Goal: Task Accomplishment & Management: Use online tool/utility

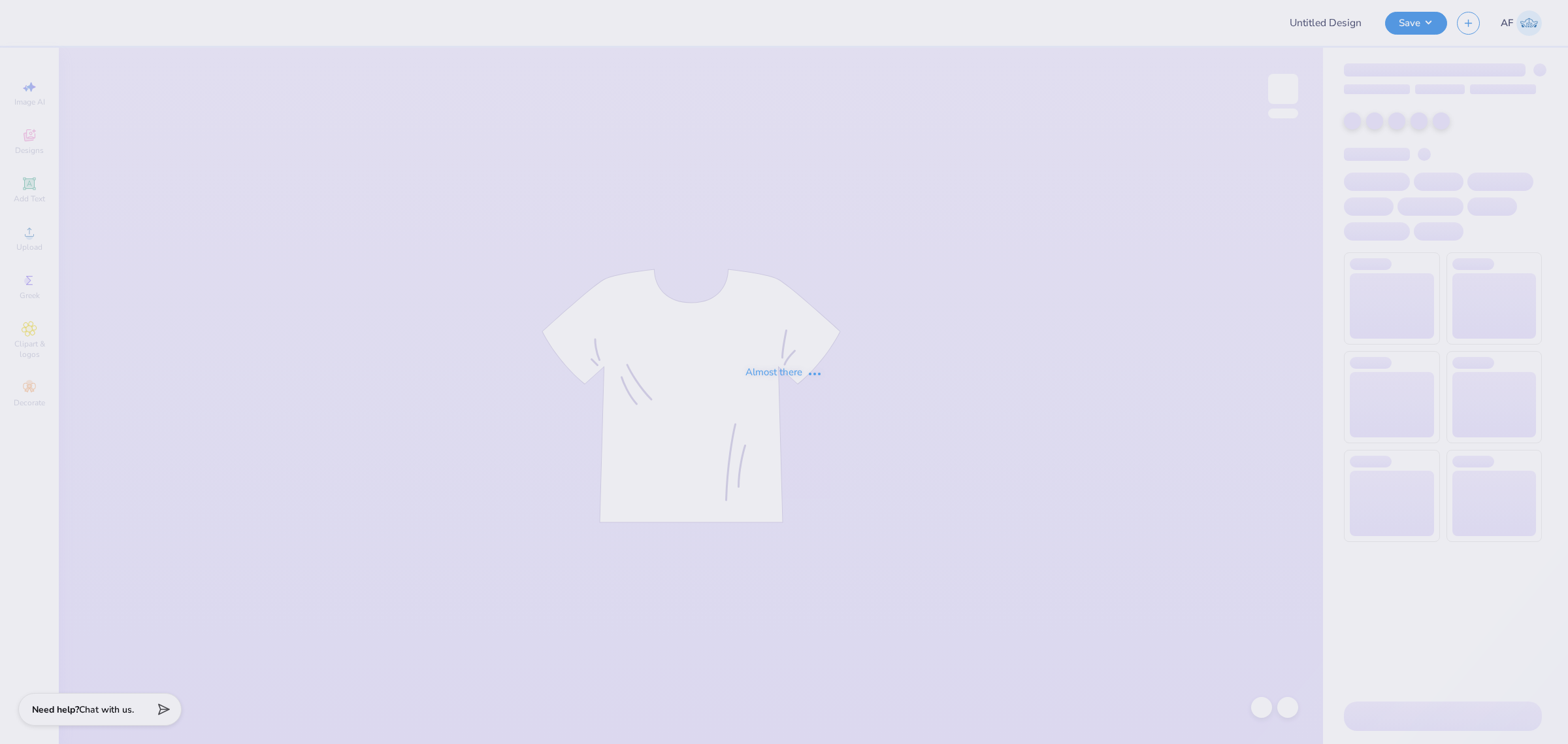
type input "Dot Days full version"
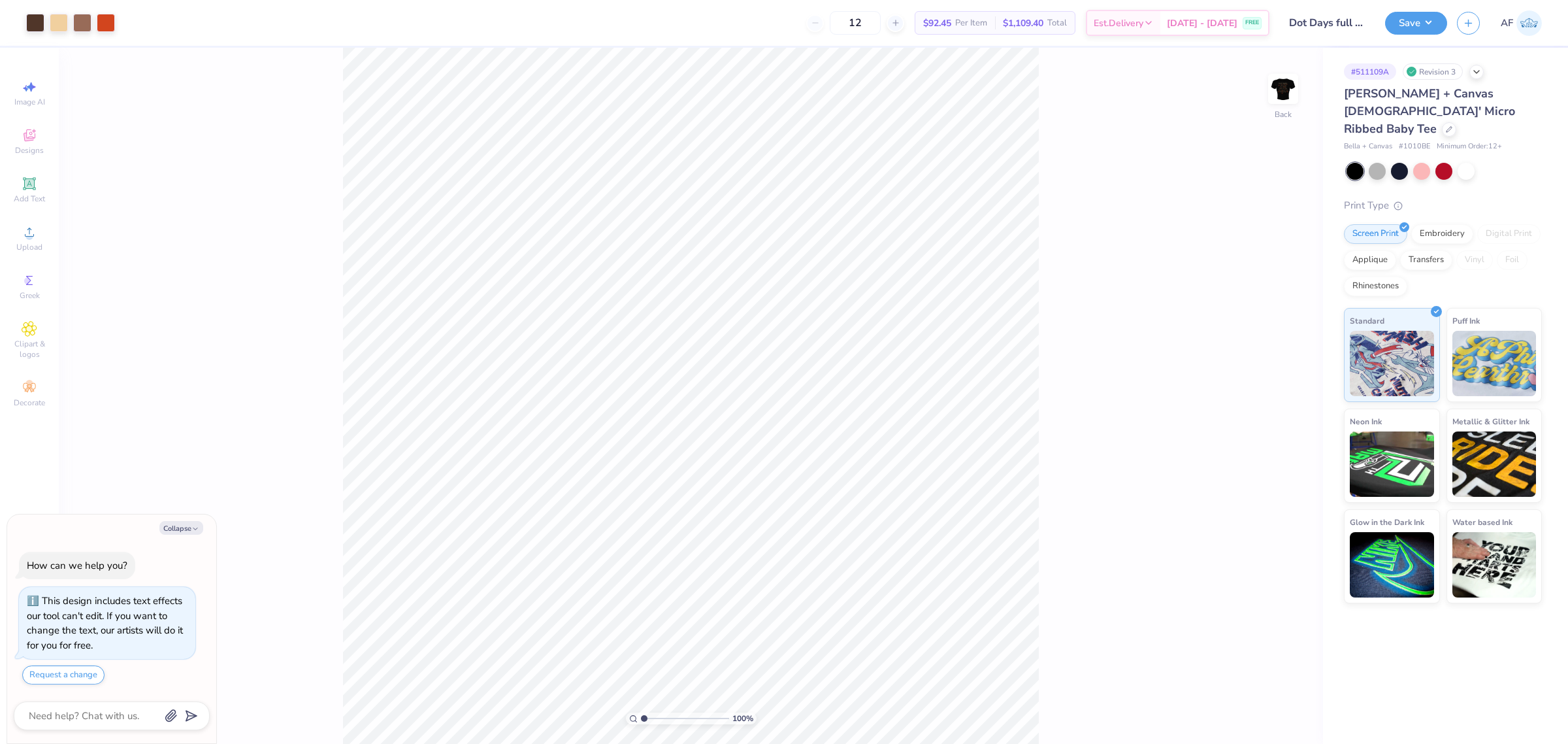
type textarea "x"
click at [1268, 342] on input "10.01" at bounding box center [1275, 346] width 47 height 19
type input "10"
type textarea "x"
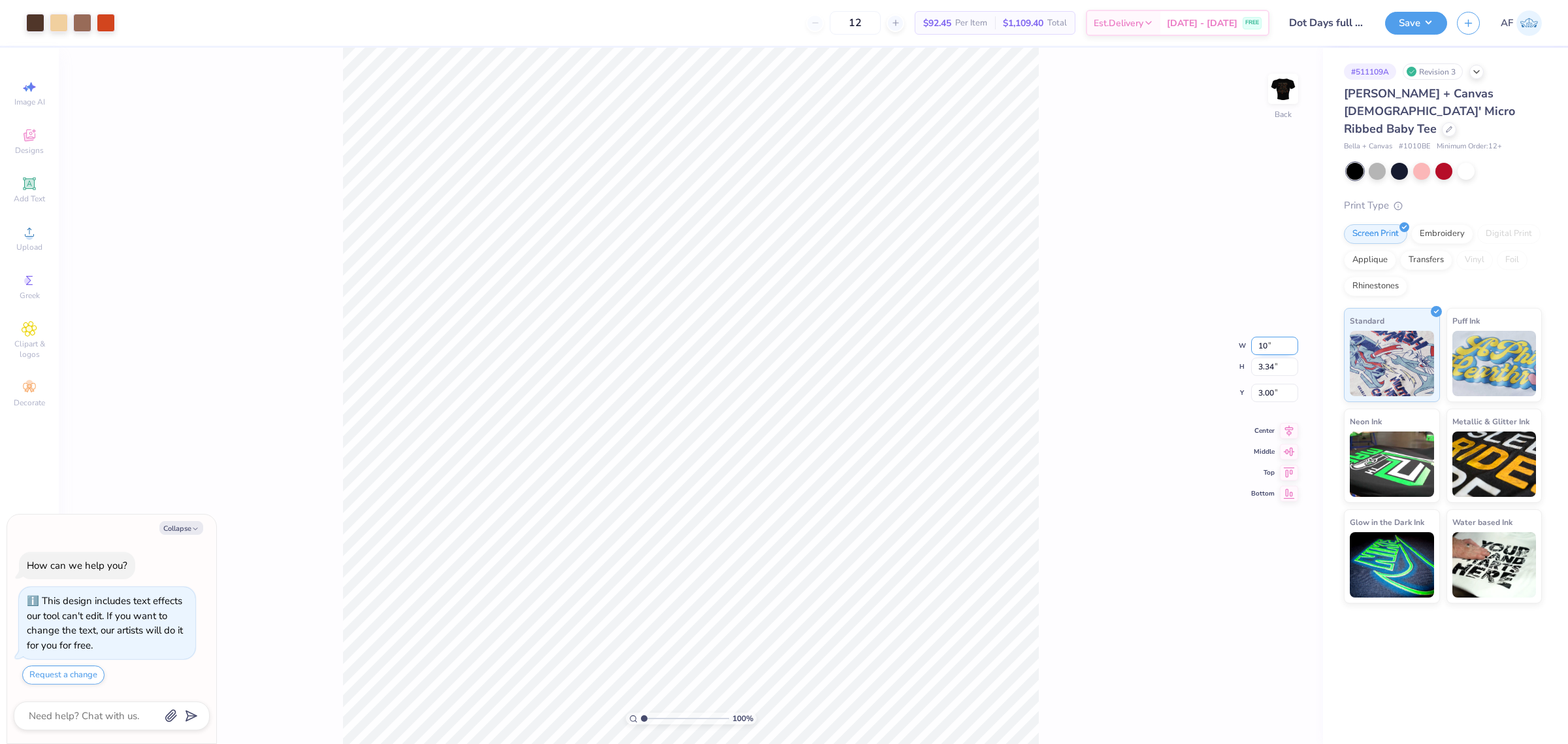
type input "10.00"
click at [1269, 377] on input "3.00" at bounding box center [1275, 382] width 47 height 19
type input "3"
type textarea "x"
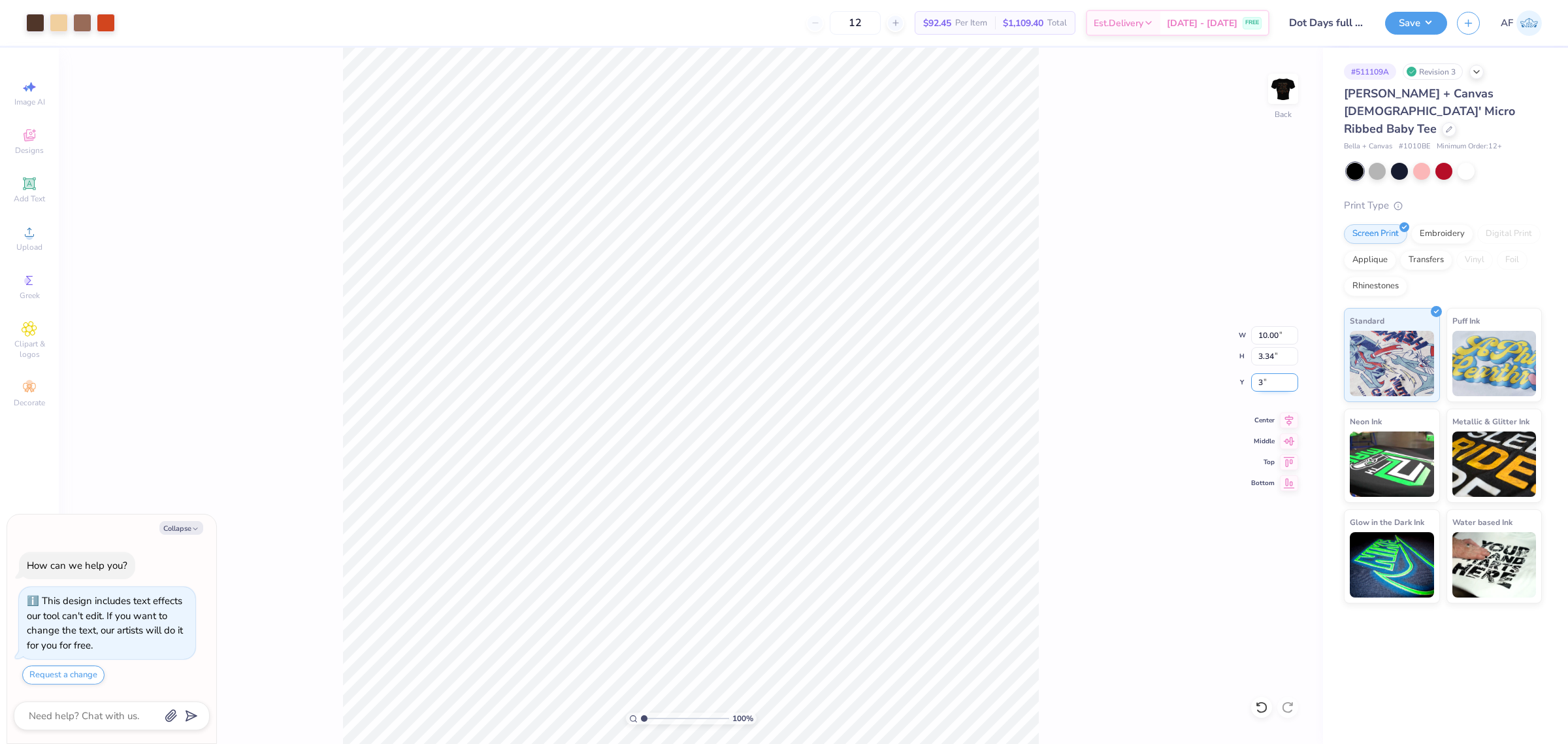
type input "3.00"
click at [1289, 416] on icon at bounding box center [1289, 418] width 9 height 11
click at [1302, 76] on img at bounding box center [1282, 88] width 52 height 52
type textarea "x"
type input "1.51721301232853"
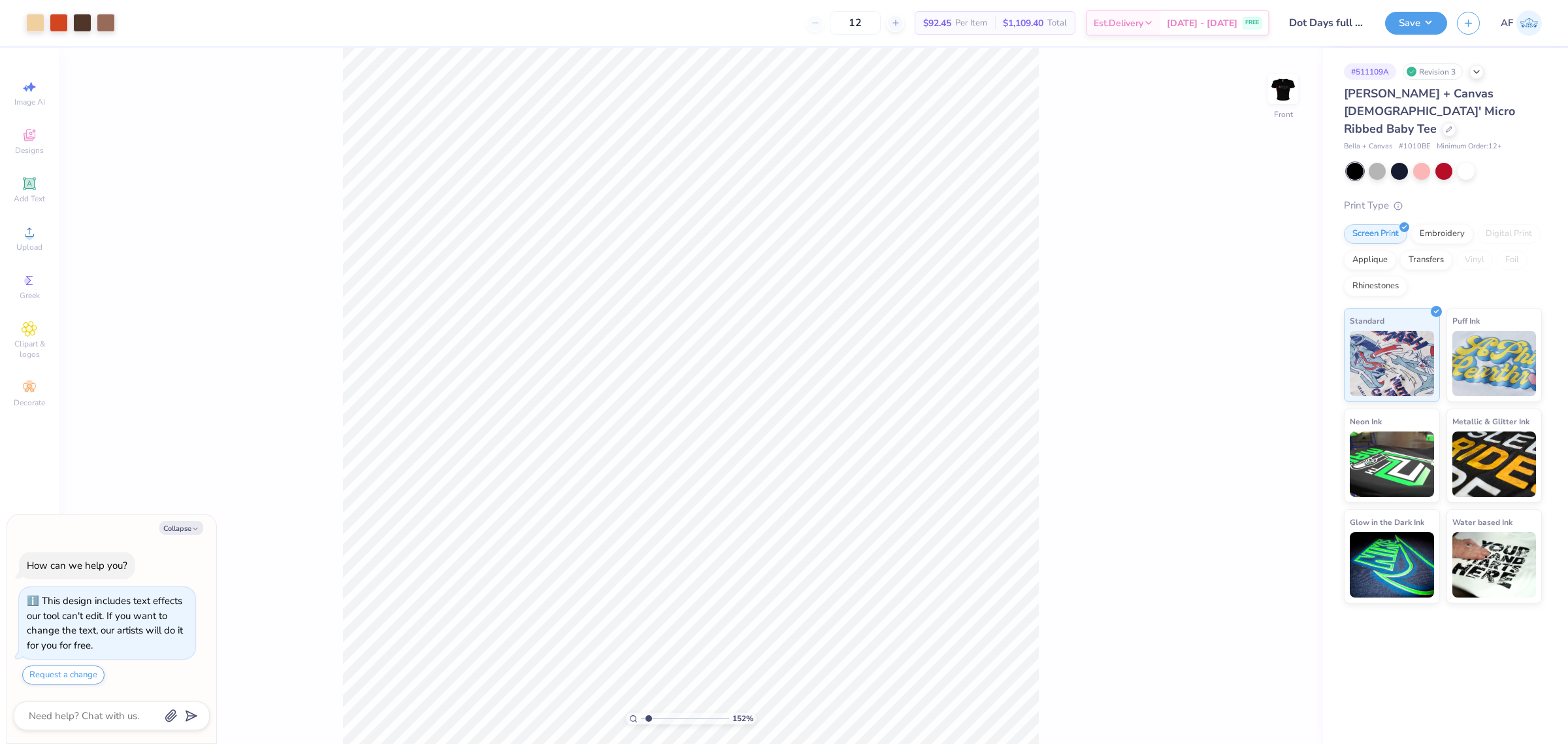
type textarea "x"
type input "1.51721301232853"
type textarea "x"
type input "1.51721301232853"
click at [30, 237] on circle at bounding box center [29, 235] width 7 height 7
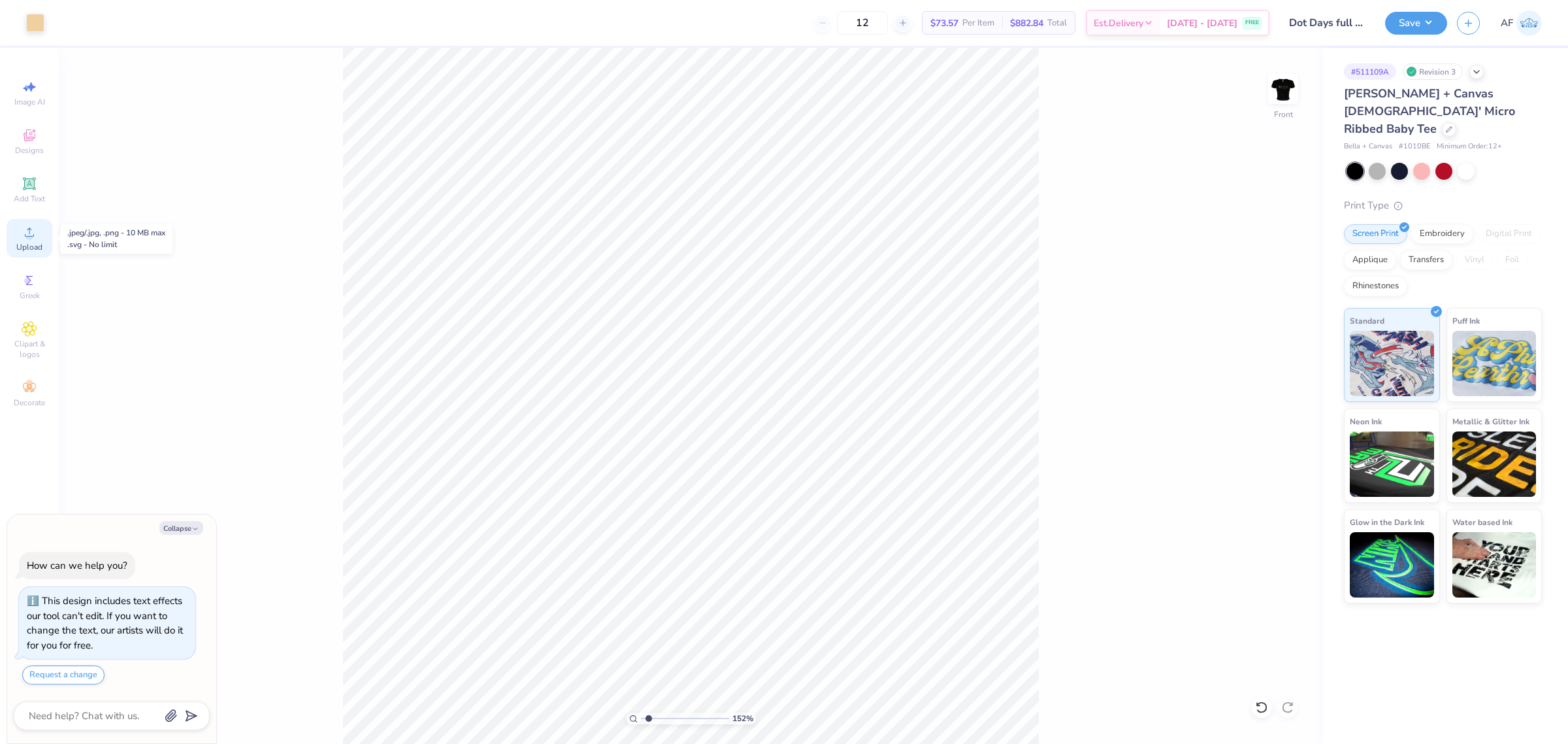
type textarea "x"
type input "1.51721301232853"
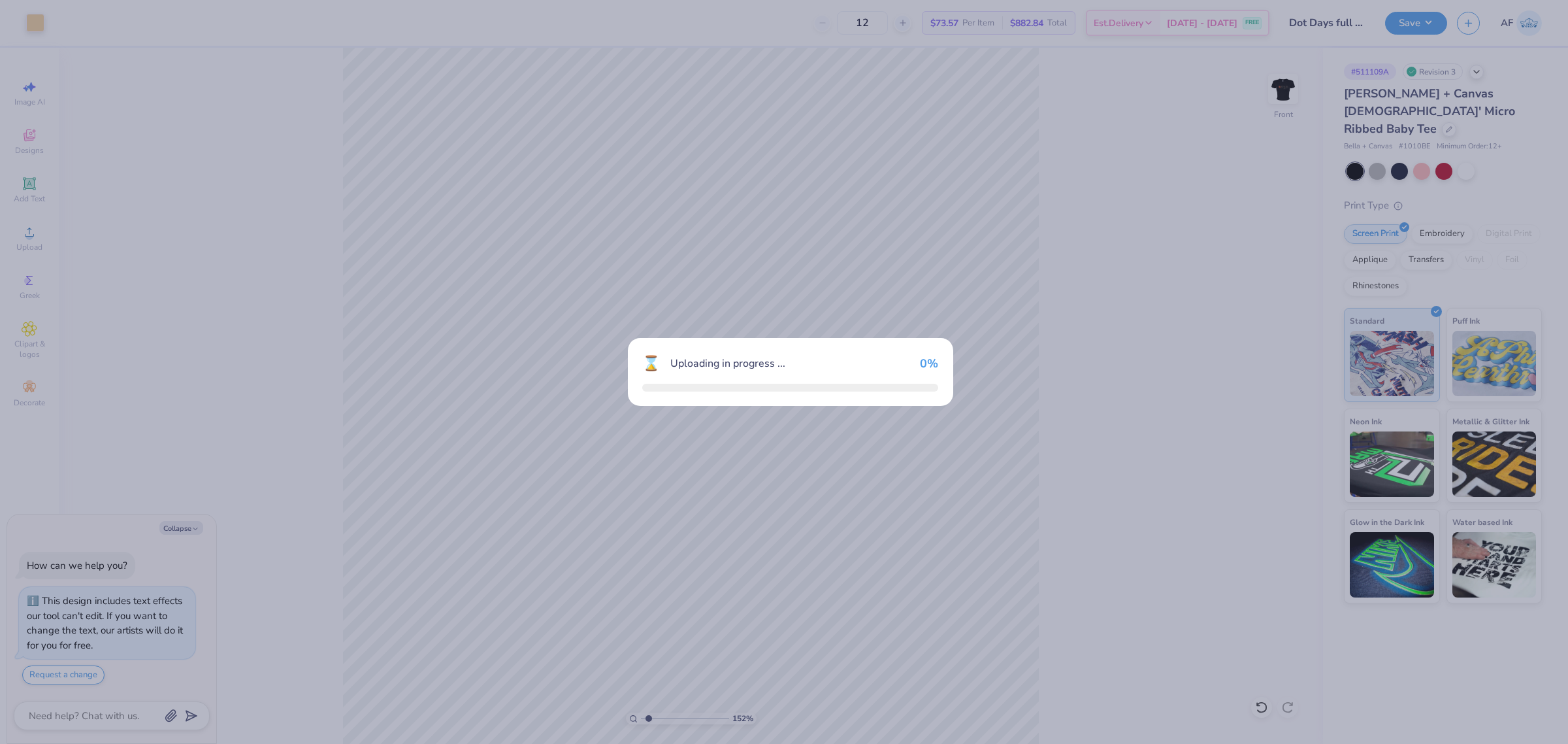
type textarea "x"
type input "1.51721301232853"
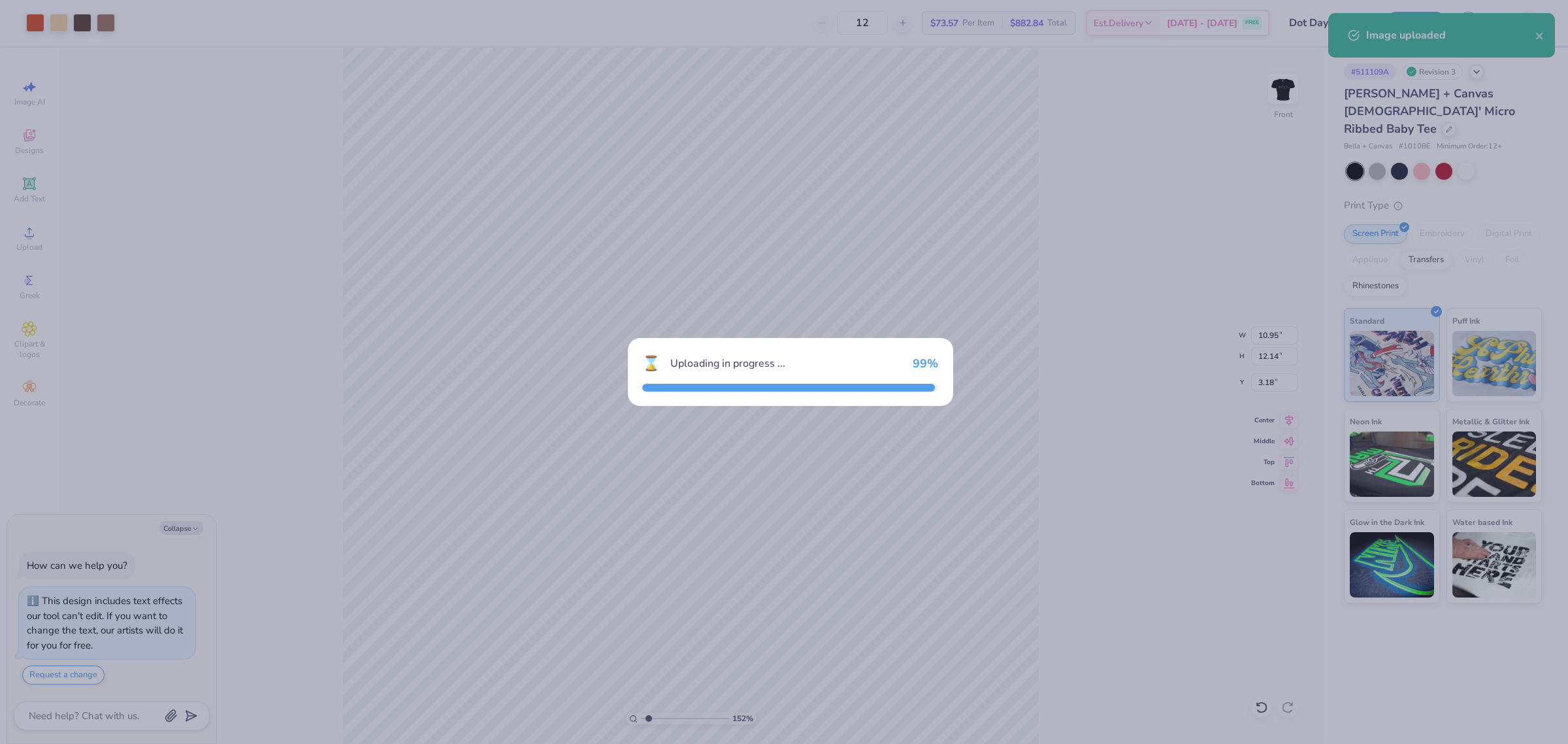
type textarea "x"
type input "1.51721301232853"
type textarea "x"
type input "1.51721301232853"
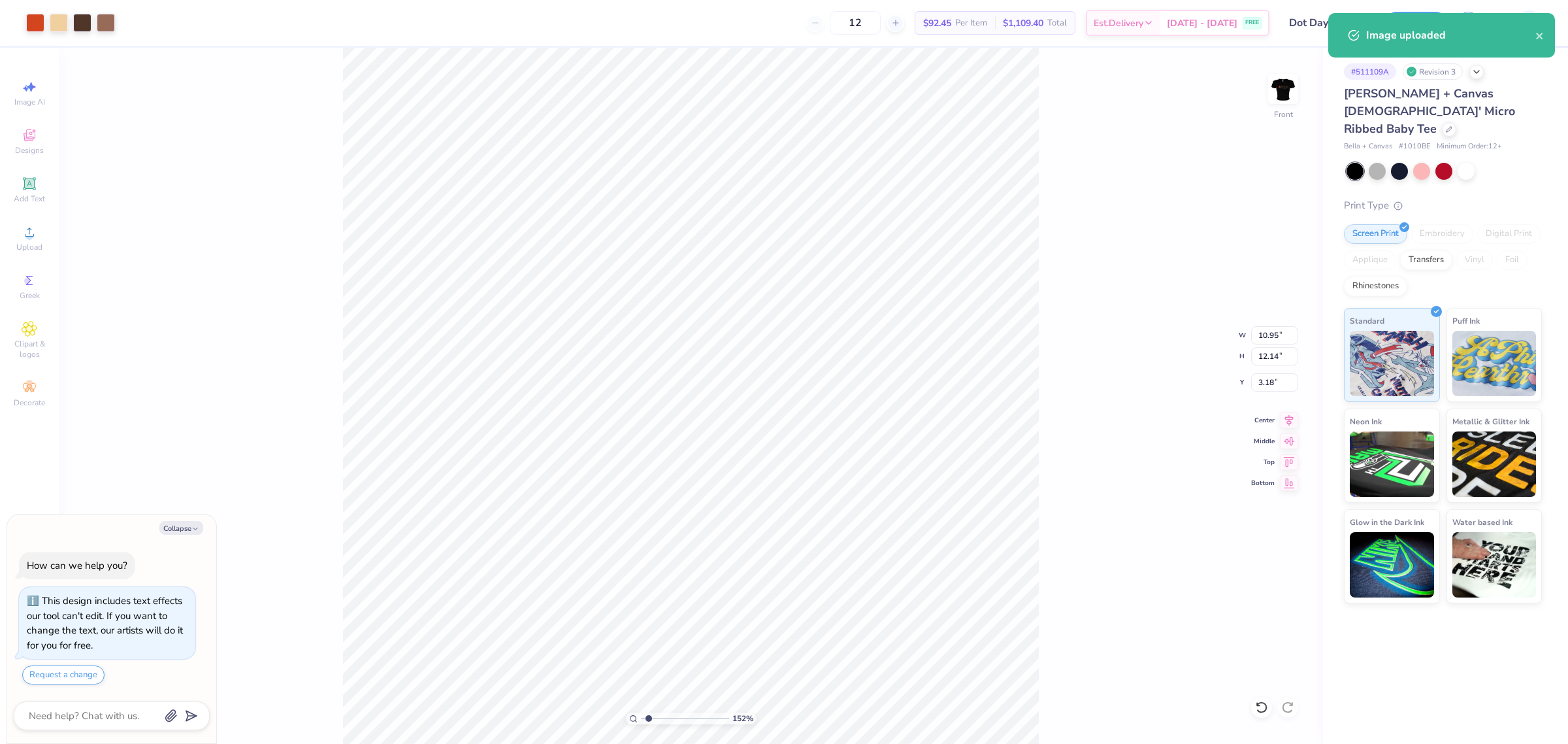
type textarea "x"
type input "1.51721301232853"
type textarea "x"
type input "1.51721301232853"
type textarea "x"
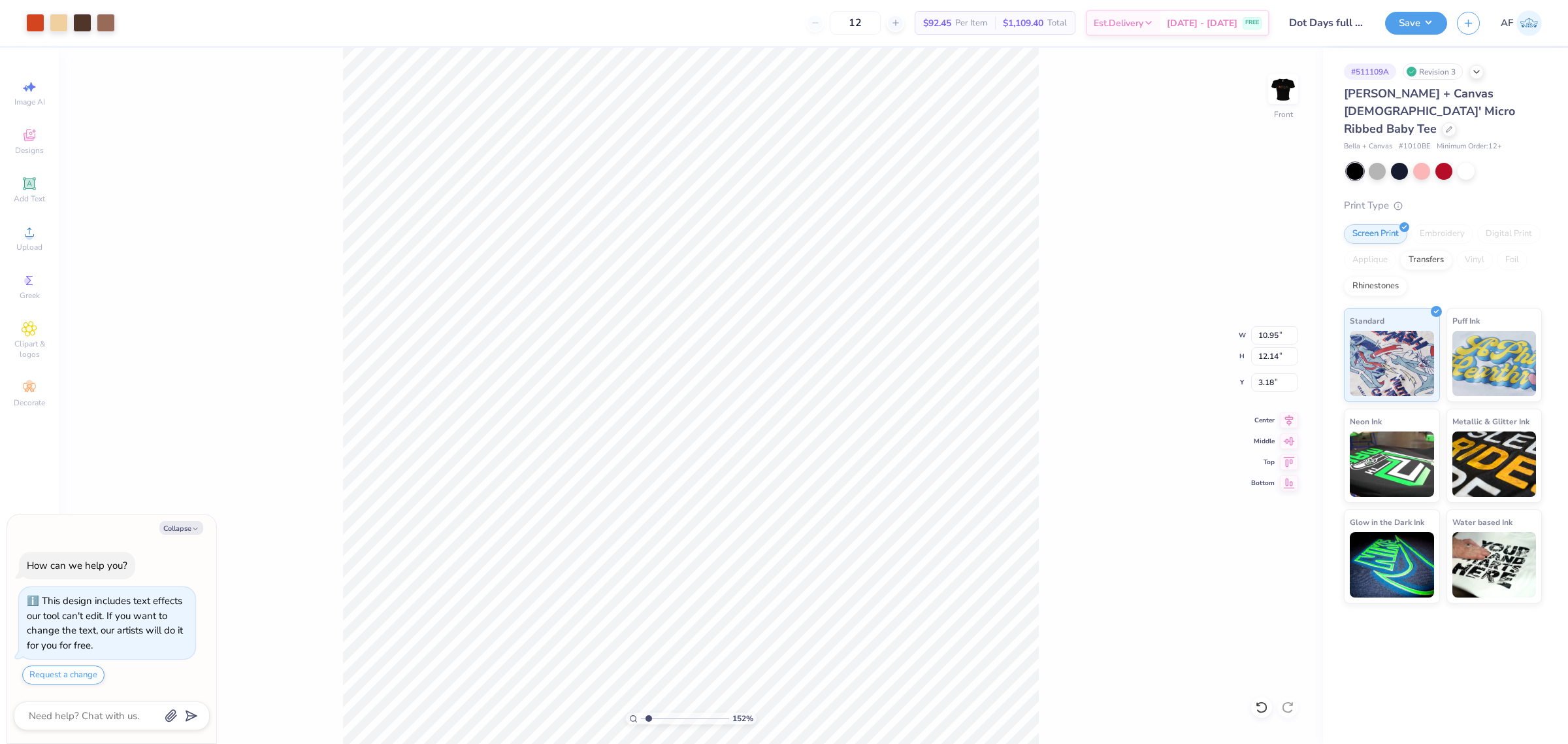
type input "1.51721301232853"
type input "2.88"
click at [1285, 420] on icon at bounding box center [1288, 418] width 19 height 16
type textarea "x"
type input "1.51721301232853"
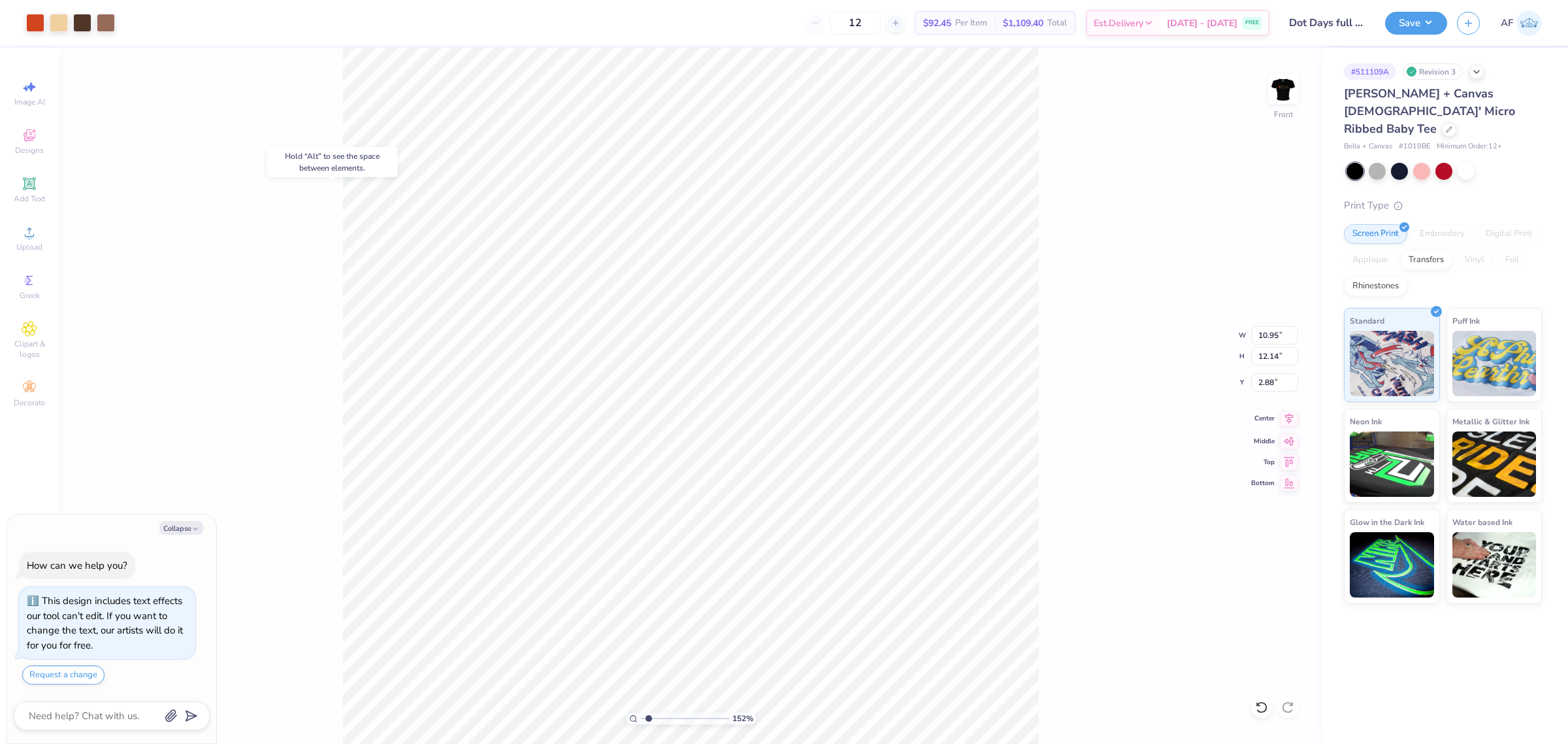
type textarea "x"
type input "1.51721301232853"
type textarea "x"
type input "1.51721301232853"
type textarea "x"
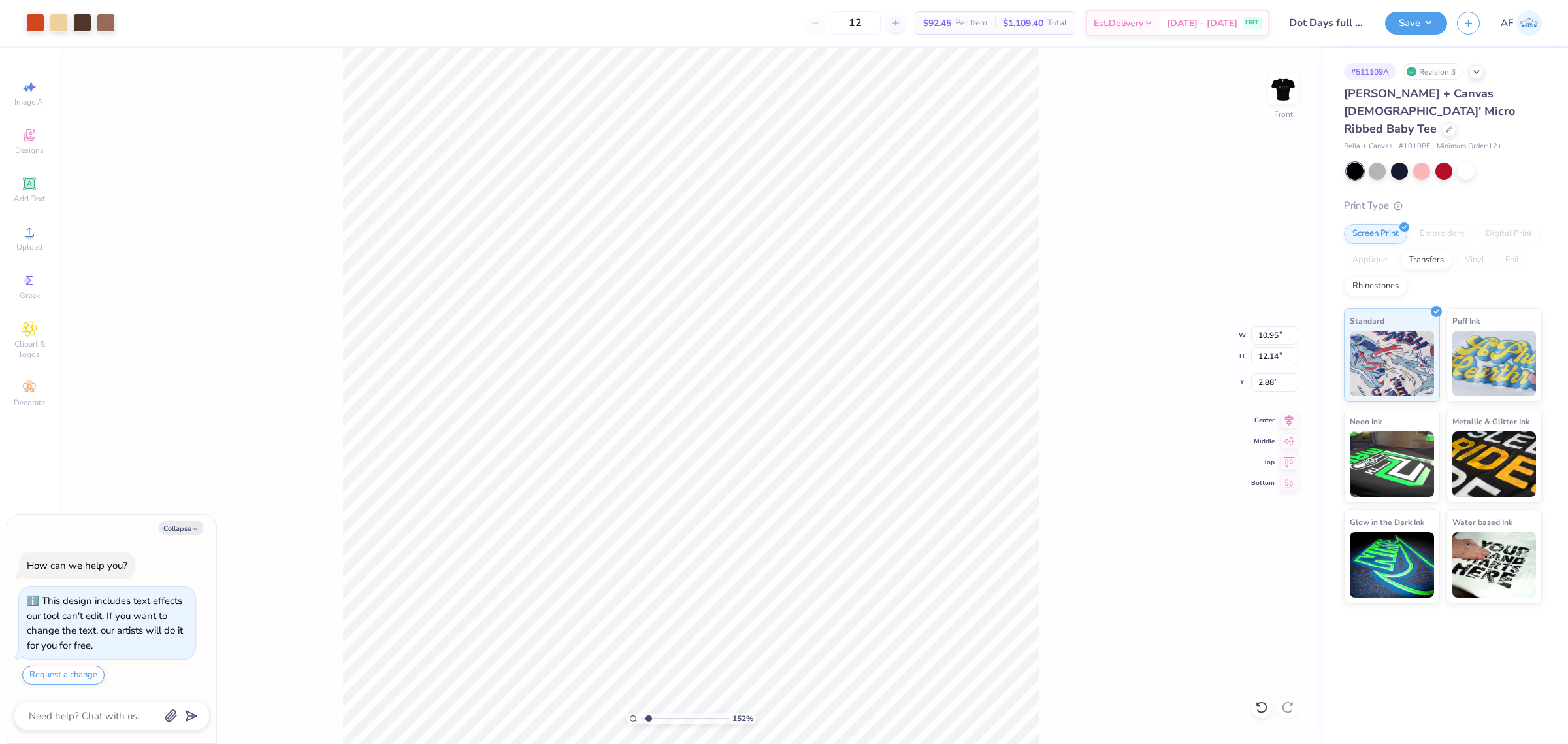
type input "1"
type textarea "x"
type input "1.51721301232853"
type textarea "x"
type input "1.23175200926507"
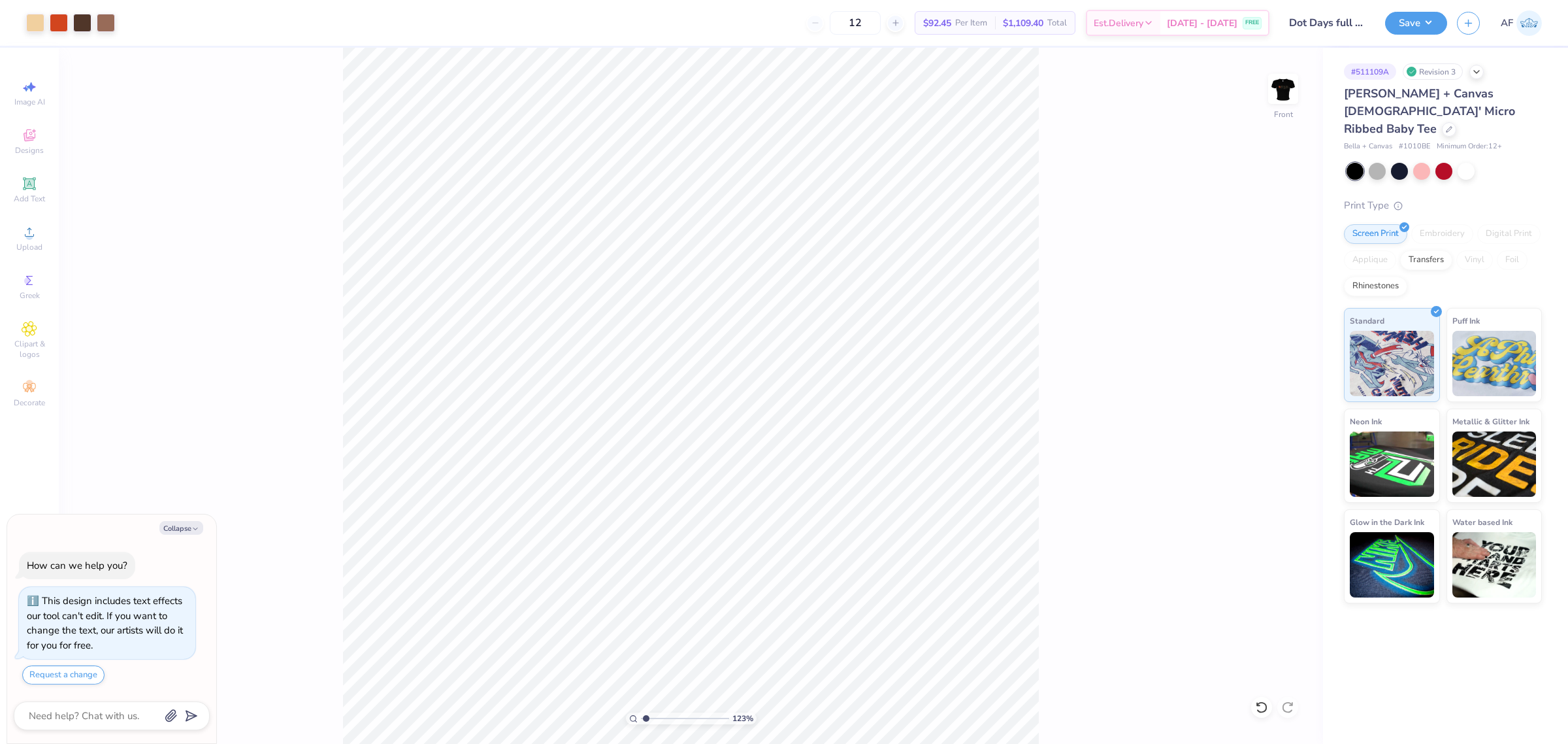
type textarea "x"
type input "1.23175200926507"
type textarea "x"
type input "1.23175200926507"
type textarea "x"
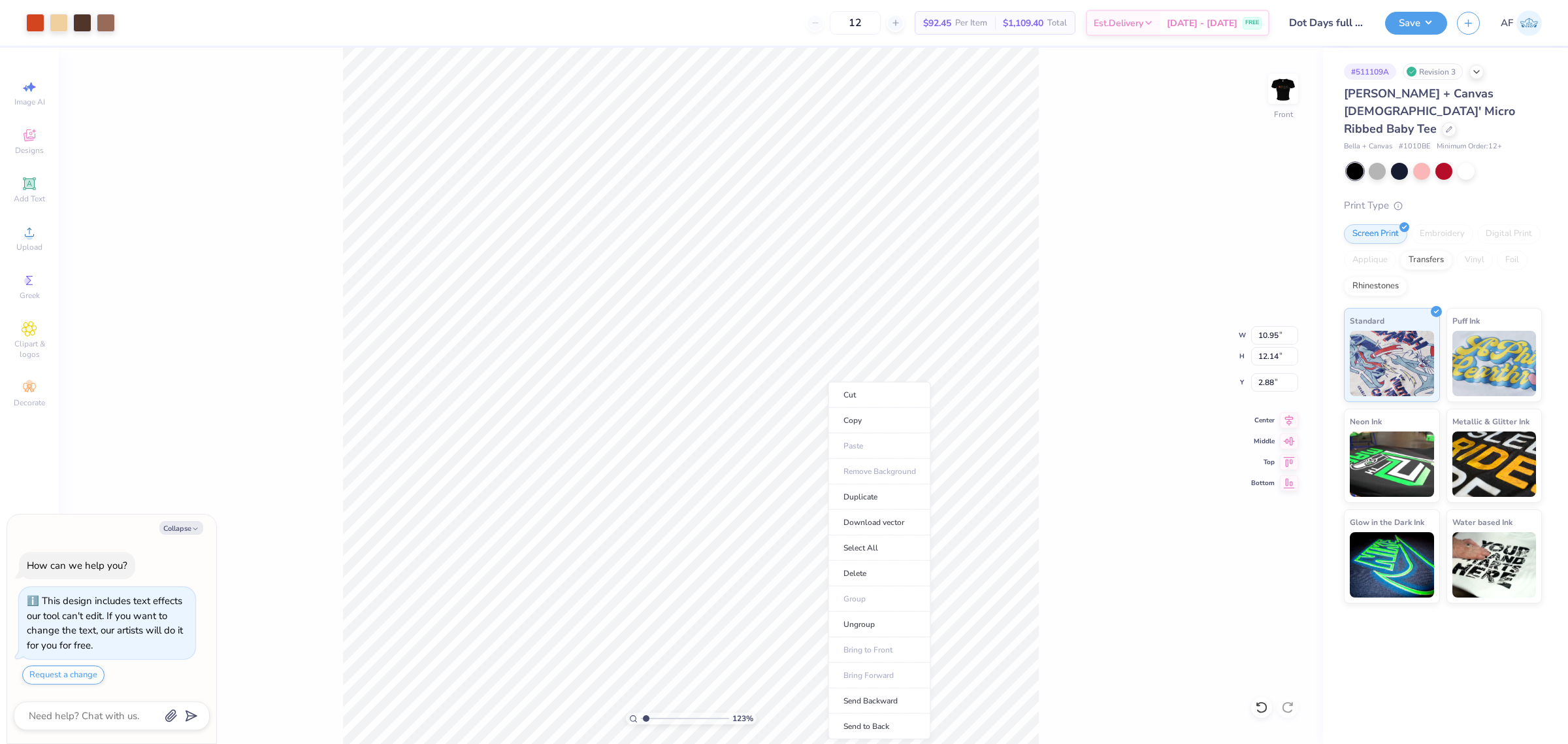
type input "1"
type textarea "x"
click at [1265, 331] on input "10.95" at bounding box center [1275, 335] width 47 height 19
type input "10"
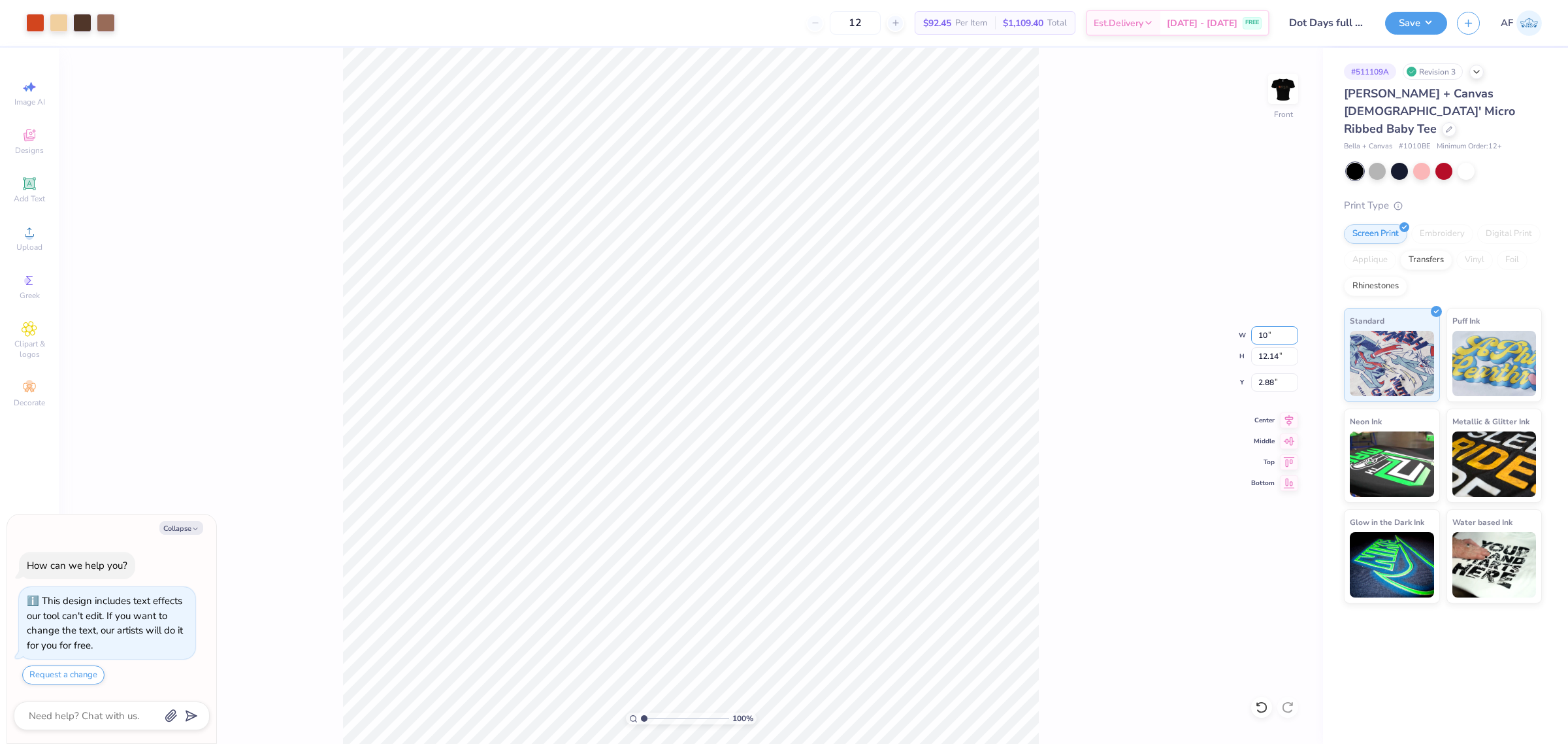
type textarea "x"
type input "10.00"
type input "11.09"
type input "3.40"
type textarea "x"
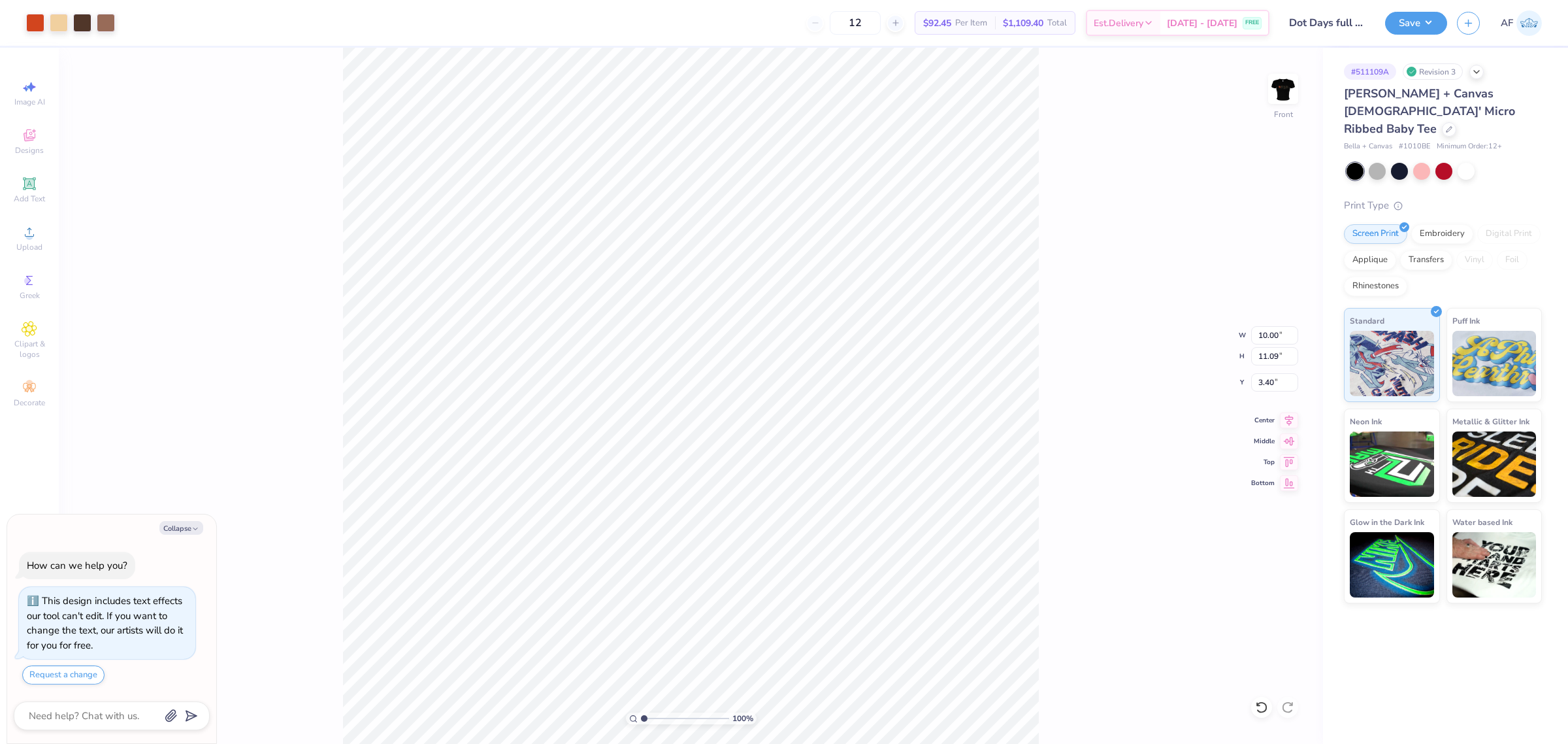
type input "3.00"
type textarea "x"
type input "1.86883017641878"
type textarea "x"
type input "1.86883017641878"
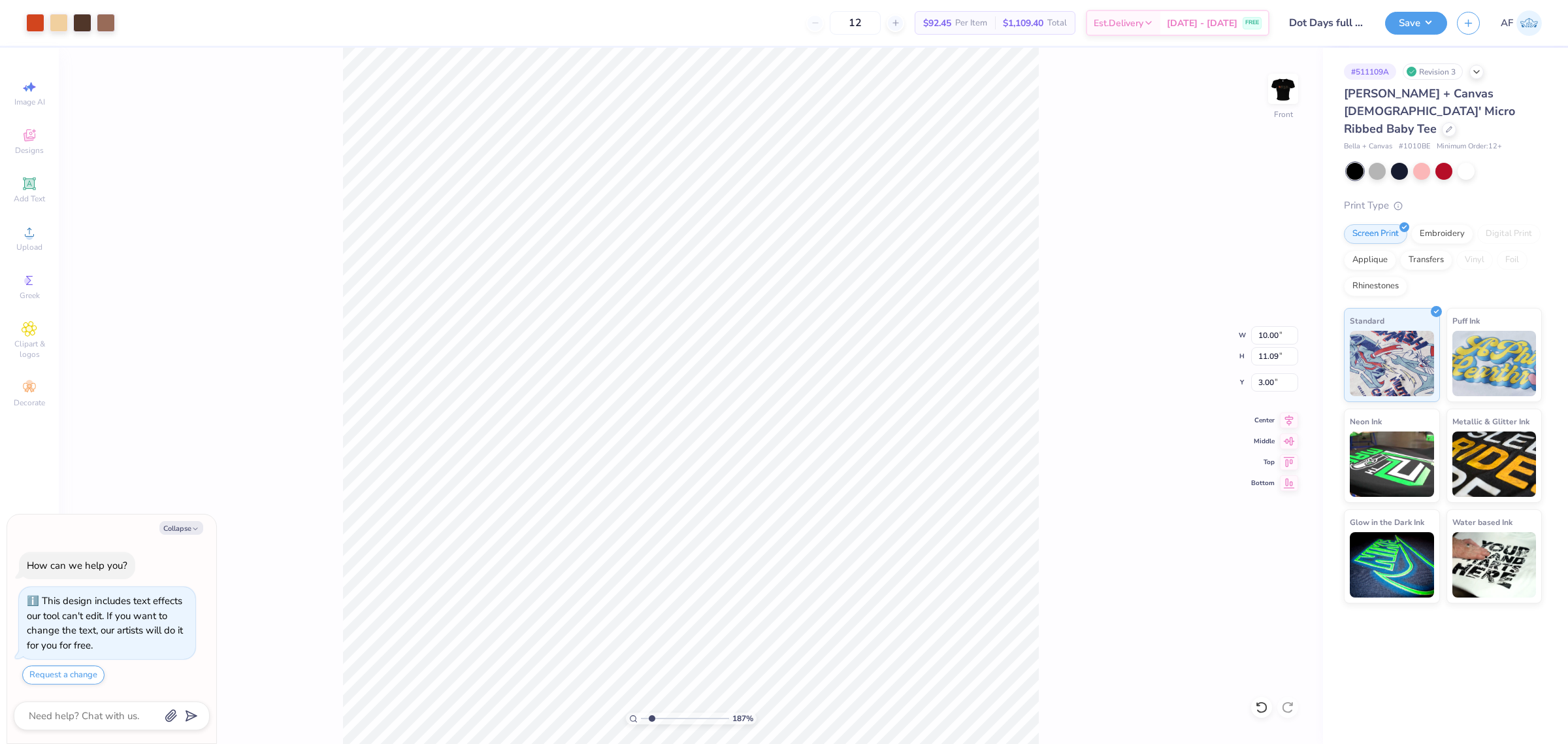
type textarea "x"
type input "1.86883017641878"
type textarea "x"
type input "1.86883017641878"
type textarea "x"
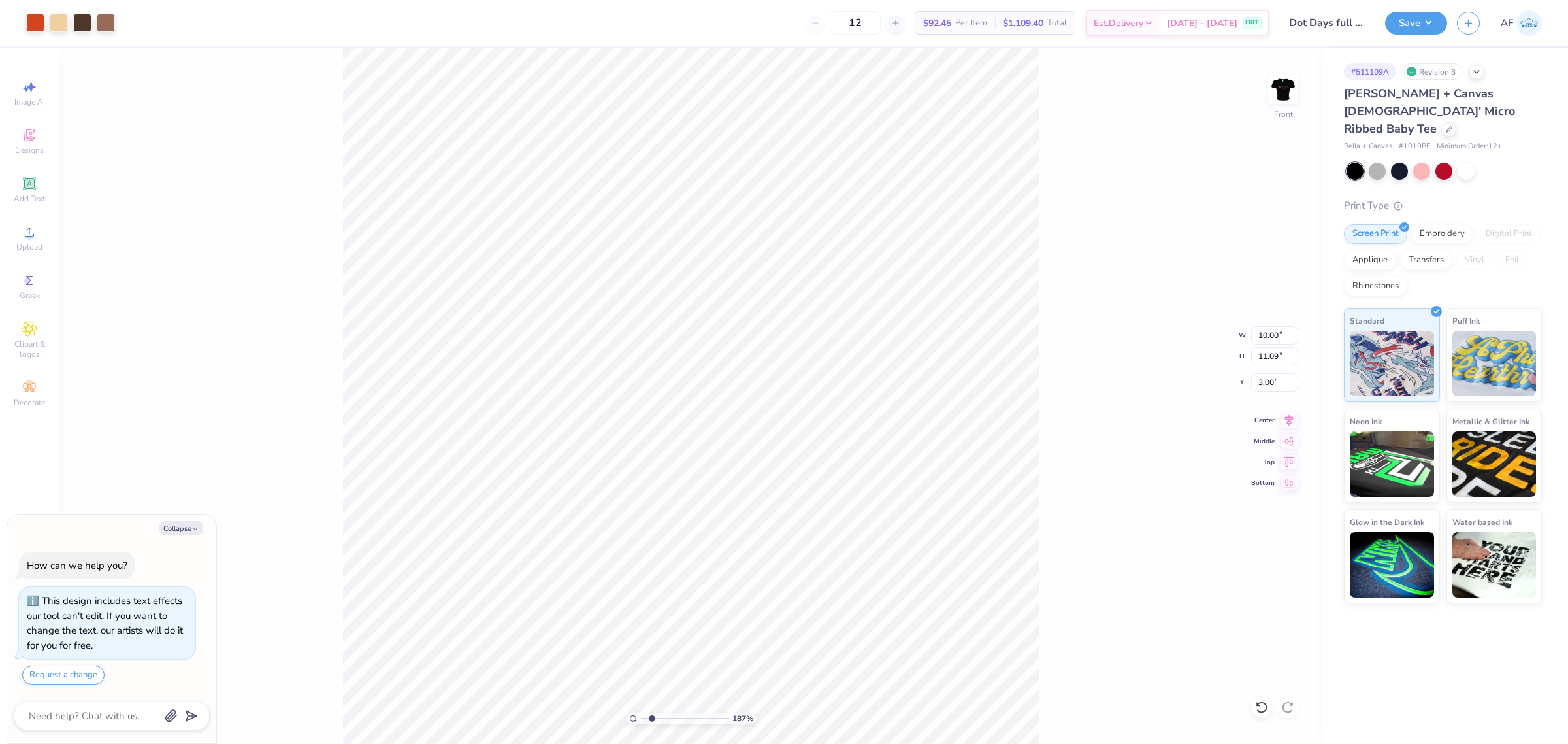
type input "1.86883017641878"
type textarea "x"
type input "1.86883017641878"
type textarea "x"
type input "1.86883017641878"
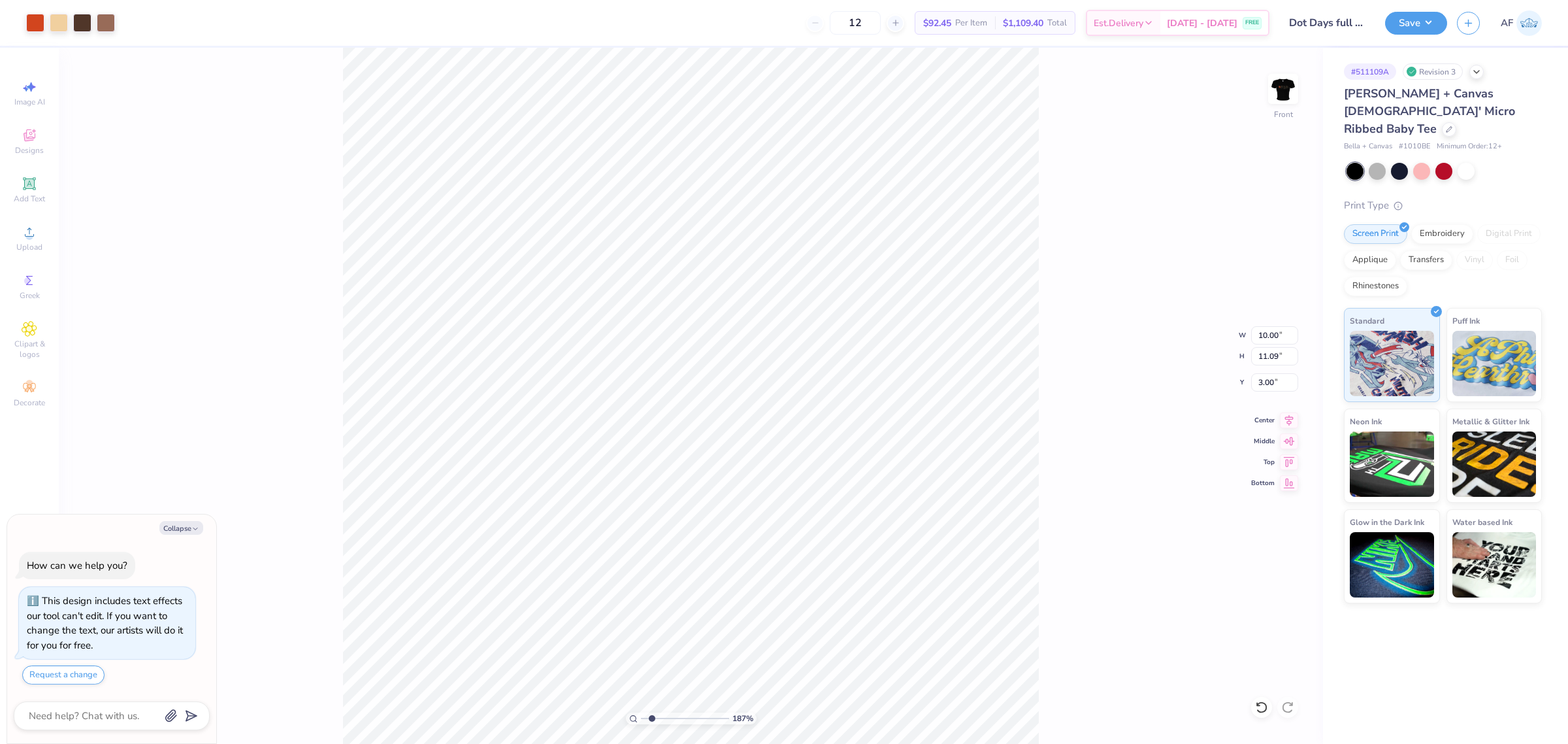
type input "4.97"
type textarea "x"
type input "1.86883017641878"
type textarea "x"
type input "1.86883017641878"
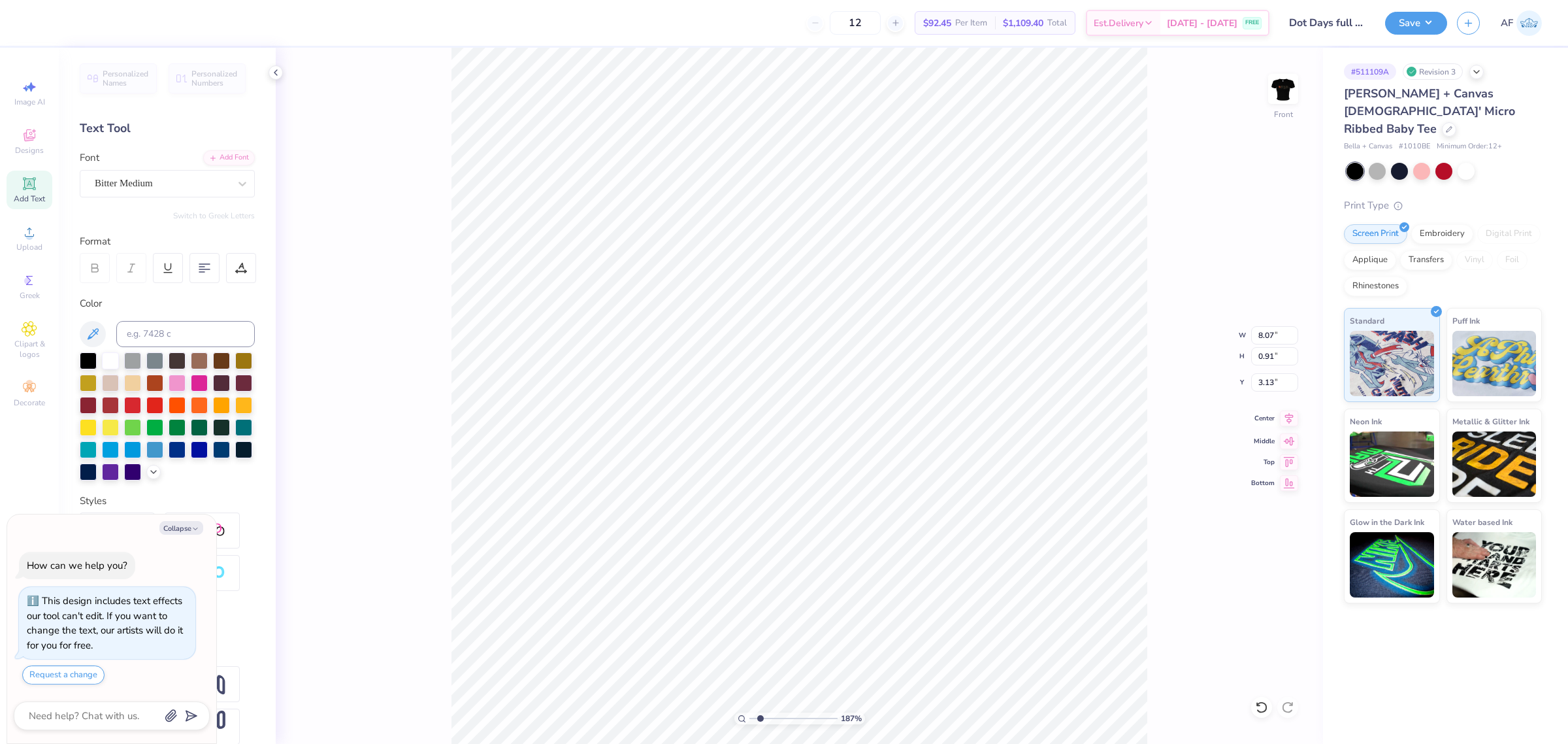
click at [1284, 419] on icon at bounding box center [1288, 418] width 19 height 16
type textarea "x"
type input "1.86883017641878"
type textarea "x"
type input "1.86883017641878"
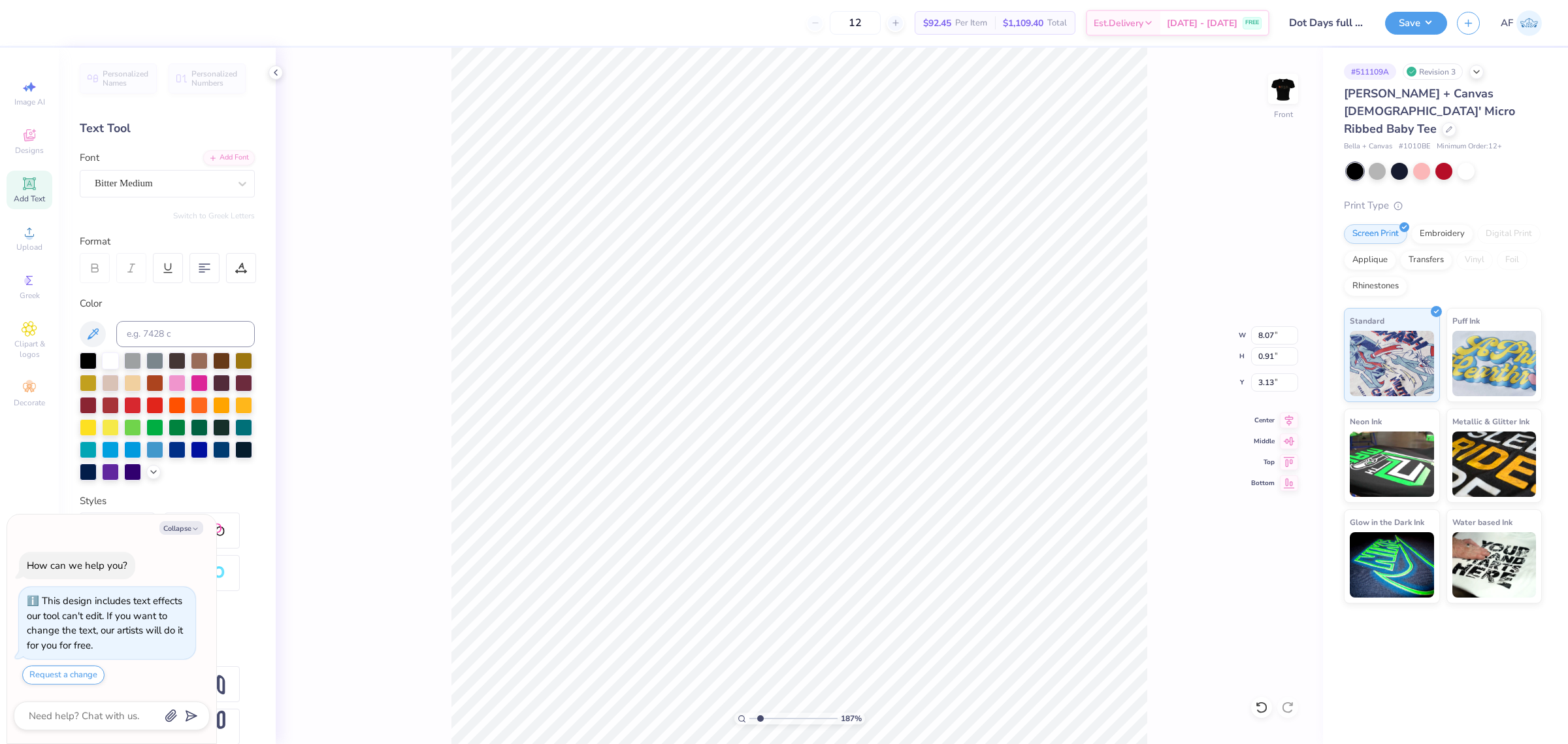
type input "10.00"
type input "11.09"
type input "4.97"
type textarea "x"
type input "1.86883017641878"
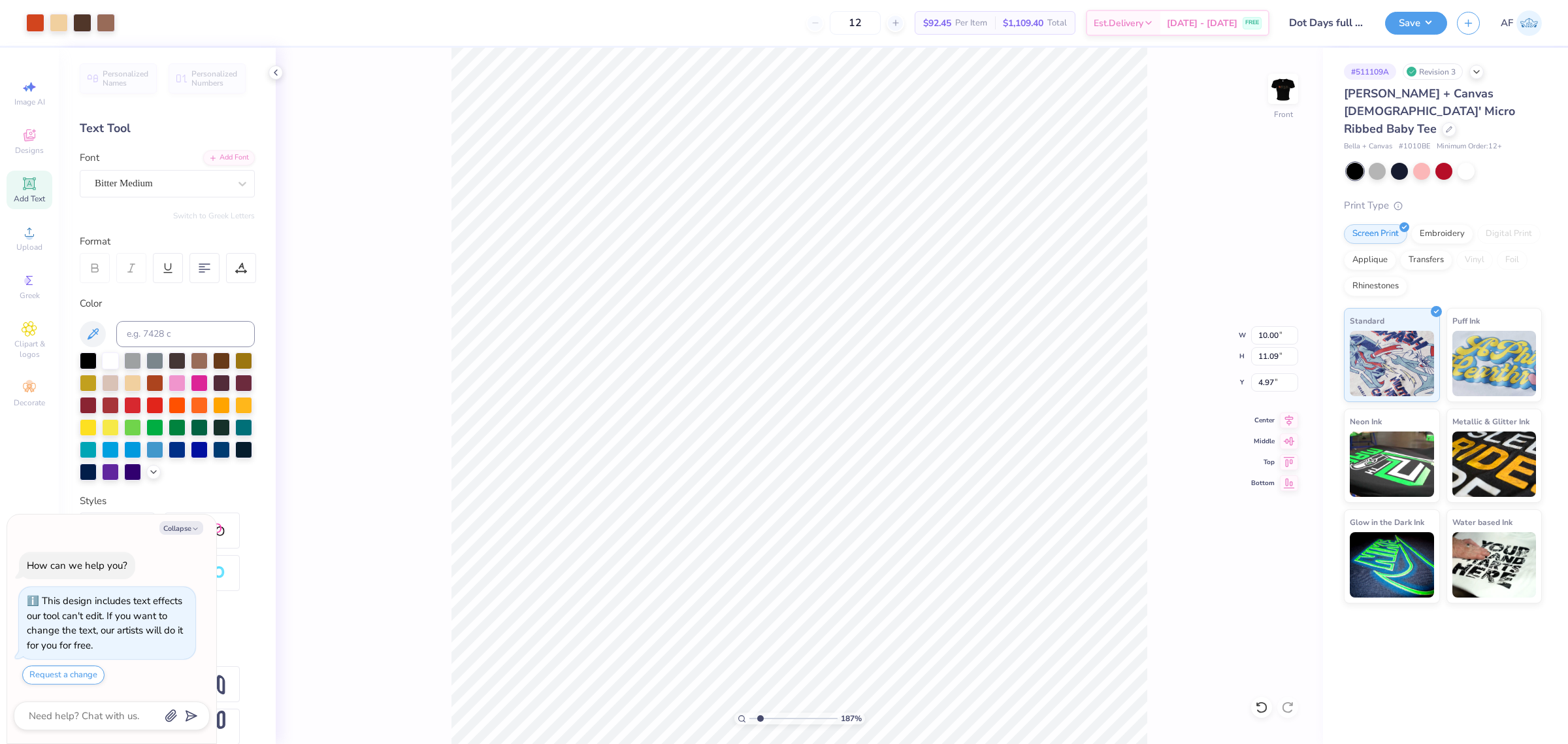
type textarea "x"
type input "1.51721301232853"
type textarea "x"
type input "1.51721301232853"
type textarea "x"
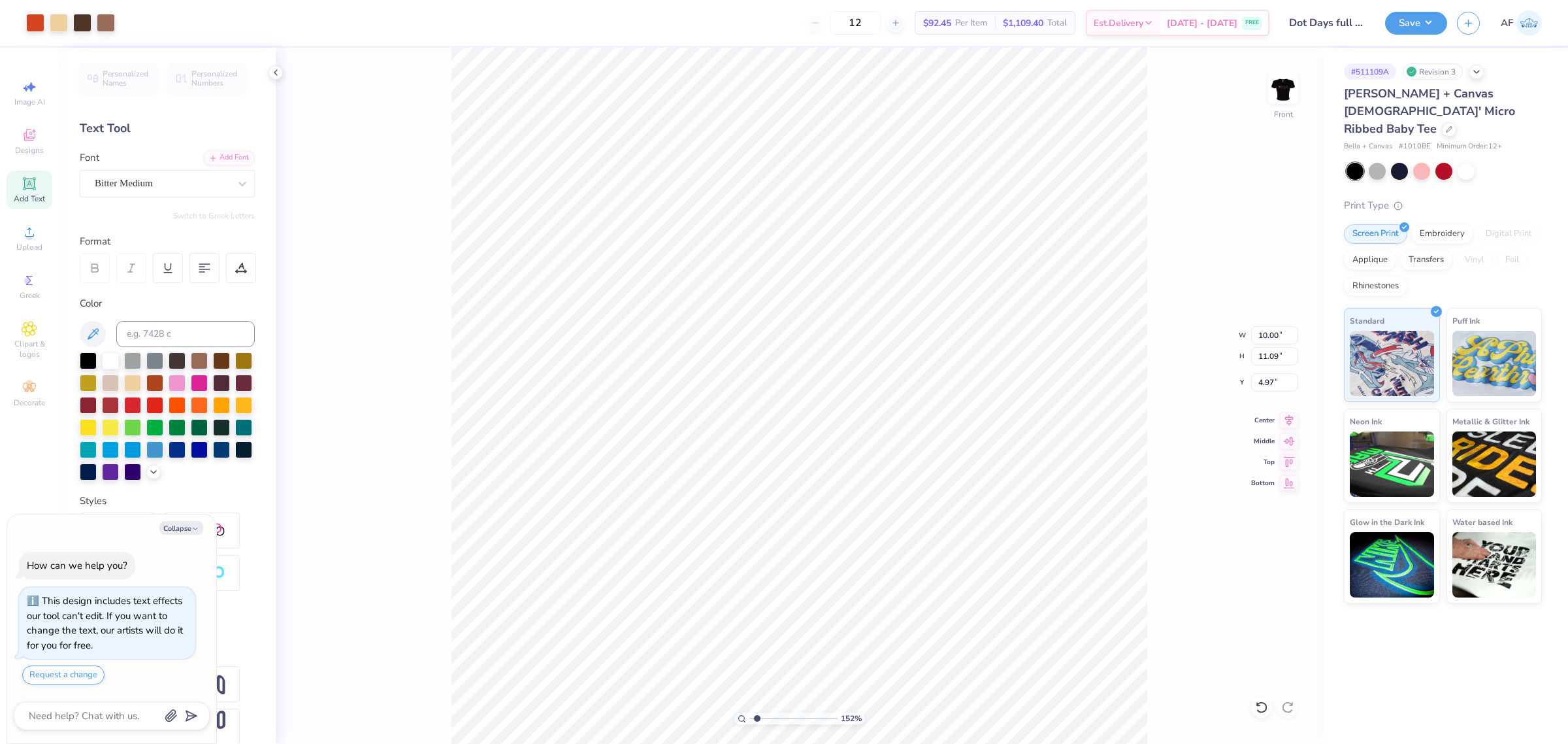
type input "1.51721301232853"
type textarea "x"
type input "1.51721301232853"
type textarea "x"
type input "1.51721301232853"
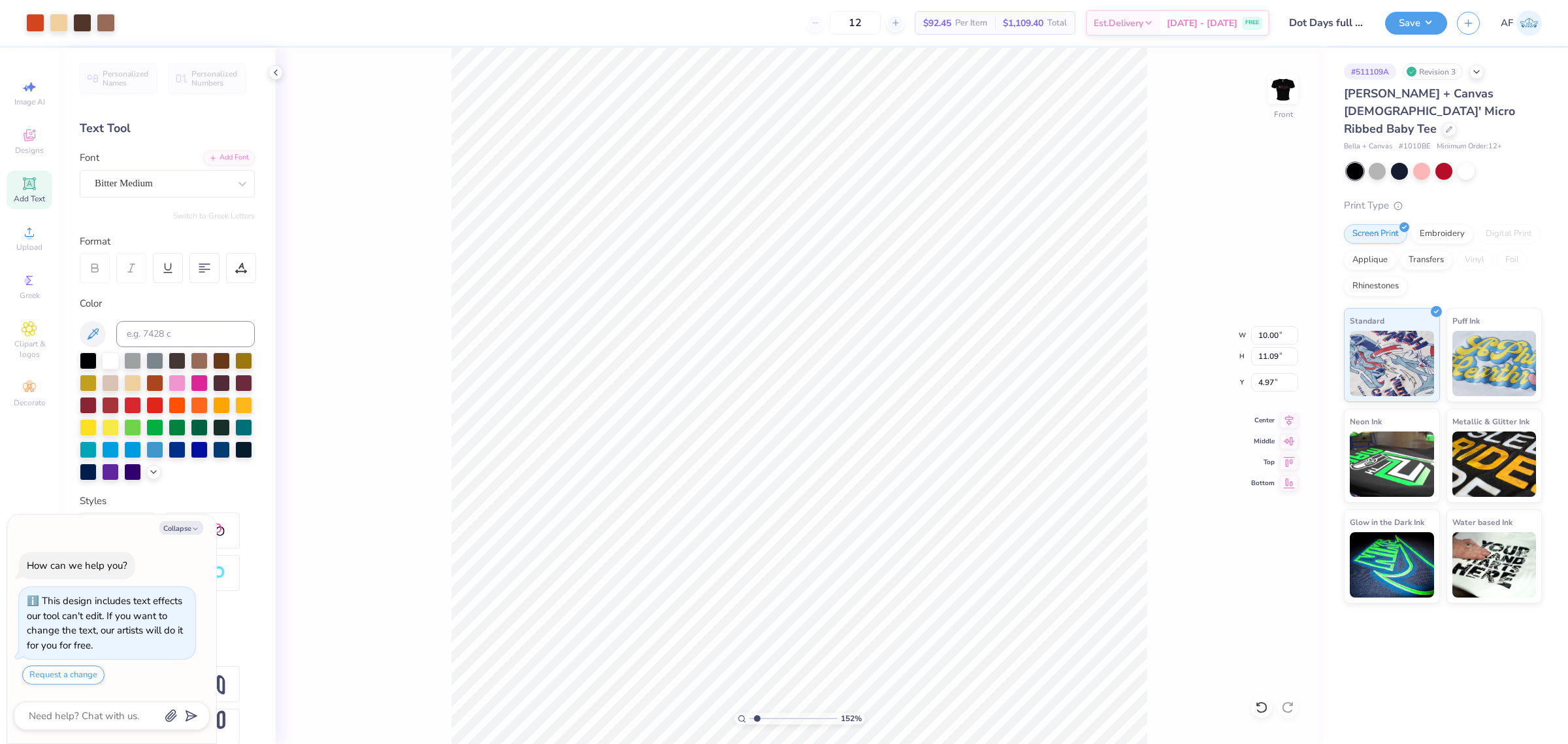
type input "5.15"
type textarea "x"
type input "1.51721301232853"
type textarea "x"
type input "1.51721301232853"
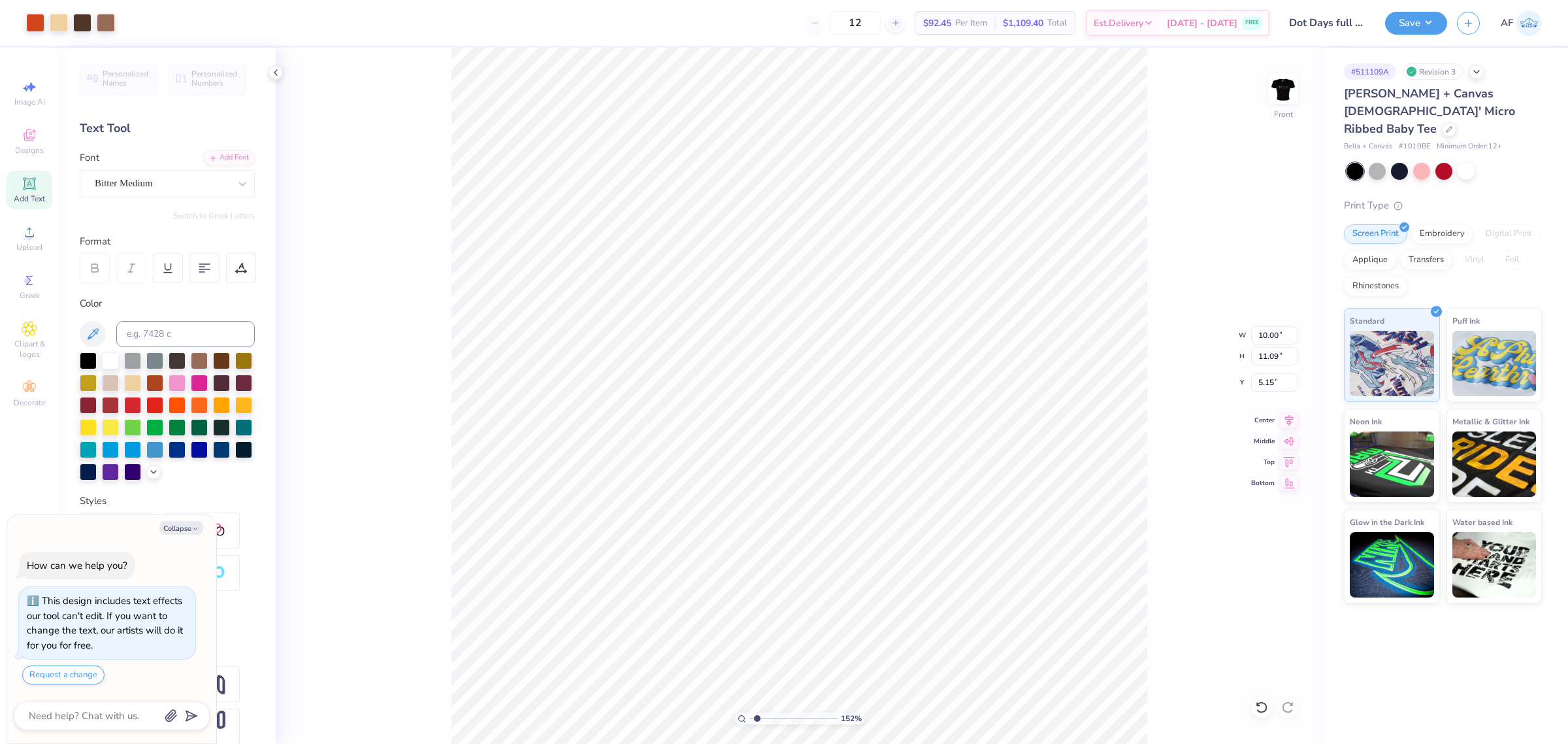
type textarea "x"
type input "1.51721301232853"
type textarea "x"
type input "1.51721301232853"
type textarea "x"
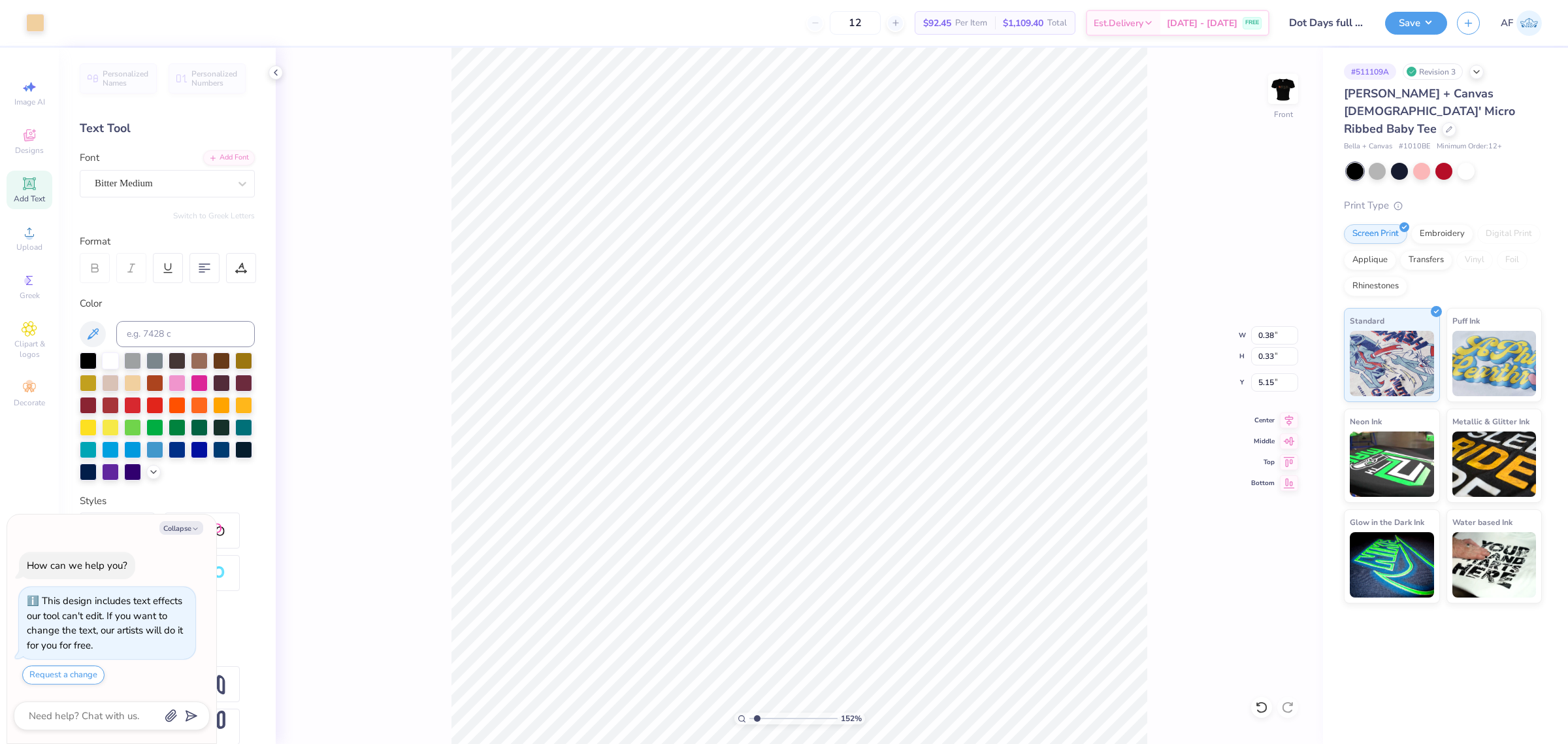
type input "1.51721301232853"
click at [1037, 743] on html "Art colors 12 $92.45 Per Item $1,109.40 Total Est. Delivery Sep 20 - 23 FREE De…" at bounding box center [784, 372] width 1568 height 744
type textarea "x"
type input "1.51721301232853"
type textarea "x"
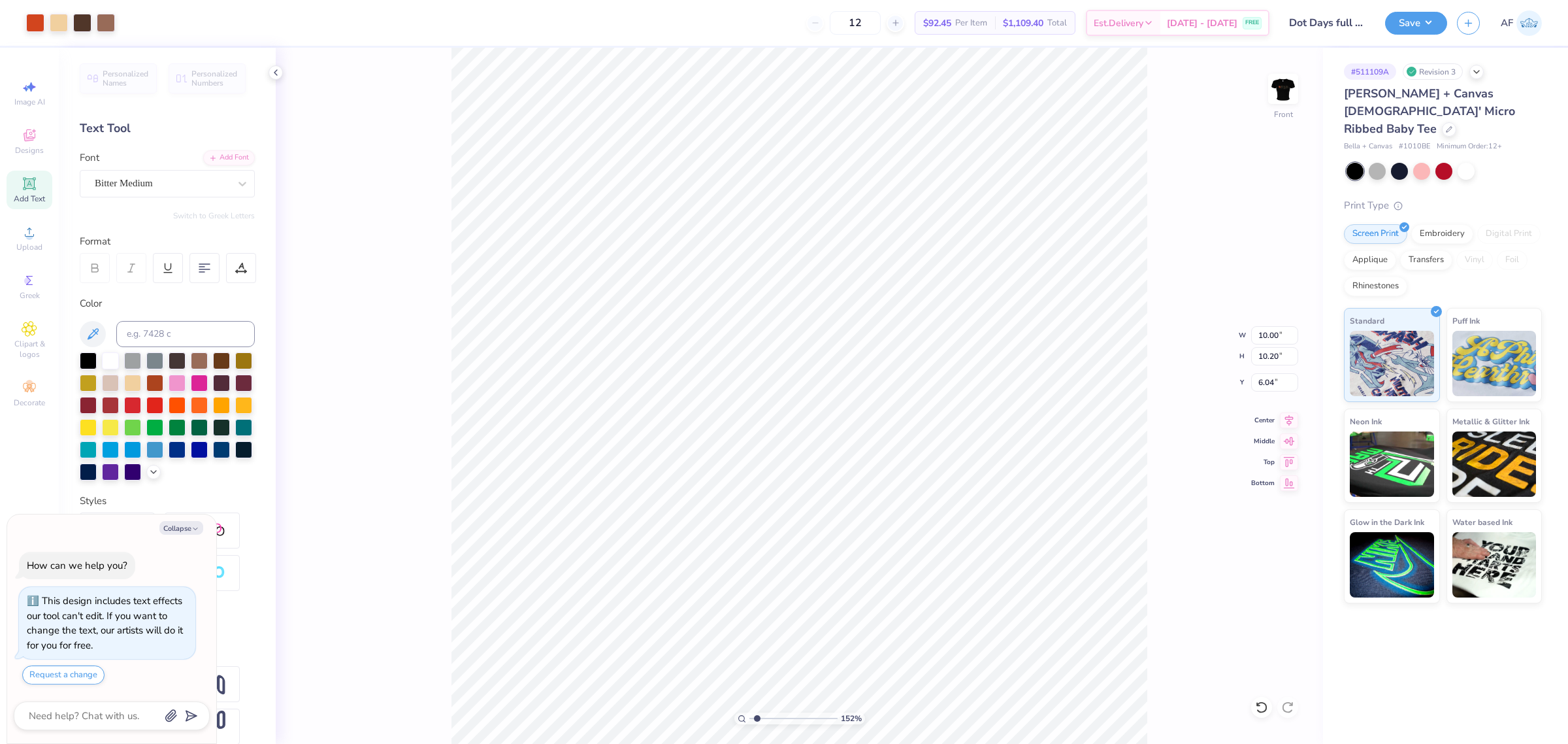
type input "1.51721301232853"
type textarea "x"
type input "1"
click at [906, 602] on li "Group" at bounding box center [919, 599] width 103 height 26
type textarea "x"
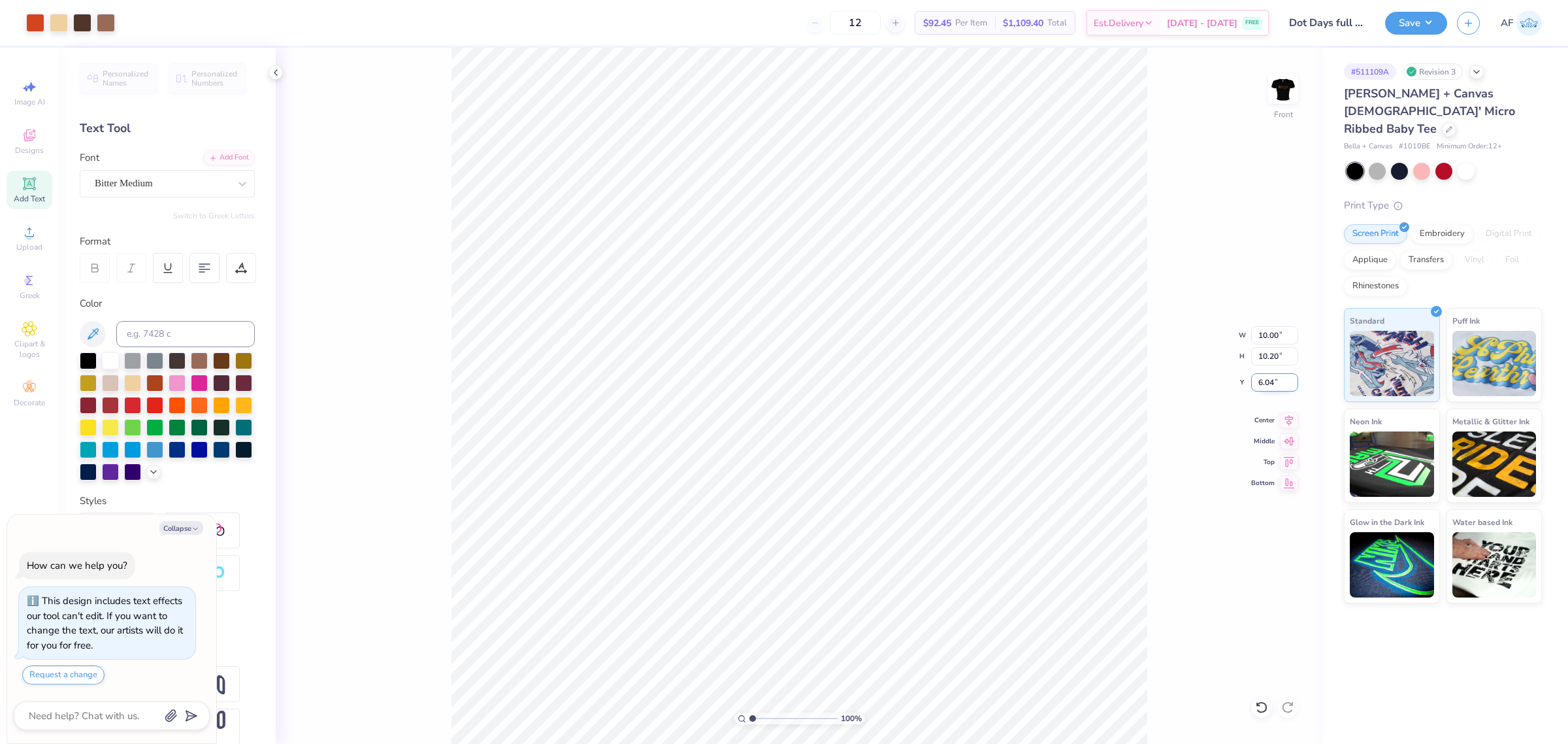
click at [1262, 379] on input "6.04" at bounding box center [1275, 382] width 47 height 19
type input "3"
type textarea "x"
type input "3.00"
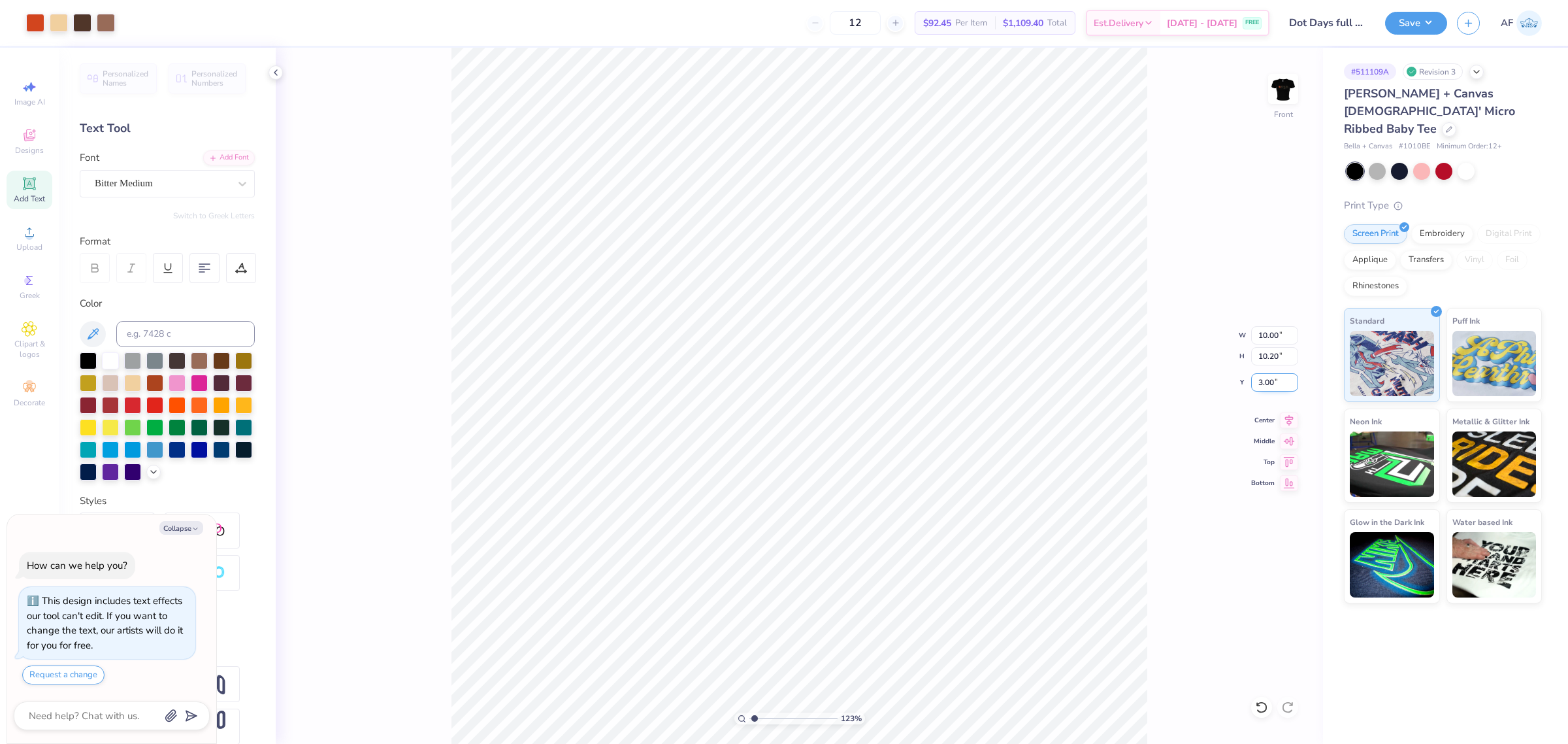
type input "1.51721301232853"
type textarea "x"
type input "1.51721301232853"
type textarea "x"
type input "1.51721301232853"
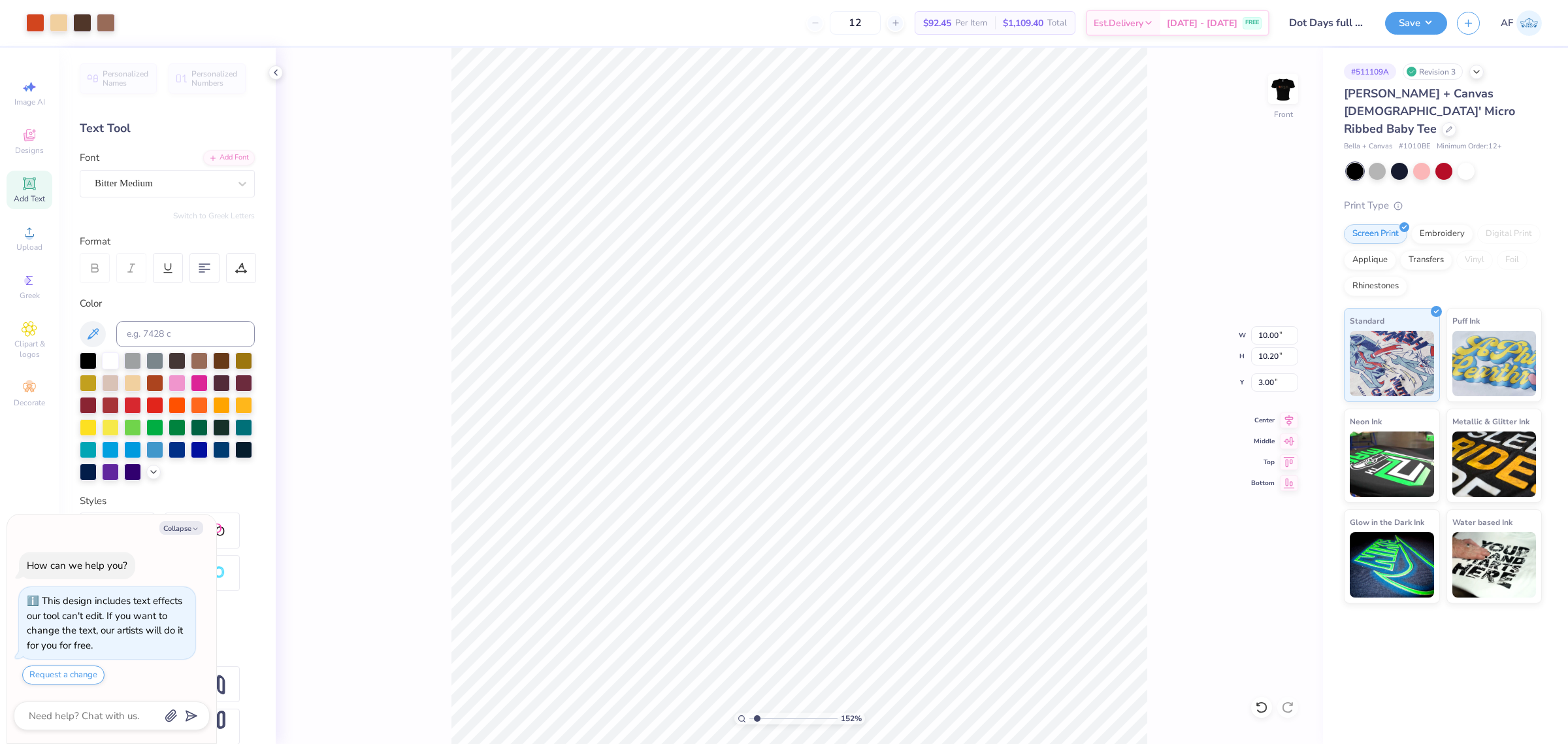
type textarea "x"
type input "1.51721301232853"
type input "3.89"
type textarea "x"
type input "1.51721301232853"
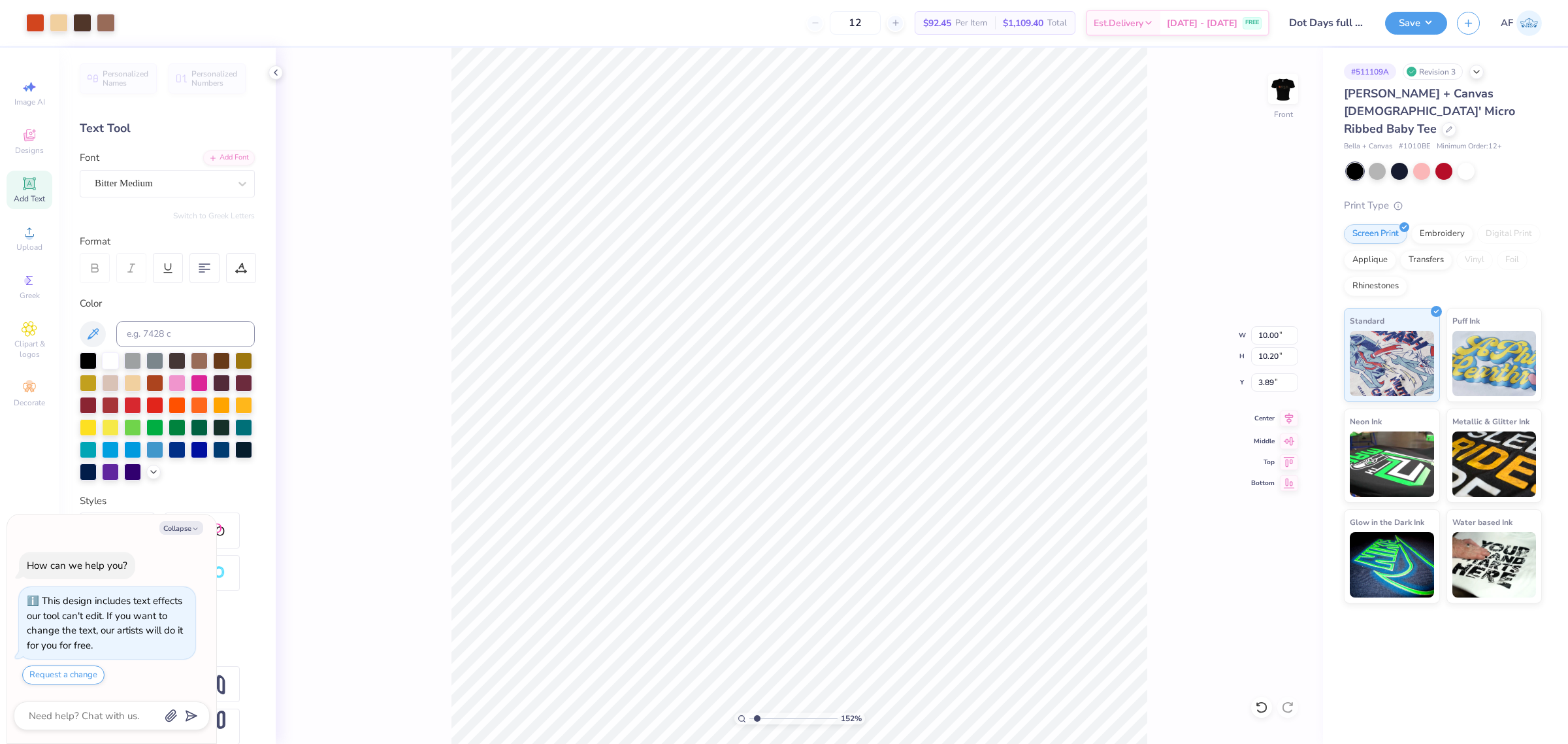
click at [1291, 420] on icon at bounding box center [1288, 418] width 19 height 16
type textarea "x"
type input "1.51721301232853"
type textarea "x"
type input "1.51721301232853"
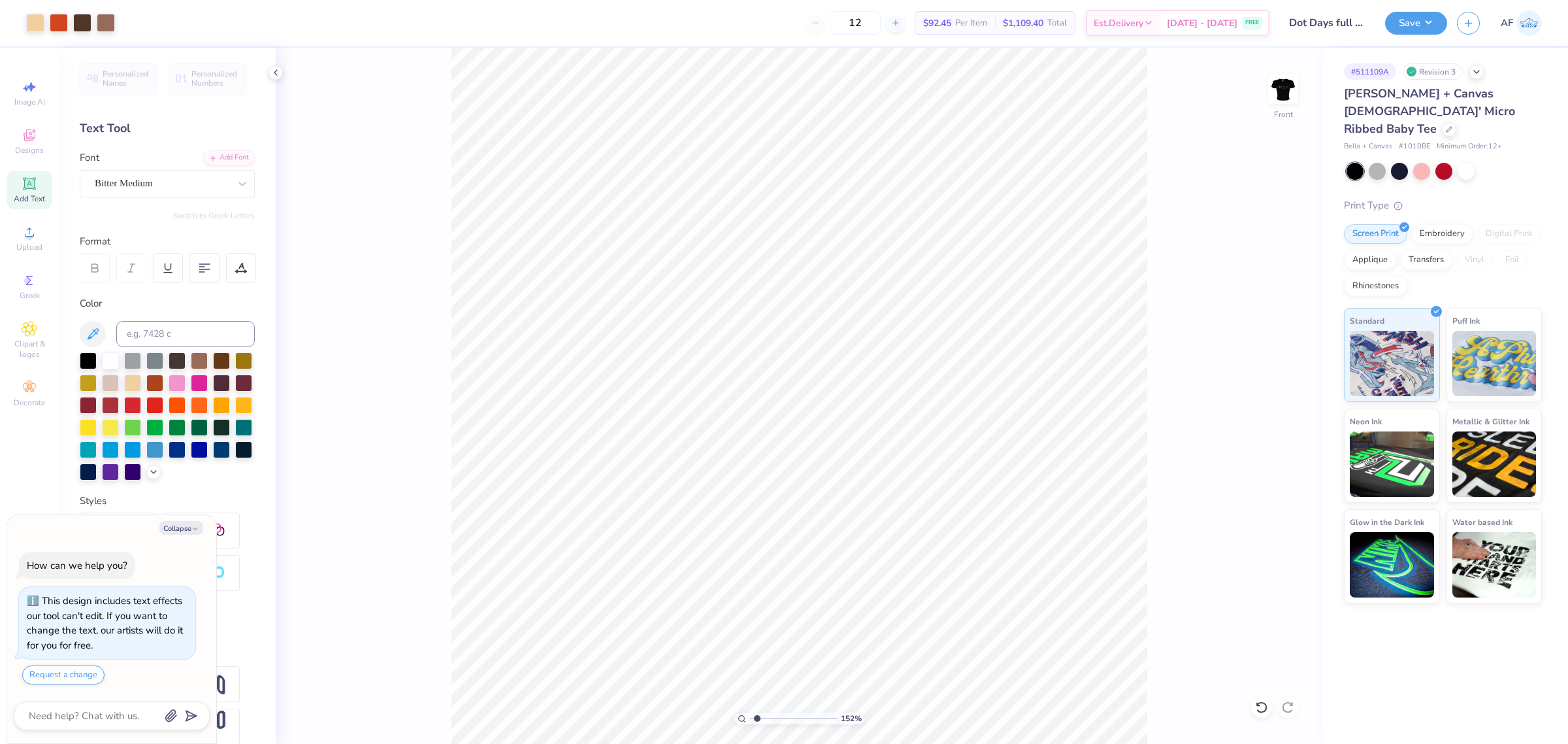
type textarea "x"
type input "1.51721301232853"
click at [1265, 383] on input "3.13" at bounding box center [1275, 382] width 47 height 19
click at [1266, 383] on input "3.13" at bounding box center [1275, 382] width 47 height 19
type input "3"
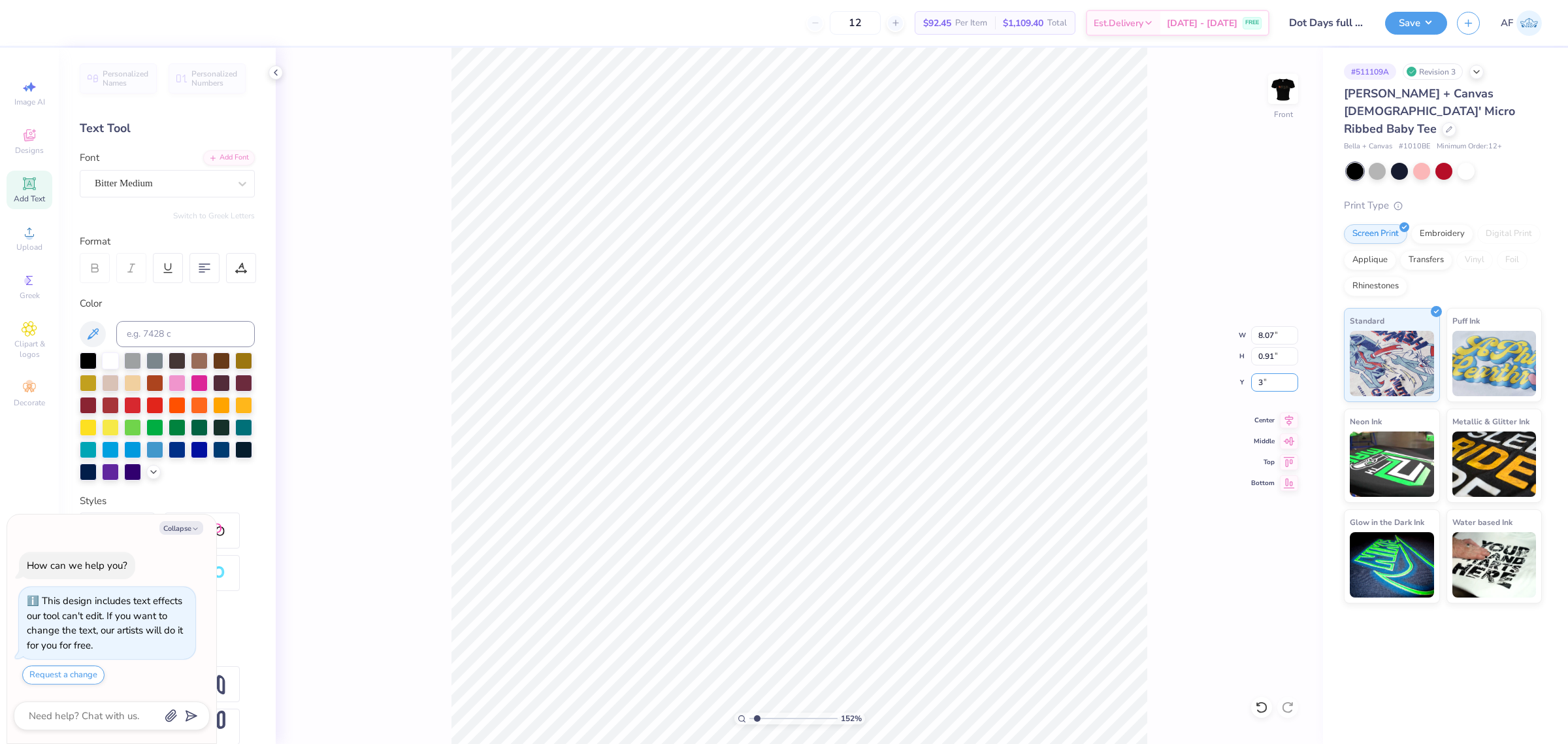
type textarea "x"
type input "1.51721301232853"
type input "3.00"
type textarea "x"
type input "1.51721301232853"
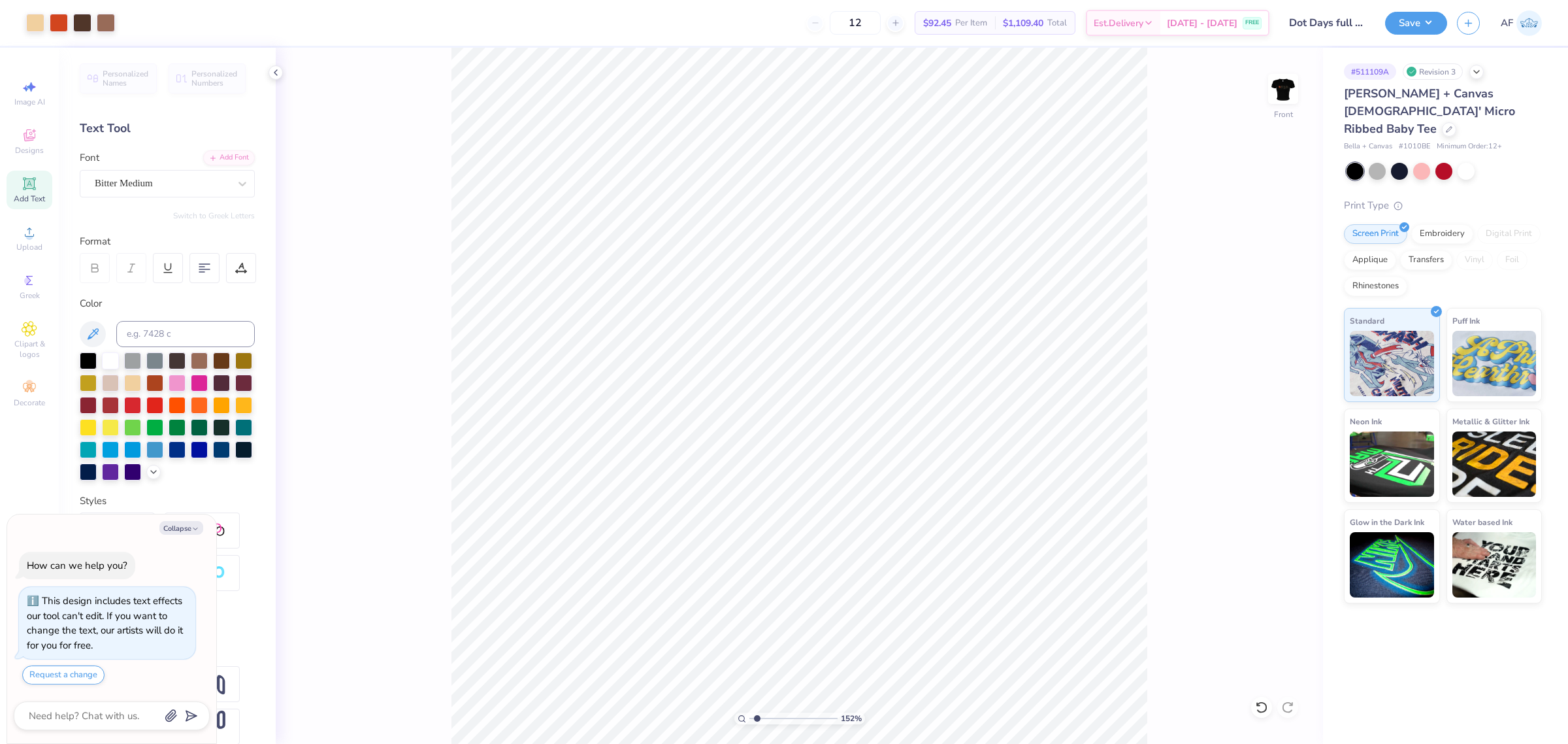
type textarea "x"
type input "1.51721301232853"
type textarea "x"
type input "1.51721301232853"
type textarea "x"
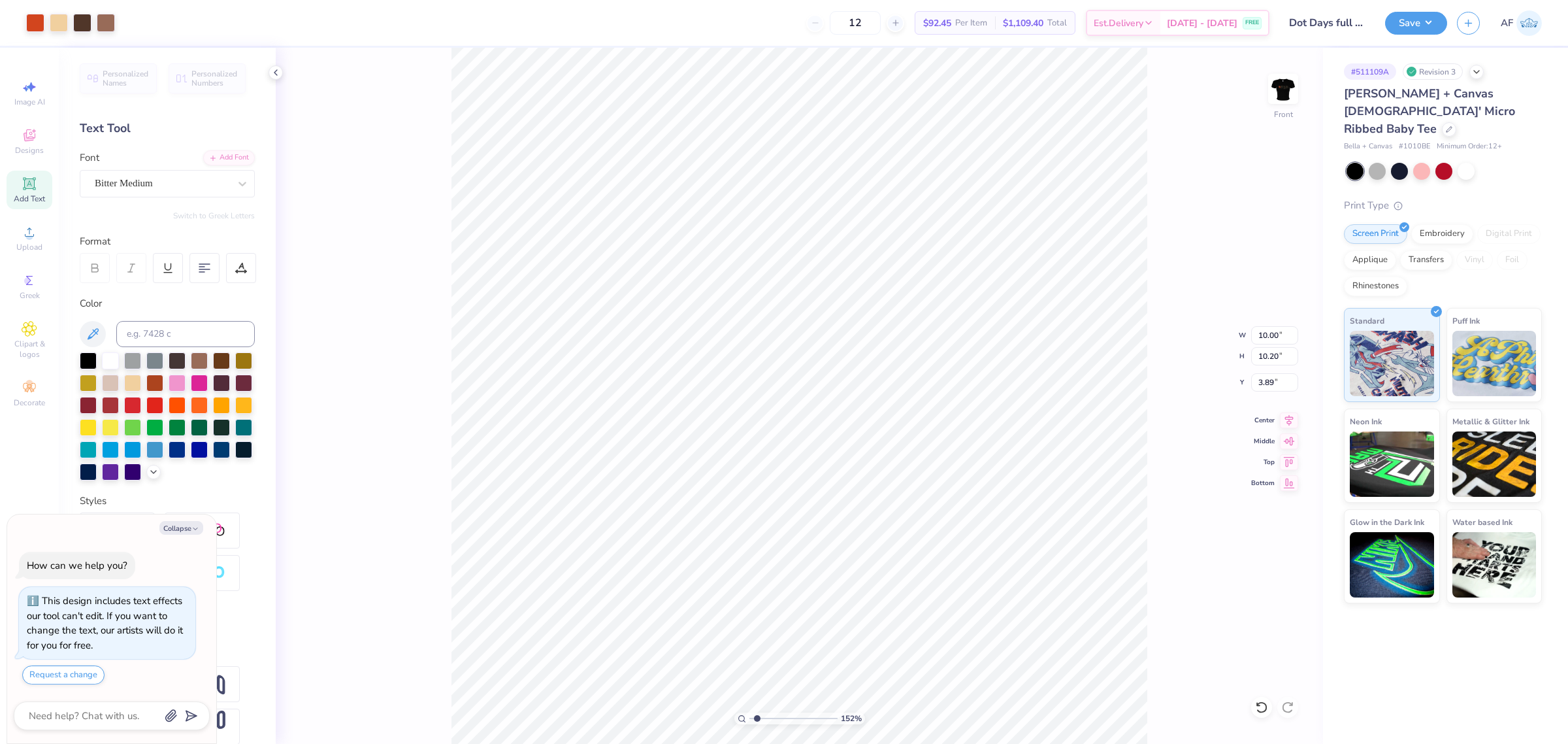
type input "1.51721301232853"
type textarea "x"
type input "1.51721301232853"
type input "3.75"
type textarea "x"
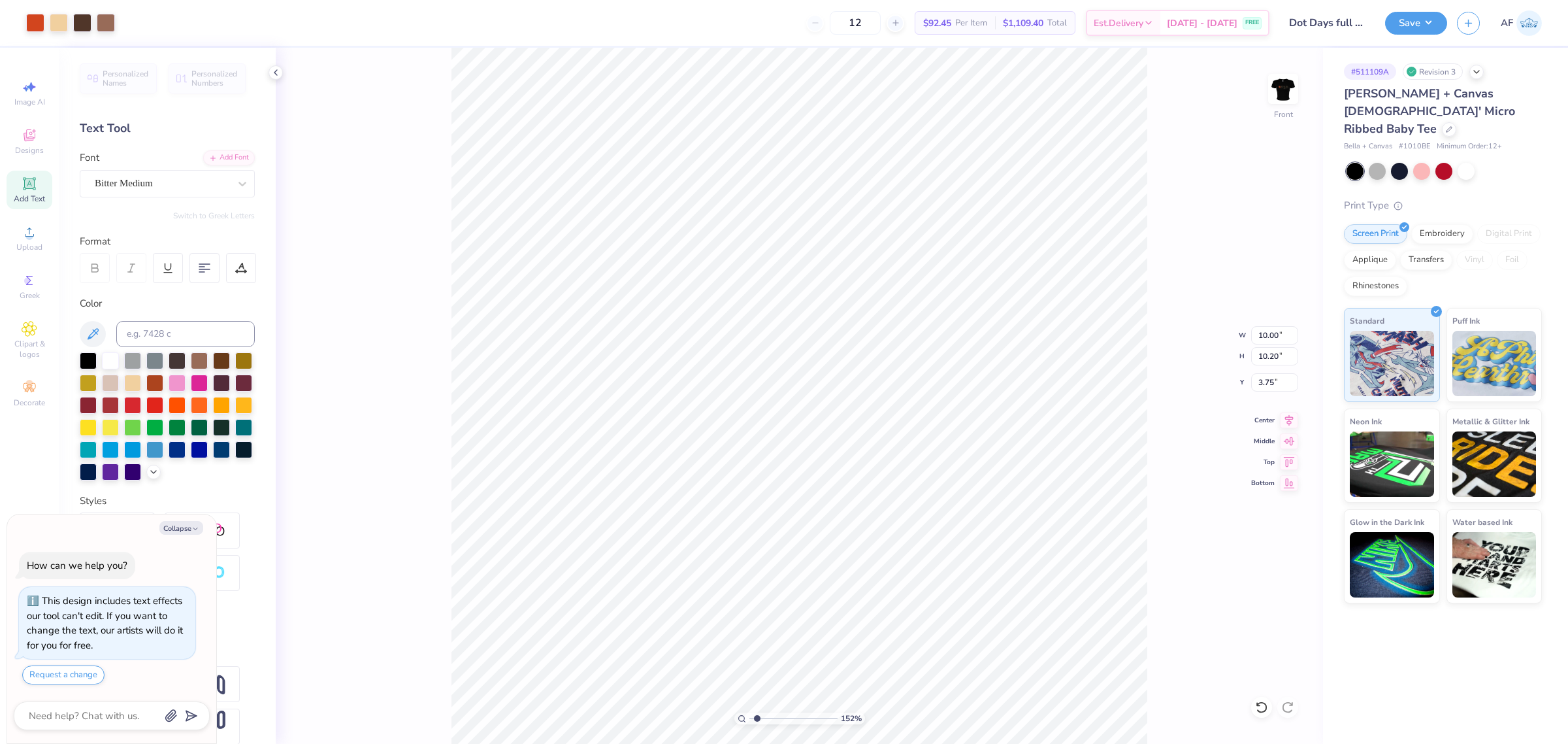
type input "1.51721301232853"
type textarea "x"
type input "1.51721301232853"
type textarea "x"
type input "4.3019261991114"
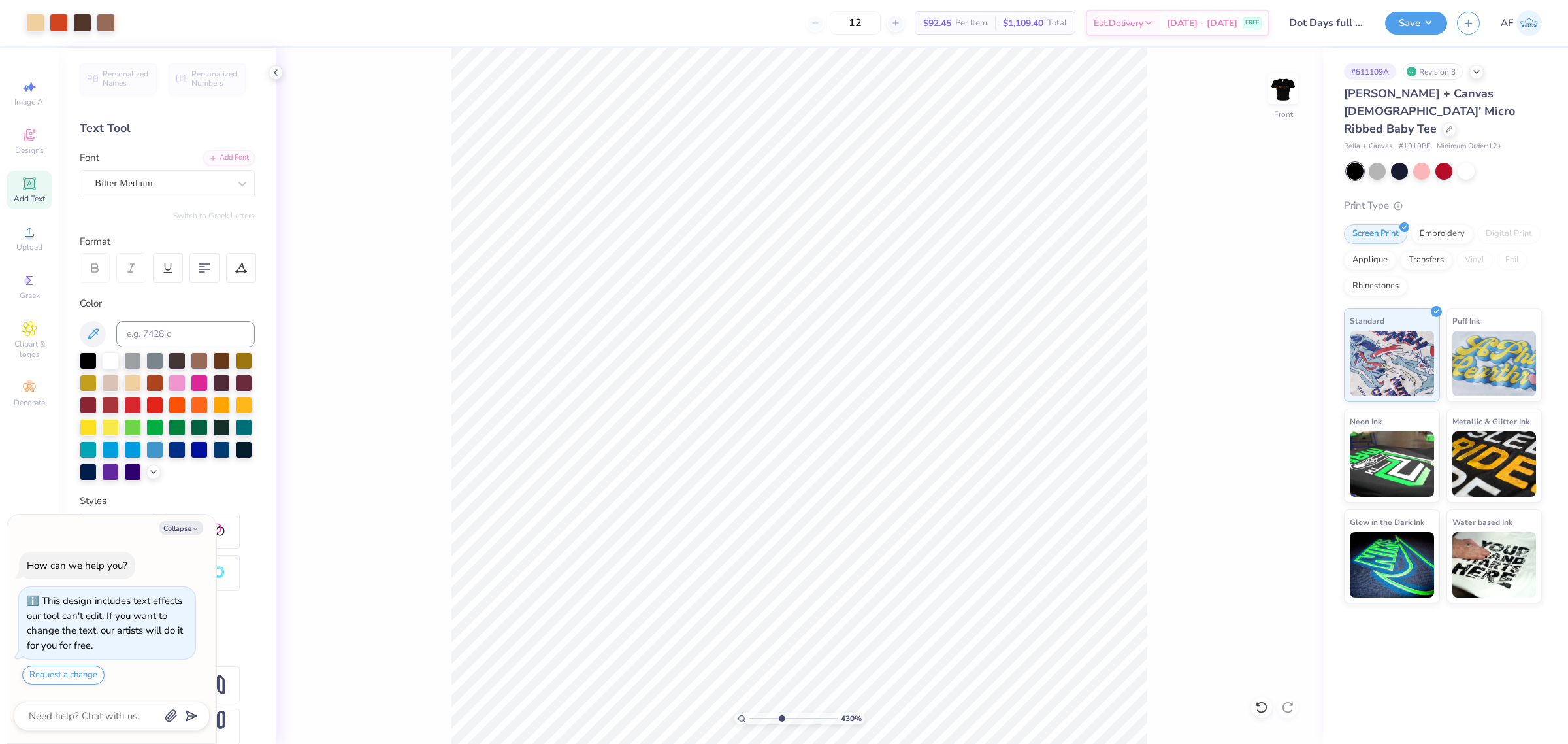
type textarea "x"
type input "4.3019261991114"
type textarea "x"
type input "4.3019261991114"
type textarea "x"
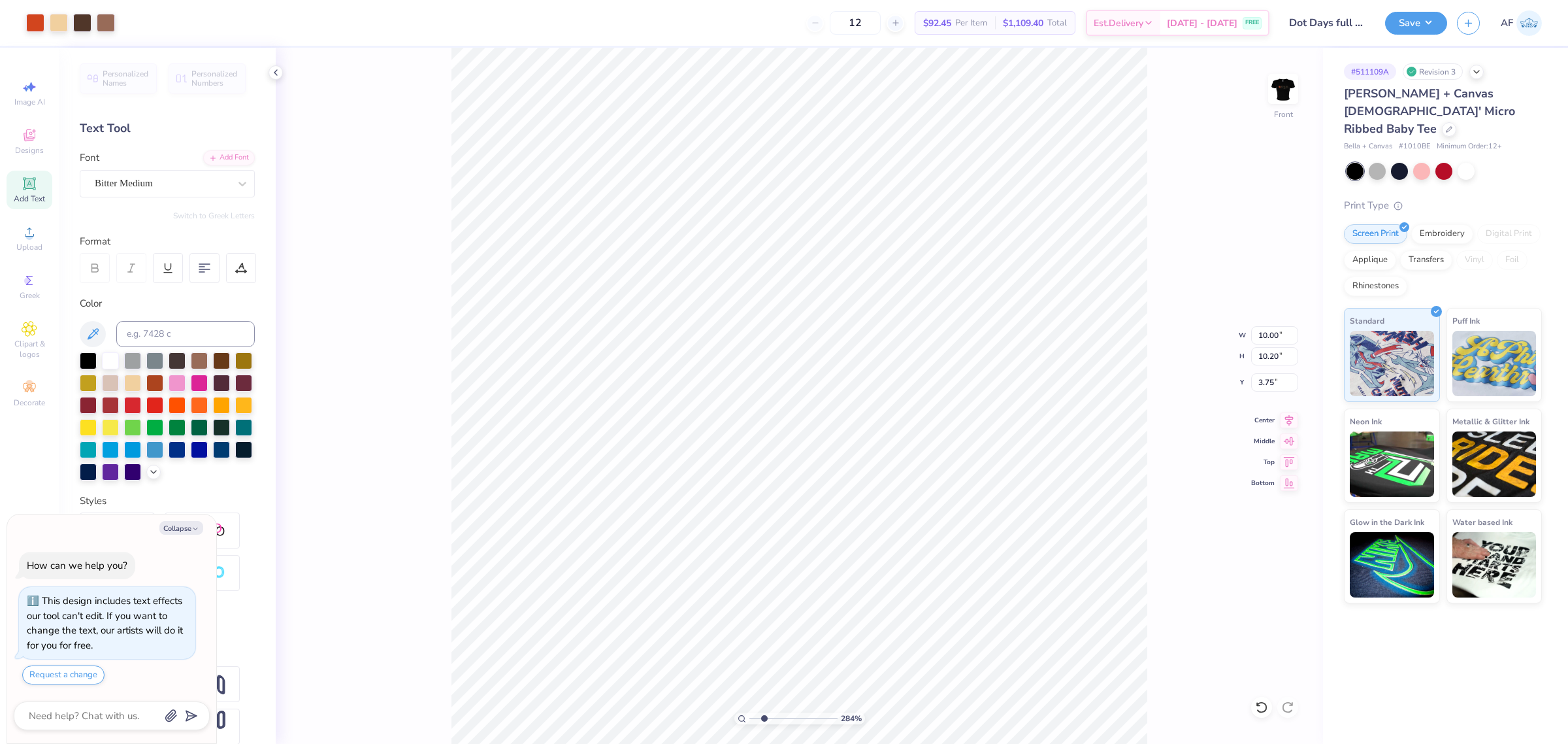
type input "1.86883017641878"
type textarea "x"
type input "1.23175200926507"
type textarea "x"
type input "1.23175200926507"
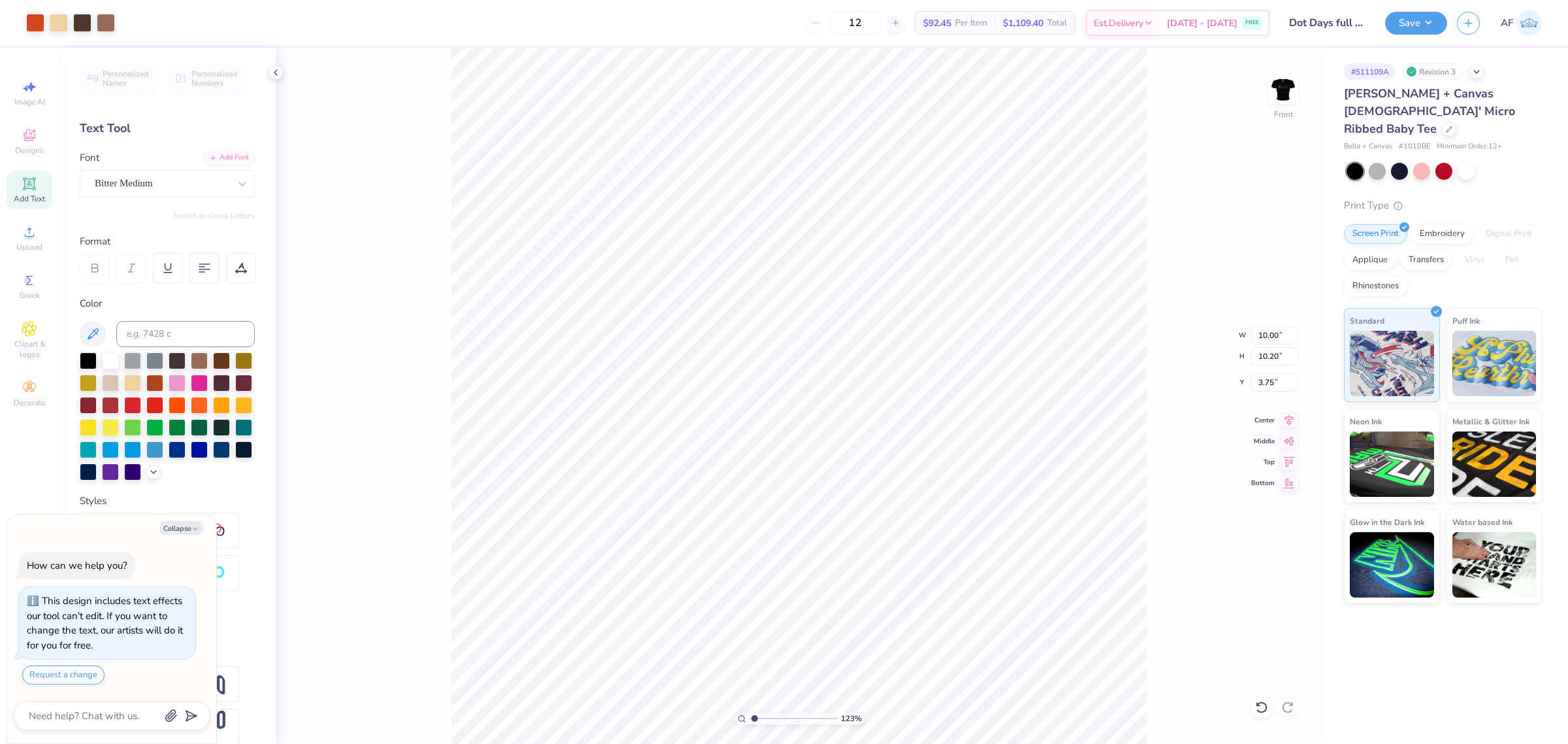
type textarea "x"
type input "1.23175200926507"
type textarea "x"
type input "1.23175200926507"
type textarea "x"
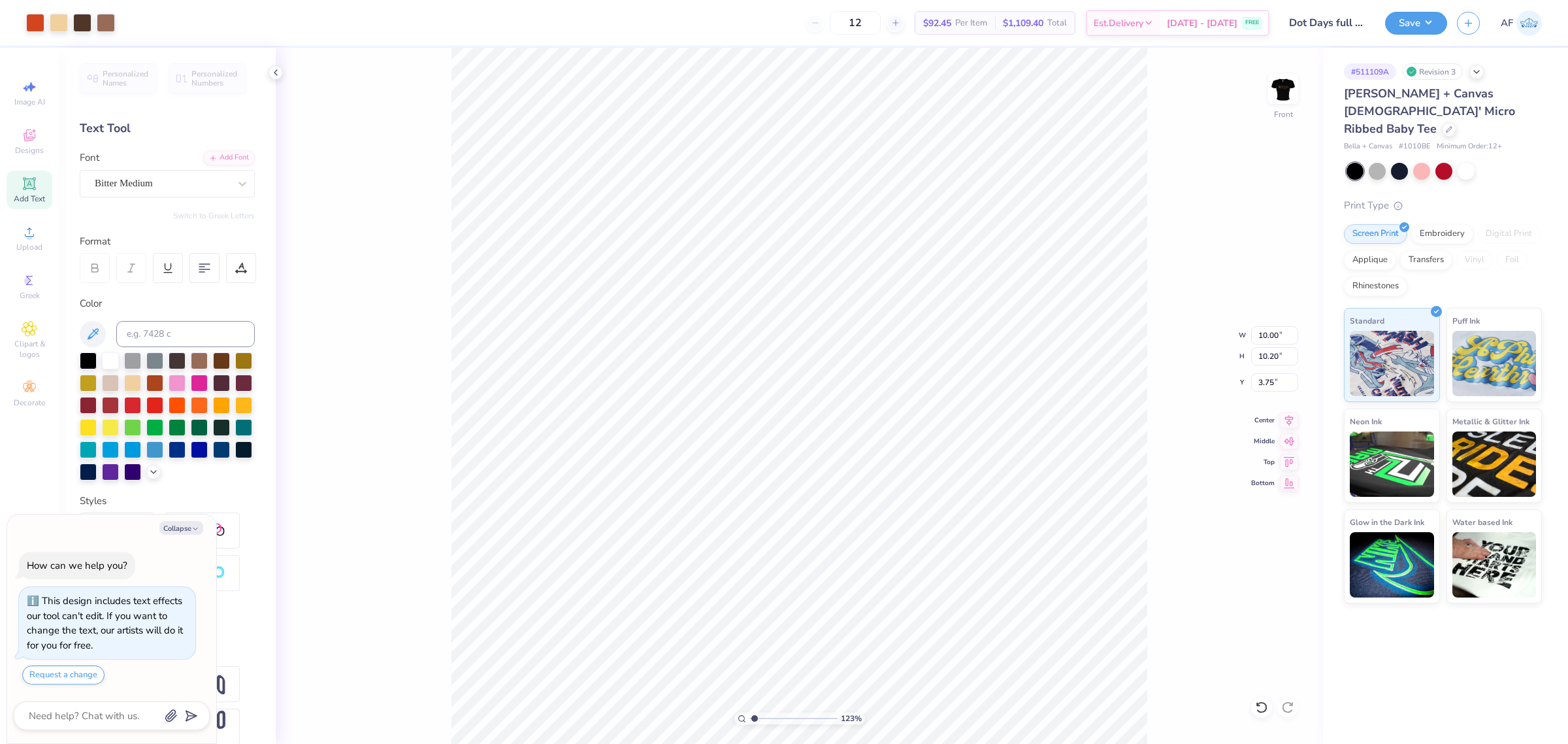
type input "1.23175200926507"
type textarea "x"
type input "1.23175200926507"
type textarea "x"
type input "1.23175200926507"
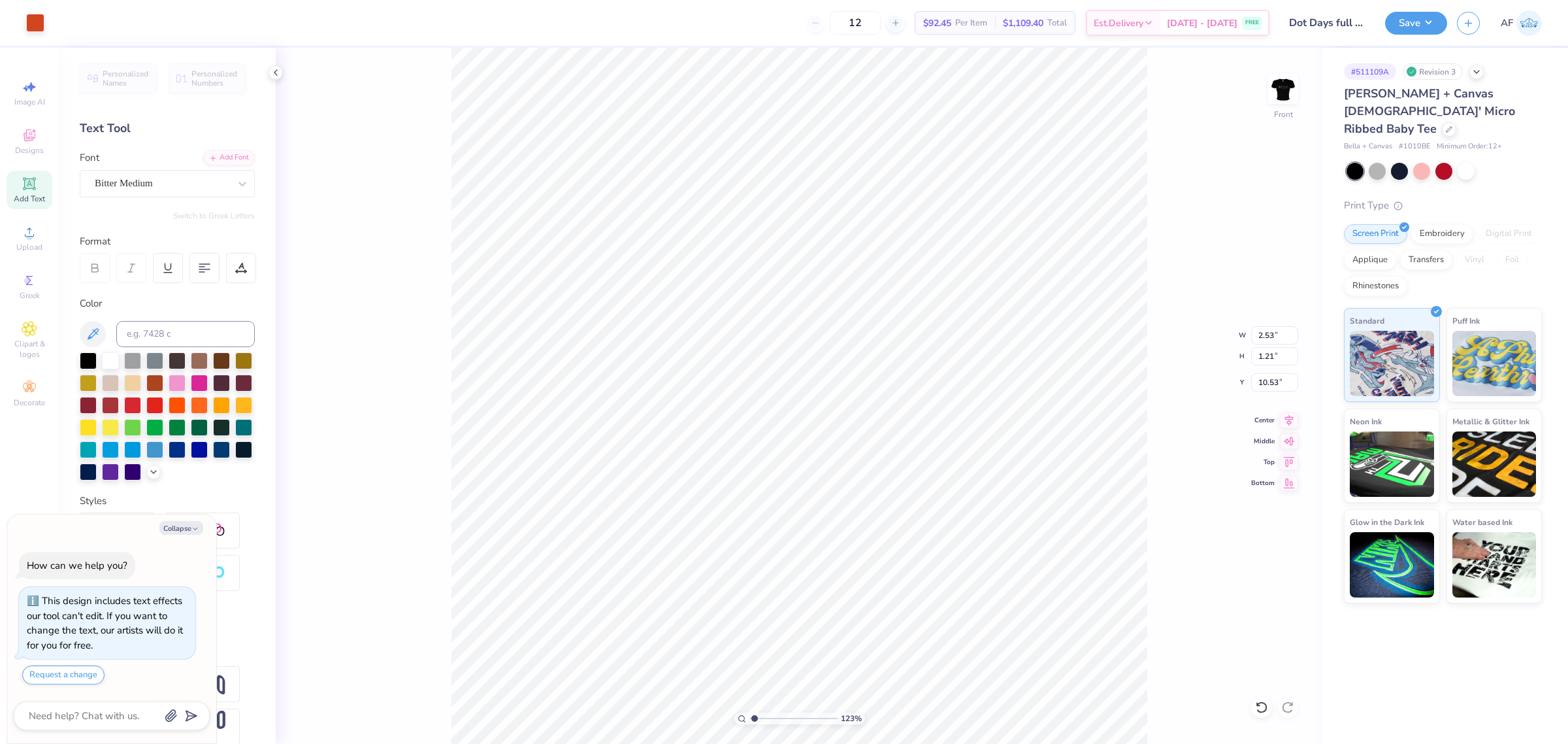
type textarea "x"
type input "1.23175200926507"
type textarea "x"
type input "1.23175200926507"
type textarea "x"
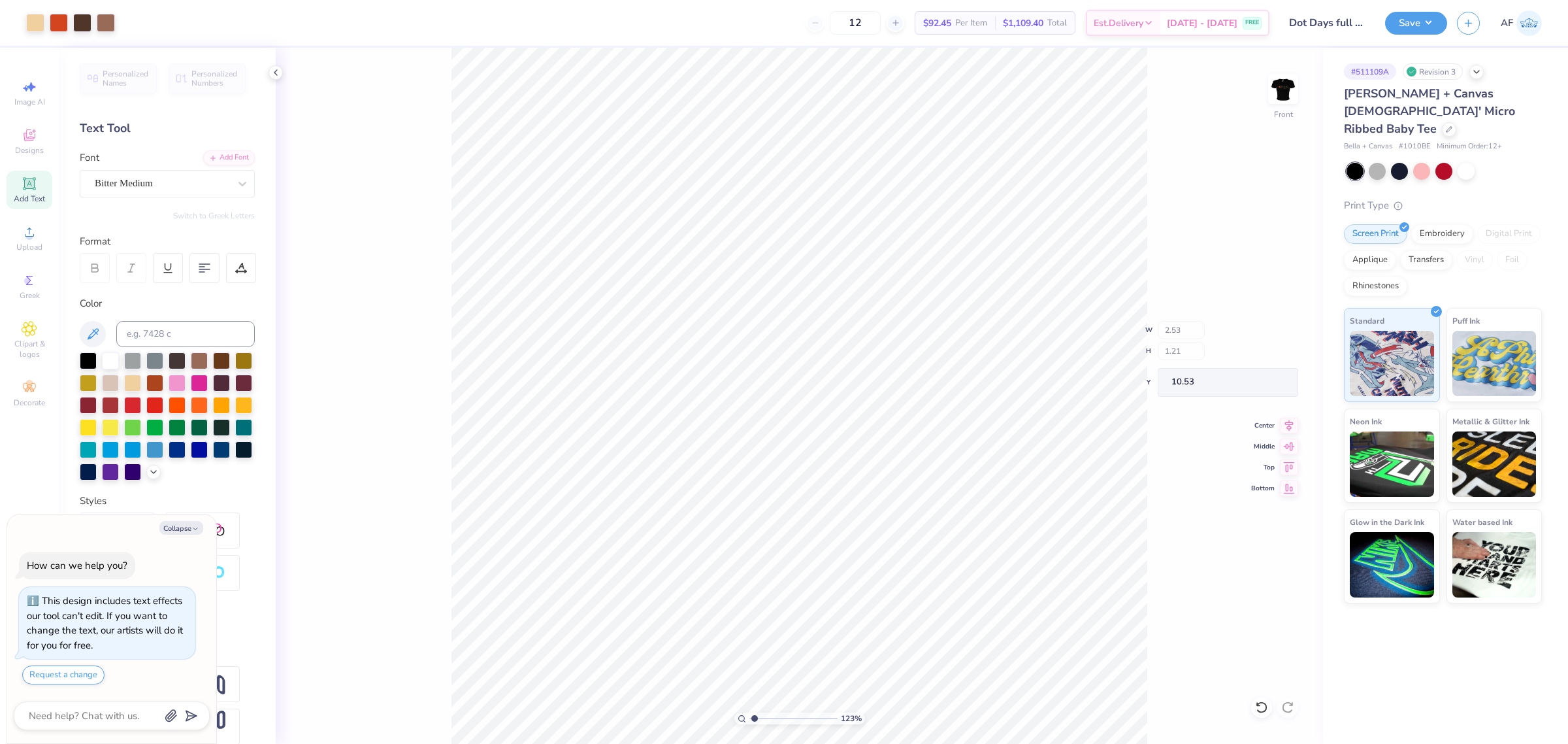
type input "1.23175200926507"
type textarea "x"
type input "1.23175200926507"
type textarea "x"
type input "1.23175200926507"
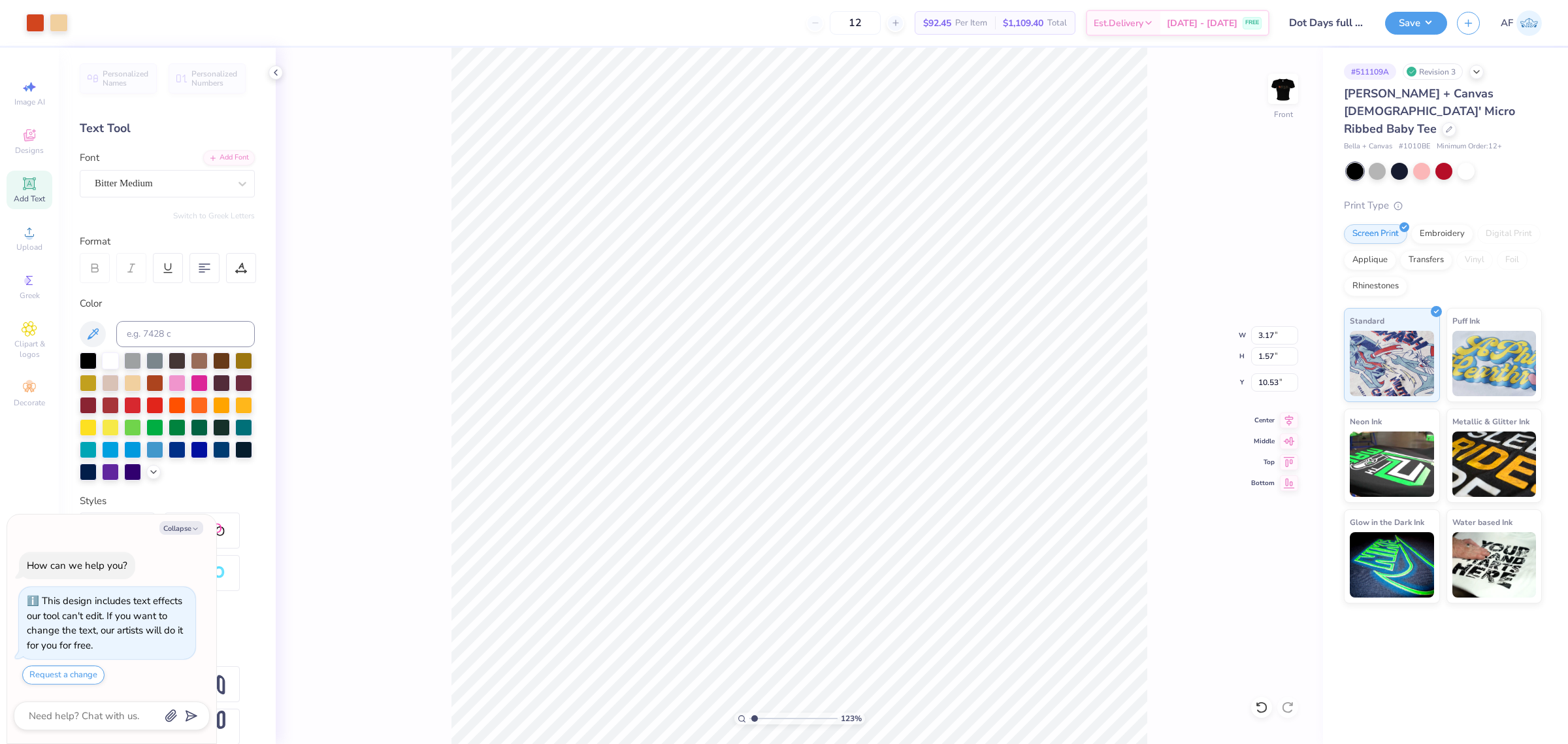
type textarea "x"
type input "1.23175200926507"
type input "12.45"
type textarea "x"
type input "1.23175200926507"
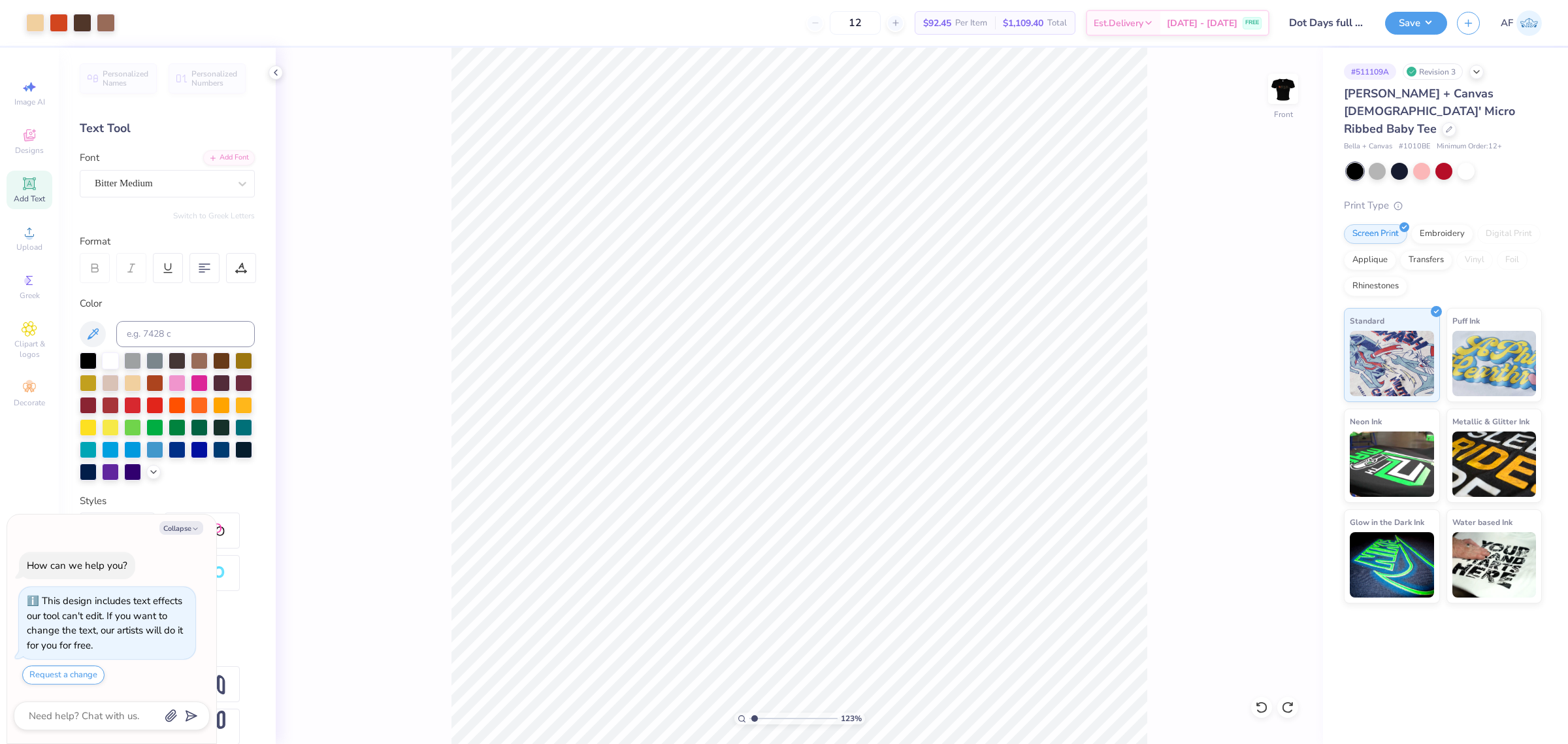
type textarea "x"
type input "1.23175200926507"
type textarea "x"
type input "1.86883017641878"
type textarea "x"
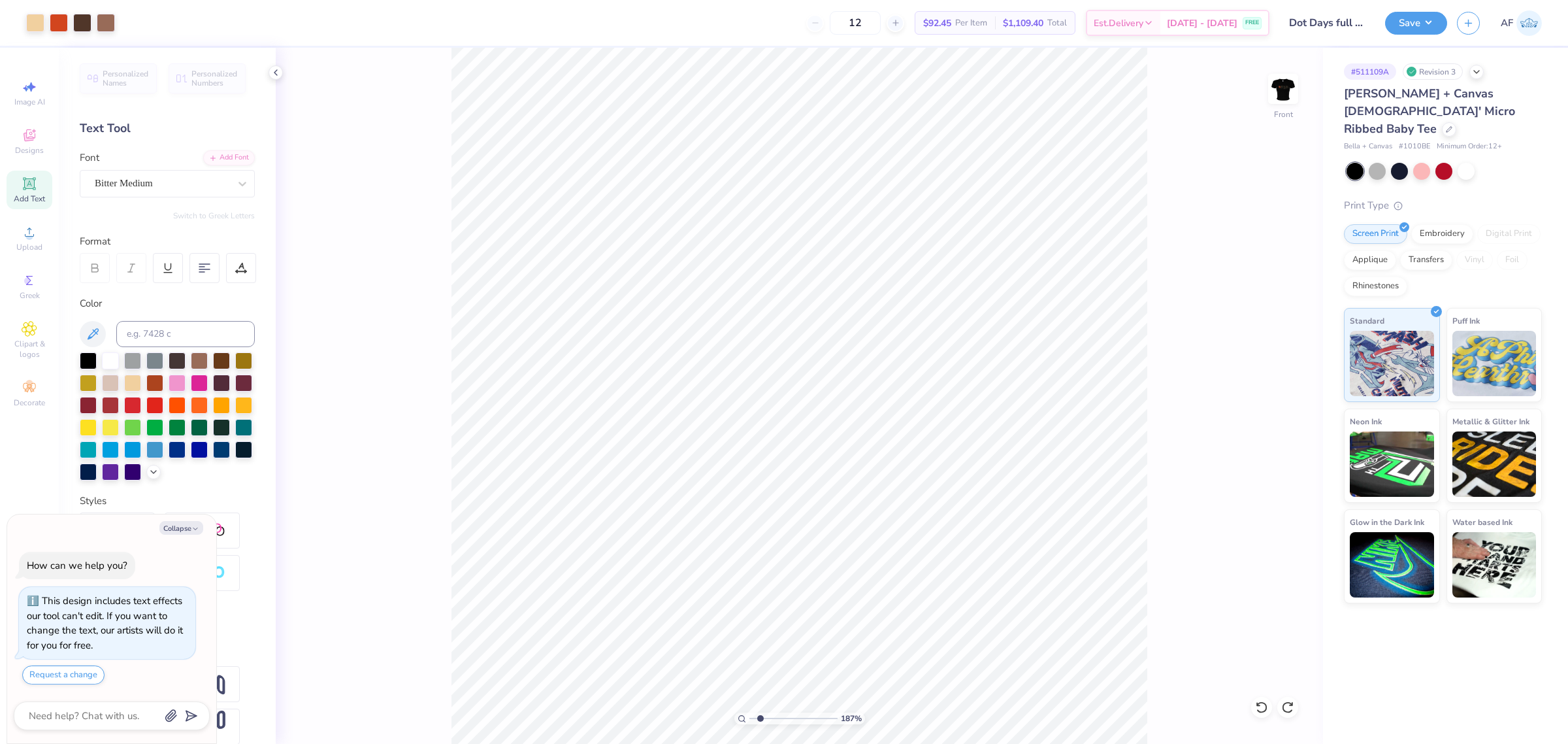
type input "1.86883017641878"
type textarea "x"
type input "1.86883017641878"
type textarea "x"
type input "1.86883017641878"
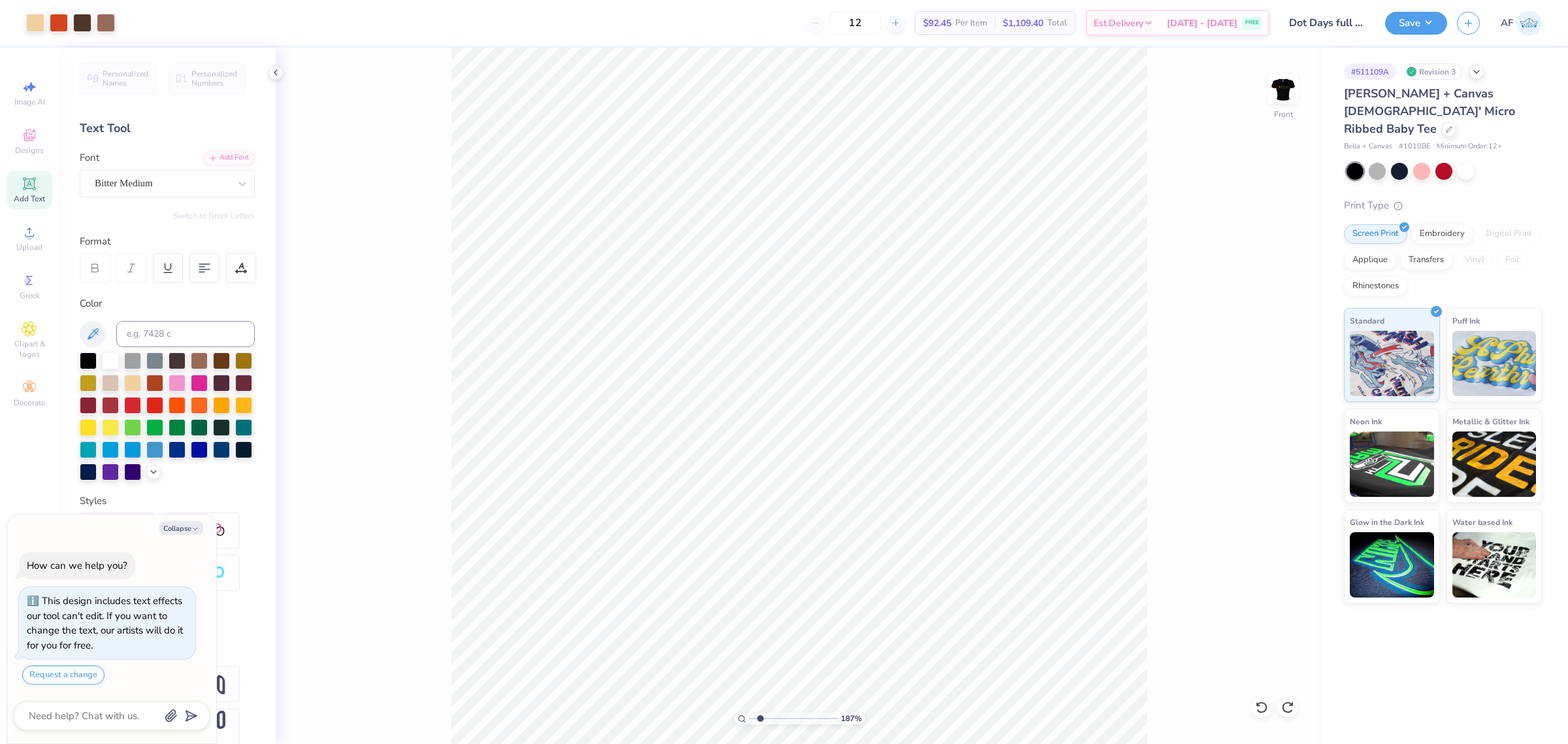
type textarea "x"
type input "1.86883017641878"
click at [1282, 80] on img at bounding box center [1282, 88] width 52 height 52
type textarea "x"
type input "1.86883017641878"
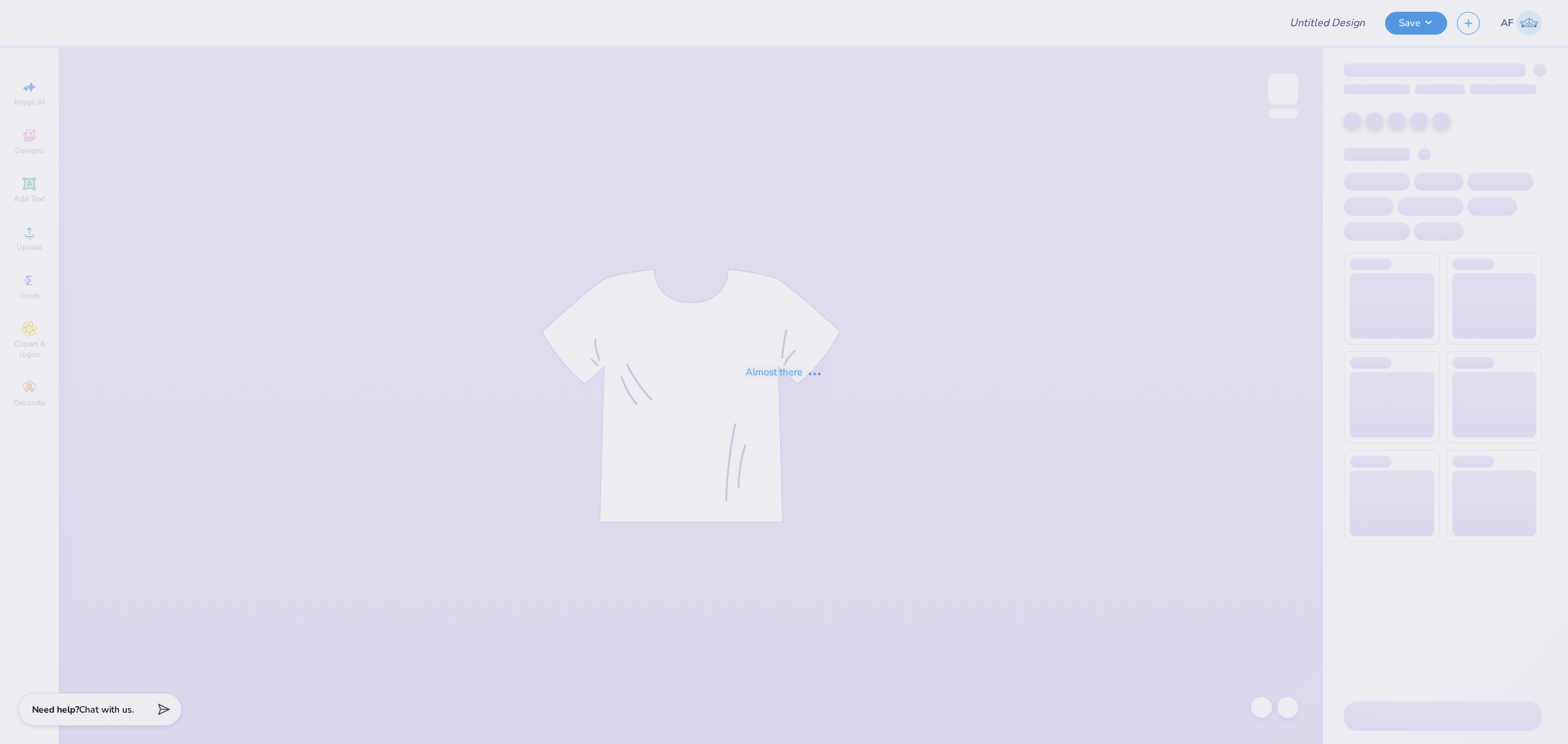
type input "Dot Days full version"
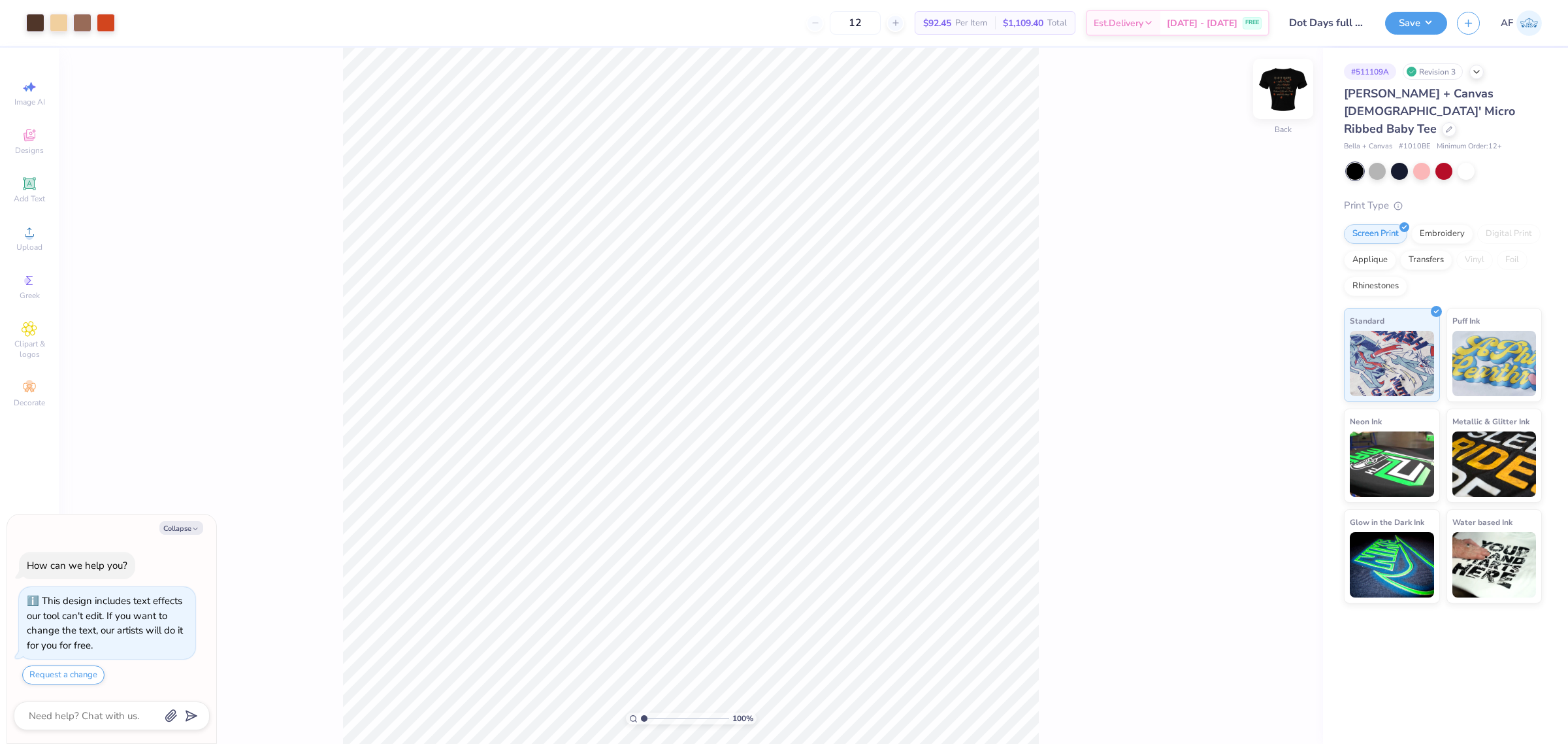
click at [1274, 99] on img at bounding box center [1282, 88] width 52 height 52
type textarea "x"
type input "2.30193532477902"
type textarea "x"
type input "2.30193532477902"
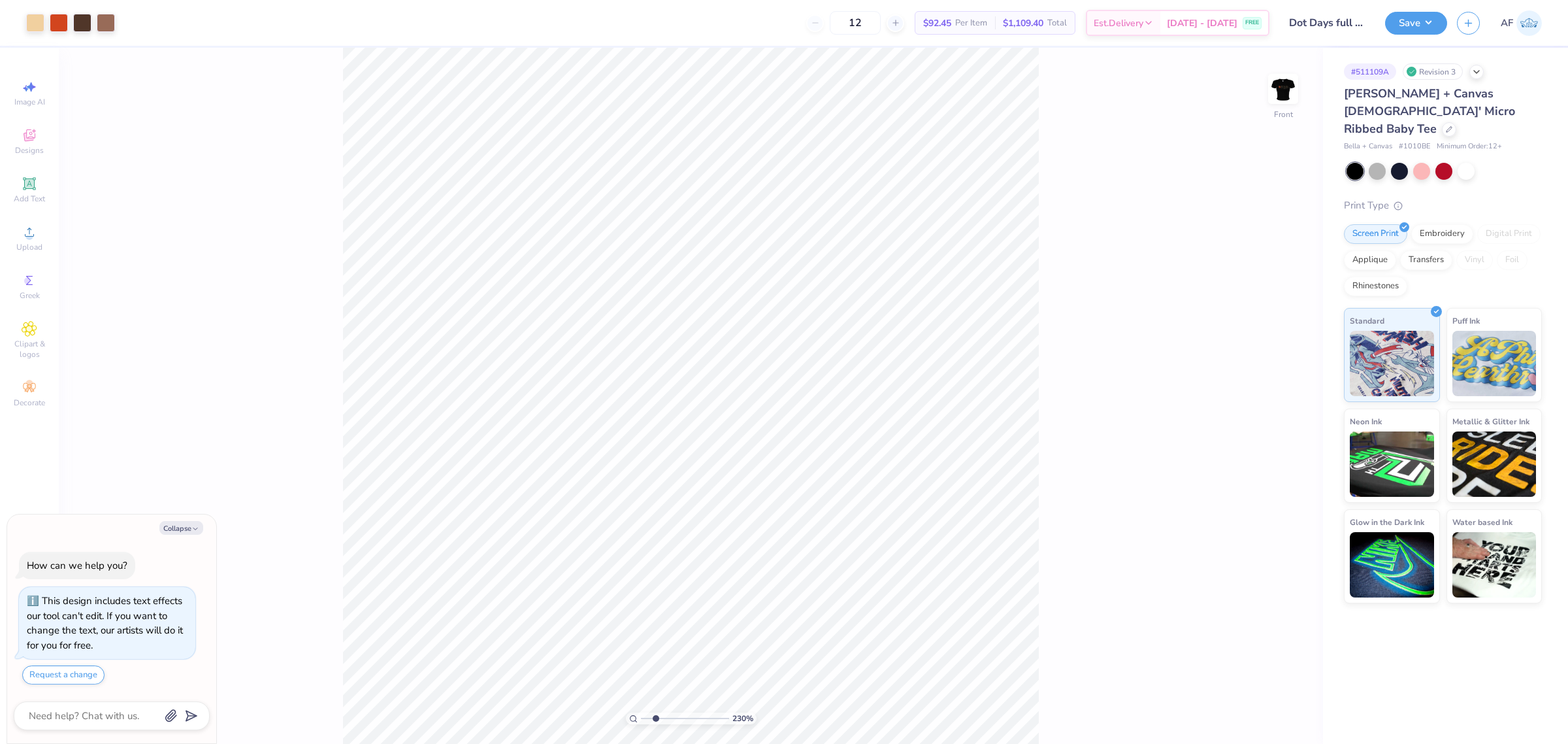
type textarea "x"
type input "2.30193532477902"
drag, startPoint x: 1103, startPoint y: 366, endPoint x: 1129, endPoint y: 262, distance: 107.2
click at [1134, 289] on div "230 % Front" at bounding box center [692, 395] width 1265 height 696
type textarea "x"
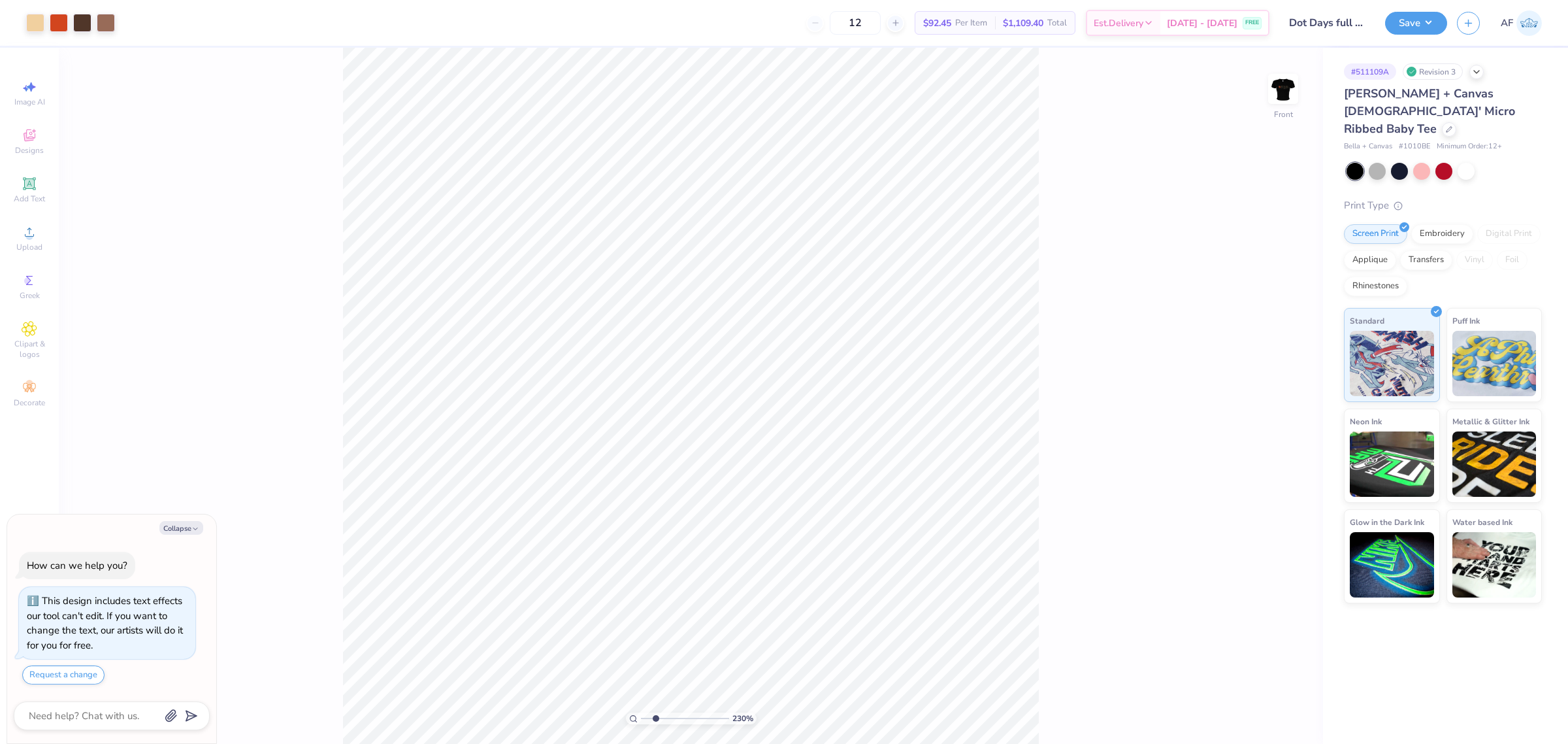
type input "2.30193532477902"
type textarea "x"
type input "1"
click at [41, 233] on div "Upload" at bounding box center [30, 238] width 45 height 39
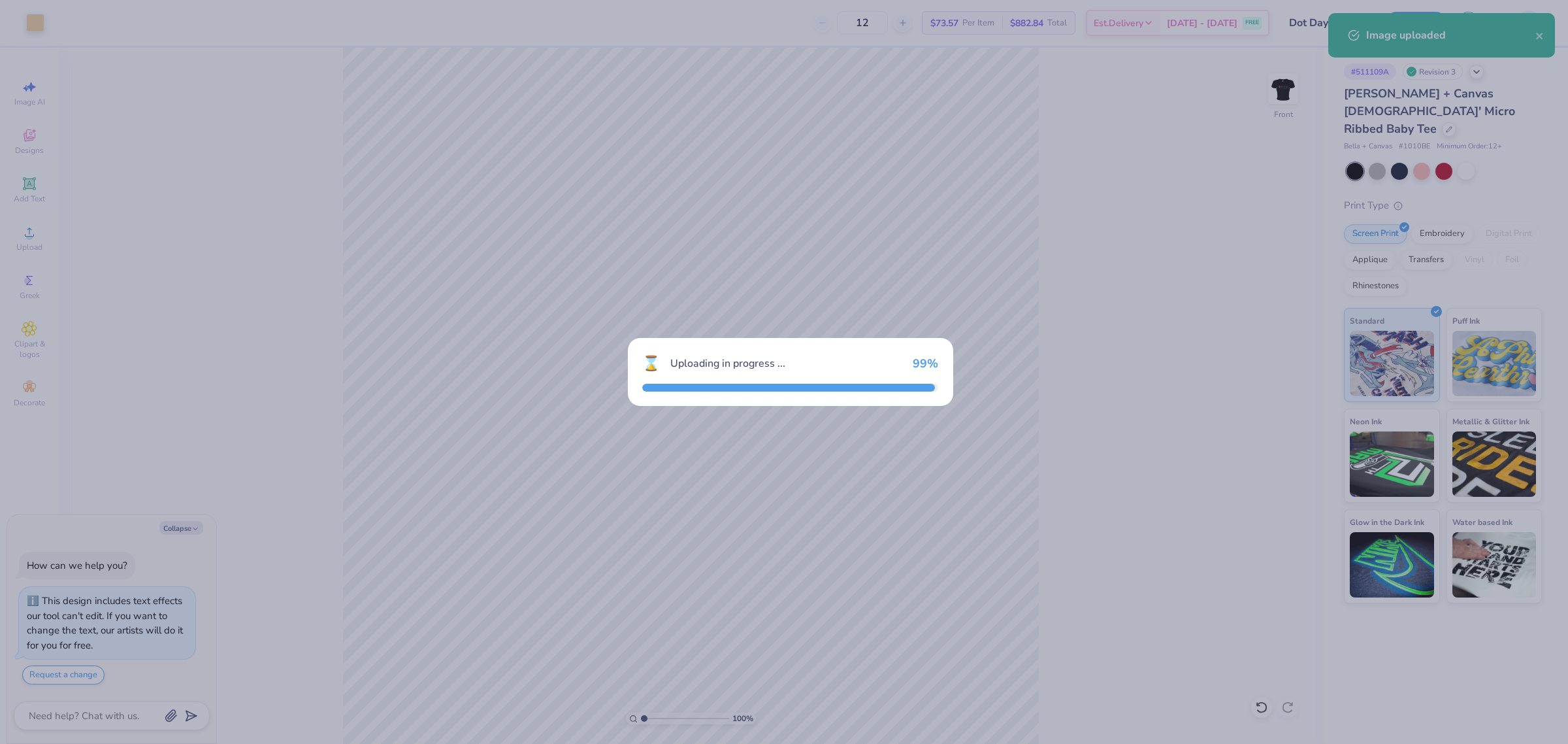
type textarea "x"
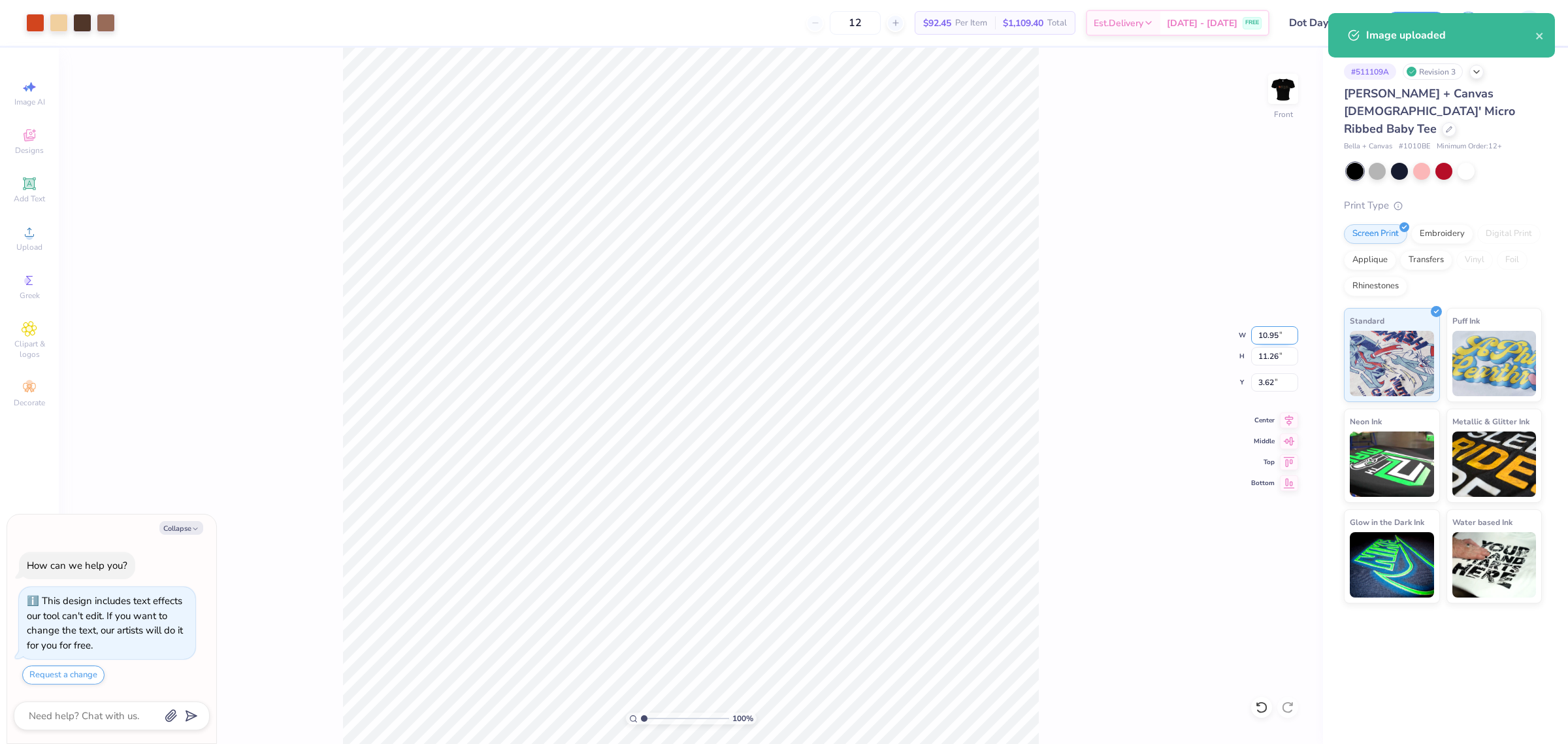
click at [1265, 331] on input "10.95" at bounding box center [1275, 335] width 47 height 19
type input "10"
type textarea "x"
type input "10.00"
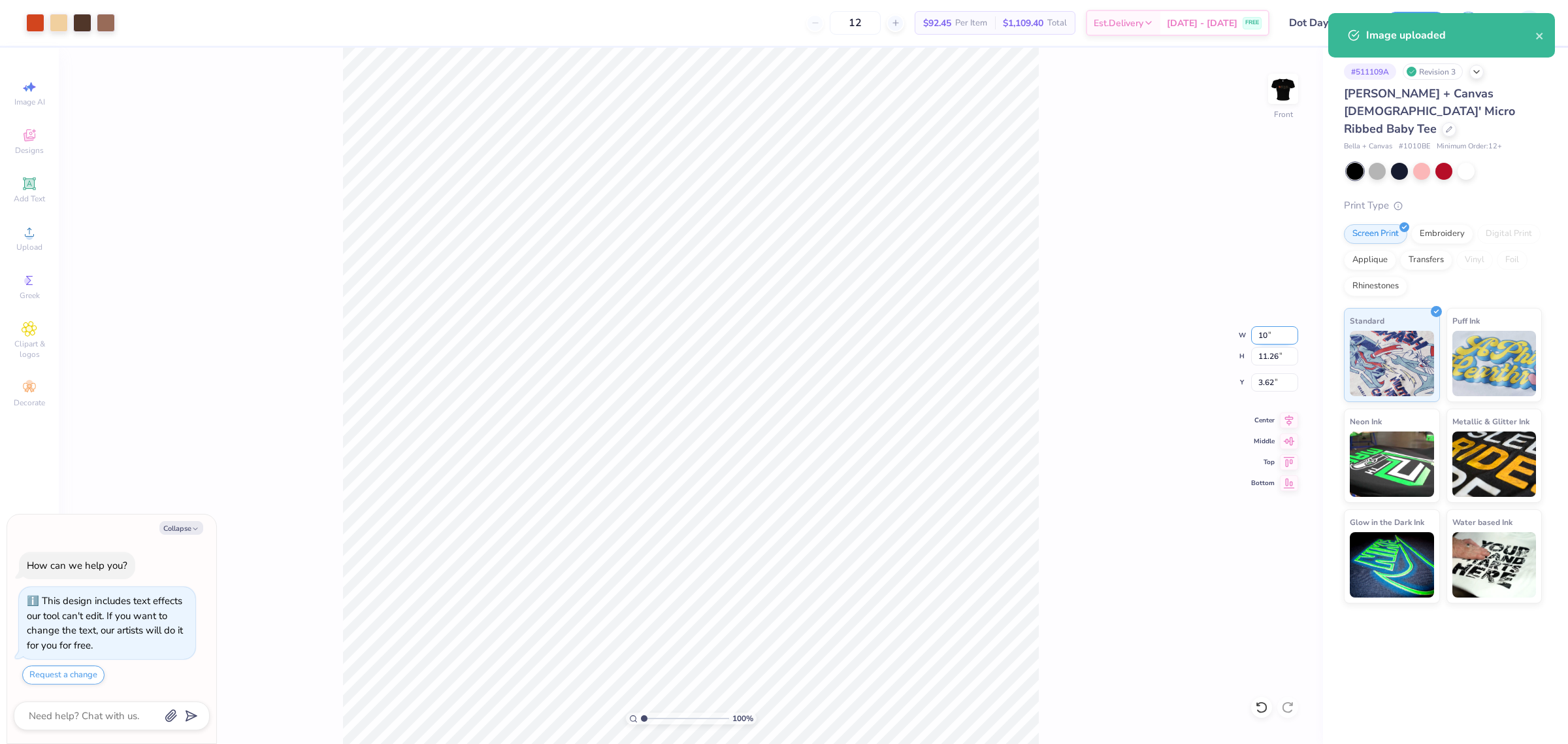
type input "10.28"
type input "4.11"
click at [1273, 383] on input "4.11" at bounding box center [1275, 382] width 47 height 19
type textarea "x"
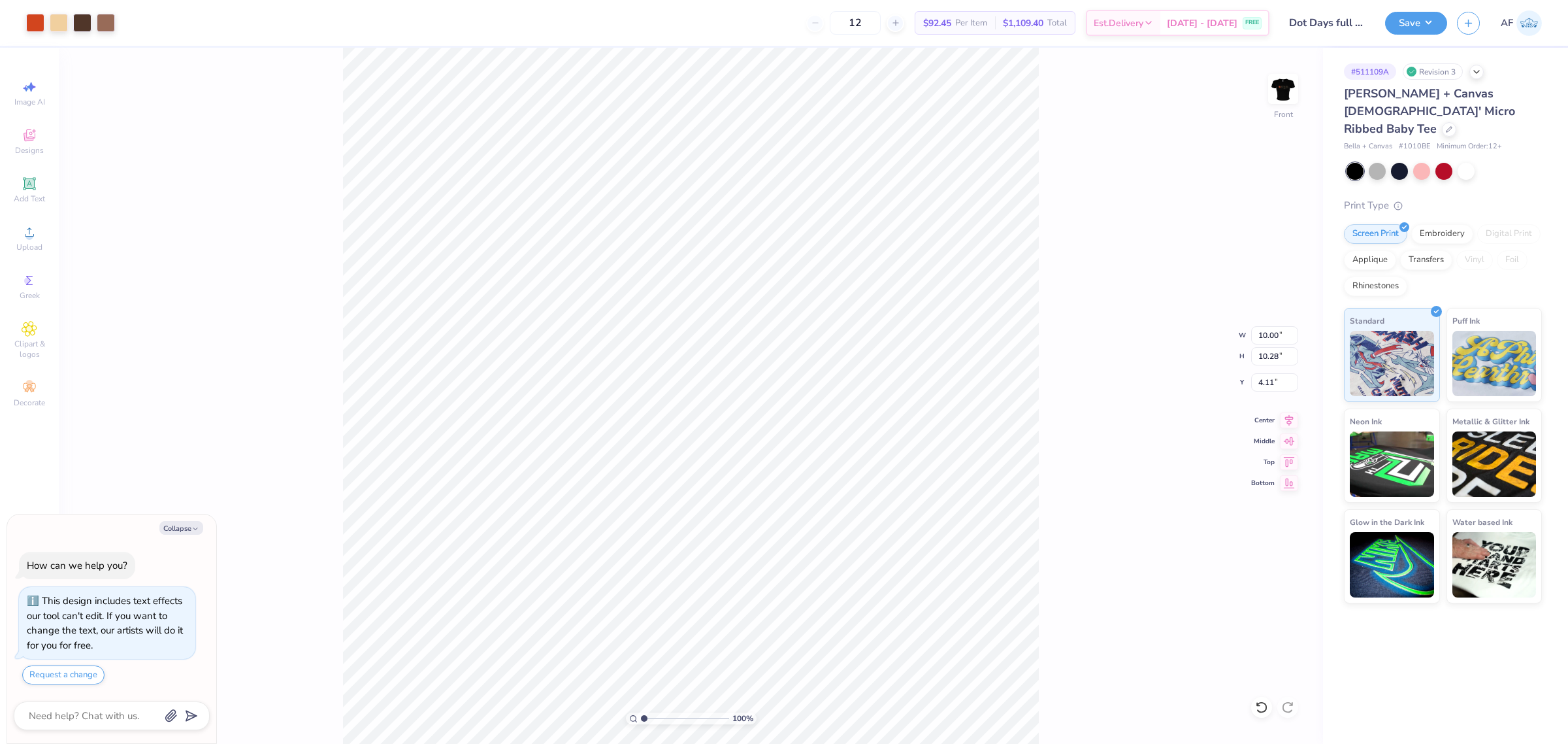
type input "3.86"
type textarea "x"
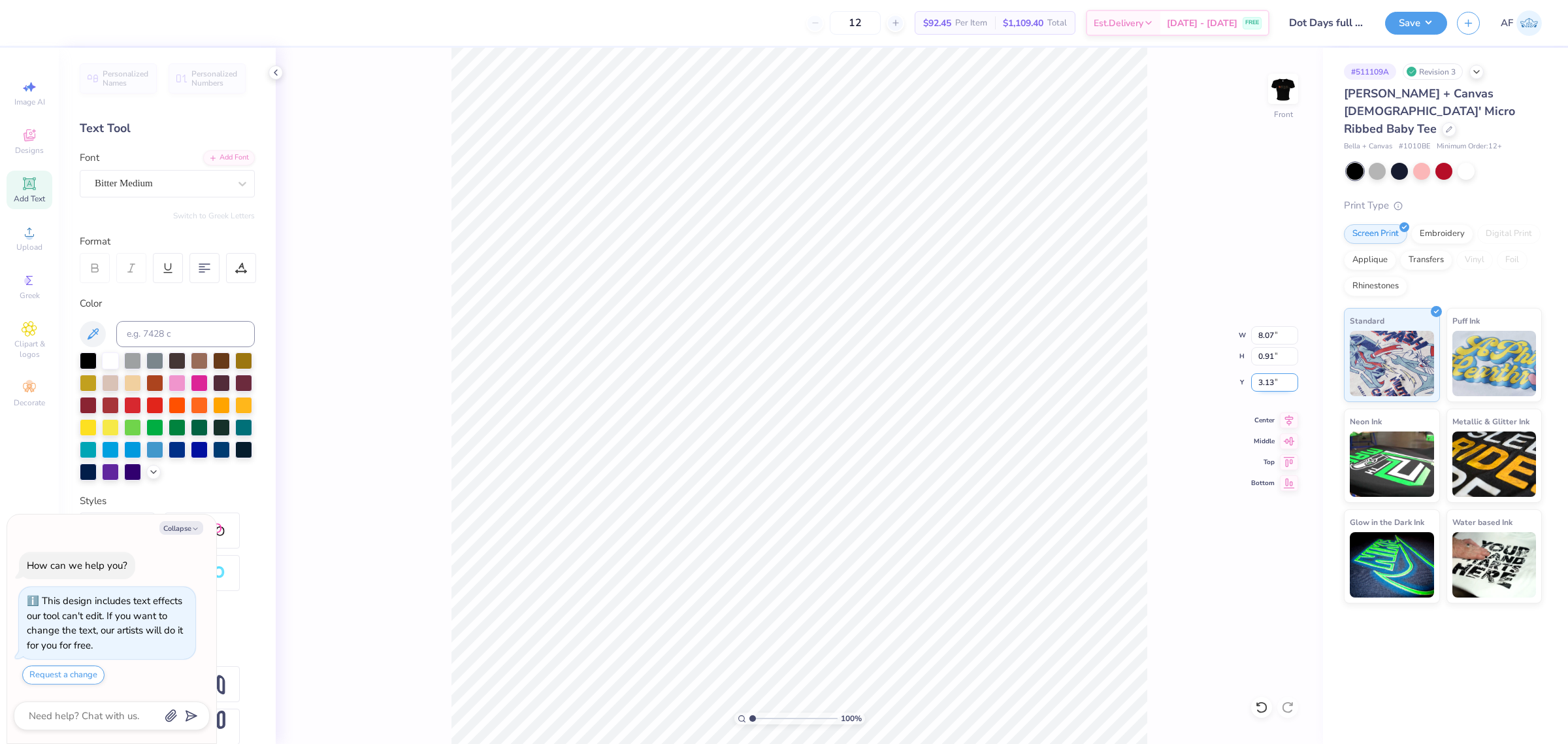
click at [1252, 382] on input "3.13" at bounding box center [1275, 382] width 47 height 19
click at [1273, 379] on input "3.13" at bounding box center [1275, 382] width 47 height 19
type input "3"
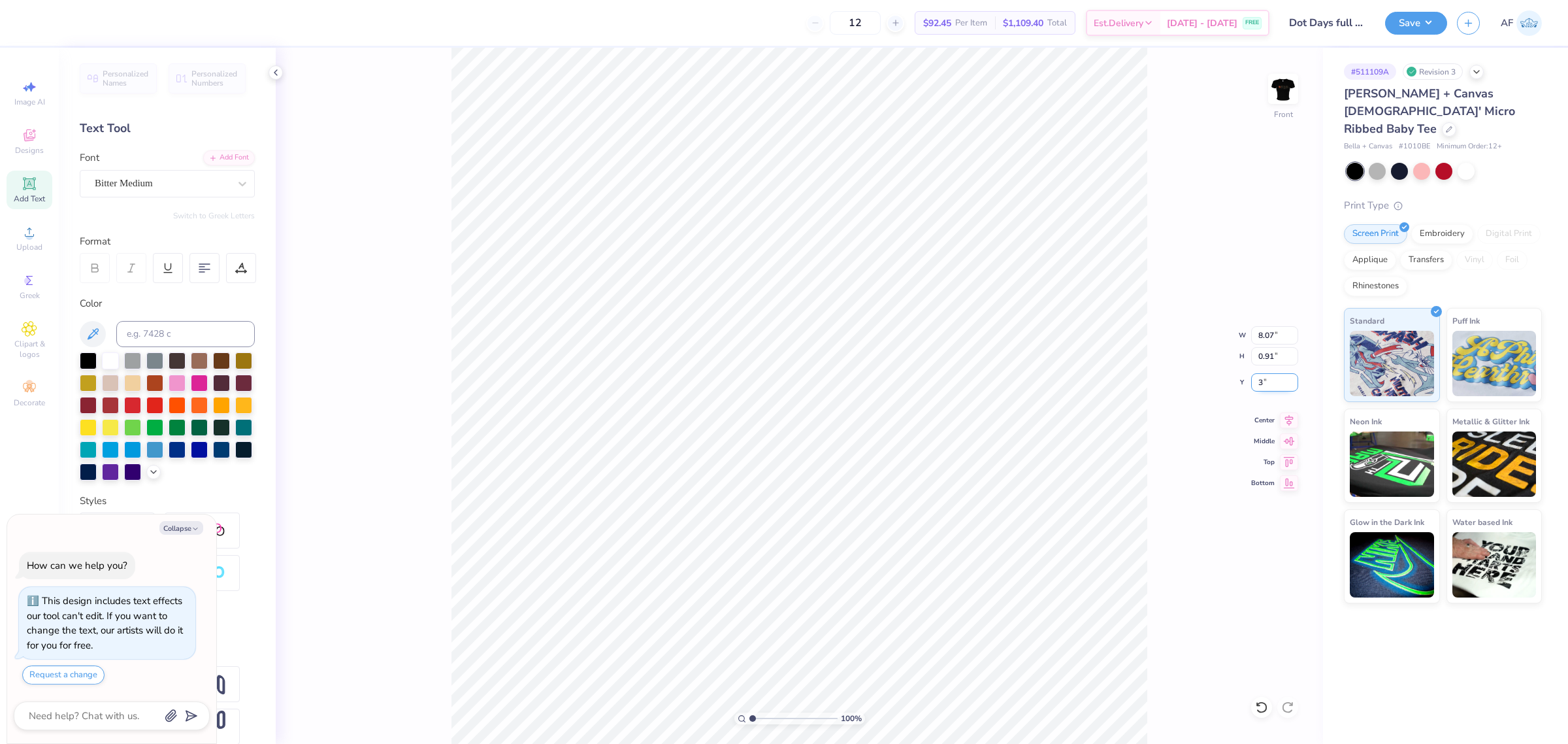
type textarea "x"
type input "3.00"
click at [1289, 416] on icon at bounding box center [1288, 418] width 19 height 16
type textarea "x"
type input "1.51721301232853"
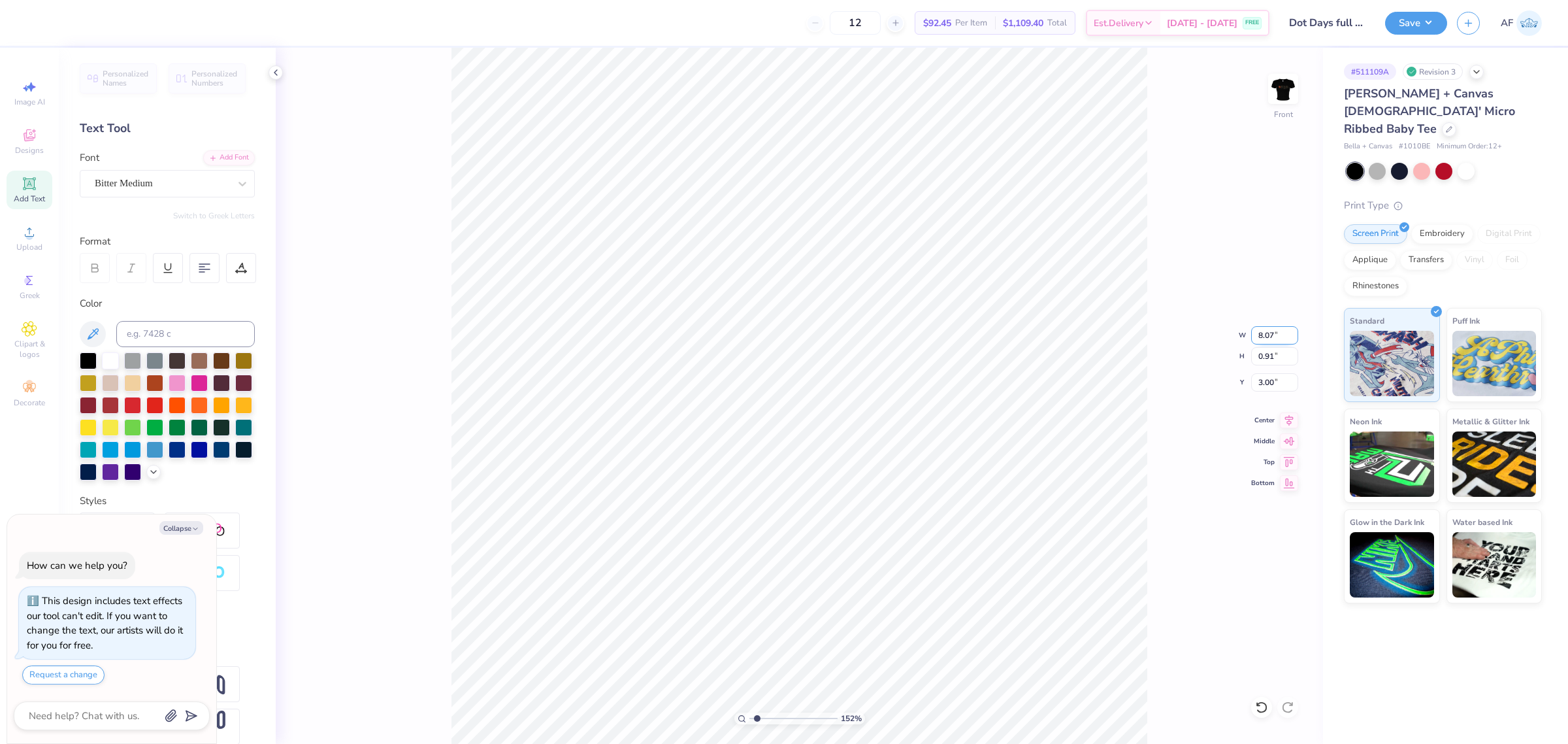
click at [1269, 341] on input "8.07" at bounding box center [1275, 335] width 47 height 19
type input "8"
type textarea "x"
type input "1.51721301232853"
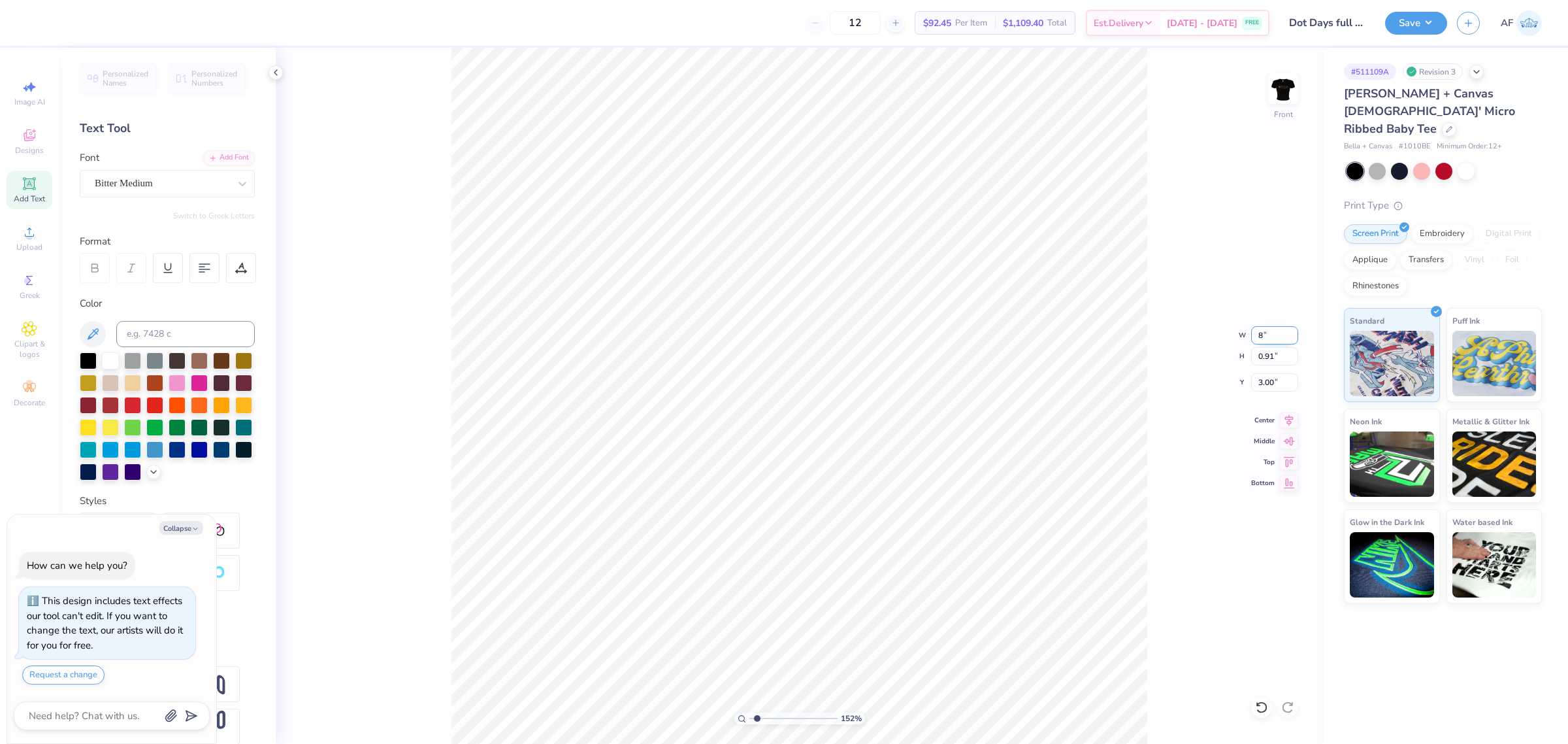
type input "8.00"
type input "0.90"
type input "2.96"
type textarea "x"
type input "1.51721301232853"
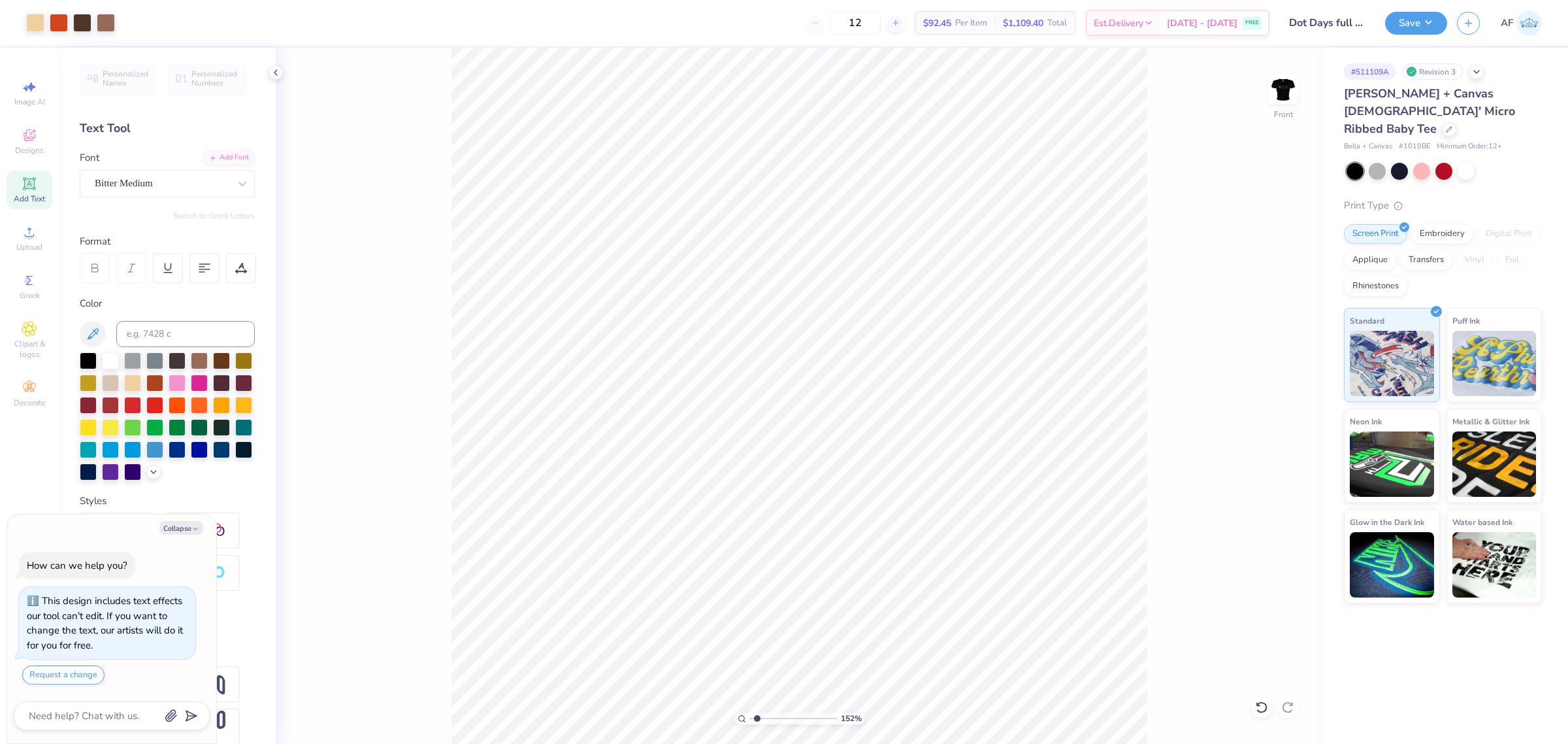
type textarea "x"
type input "1.51721301232853"
type textarea "x"
type input "1.51721301232853"
type textarea "x"
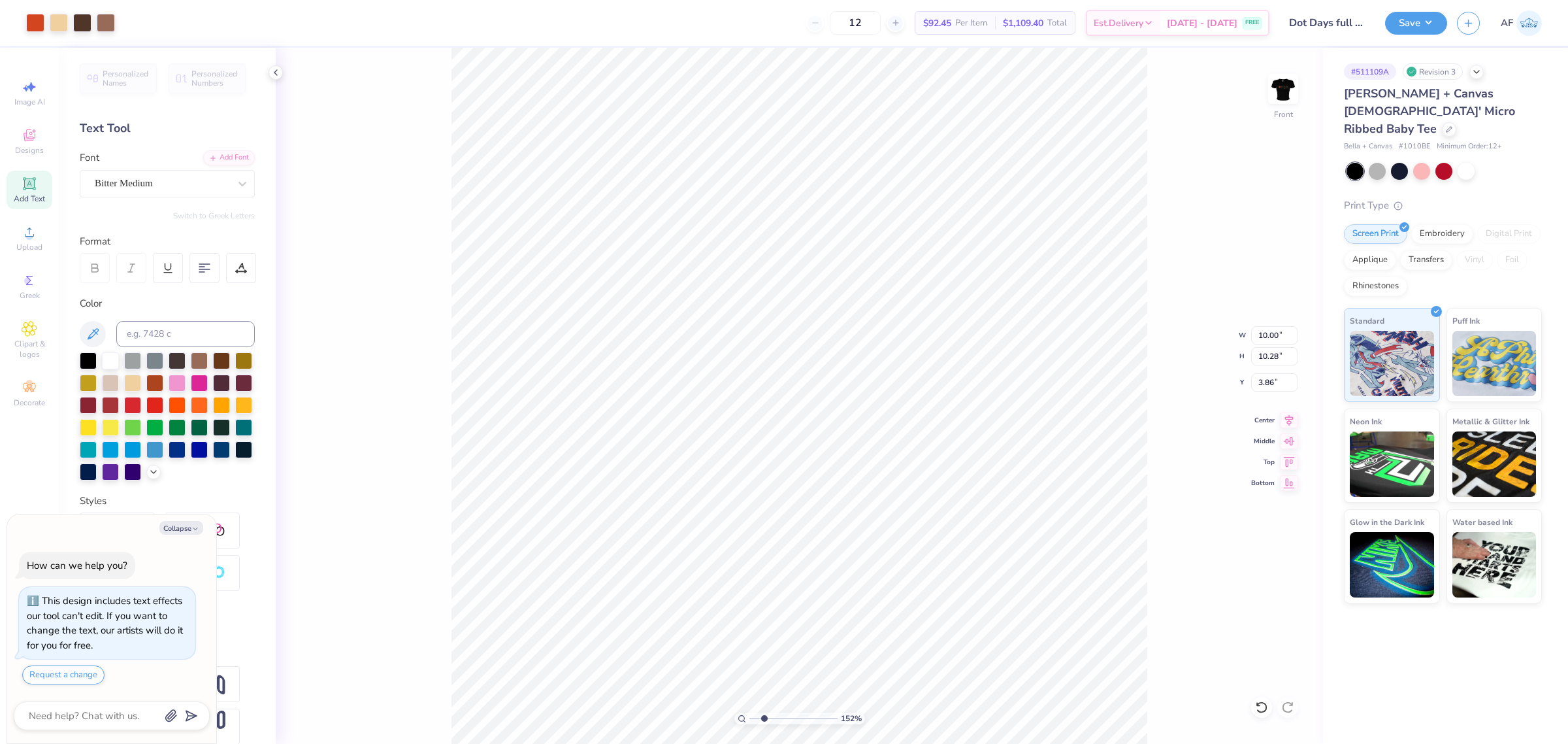
type input "2.8354134614948"
type textarea "x"
type input "2.8354134614948"
type textarea "x"
type input "2.8354134614948"
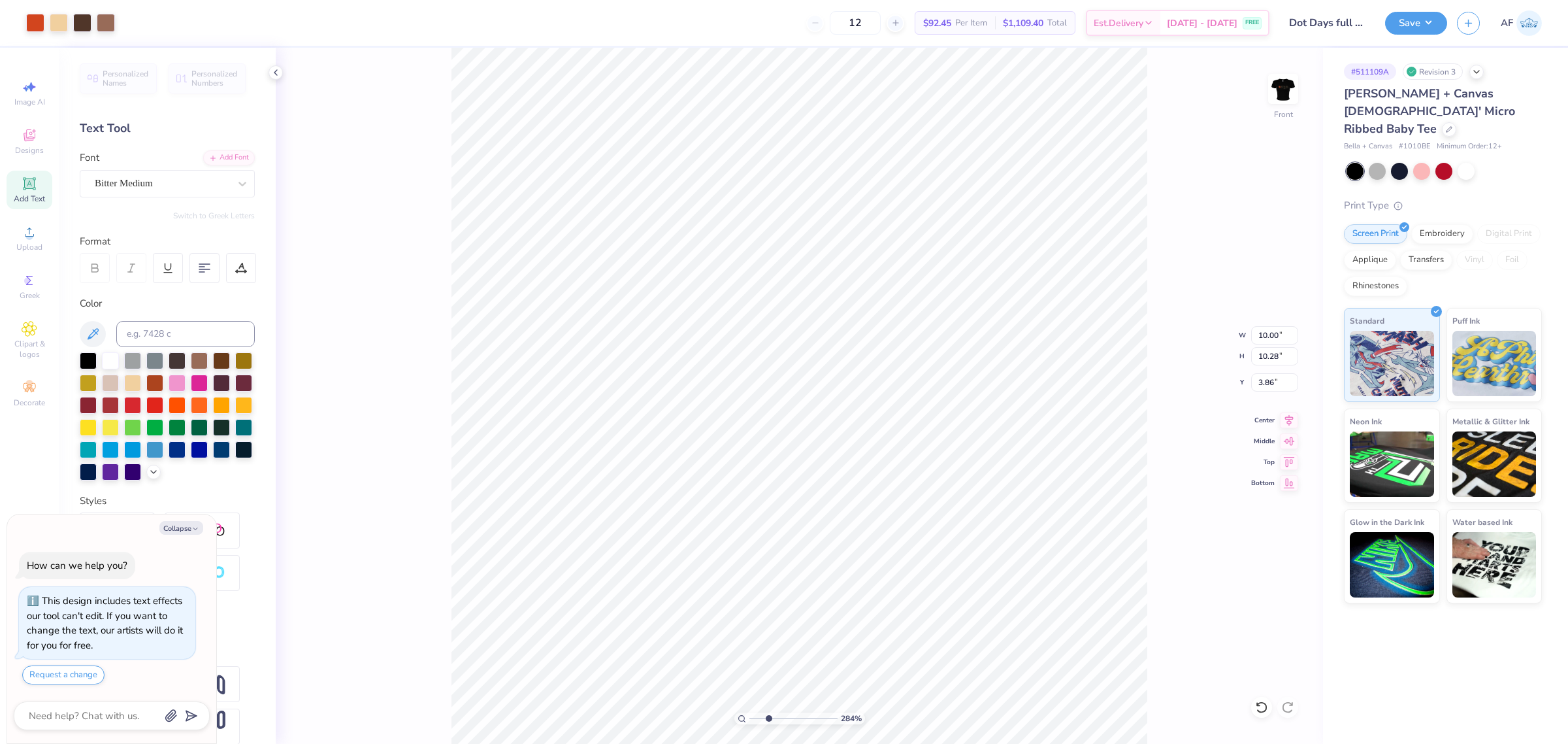
type textarea "x"
type input "2.8354134614948"
type input "3.73"
type textarea "x"
type input "2.8354134614948"
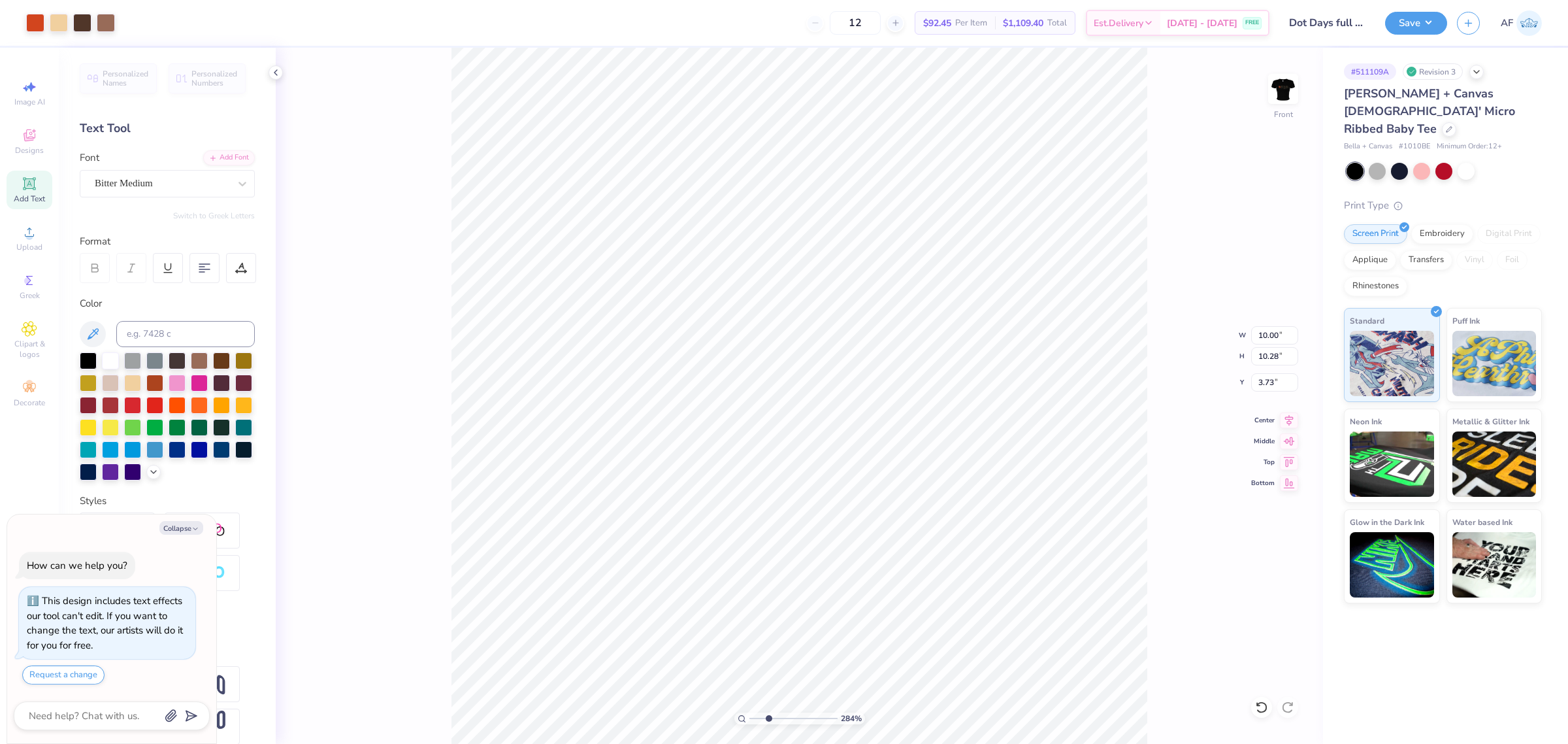
type textarea "x"
type input "2.8354134614948"
type textarea "x"
type input "1.51721301232853"
type textarea "x"
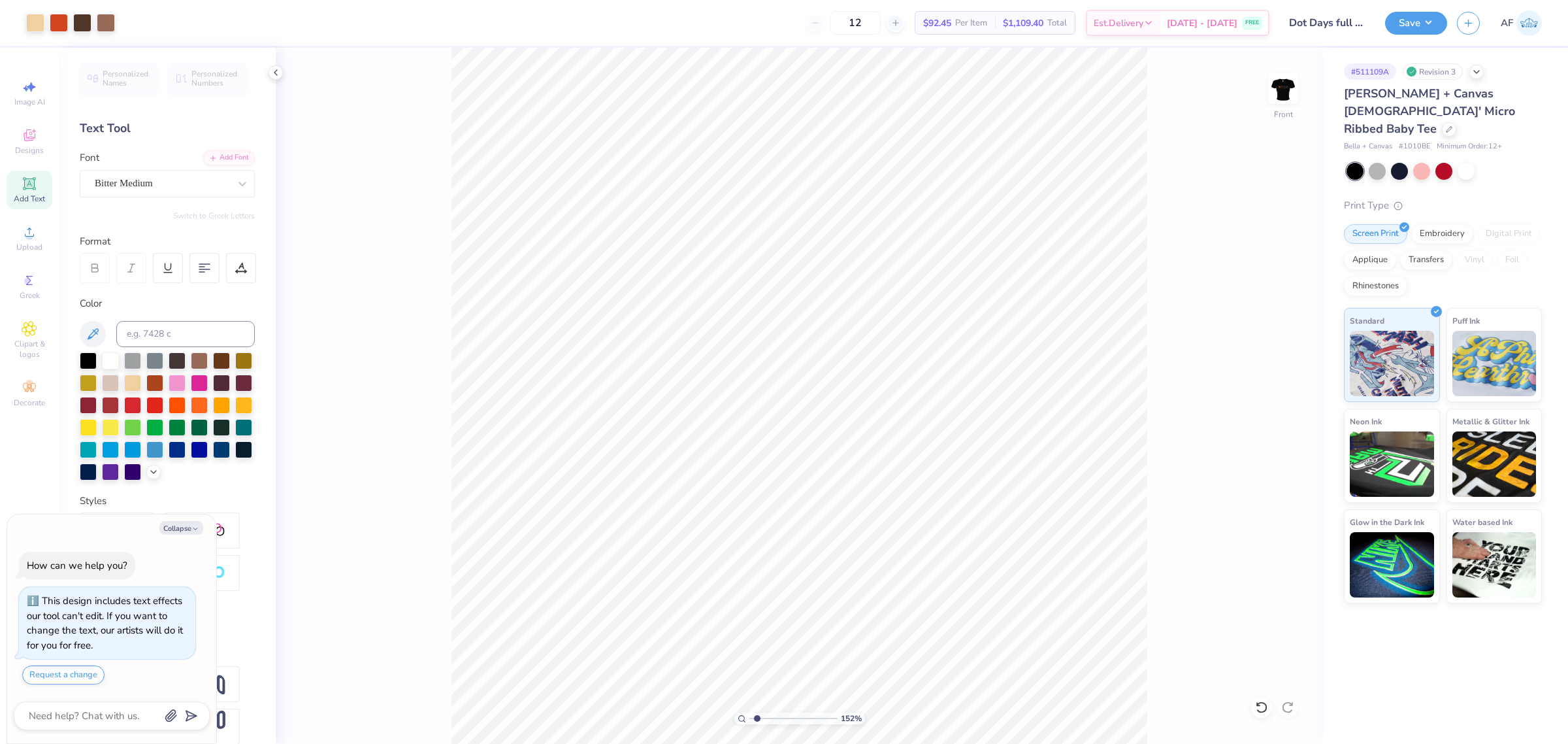
type input "1.51721301232853"
type textarea "x"
type input "1.51721301232853"
type input "8.00"
type input "0.90"
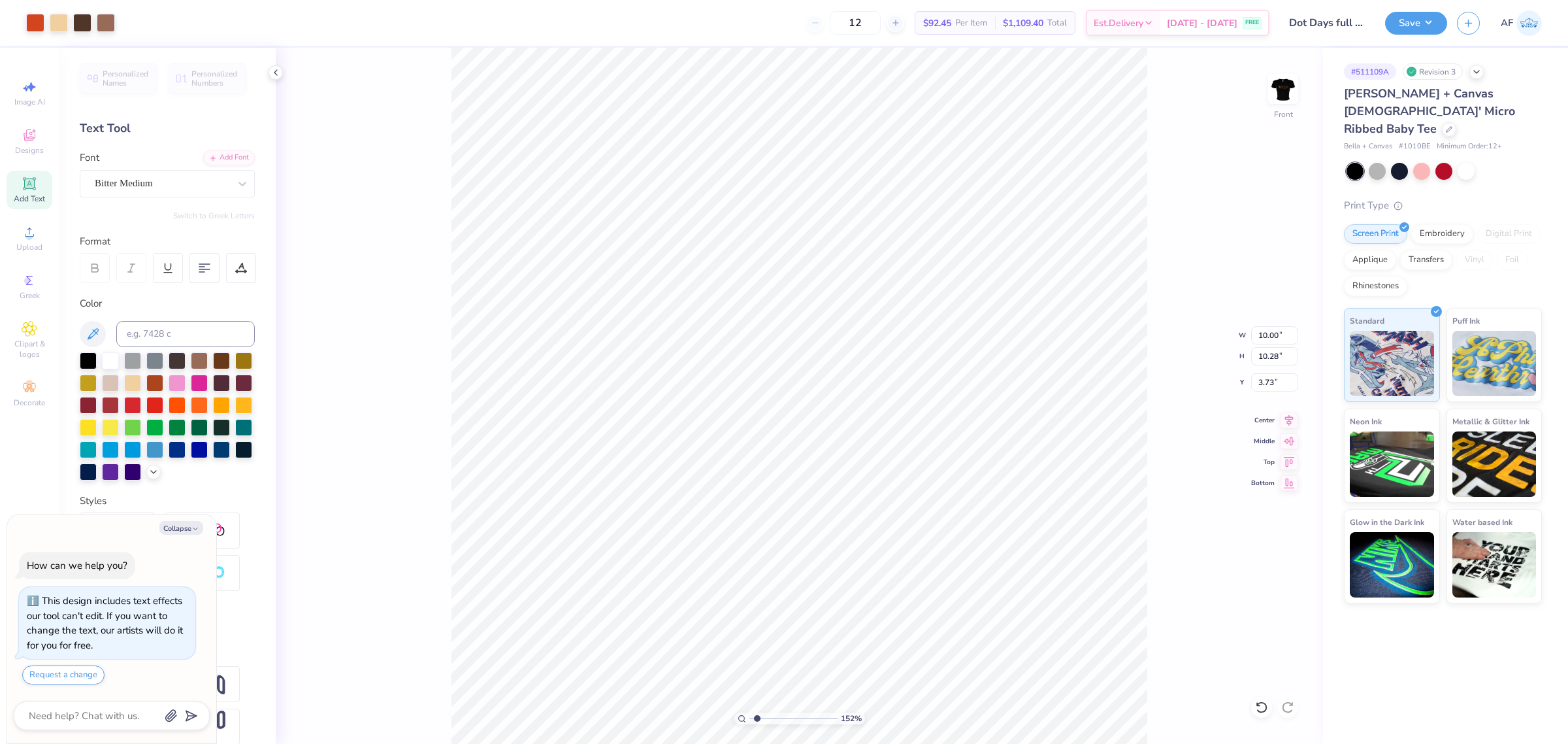
type input "2.96"
type textarea "x"
type input "1.51721301232853"
type input "10.00"
type input "10.28"
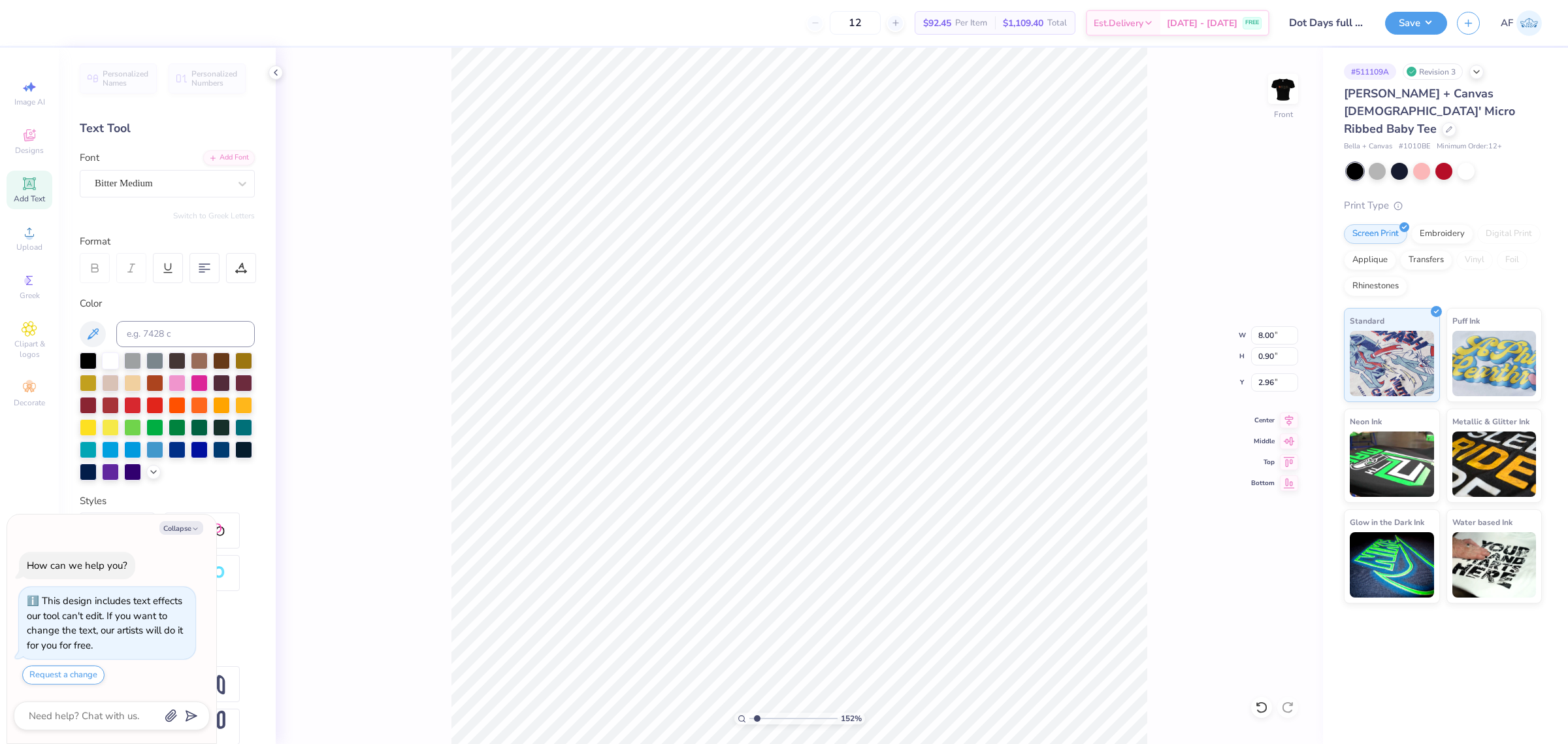
type input "3.73"
type textarea "x"
type input "1.51721301232853"
type textarea "x"
type input "1.51721301232853"
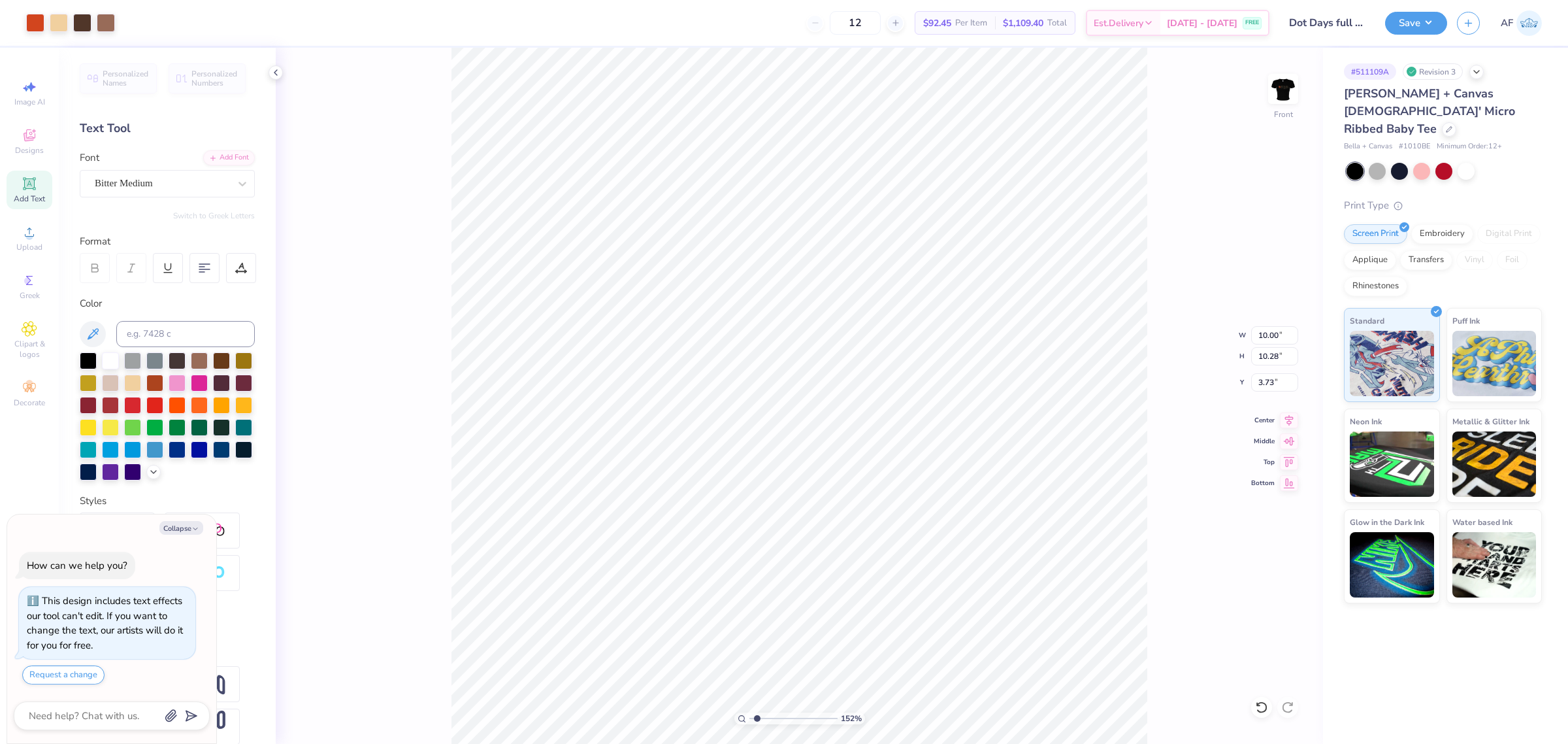
type input "4.01"
type textarea "x"
type input "1.51721301232853"
type textarea "x"
type input "1.51721301232853"
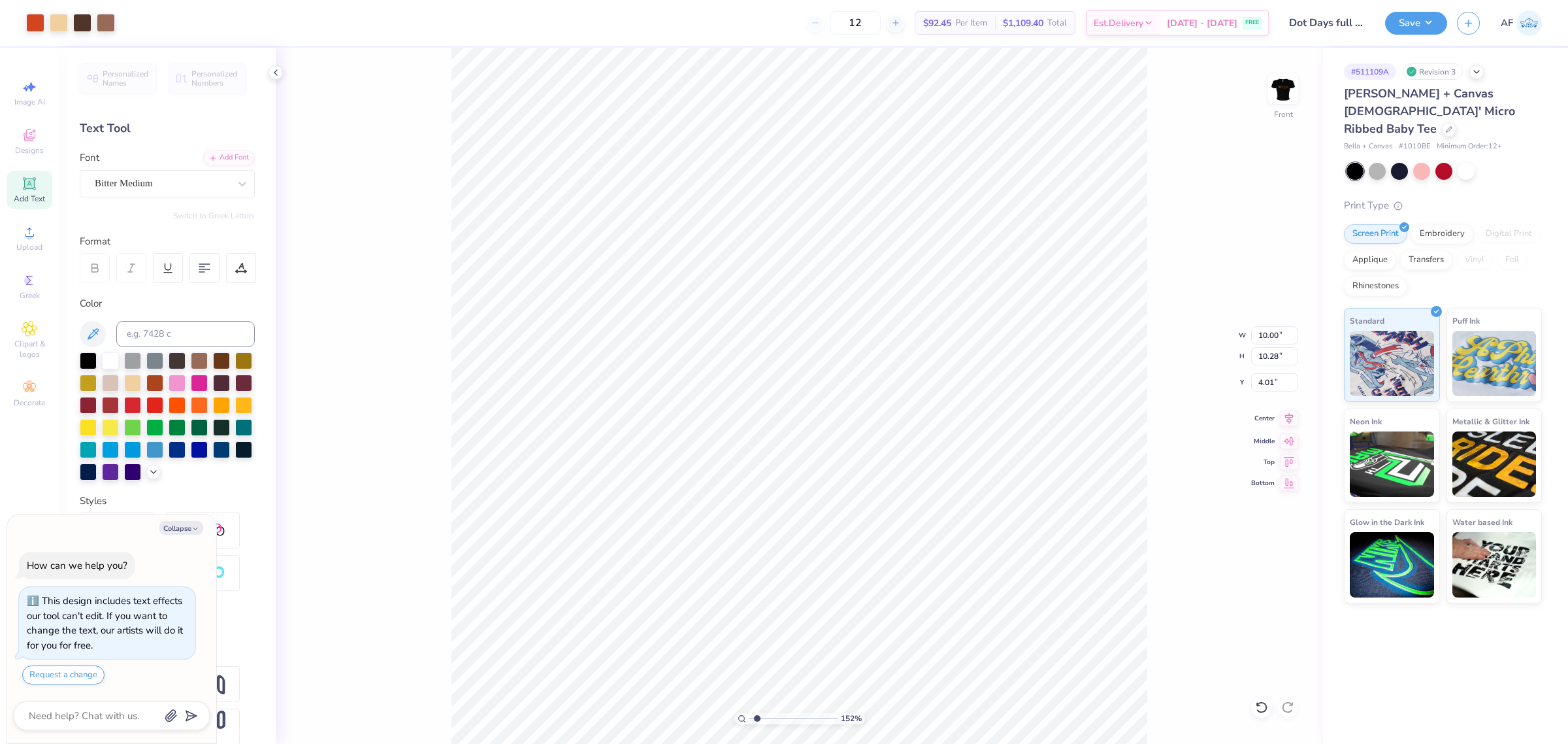
click at [1285, 420] on icon at bounding box center [1288, 418] width 19 height 16
type textarea "x"
type input "1.51721301232853"
type textarea "x"
type input "1.51721301232853"
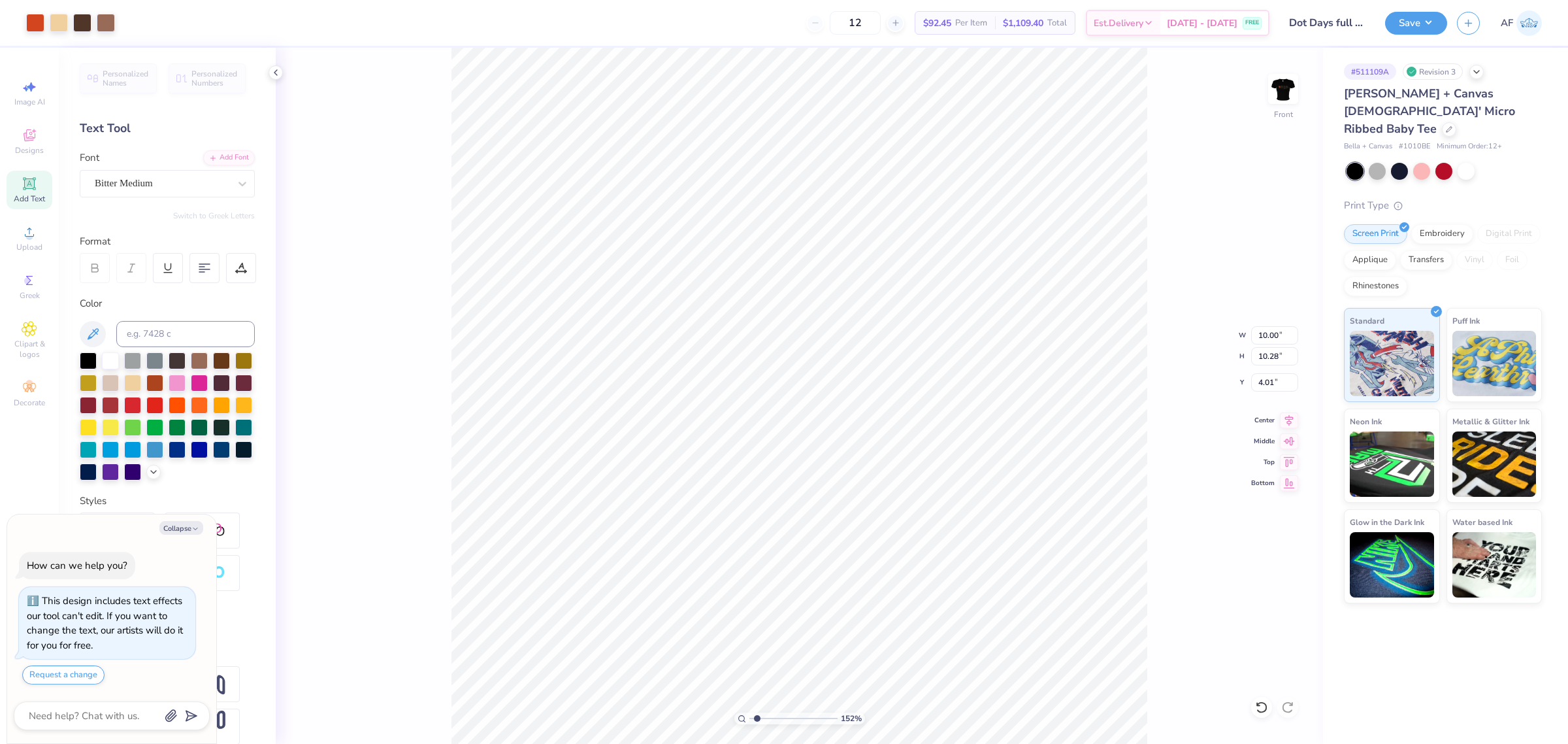
type input "8.00"
type input "0.90"
type input "2.96"
click at [1287, 420] on icon at bounding box center [1289, 418] width 9 height 11
type textarea "x"
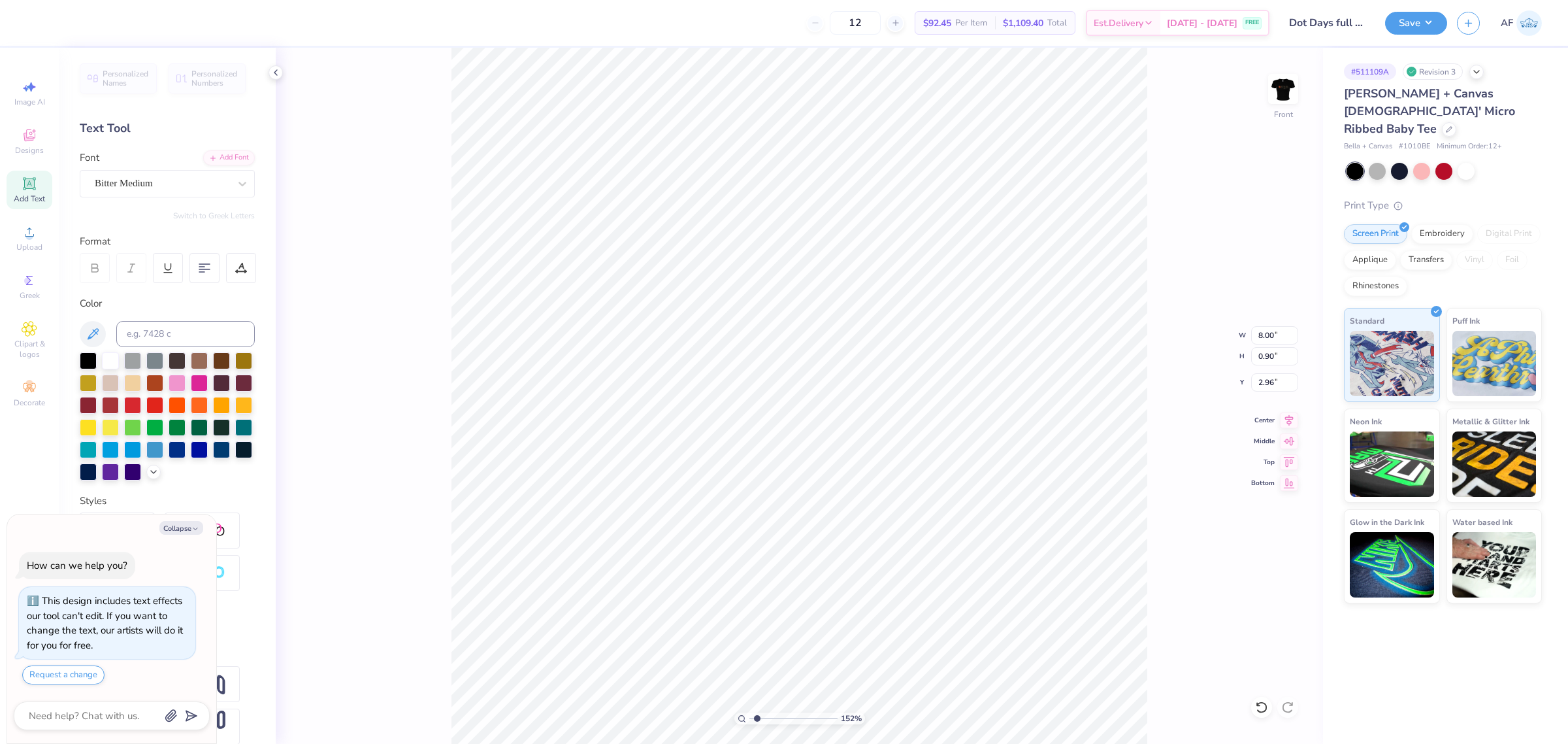
type input "1.51721301232853"
type textarea "x"
type input "1.51721301232853"
type textarea "x"
type input "1.23175200926507"
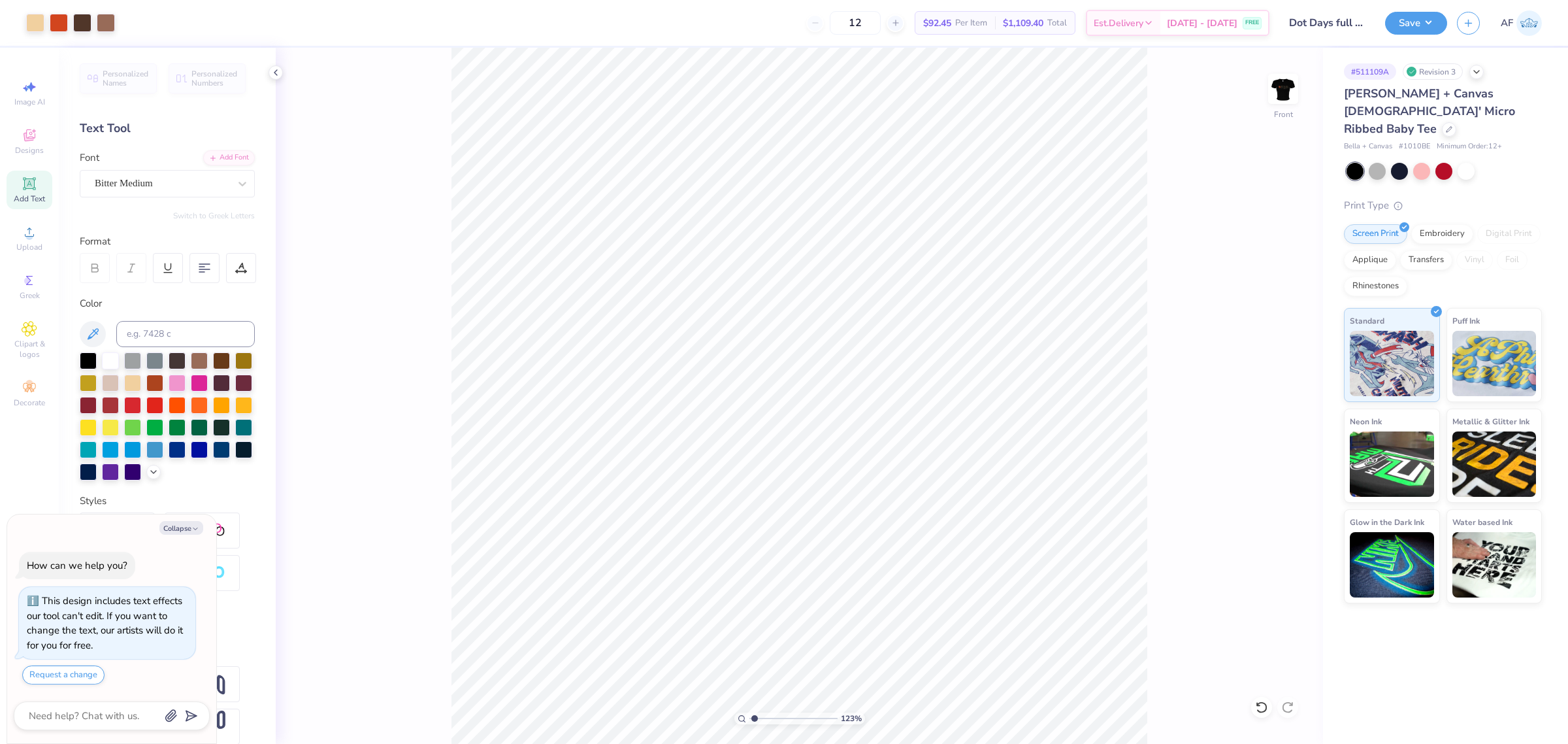
type textarea "x"
type input "2.8354134614948"
type textarea "x"
type input "3.00"
type textarea "x"
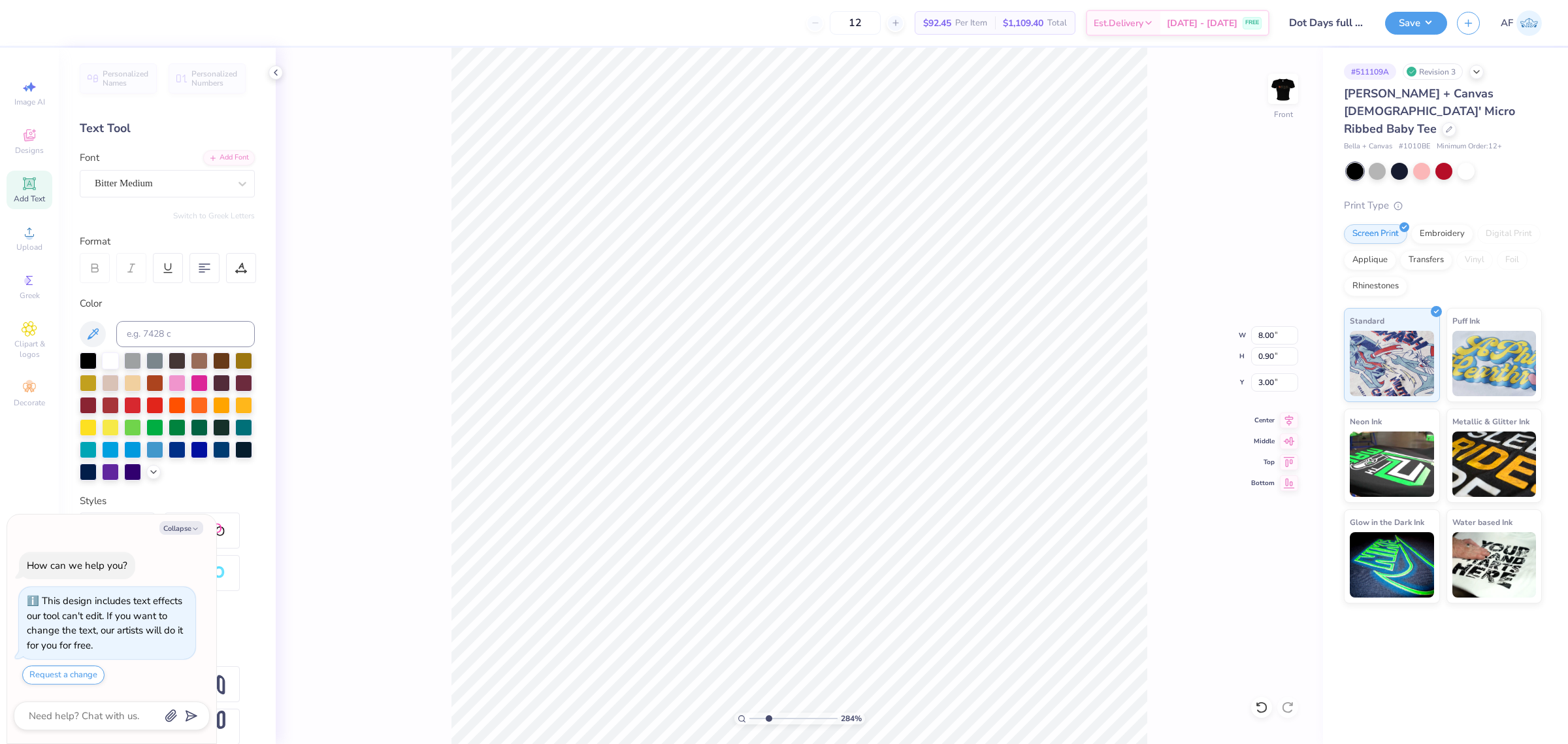
type input "2.96"
type textarea "x"
type input "3.00"
type textarea "x"
type input "2.96"
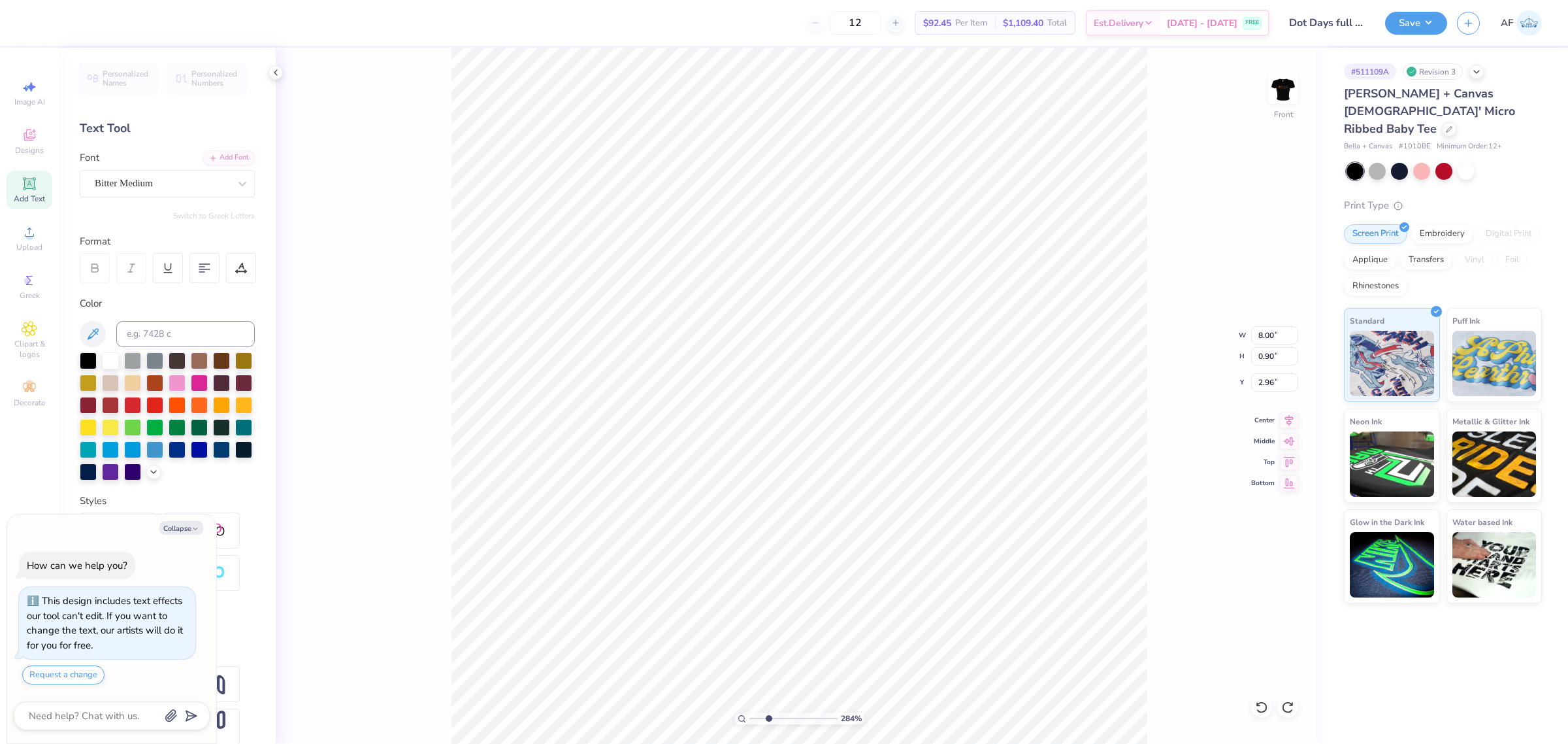
type textarea "x"
type input "10.00"
type input "10.28"
type input "4.01"
type textarea "x"
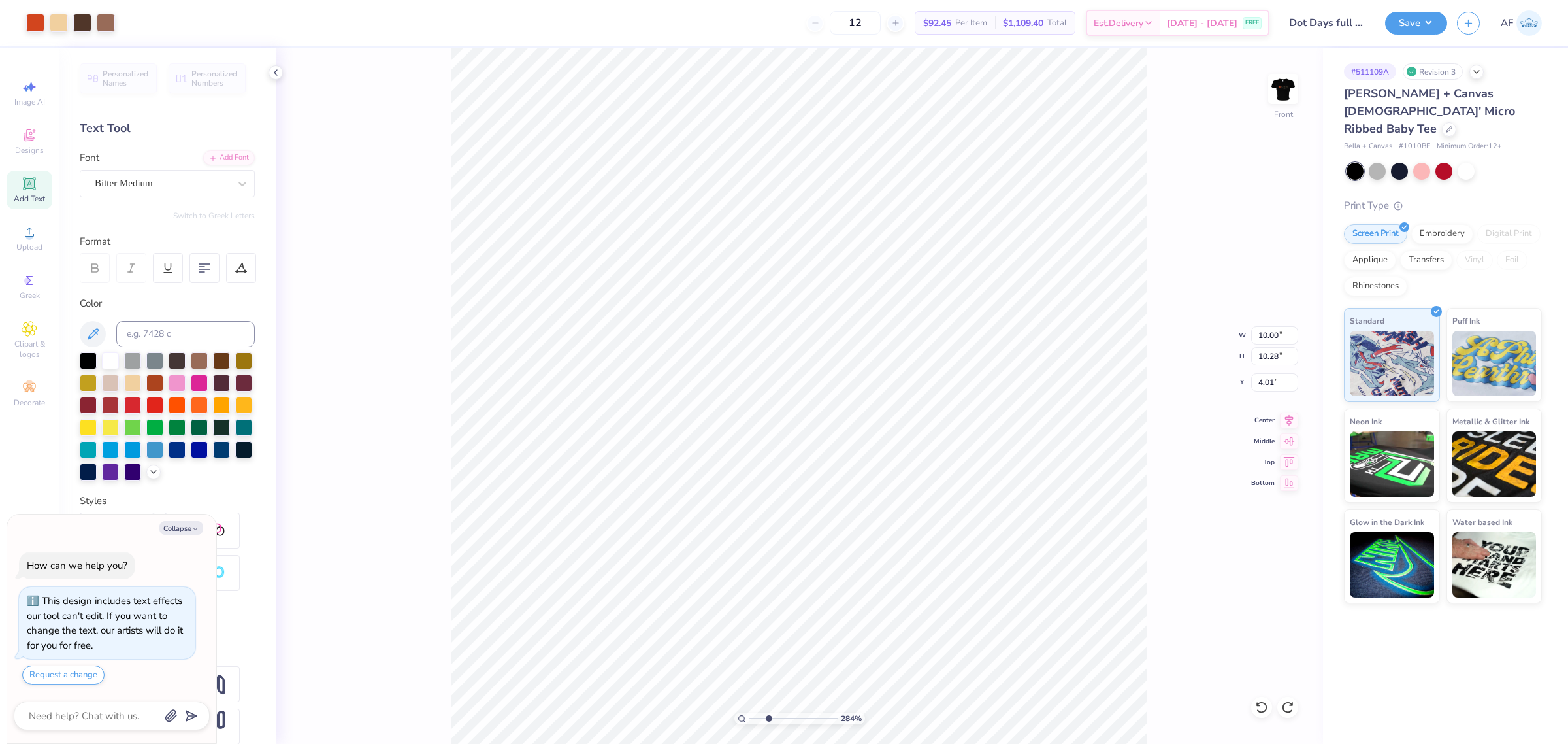
type input "3.91"
type textarea "x"
type input "0.72"
type input "0.73"
type input "4.28"
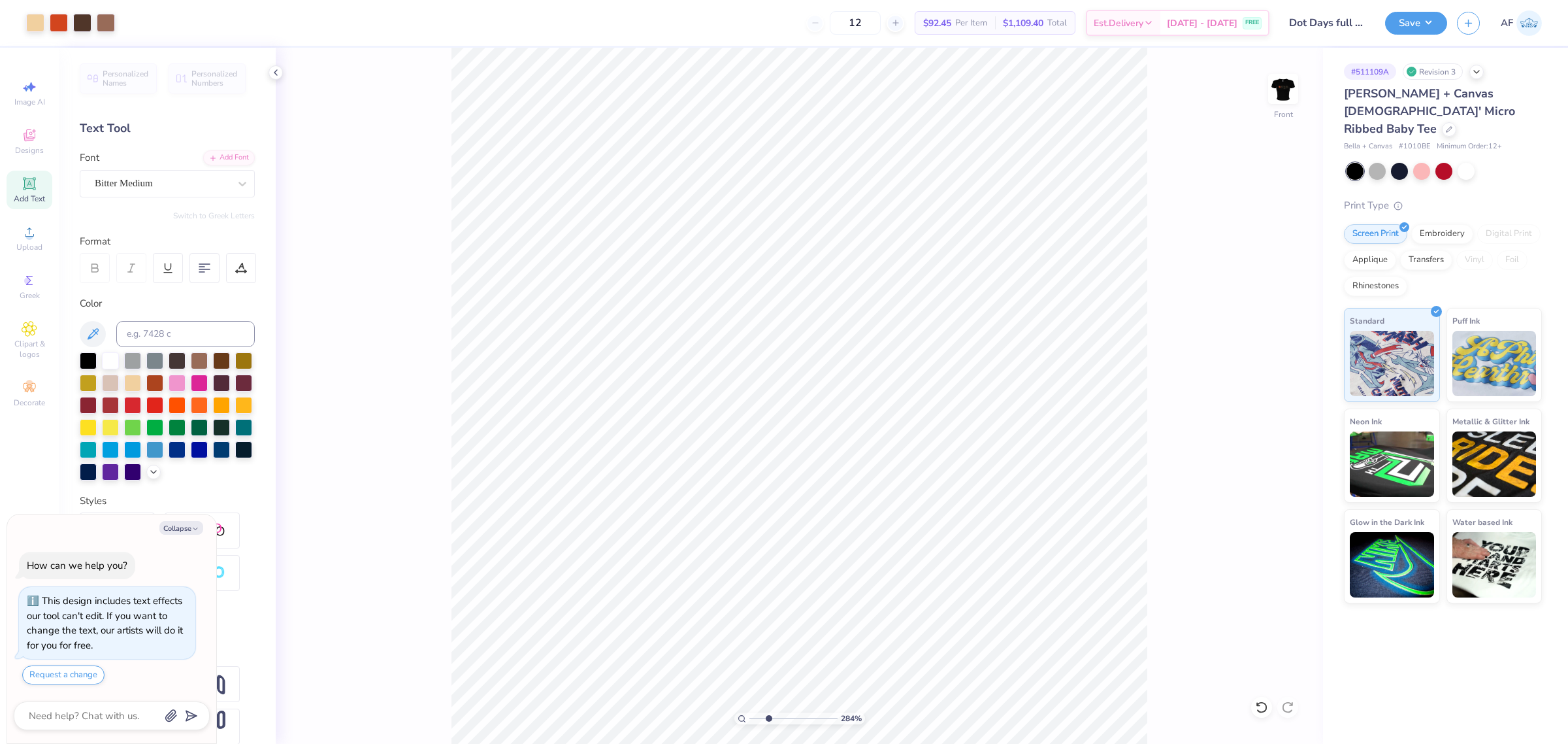
type textarea "x"
type input "6.52693840736885"
type textarea "x"
type input "6.52693840736885"
type textarea "x"
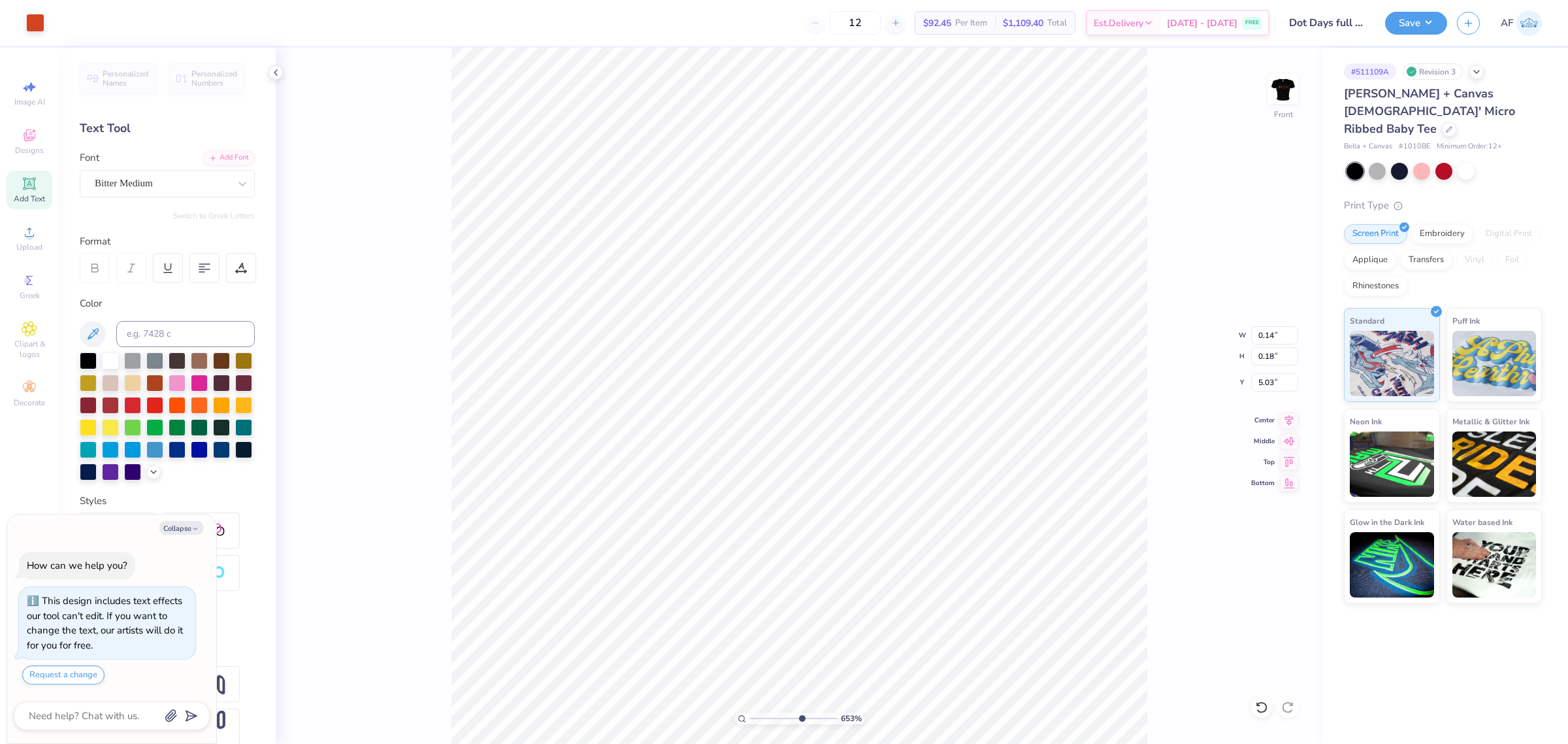
type input "6.52693840736885"
type textarea "x"
type input "6.52693840736885"
type input "0.48"
type input "1.30"
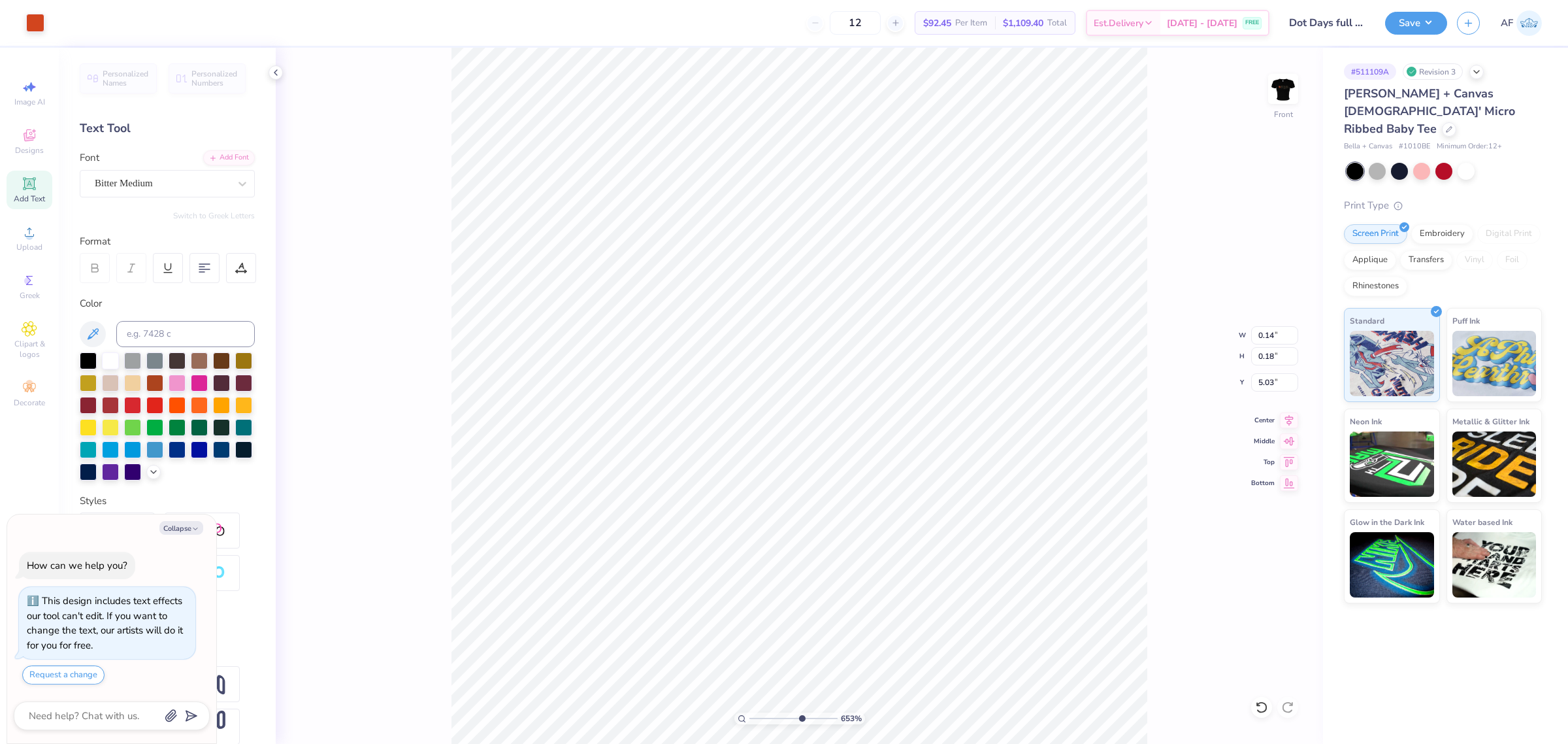
type input "3.91"
type textarea "x"
type input "6.52693840736885"
type textarea "x"
type input "6.52693840736885"
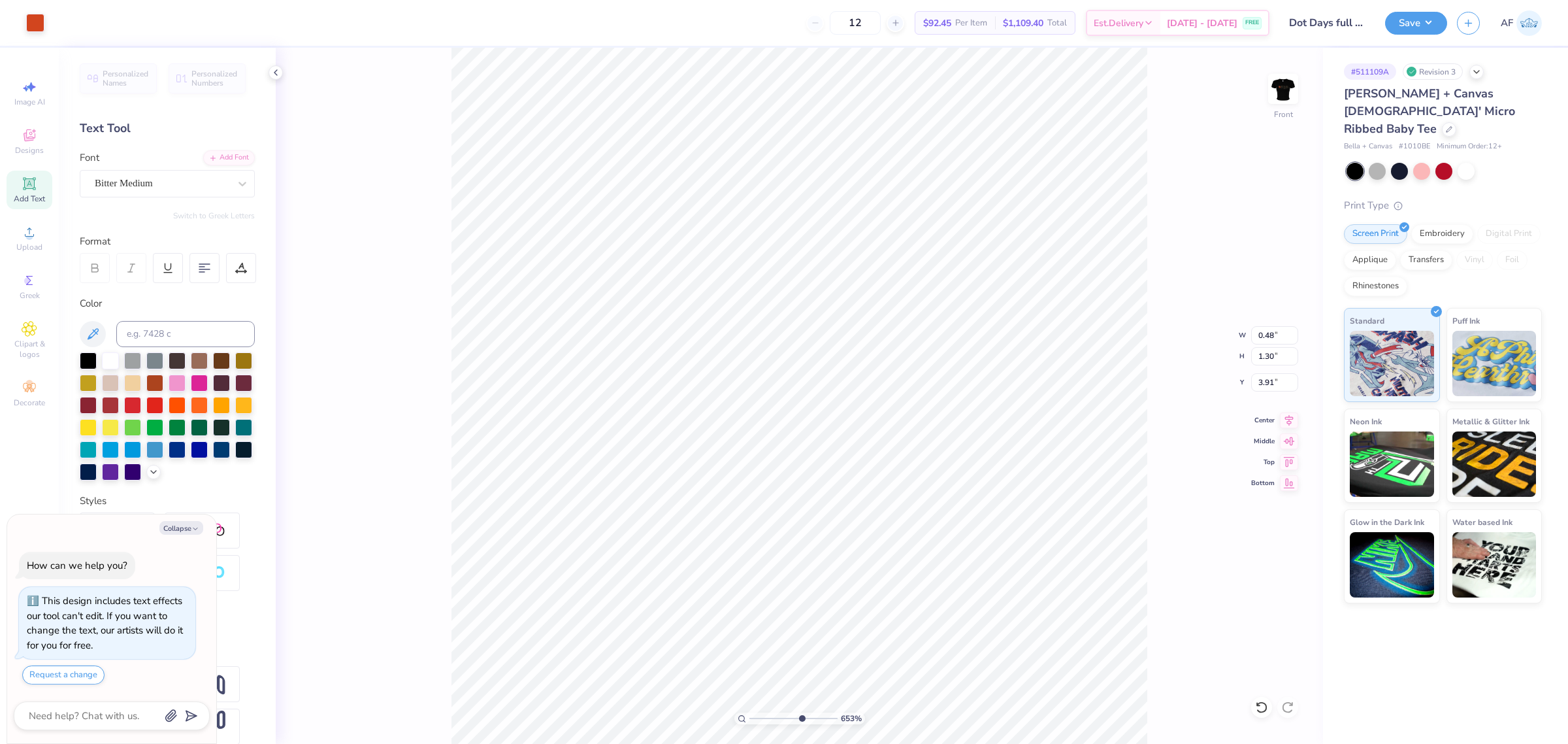
type textarea "x"
type input "6.52693840736885"
type input "3.99"
type textarea "x"
type input "6.52693840736885"
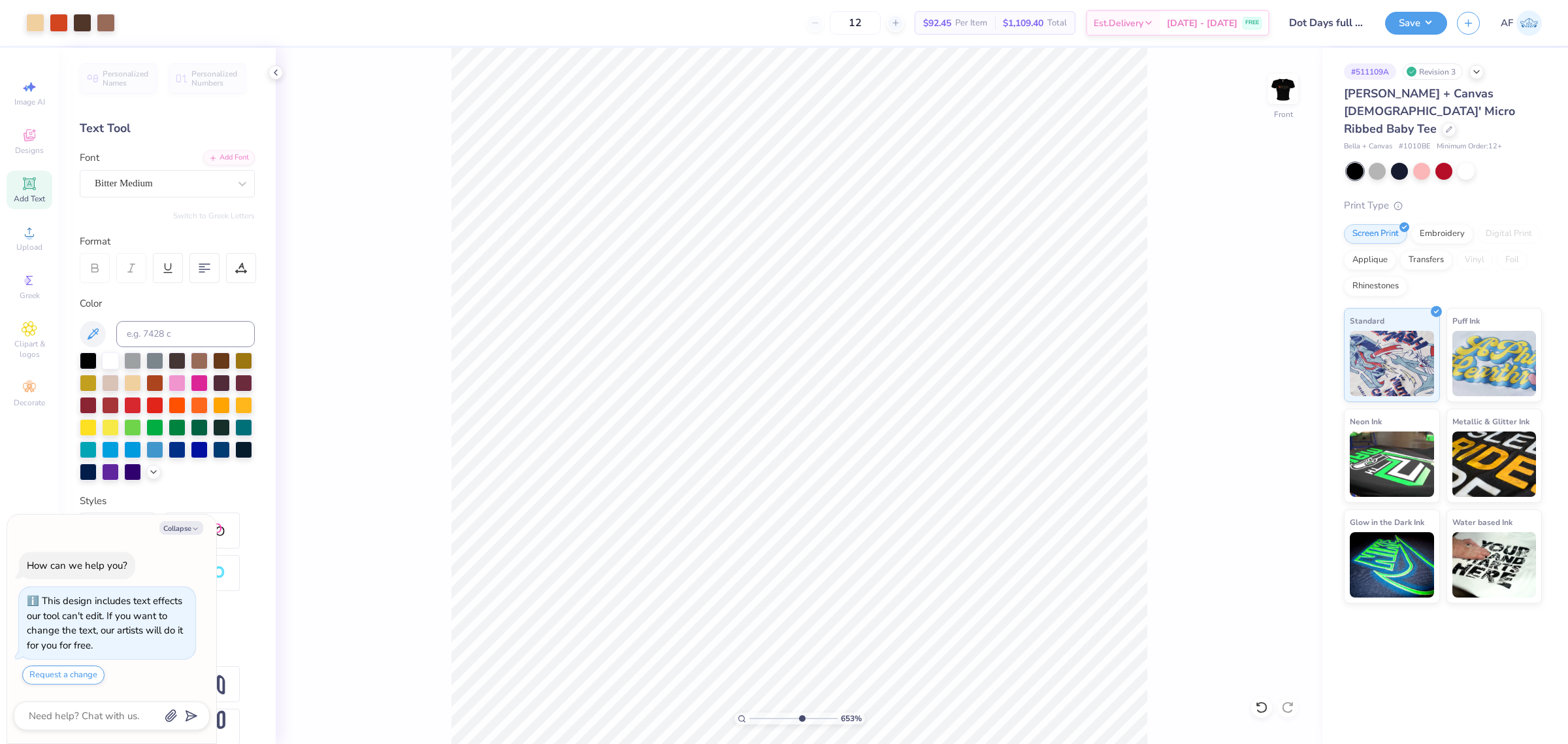
type textarea "x"
type input "6.52693840736885"
type textarea "x"
type input "2.8354134614948"
type textarea "x"
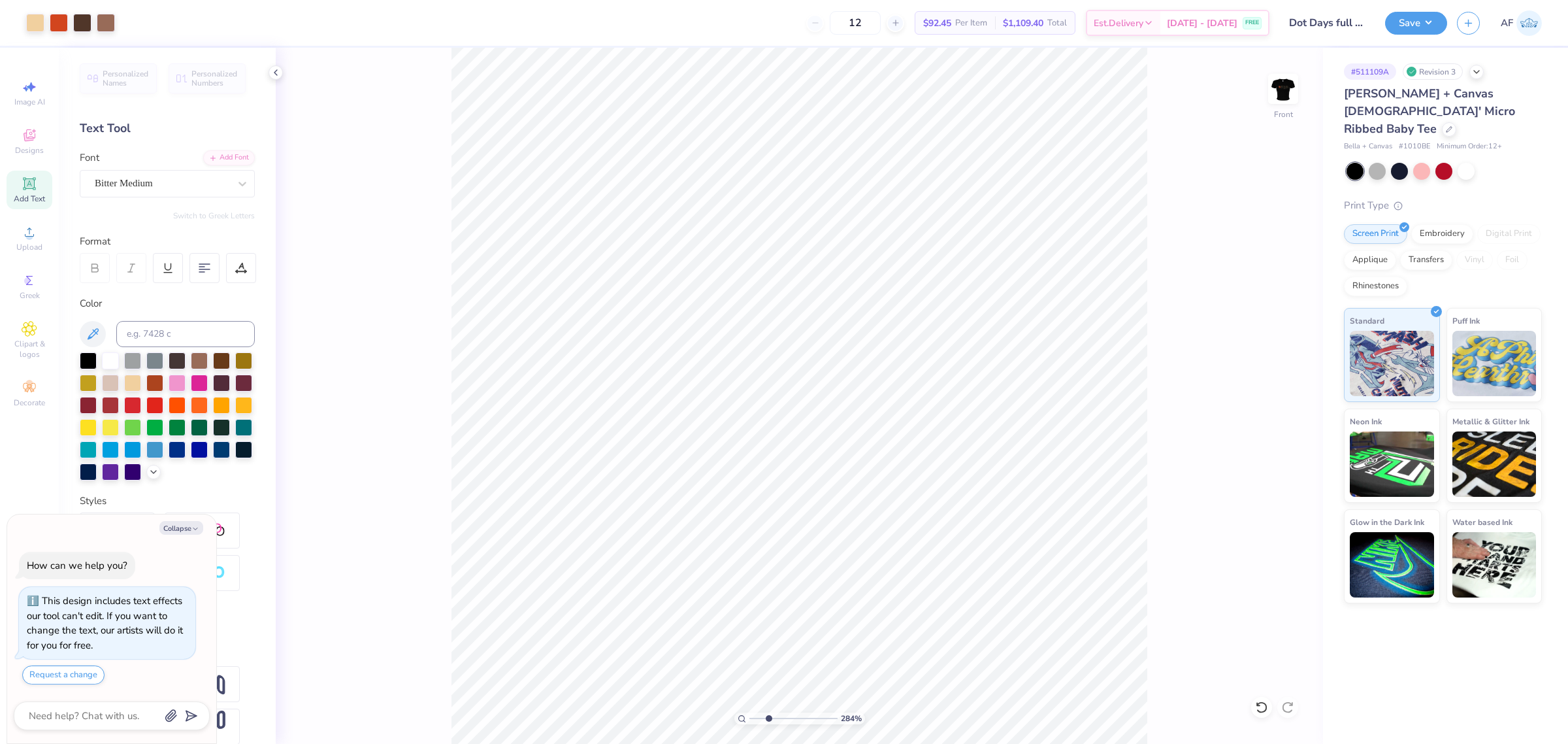
type input "2.8354134614948"
type textarea "x"
type input "6.52693840736885"
type textarea "x"
type input "6.52693840736885"
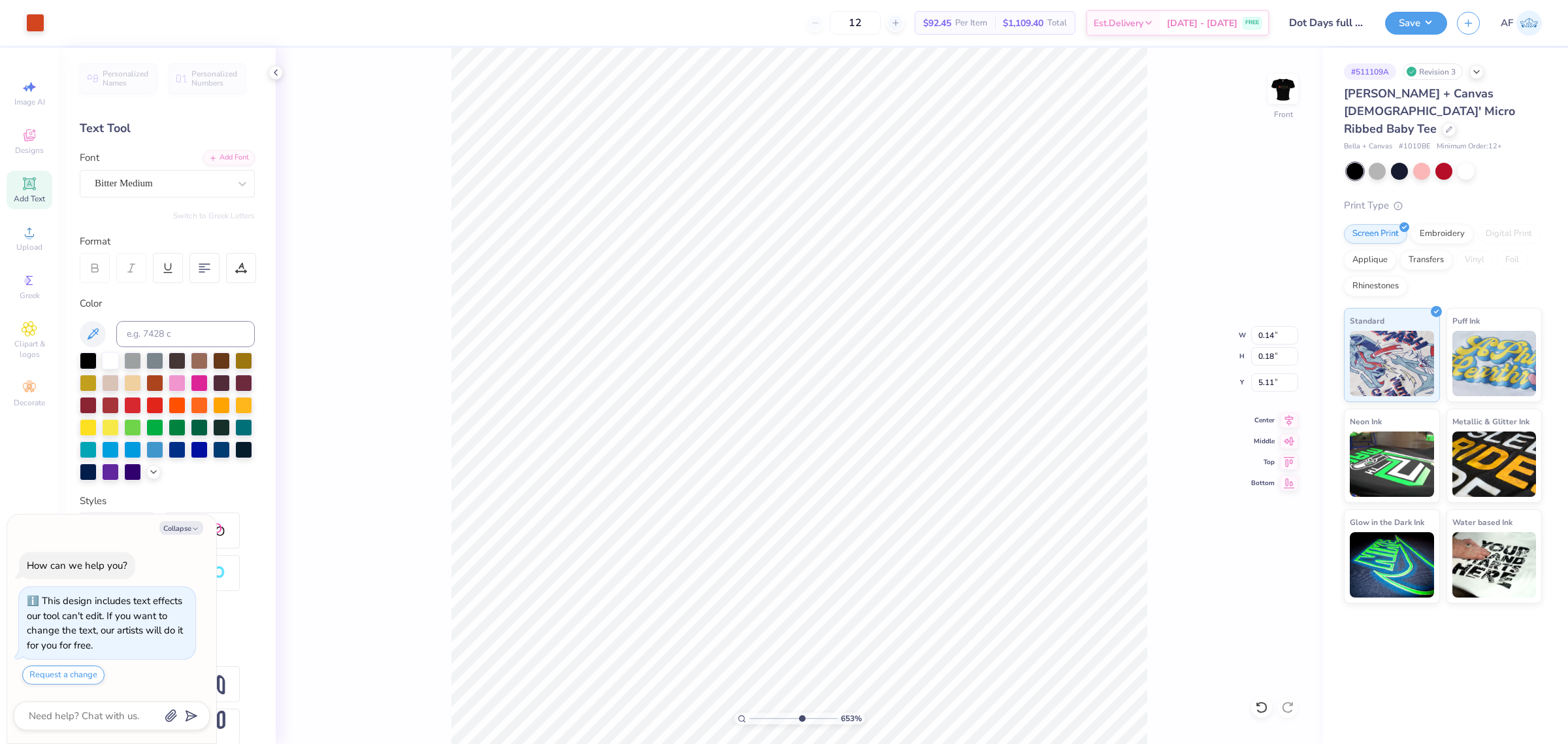
type textarea "x"
type input "6.52693840736885"
type textarea "x"
type input "6.52693840736885"
type input "0.48"
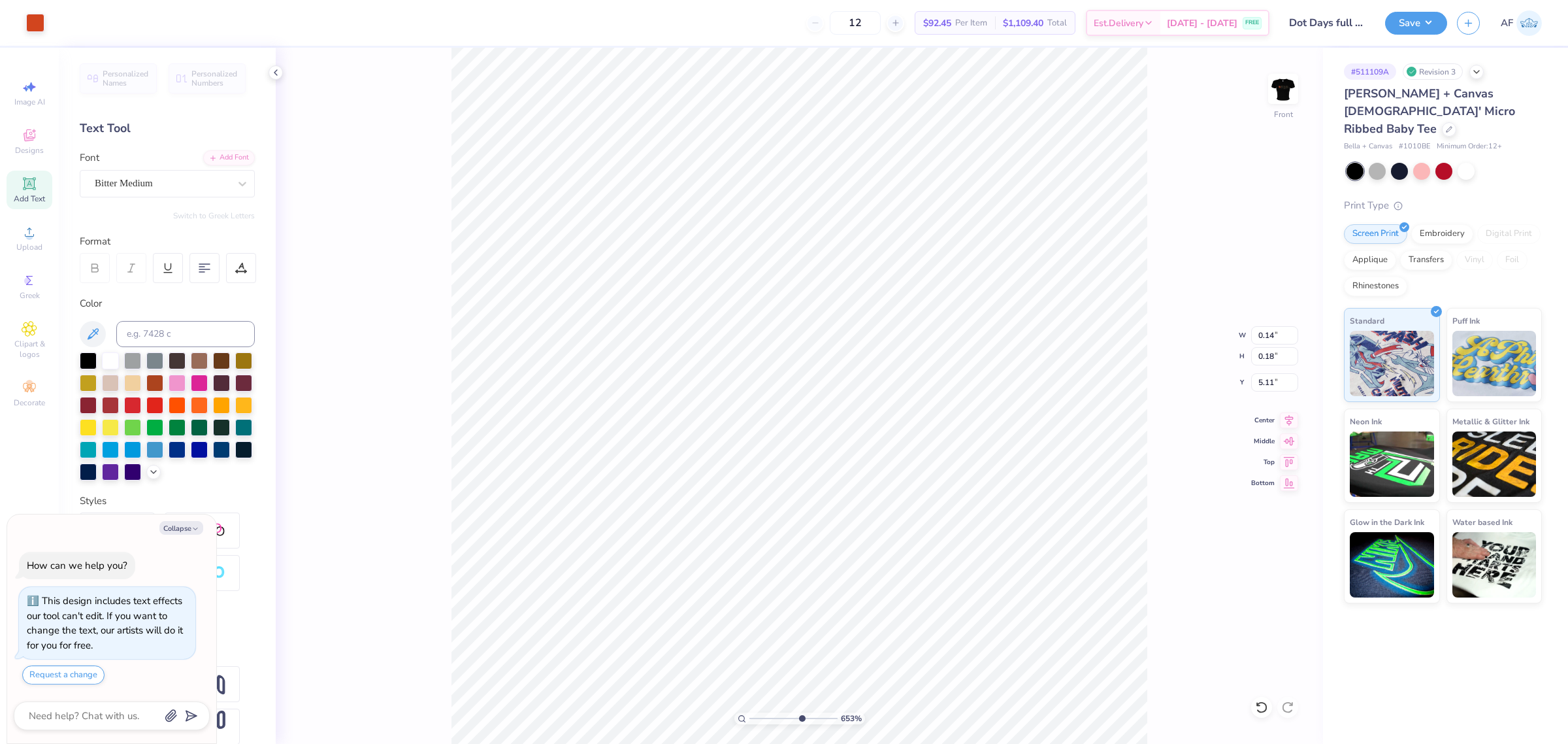
type input "1.30"
type input "3.99"
type textarea "x"
type input "6.52693840736885"
type textarea "x"
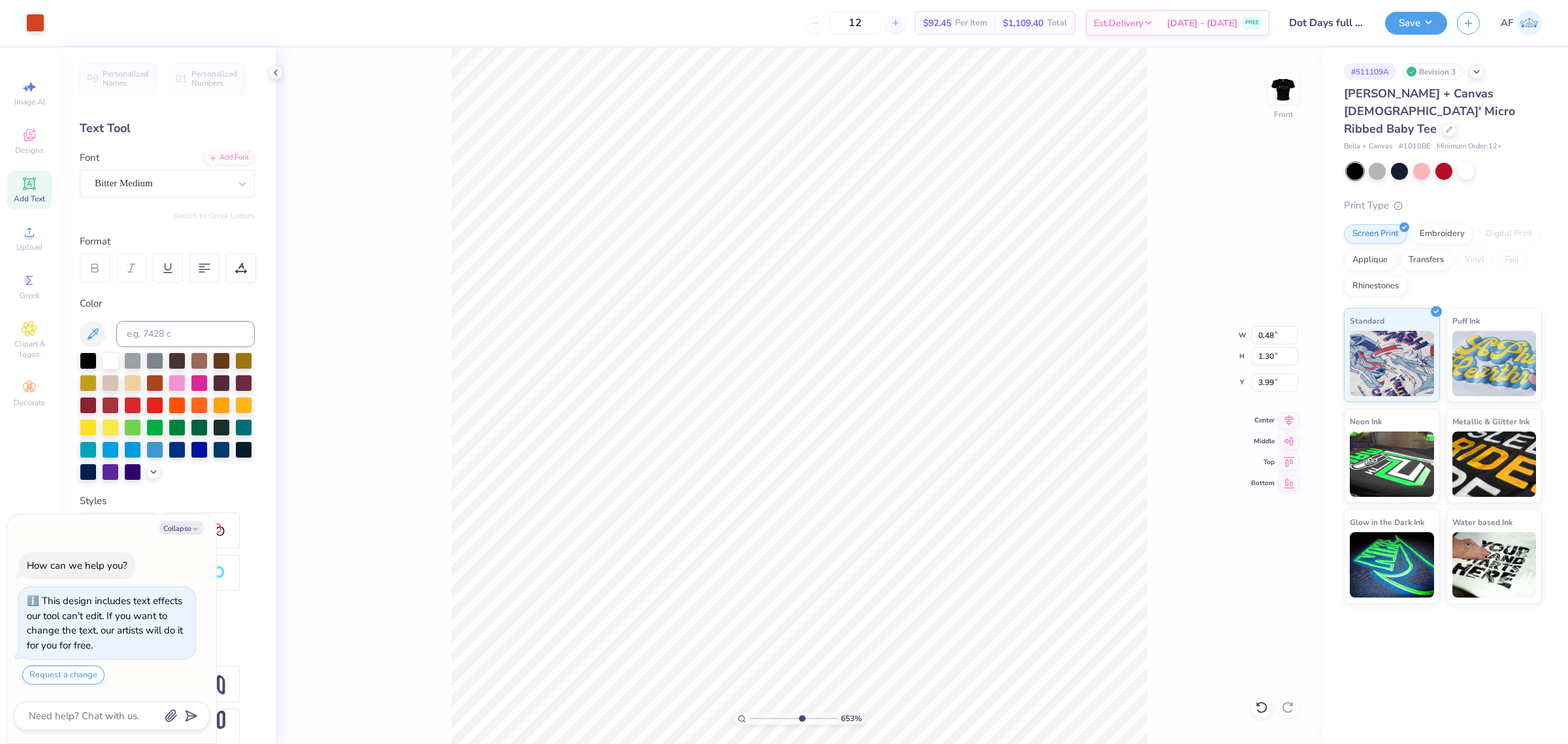
type input "6.52693840736885"
type textarea "x"
type input "6.52693840736885"
type input "4.10"
type textarea "x"
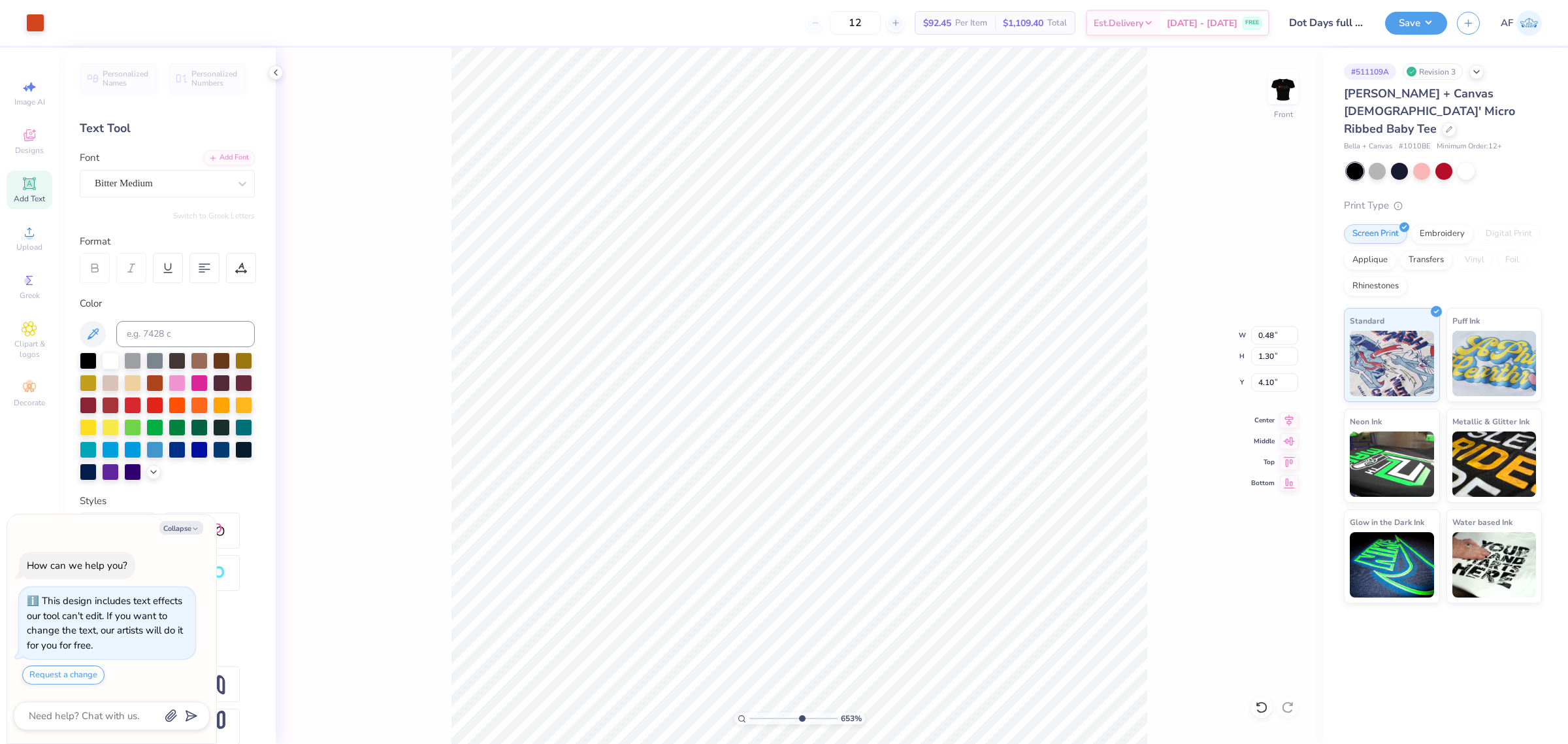
type input "6.52693840736885"
type textarea "x"
type input "6.52693840736885"
type textarea "x"
type input "1.51721301232853"
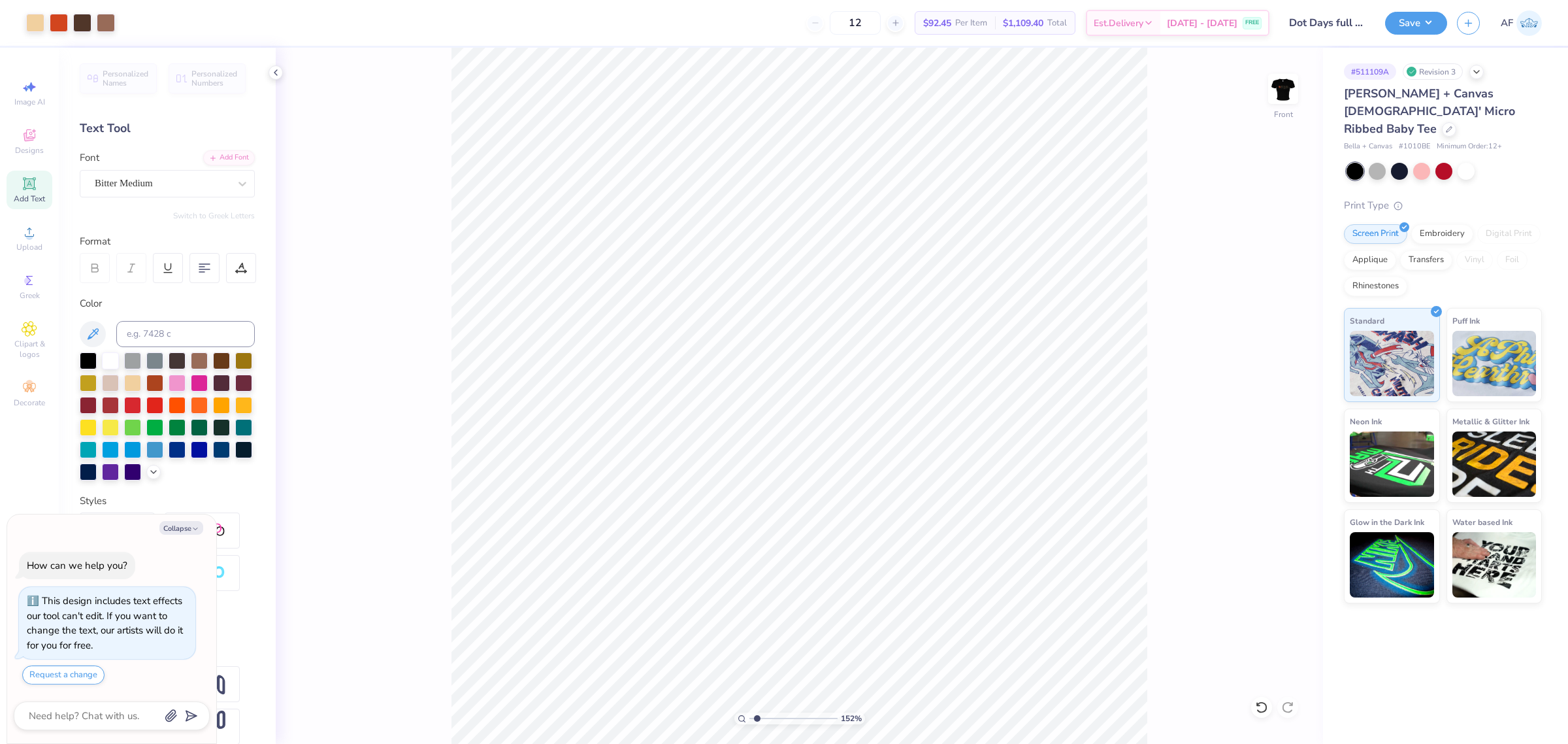
type textarea "x"
type input "1.51721301232853"
type textarea "x"
type input "1.51721301232853"
type textarea "x"
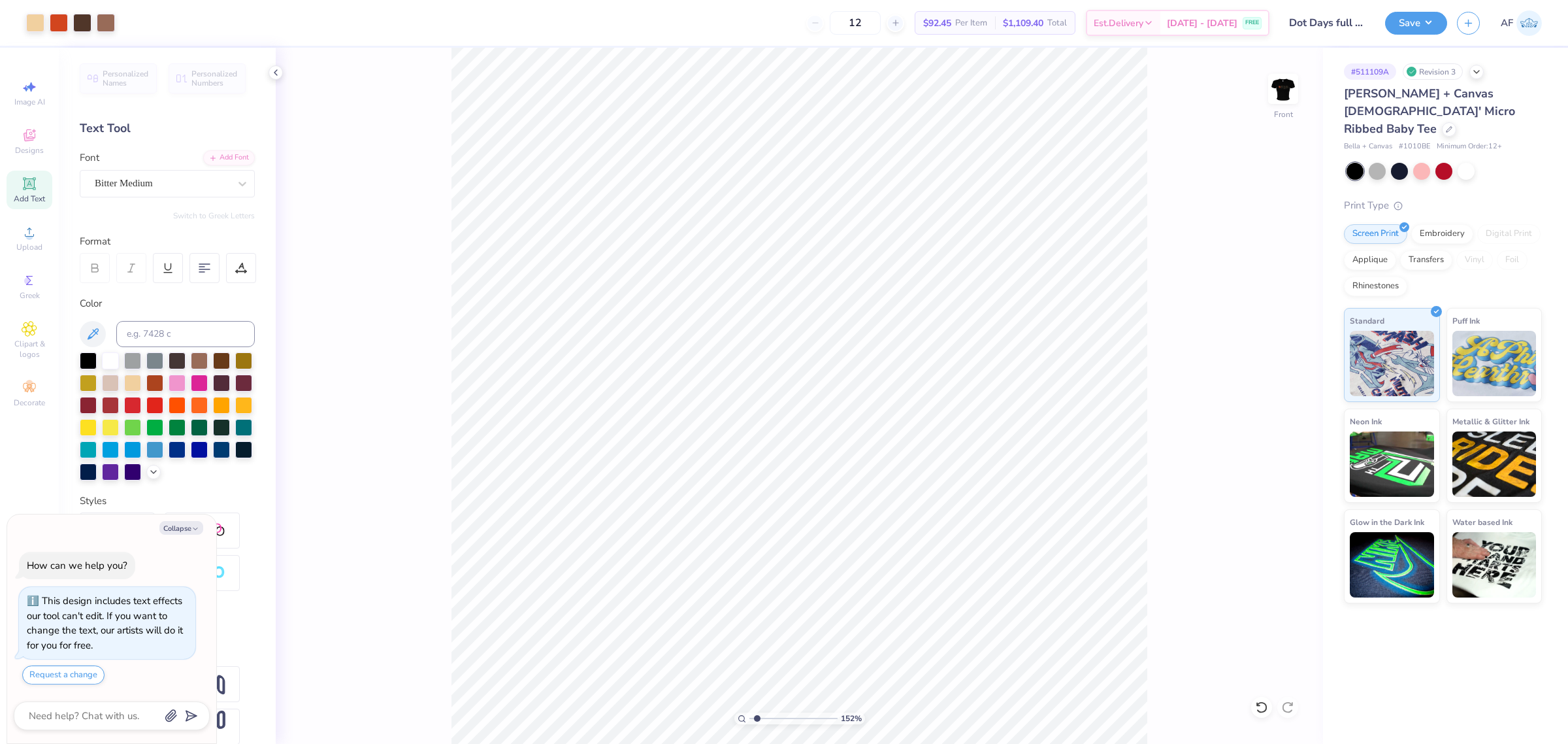
type input "1.51721301232853"
type textarea "x"
type input "1.51721301232853"
type textarea "x"
type input "1.51721301232853"
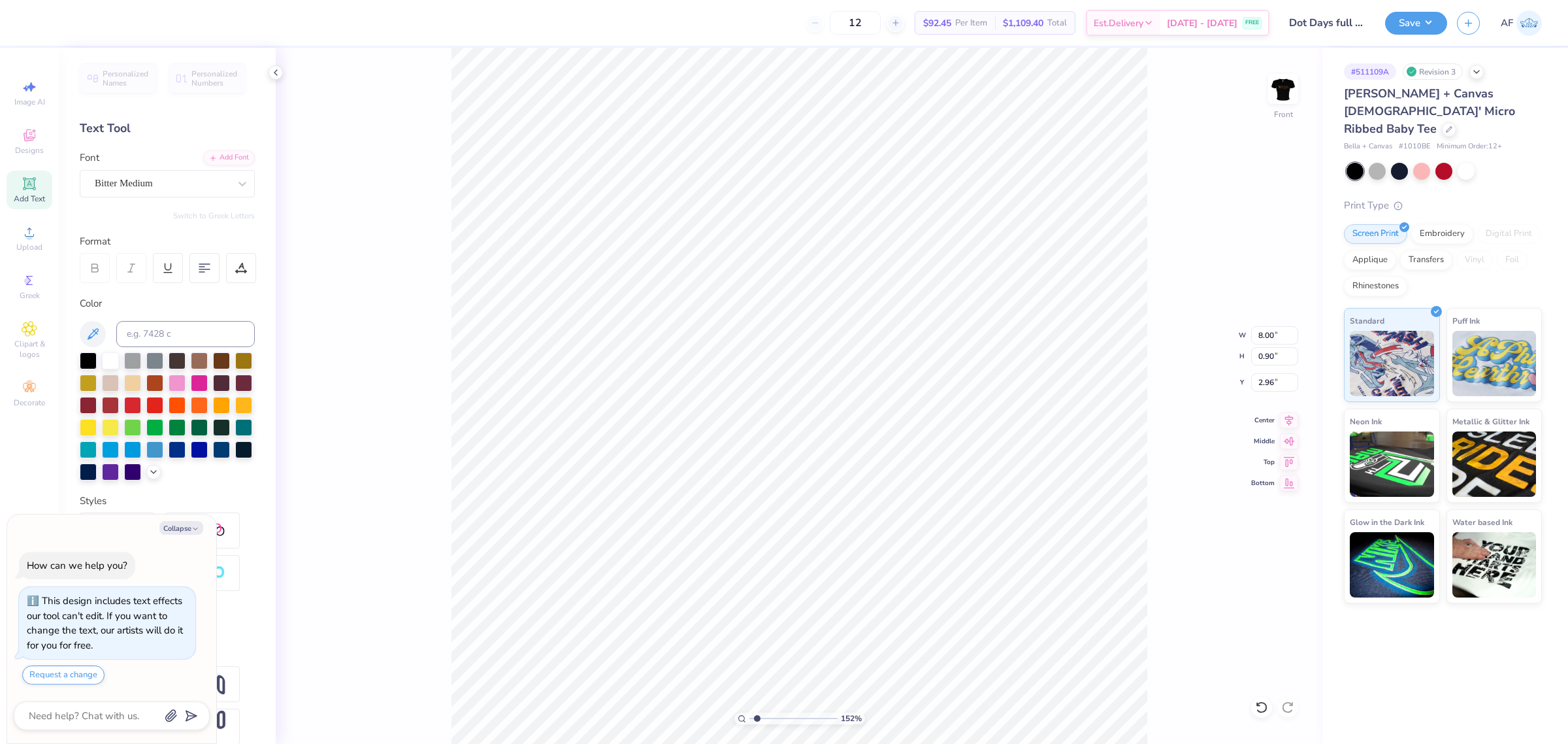
type input "3.10"
type input "4.3019261991114"
type textarea "x"
type input "4.3019261991114"
type textarea "x"
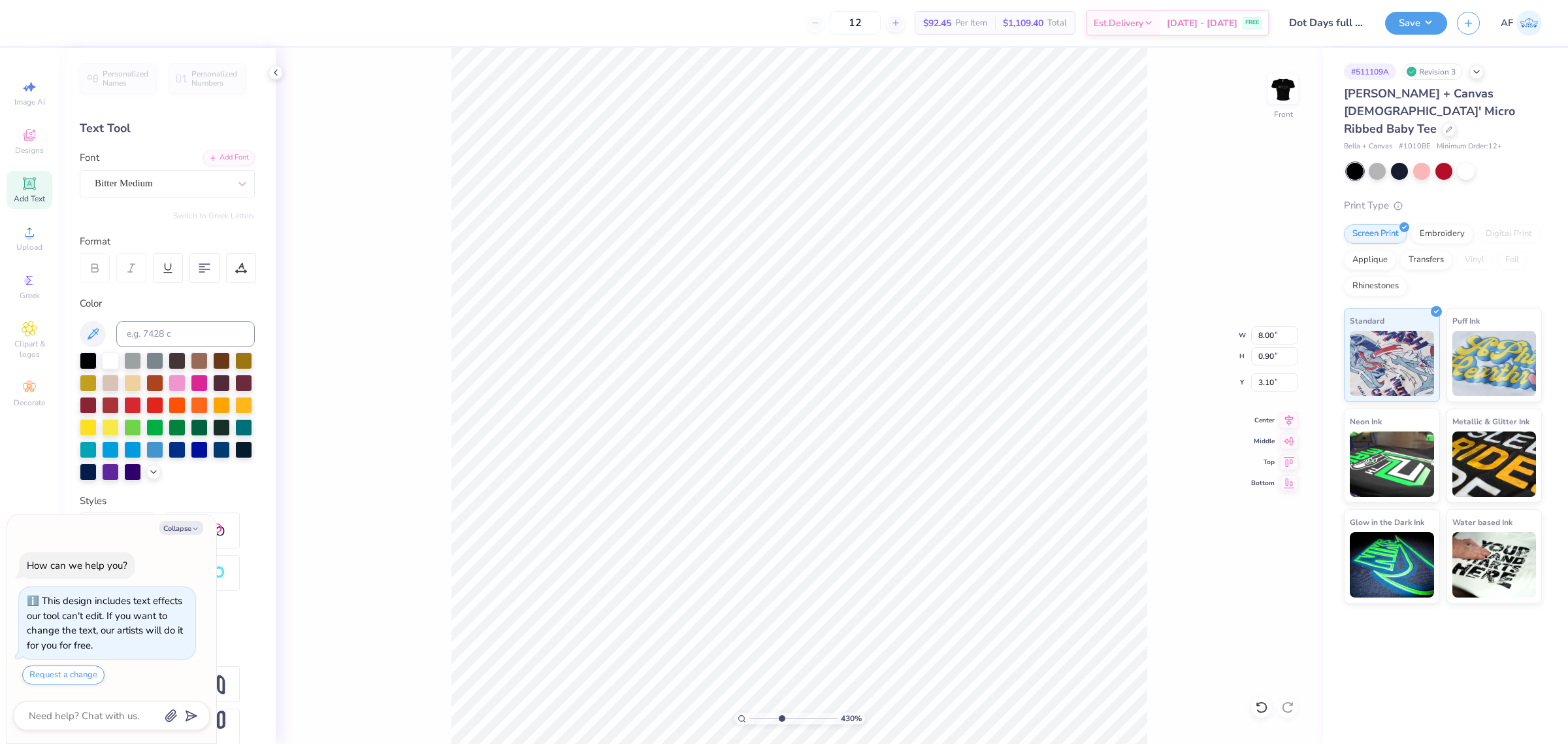
type input "4.3019261991114"
type textarea "x"
type input "4.3019261991114"
type textarea "x"
type input "4.3019261991114"
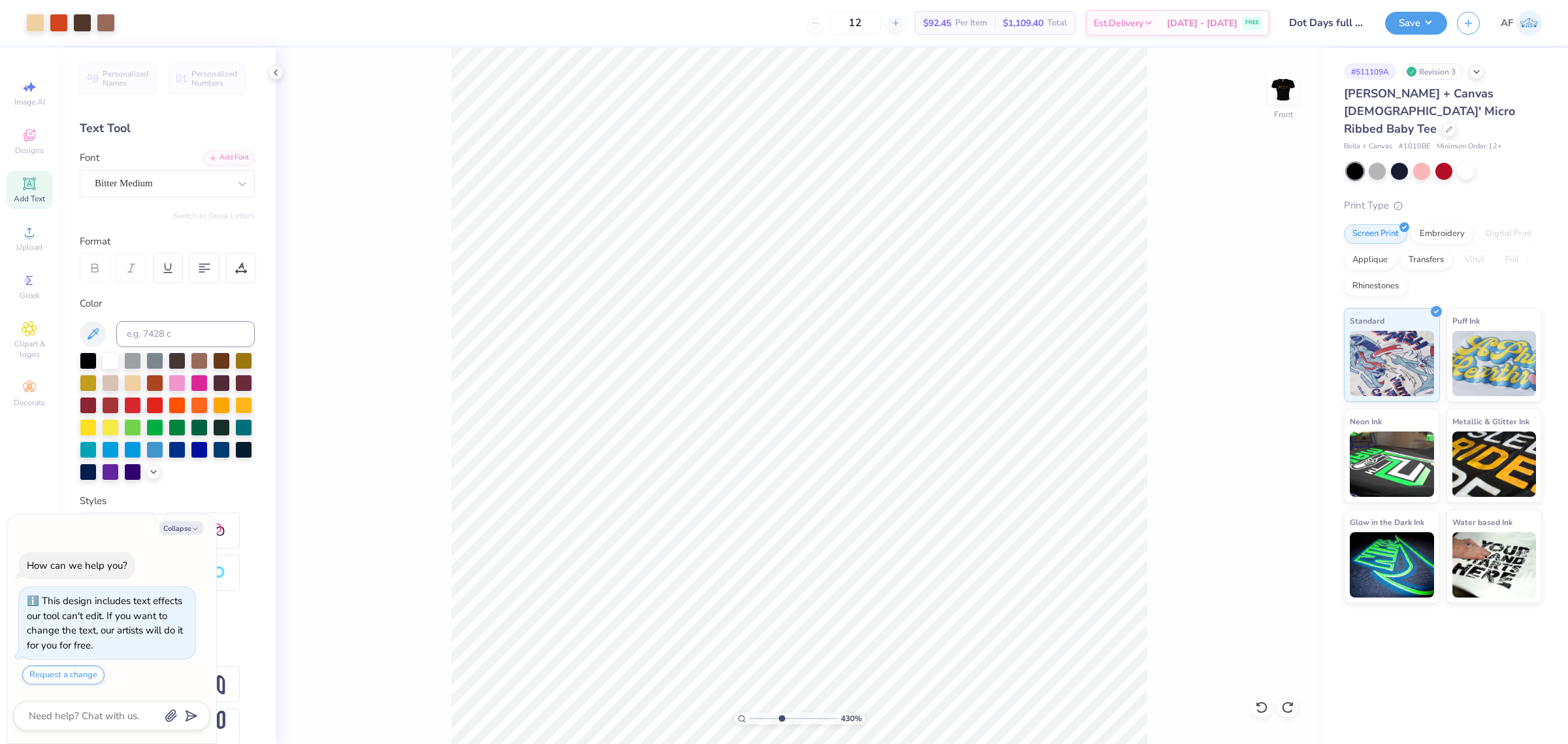
type textarea "x"
type input "2.30193532477902"
type textarea "x"
type input "1"
type textarea "x"
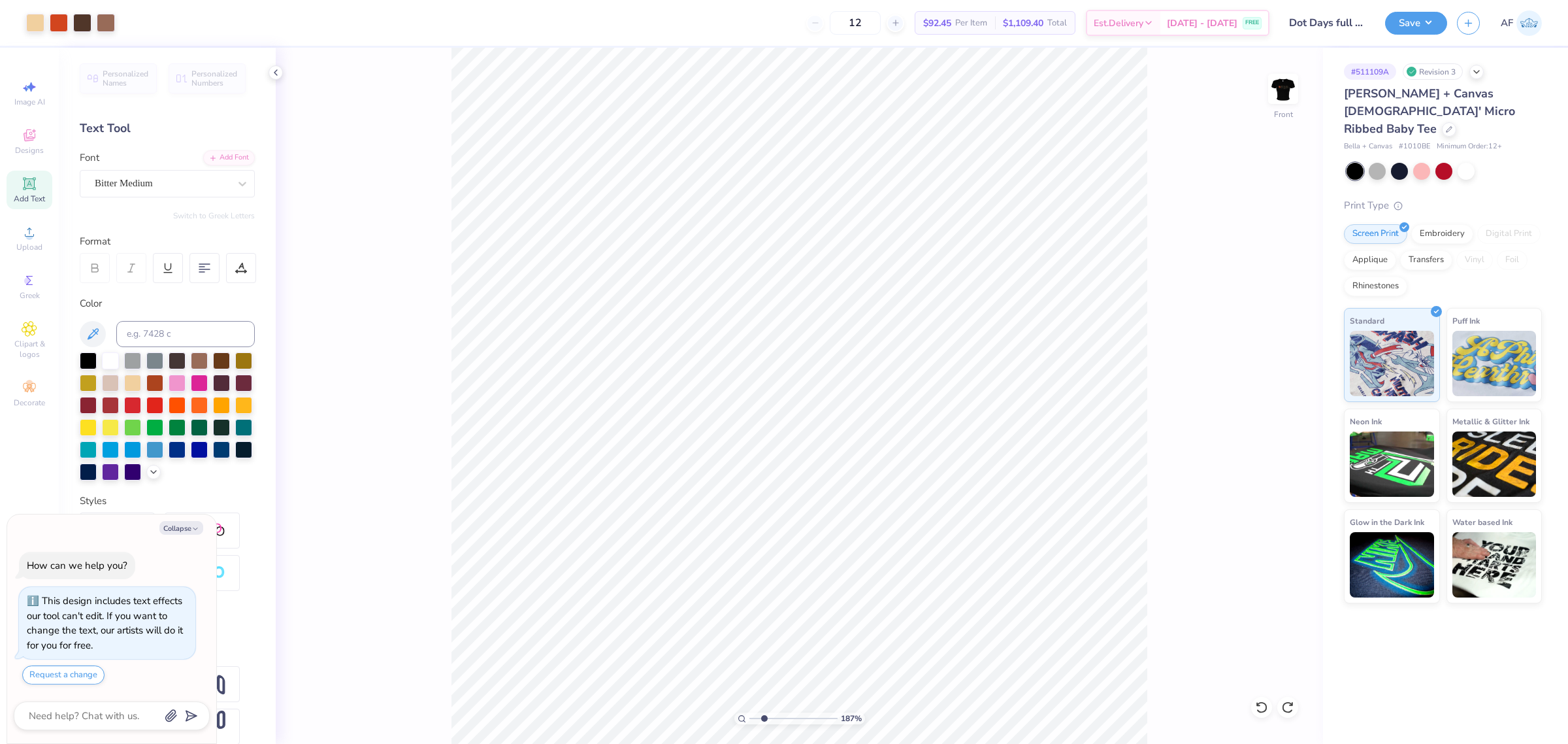
type input "2.8354134614948"
type textarea "x"
type input "2.8354134614948"
type textarea "x"
type input "2.8354134614948"
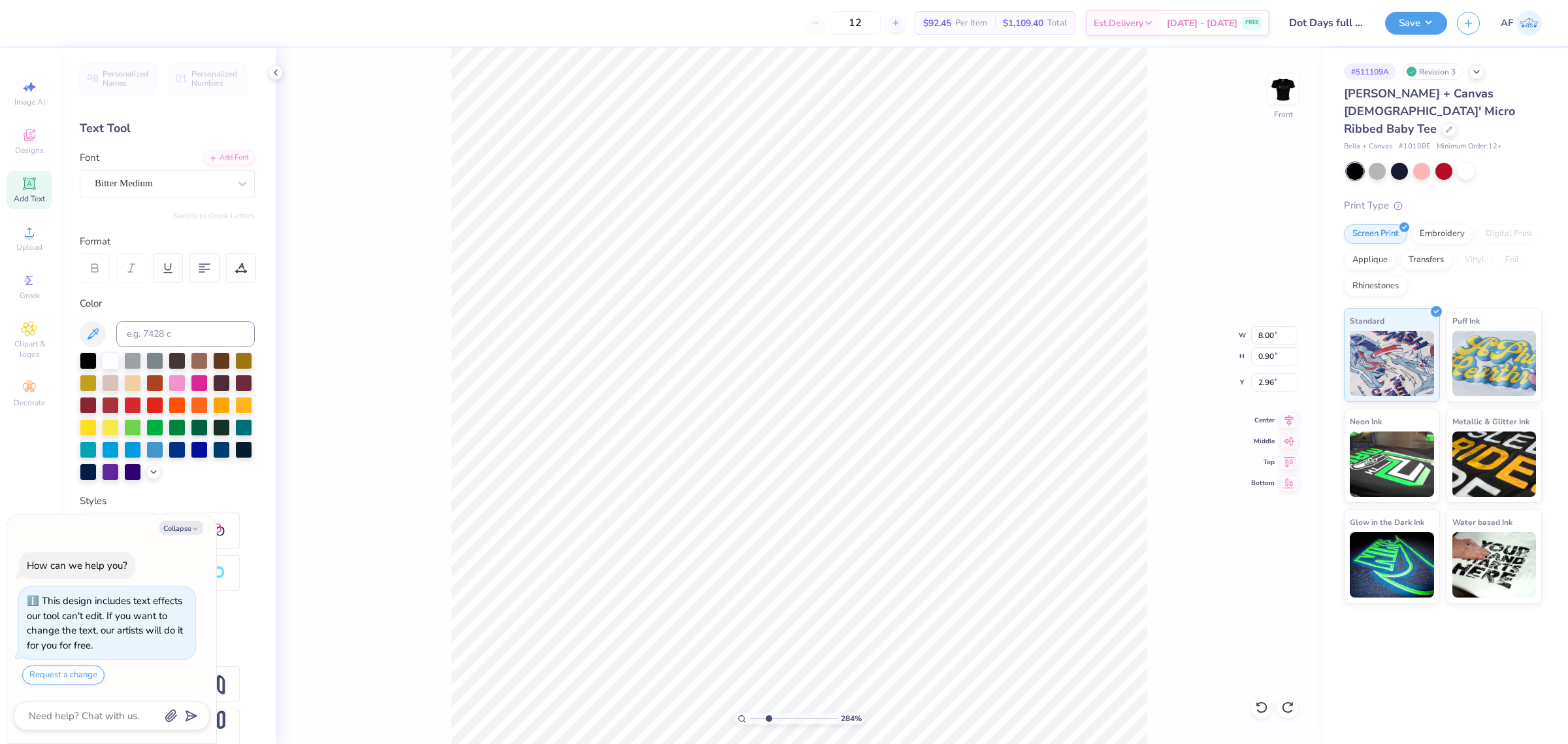
type textarea "x"
type input "2.8354134614948"
type input "3.00"
type textarea "x"
type input "2.8354134614948"
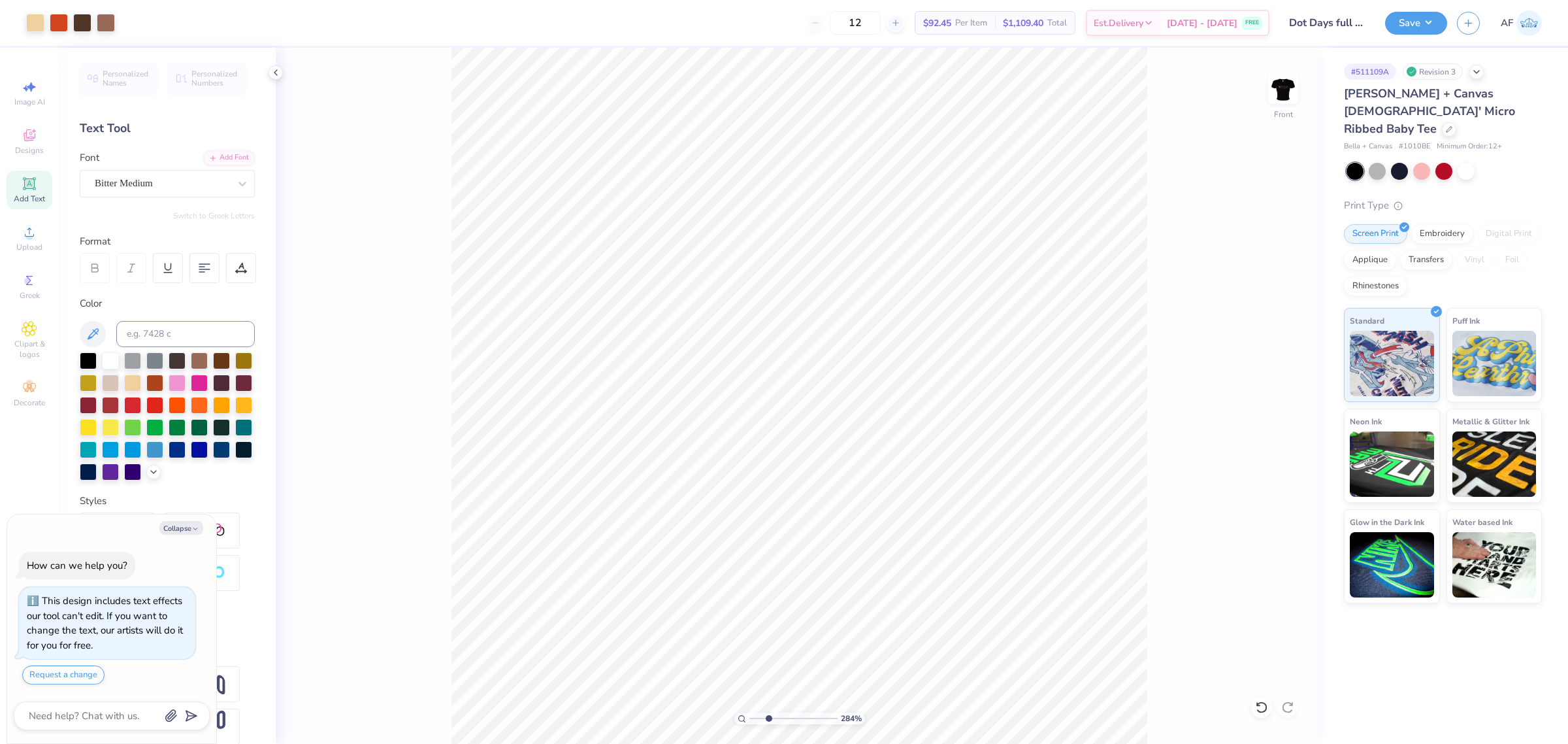
type textarea "x"
type input "2.8354134614948"
type textarea "x"
type input "2.8354134614948"
type textarea "x"
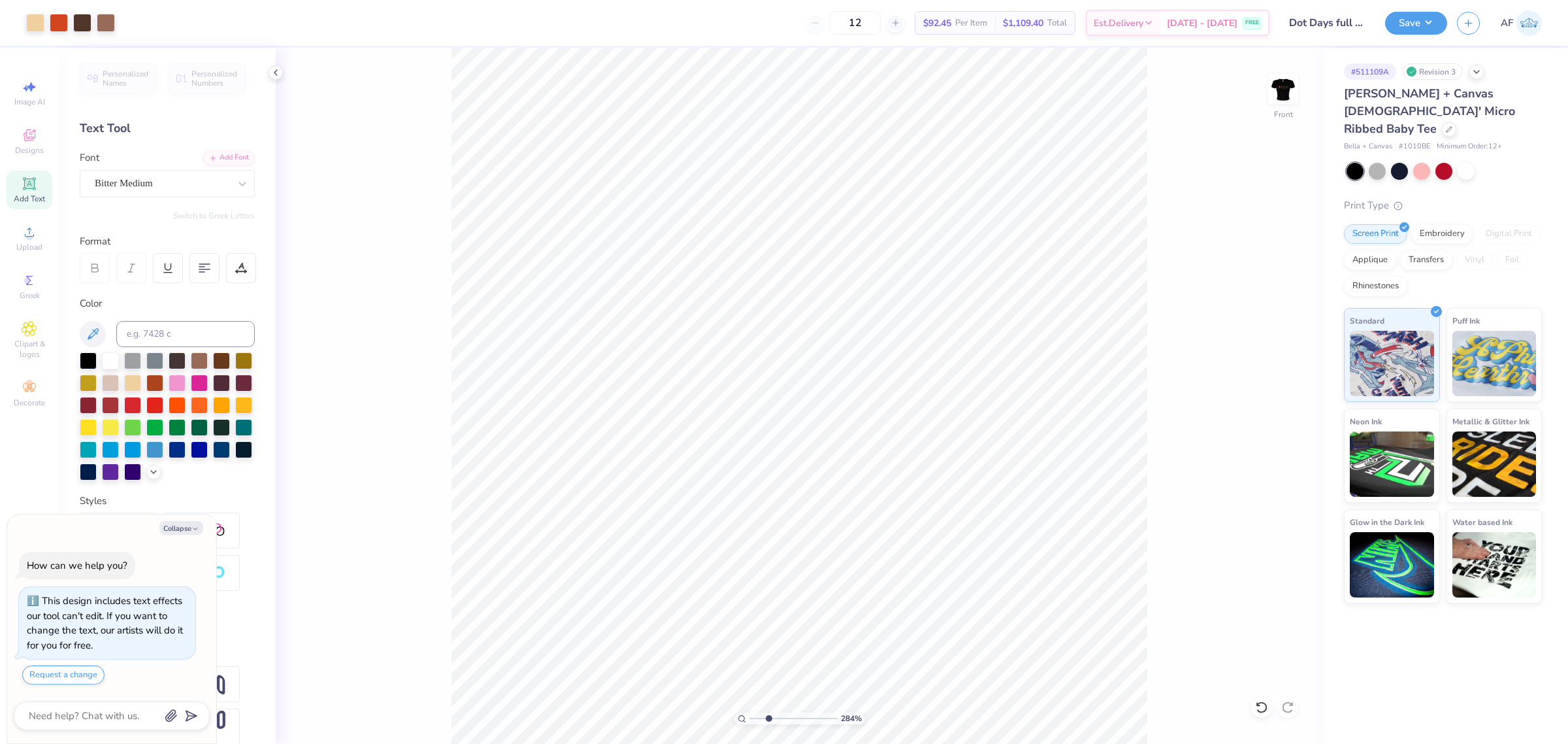
type input "2.8354134614948"
type textarea "x"
type input "2.8354134614948"
type textarea "x"
click at [1085, 534] on li "Group" at bounding box center [1094, 530] width 103 height 26
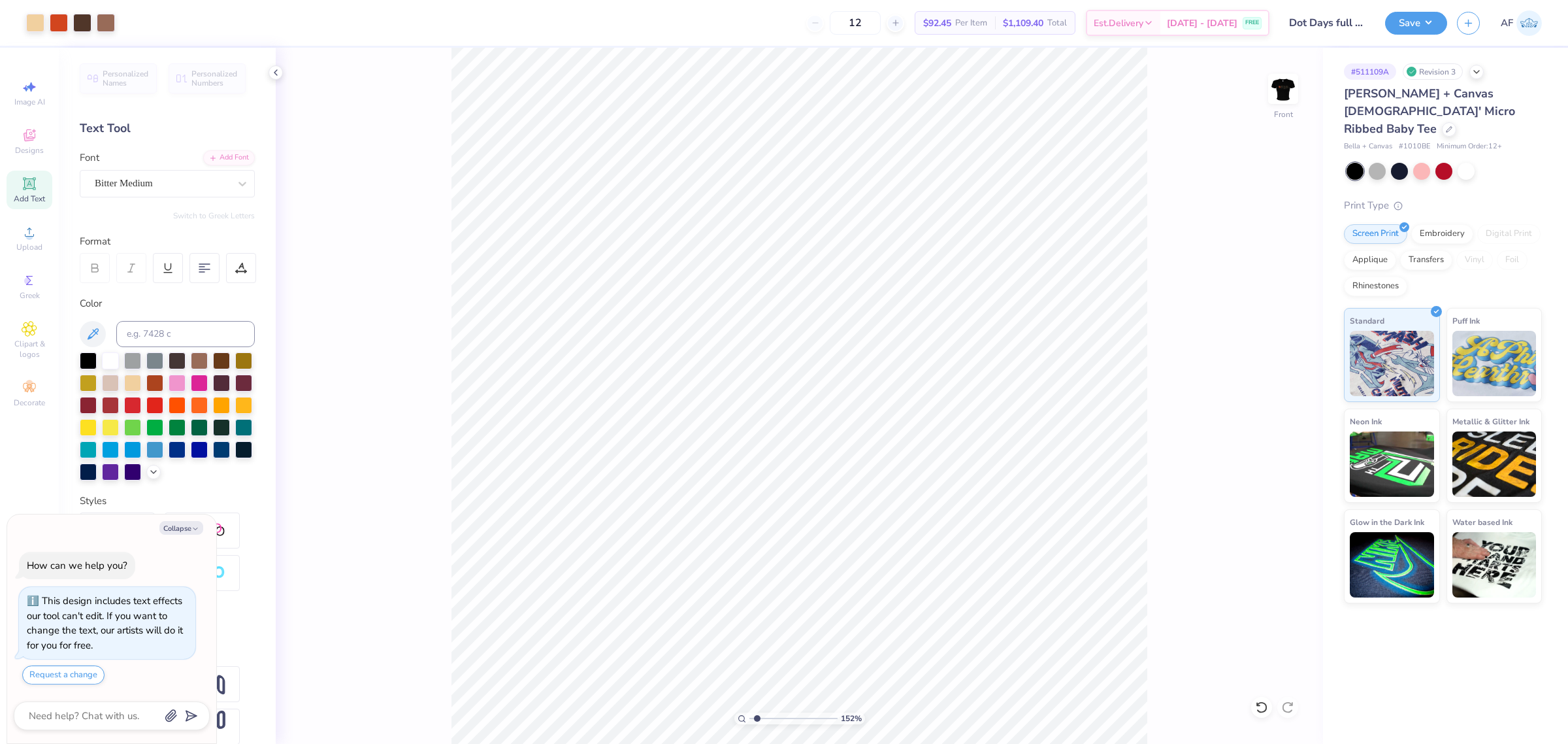
click at [361, 743] on div "152 % Front" at bounding box center [799, 395] width 1047 height 696
click at [1263, 381] on input "3.00" at bounding box center [1275, 382] width 47 height 19
click at [1285, 420] on icon at bounding box center [1288, 418] width 19 height 16
click at [1295, 82] on img at bounding box center [1282, 88] width 52 height 52
click at [1265, 348] on input "10.01" at bounding box center [1275, 346] width 47 height 19
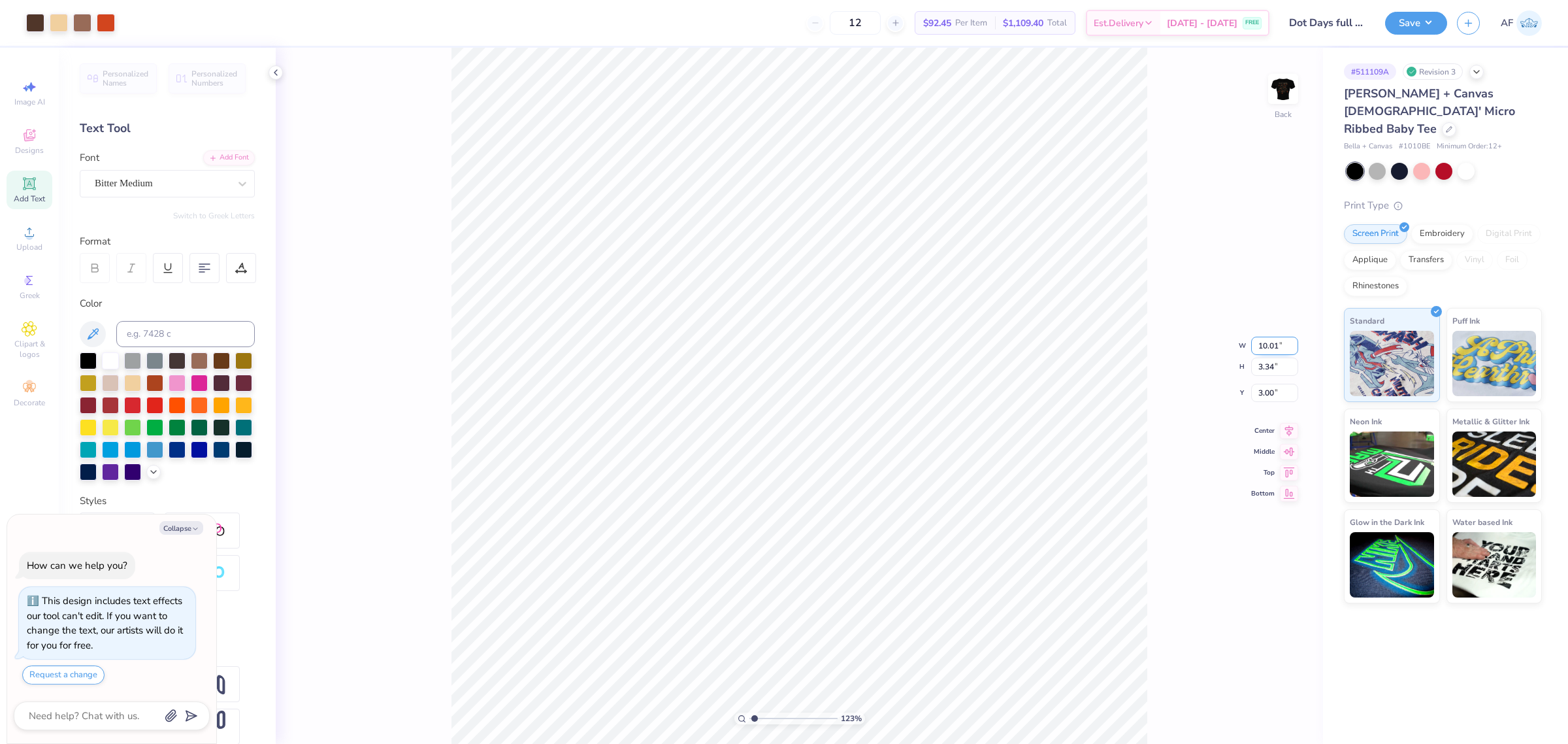
click at [1265, 348] on input "10.01" at bounding box center [1275, 346] width 47 height 19
click at [1257, 386] on input "3.00" at bounding box center [1275, 382] width 47 height 19
click at [1444, 27] on button "Save" at bounding box center [1416, 21] width 62 height 23
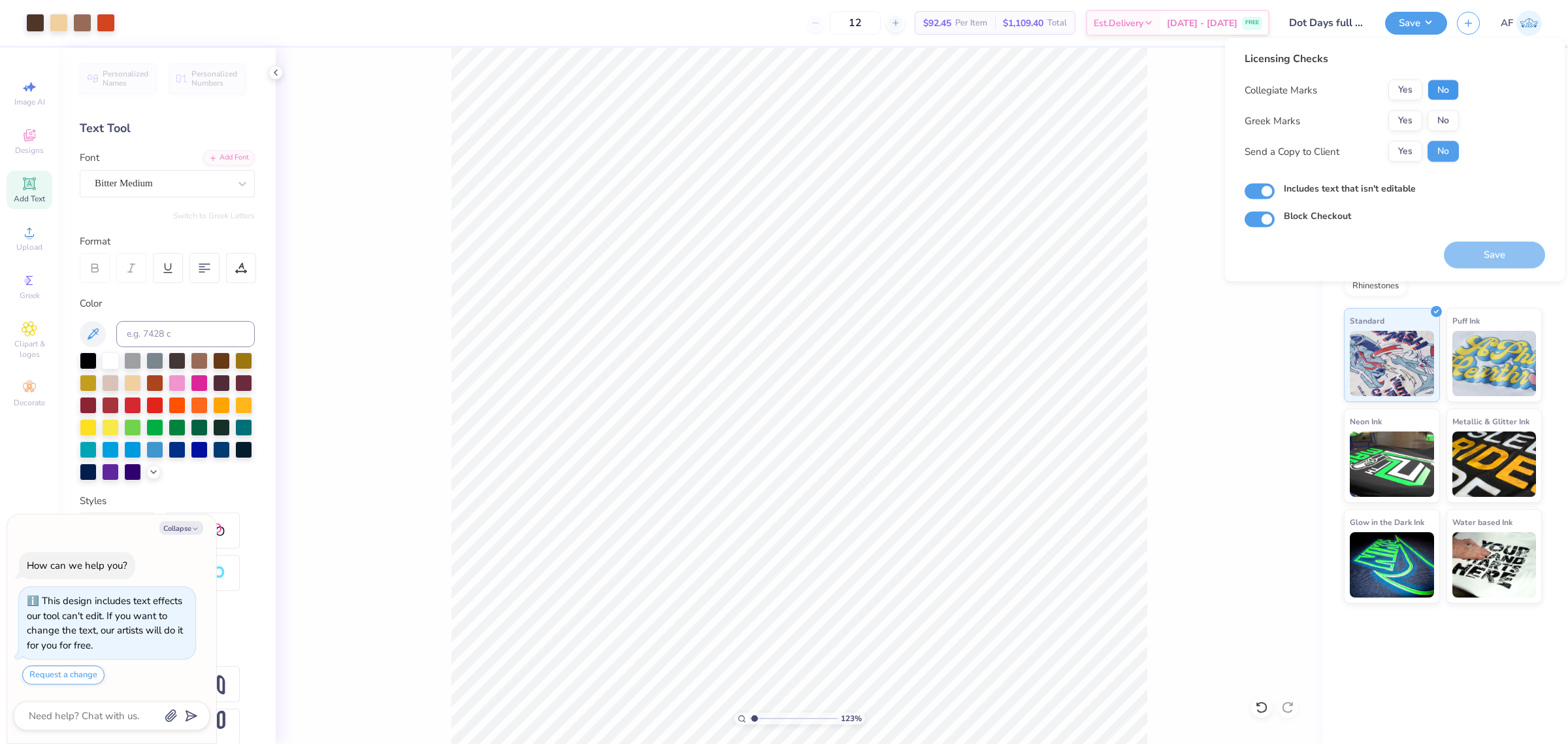
click at [1445, 86] on button "No" at bounding box center [1444, 90] width 32 height 21
click at [1442, 115] on button "No" at bounding box center [1444, 121] width 32 height 21
click at [1408, 145] on button "Yes" at bounding box center [1405, 151] width 34 height 21
click at [1408, 92] on button "Yes" at bounding box center [1405, 90] width 34 height 21
click at [1500, 262] on button "Save" at bounding box center [1494, 255] width 101 height 27
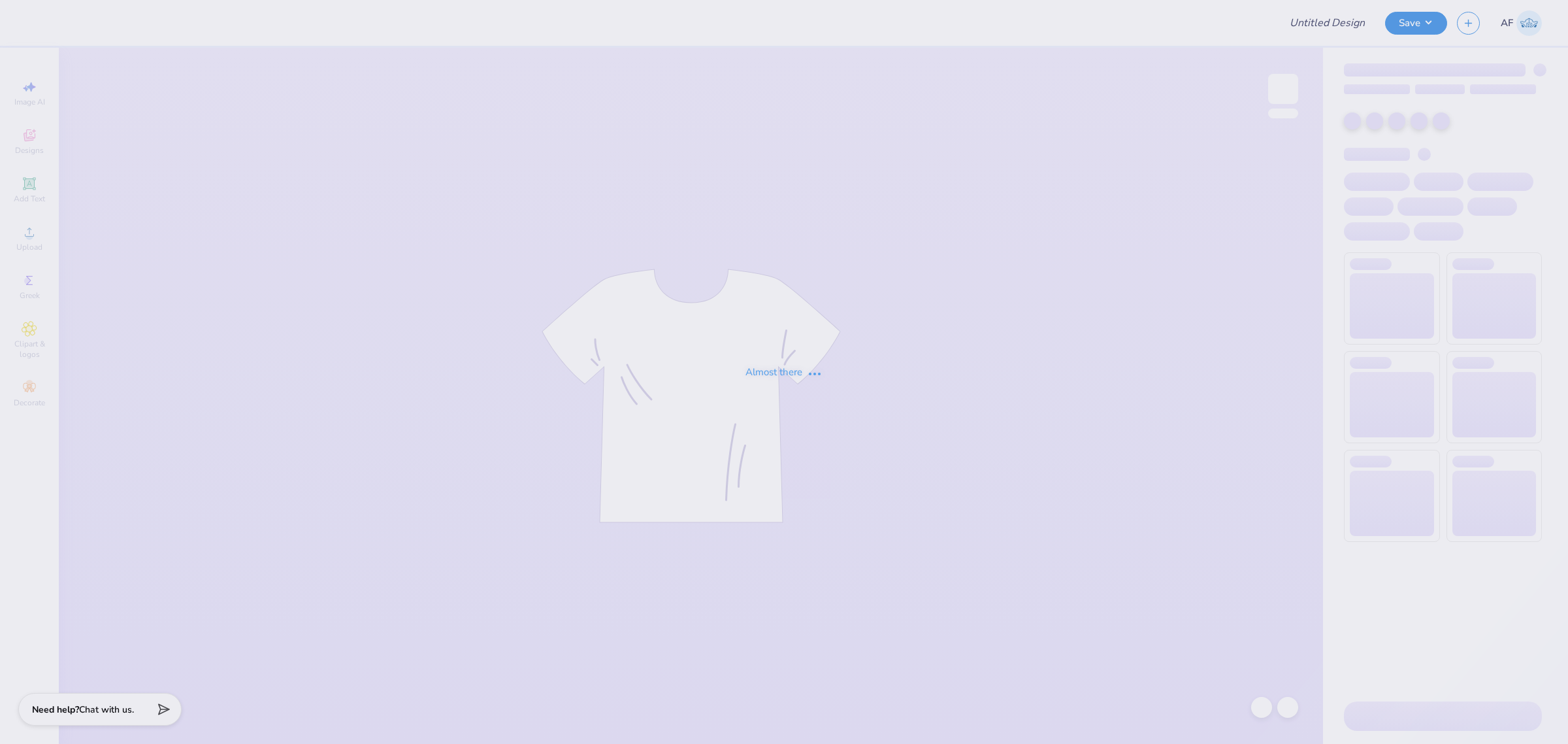
type input "[PERSON_NAME] : [US_STATE][GEOGRAPHIC_DATA]"
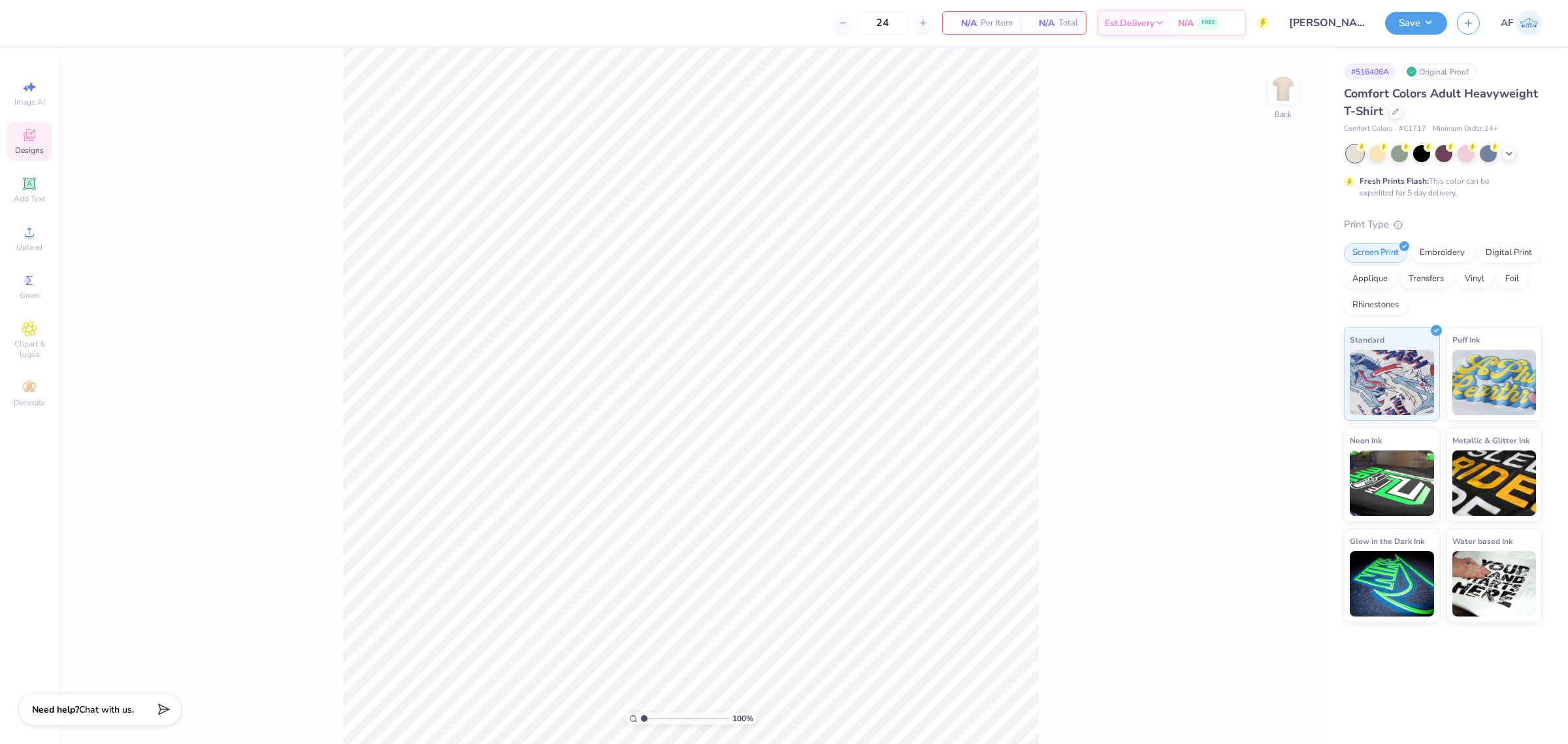
click at [38, 132] on div "Designs" at bounding box center [30, 141] width 45 height 39
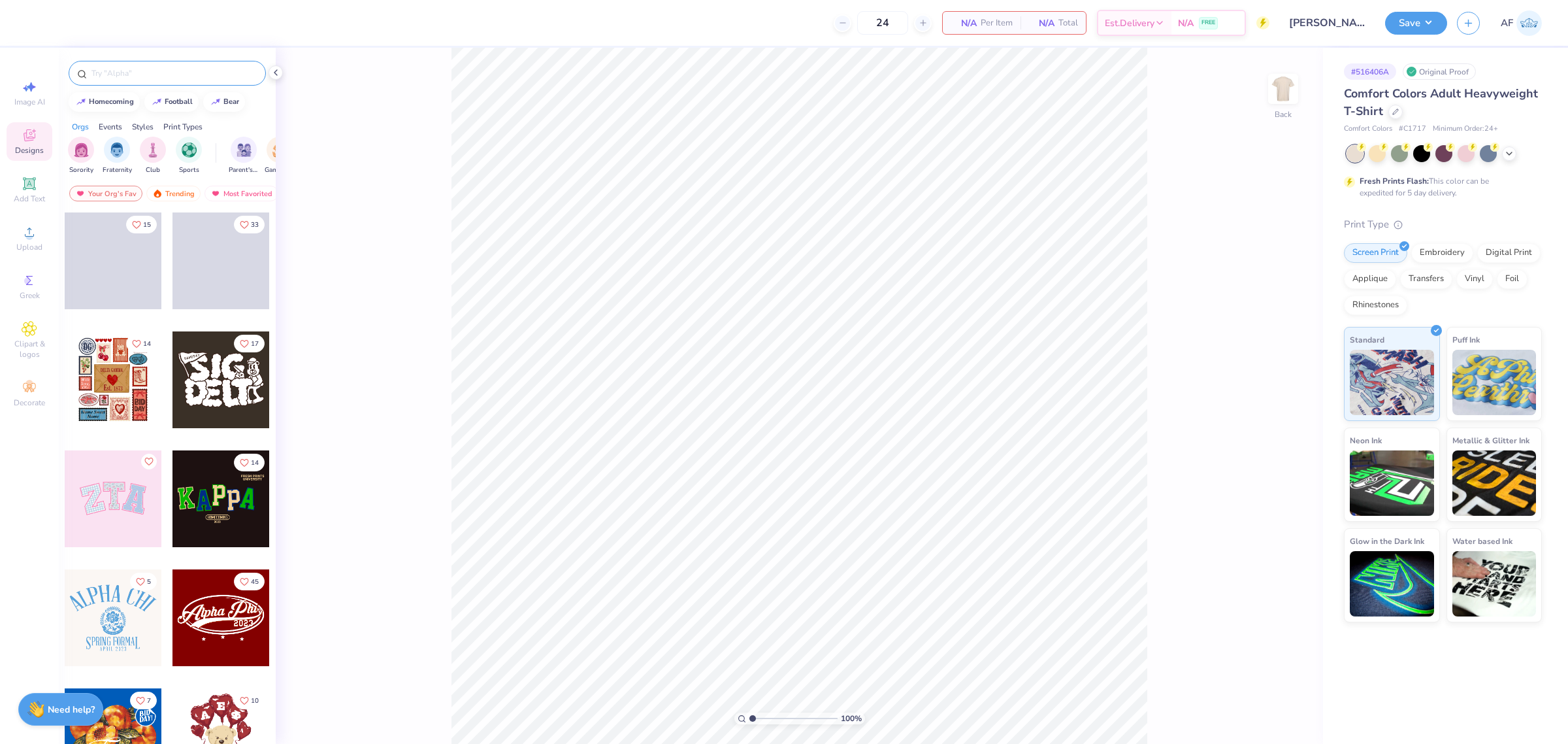
click at [137, 74] on input "text" at bounding box center [173, 72] width 167 height 13
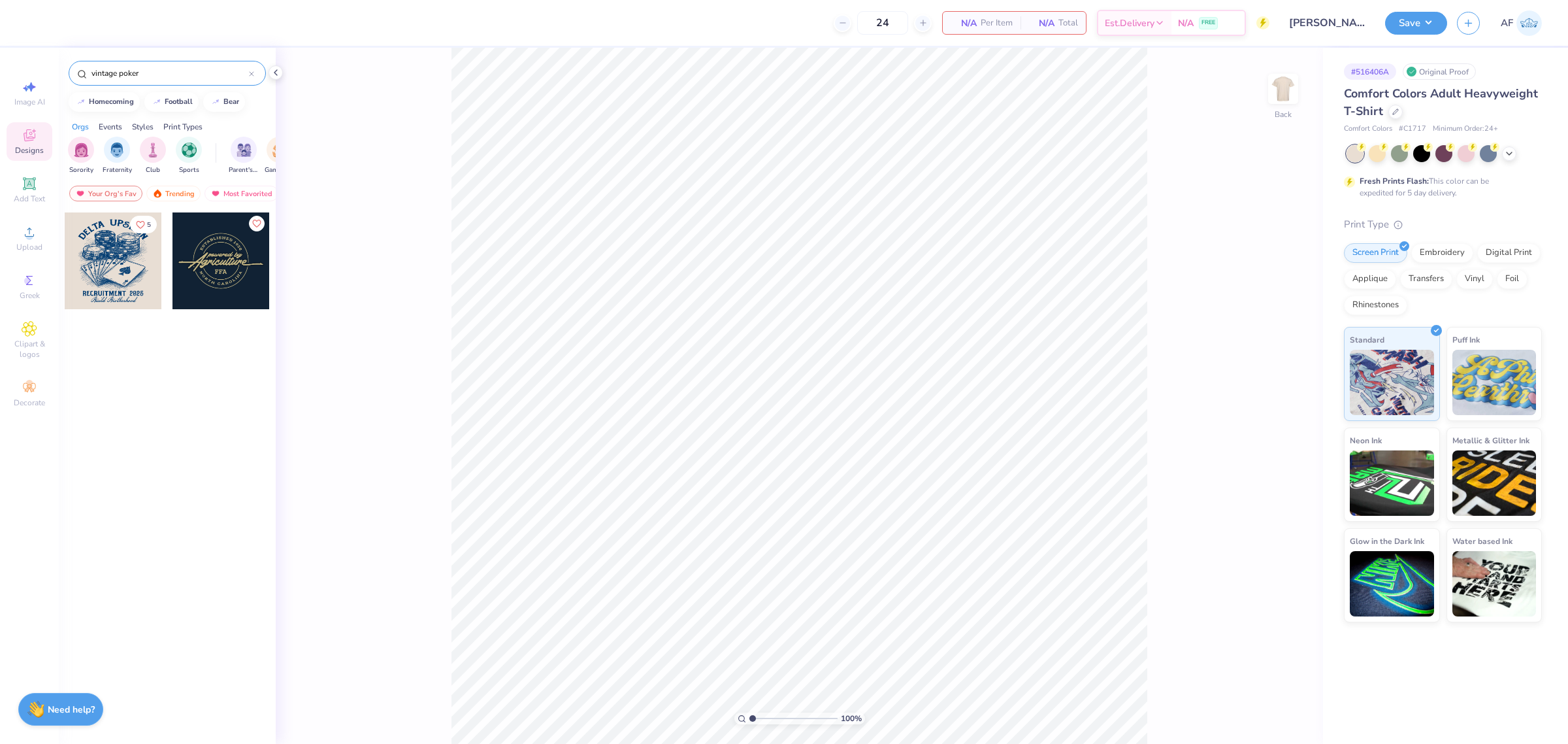
type input "vintage poker"
click at [115, 249] on div at bounding box center [113, 261] width 97 height 97
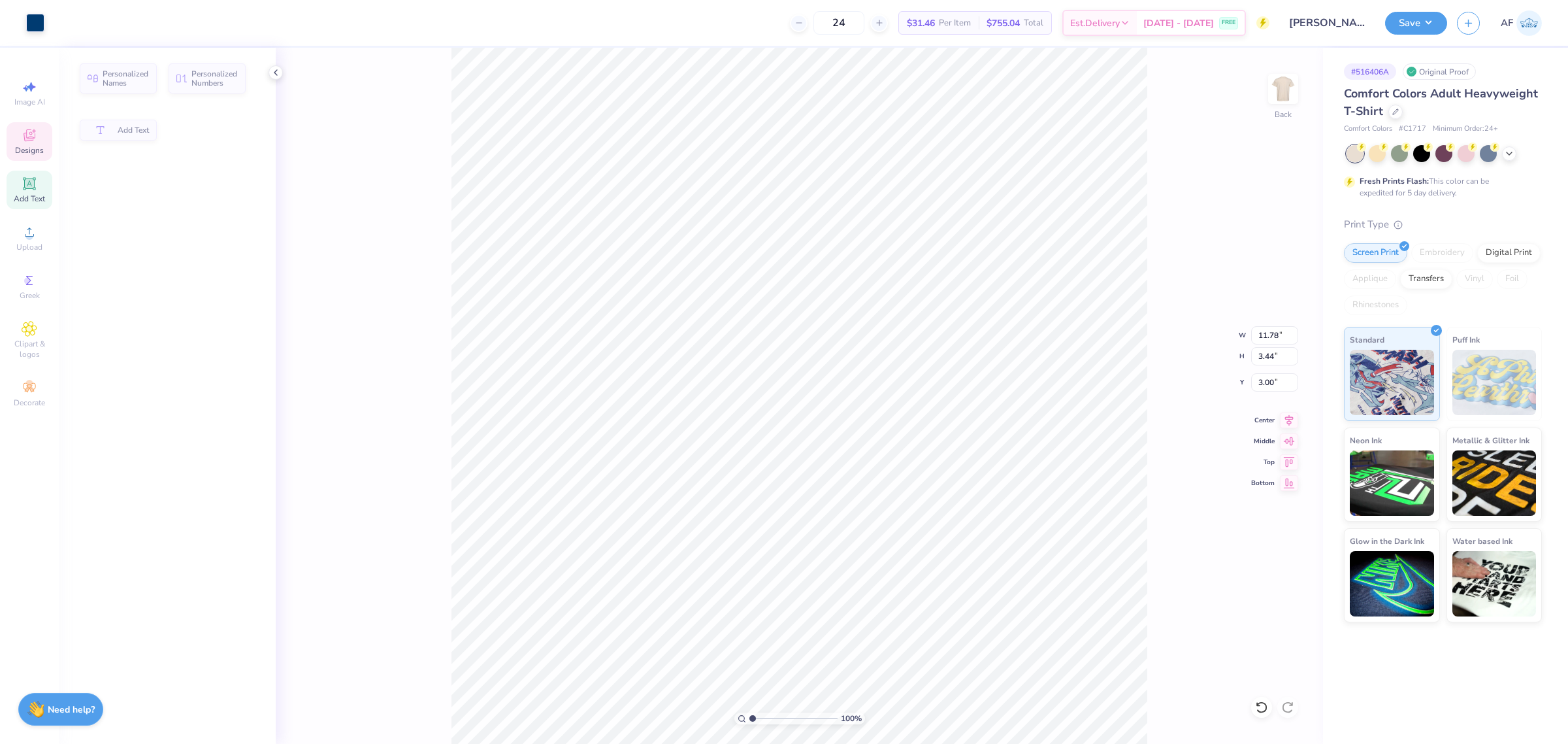
type input "11.78"
type input "3.44"
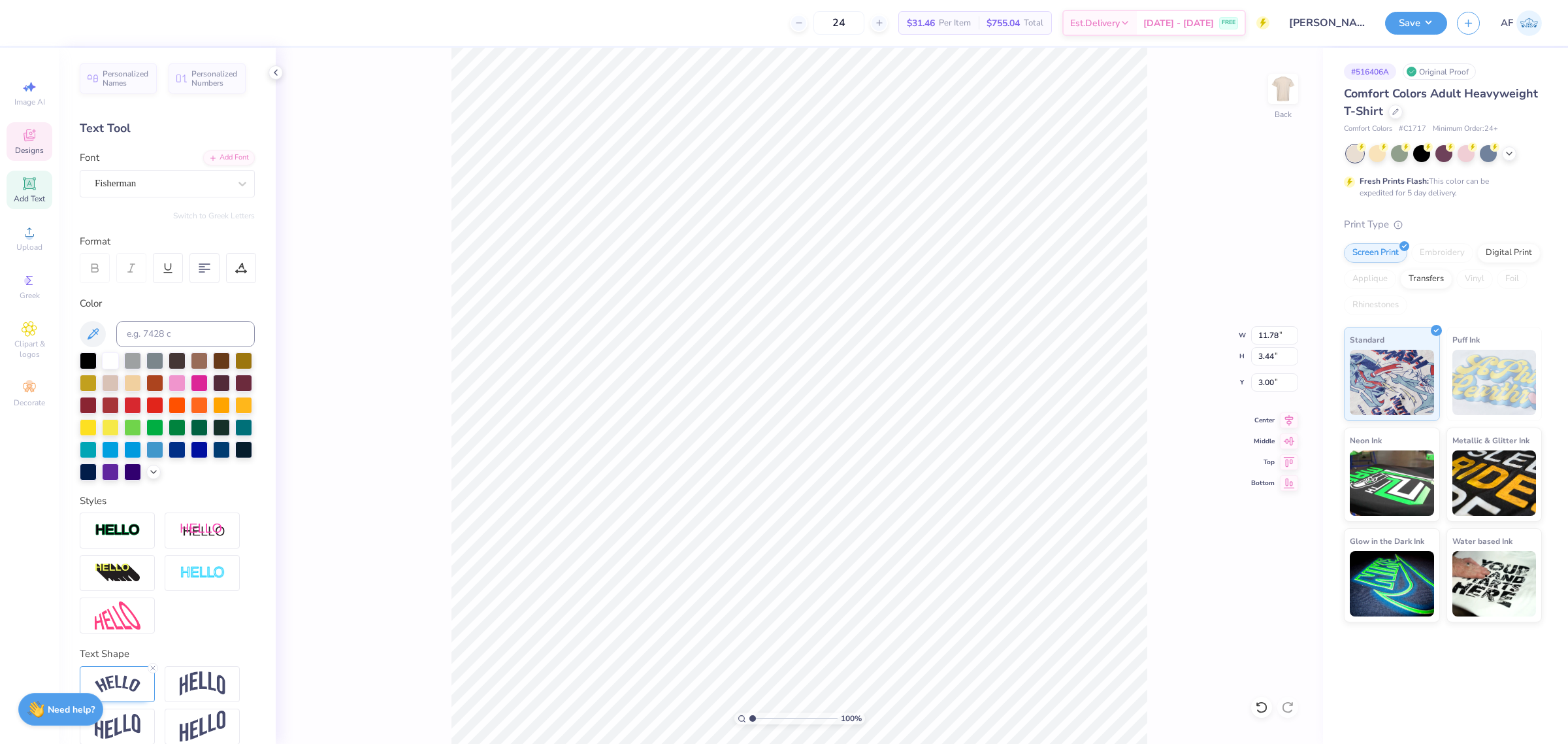
scroll to position [13, 4]
paste textarea "Alpha Kappa Psi"
type textarea "Alpha Kappa Psi"
paste textarea "Shaping People, Shaping Business"
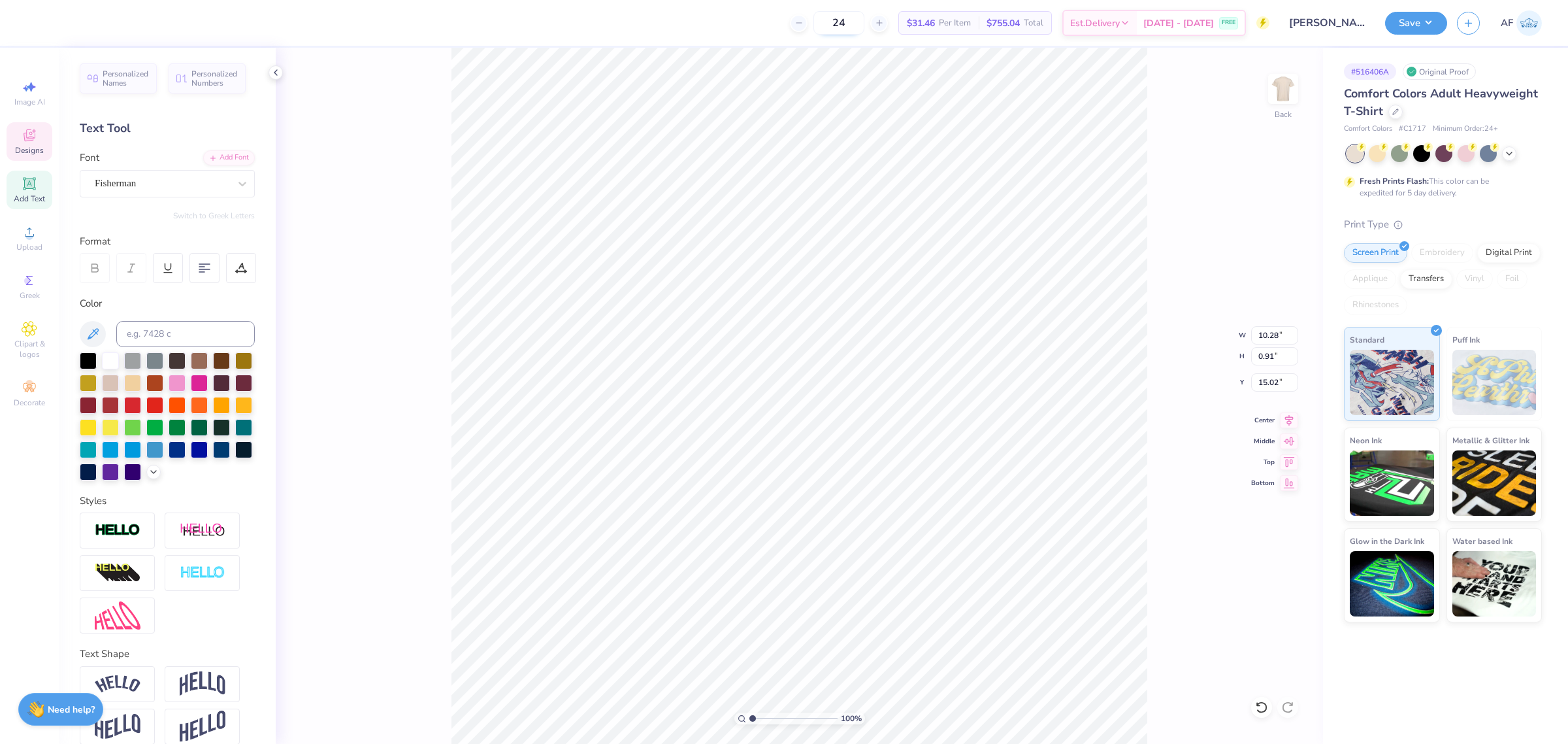
type textarea "Shaping People, Shaping Business"
type input "14.15"
type input "0.67"
type input "15.20"
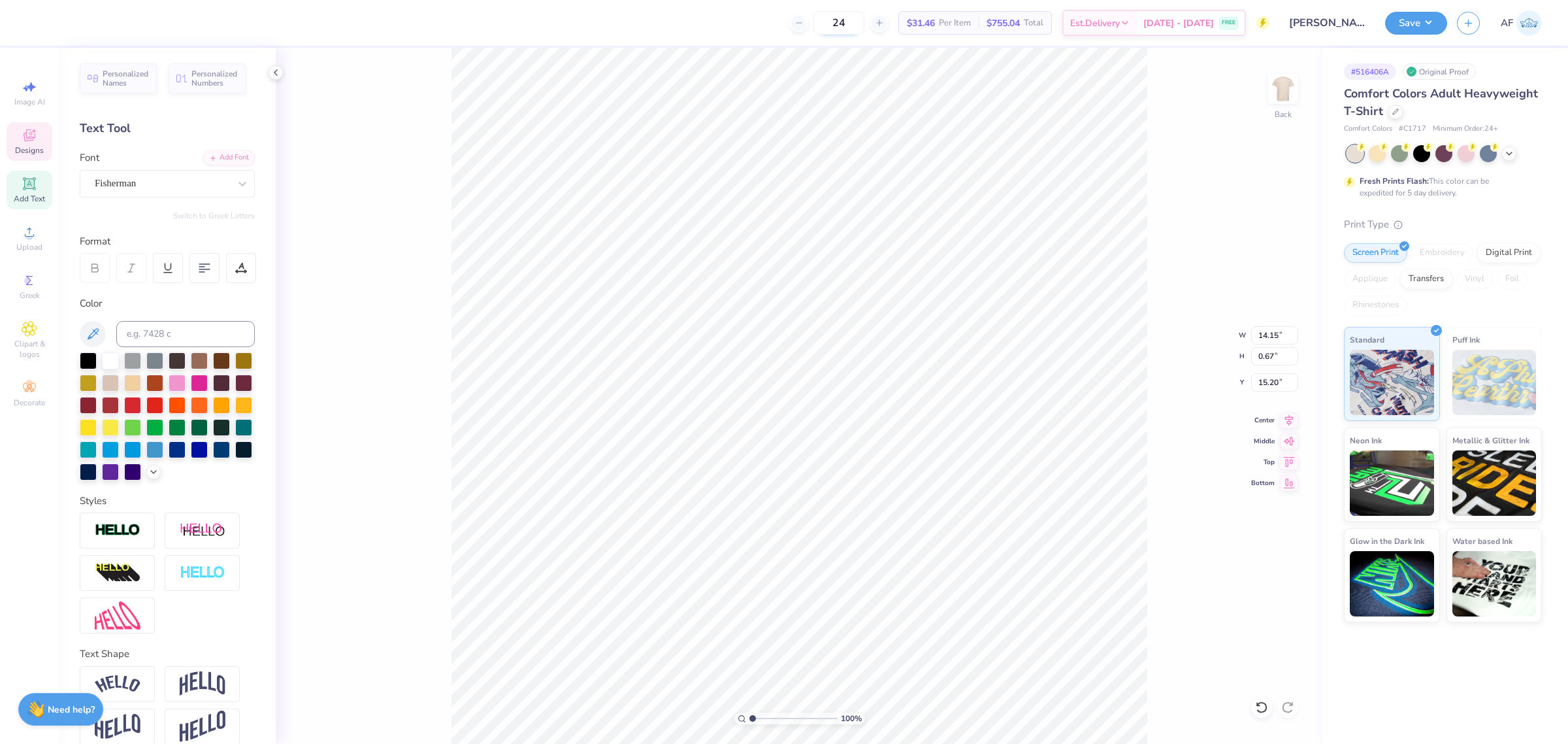
scroll to position [13, 2]
type textarea "Shaping People,"
type input "7.52"
type input "1.07"
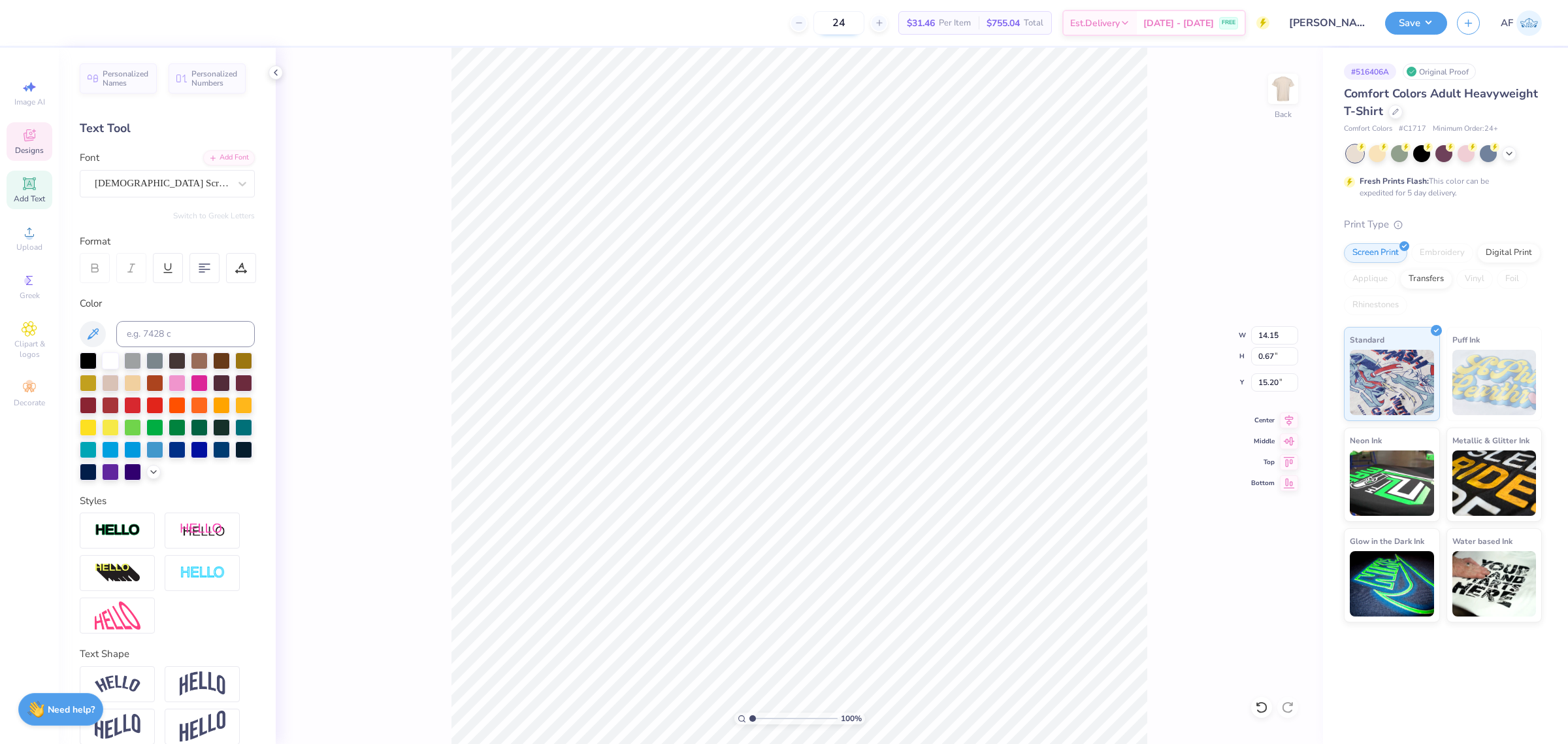
type input "15.95"
paste textarea "Shaping Business"
type textarea "Shaping Bu"
type input "6.41"
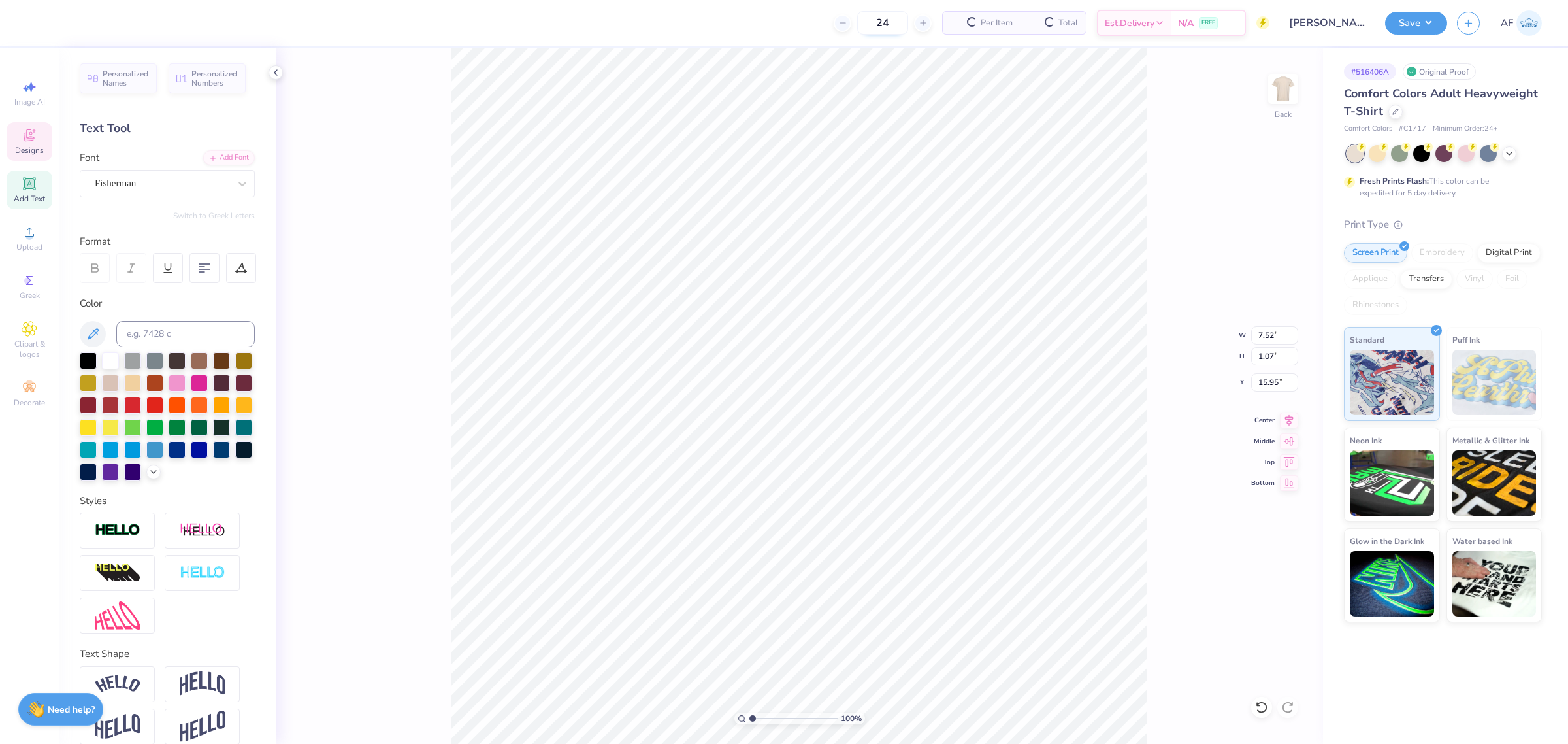
type input "0.67"
type input "15.20"
paste textarea "Business"
paste textarea "Shaping Business"
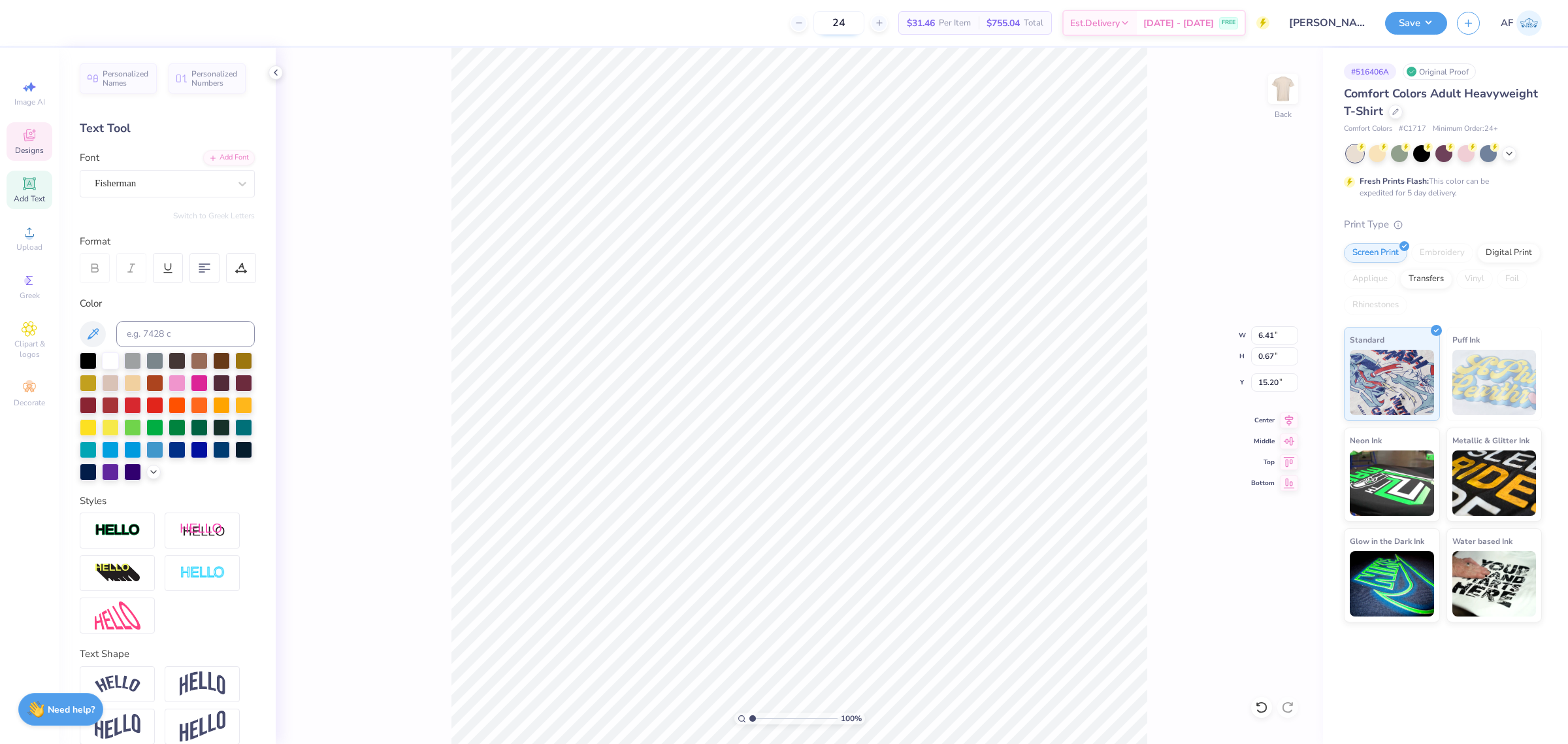
type textarea "Shaping People, Shaping Business"
type textarea "Shaping People,"
type input "7.52"
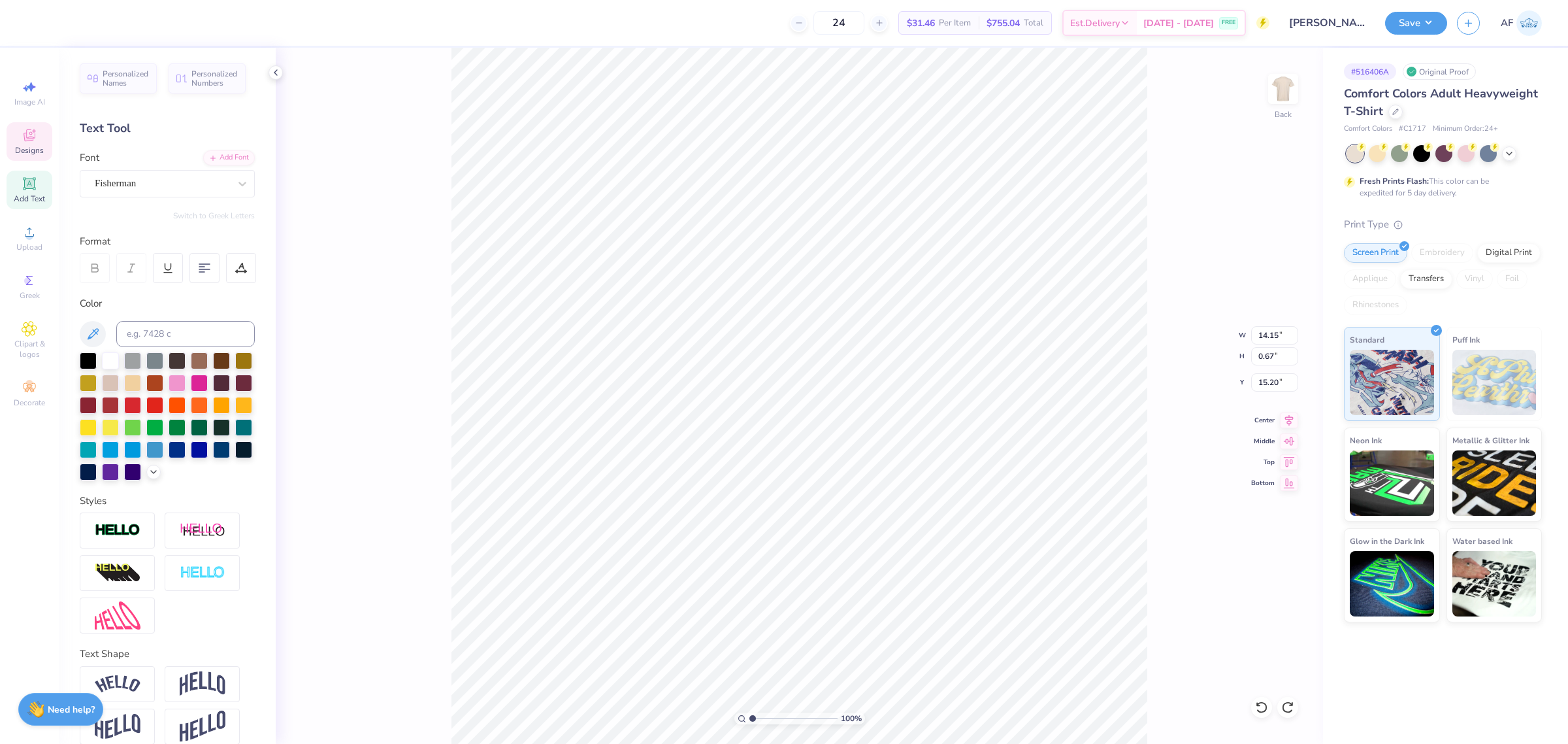
type input "1.07"
type input "15.95"
paste textarea "Shaping People, Shaping Business"
type textarea "Shaping Business"
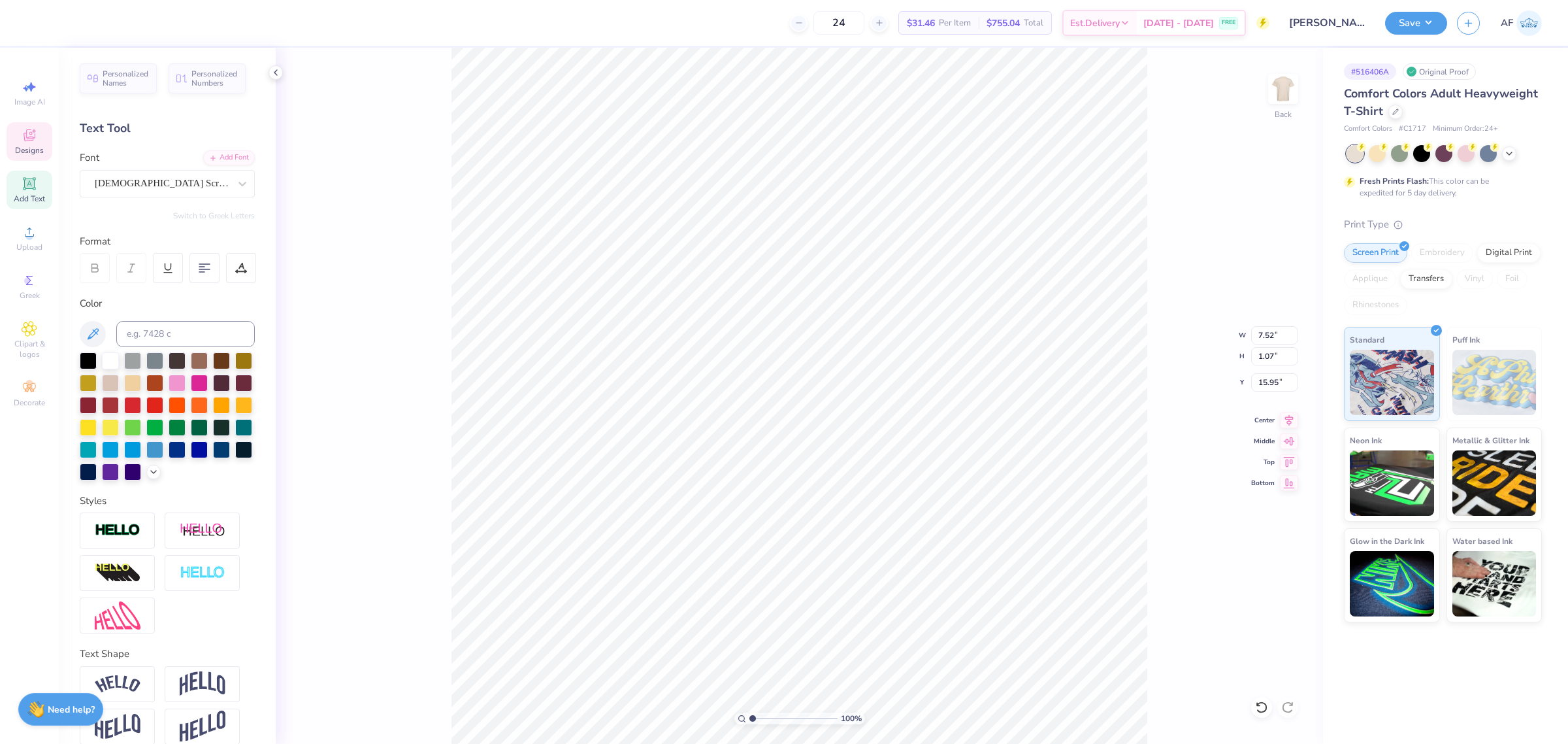
scroll to position [14, 2]
type input "15.87"
click at [1269, 330] on input "6.91" at bounding box center [1275, 335] width 47 height 19
type input "7.00"
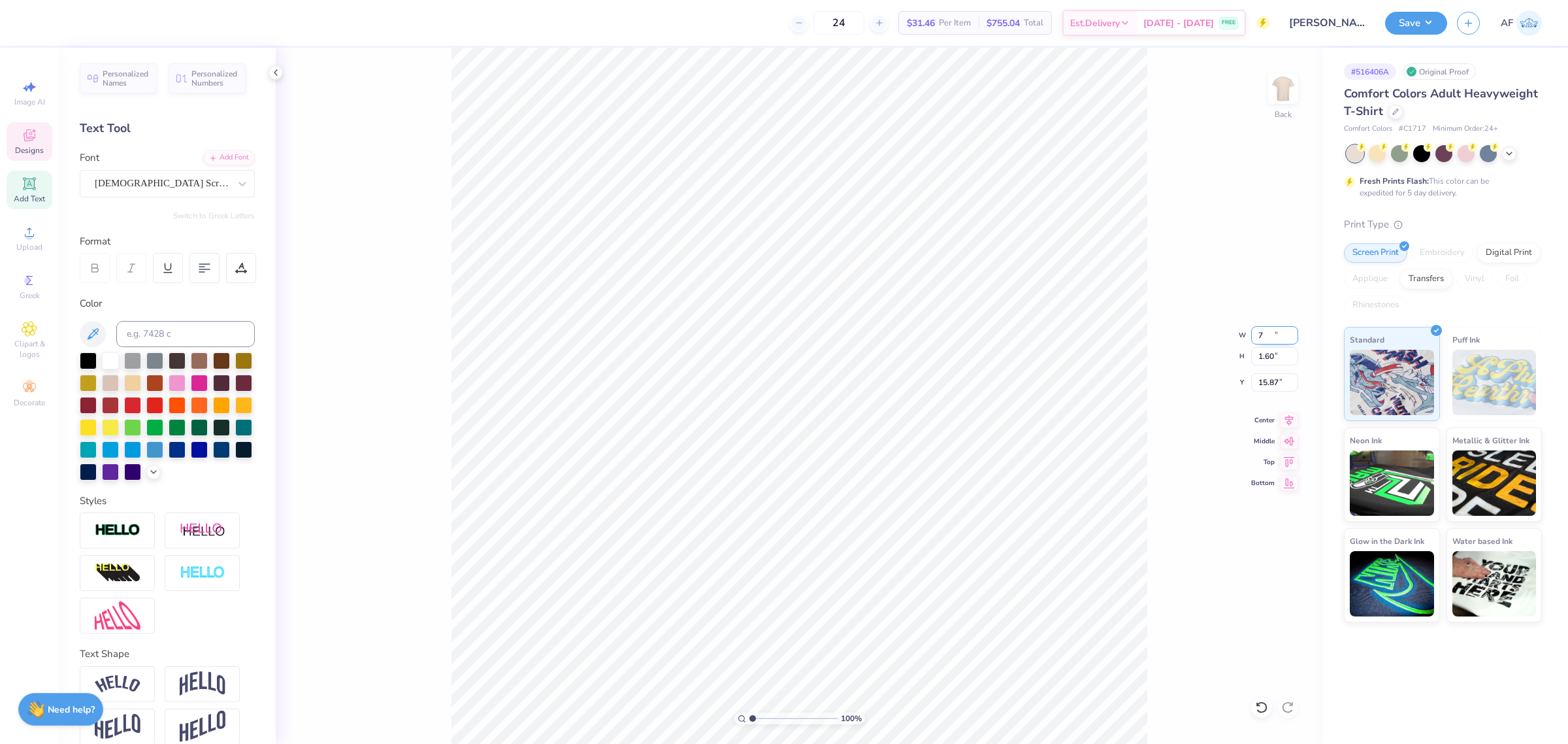
type input "1.60"
type input "15.86"
type input "6.41"
type input "0.67"
type input "15.20"
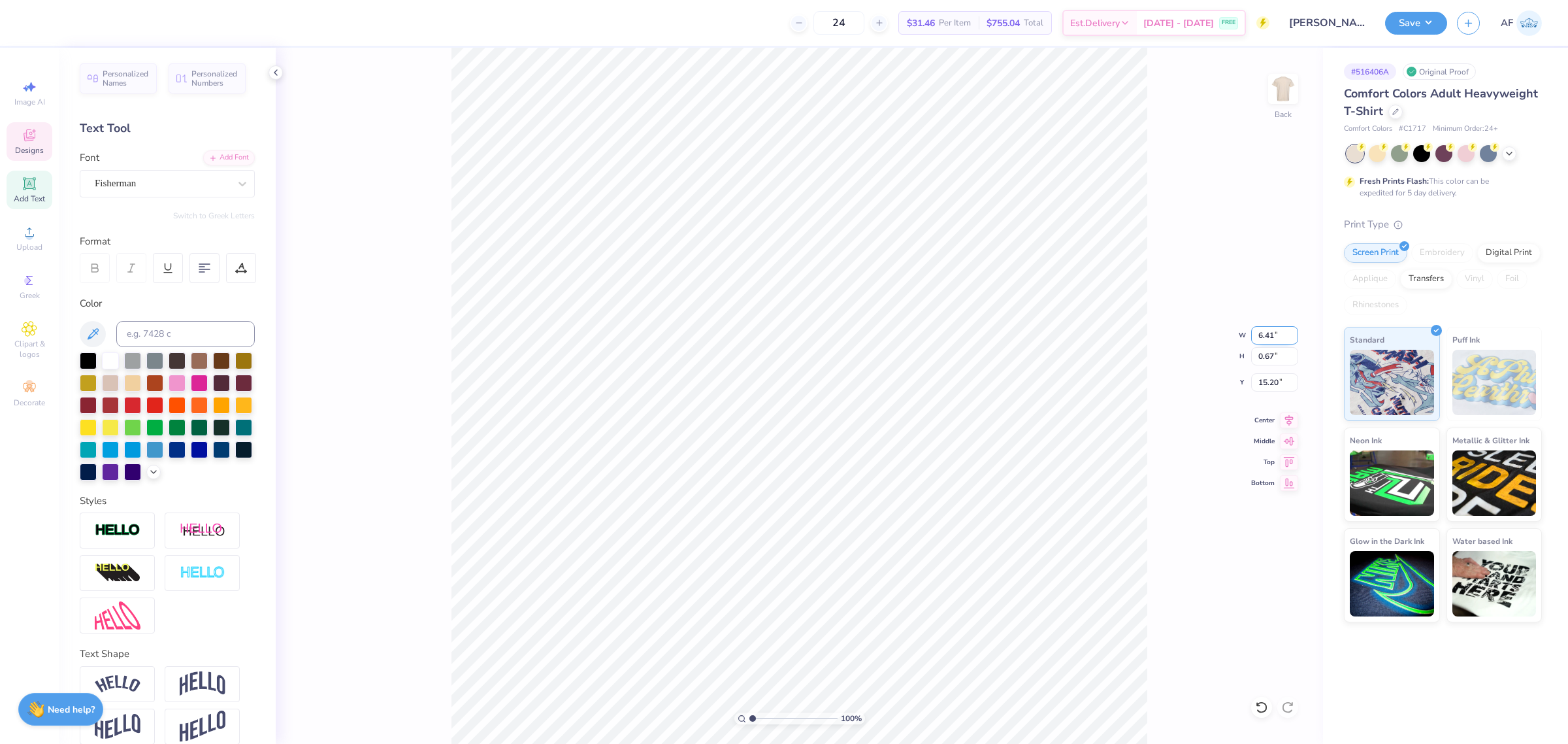
click at [1262, 331] on input "6.41" at bounding box center [1275, 335] width 47 height 19
type input "7.00"
type input "0.73"
type input "15.17"
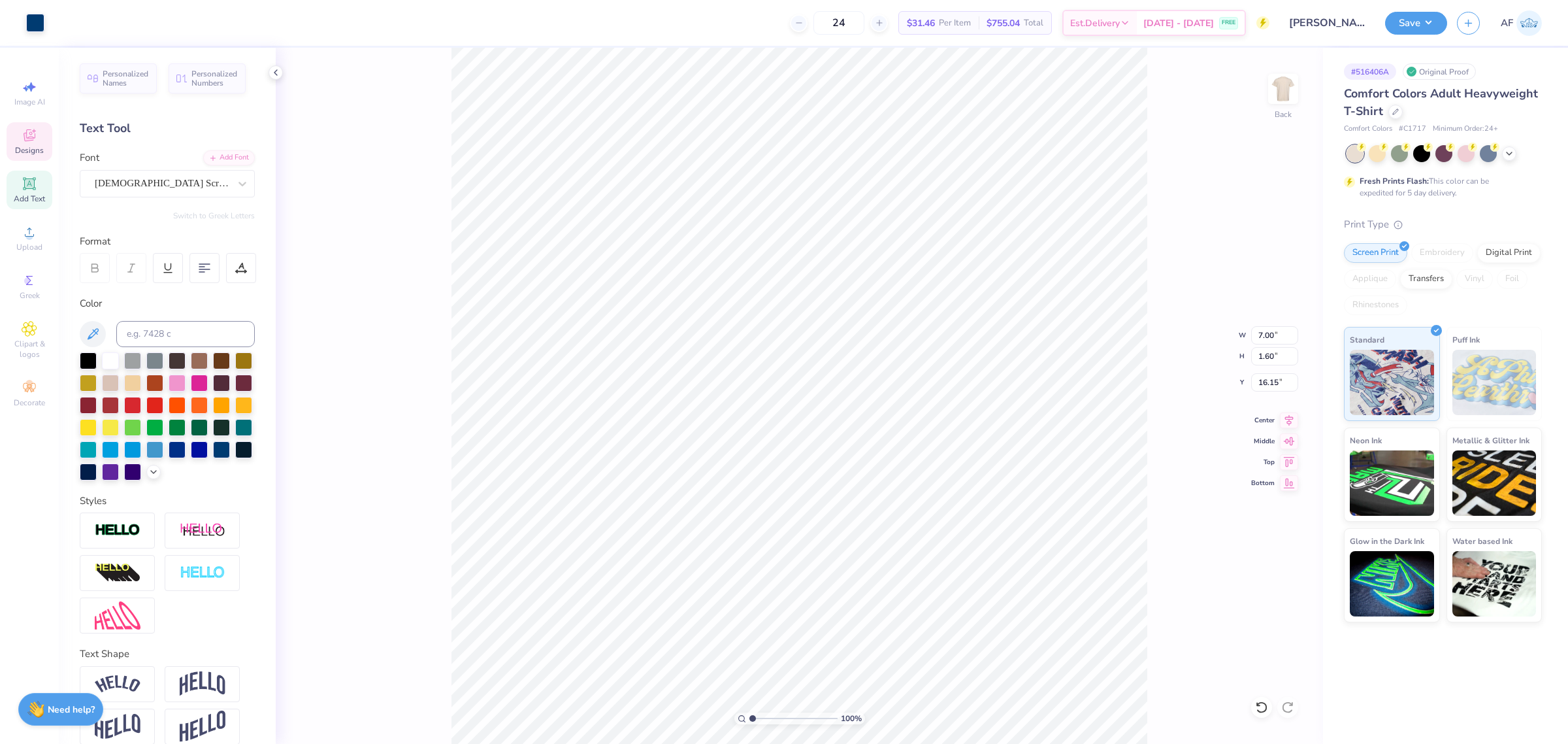
type input "0.73"
click at [867, 485] on li "Duplicate" at bounding box center [875, 497] width 103 height 26
type input "16.17"
type input "0.73"
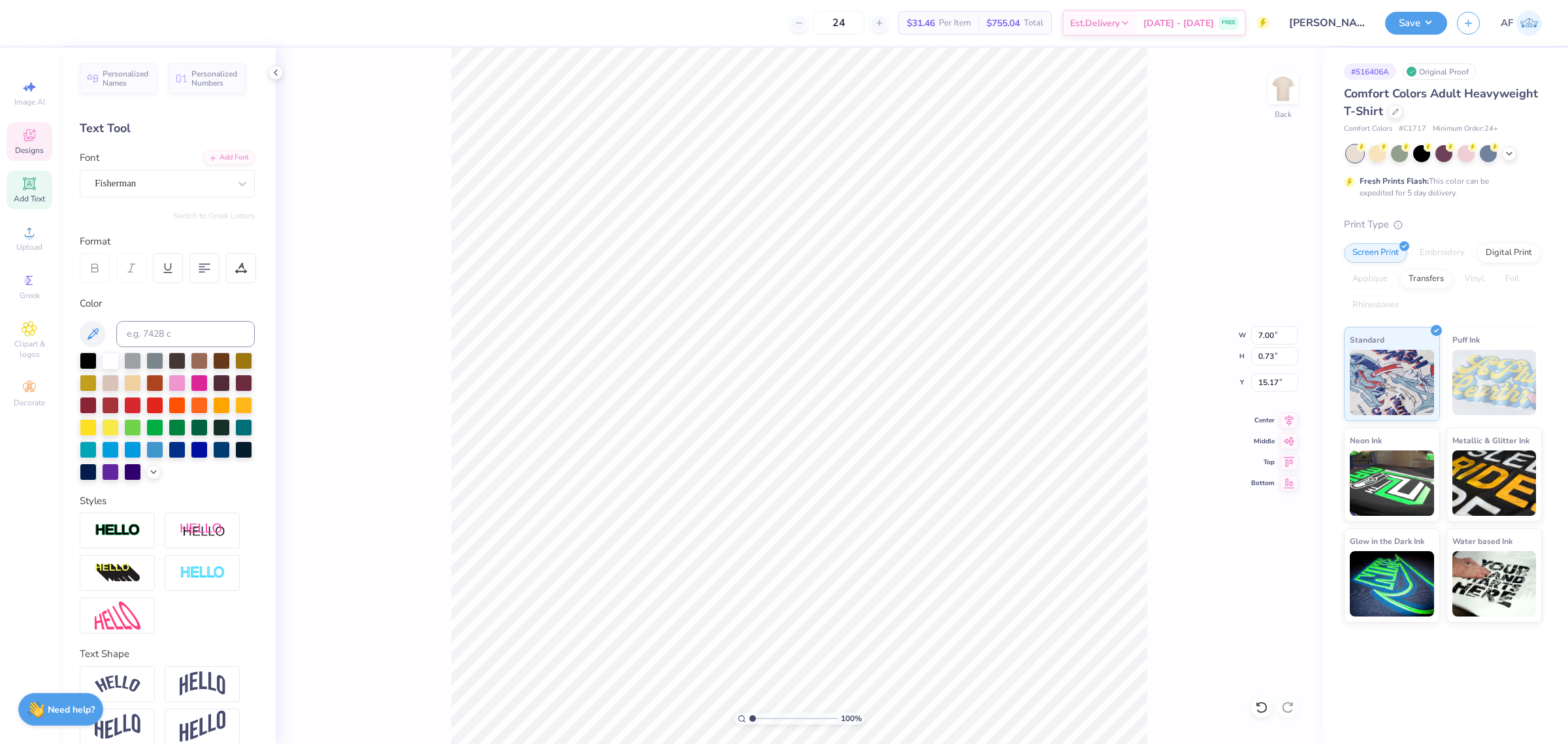
type input "15.17"
type input "1.60"
type input "16.25"
type input "16.22"
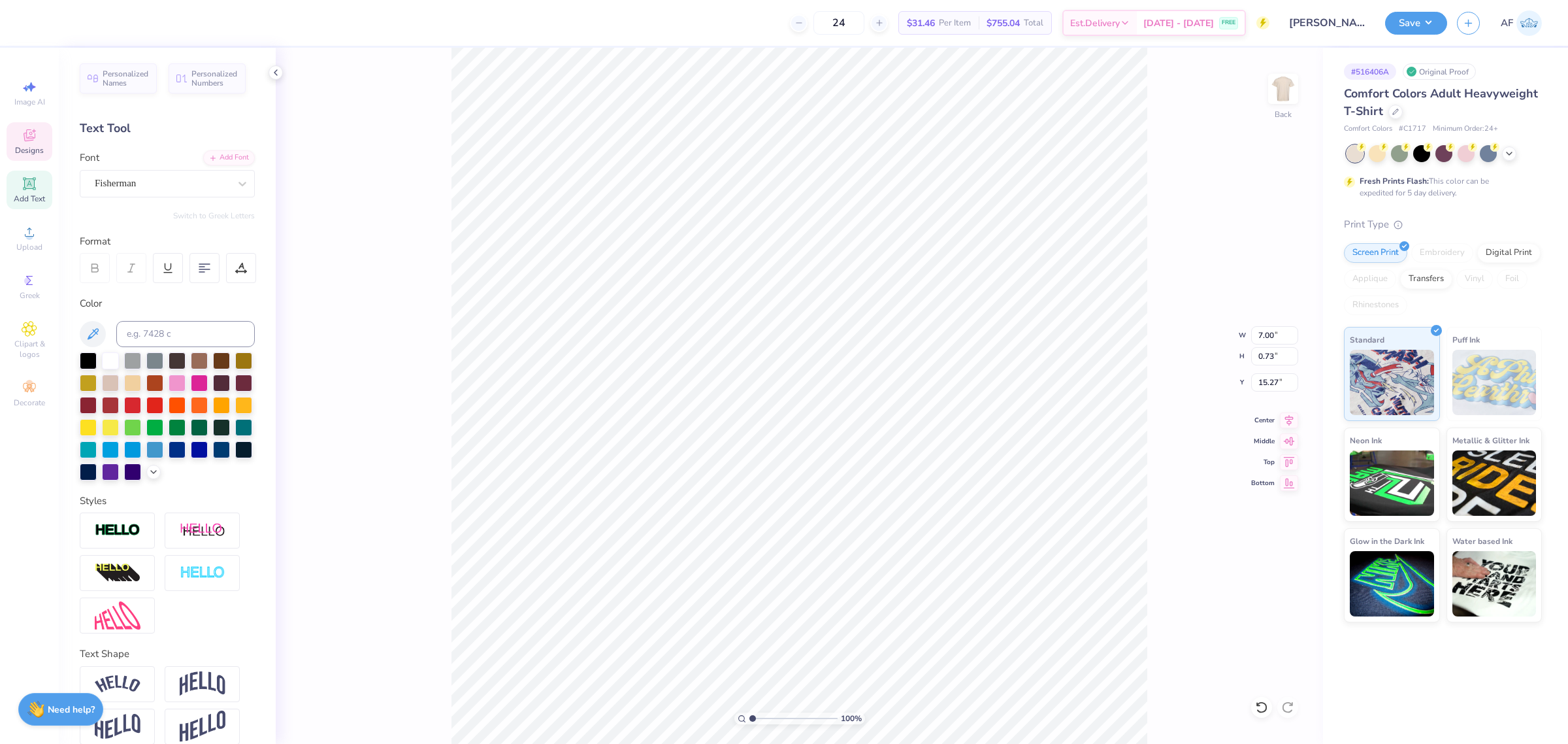
scroll to position [13, 4]
type input "1.60"
type input "16.22"
click at [905, 494] on li "Duplicate" at bounding box center [899, 497] width 103 height 26
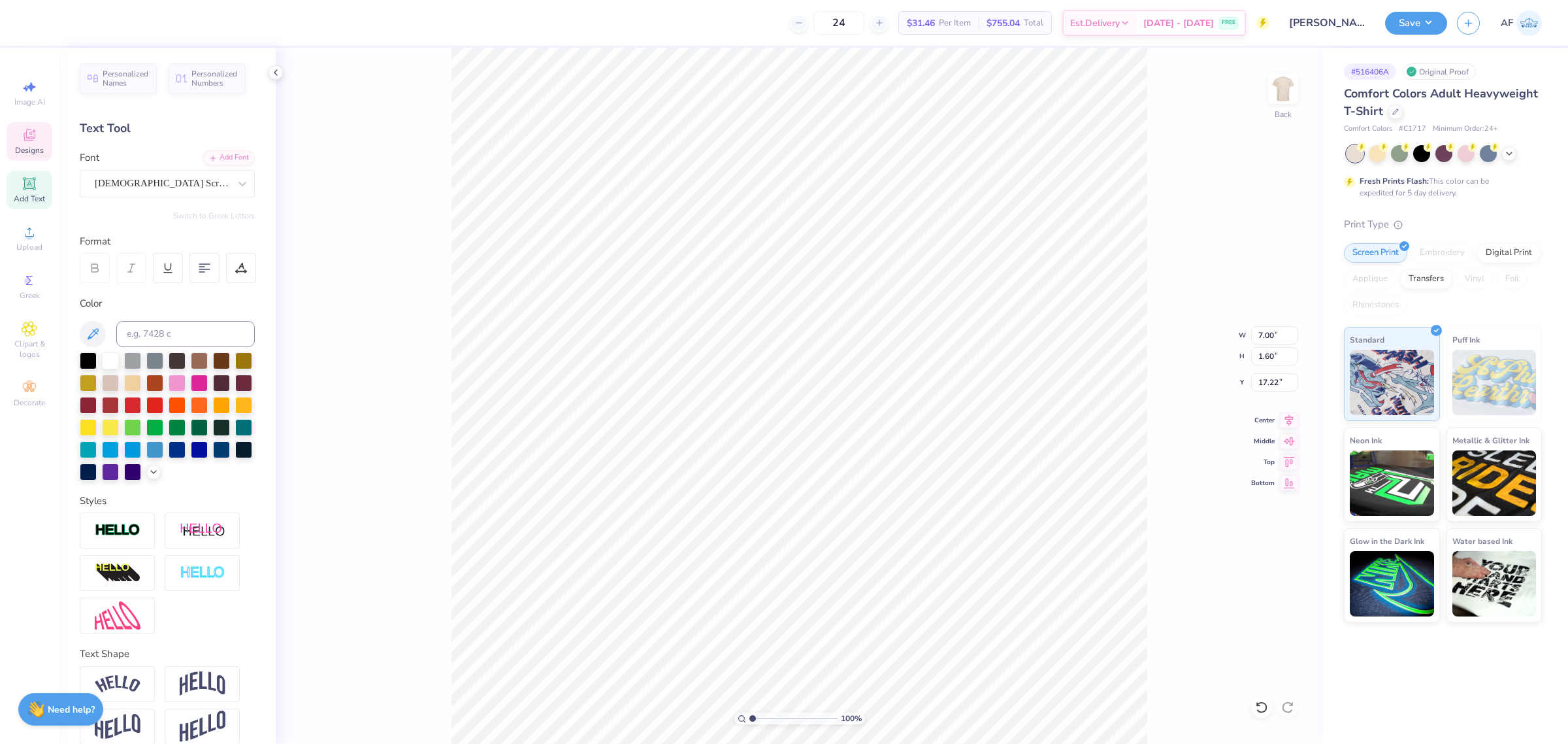
type input "17.22"
type textarea "Shaping People"
type input "7.00"
type input "16.22"
type input "8.04"
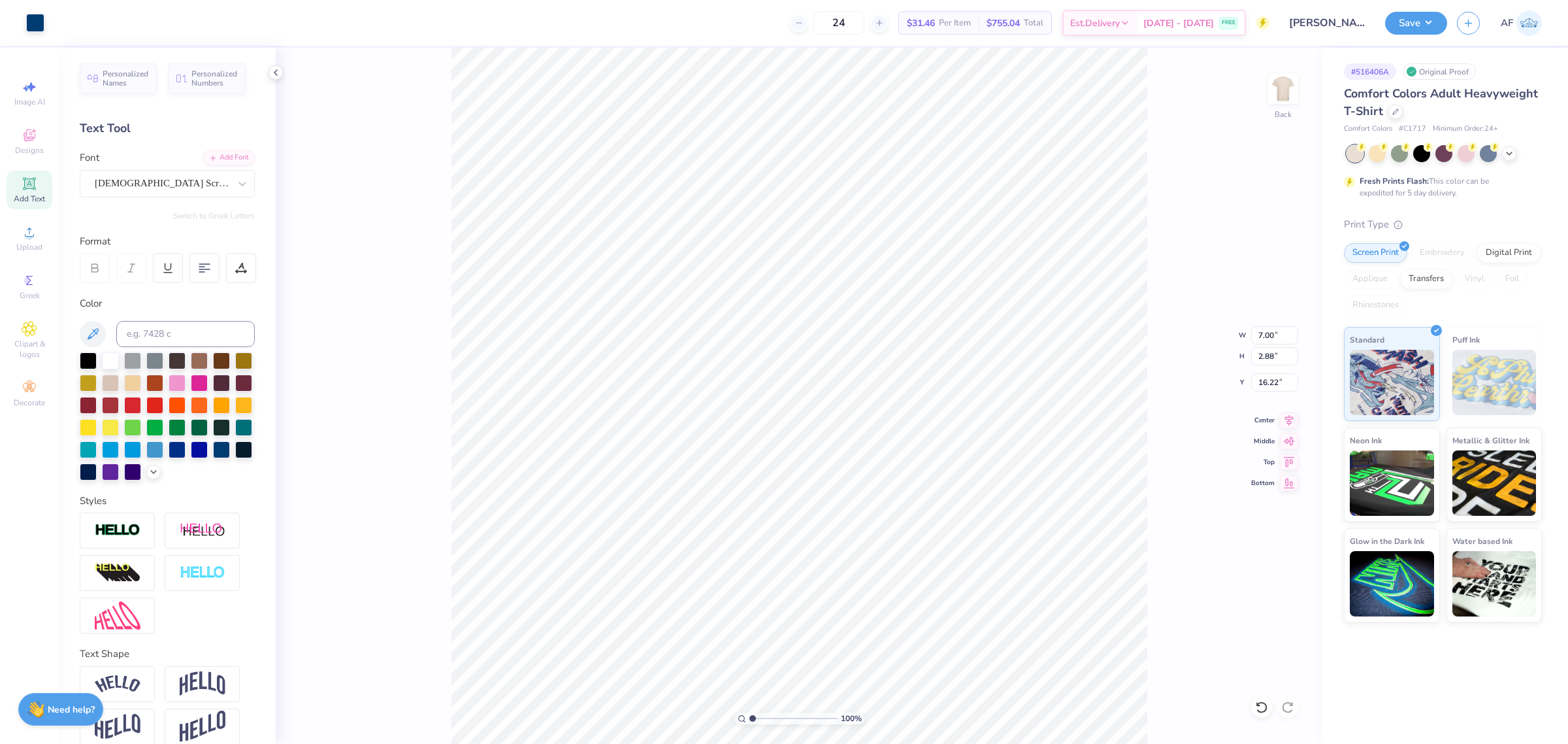
type input "2.88"
type input "14.79"
click at [1287, 430] on div "100 % Back W 8.04 8.04 " H 2.88 2.88 " Y 14.79 14.79 " Center Middle Top Bottom" at bounding box center [799, 395] width 1047 height 696
type input "8.04"
type input "2.88"
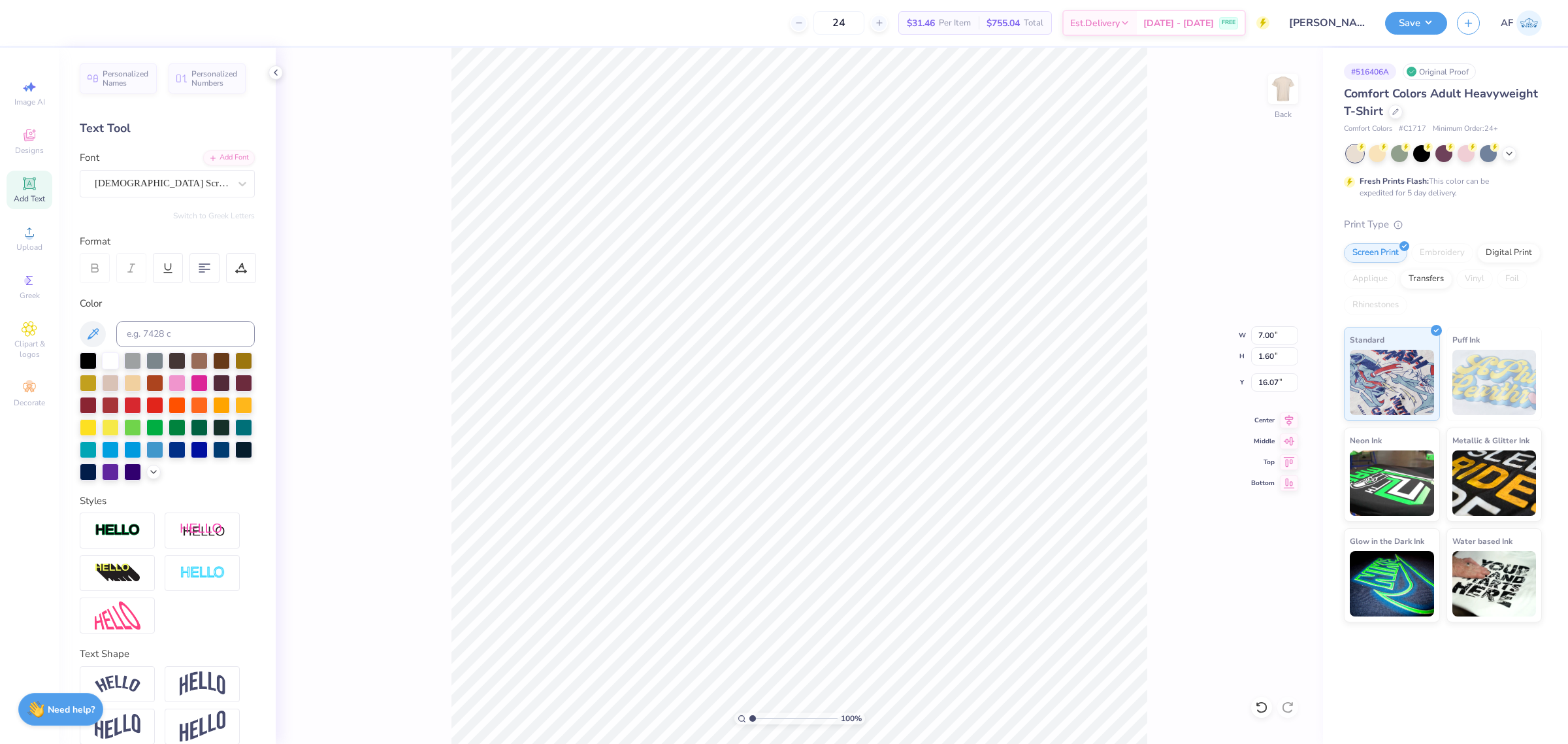
type input "14.79"
click at [1290, 425] on icon at bounding box center [1288, 418] width 19 height 16
click at [1289, 420] on icon at bounding box center [1289, 418] width 9 height 11
click at [1290, 428] on div "100 % Back W 6.28 6.28 " H 1.60 1.60 " Y 14.98 14.98 " Center Middle Top Bottom" at bounding box center [799, 395] width 1047 height 696
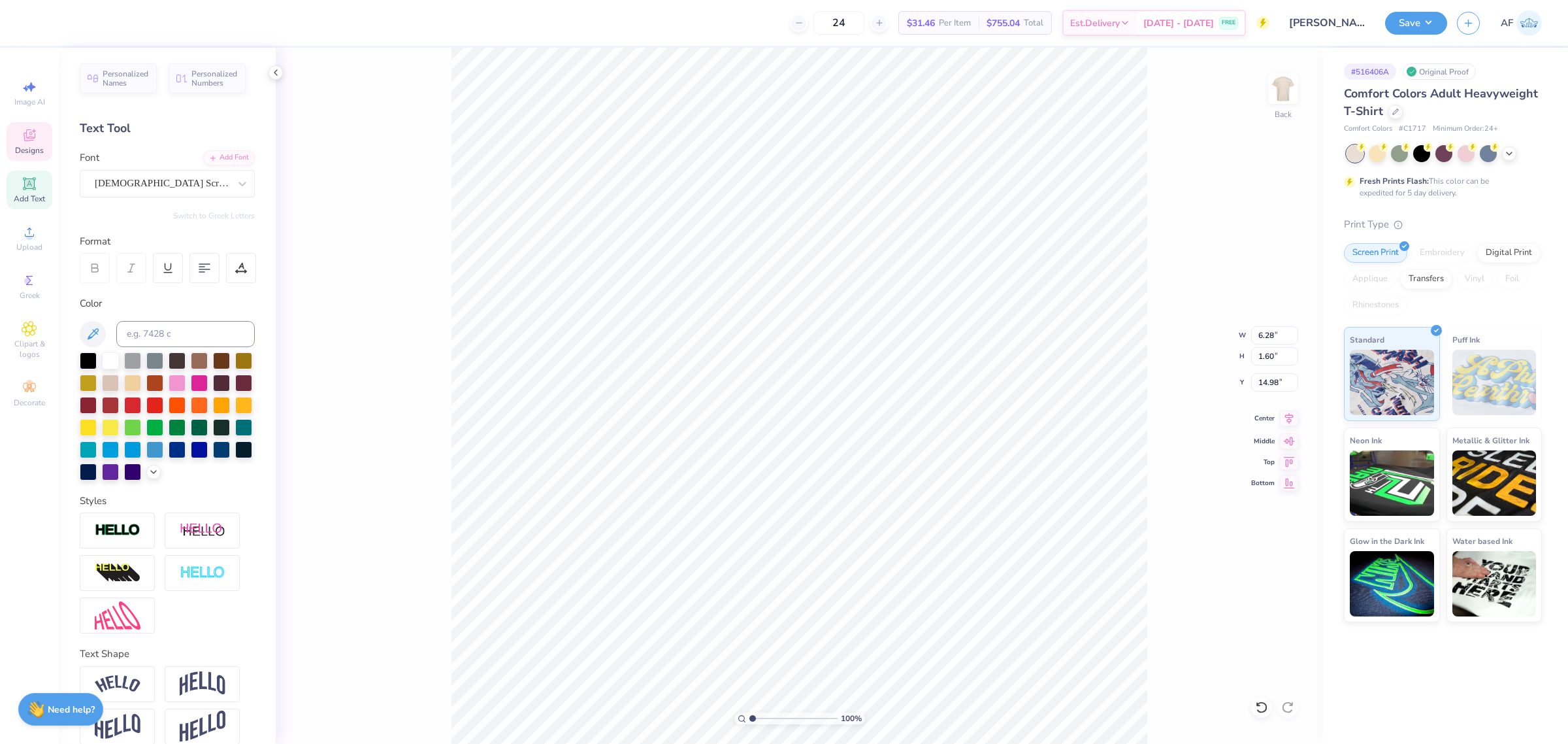
type input "14.73"
click at [1287, 428] on div "100 % Back W 6.28 6.28 " H 1.60 1.60 " Y 14.73 14.73 " Center Middle Top Bottom" at bounding box center [799, 395] width 1047 height 696
click at [1287, 425] on icon at bounding box center [1288, 418] width 19 height 16
type input "7.00"
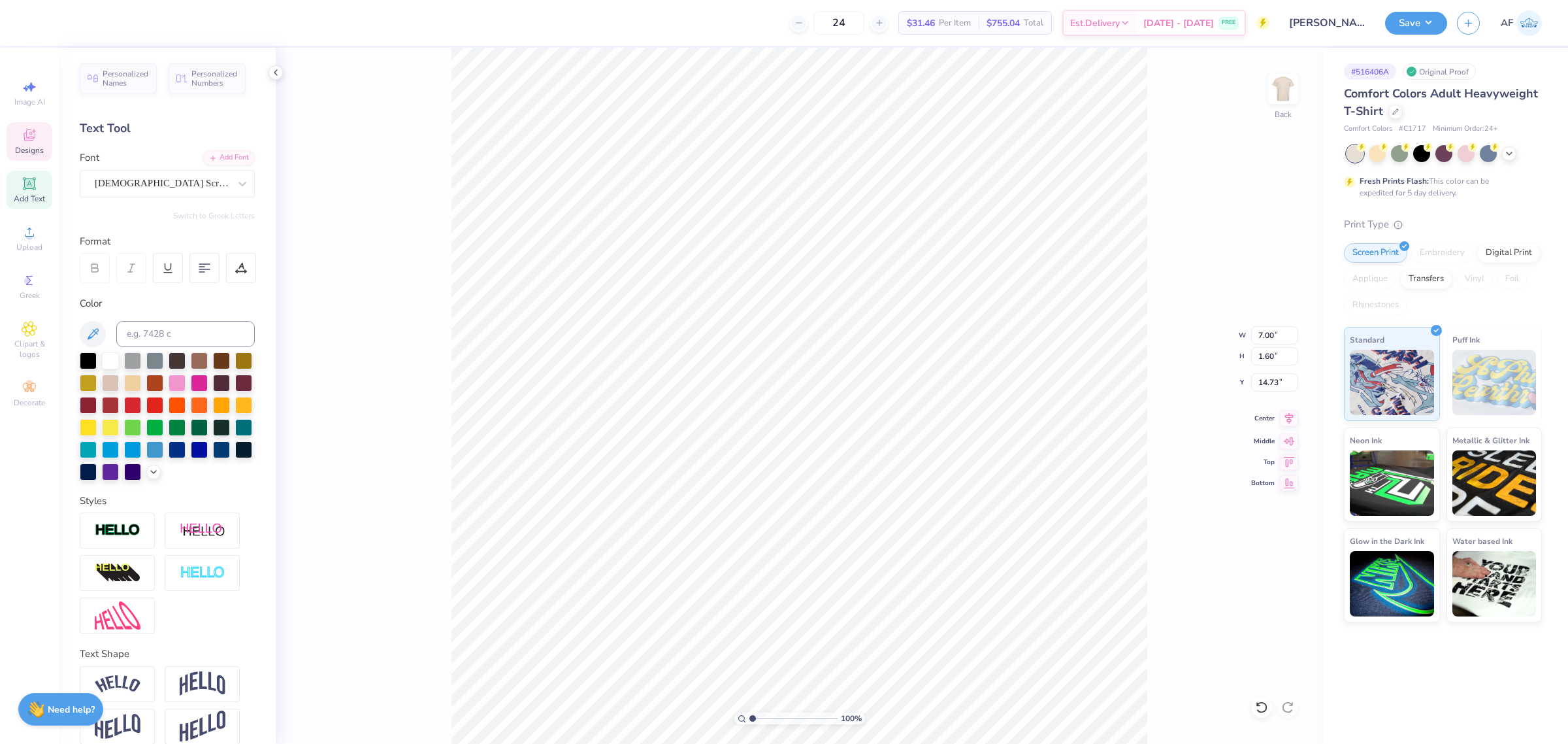
type input "16.07"
click at [1280, 422] on icon at bounding box center [1288, 418] width 19 height 16
click at [199, 265] on icon at bounding box center [205, 268] width 12 height 12
type input "6.28"
type input "14.73"
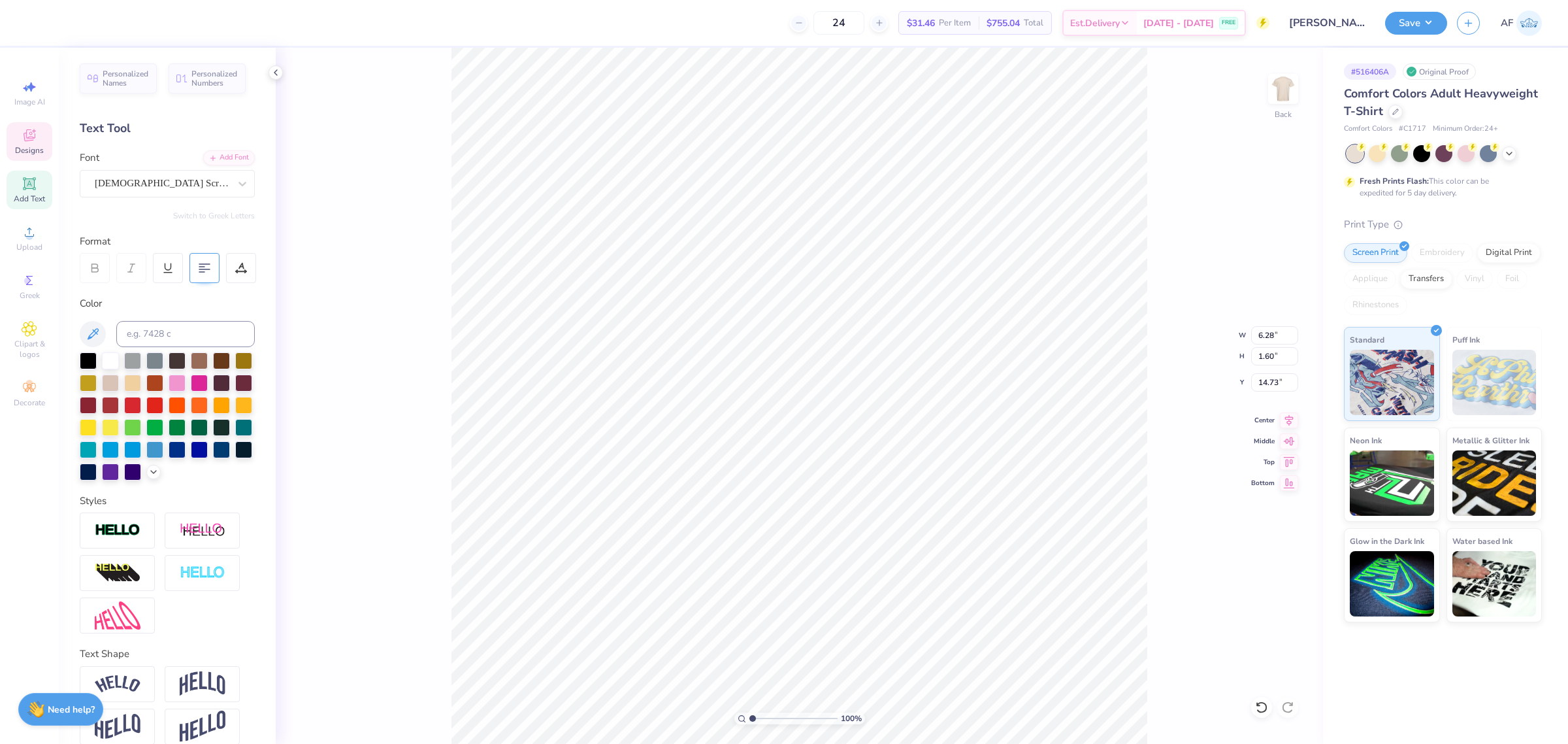
click at [198, 267] on div at bounding box center [205, 268] width 30 height 30
click at [1281, 422] on icon at bounding box center [1288, 418] width 19 height 16
type input "15.93"
click at [1295, 420] on icon at bounding box center [1288, 418] width 19 height 16
type input "13.91"
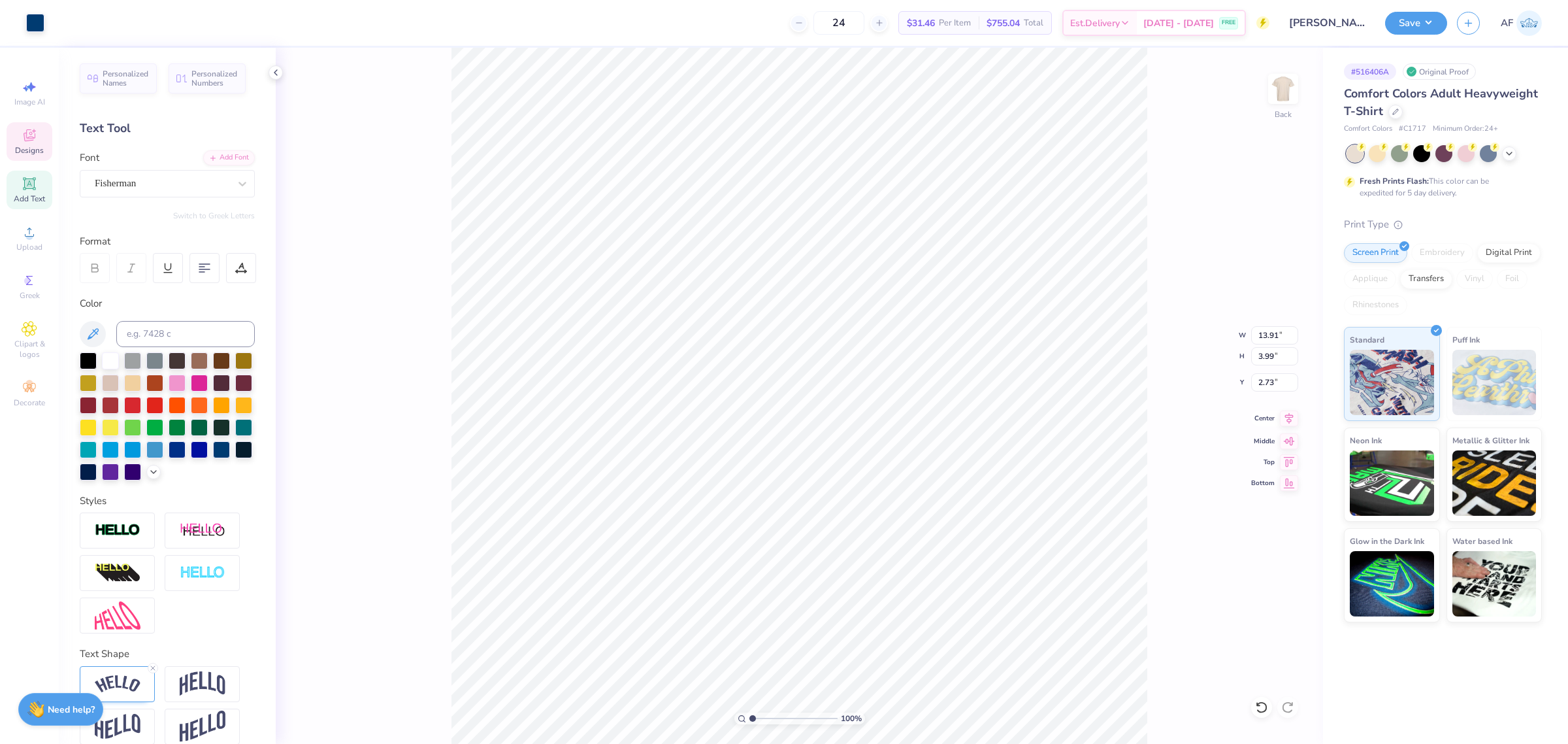
type input "3.99"
type input "2.73"
click at [1269, 338] on input "13.91" at bounding box center [1275, 335] width 47 height 19
type input "12.50"
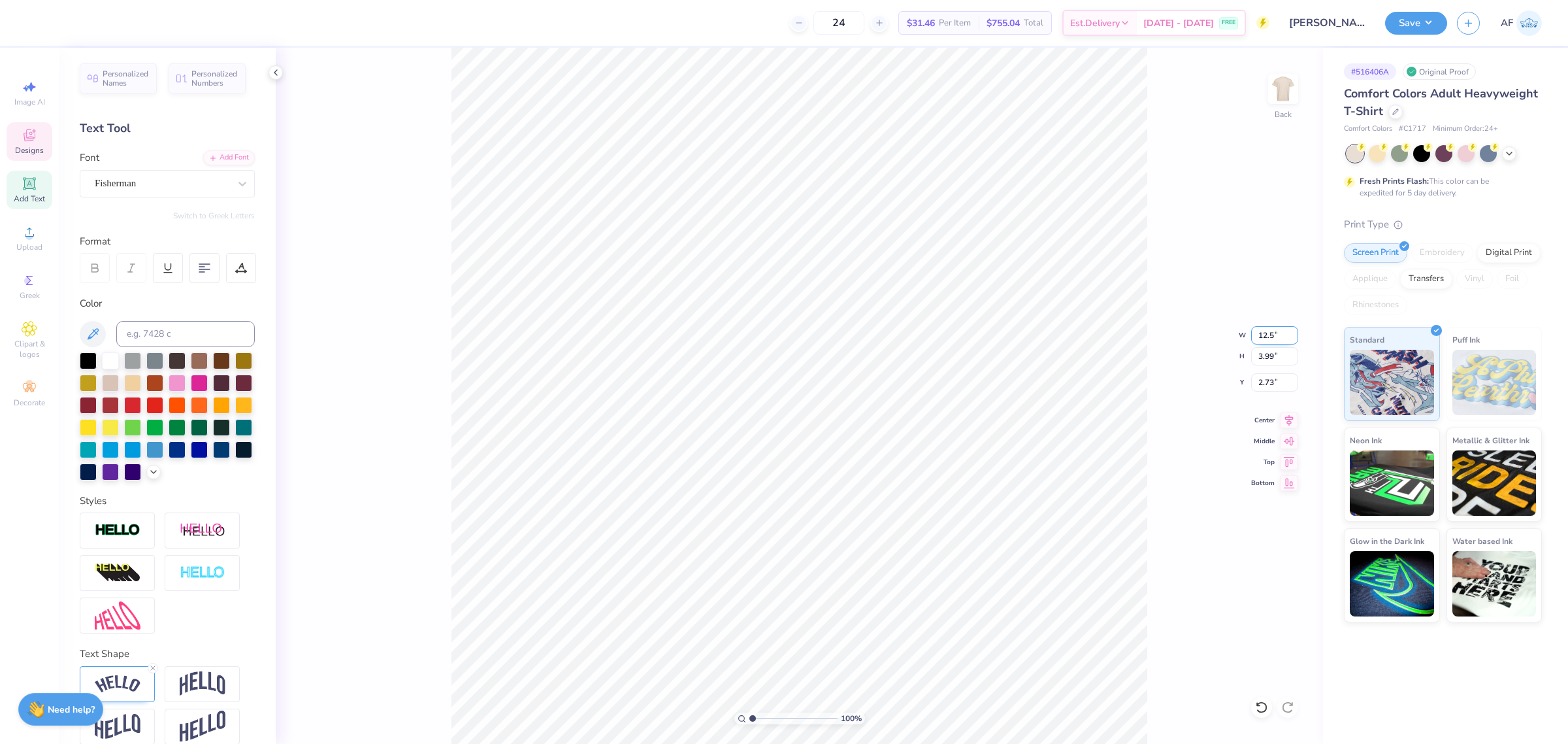
type input "3.58"
type input "2.93"
click at [1200, 470] on div "100 % Back W 12.50 12.50 " H 3.58 3.58 " Y 2.93 2.93 " Center Middle Top Bottom" at bounding box center [799, 395] width 1047 height 696
click at [1267, 331] on input "11.80" at bounding box center [1275, 335] width 47 height 19
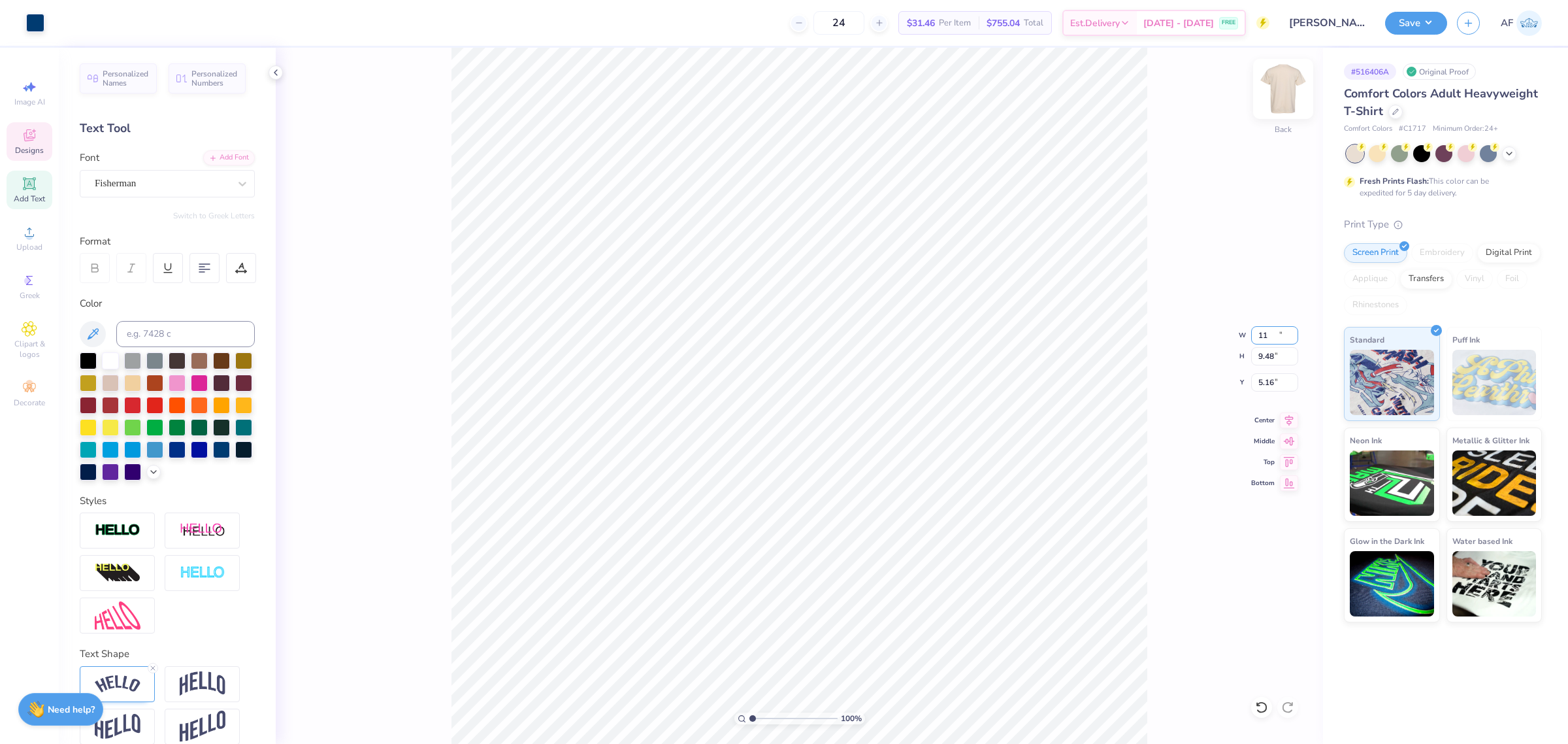
type input "11.00"
type input "9.48"
click at [1284, 429] on div "100 % Back W 11.00 11.00 " H 9.48 9.48 " Y 5.16 5.16 " Center Middle Top Bottom" at bounding box center [799, 395] width 1047 height 696
type input "4.91"
type input "6.28"
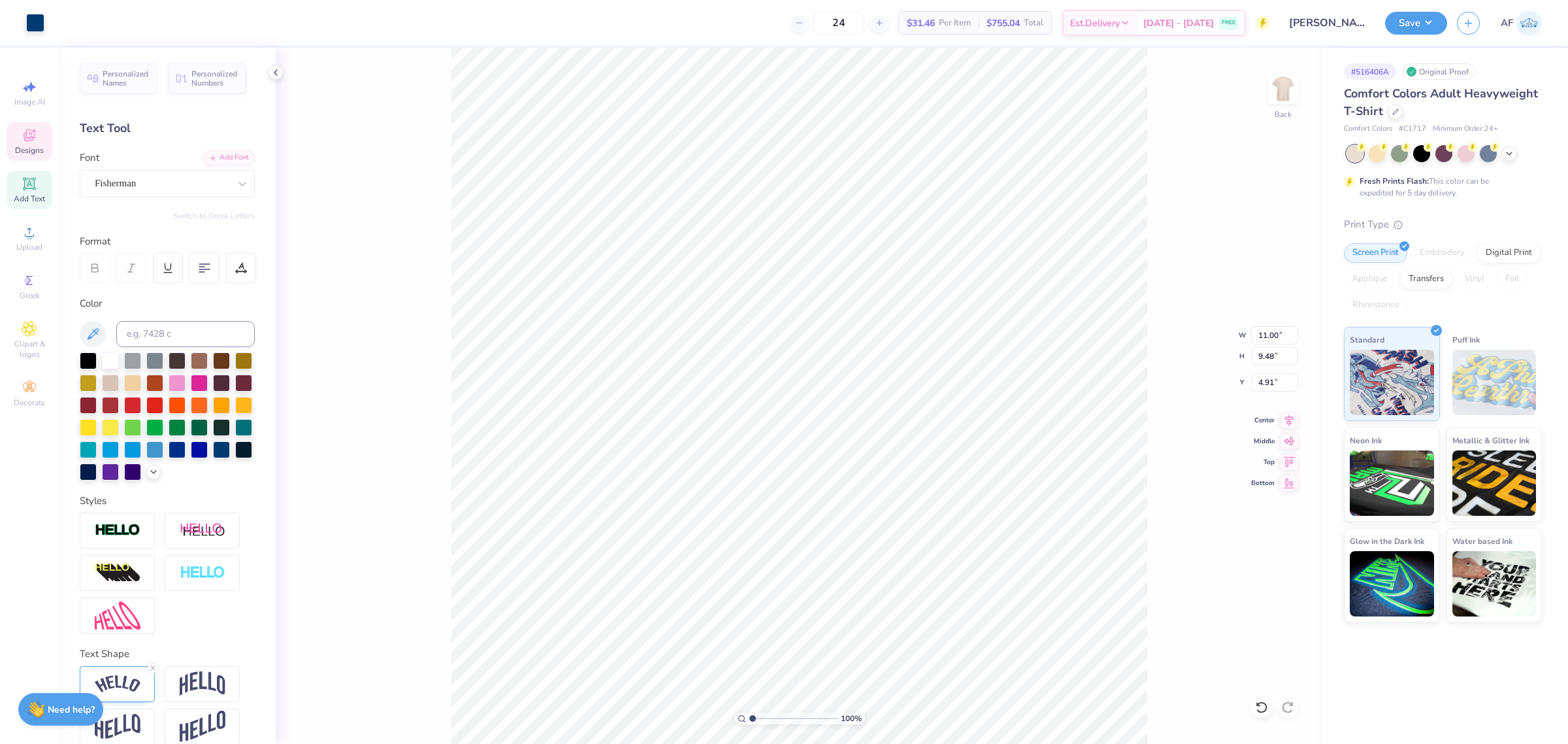
type input "1.60"
type input "14.73"
type input "2.80"
type input "14.39"
type input "0.47"
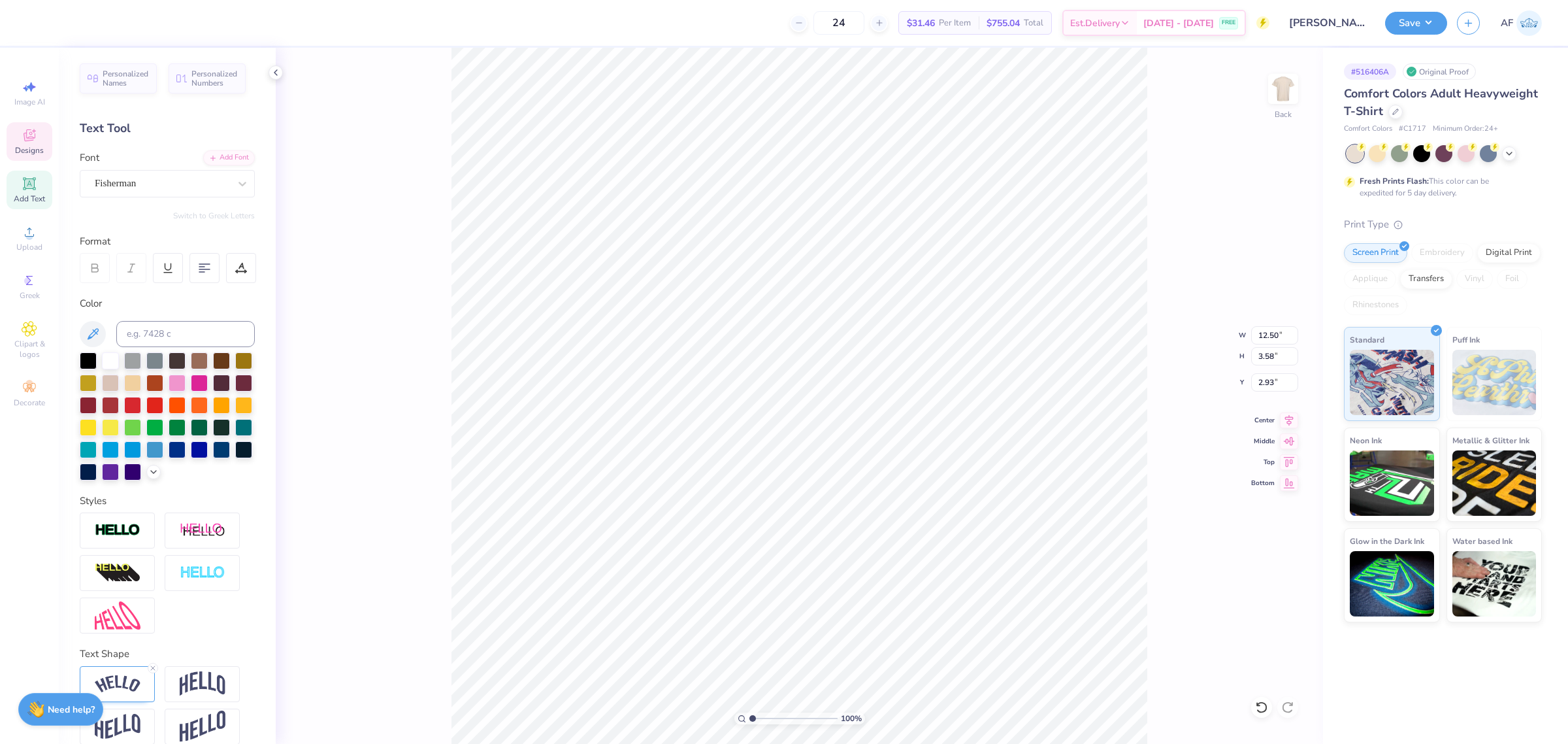
type input "0.50"
type input "9.82"
type input "11.00"
type input "9.48"
type input "4.91"
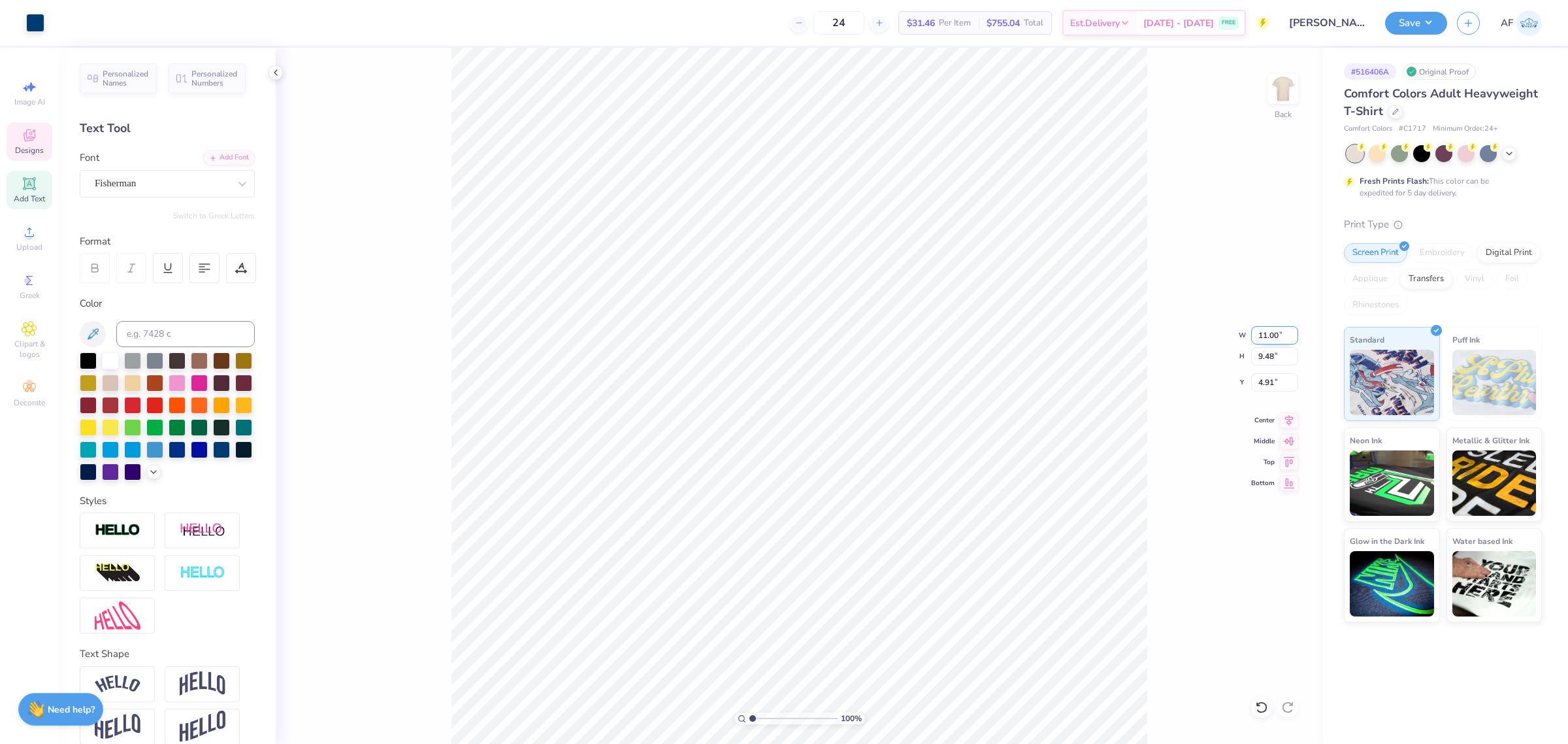
click at [1265, 337] on input "11.00" at bounding box center [1275, 335] width 47 height 19
type input "11.50"
type input "9.91"
type input "4.70"
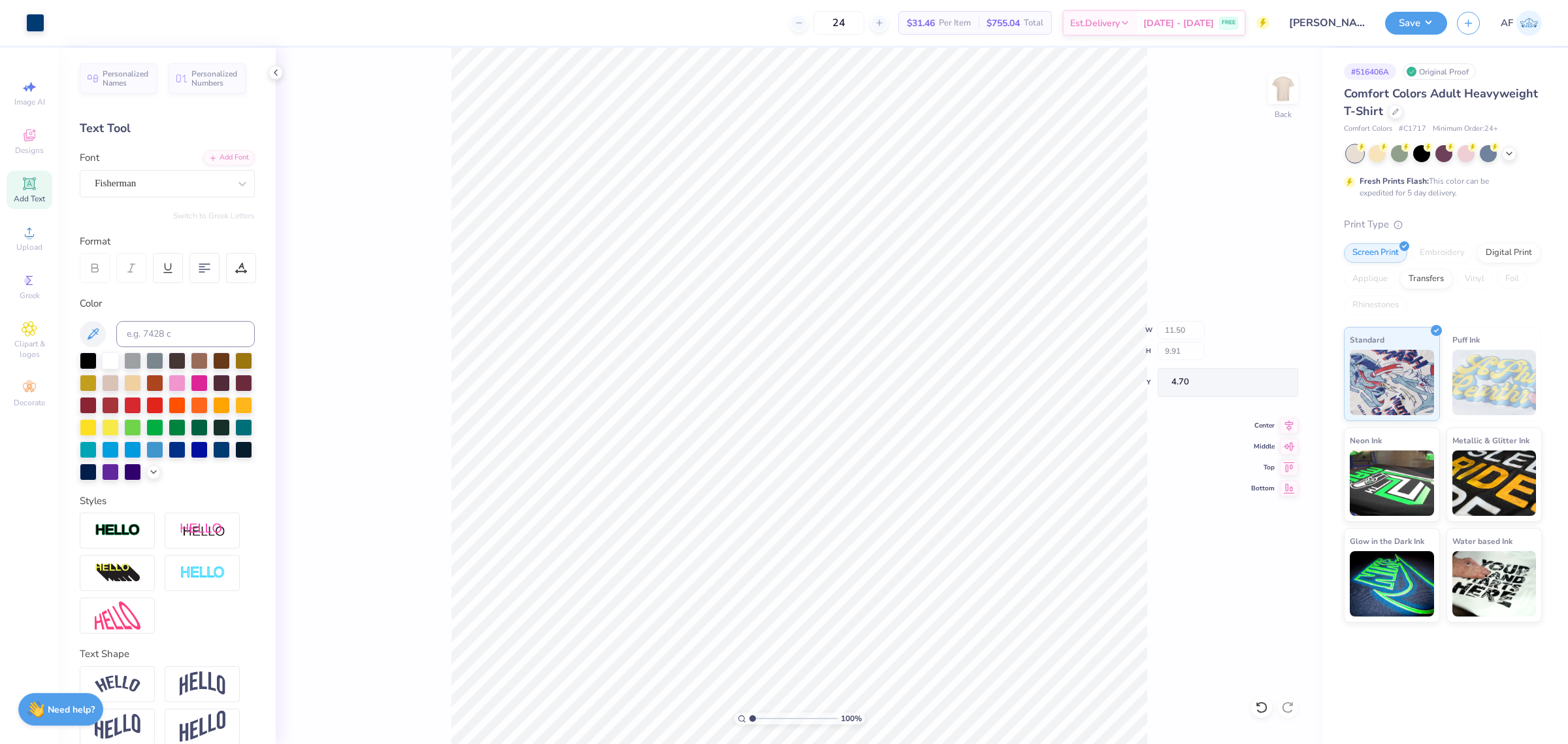
type input "0.47"
type input "0.50"
type input "9.82"
type input "11.50"
type input "9.91"
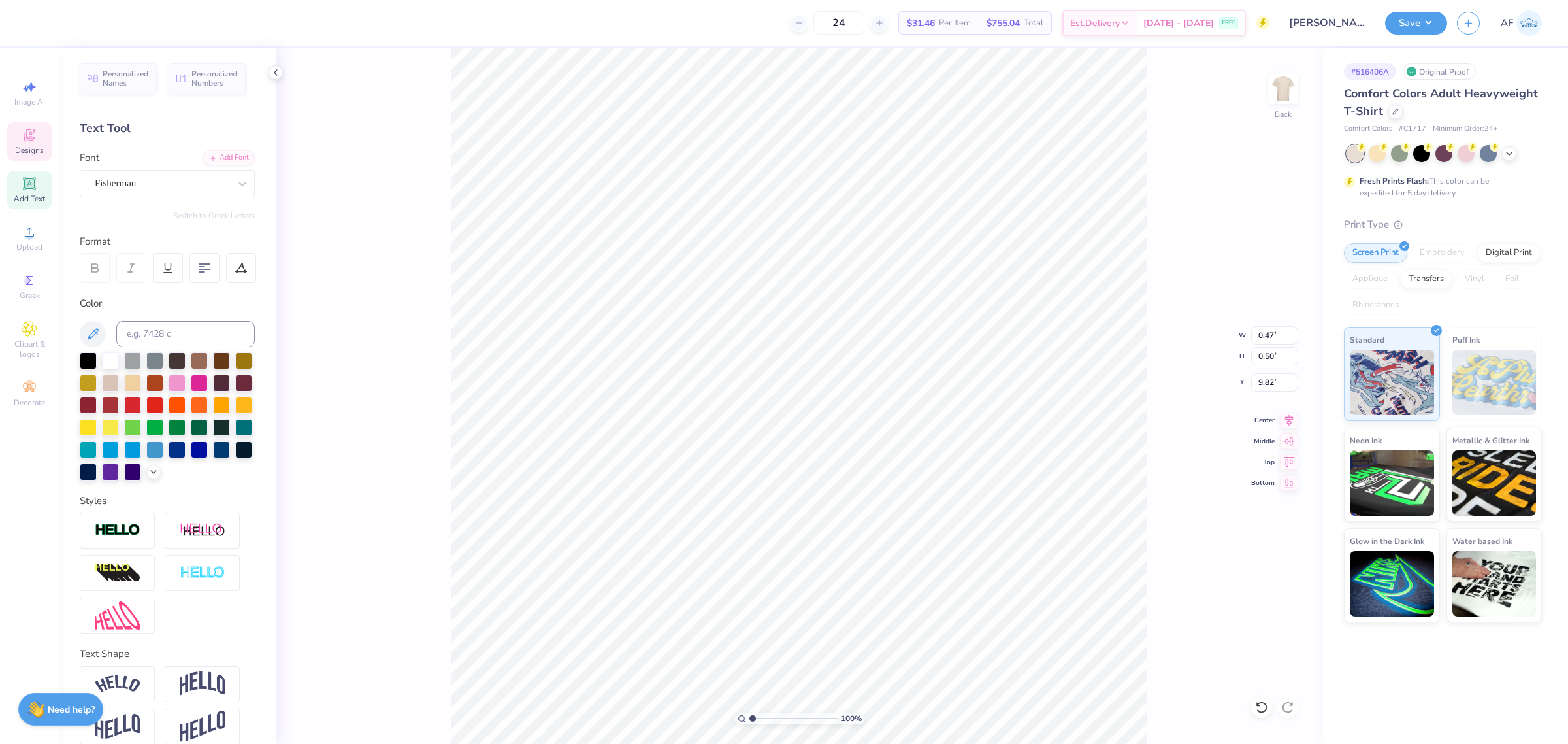
type input "4.70"
type input "4.87"
type input "1.51721301232853"
type input "9.82"
type input "1.51721301232853"
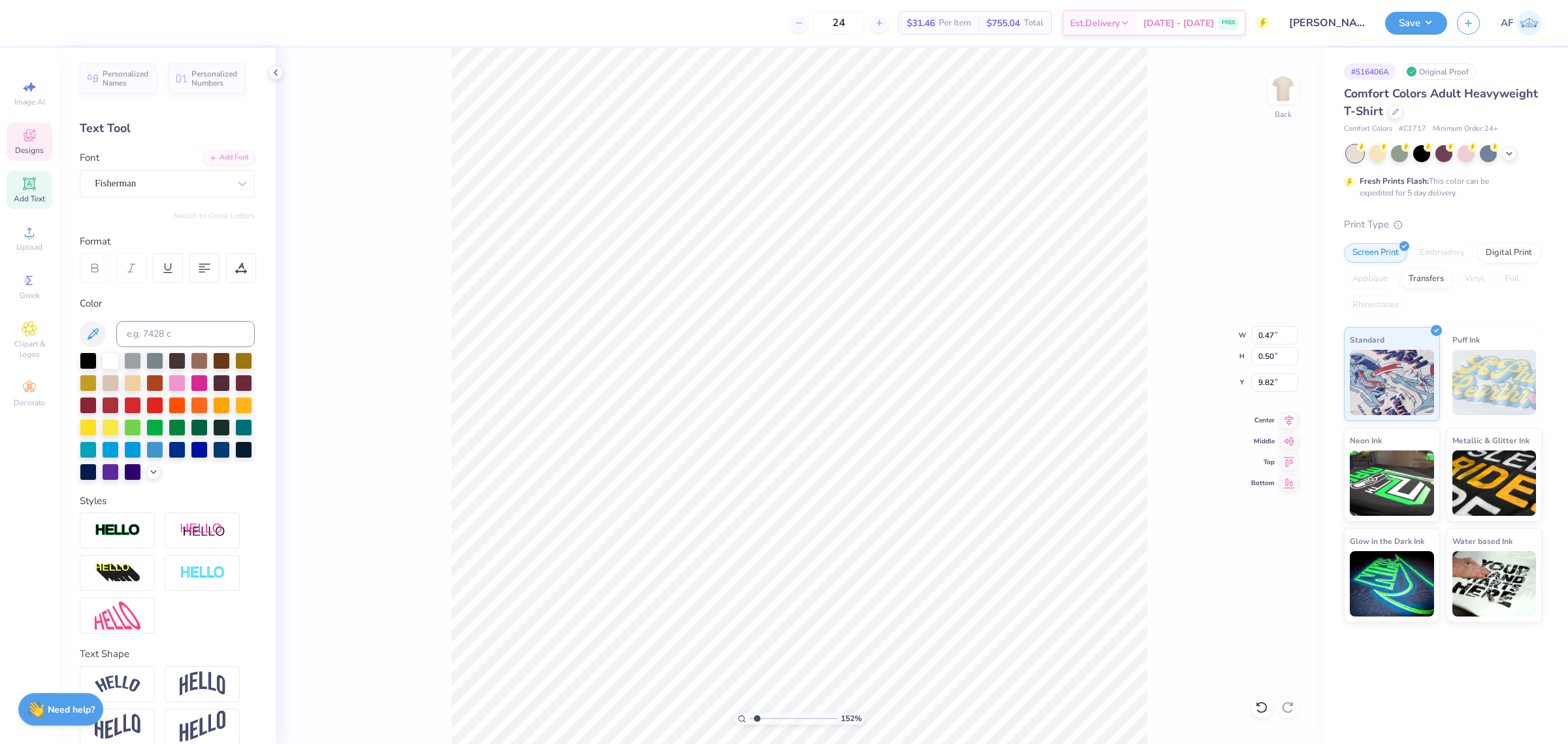
type input "9.90"
type input "1.51721301232853"
type textarea "A"
type input "1.51721301232853"
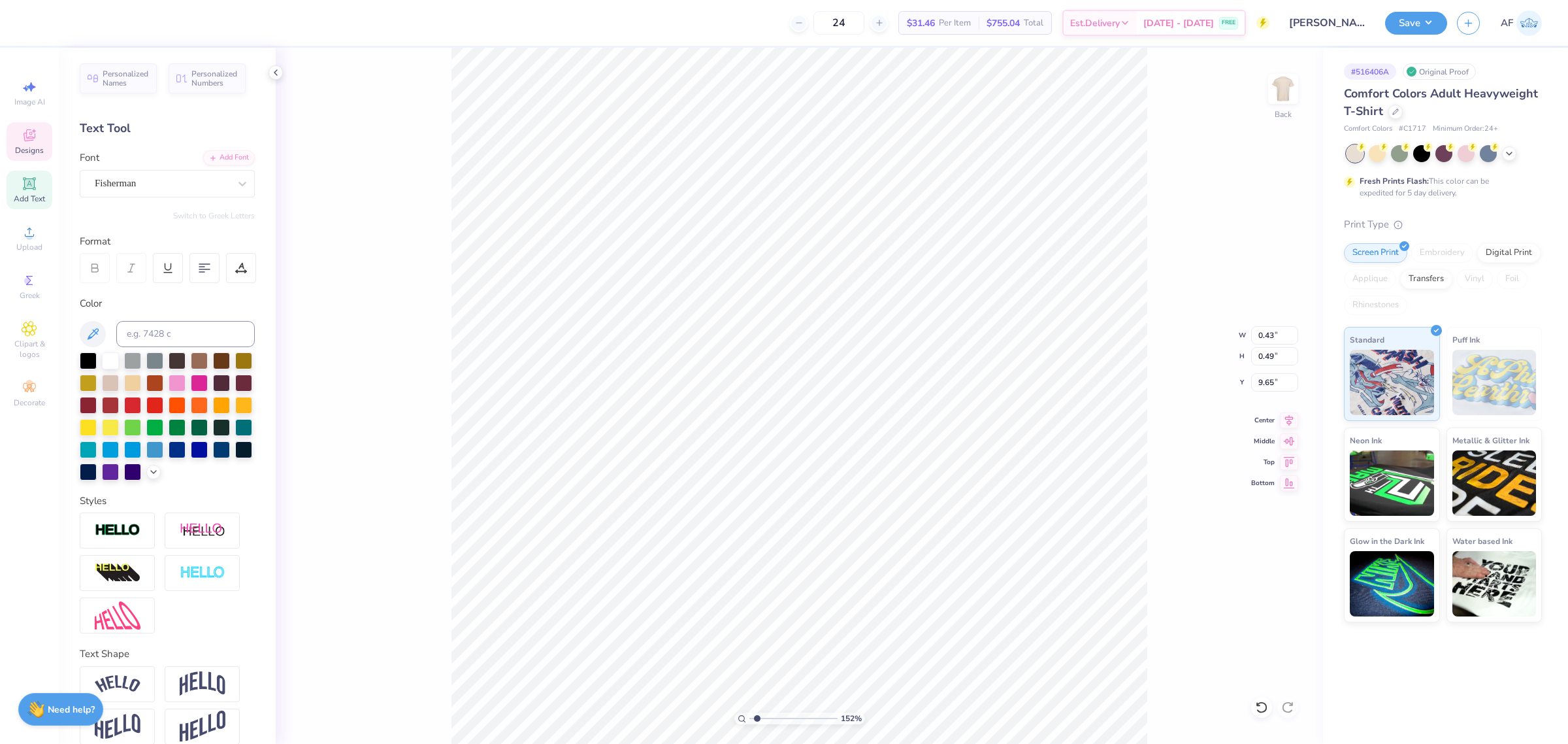
type input "0.47"
type input "0.50"
type input "9.90"
type input "1.51721301232853"
type input "0.41"
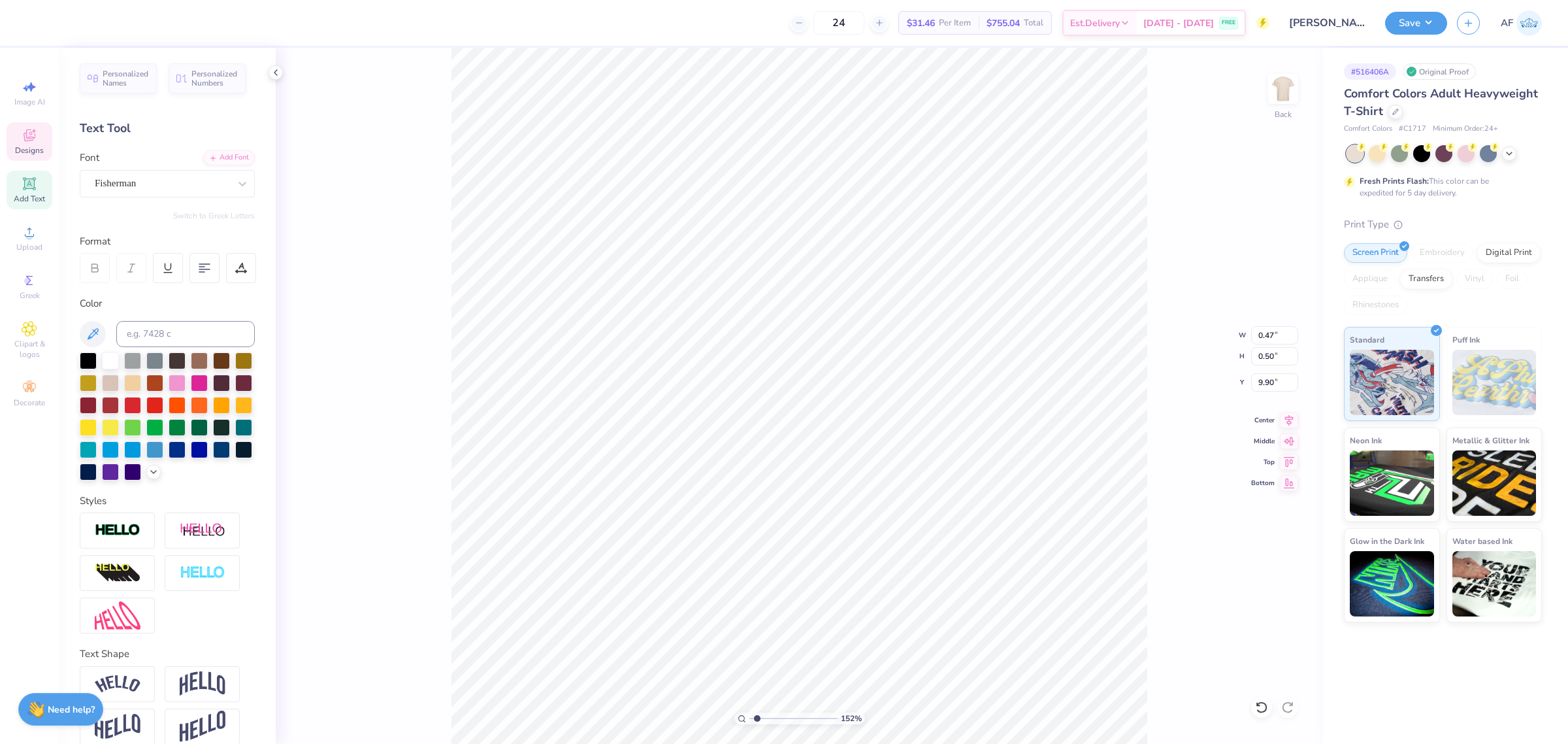
type input "0.52"
type input "9.68"
type input "2.8354134614948"
type input "9.64"
type input "2.8354134614948"
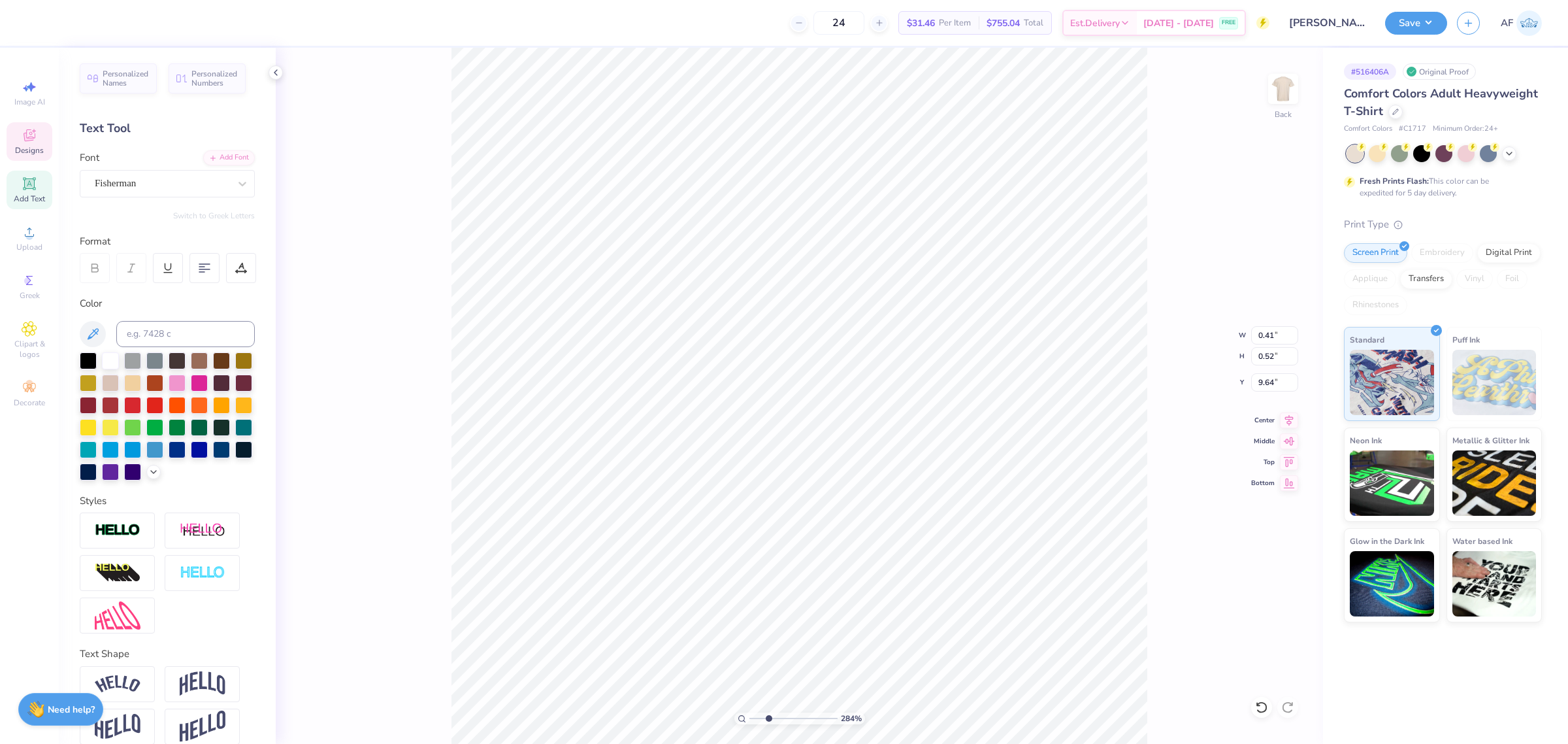
type input "0.47"
type input "0.50"
type input "9.90"
type input "2.8354134614948"
type input "0.41"
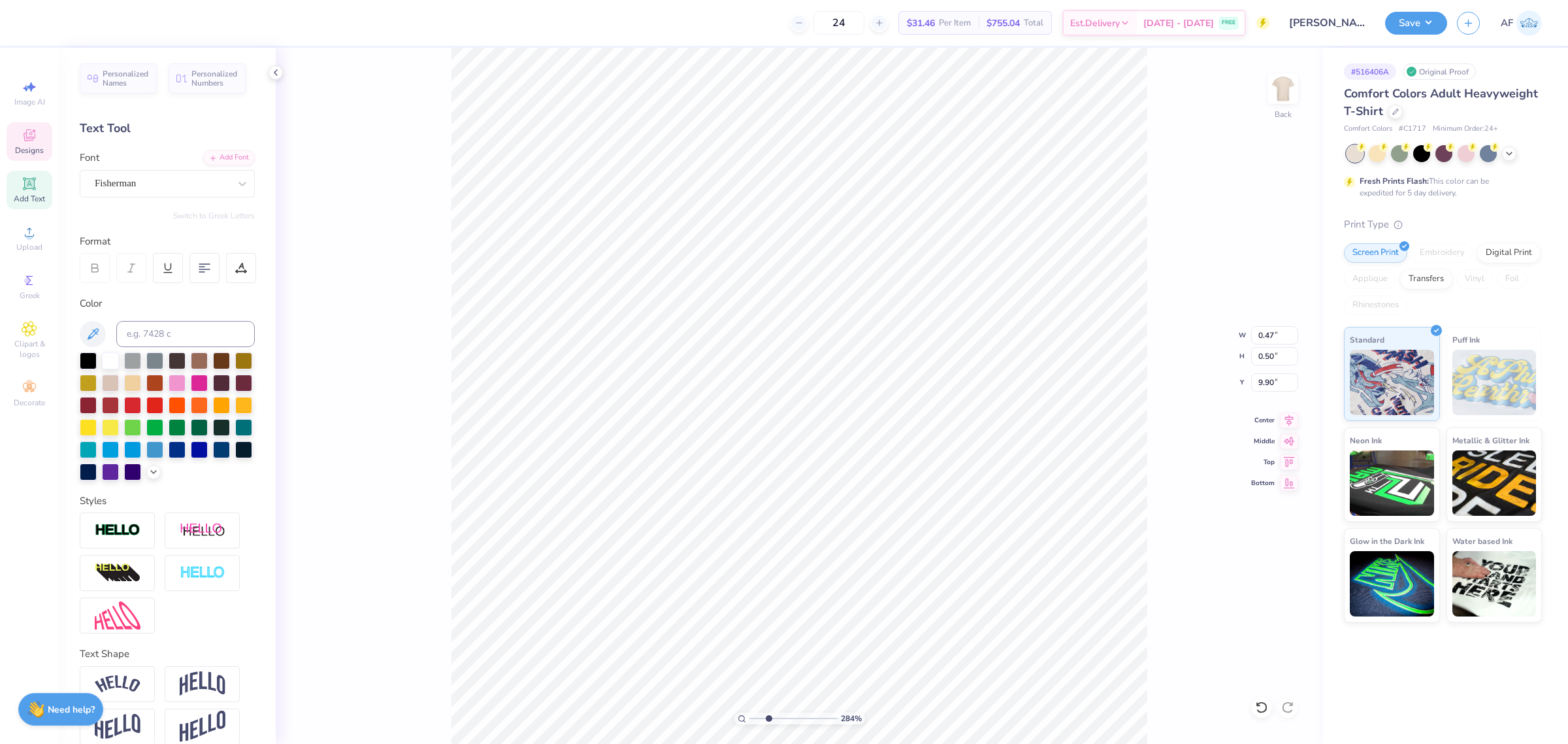
type input "0.52"
type input "9.64"
type input "2.8354134614948"
type input "0.38"
type input "0.51"
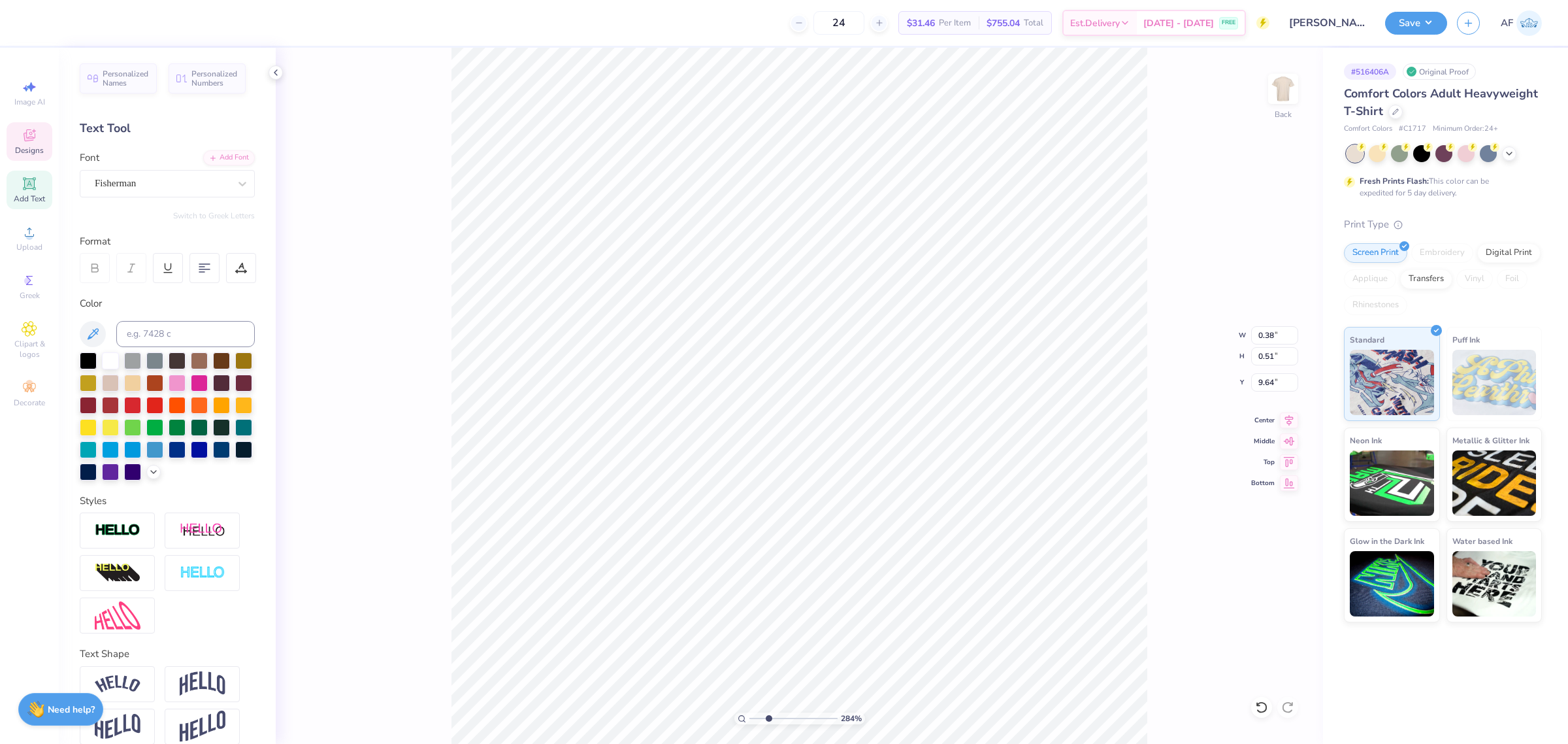
type input "2.8354134614948"
type input "11.50"
type input "9.91"
type input "4.87"
type input "2.8354134614948"
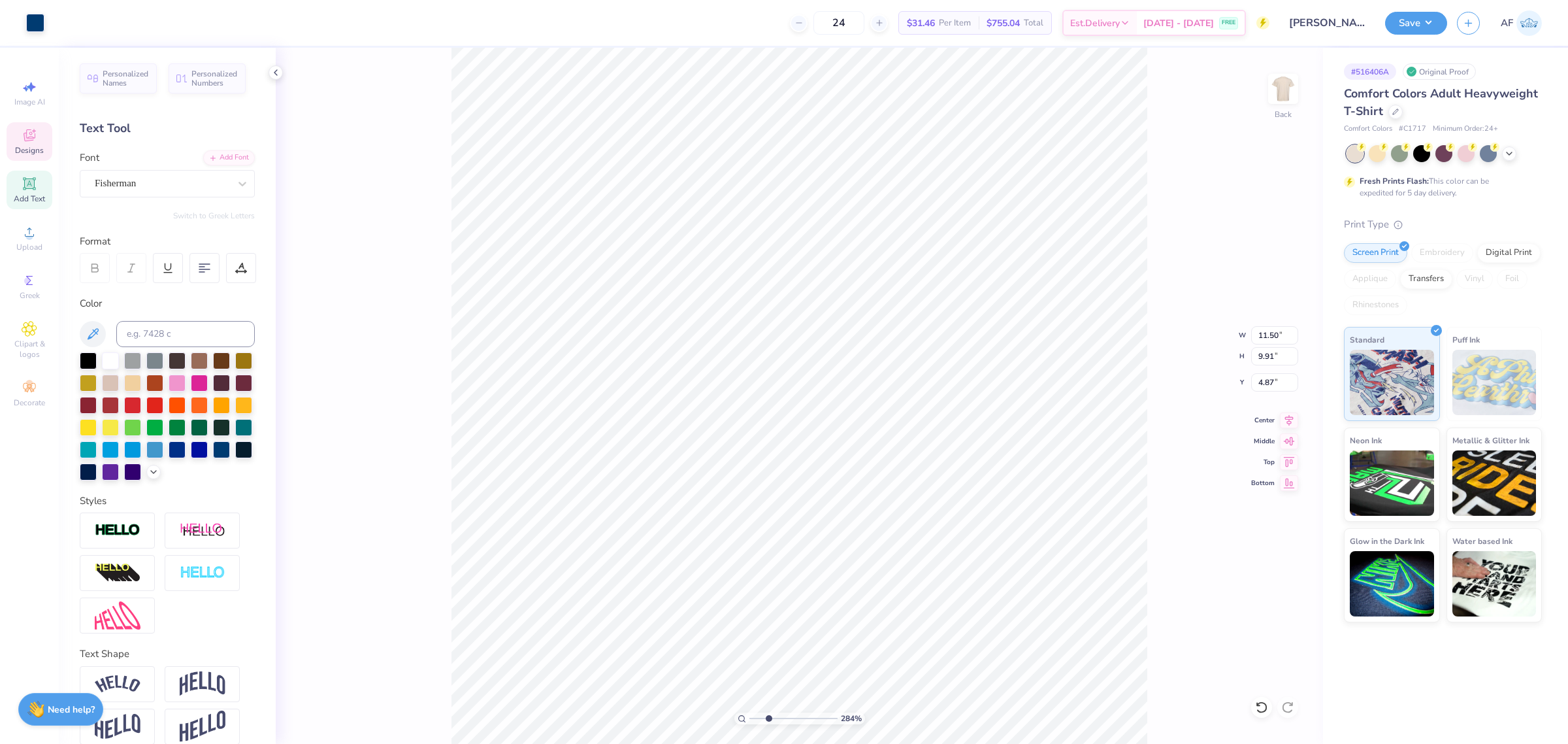
type input "0.38"
type input "0.51"
type input "9.64"
type input "2.8354134614948"
type input "0.40"
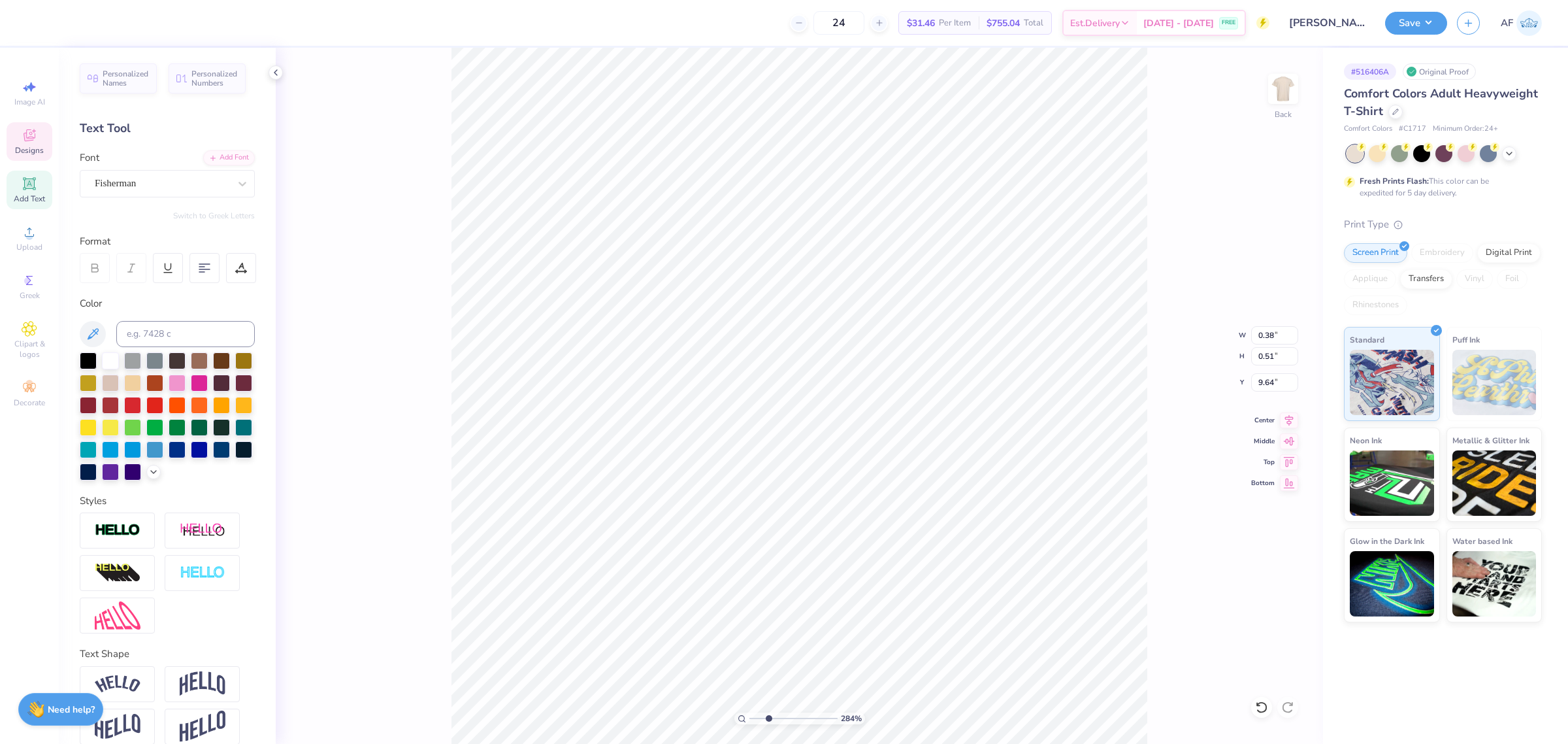
type input "0.49"
type input "9.85"
type input "2.8354134614948"
type input "0.38"
type input "0.51"
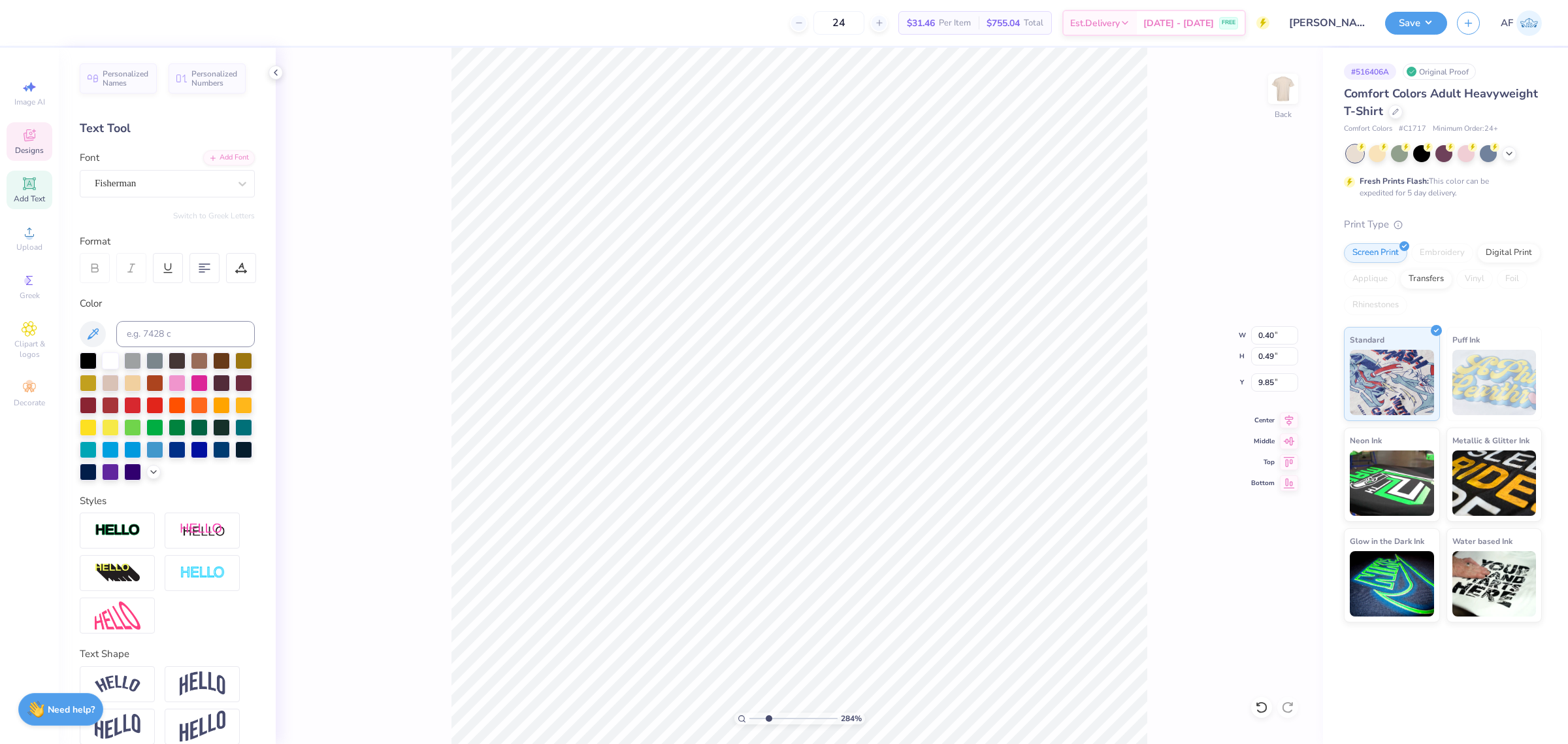
type input "9.64"
type input "1"
click at [781, 420] on li "Duplicate" at bounding box center [782, 423] width 103 height 26
type input "10.64"
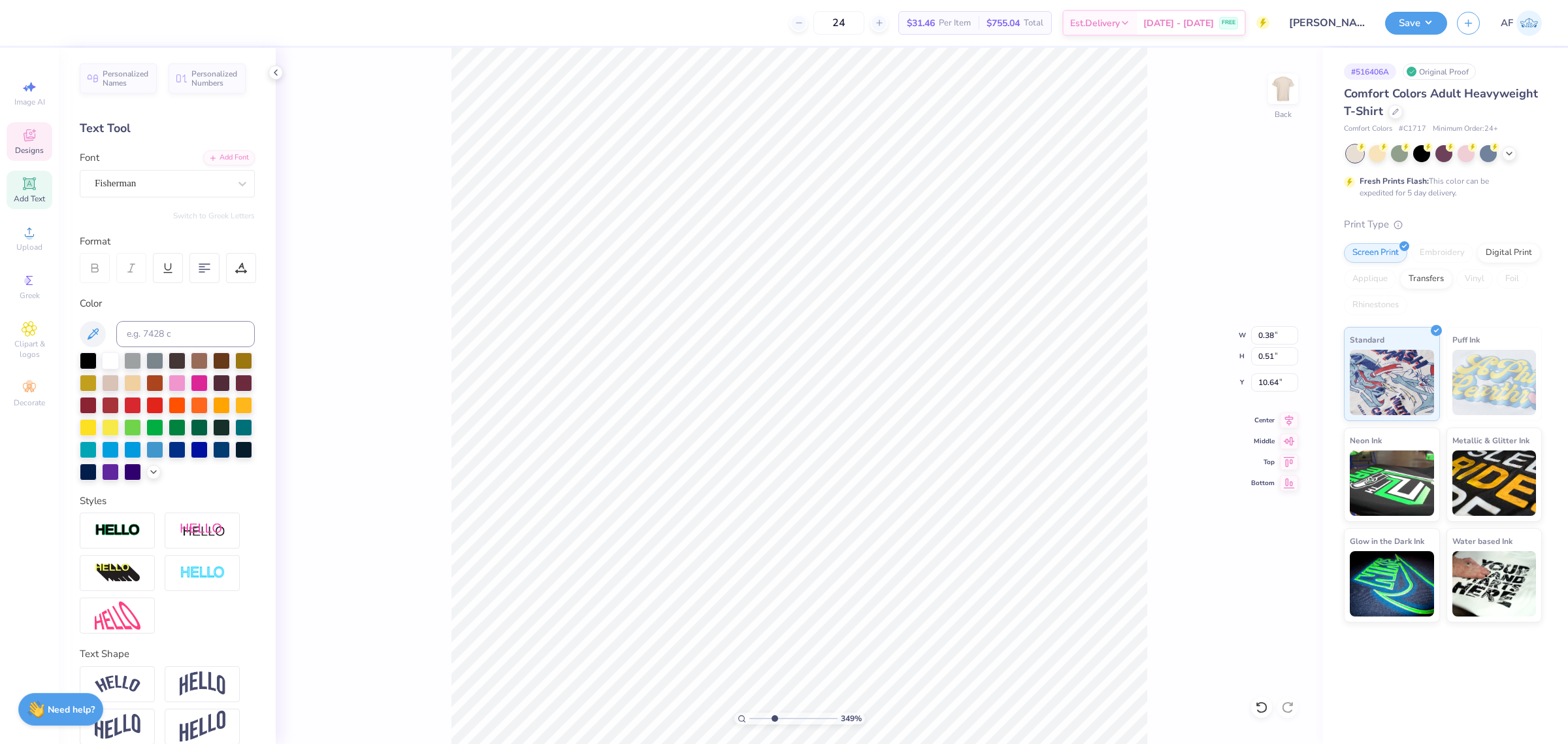
type input "3.49252622829344"
type textarea "K"
type input "3.49252622829344"
type input "0.47"
type input "0.50"
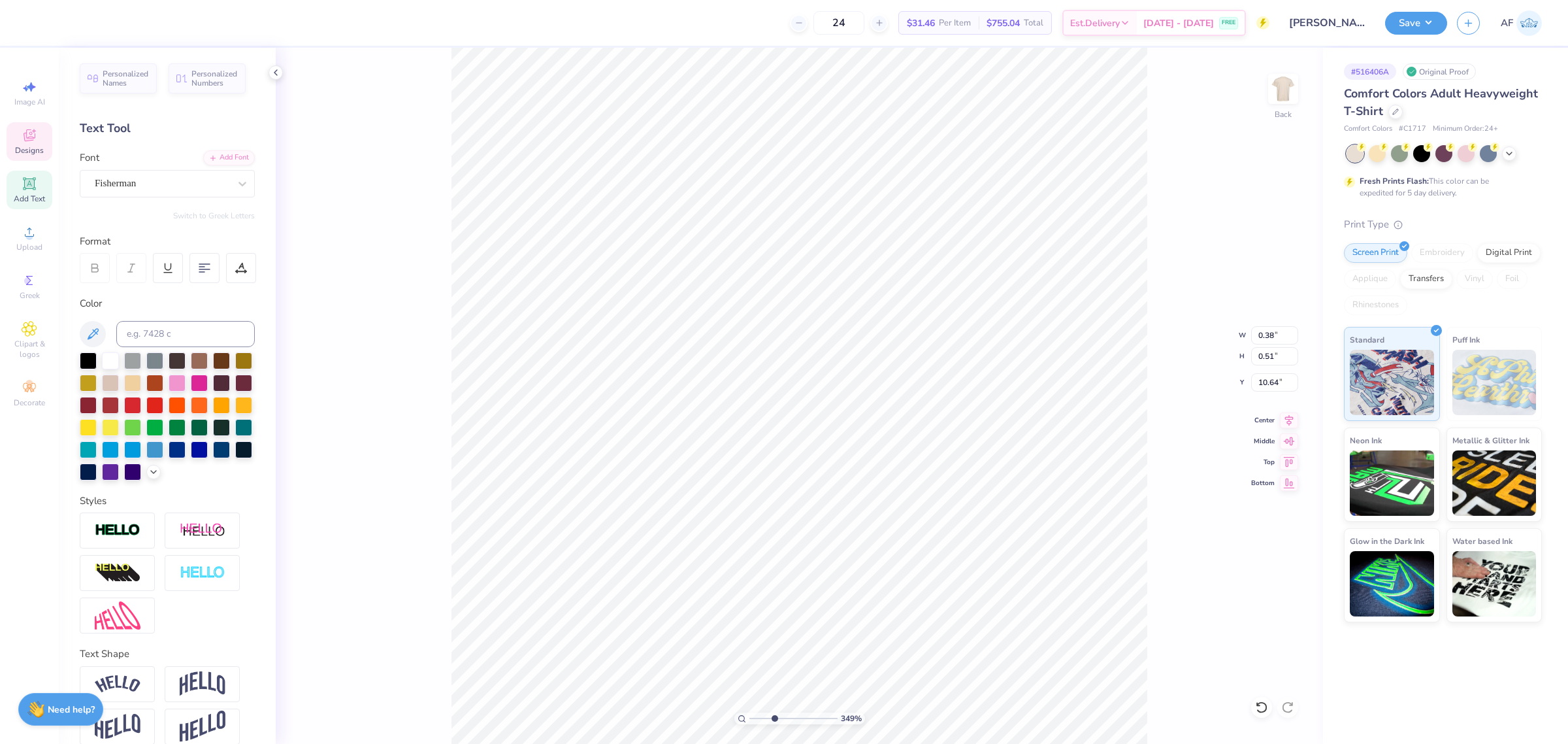
type input "9.90"
type input "3.49252622829344"
type textarea "P"
click at [1206, 626] on div "349 % Back W 0.47 0.47 " H 0.50 0.50 " Y 9.90 9.90 " Center Middle Top Bottom" at bounding box center [799, 395] width 1047 height 696
click at [1362, 703] on div "# 516406A Original Proof Comfort Colors Adult Heavyweight T-Shirt Comfort Color…" at bounding box center [1445, 395] width 245 height 696
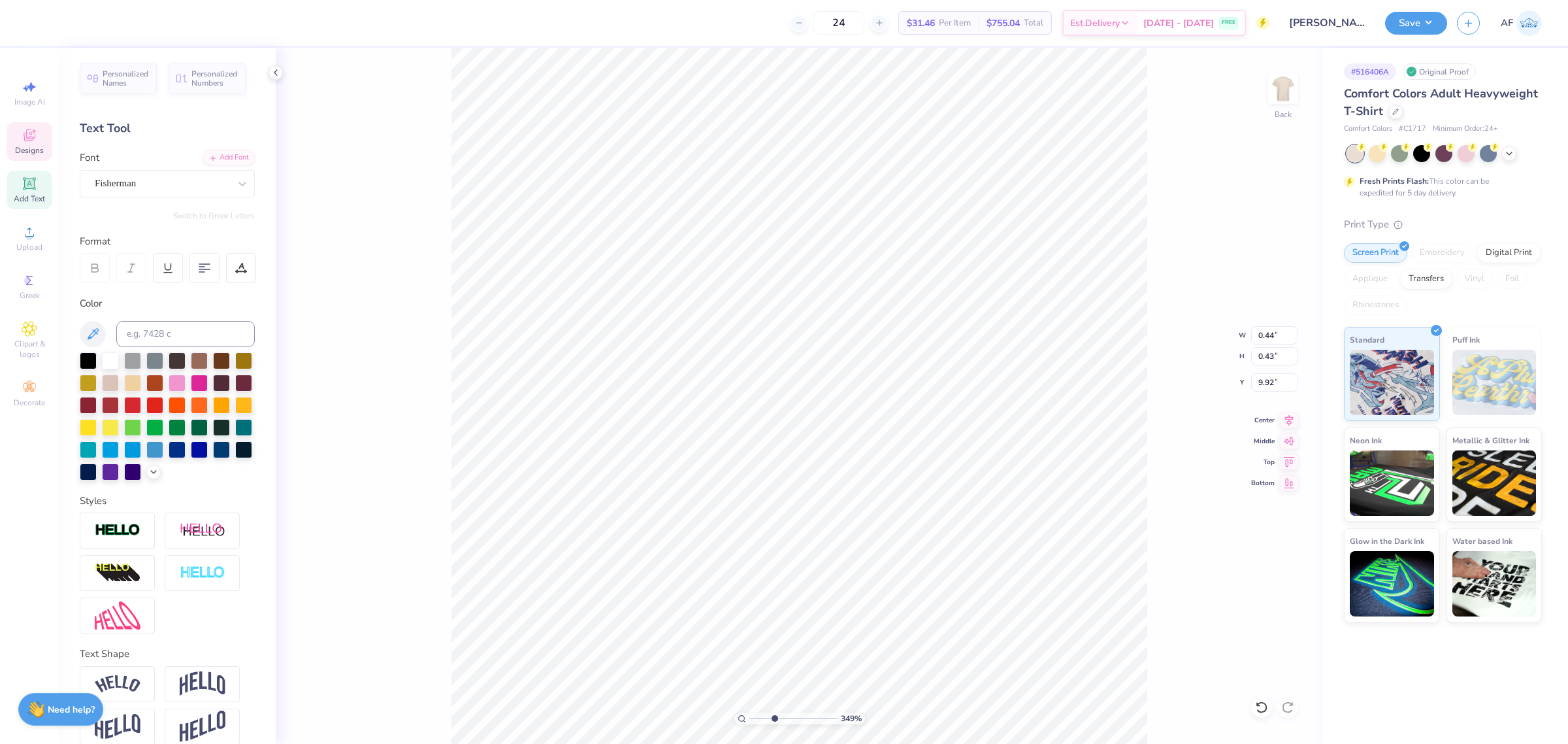
type input "3.49252622829344"
type input "0.43"
type input "0.52"
type input "10.62"
type input "3.49252622829344"
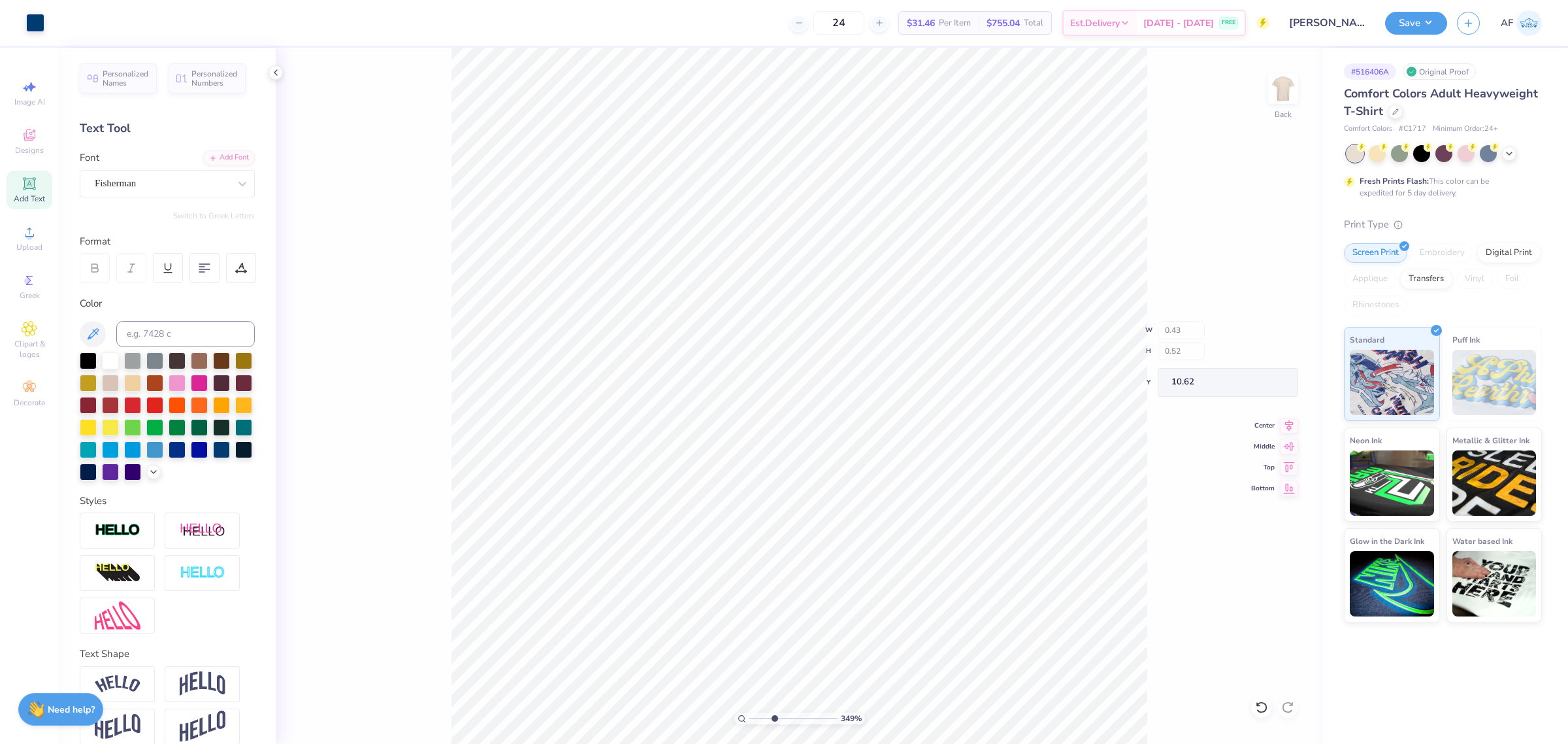
type input "0.38"
type input "0.51"
type input "9.64"
type input "3.49252622829344"
type input "0.47"
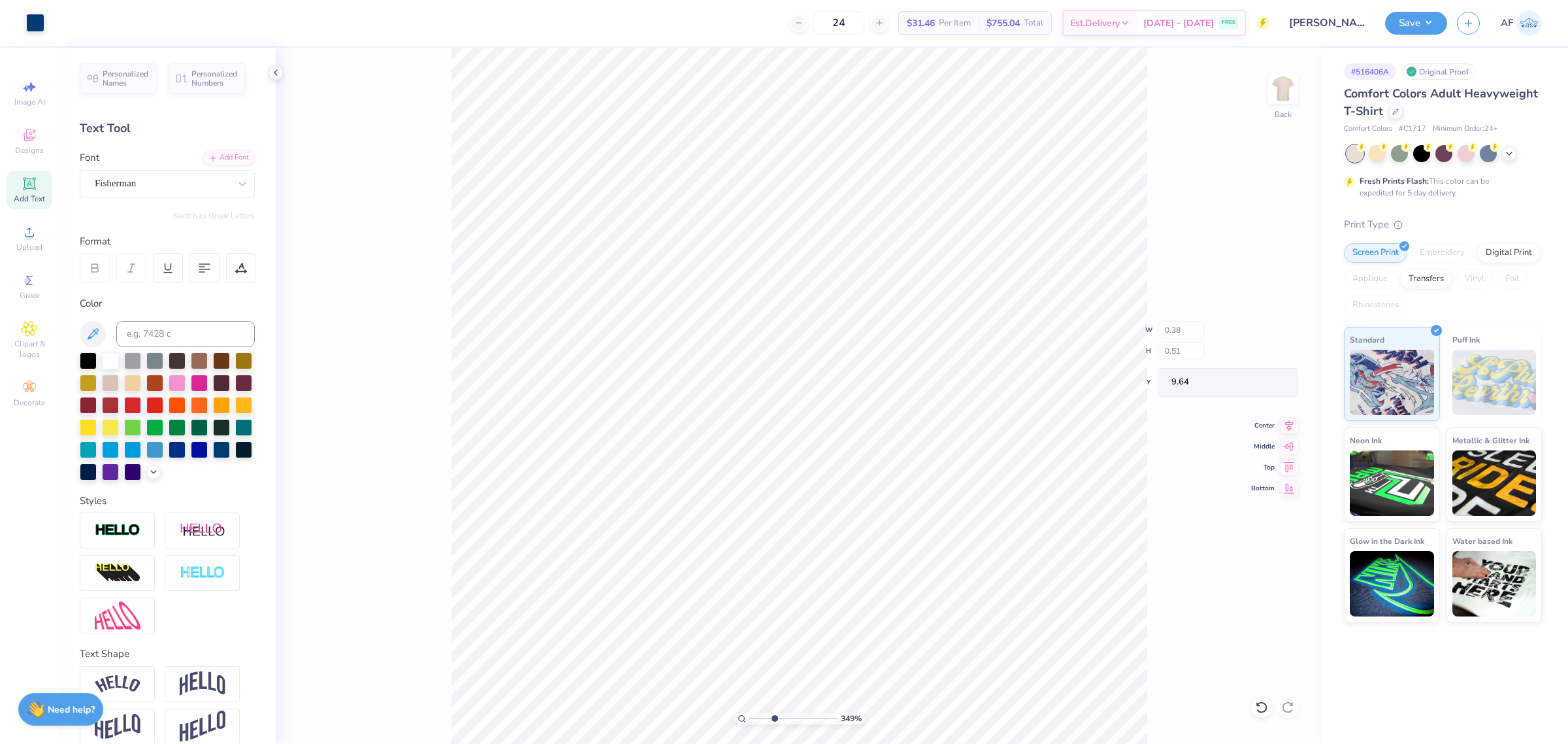
type input "0.50"
type input "13.41"
type input "3.49252622829344"
type input "0.34"
type input "0.46"
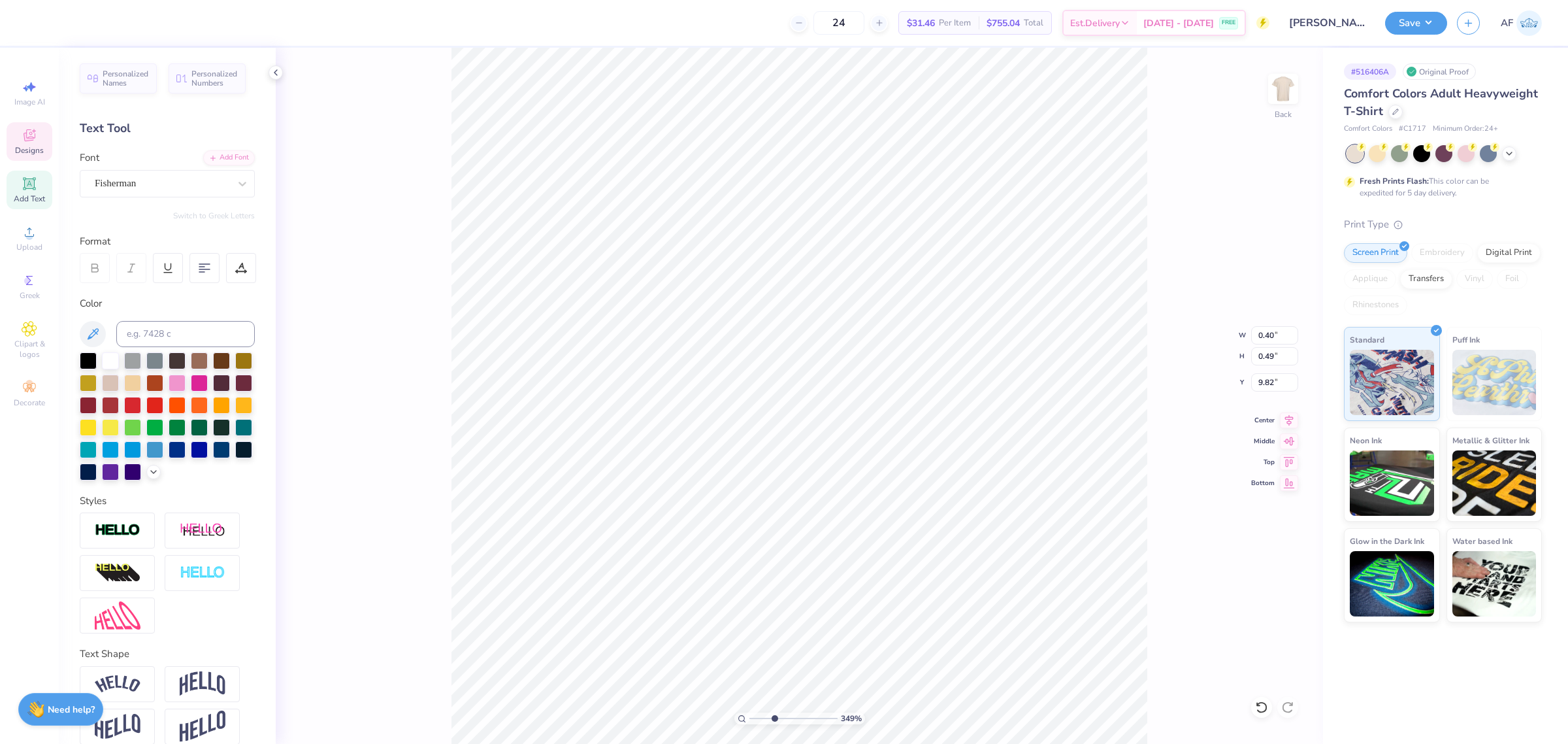
type input "10.09"
type input "3.49252622829344"
type input "10.06"
type input "3.49252622829344"
type input "0.43"
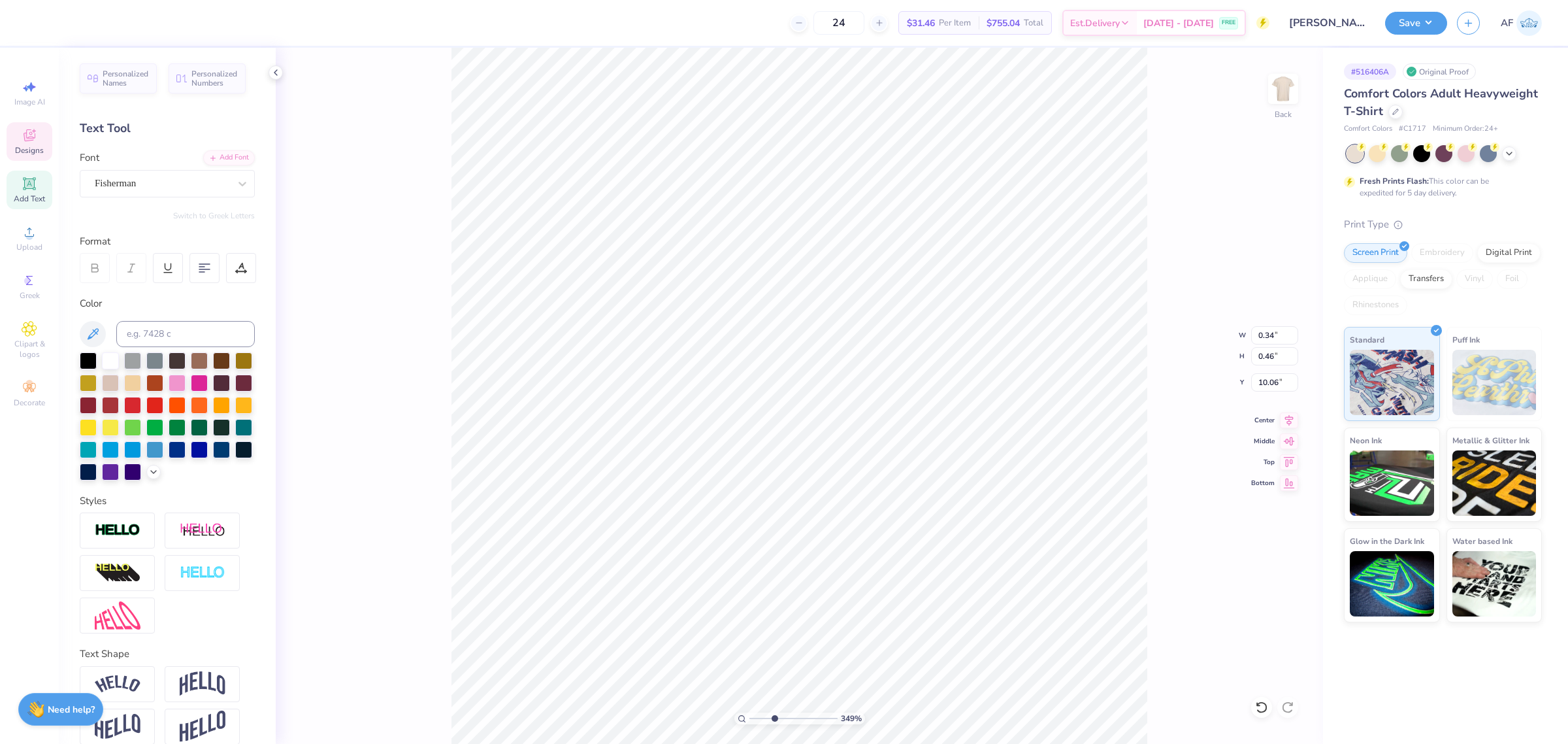
type input "0.49"
type input "10.40"
type input "3.49252622829344"
type input "0.48"
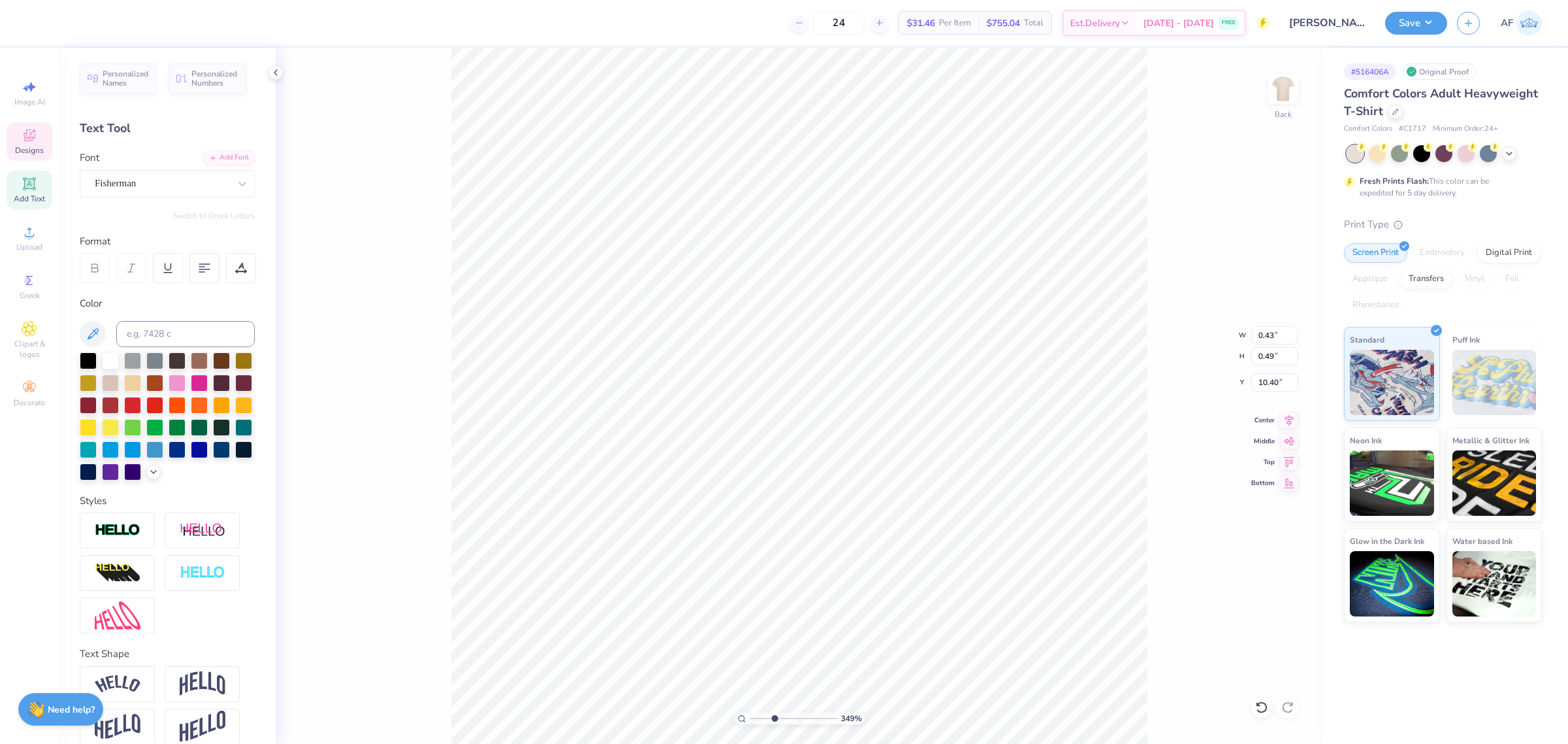
type input "10.92"
type input "3.49252622829344"
type input "10.84"
type input "1"
click at [807, 564] on li "Group" at bounding box center [802, 562] width 103 height 26
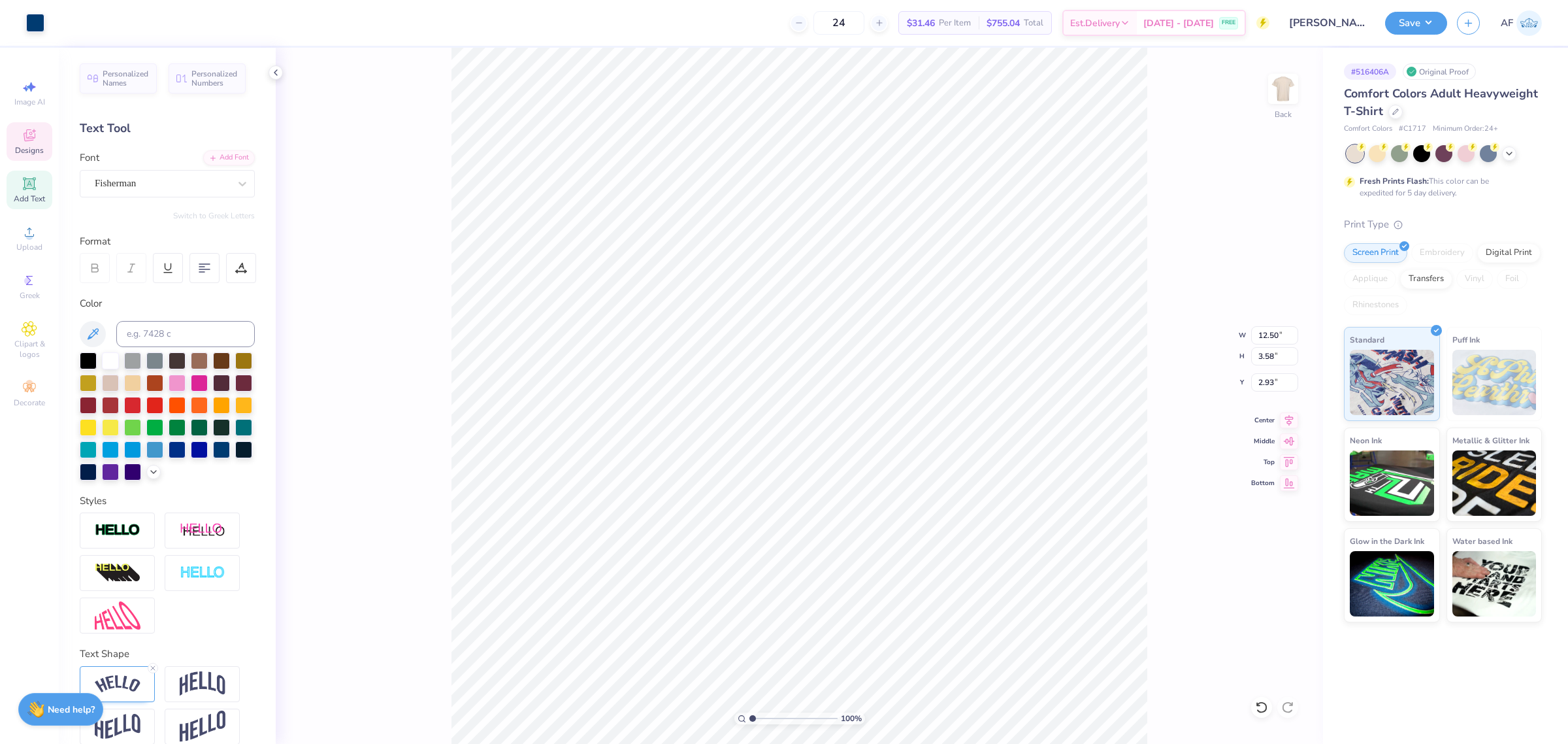
type input "12.50"
type input "3.58"
type input "2.93"
type input "11.50"
type input "9.91"
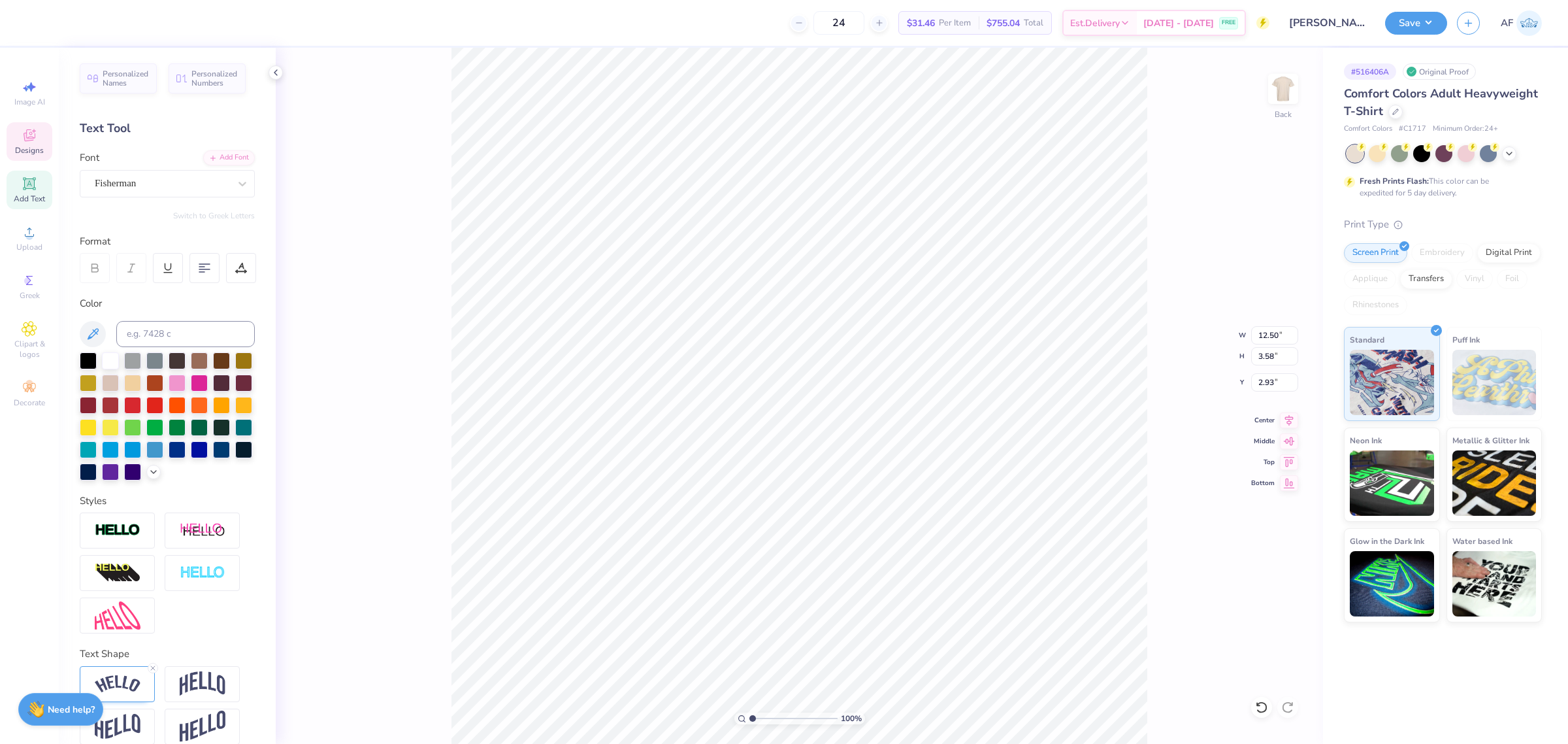
type input "4.87"
type input "6.28"
type input "1.60"
type input "14.39"
type input "7.00"
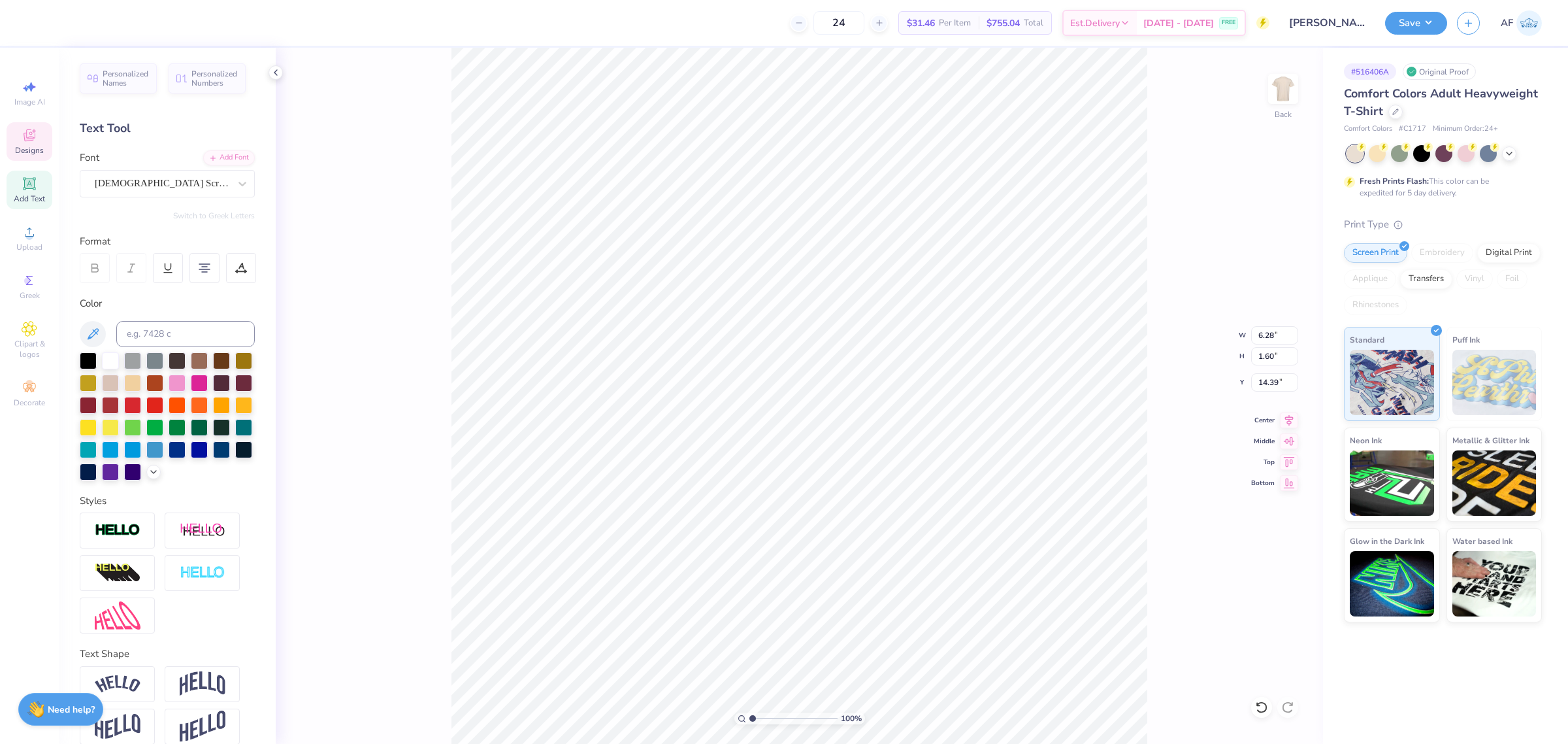
type input "2.80"
type input "14.03"
type input "7.00"
type input "15.16"
type input "2.84"
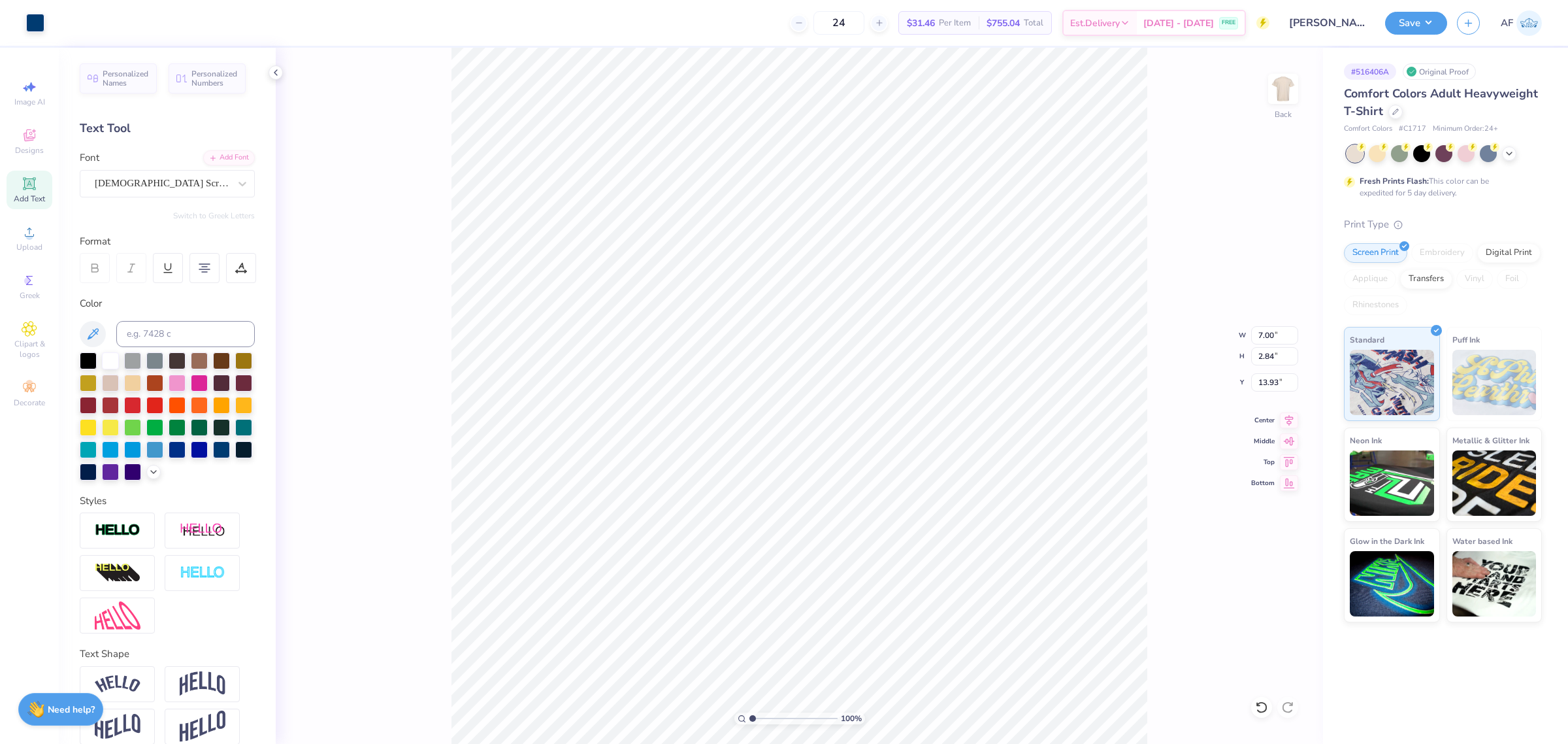
type input "14.07"
click at [1267, 390] on input "2.93" at bounding box center [1275, 382] width 47 height 19
type input "3.00"
click at [1270, 337] on input "12.50" at bounding box center [1275, 335] width 47 height 19
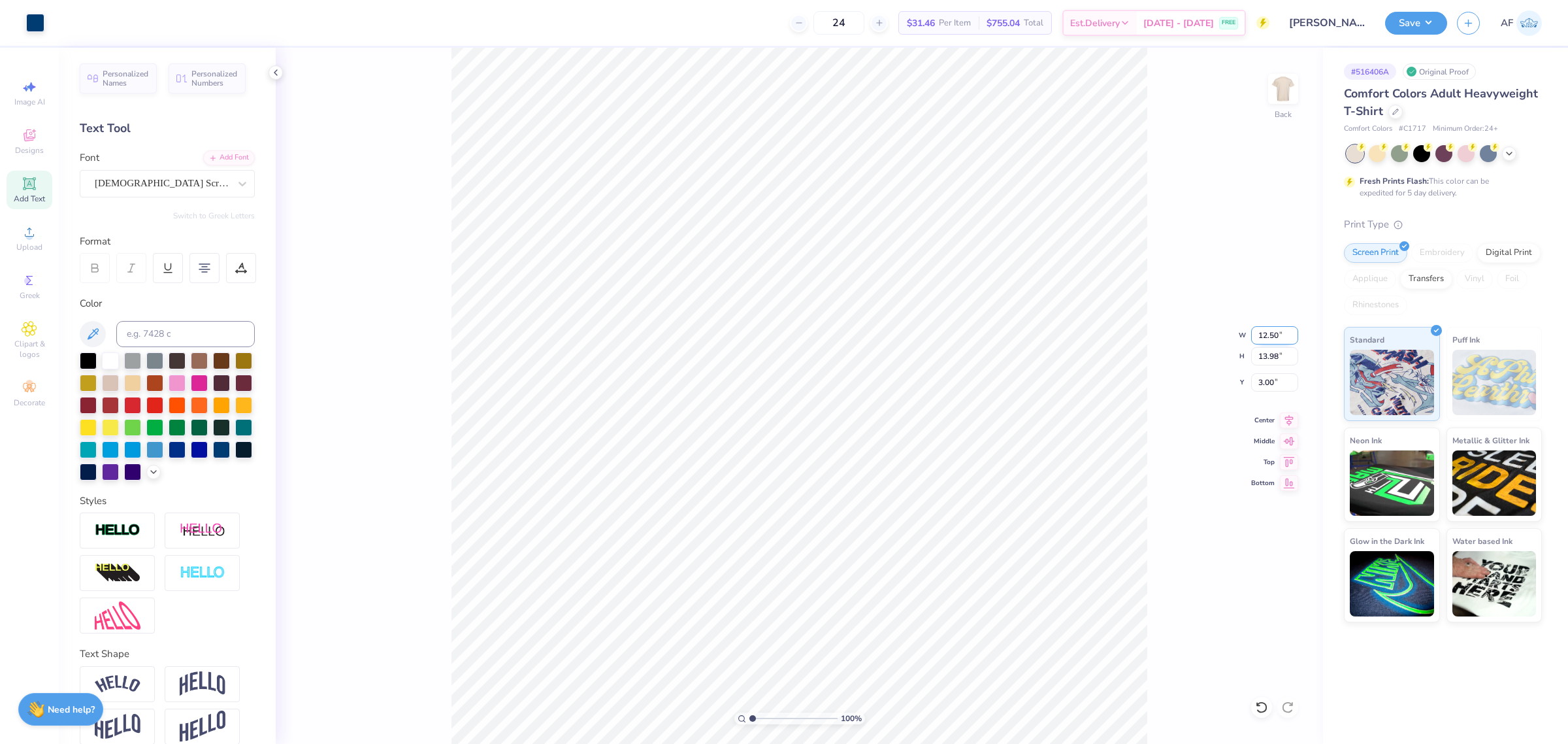
click at [1270, 337] on input "12.50" at bounding box center [1275, 335] width 47 height 19
type input "12.5"
click at [1287, 424] on icon at bounding box center [1288, 418] width 19 height 16
click at [1439, 30] on button "Save" at bounding box center [1416, 21] width 62 height 23
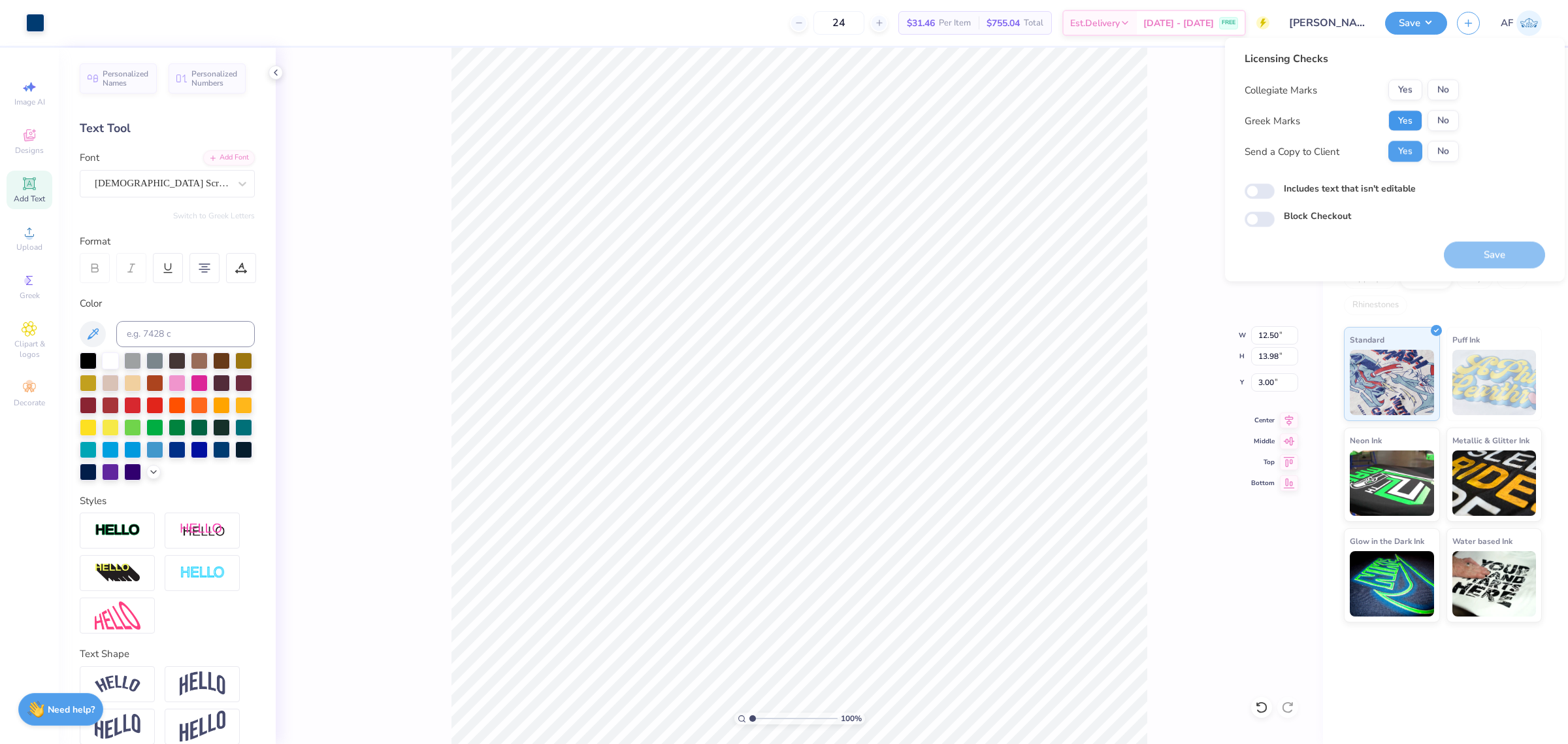
click at [1403, 115] on button "Yes" at bounding box center [1405, 121] width 34 height 21
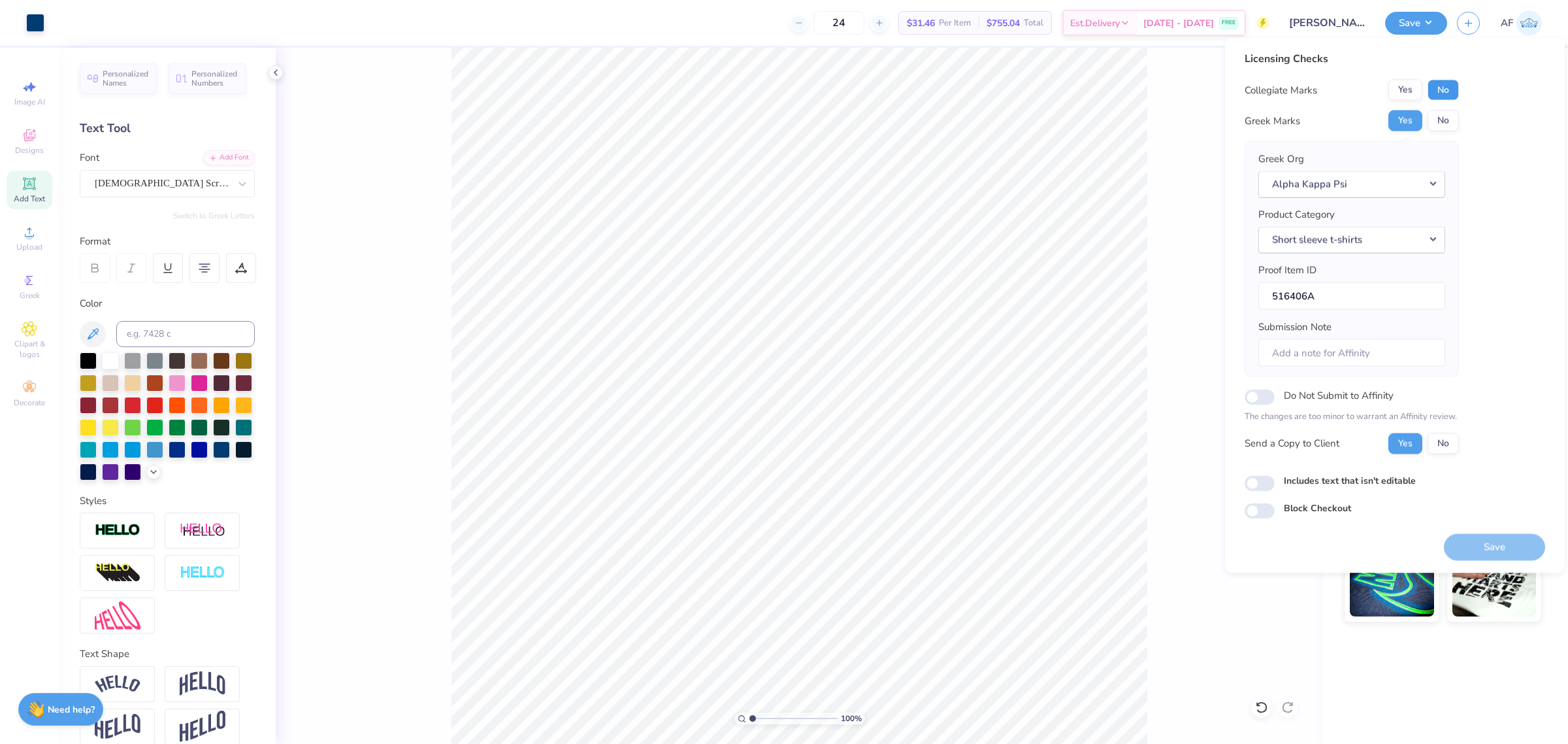
click at [1444, 93] on button "No" at bounding box center [1444, 90] width 32 height 21
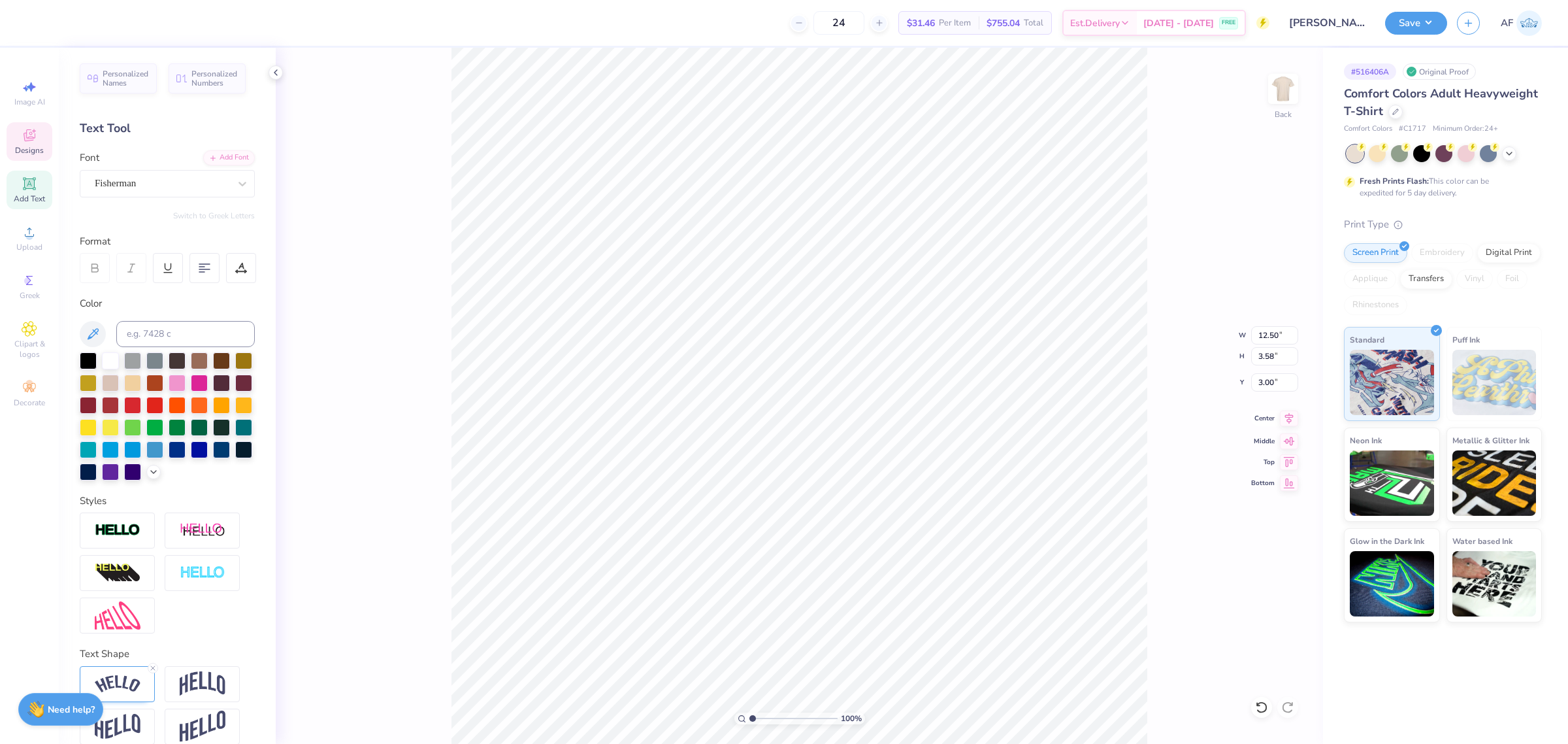
click at [1291, 425] on icon at bounding box center [1288, 418] width 19 height 16
type input "2.54"
click at [1291, 425] on icon at bounding box center [1288, 418] width 19 height 16
click at [1265, 394] on div "100 % Back W 12.50 12.50 " H 14.44 14.44 " Y 2.54 2.54 " Center Middle Top Bott…" at bounding box center [799, 395] width 1047 height 696
click at [1267, 390] on div "100 % Back" at bounding box center [799, 395] width 1047 height 696
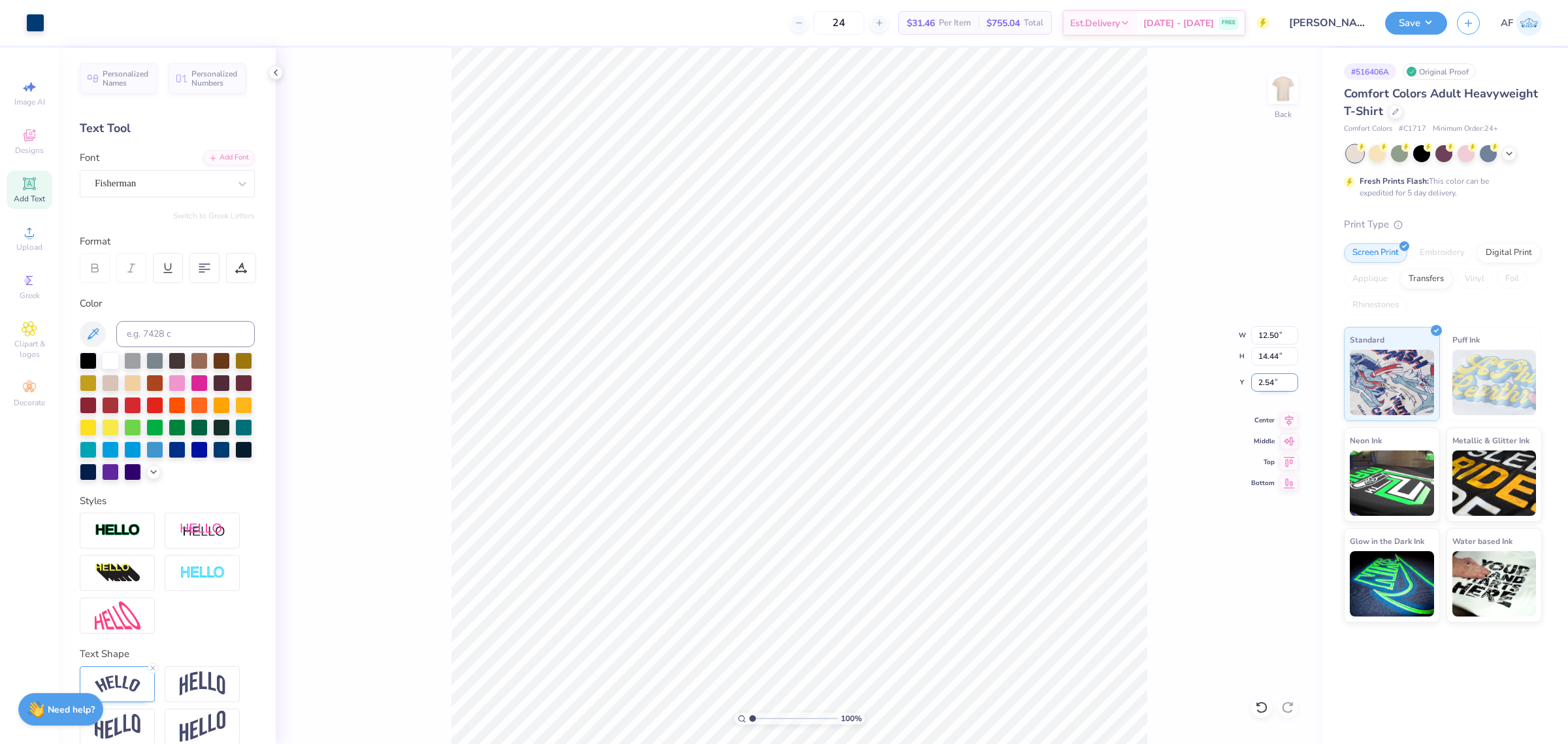
click at [1252, 379] on input "2.54" at bounding box center [1275, 382] width 47 height 19
type input "3.00"
click at [1435, 20] on button "Save" at bounding box center [1416, 21] width 62 height 23
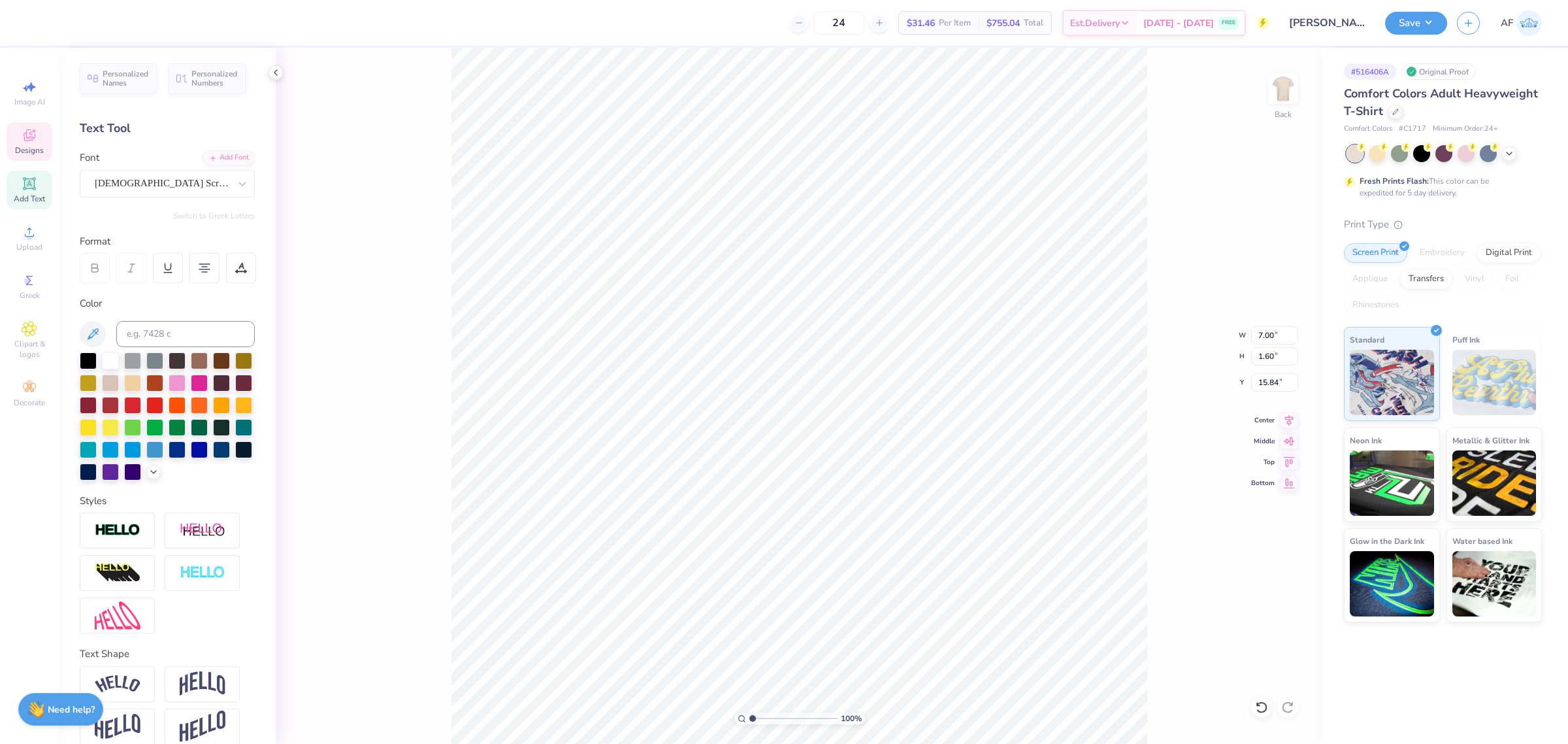
type textarea "Shaping Business."
type input "6.28"
type input "14.60"
type textarea "Shaping People,"
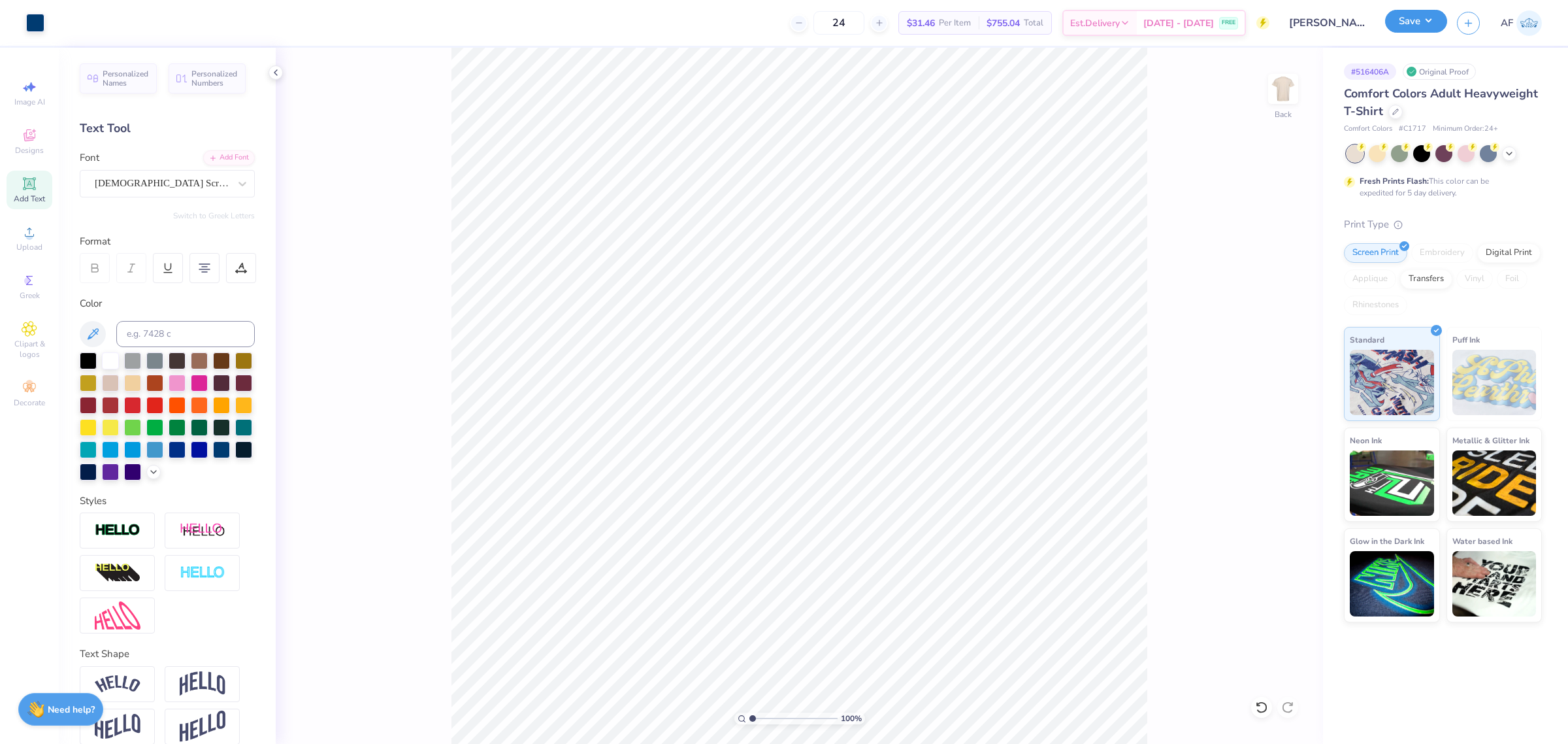
click at [1436, 26] on button "Save" at bounding box center [1416, 21] width 62 height 23
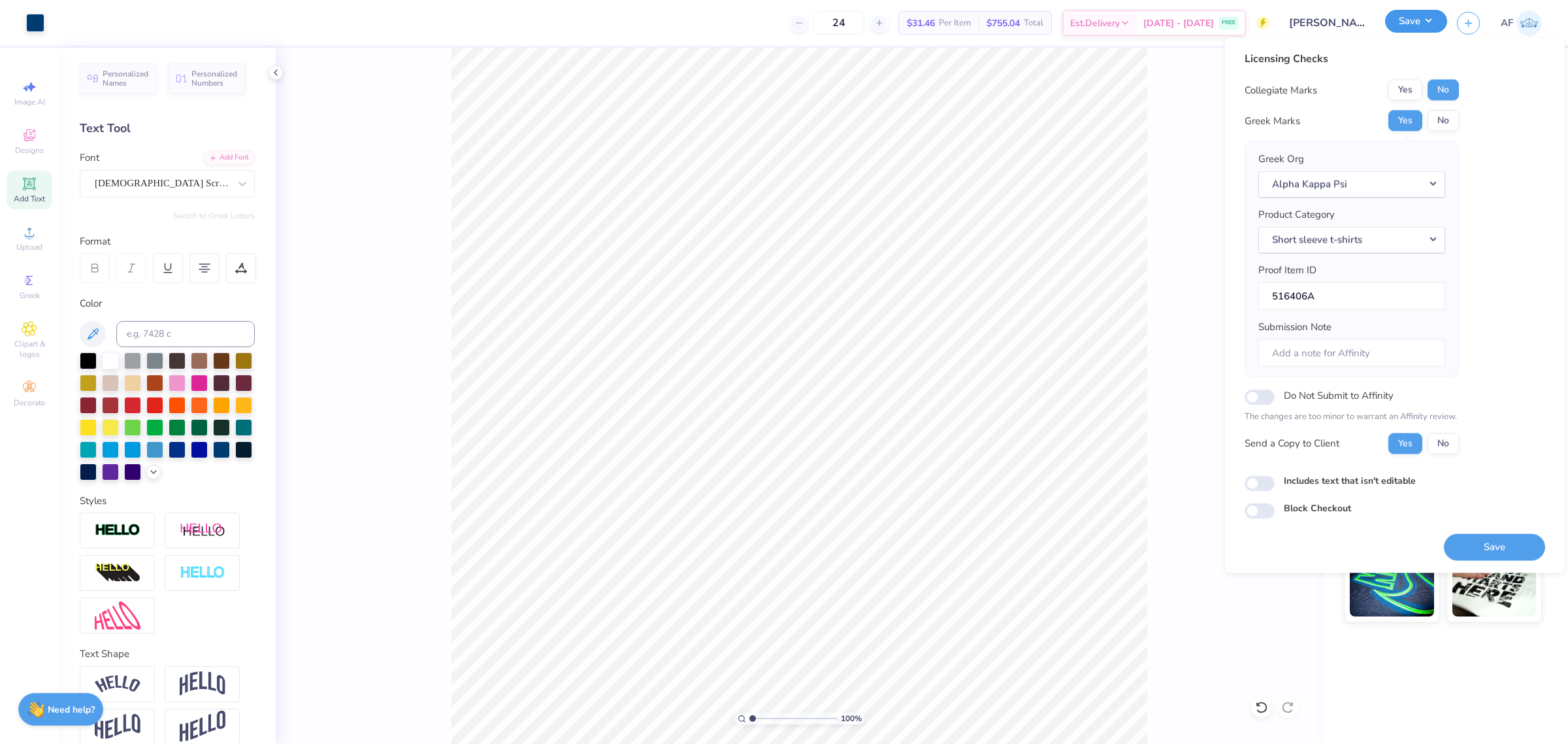
click at [1436, 26] on button "Save" at bounding box center [1416, 21] width 62 height 23
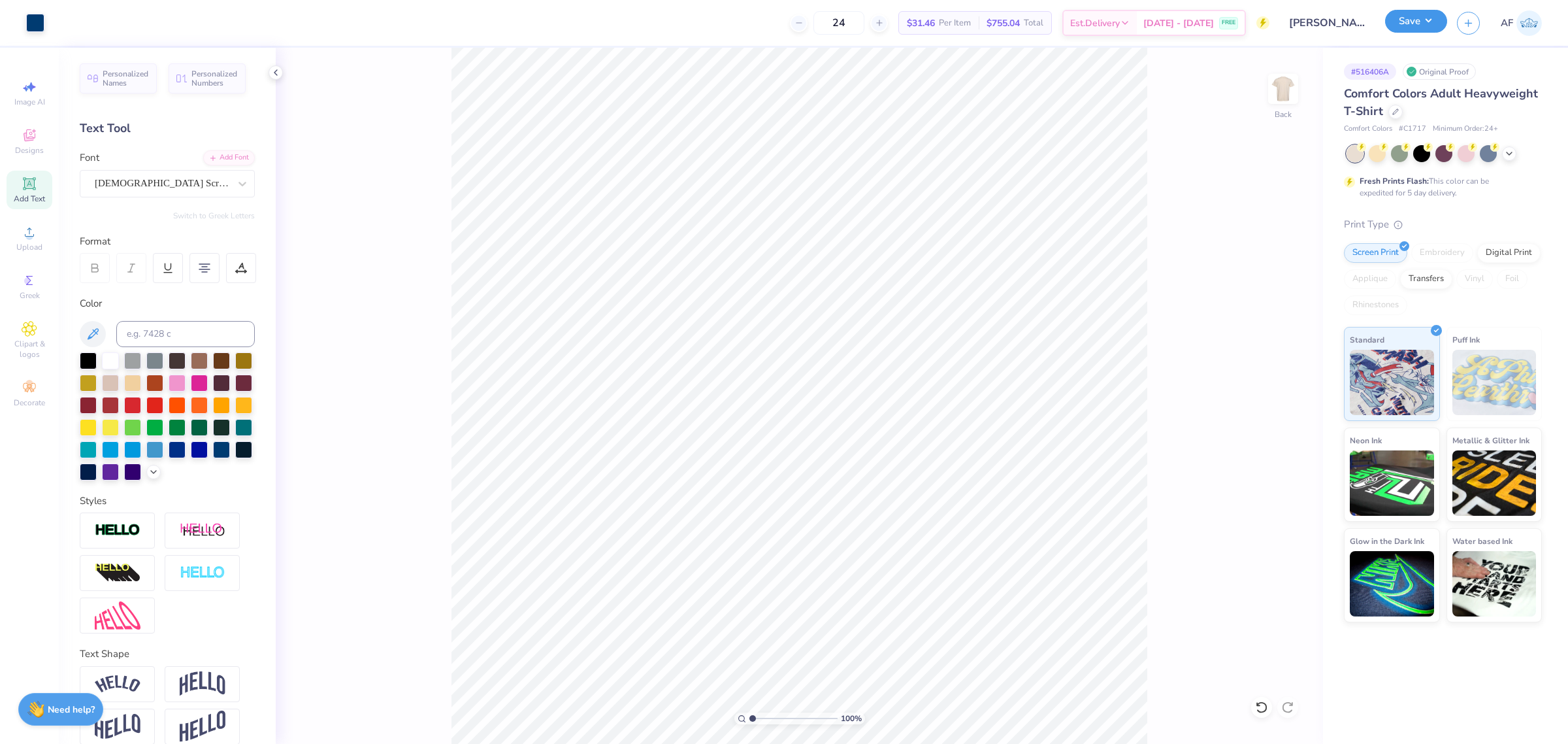
click at [1444, 23] on button "Save" at bounding box center [1416, 21] width 62 height 23
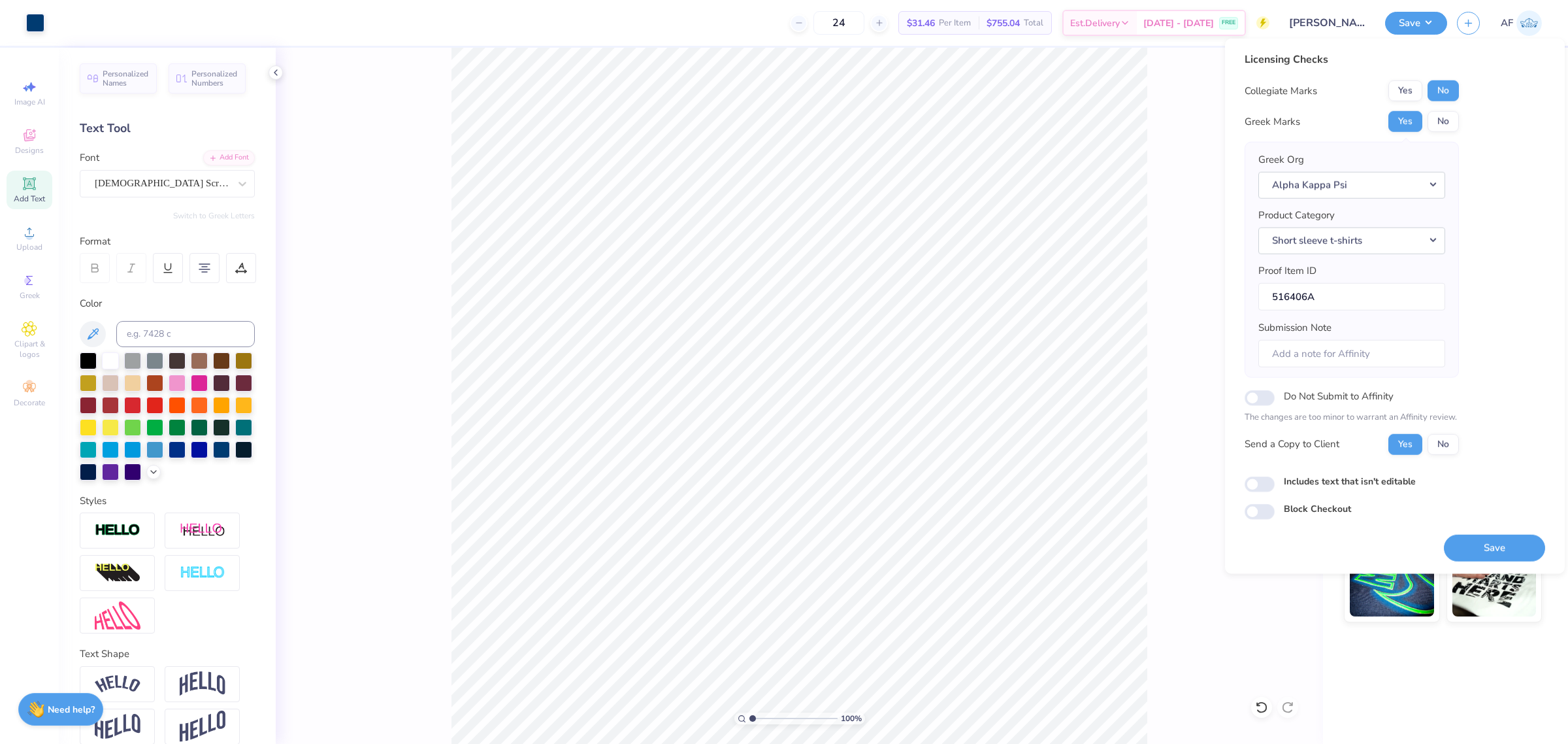
click at [1488, 539] on button "Save" at bounding box center [1494, 546] width 101 height 27
click at [1105, 743] on html "Art colors 24 $31.46 Per Item $755.04 Total Est. Delivery Sep 20 - 23 FREE Desi…" at bounding box center [784, 372] width 1568 height 744
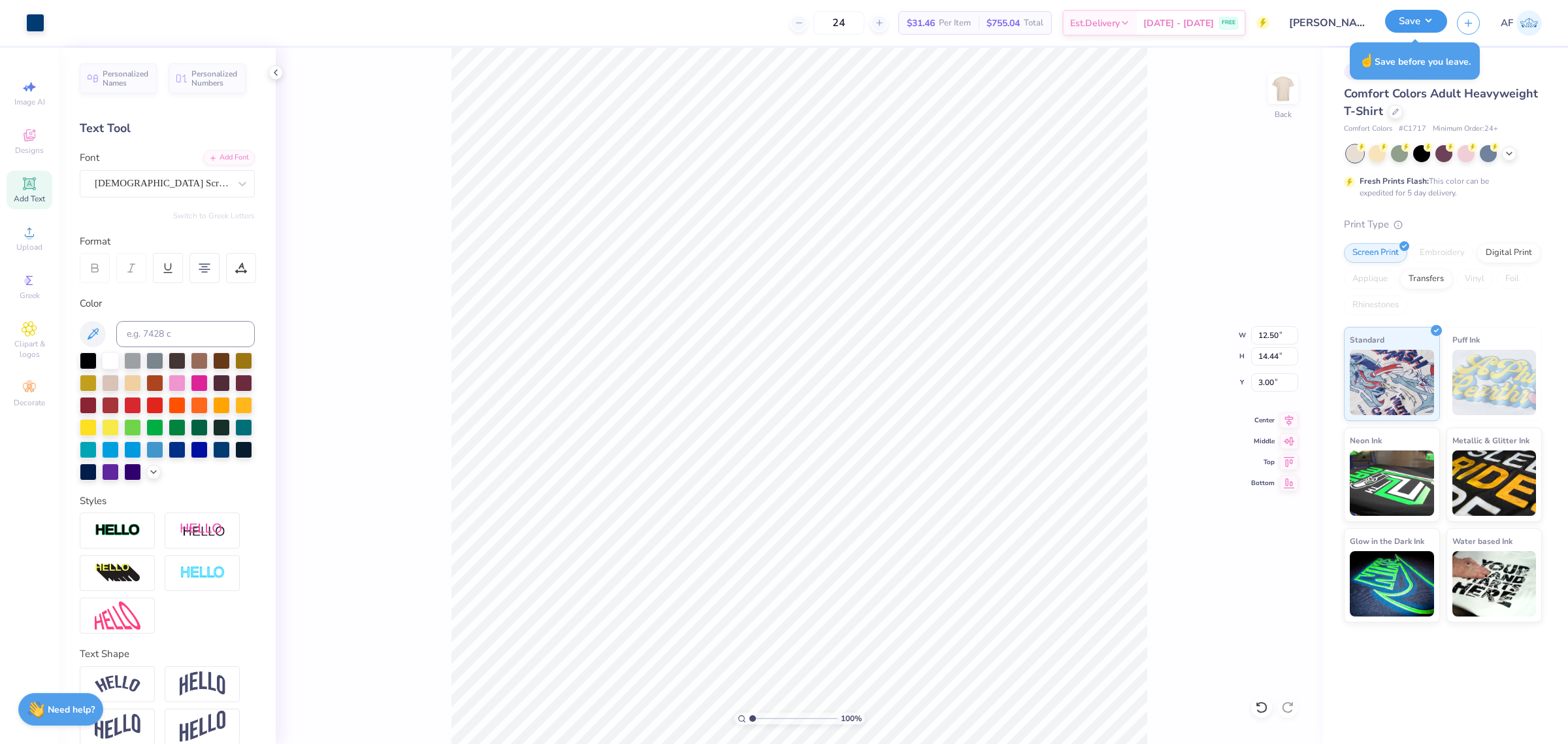
click at [1438, 22] on button "Save" at bounding box center [1416, 21] width 62 height 23
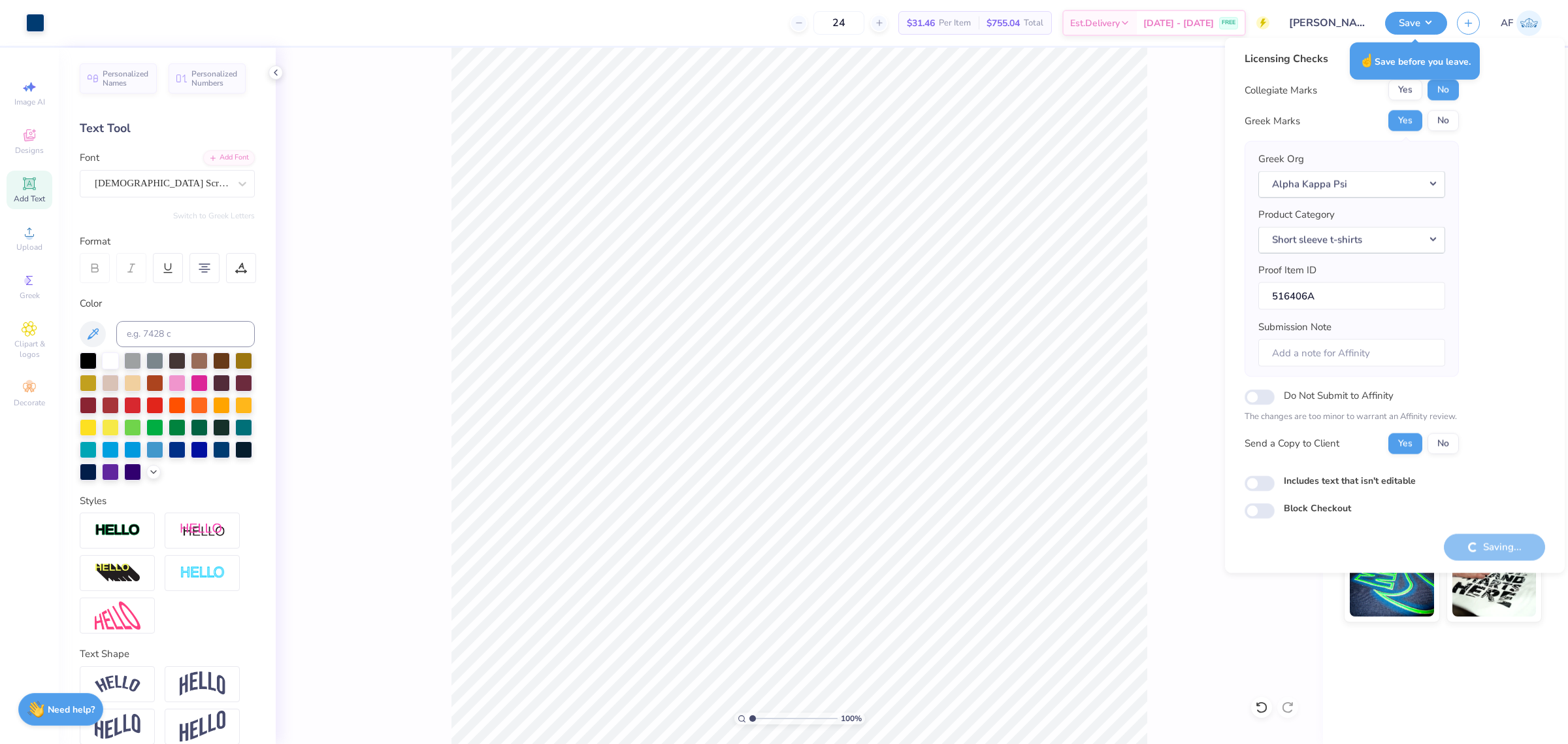
click at [1516, 350] on div "Licensing Checks Collegiate Marks Yes No Greek Marks Yes No Greek Org Alpha Kap…" at bounding box center [1395, 285] width 300 height 467
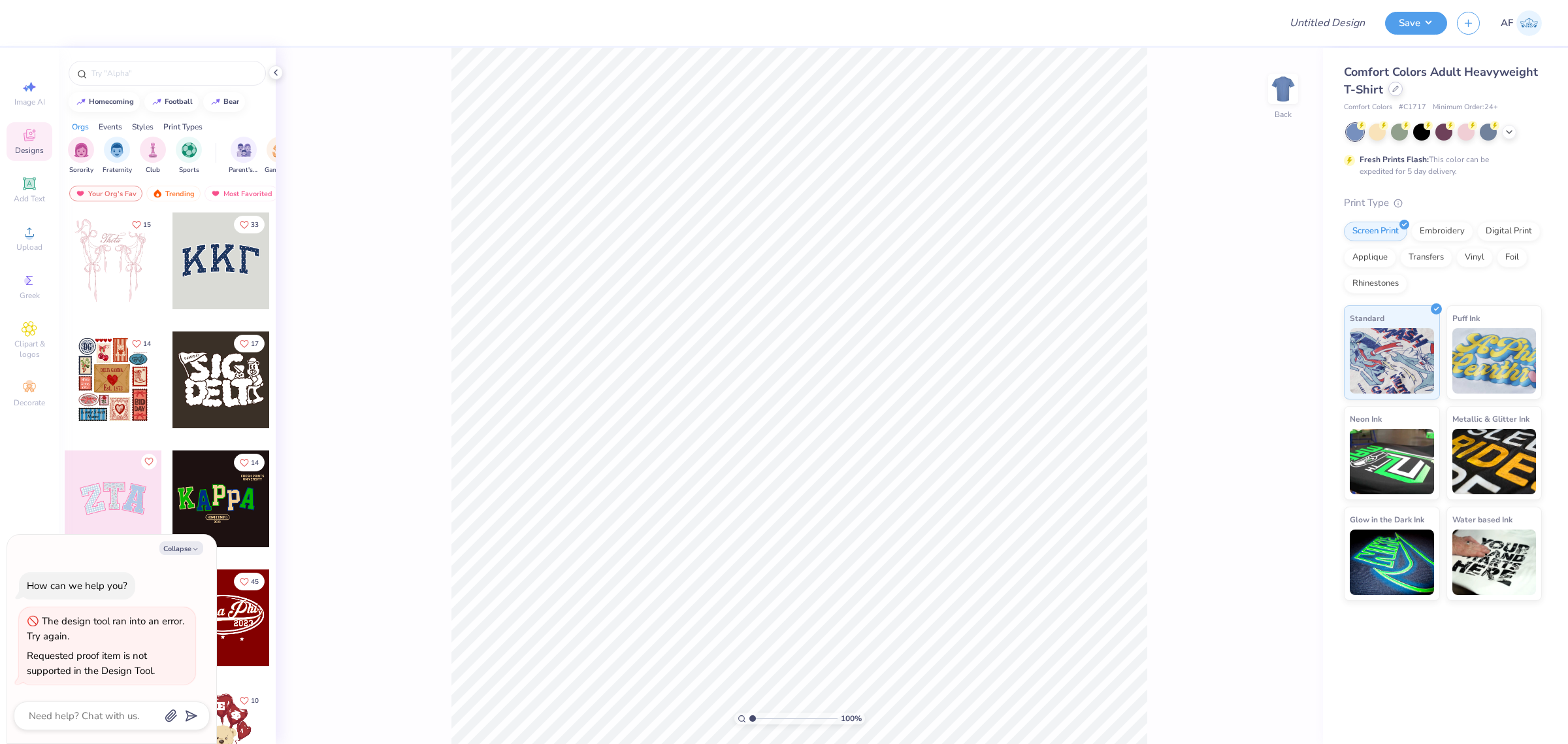
click at [1392, 93] on div at bounding box center [1395, 89] width 15 height 15
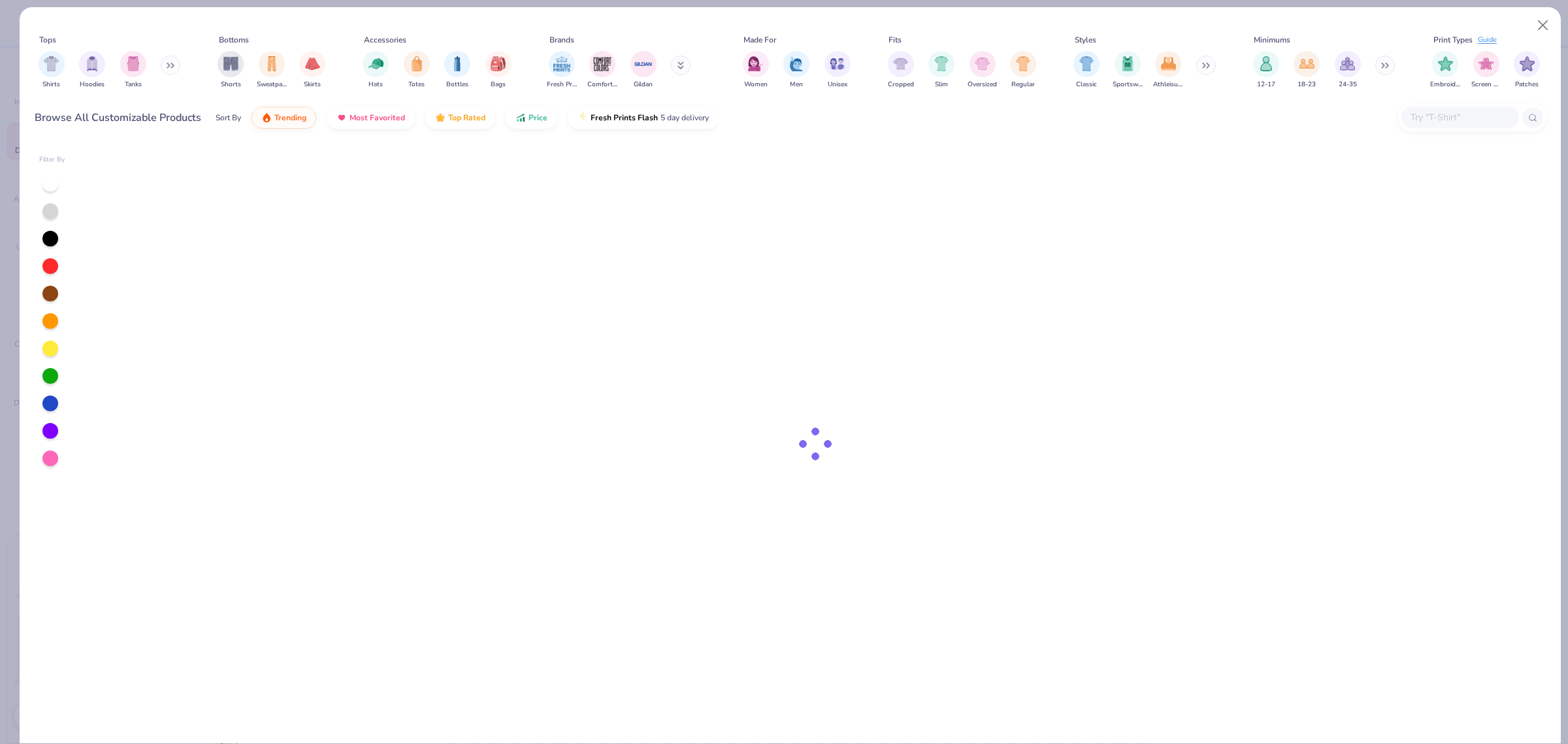
type textarea "x"
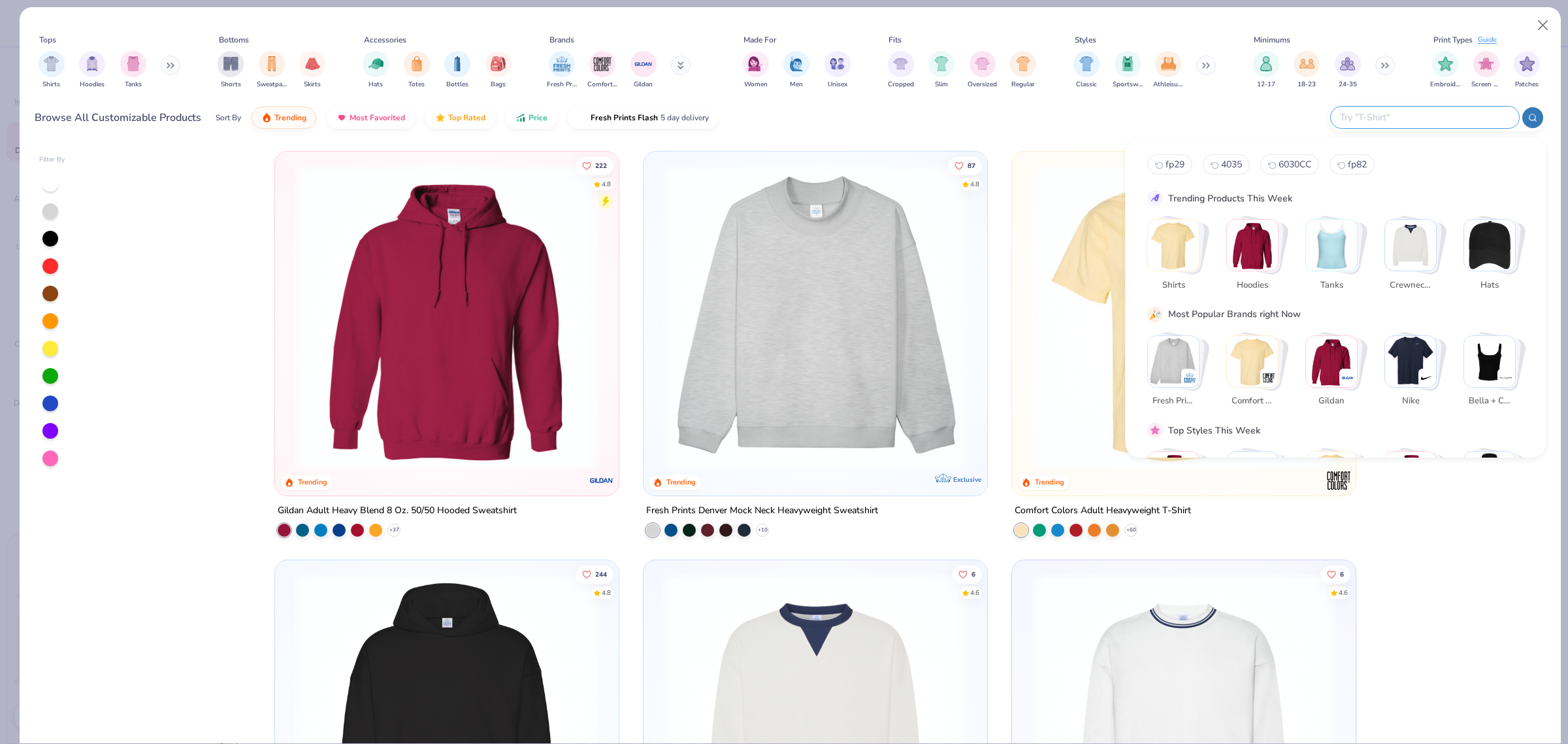
click at [1453, 123] on input "text" at bounding box center [1424, 117] width 171 height 15
paste input "43011"
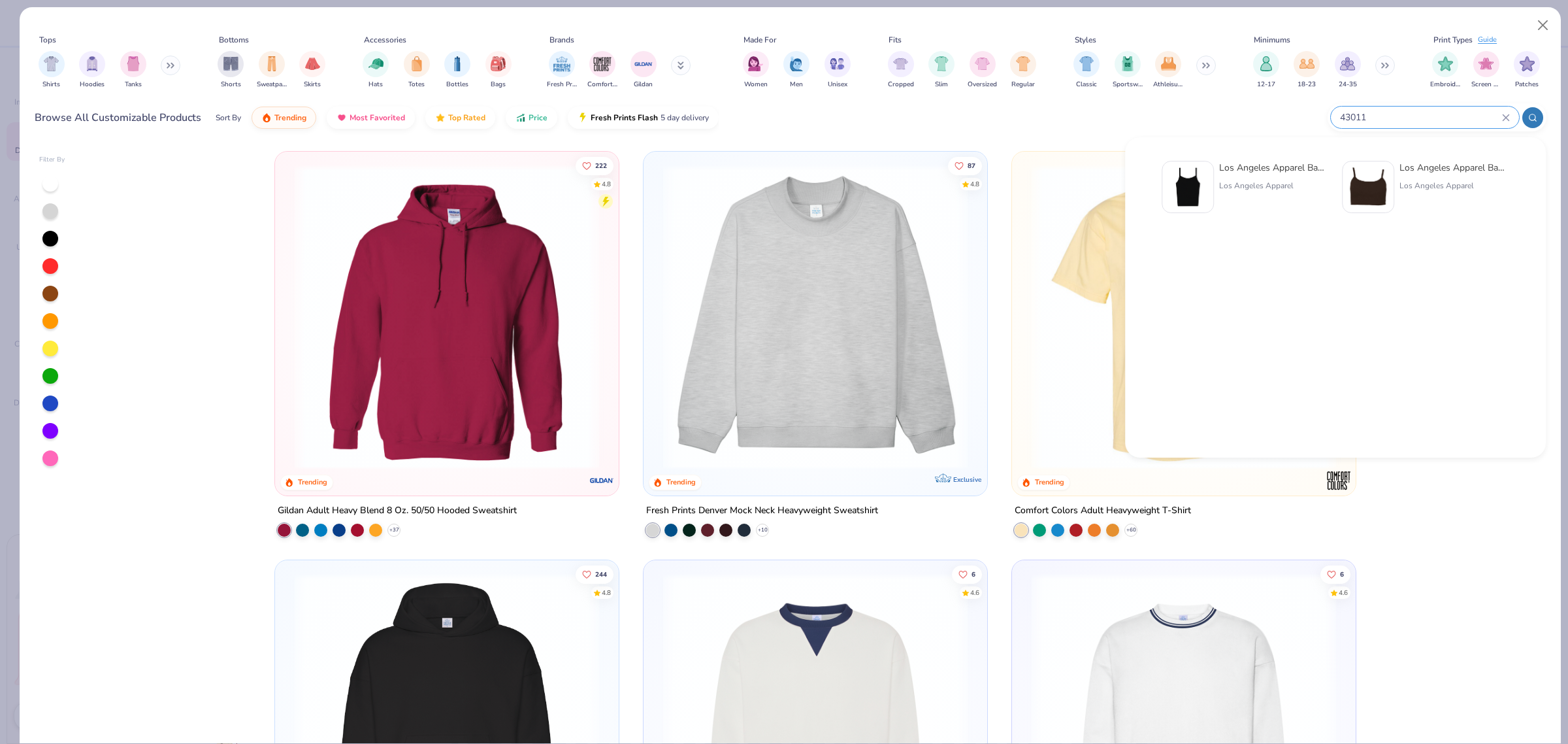
type input "43011"
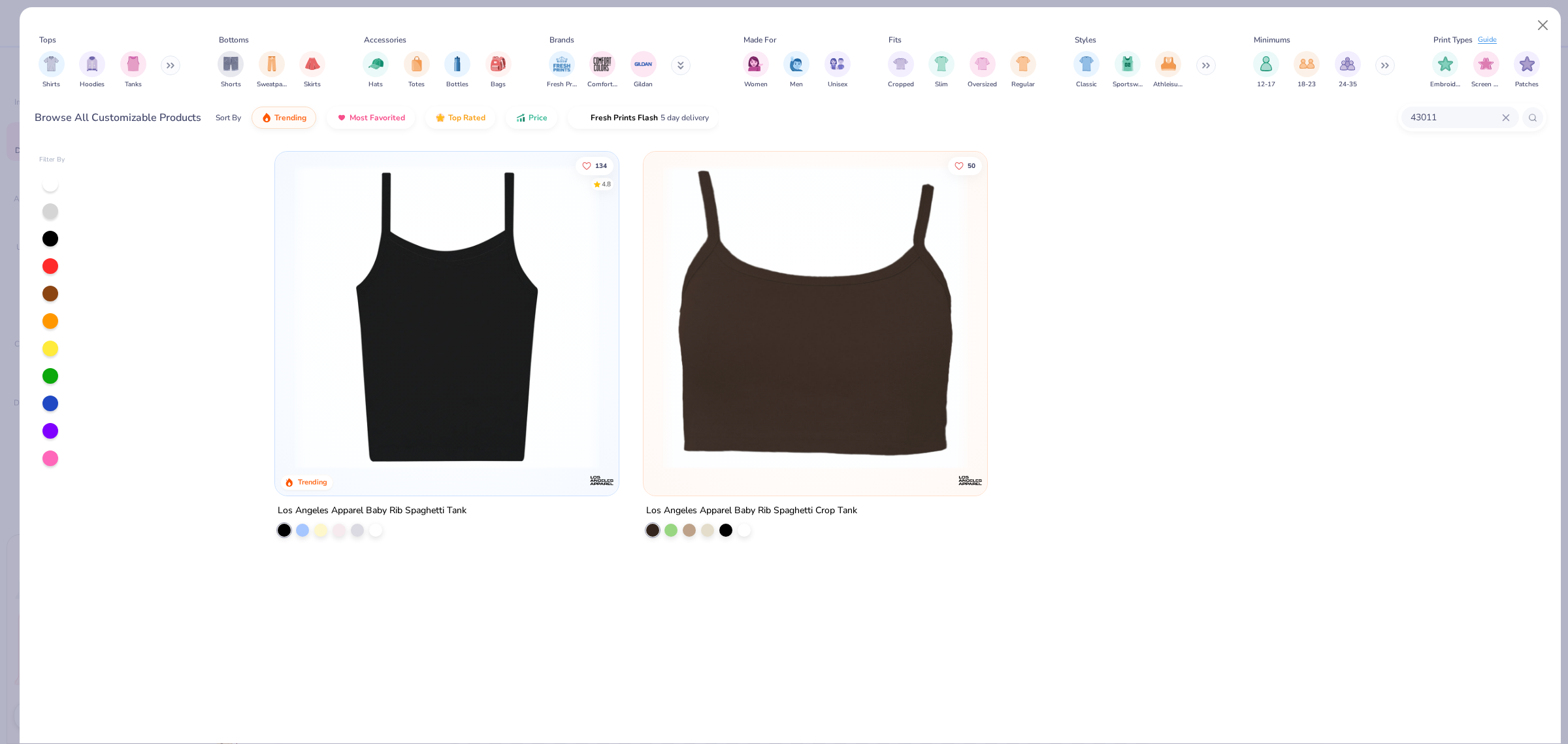
click at [348, 419] on img at bounding box center [447, 317] width 317 height 304
type textarea "x"
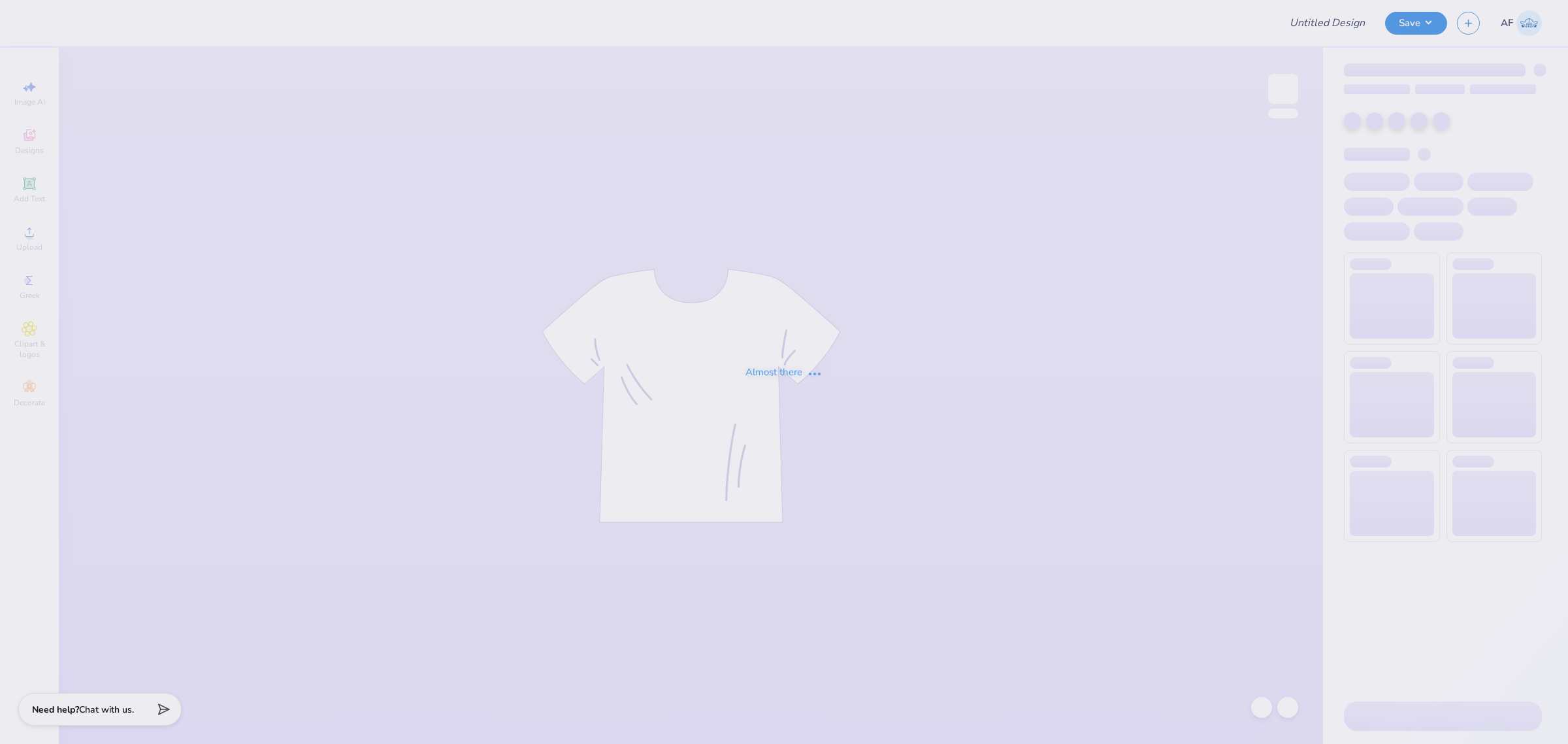
type input "Ski Team General Merch!"
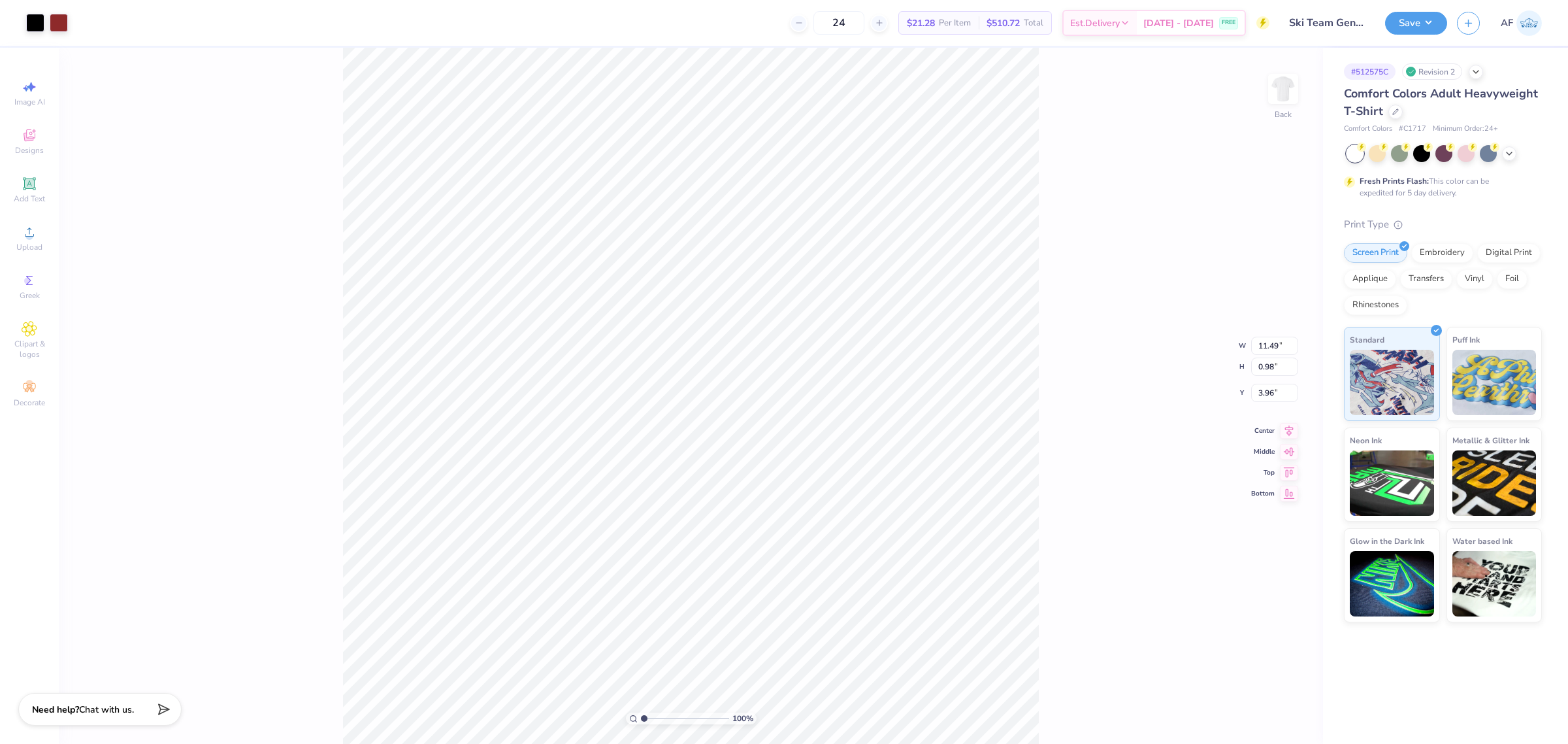
type input "0.99"
type input "0.64"
type input "4.28"
type input "6.60"
click at [32, 232] on icon at bounding box center [30, 232] width 16 height 16
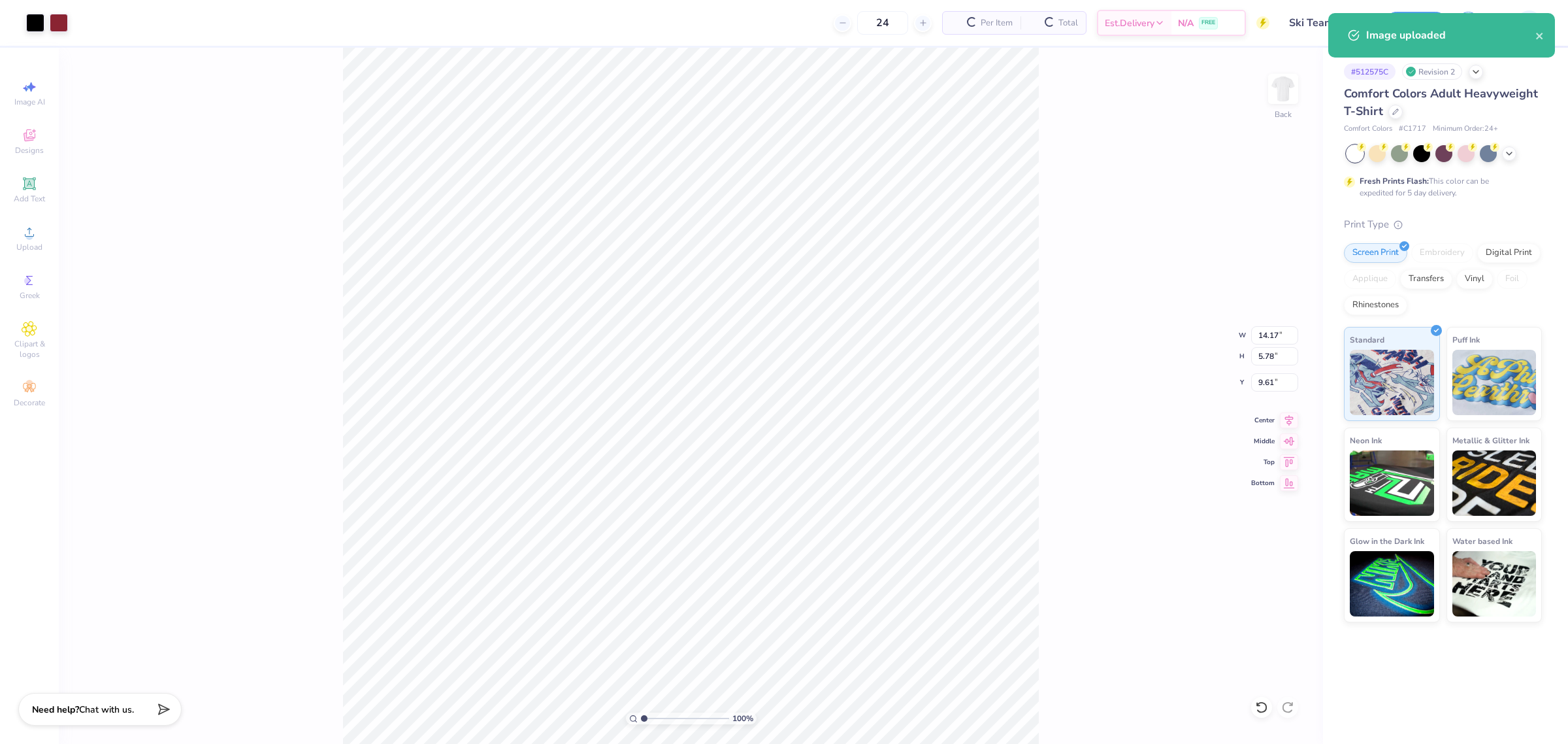
click at [1245, 337] on div "100 % Back W 14.17 14.17 " H 5.78 5.78 " Y 9.61 9.61 " Center Middle Top Bottom" at bounding box center [692, 395] width 1265 height 696
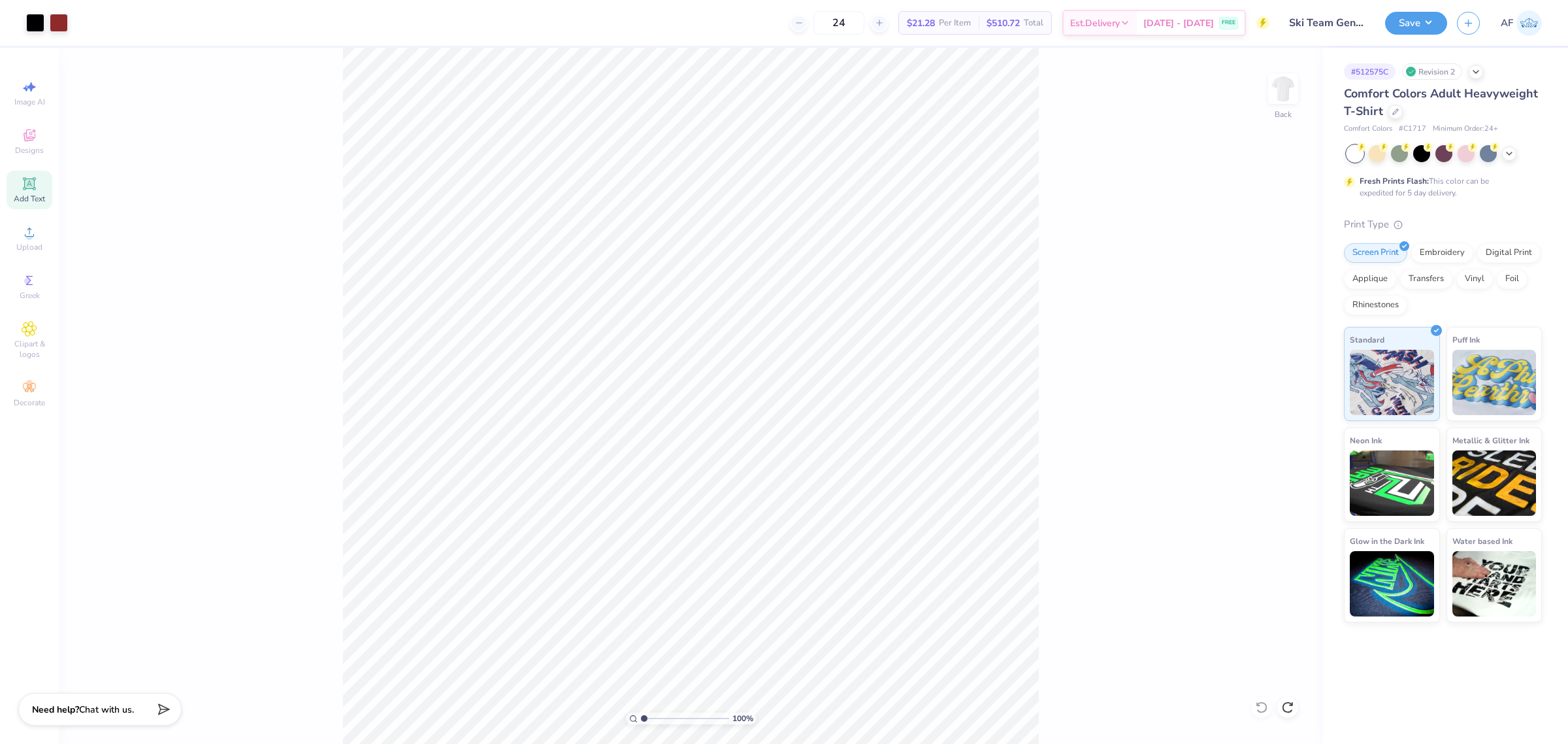
click at [32, 192] on div "Add Text" at bounding box center [30, 190] width 45 height 39
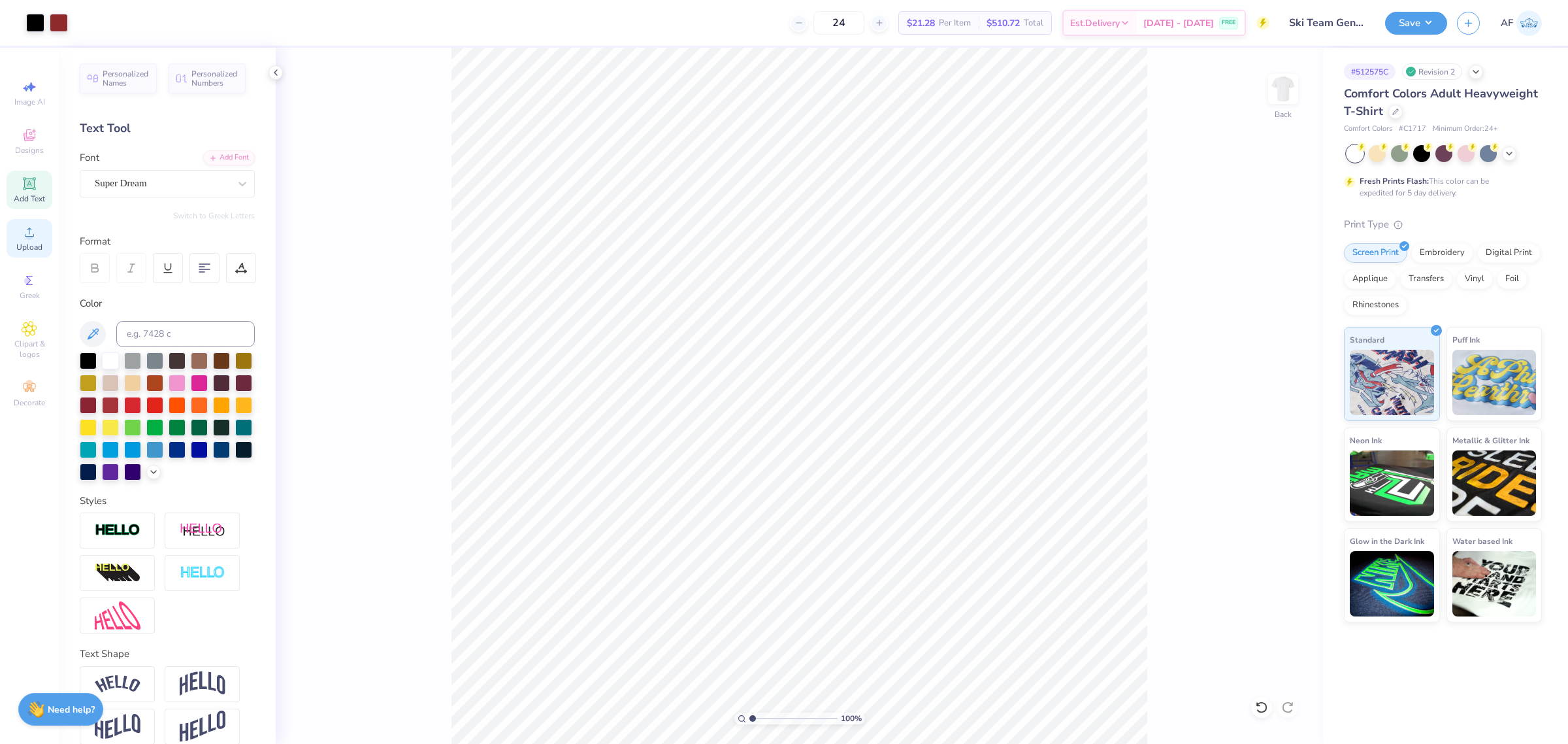
click at [30, 243] on span "Upload" at bounding box center [30, 247] width 26 height 11
type input "1.23175200926507"
type input "4.49"
type input "4.26"
type input "1.23175200926507"
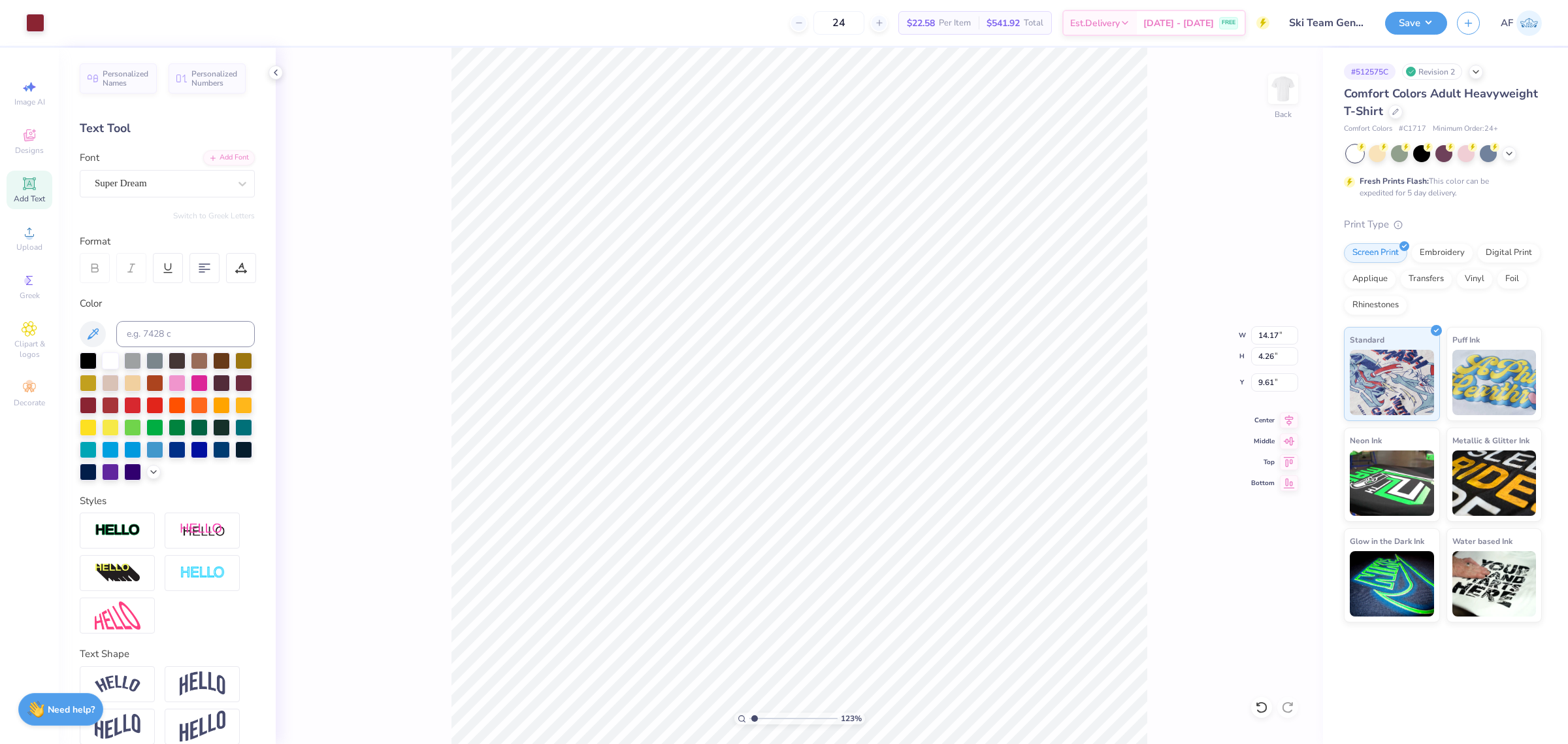
type input "7.79"
click at [419, 429] on div "123 % Back" at bounding box center [799, 395] width 1047 height 696
type input "1.23175200926507"
click at [1270, 360] on input "0.84" at bounding box center [1275, 356] width 47 height 19
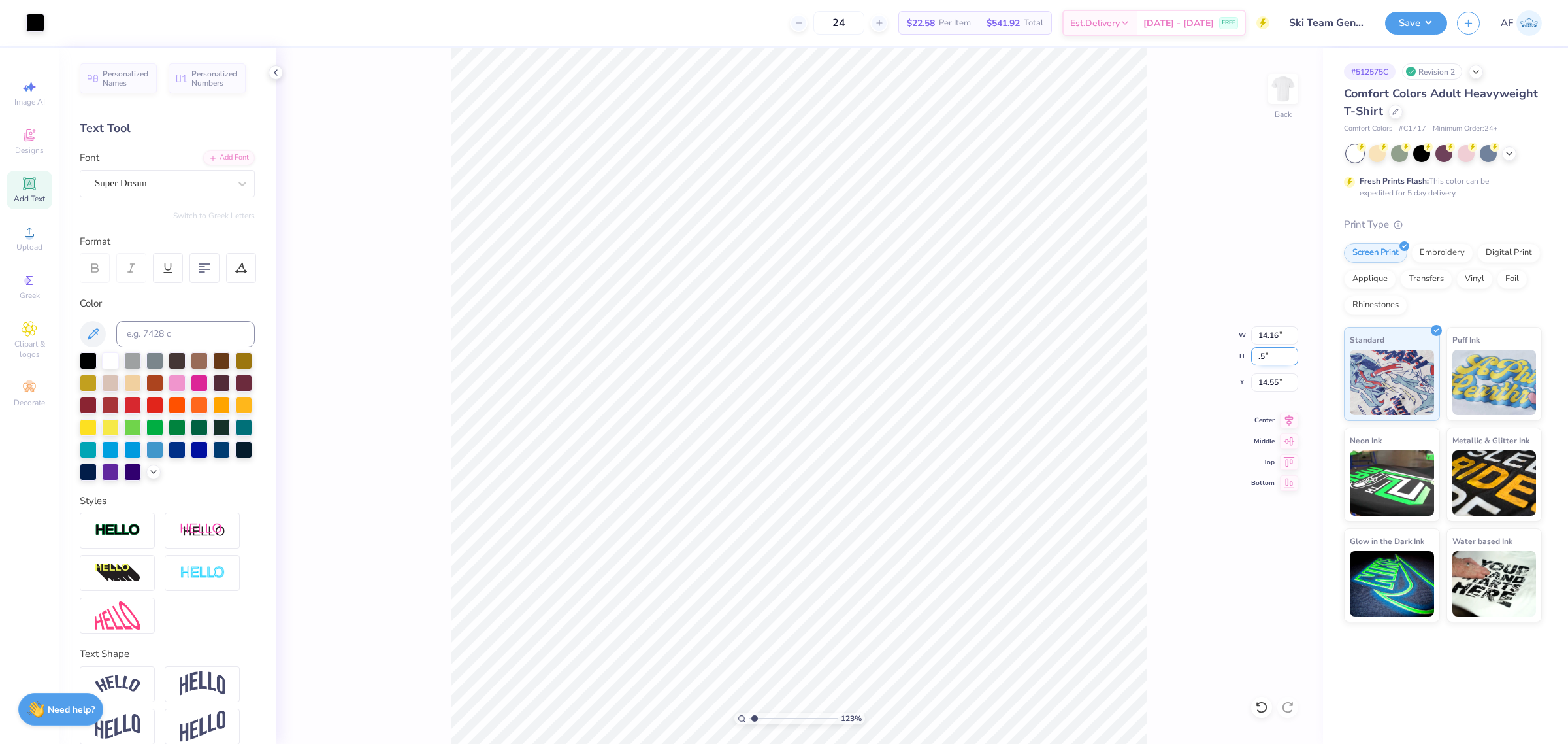
type input ".5"
type input "1.23175200926507"
type input "8.44"
type input "0.50"
type input "14.72"
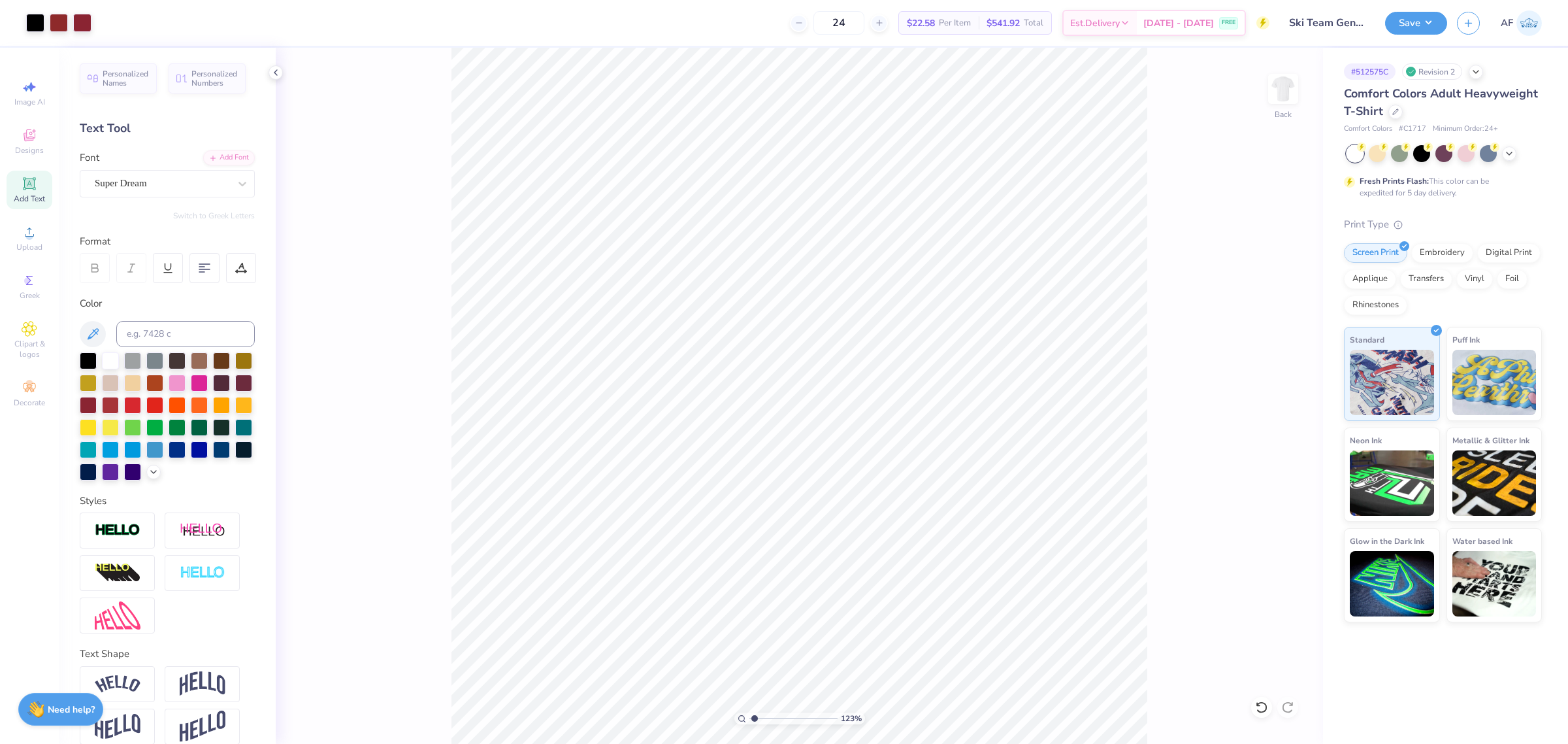
click at [420, 259] on div "123 % Back" at bounding box center [799, 395] width 1047 height 696
type input "1.23175200926507"
click at [1266, 362] on input "4.26" at bounding box center [1275, 356] width 47 height 19
type input ".5"
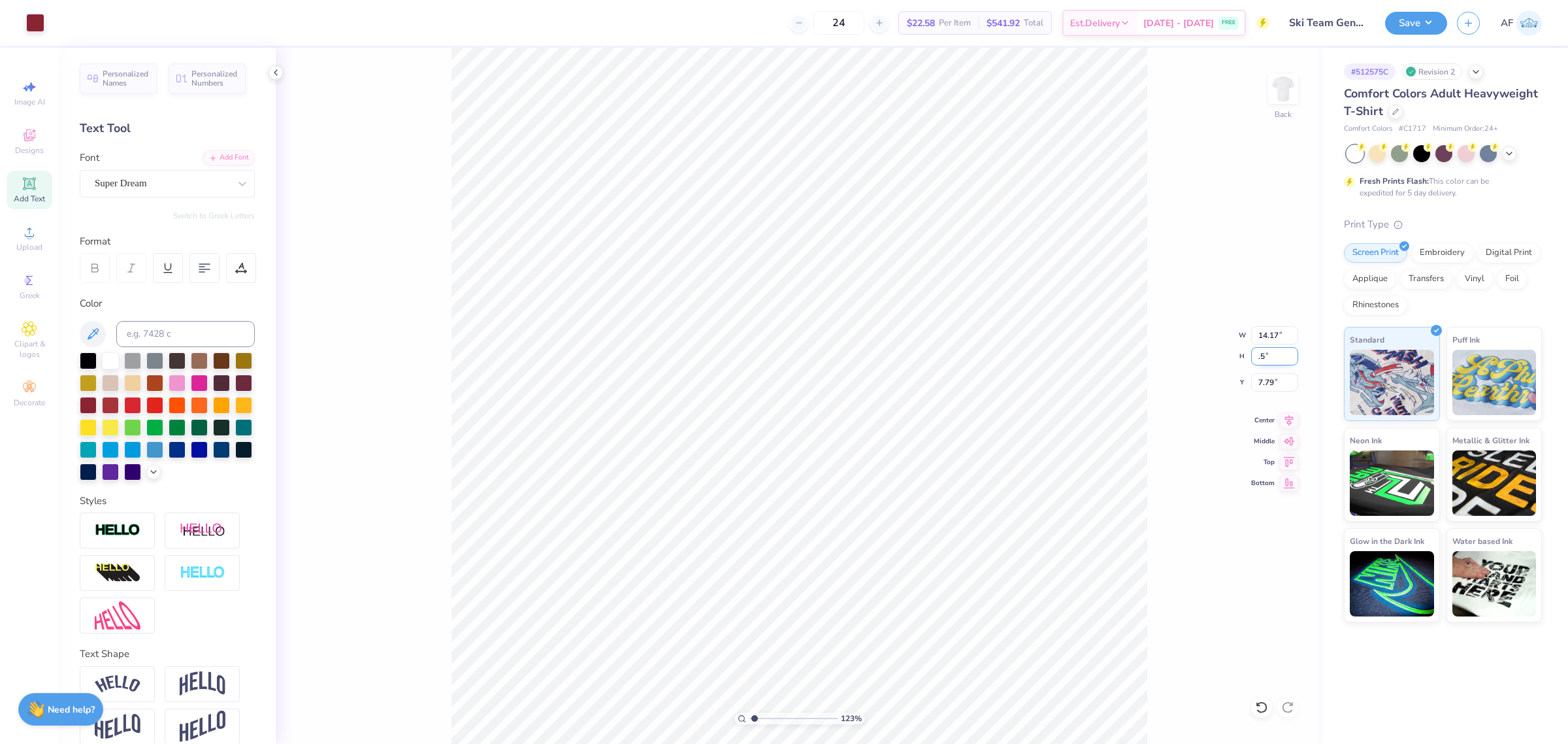
type input "1.23175200926507"
type input "1.66"
type input "0.50"
type input "9.67"
type input "1.23175200926507"
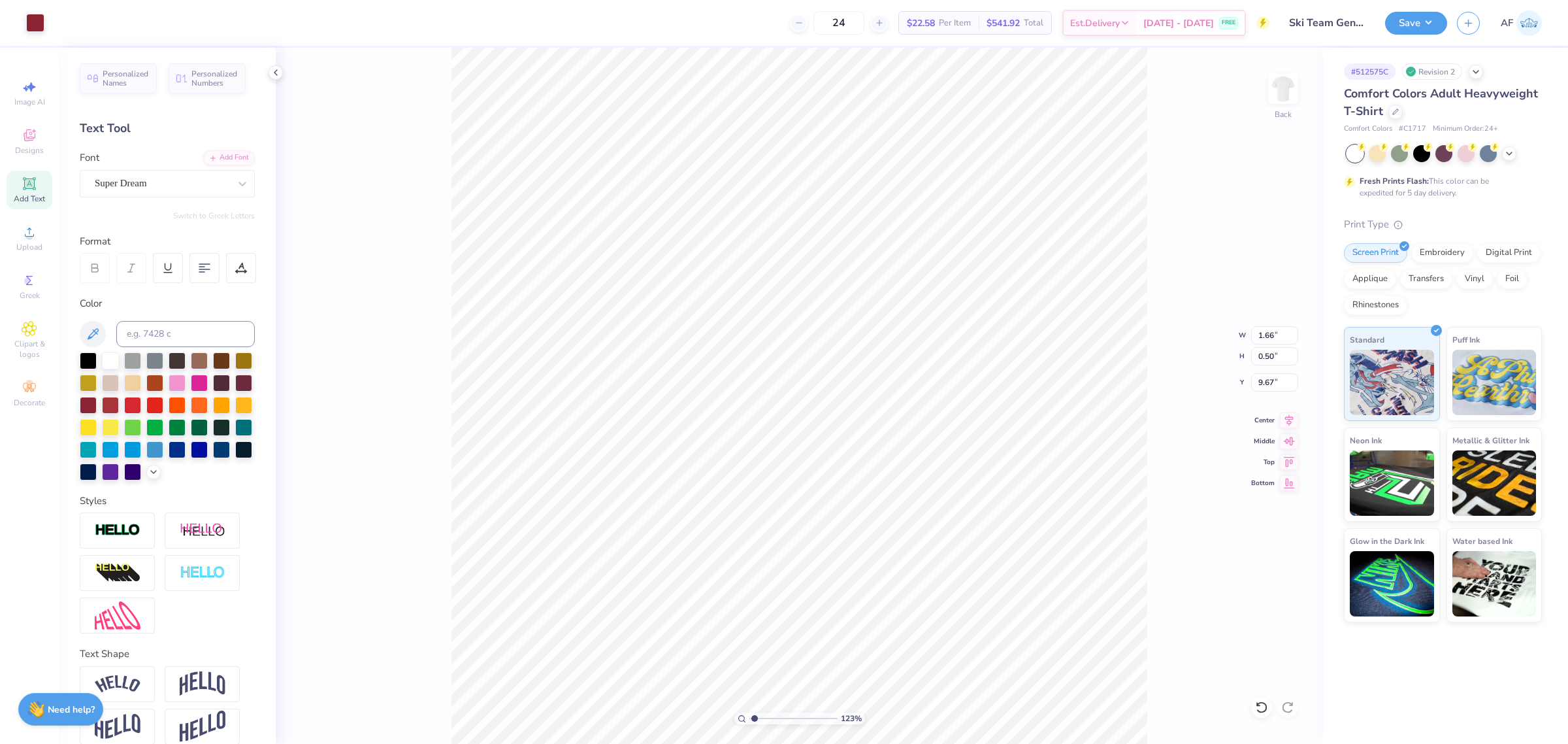
type input "14.72"
type input "1.23175200926507"
click at [1274, 338] on input "10.32" at bounding box center [1275, 335] width 47 height 19
type input "12"
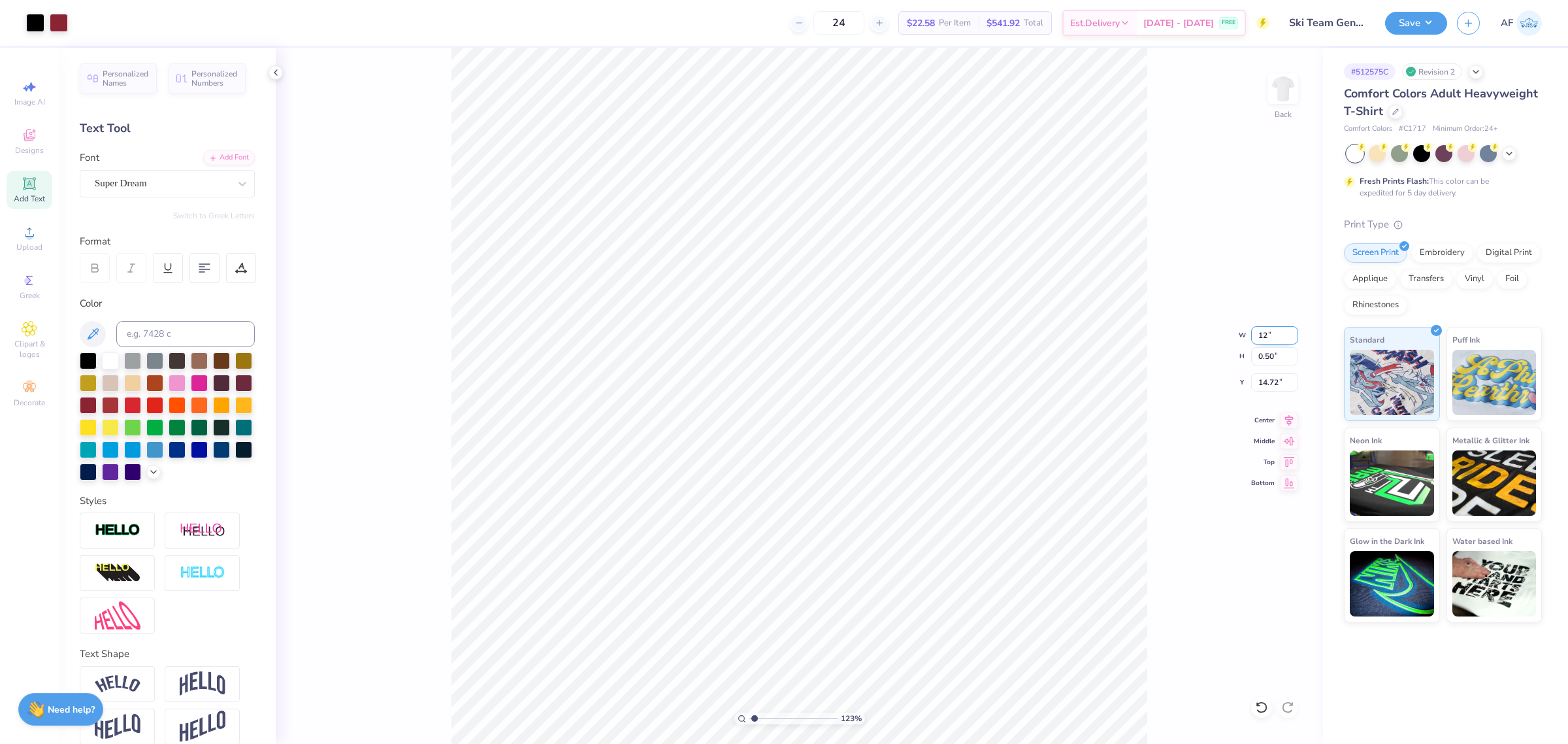
type input "1.23175200926507"
type input "12.00"
type input "0.58"
type input "14.68"
type input "12.5"
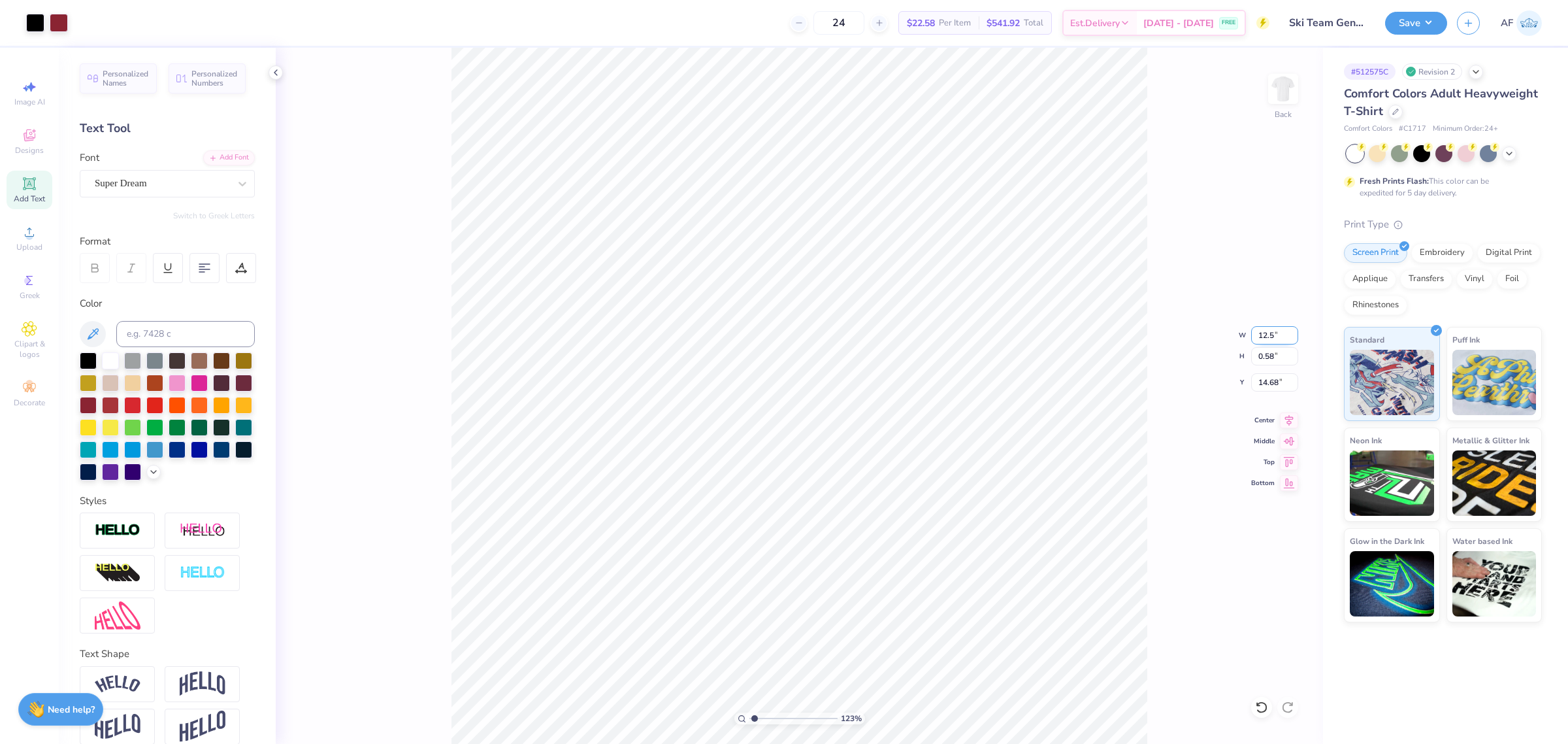
type input "1.23175200926507"
type input "12.50"
type input "0.61"
type input "14.67"
type input "1.23175200926507"
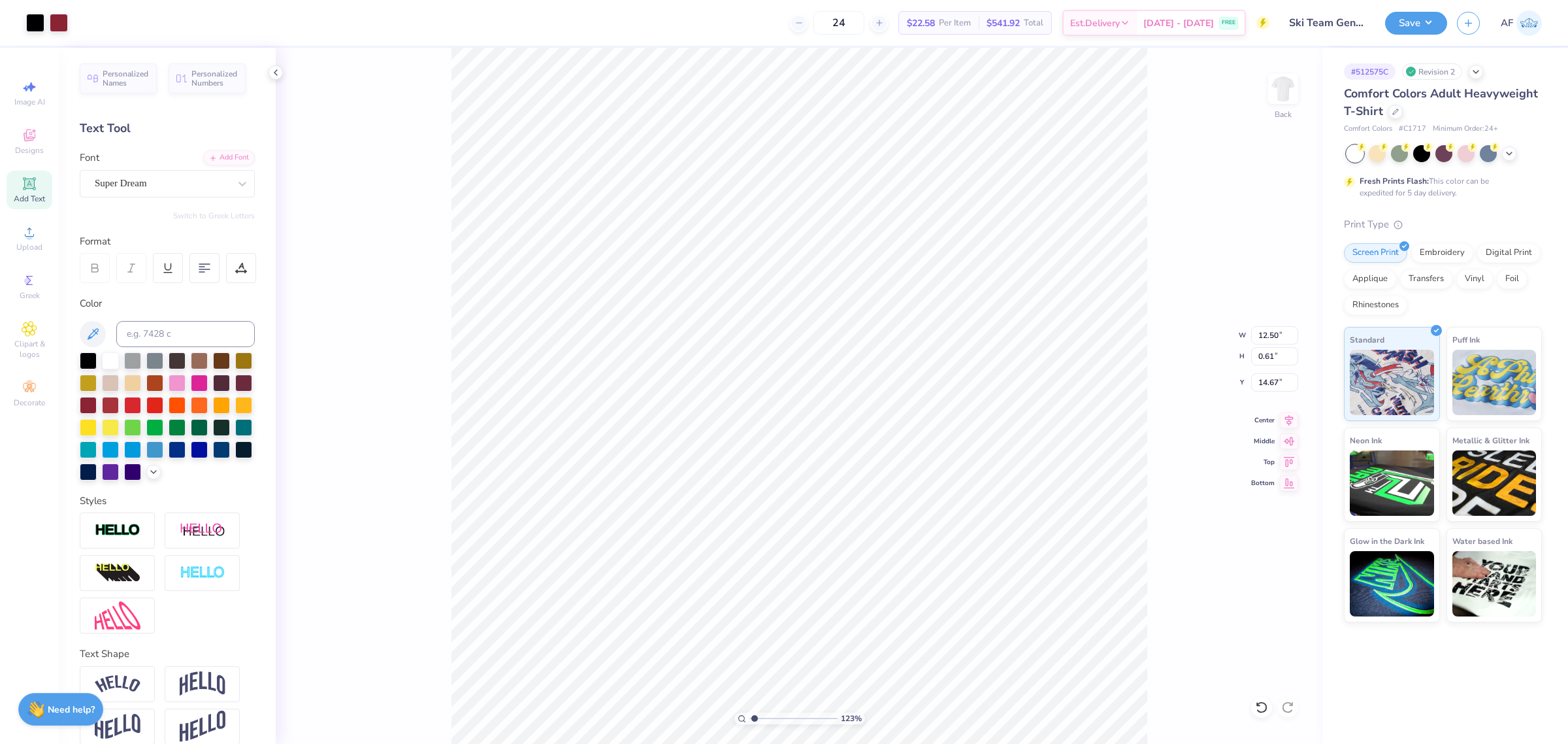
type input "5.84"
click at [439, 417] on div "152 % Back" at bounding box center [799, 395] width 1047 height 696
type input "1.51721301232853"
click at [1267, 337] on input "12.50" at bounding box center [1275, 335] width 47 height 19
click at [1270, 386] on input "5.84" at bounding box center [1275, 382] width 47 height 19
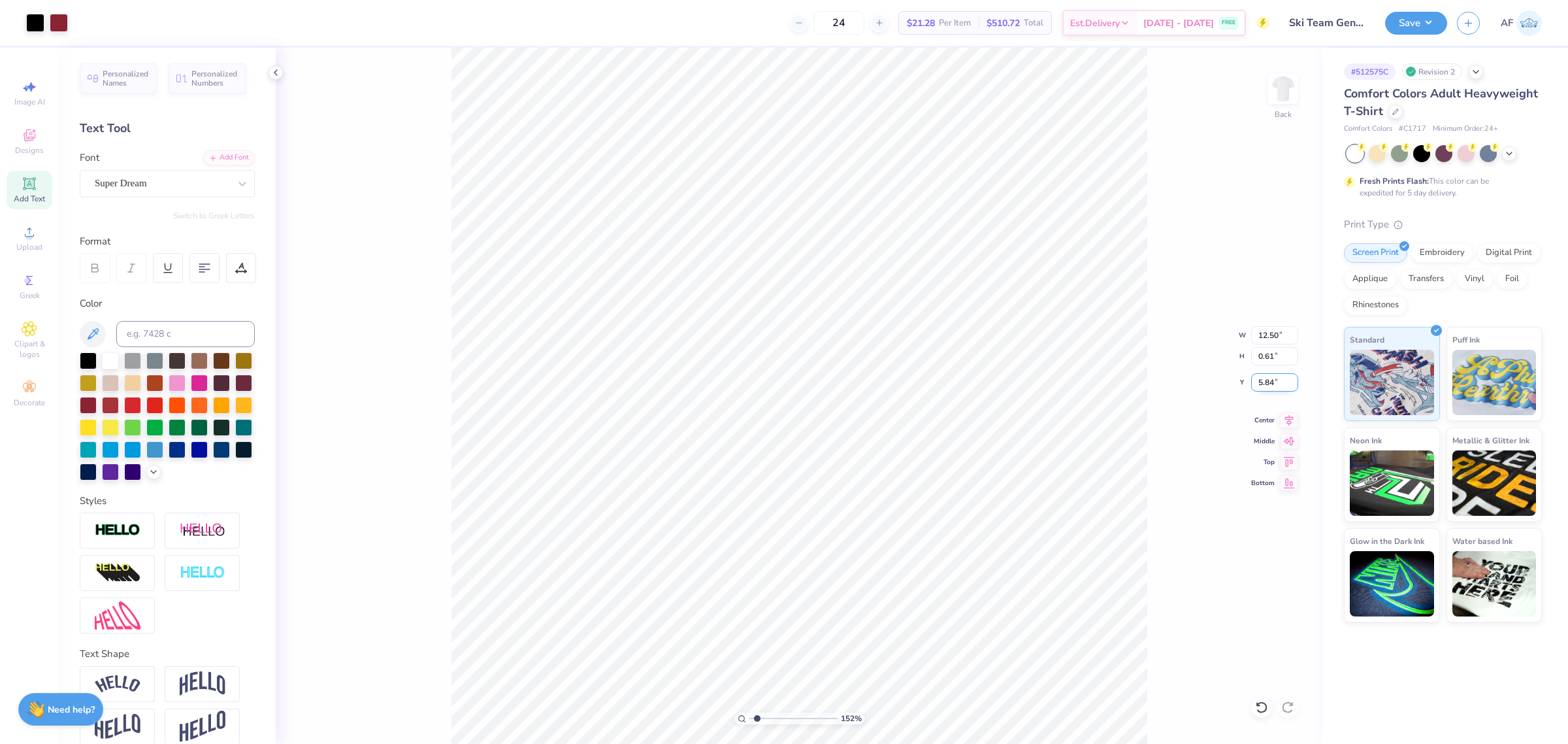
click at [1270, 386] on input "5.84" at bounding box center [1275, 382] width 47 height 19
type input "3"
type input "1.51721301232853"
type input "3.00"
click at [1281, 416] on icon at bounding box center [1288, 418] width 19 height 16
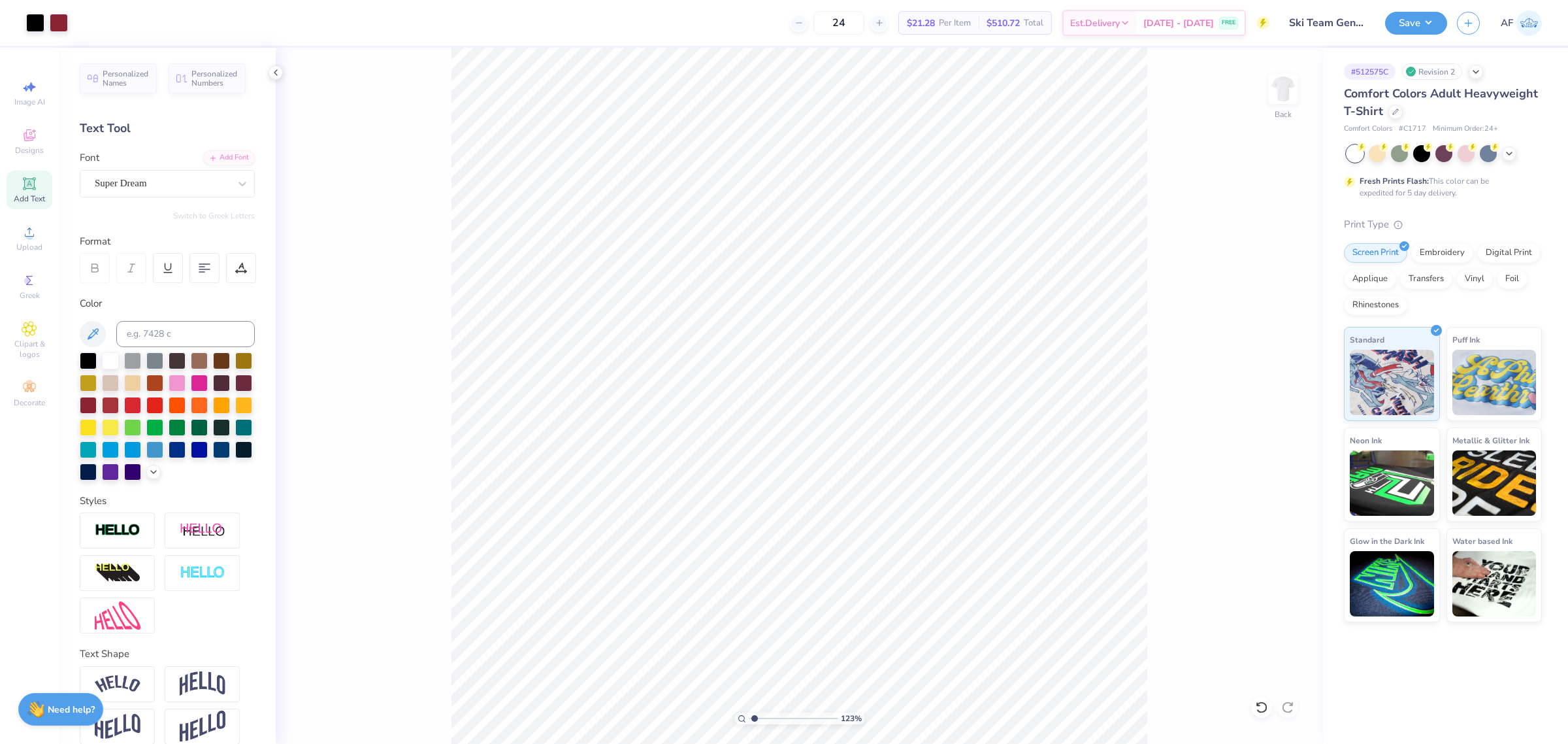
type input "1"
click at [35, 250] on span "Upload" at bounding box center [30, 247] width 26 height 11
click at [294, 657] on div "100 % Back" at bounding box center [799, 395] width 1047 height 696
click at [1263, 335] on input "14.17" at bounding box center [1275, 335] width 47 height 19
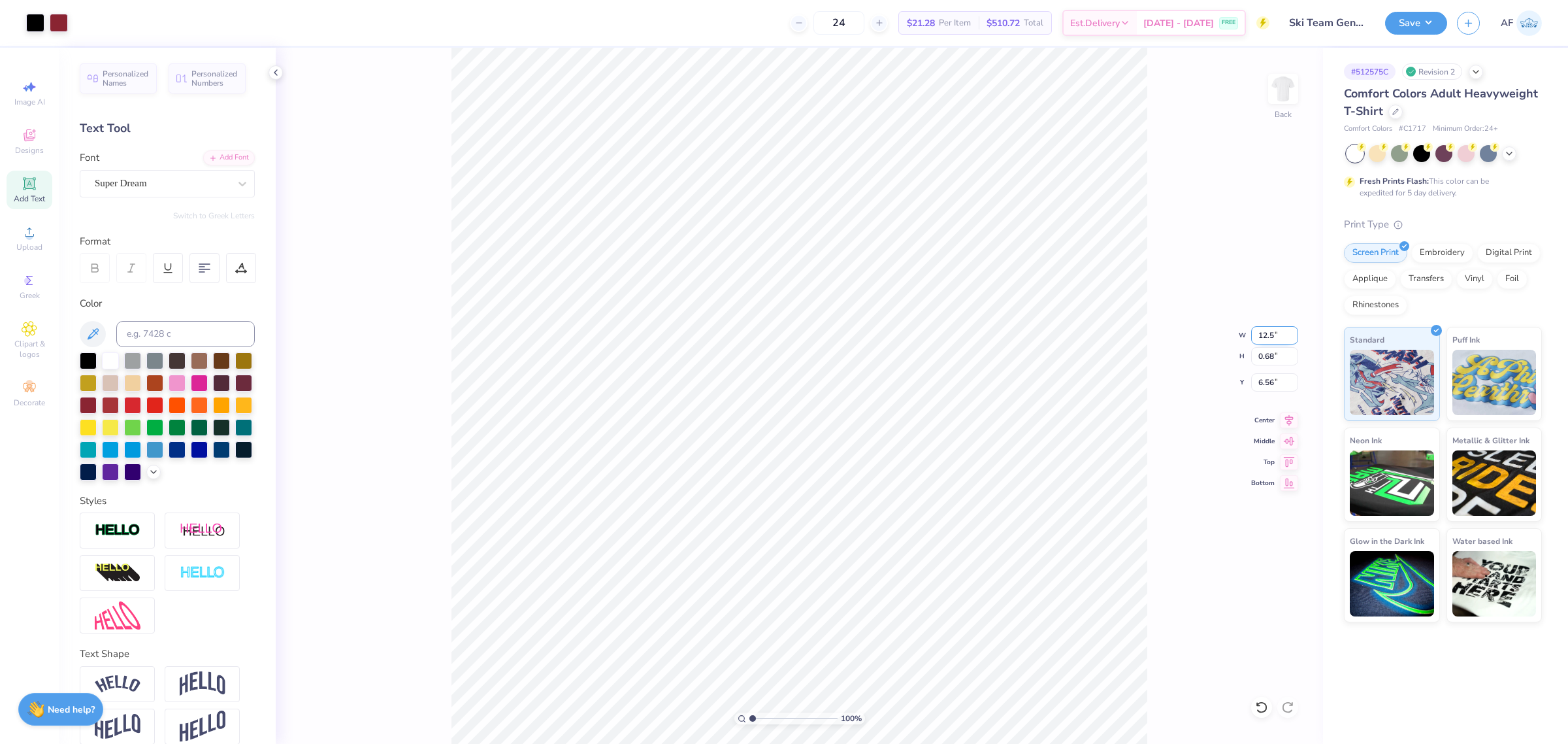
type input "12.50"
type input "0.60"
click at [1266, 379] on input "6.60" at bounding box center [1275, 382] width 47 height 19
type input "3.00"
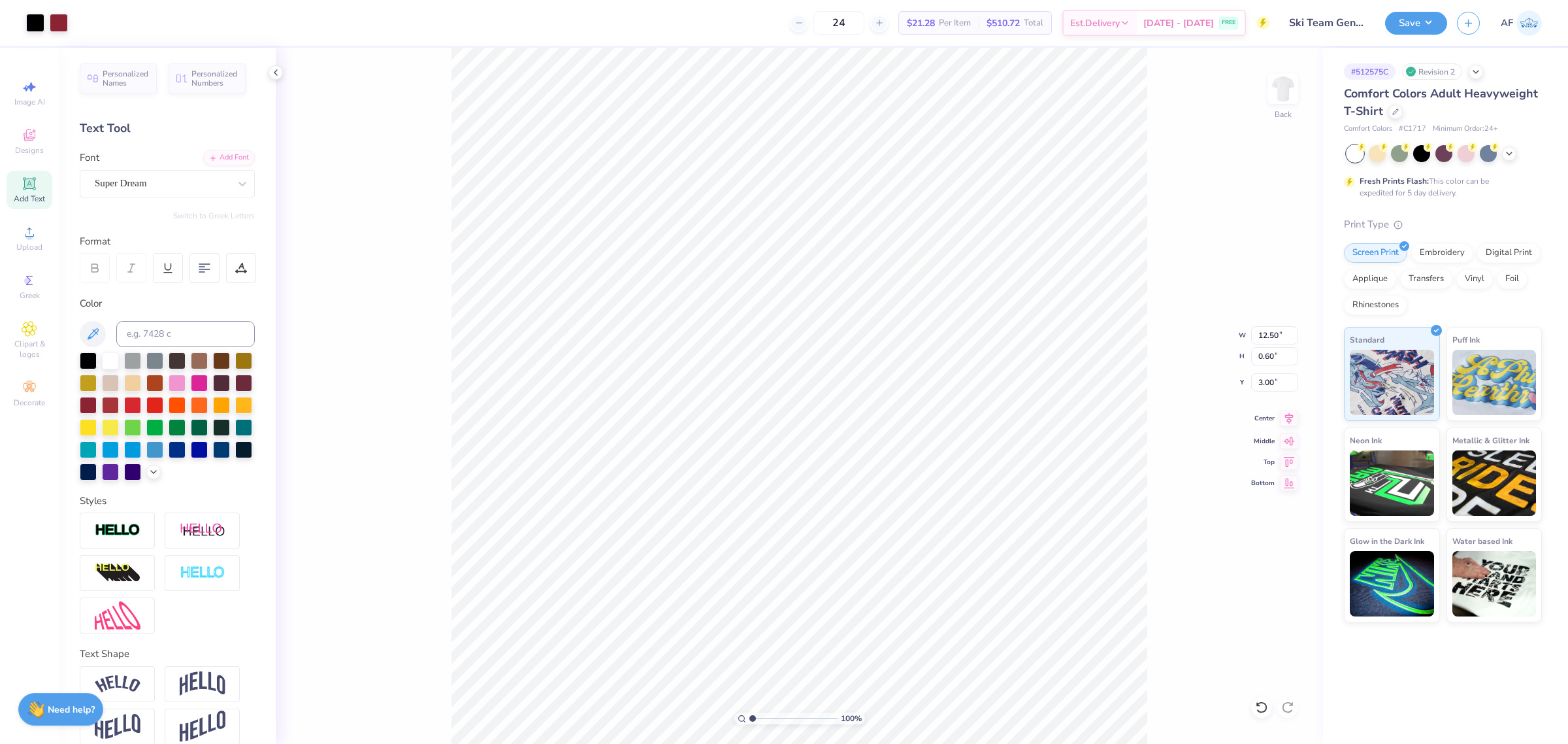
click at [1291, 419] on icon at bounding box center [1288, 418] width 19 height 16
type input "1.23175200926507"
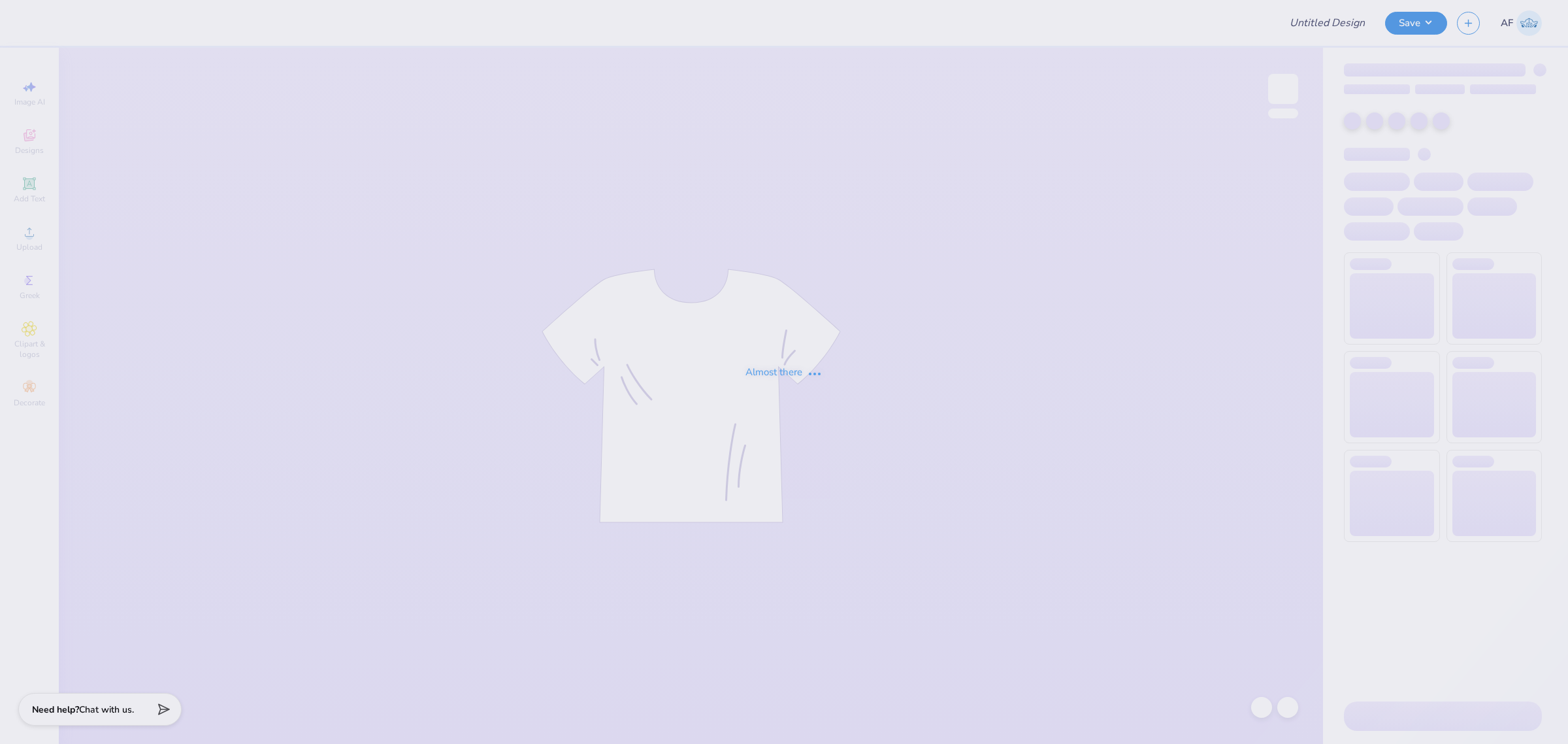
type input "Ski Team General Merch!"
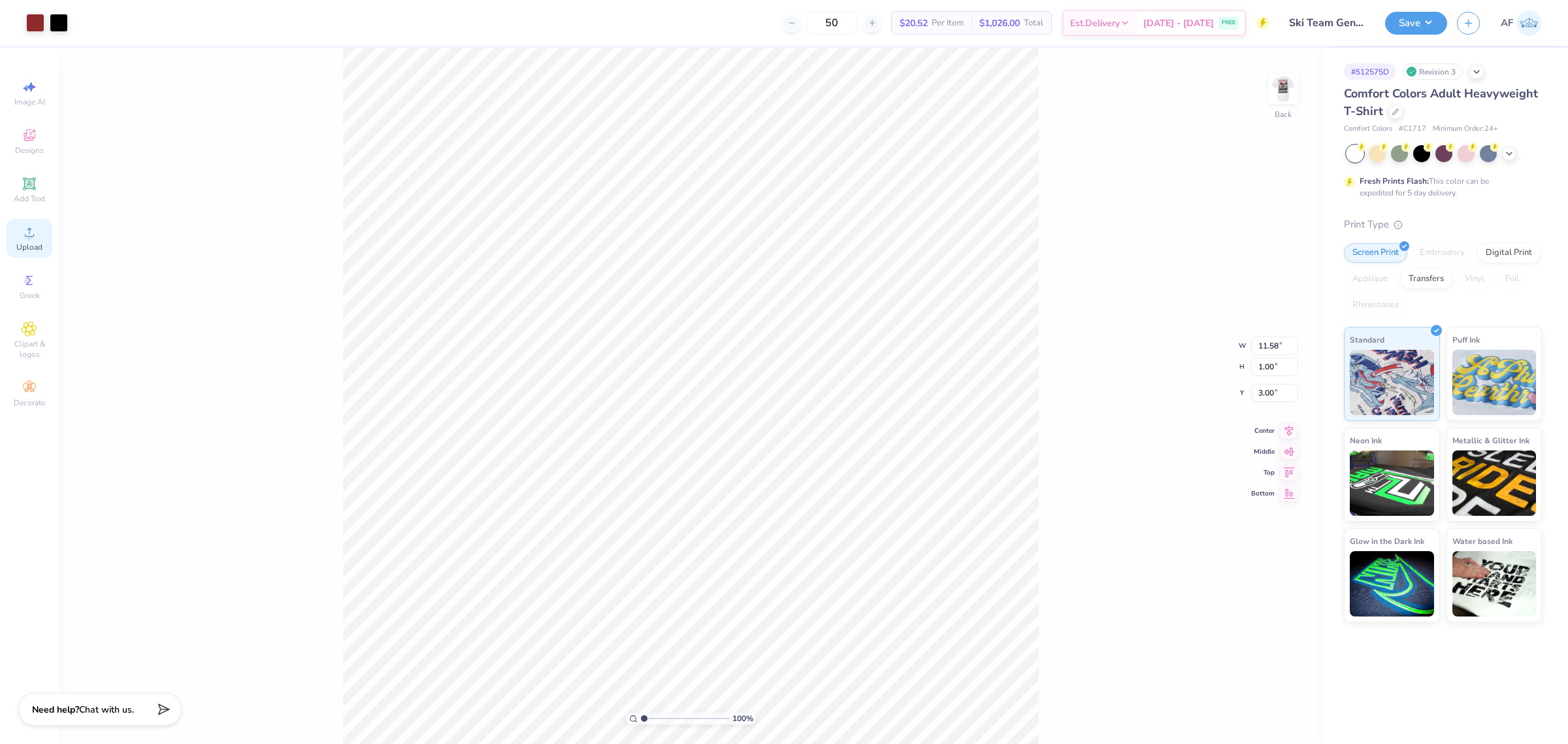
click at [20, 236] on div "Upload" at bounding box center [30, 238] width 45 height 39
type input "14.17"
type input "11.88"
type input "6.56"
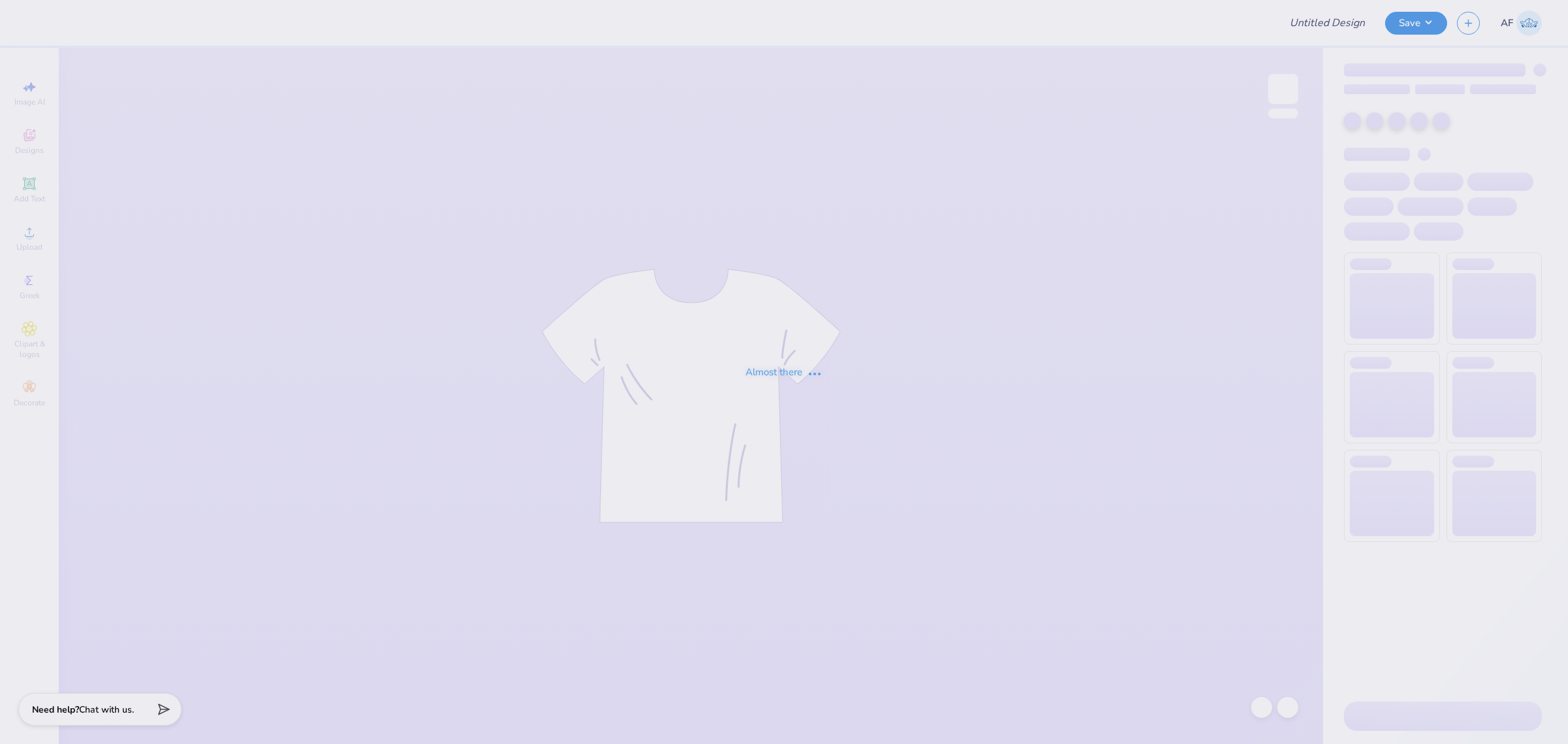
type input "Ski Team General Merch!"
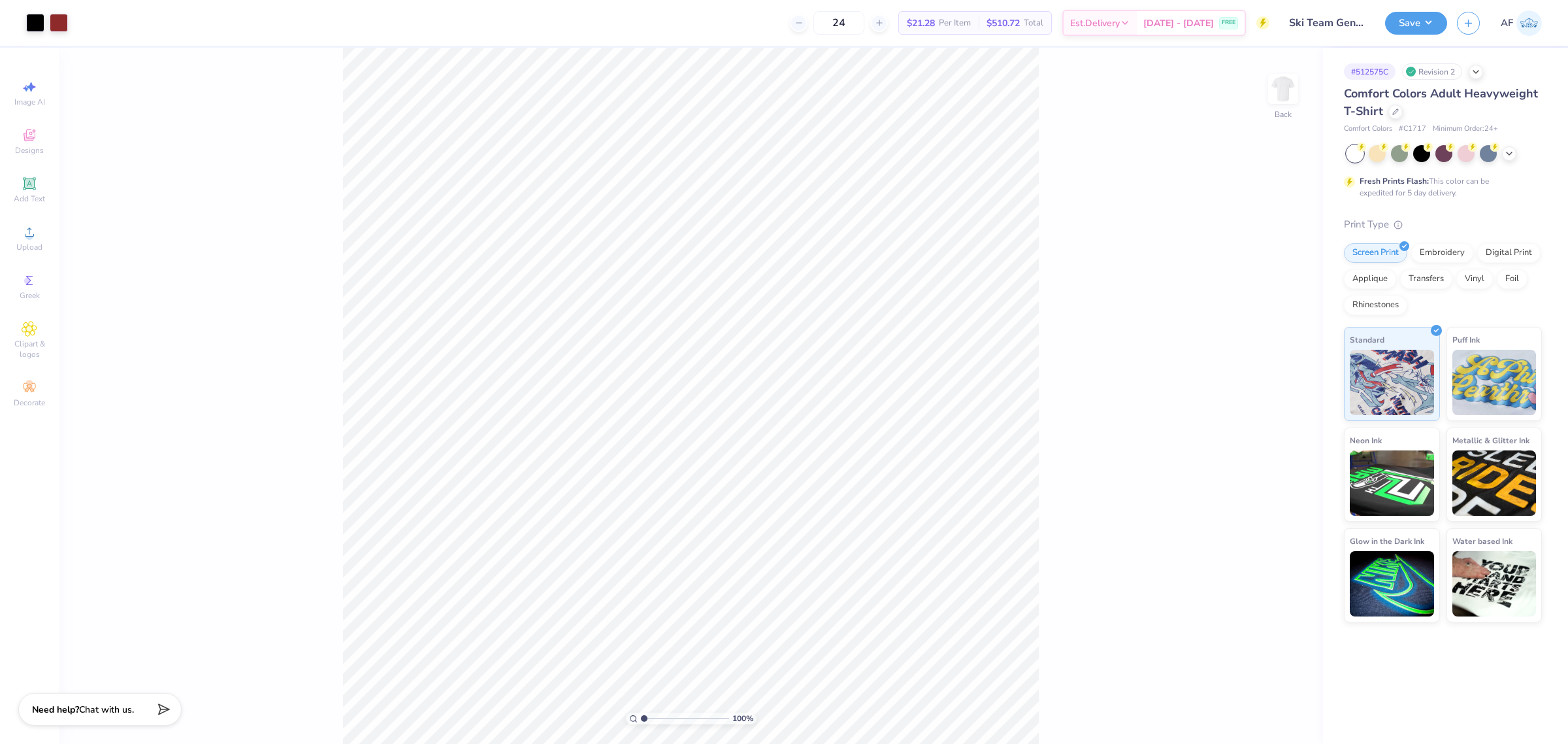
click at [1047, 344] on div "100 % Back" at bounding box center [692, 395] width 1265 height 696
click at [27, 240] on div "Upload" at bounding box center [30, 238] width 45 height 39
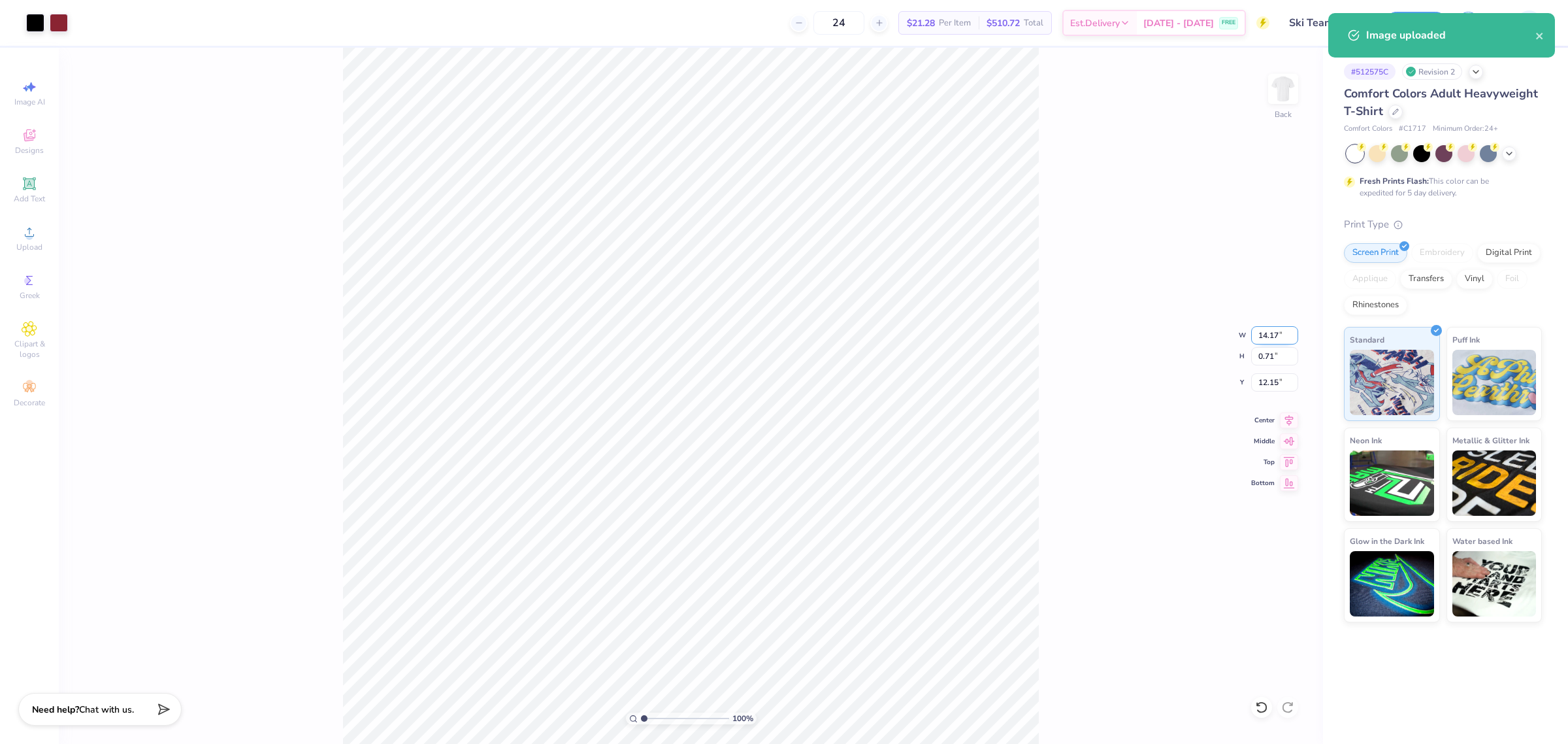
click at [1262, 335] on input "14.17" at bounding box center [1275, 335] width 47 height 19
type input "12.50"
type input "0.62"
click at [1275, 381] on input "12.19" at bounding box center [1275, 382] width 47 height 19
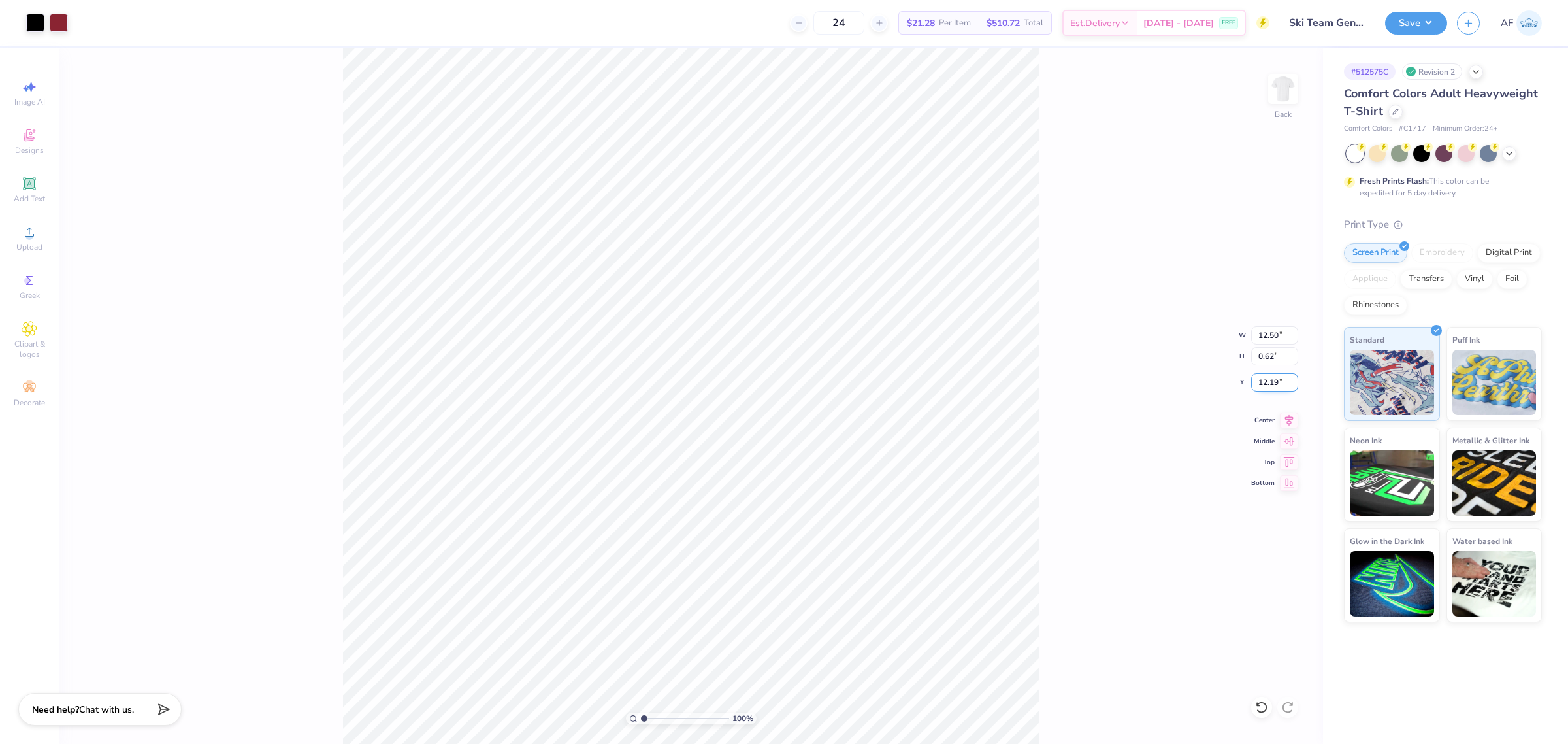
click at [1275, 381] on input "12.19" at bounding box center [1275, 382] width 47 height 19
type input "3.00"
click at [315, 252] on div "100 % Back" at bounding box center [692, 395] width 1265 height 696
click at [1438, 24] on button "Save" at bounding box center [1416, 21] width 62 height 23
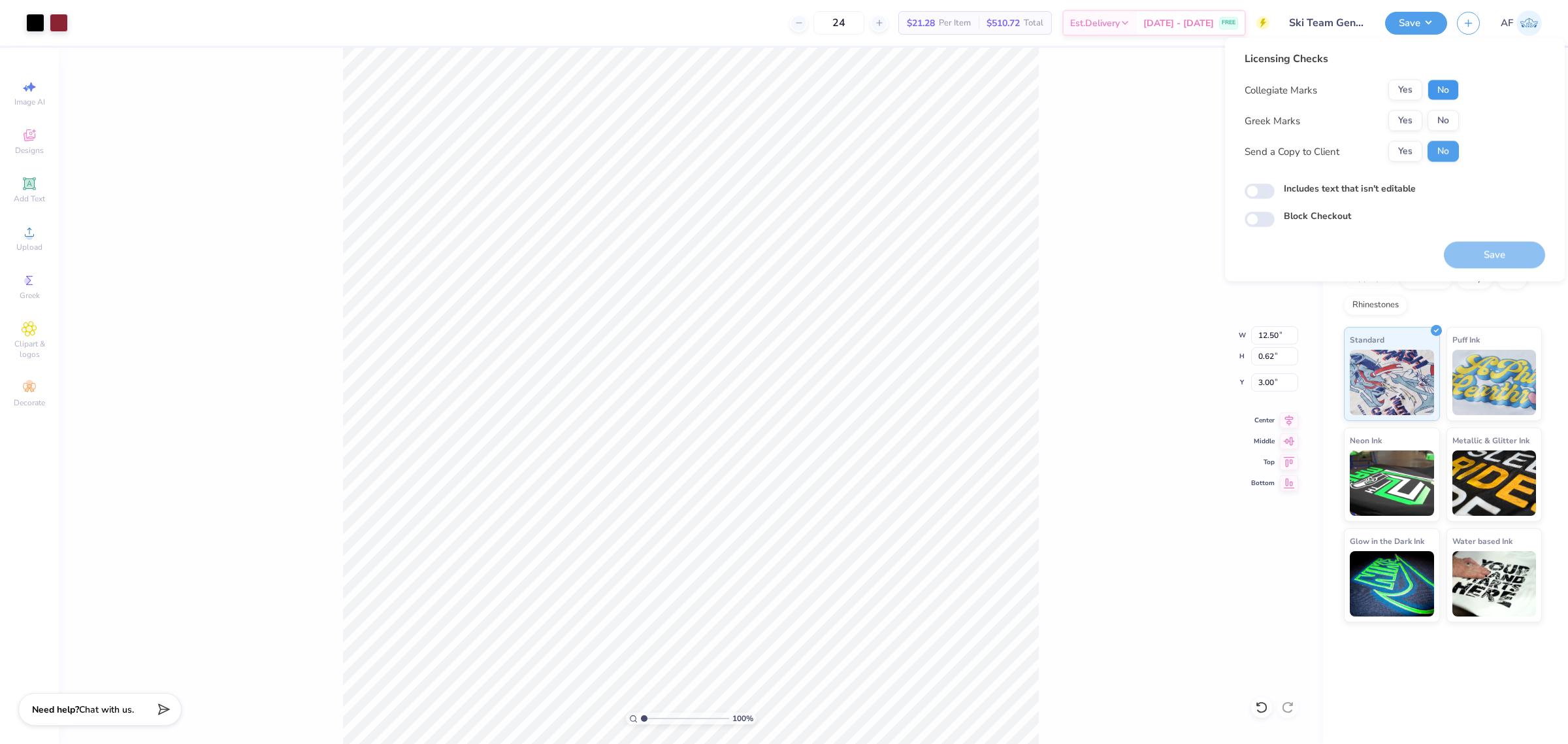
click at [1436, 88] on button "No" at bounding box center [1444, 90] width 32 height 21
click at [1443, 119] on button "No" at bounding box center [1444, 121] width 32 height 21
click at [1398, 159] on button "Yes" at bounding box center [1405, 151] width 34 height 21
click at [1398, 80] on button "Yes" at bounding box center [1405, 90] width 34 height 21
click at [1486, 250] on button "Save" at bounding box center [1494, 255] width 101 height 27
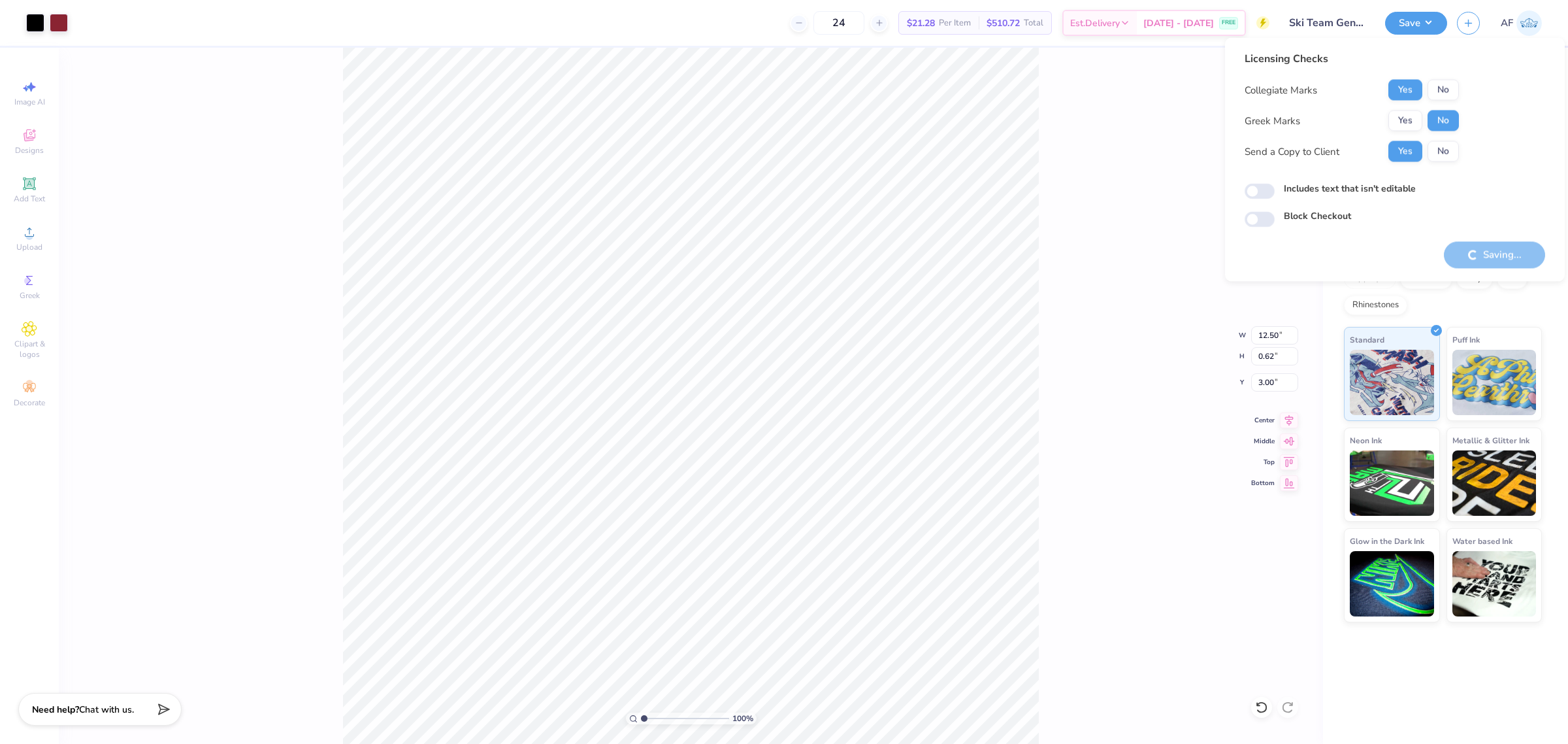
click at [1145, 248] on div "100 % Back W 12.50 12.50 " H 0.62 0.62 " Y 3.00 3.00 " Center Middle Top Bottom" at bounding box center [692, 395] width 1265 height 696
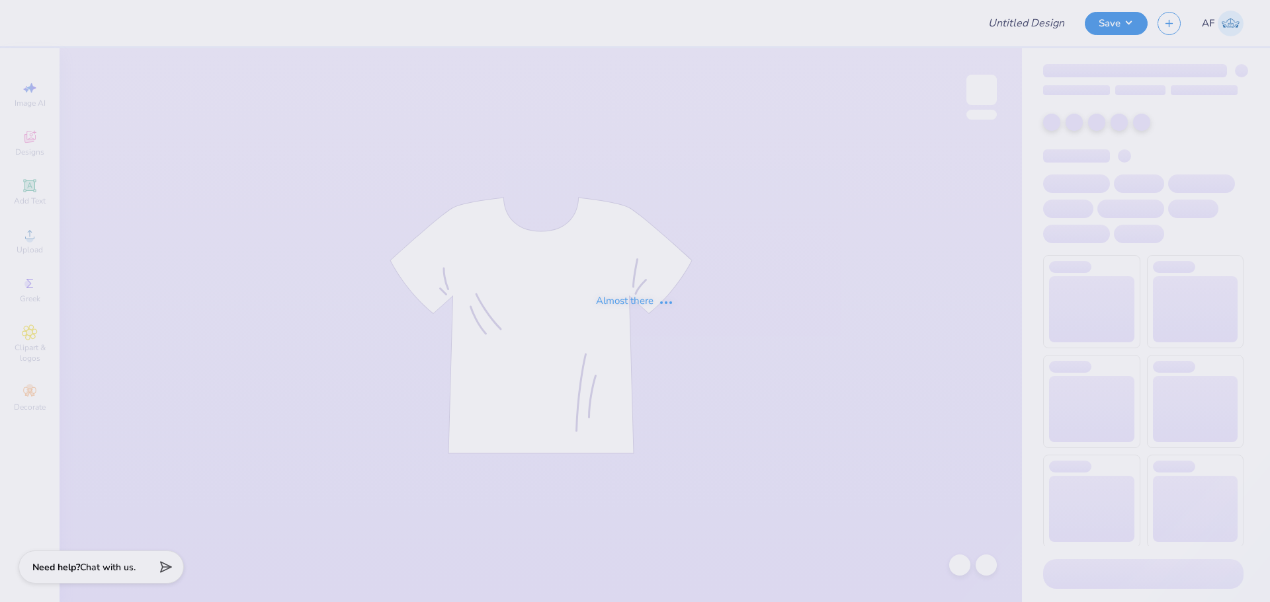
type input "Ski Team General Merch!"
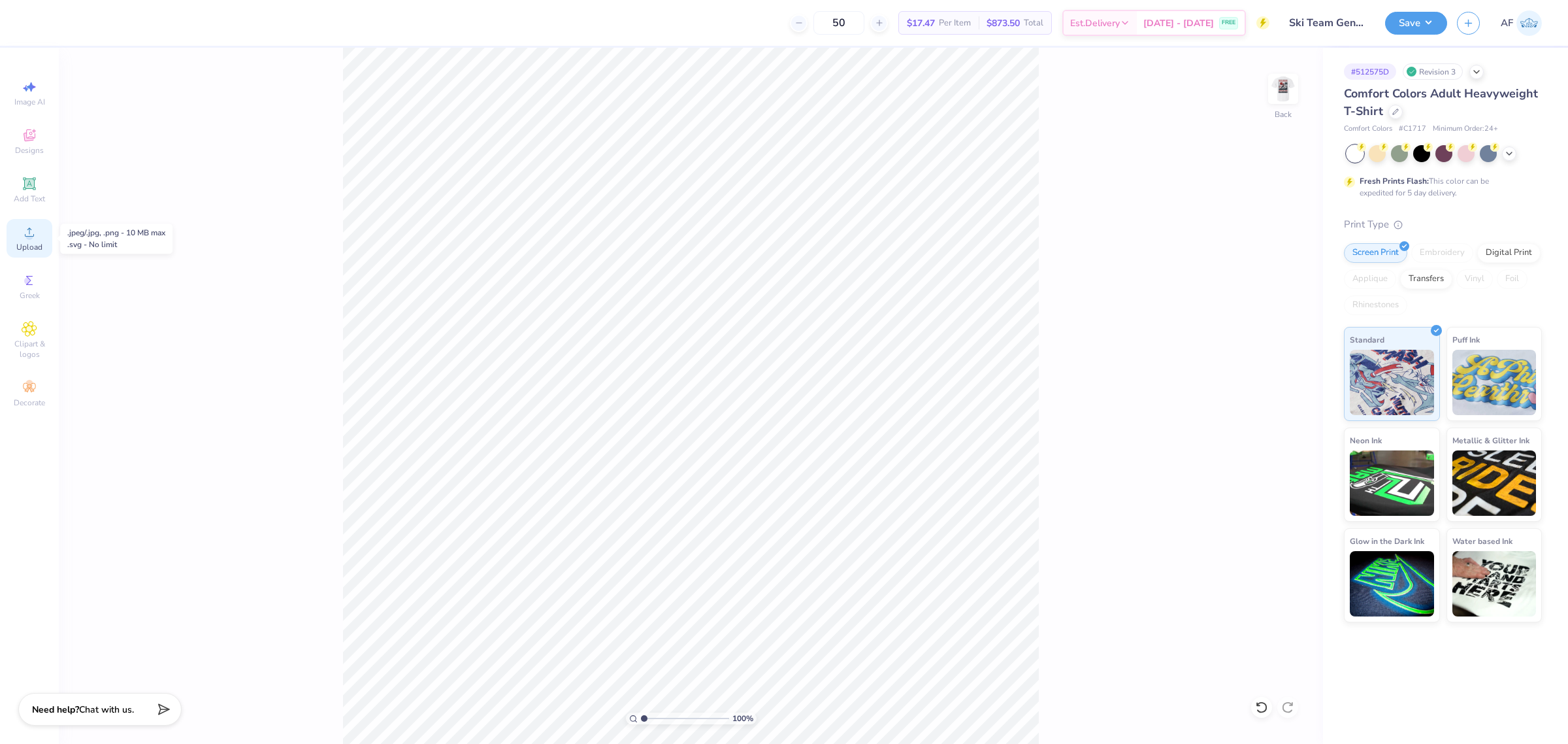
click at [40, 236] on div "Upload" at bounding box center [30, 238] width 45 height 39
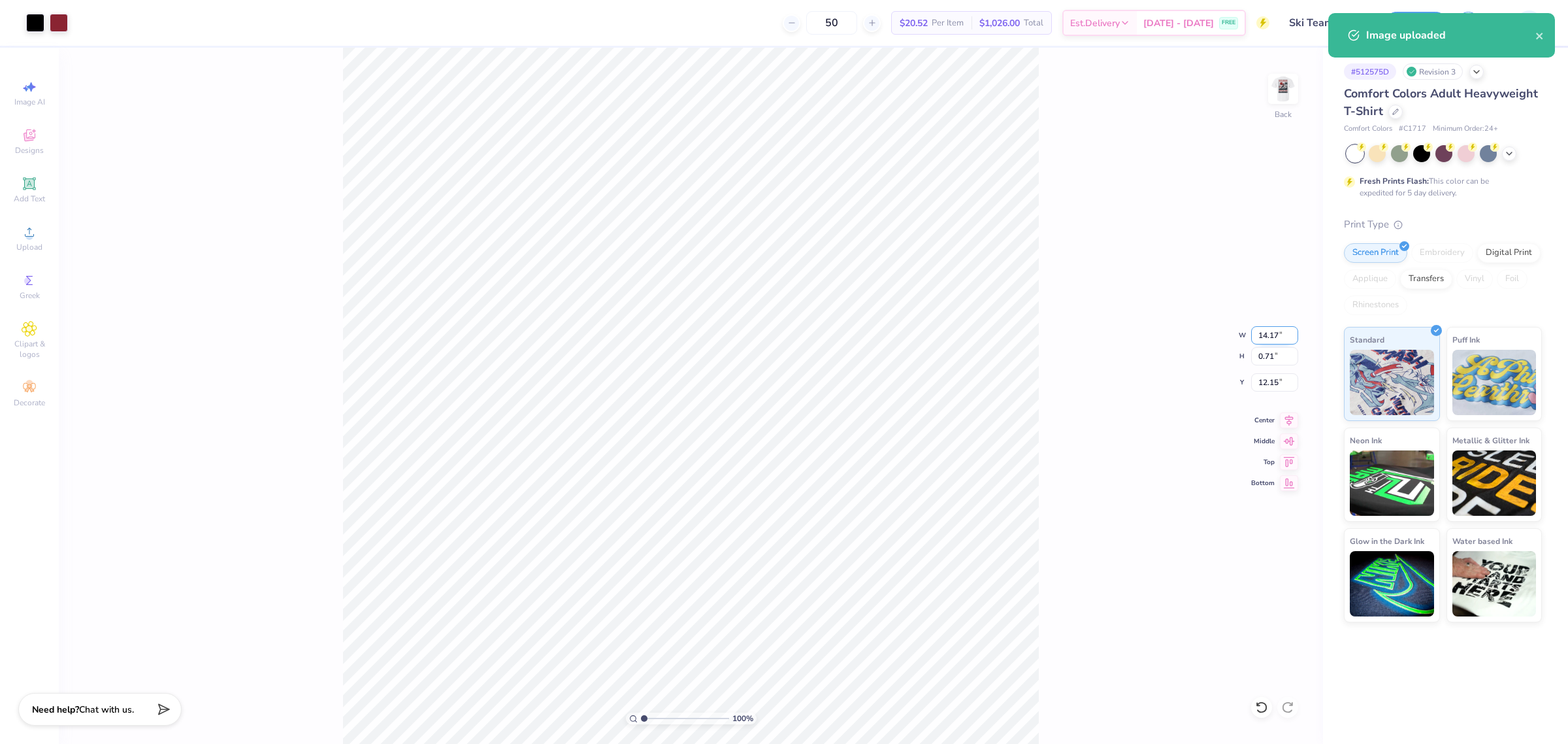
click at [1254, 338] on input "14.17" at bounding box center [1275, 335] width 47 height 19
type input "12.50"
type input "0.62"
click at [1254, 385] on input "12.19" at bounding box center [1275, 382] width 47 height 19
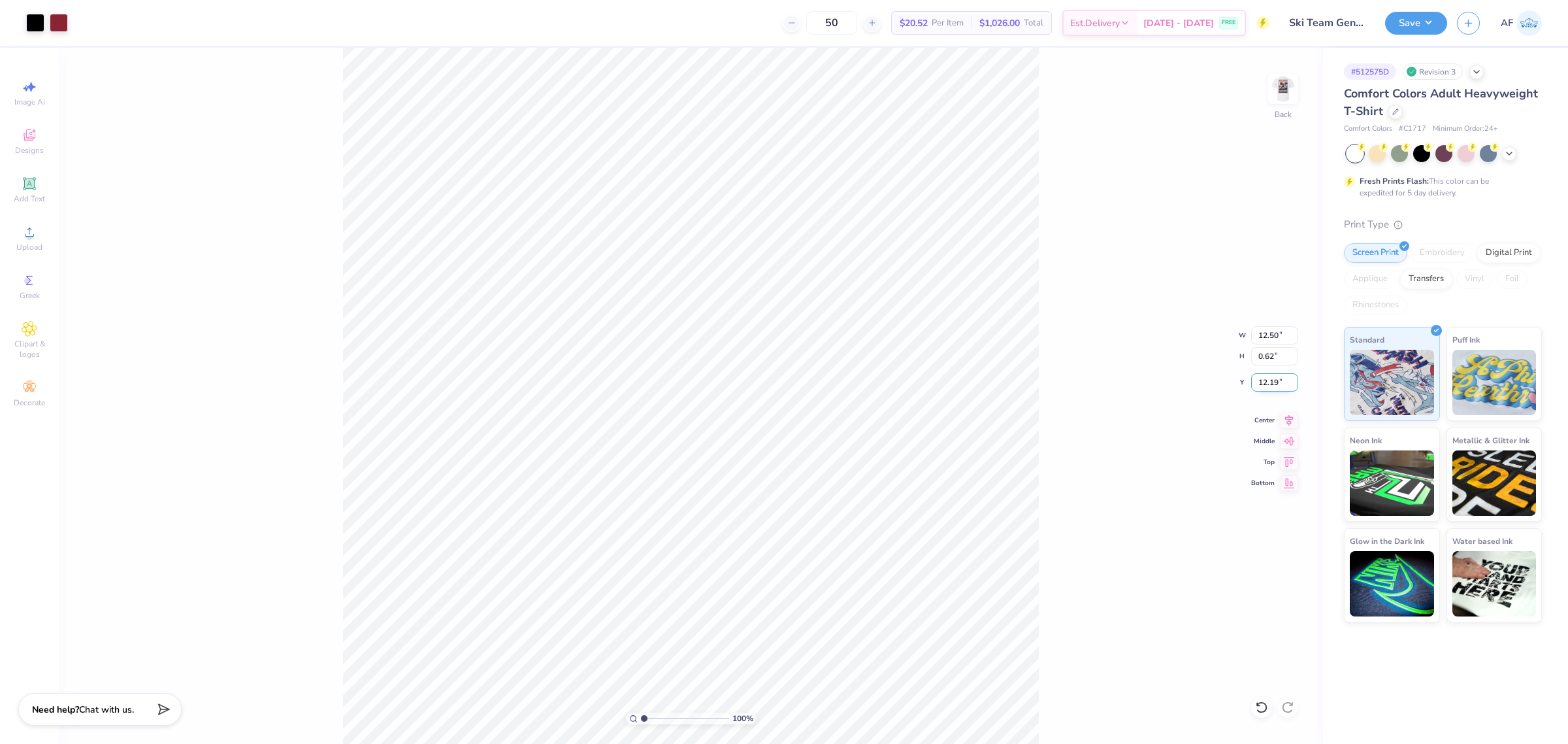
click at [1254, 385] on input "12.19" at bounding box center [1275, 382] width 47 height 19
type input "3.00"
click at [1254, 420] on icon at bounding box center [1288, 418] width 19 height 16
click at [1254, 21] on button "Save" at bounding box center [1416, 21] width 62 height 23
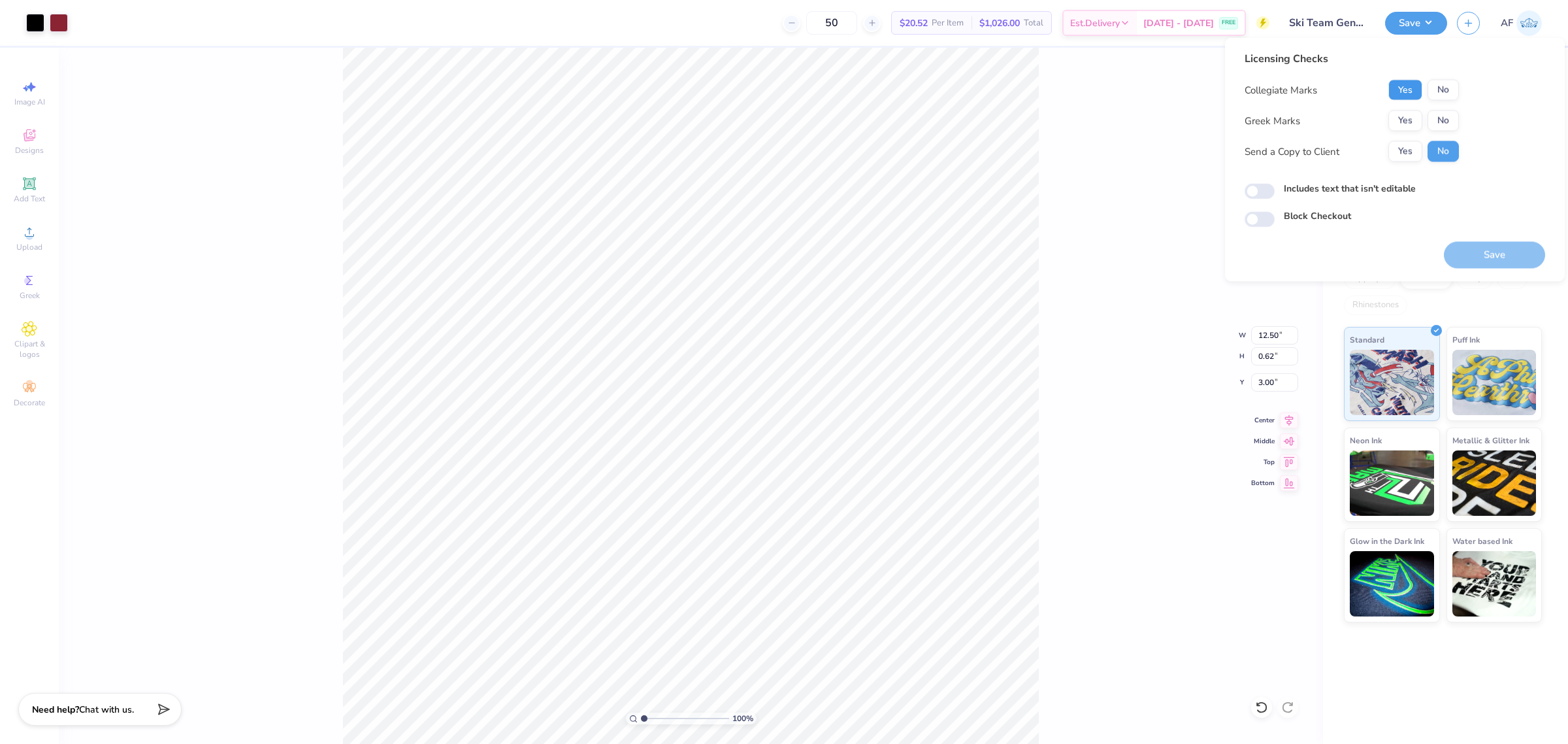
click at [1254, 96] on button "Yes" at bounding box center [1405, 90] width 34 height 21
click at [1254, 118] on button "Yes" at bounding box center [1405, 121] width 34 height 21
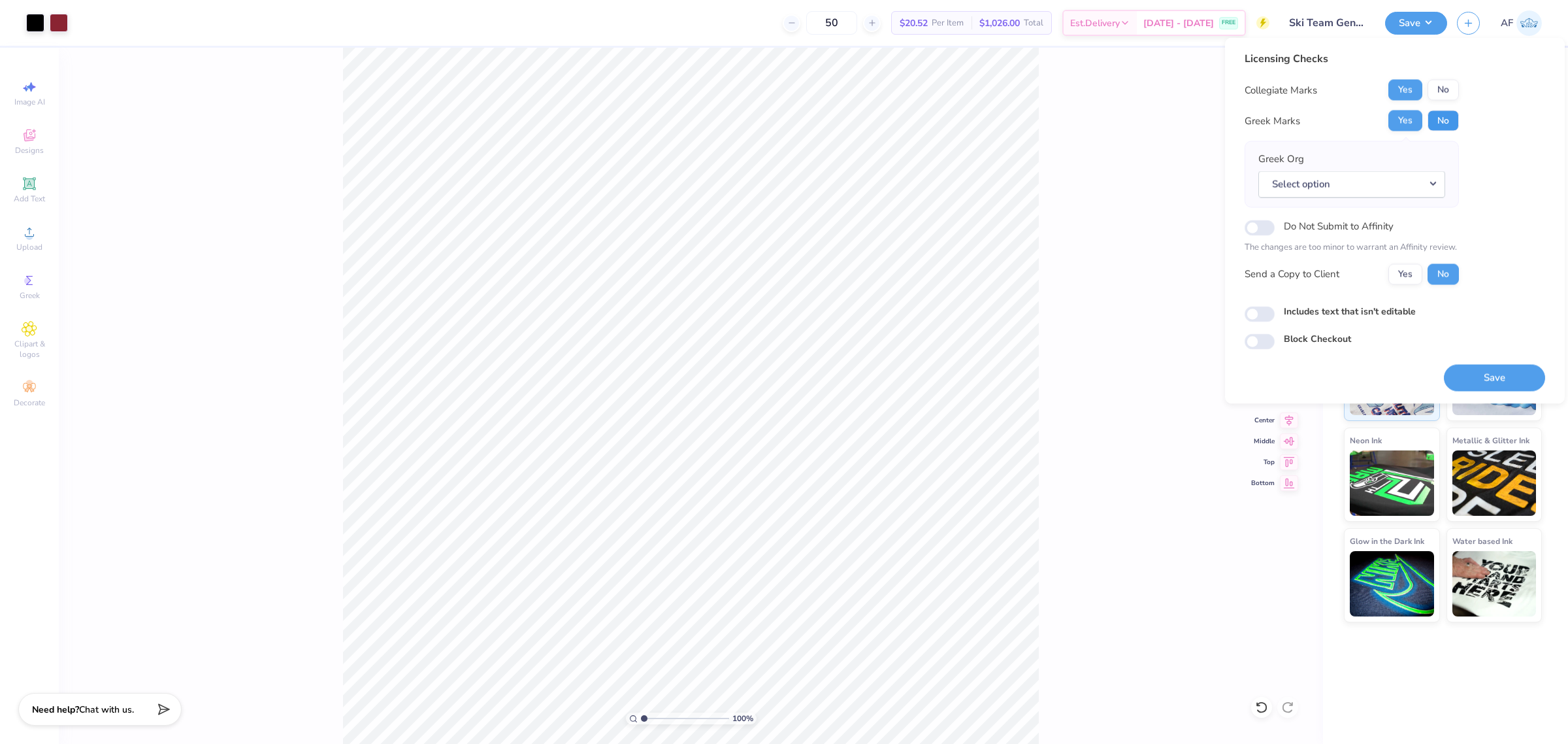
click at [1254, 119] on button "No" at bounding box center [1444, 121] width 32 height 21
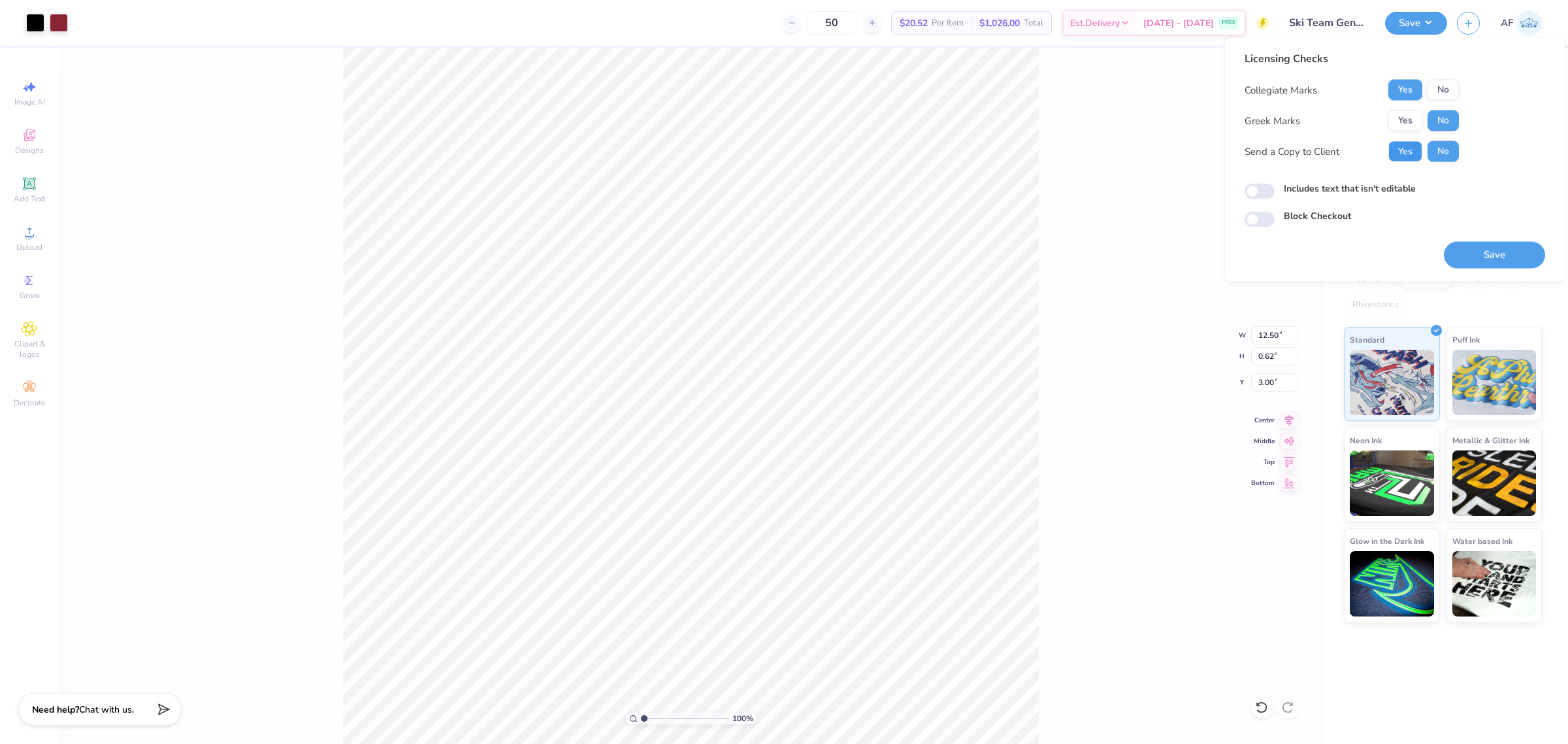
click at [1254, 150] on button "Yes" at bounding box center [1405, 151] width 34 height 21
click at [1254, 188] on label "Includes text that isn't editable" at bounding box center [1350, 189] width 132 height 14
click at [1254, 188] on input "Includes text that isn't editable" at bounding box center [1260, 192] width 30 height 16
checkbox input "true"
click at [1254, 258] on button "Save" at bounding box center [1494, 255] width 101 height 27
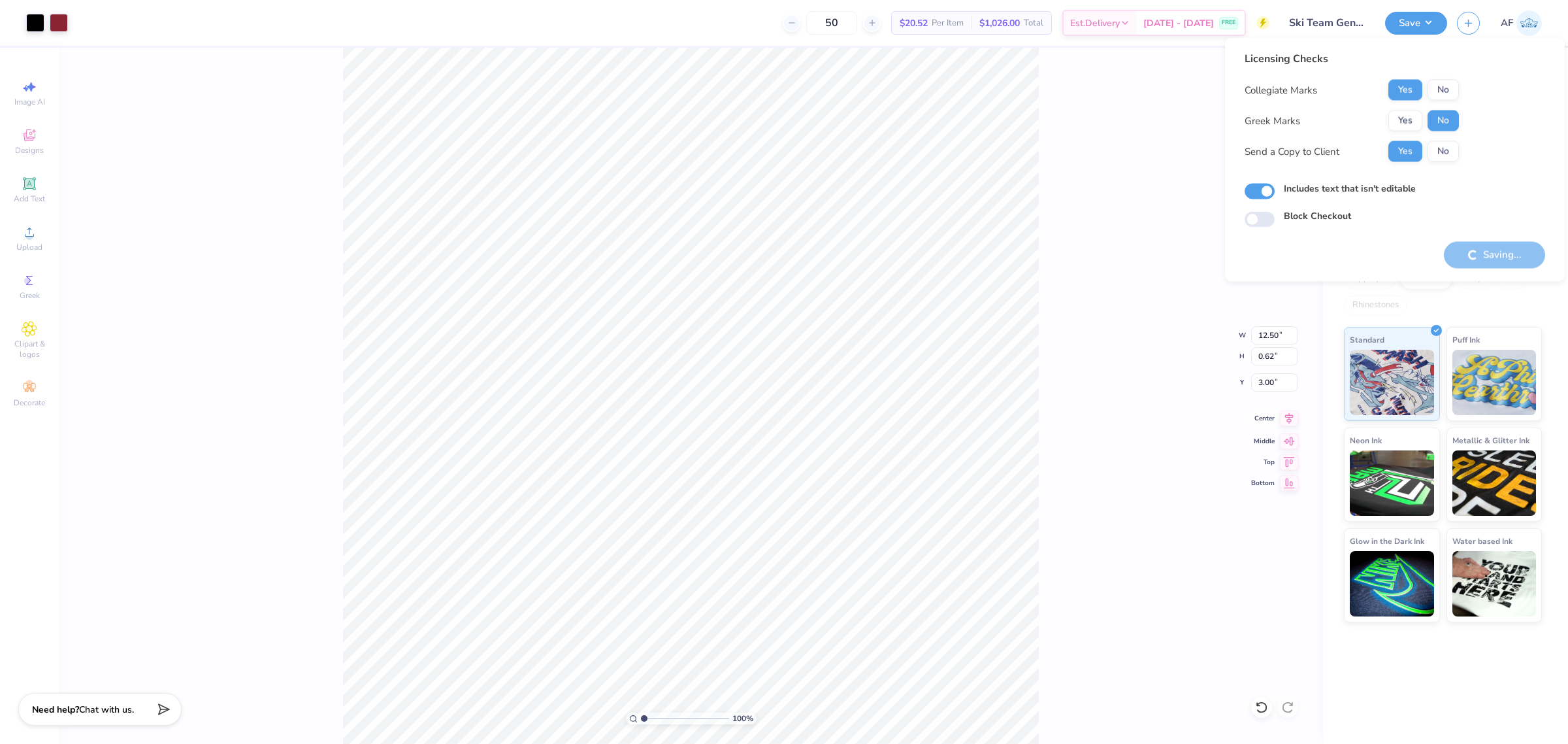
click at [1254, 422] on icon at bounding box center [1288, 418] width 19 height 16
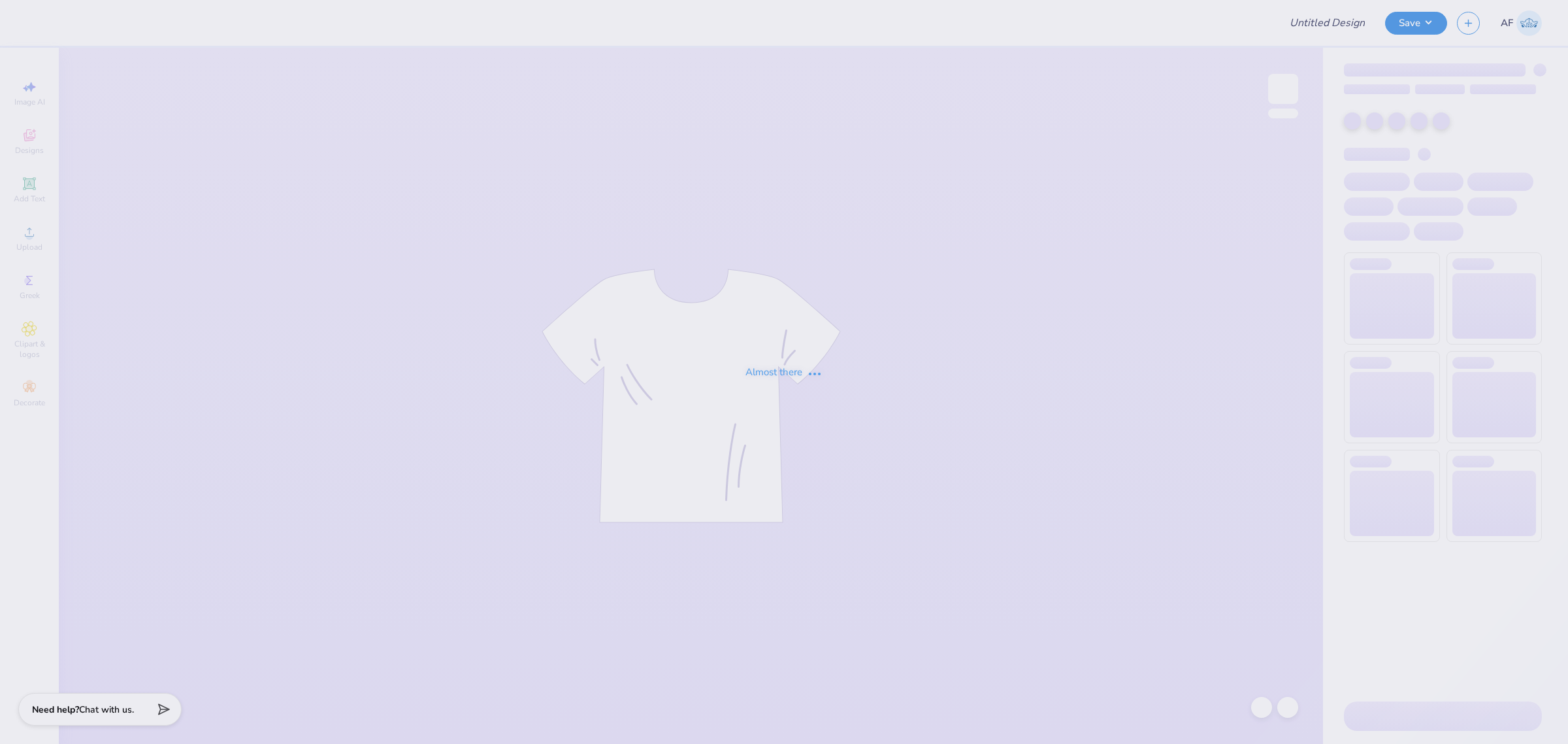
type input "Ski Team General Merch!"
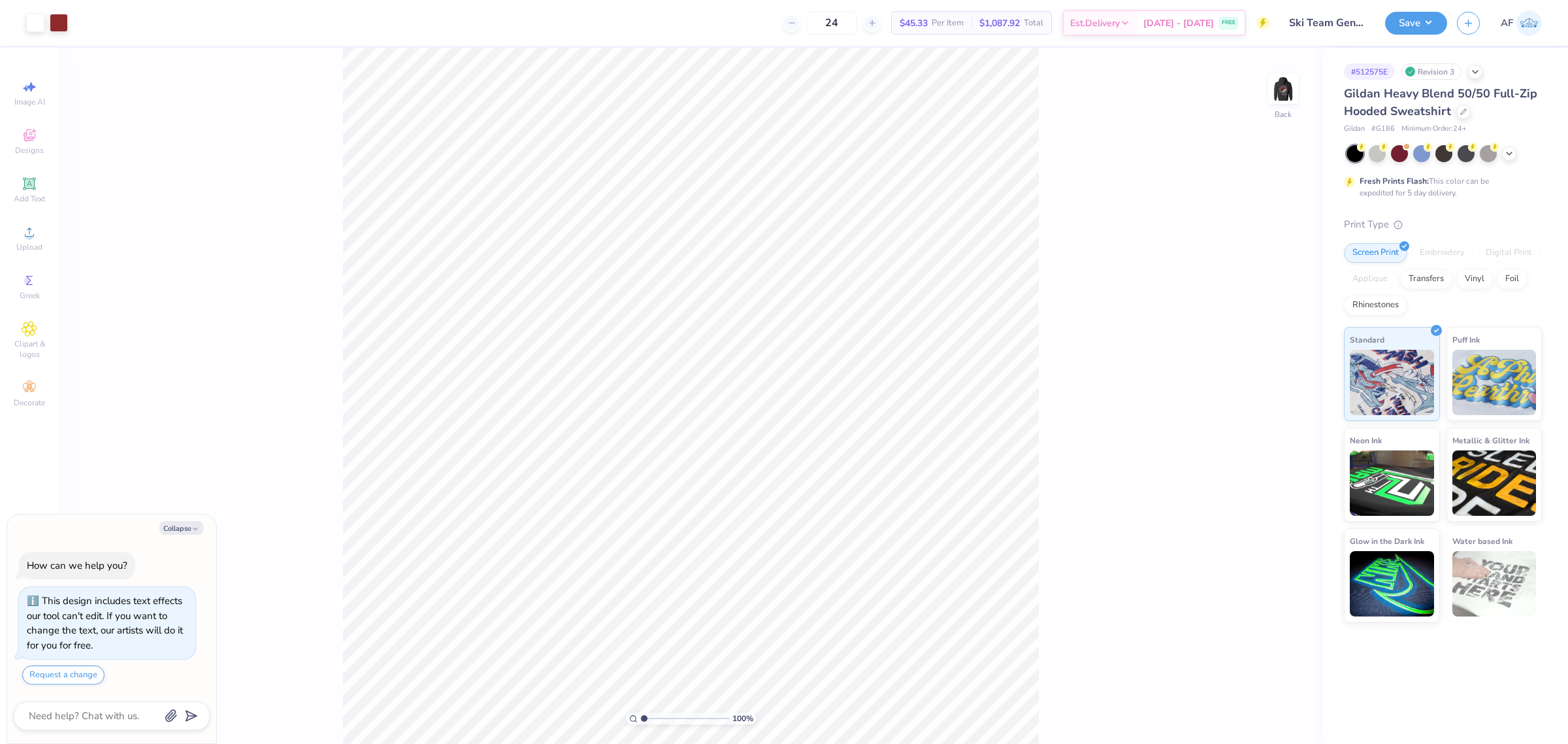
type textarea "x"
type input "4.3019261991114"
type textarea "x"
type input "4.3019261991114"
type textarea "x"
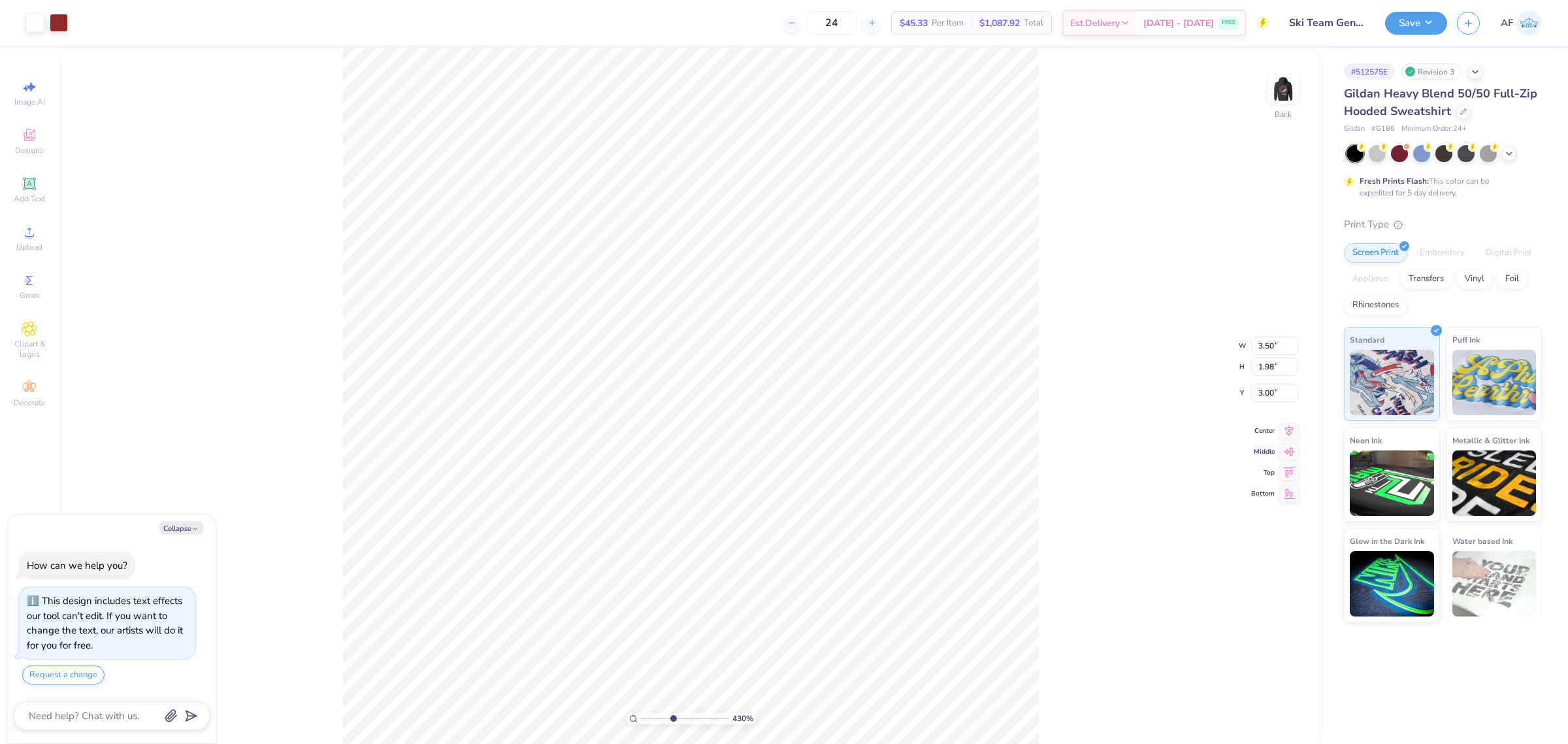
type input "4.3019261991114"
type textarea "x"
type input "4.3019261991114"
type textarea "x"
type input "4.3019261991114"
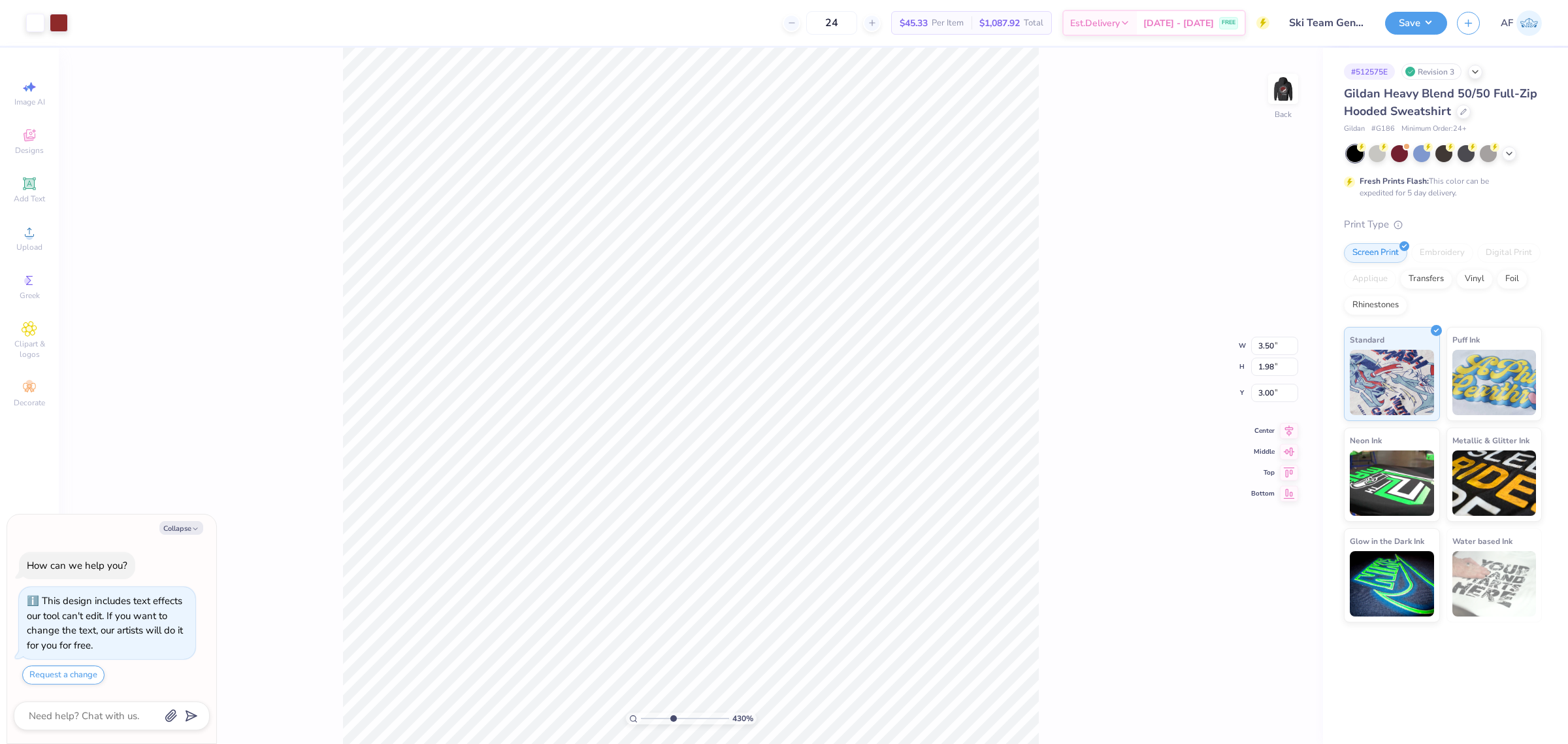
type textarea "x"
type input "4.3019261991114"
type input "0.20"
type input "0.27"
type input "4.38"
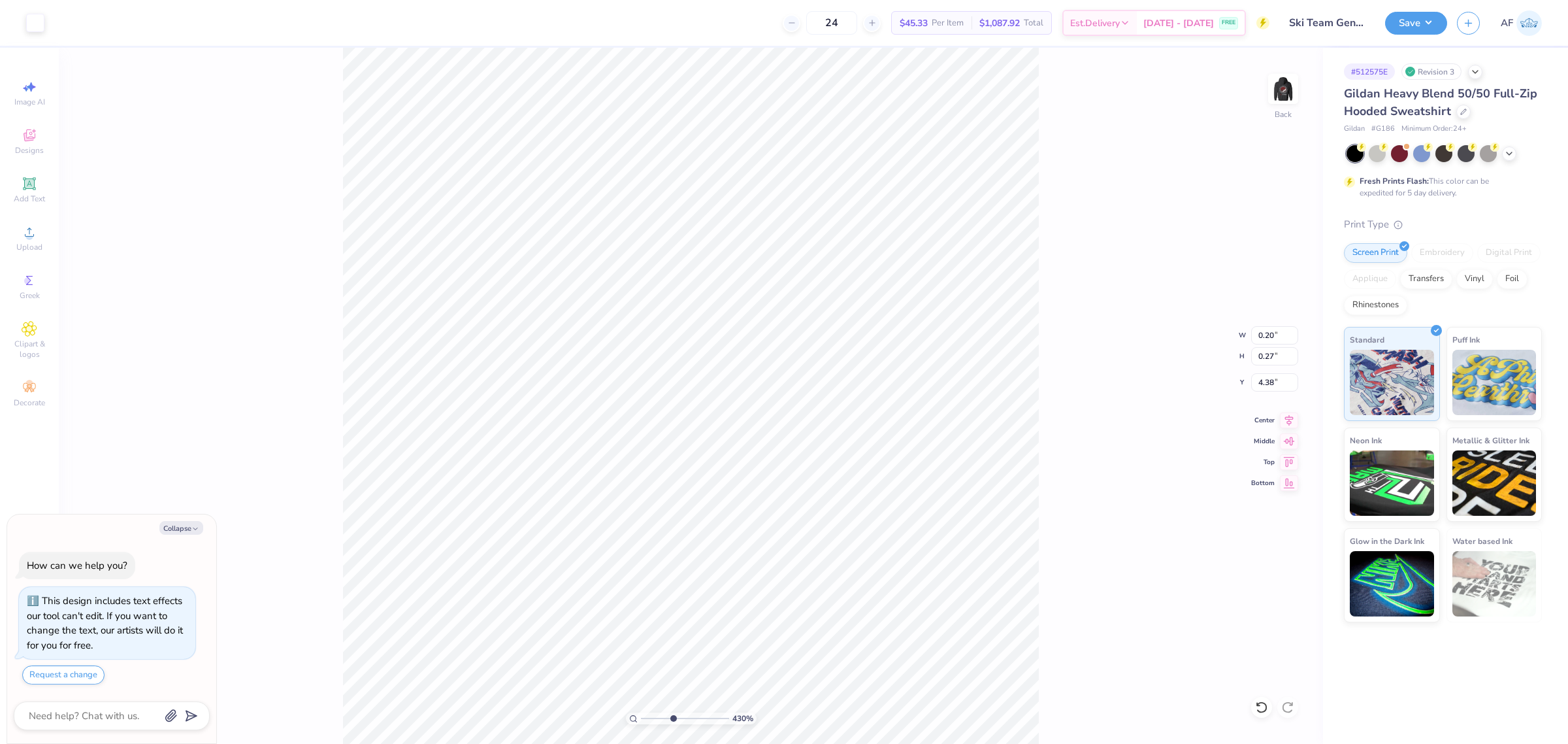
type textarea "x"
type input "4.3019261991114"
type textarea "x"
type input "4.3019261991114"
type textarea "x"
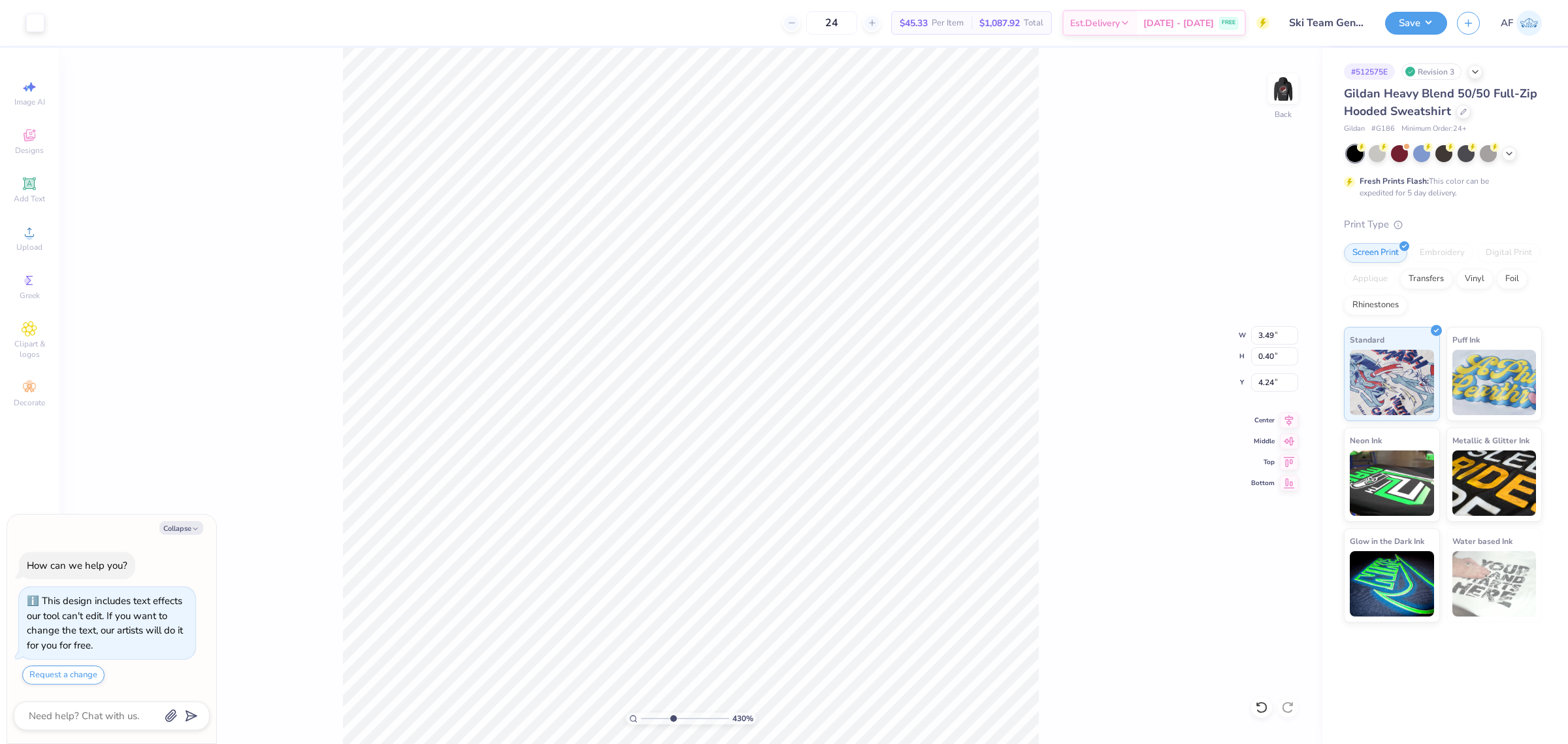
type input "4.3019261991114"
type textarea "x"
type input "1"
click at [884, 464] on li "Group" at bounding box center [883, 463] width 103 height 26
type textarea "x"
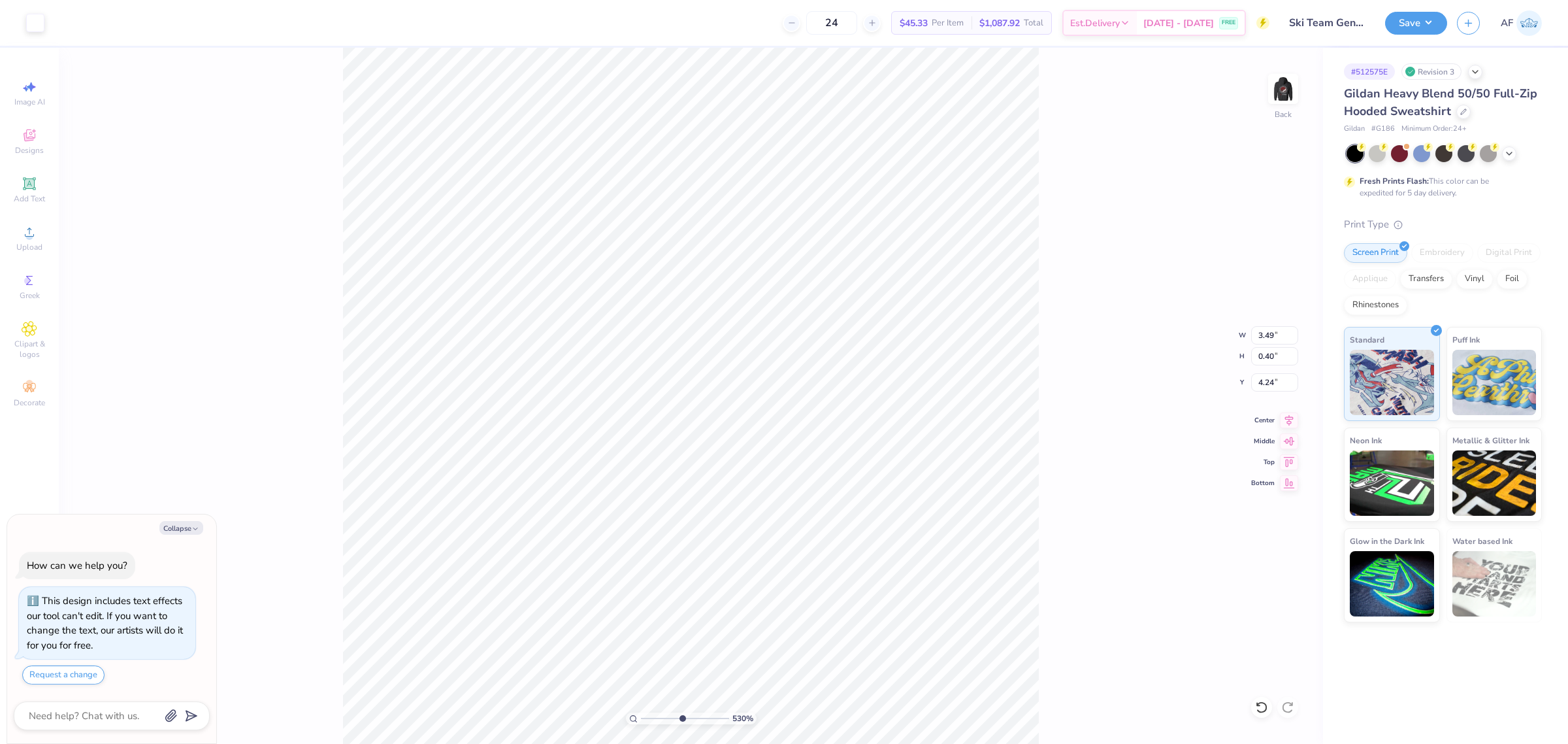
type input "6.52693840736885"
type textarea "x"
type input "6.52693840736885"
type textarea "x"
type input "6.52693840736885"
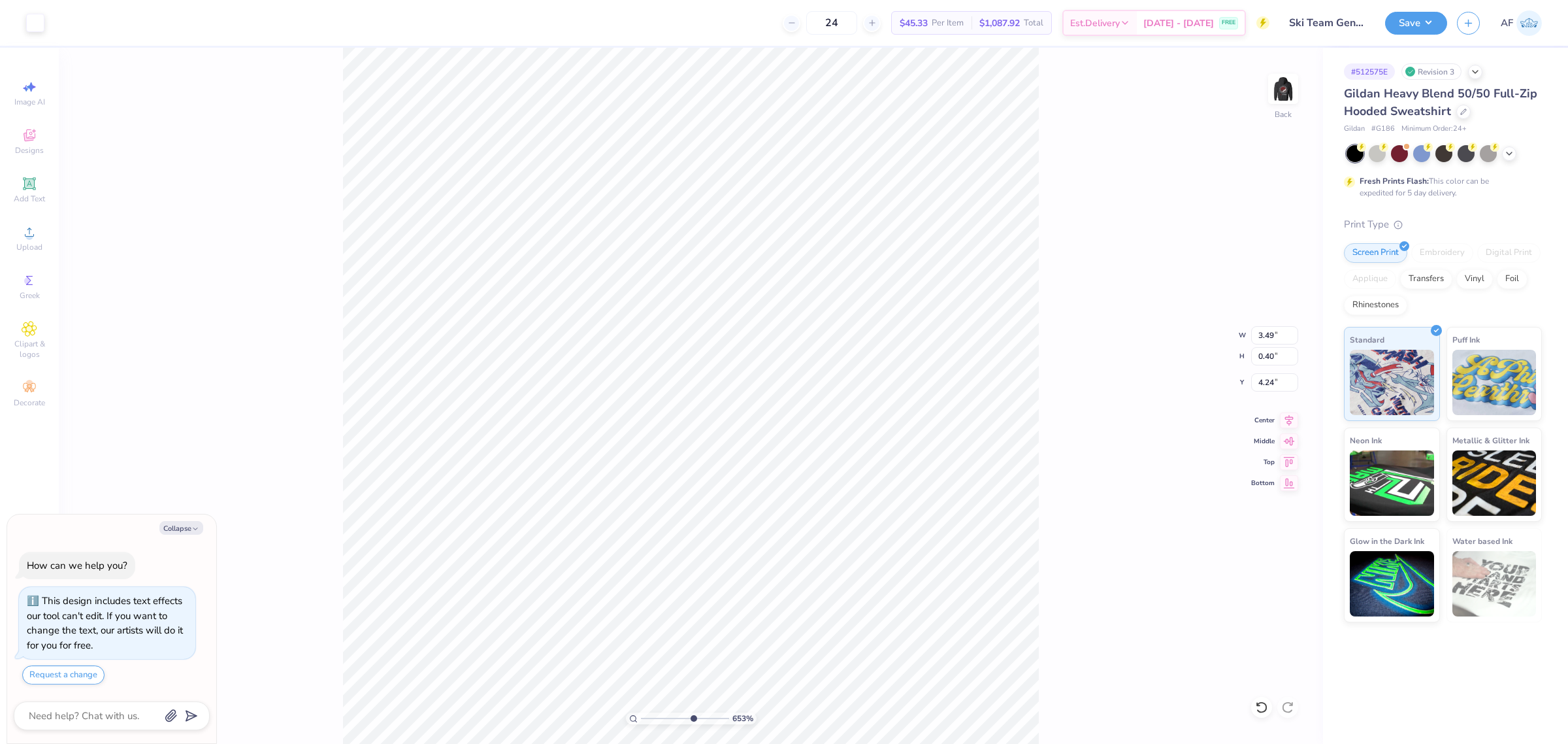
type textarea "x"
type input "3.49252622829344"
type textarea "x"
type input "3.49252622829344"
type textarea "x"
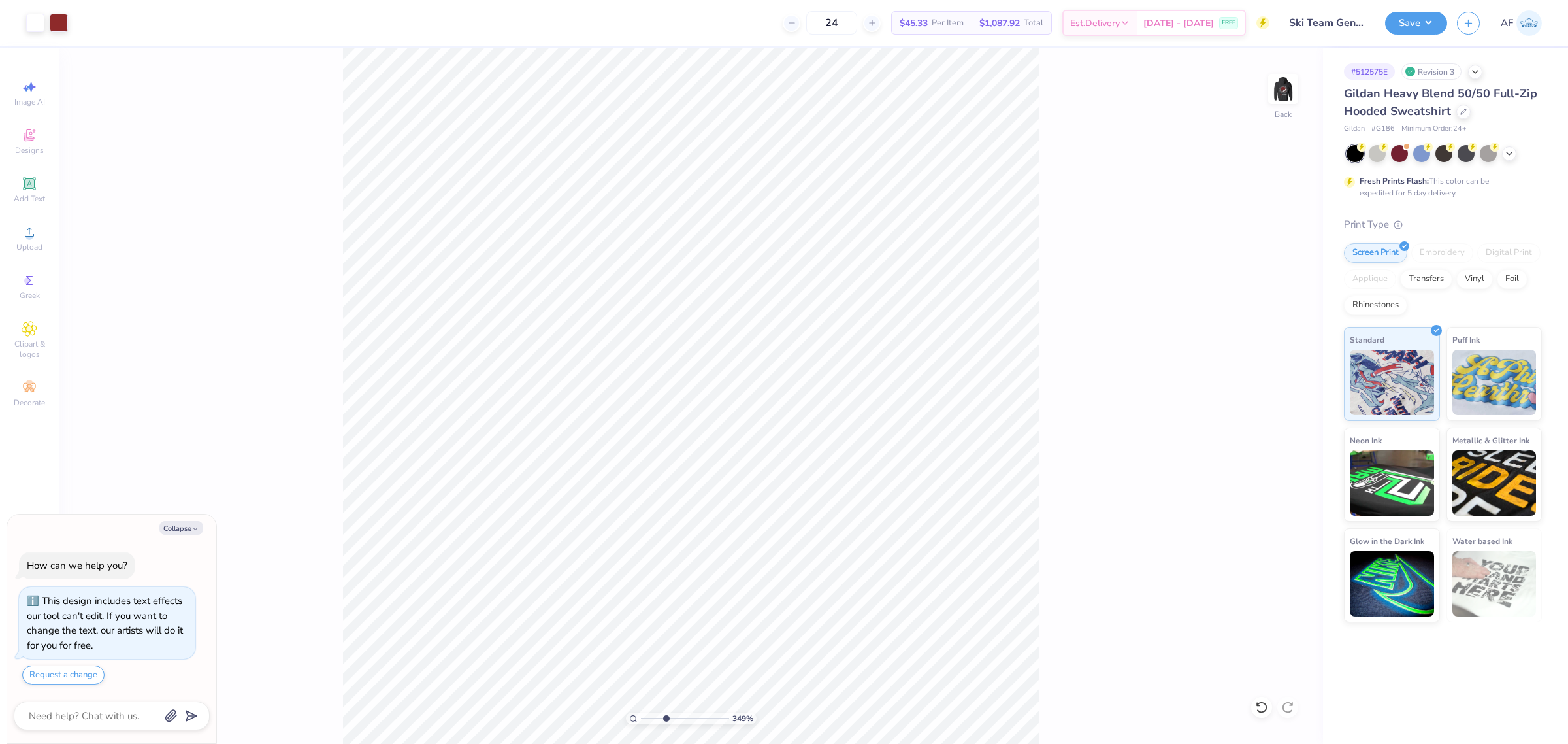
type input "3.49252622829344"
click at [28, 235] on circle at bounding box center [29, 235] width 7 height 7
type textarea "x"
type input "3.49252622829344"
type textarea "x"
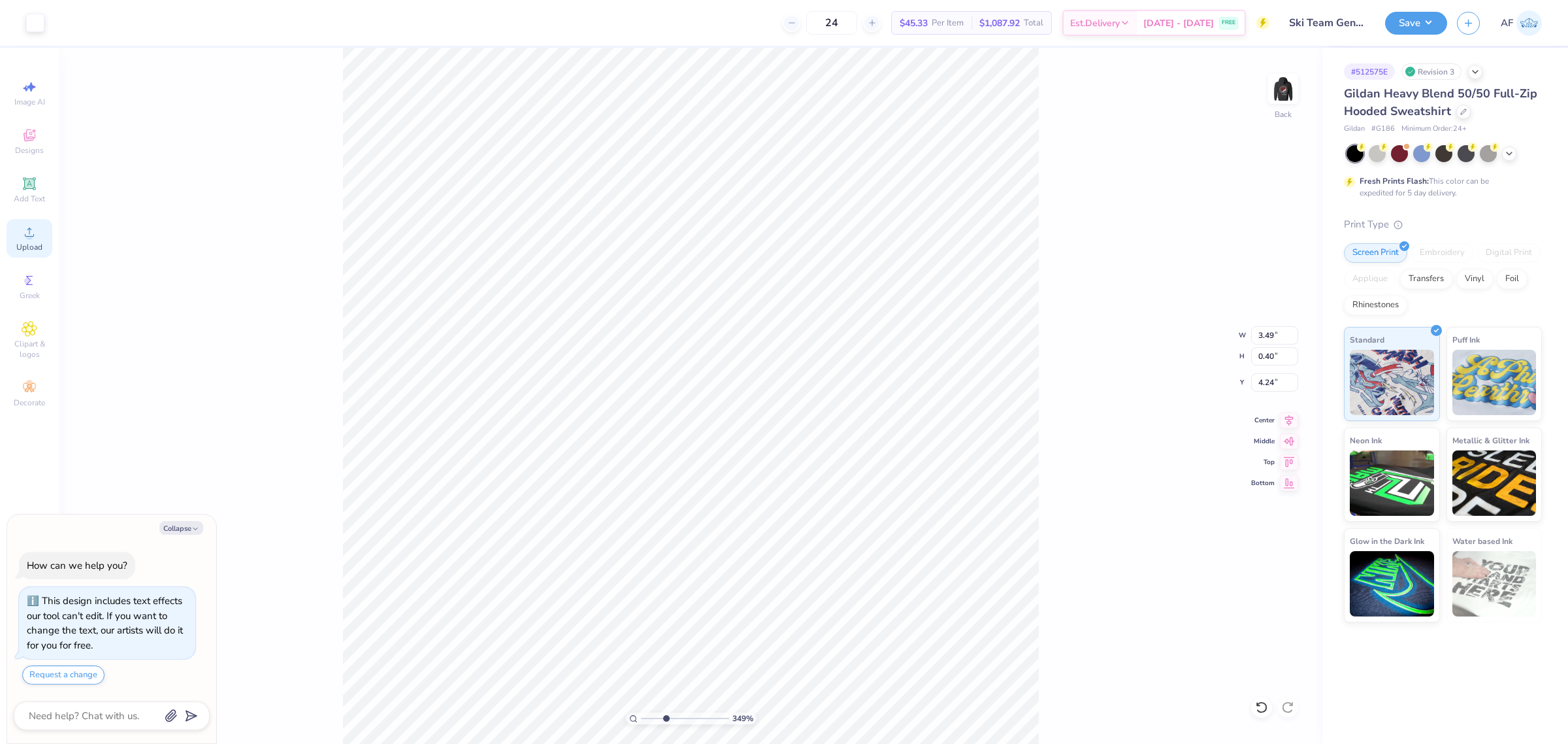
type input "3.49252622829344"
type textarea "x"
type input "3.49252622829344"
type textarea "x"
type input "3.49252622829344"
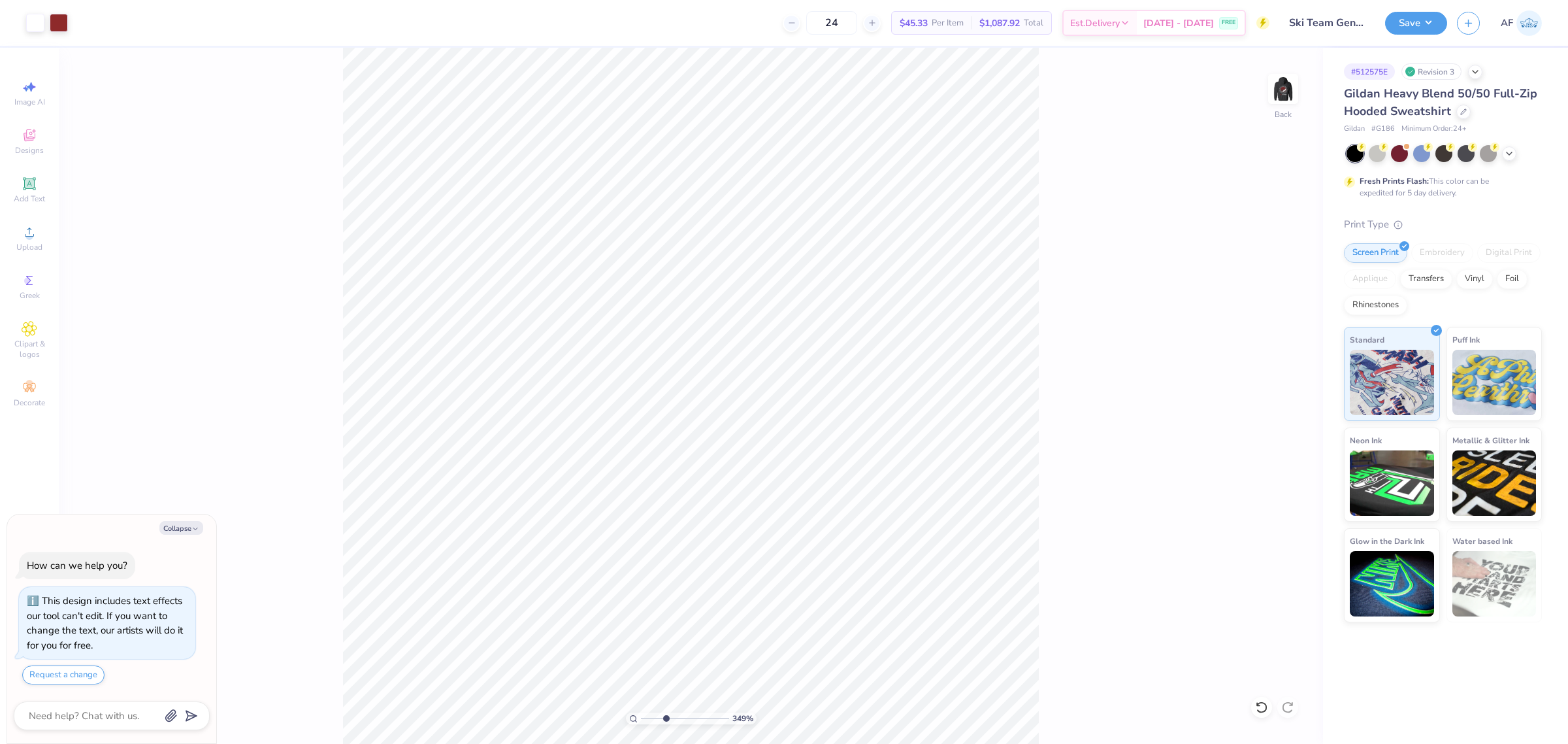
type textarea "x"
type input "3.49252622829344"
type textarea "x"
type input "3.49252622829344"
type textarea "x"
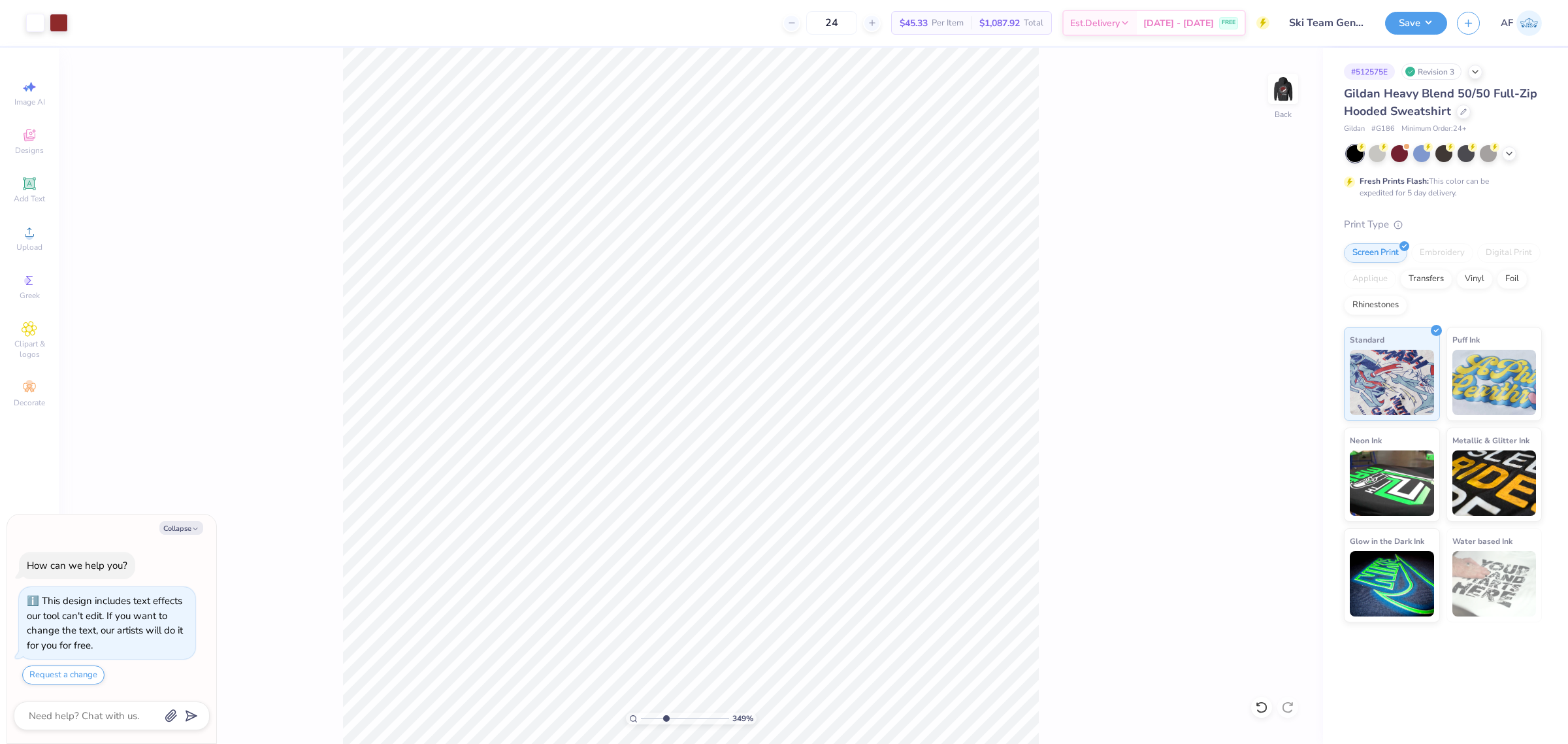
type input "3.49252622829344"
type textarea "x"
type input "8.03956949762593"
type textarea "x"
type input "8.03956949762593"
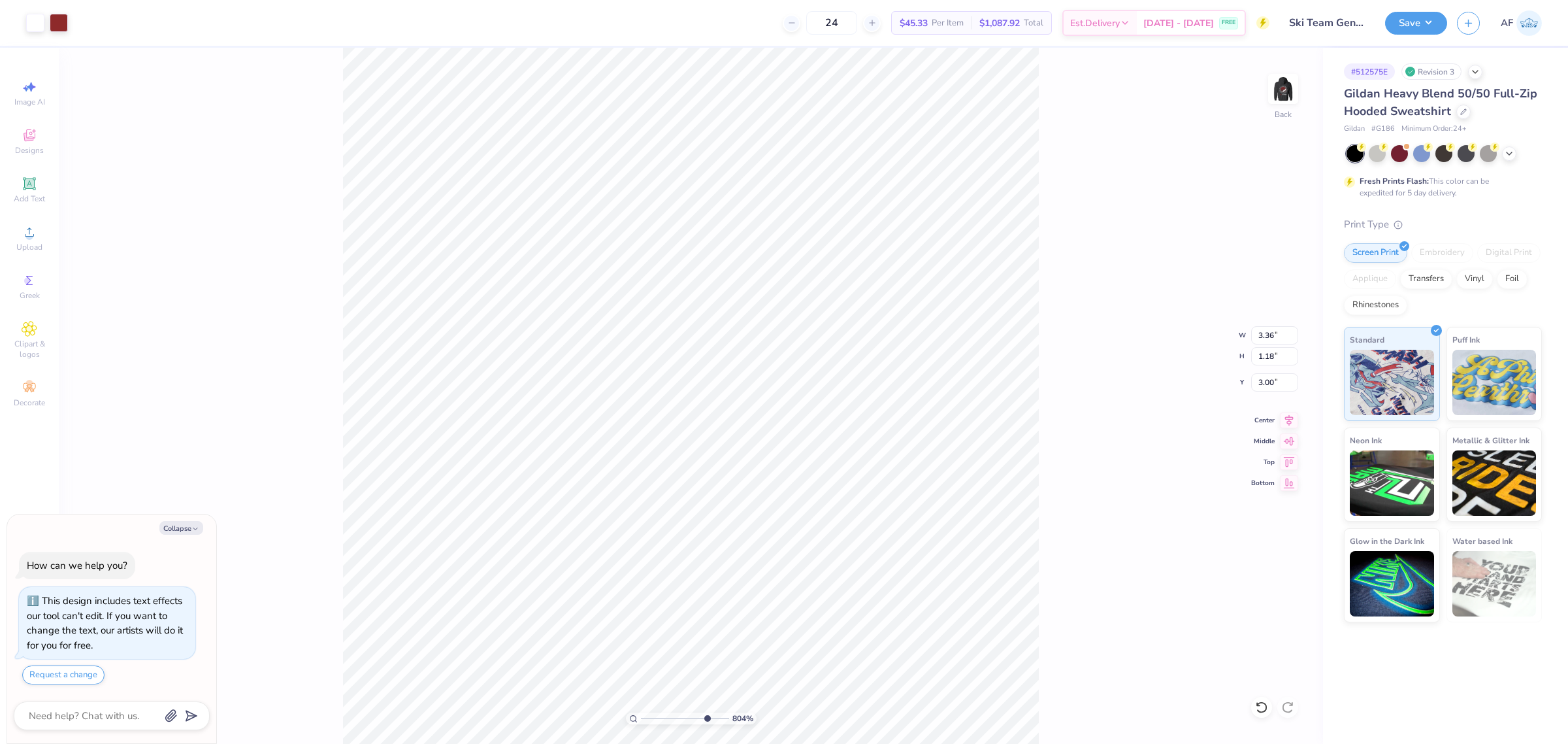
type textarea "x"
type input "8.03956949762593"
type textarea "x"
type input "8.03956949762593"
type textarea "x"
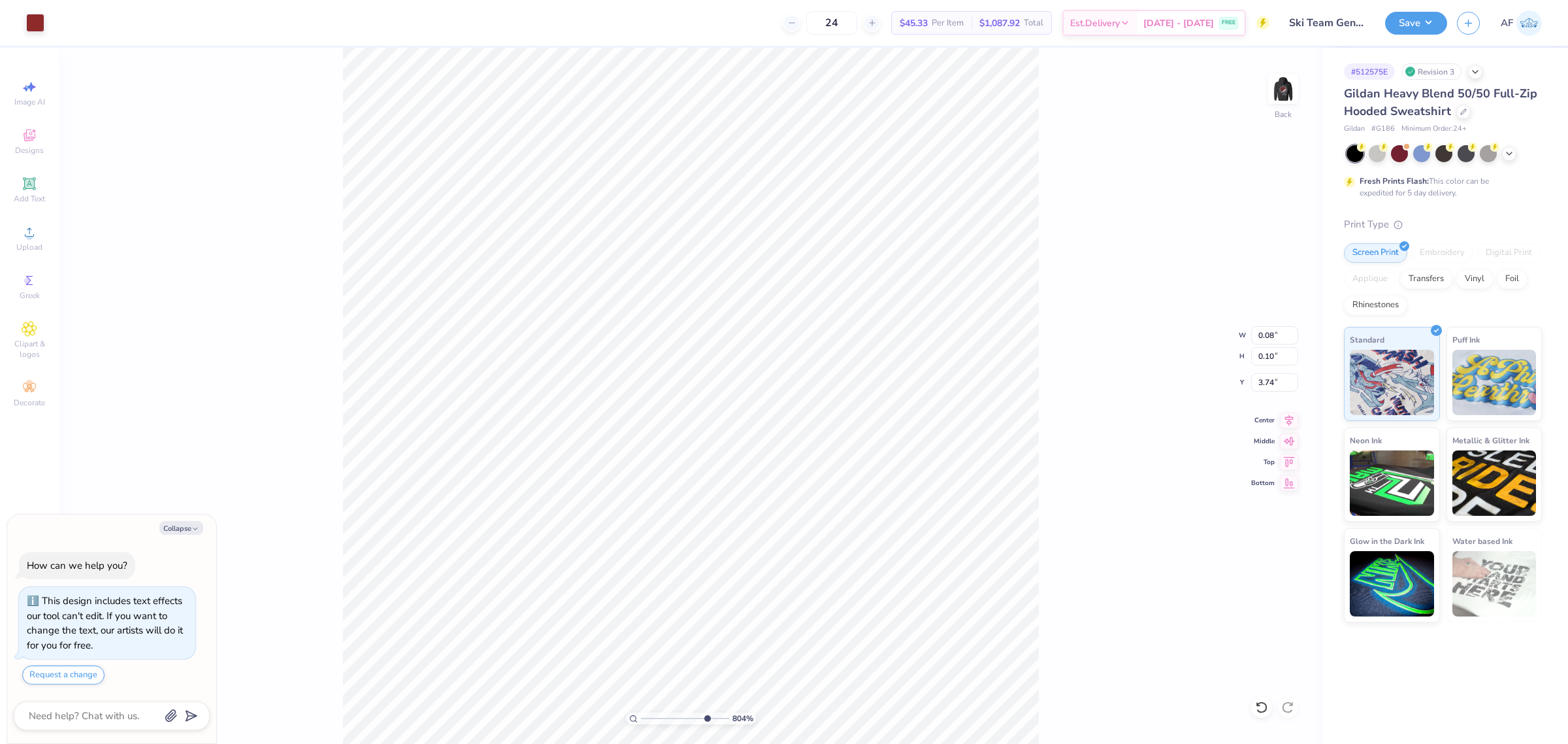
type input "8.03956949762593"
type textarea "x"
type input "8.03956949762593"
type textarea "x"
type input "8.03956949762593"
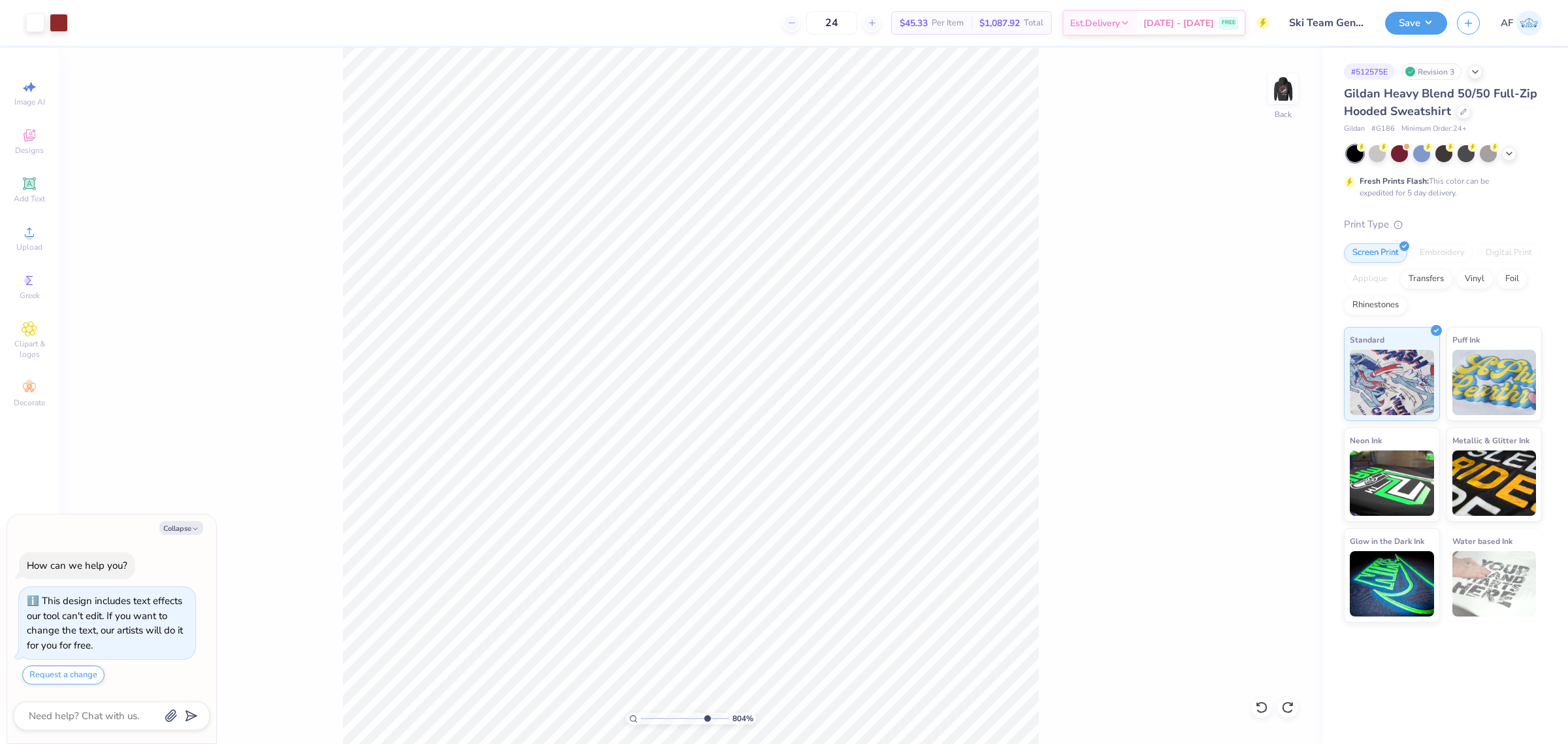
type textarea "x"
type input "8.03956949762593"
type textarea "x"
type input "3.49252622829344"
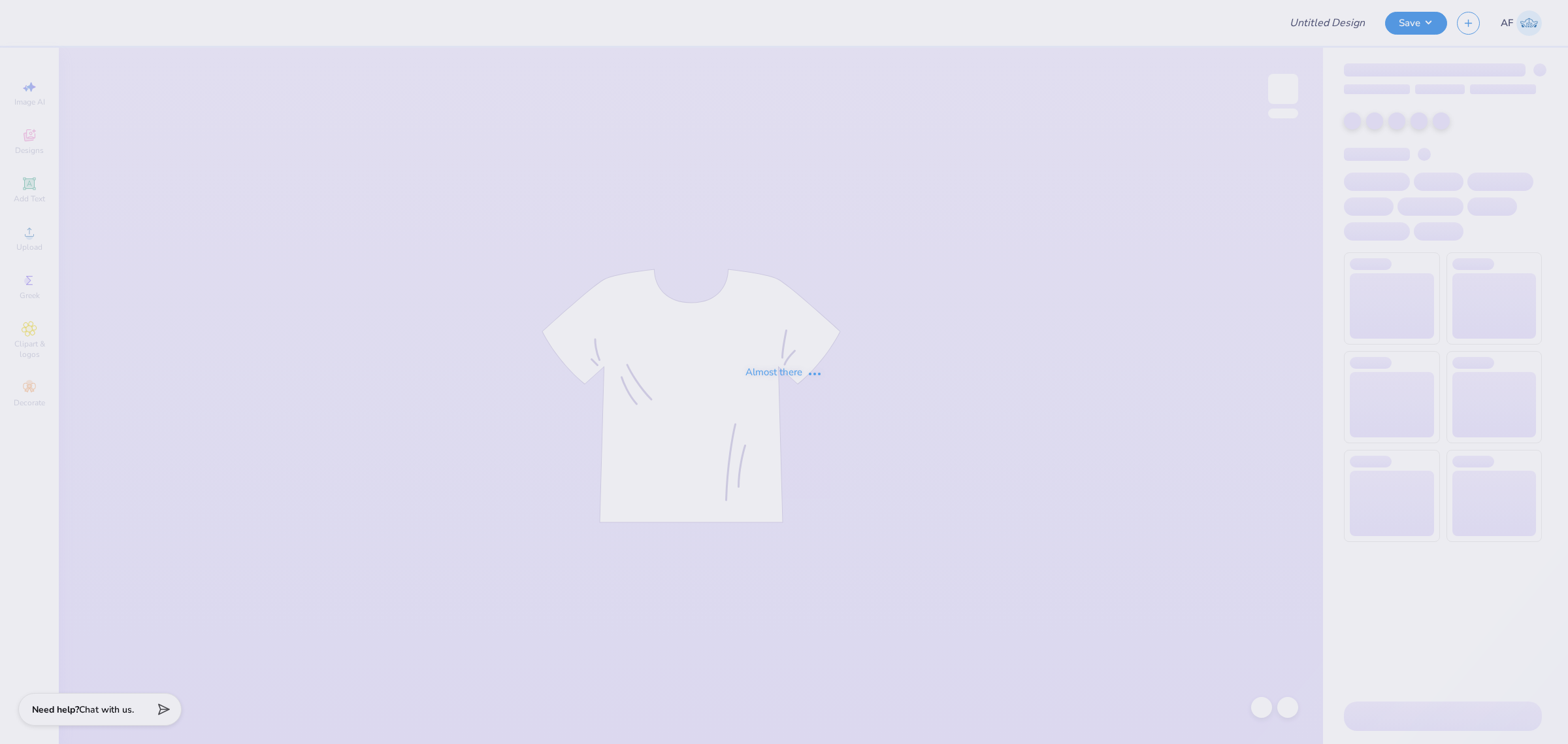
type input "Ski Team General Merch!"
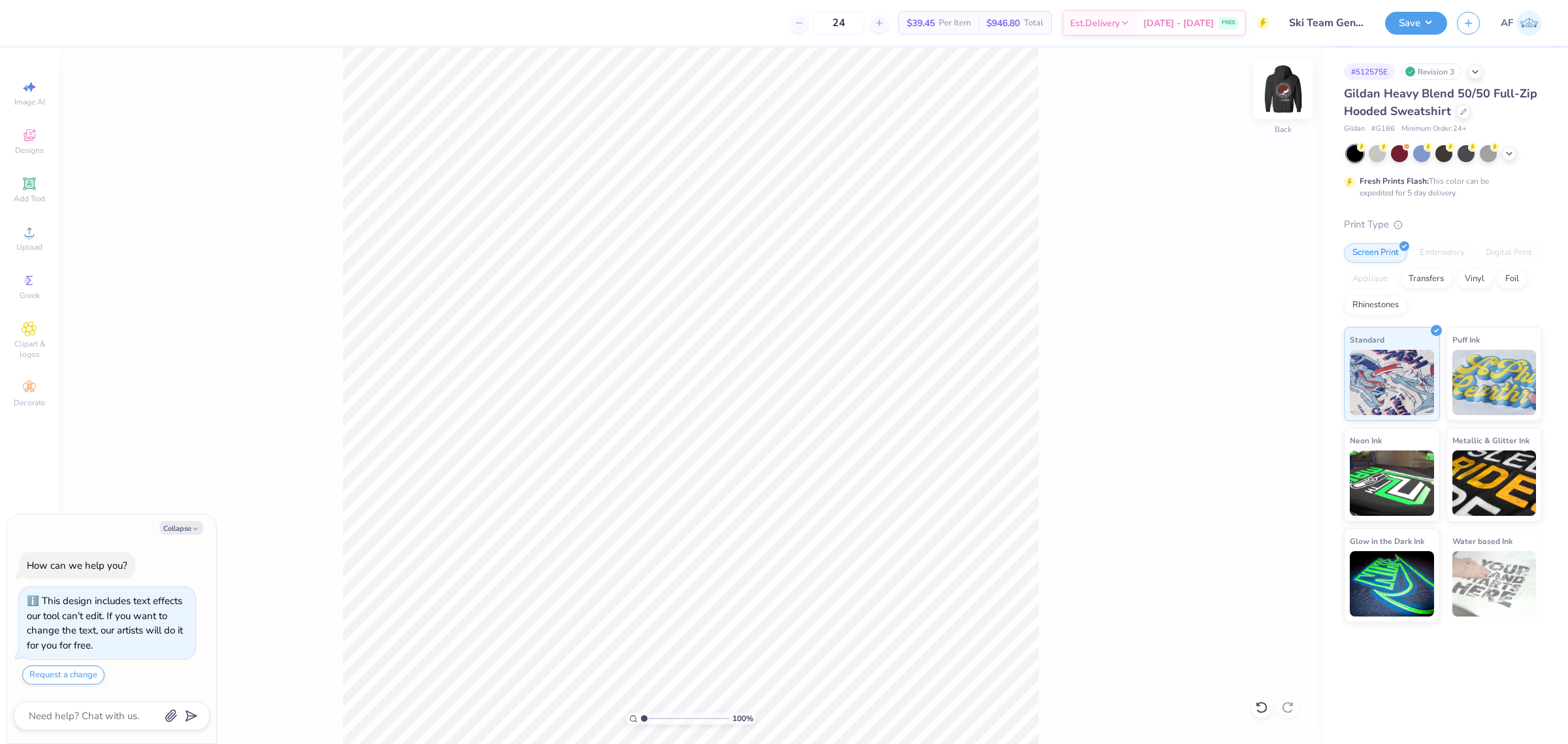
click at [1278, 93] on img at bounding box center [1282, 88] width 52 height 52
click at [41, 242] on span "Upload" at bounding box center [30, 247] width 26 height 11
click at [726, 574] on li "Group" at bounding box center [731, 572] width 103 height 26
click at [773, 595] on li "Group" at bounding box center [788, 599] width 103 height 26
type textarea "x"
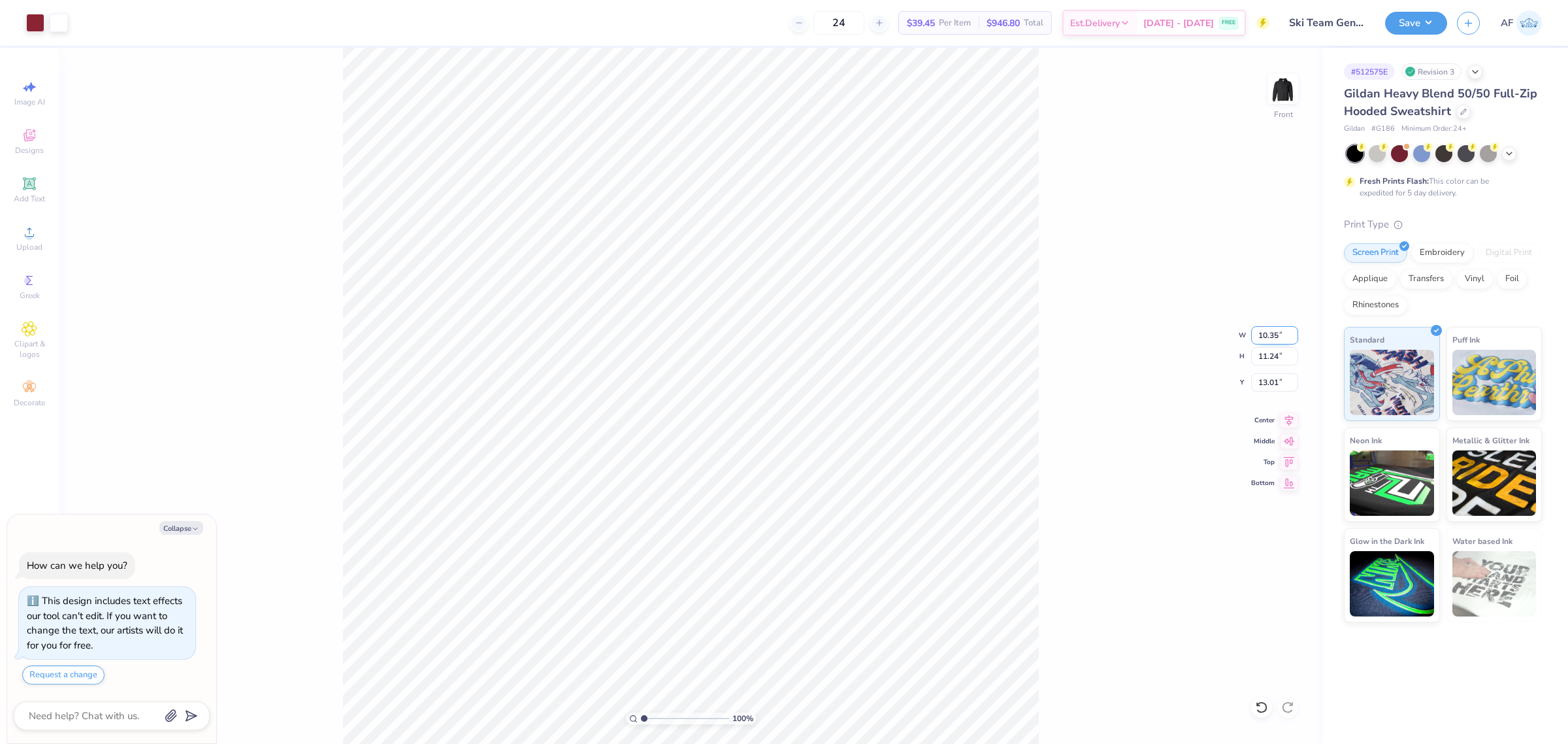
click at [1268, 335] on input "10.35" at bounding box center [1275, 335] width 47 height 19
type input "12.5"
type textarea "x"
type input "12.50"
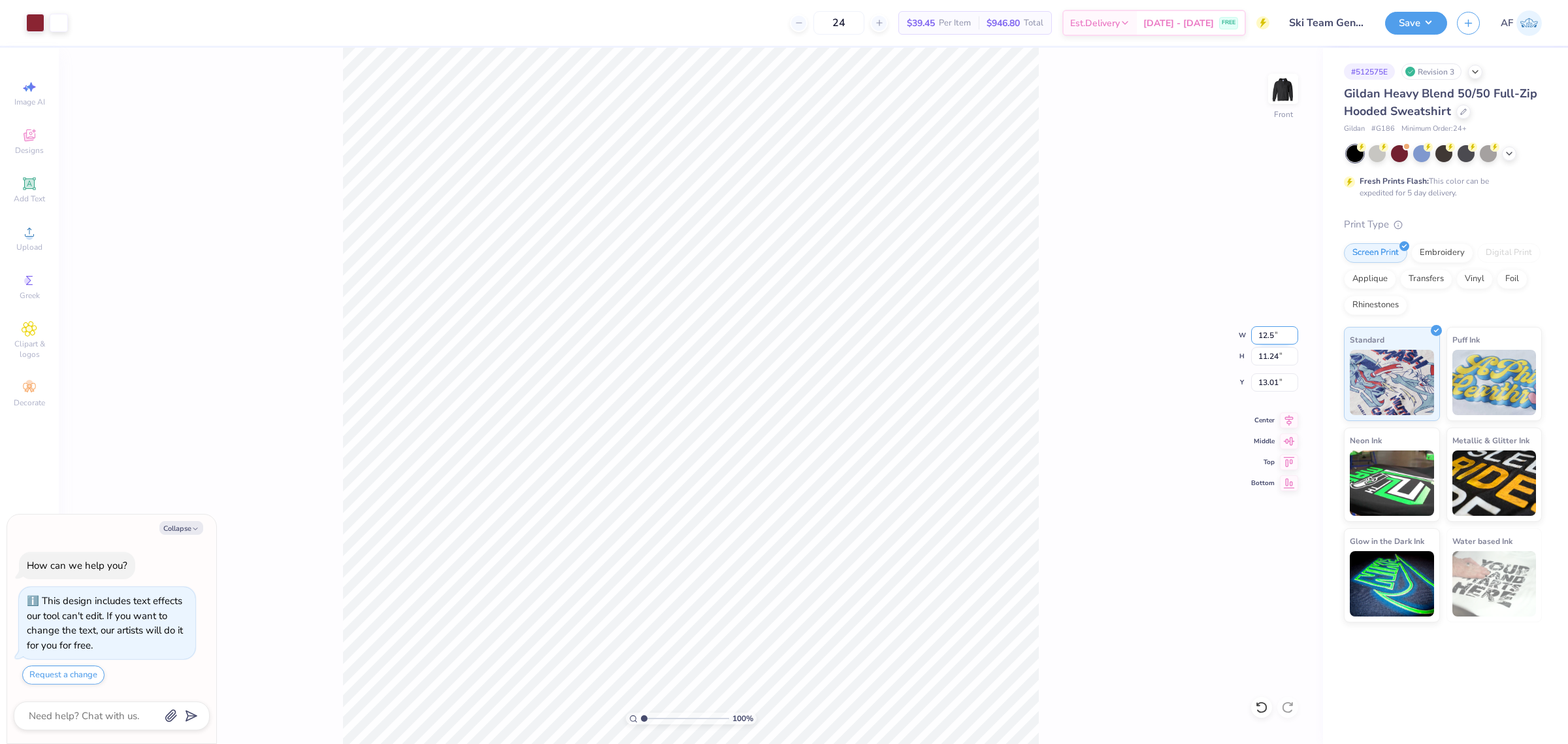
type input "13.57"
click at [1260, 379] on input "10.93" at bounding box center [1275, 382] width 47 height 19
type input "3"
type textarea "x"
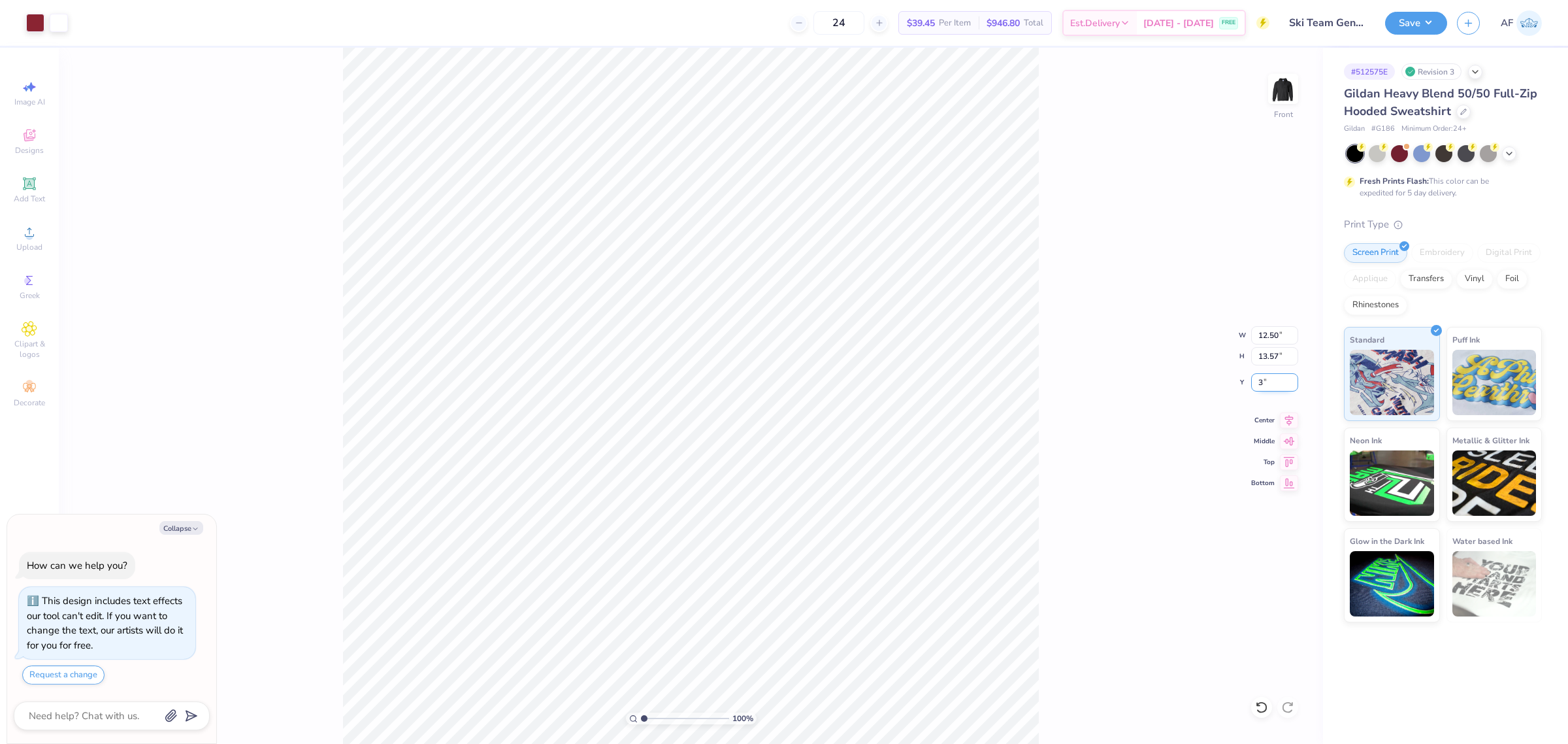
type input "6.00"
type textarea "x"
click at [1265, 337] on input "12.50" at bounding box center [1275, 335] width 47 height 19
type input "12"
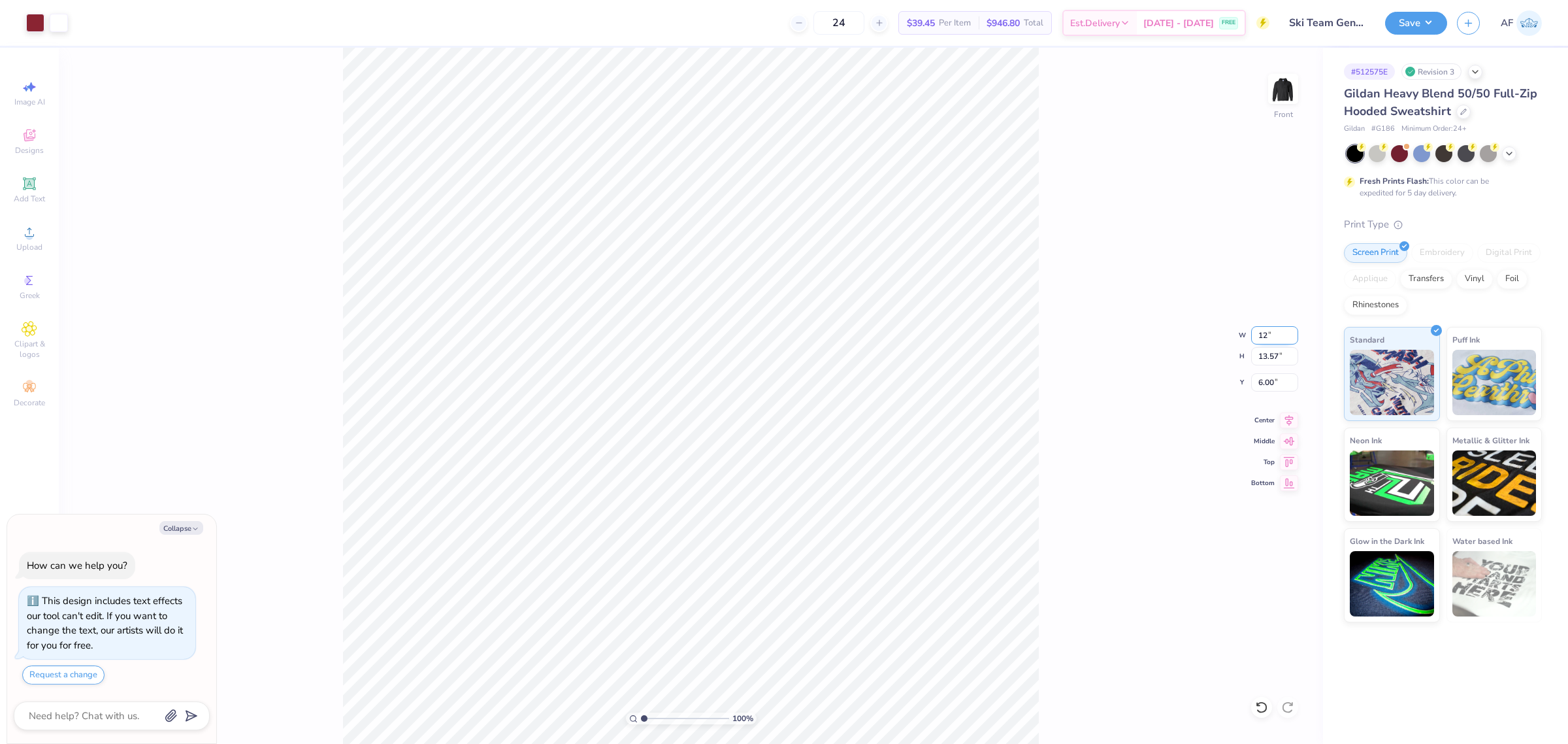
type textarea "x"
type input "12.00"
type input "13.03"
type input "6.27"
type textarea "x"
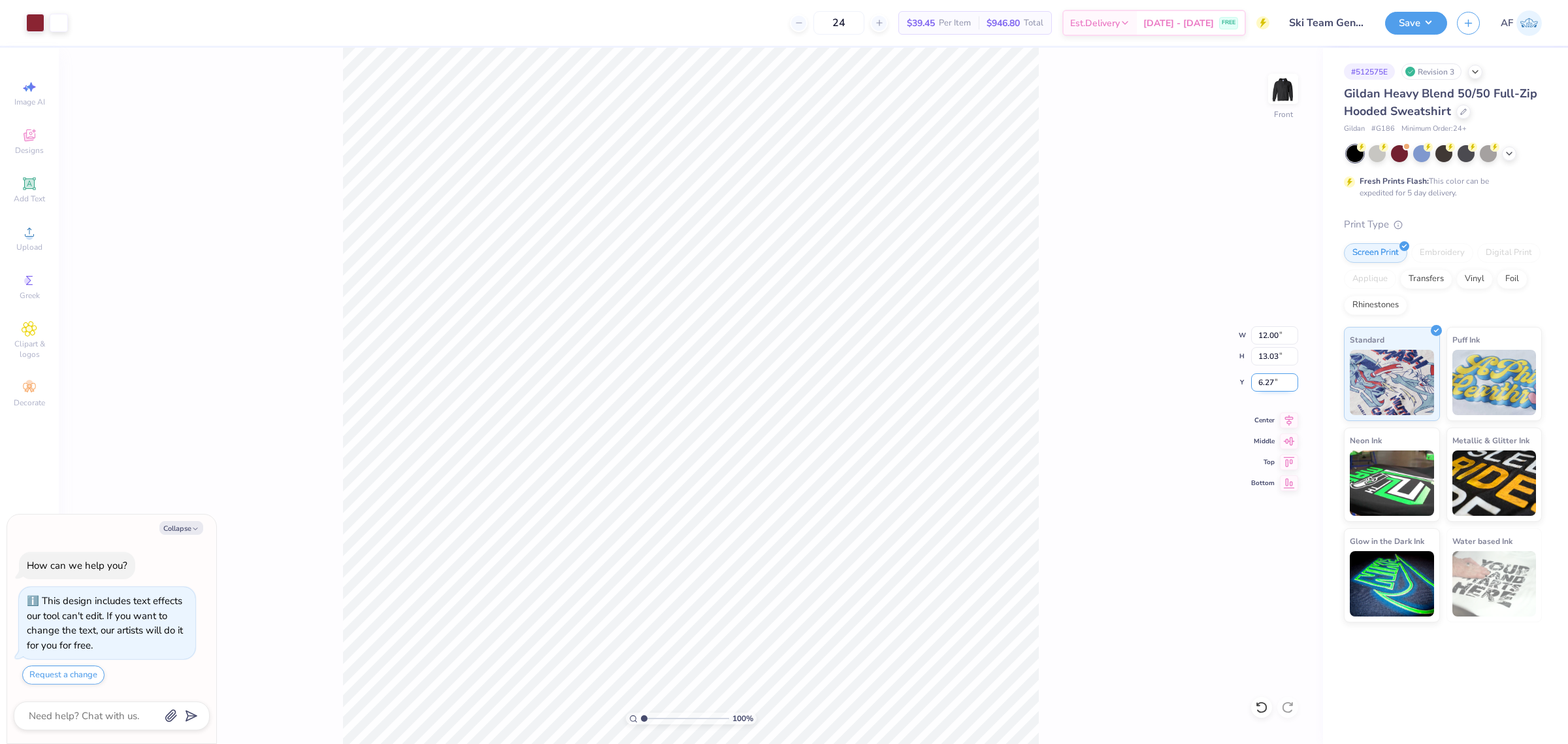
click at [1259, 383] on input "6.27" at bounding box center [1275, 382] width 47 height 19
type input "6"
type textarea "x"
type input "6.00"
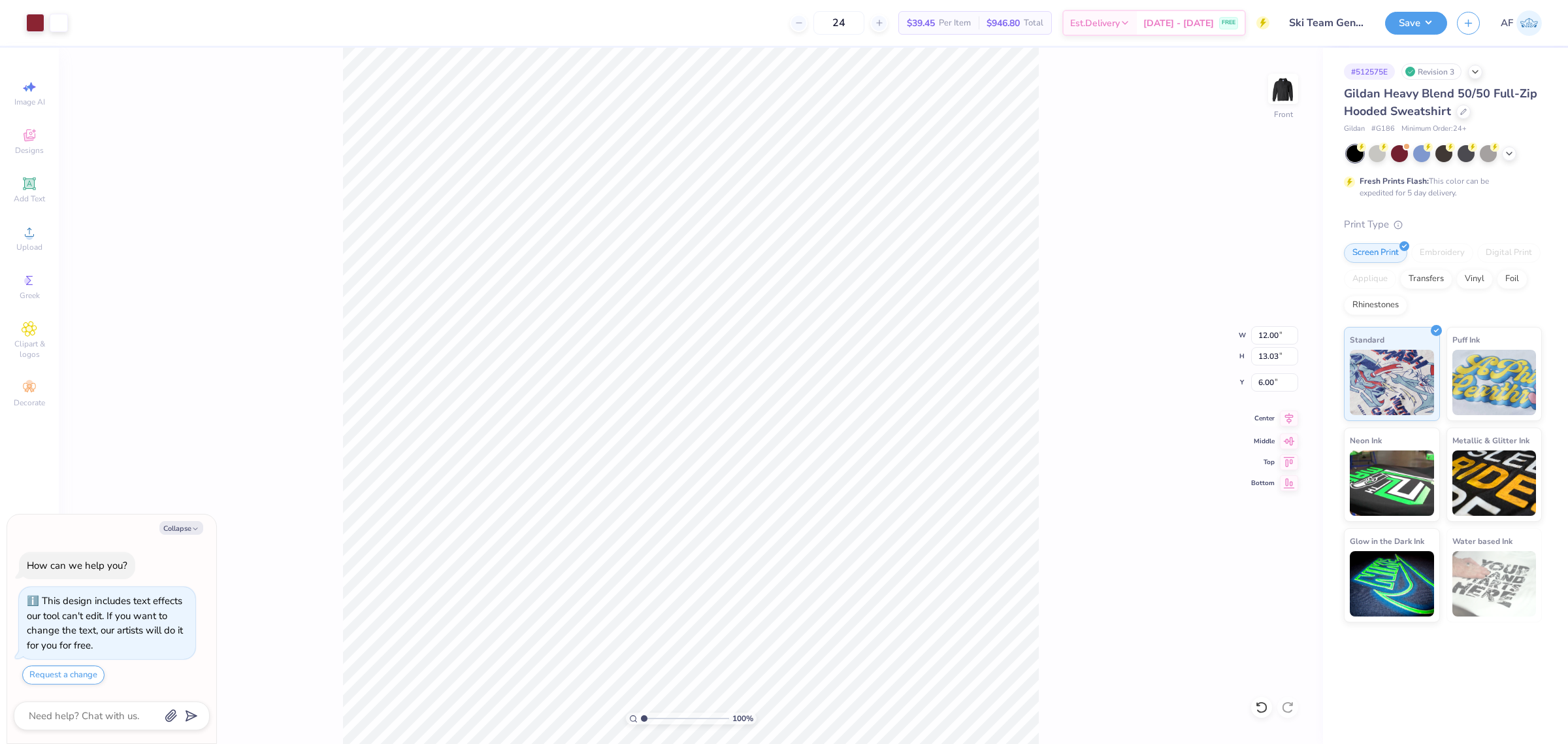
click at [1295, 417] on icon at bounding box center [1288, 418] width 19 height 16
click at [1285, 419] on icon at bounding box center [1288, 418] width 19 height 16
click at [1276, 83] on img at bounding box center [1282, 88] width 52 height 52
type textarea "x"
click at [1269, 330] on input "8.41" at bounding box center [1275, 335] width 47 height 19
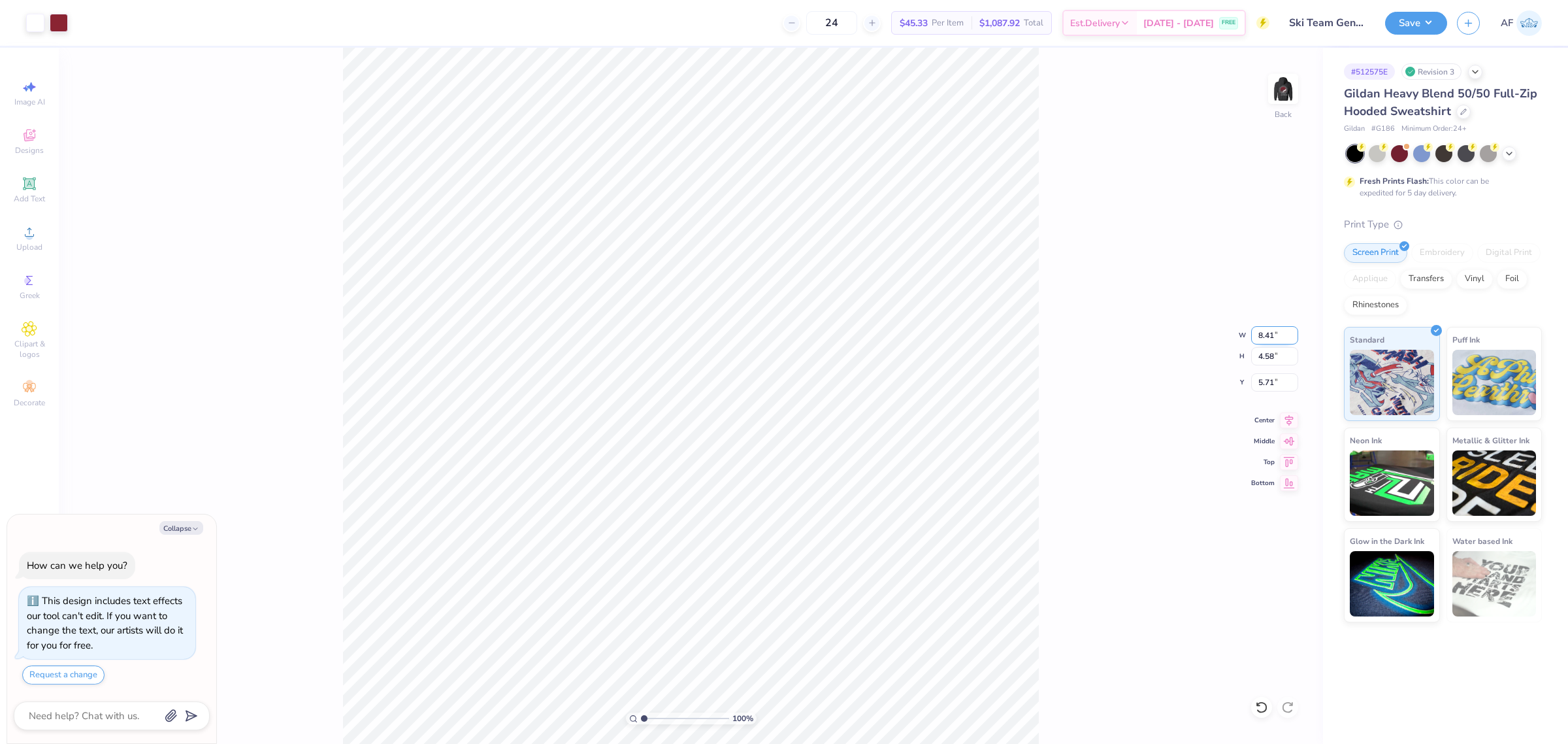
click at [1269, 330] on input "8.41" at bounding box center [1275, 335] width 47 height 19
type input "3.5"
type textarea "x"
type input "3.50"
type input "1.90"
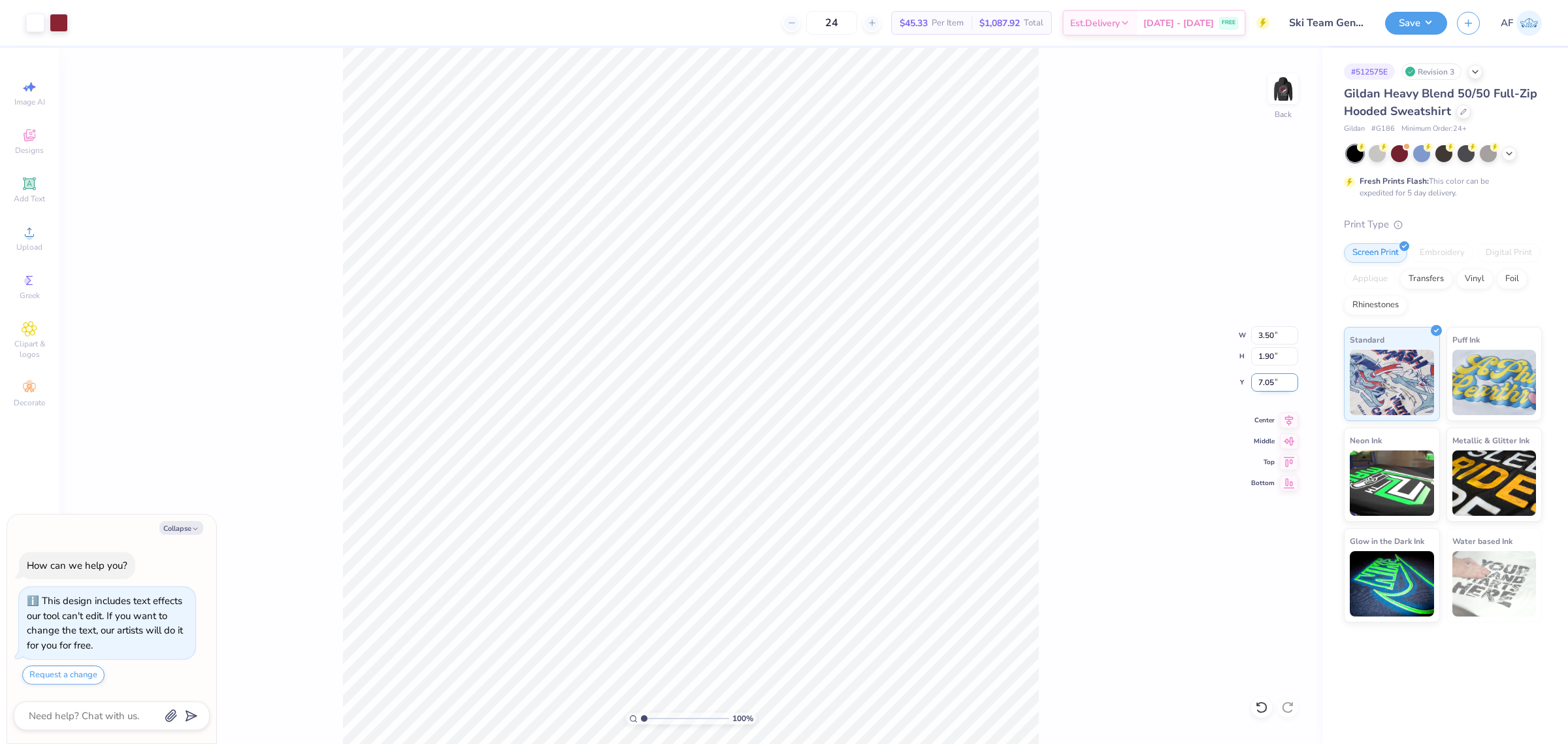
click at [1270, 382] on input "7.05" at bounding box center [1275, 382] width 47 height 19
type input "3"
type textarea "x"
type input "3.00"
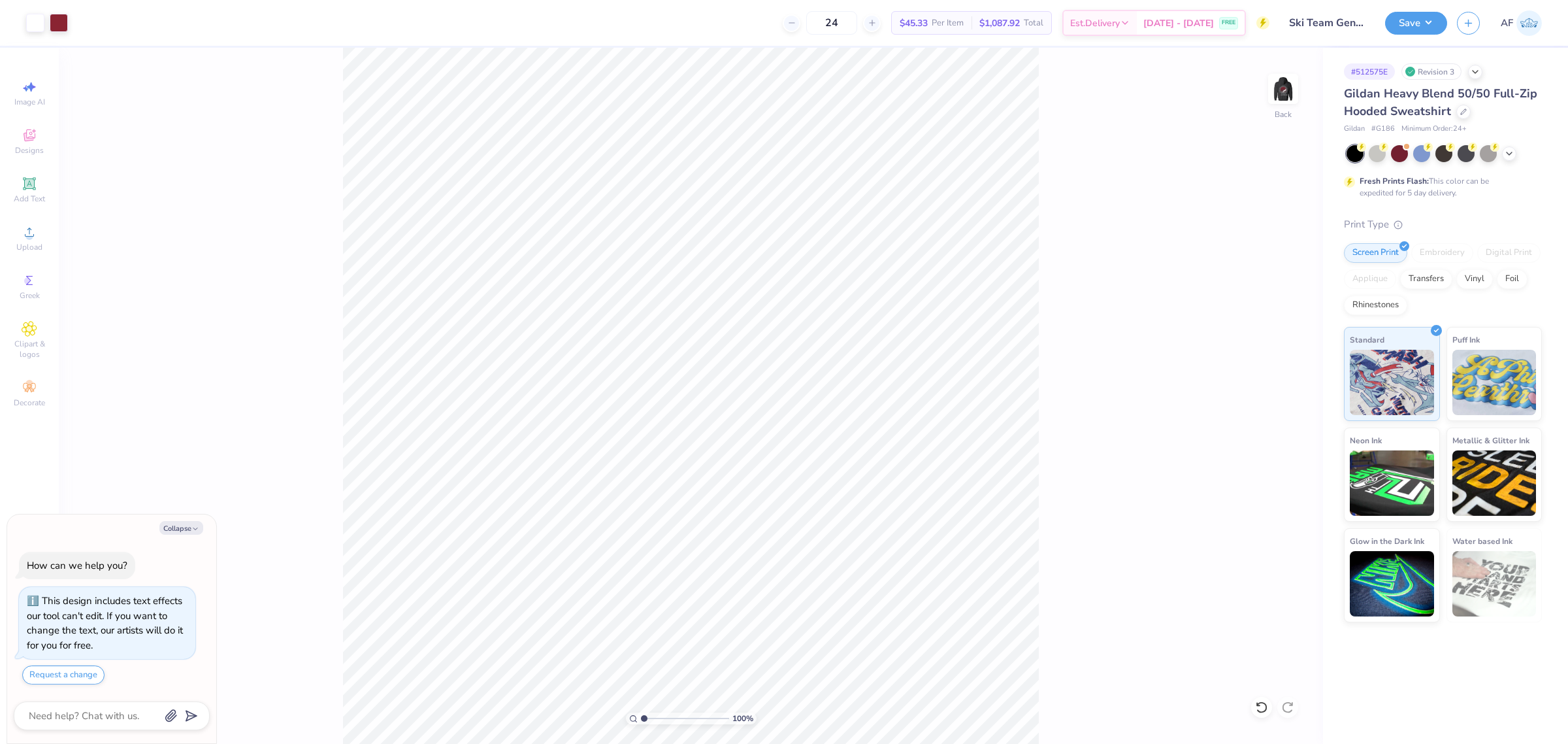
type textarea "x"
type input "10"
type textarea "x"
type input "0.12"
type input "0.10"
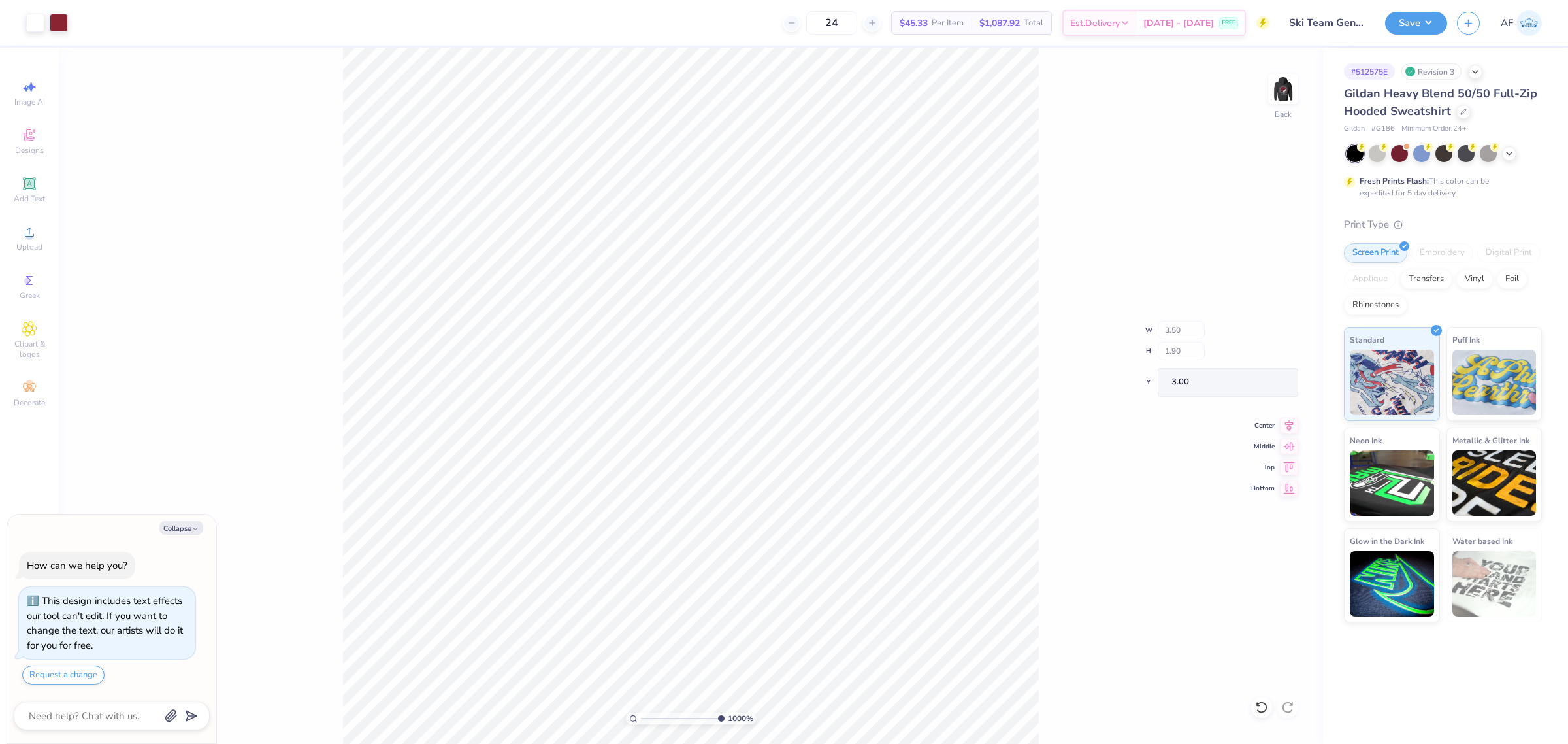
type input "3.74"
type textarea "x"
type input "2.86325695108274"
click at [1294, 92] on img at bounding box center [1282, 88] width 52 height 52
type textarea "x"
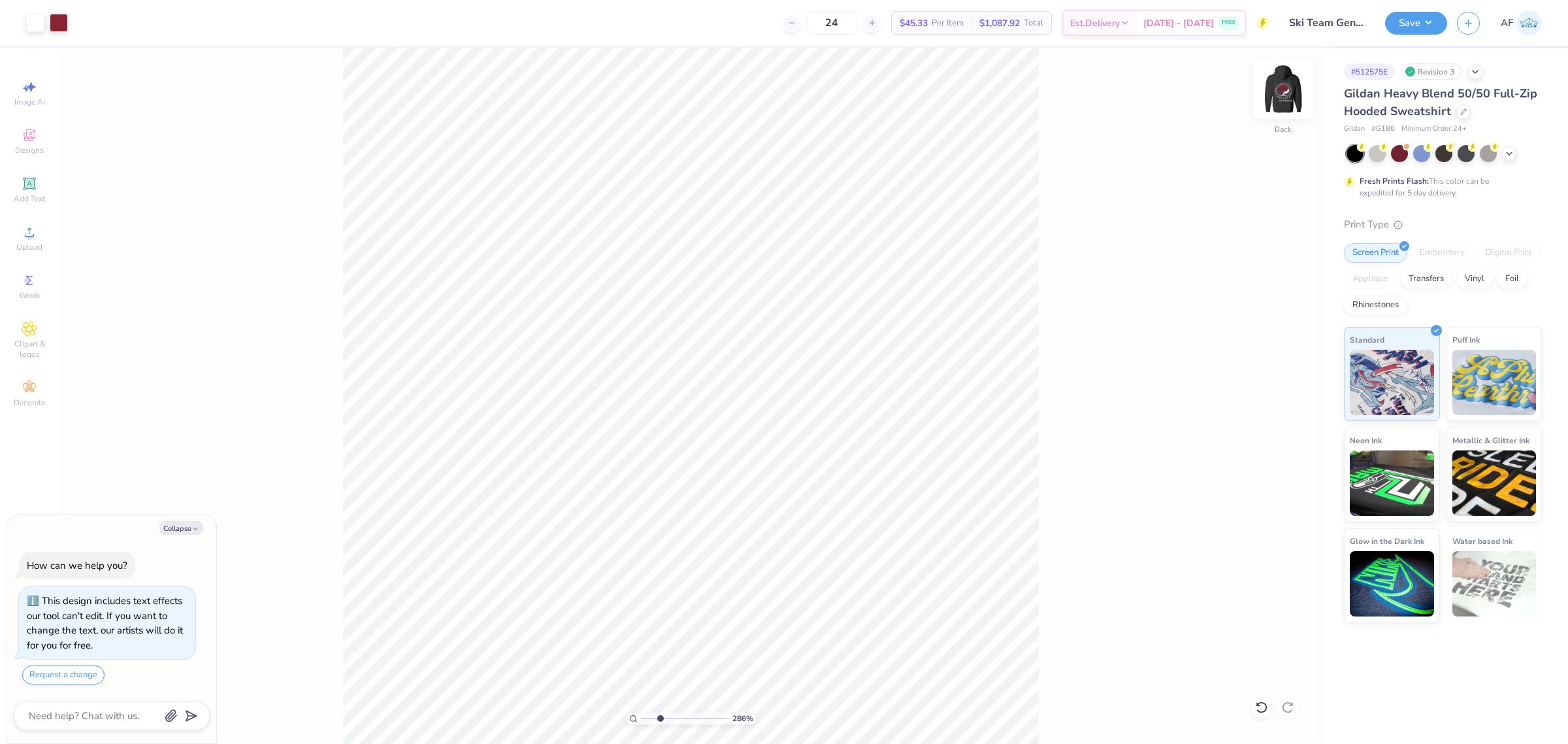
type input "2.86325695108274"
type textarea "x"
type input "2.86325695108274"
type textarea "x"
type input "2.86325695108274"
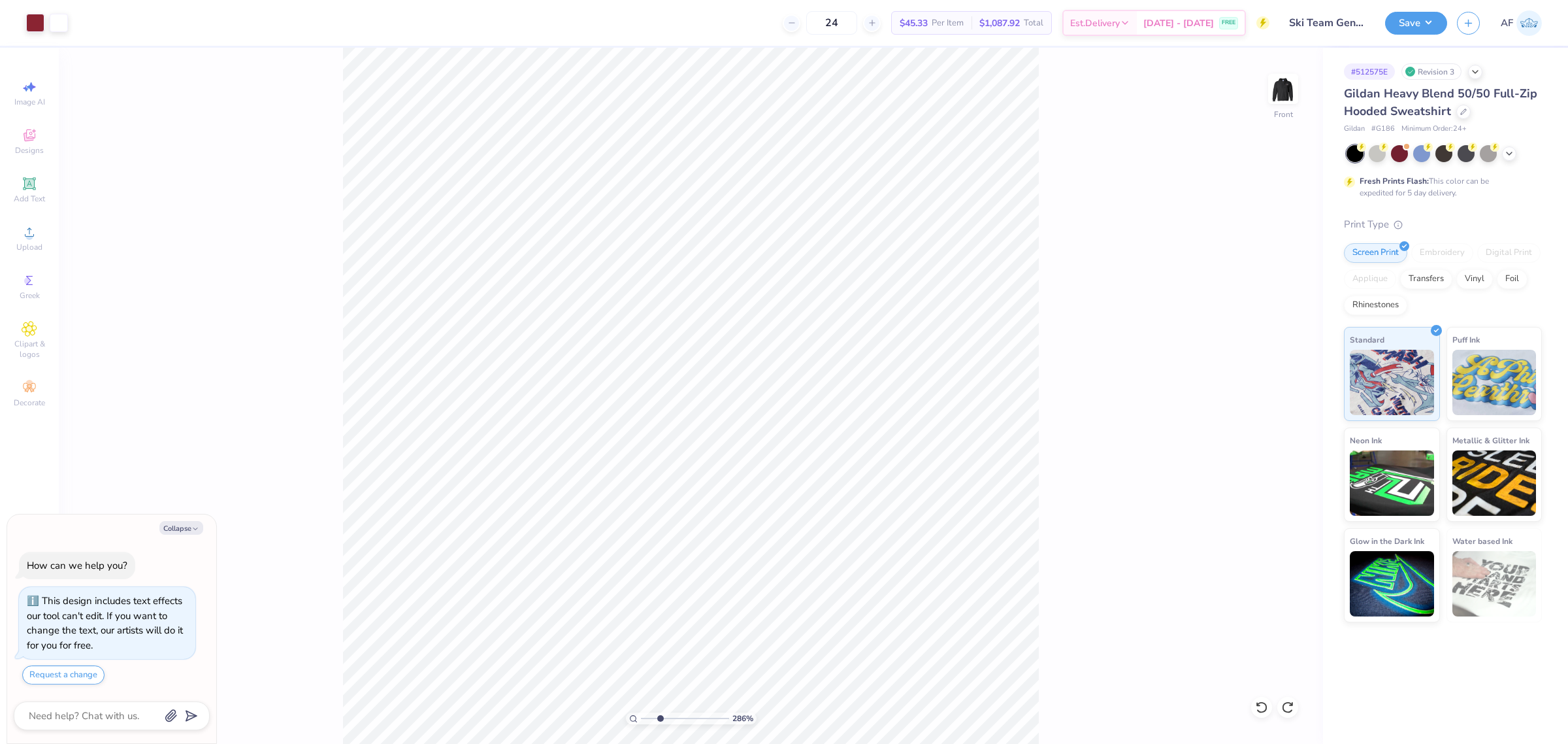
type textarea "x"
type input "2.86325695108274"
type textarea "x"
type input "6.59103231961645"
type textarea "x"
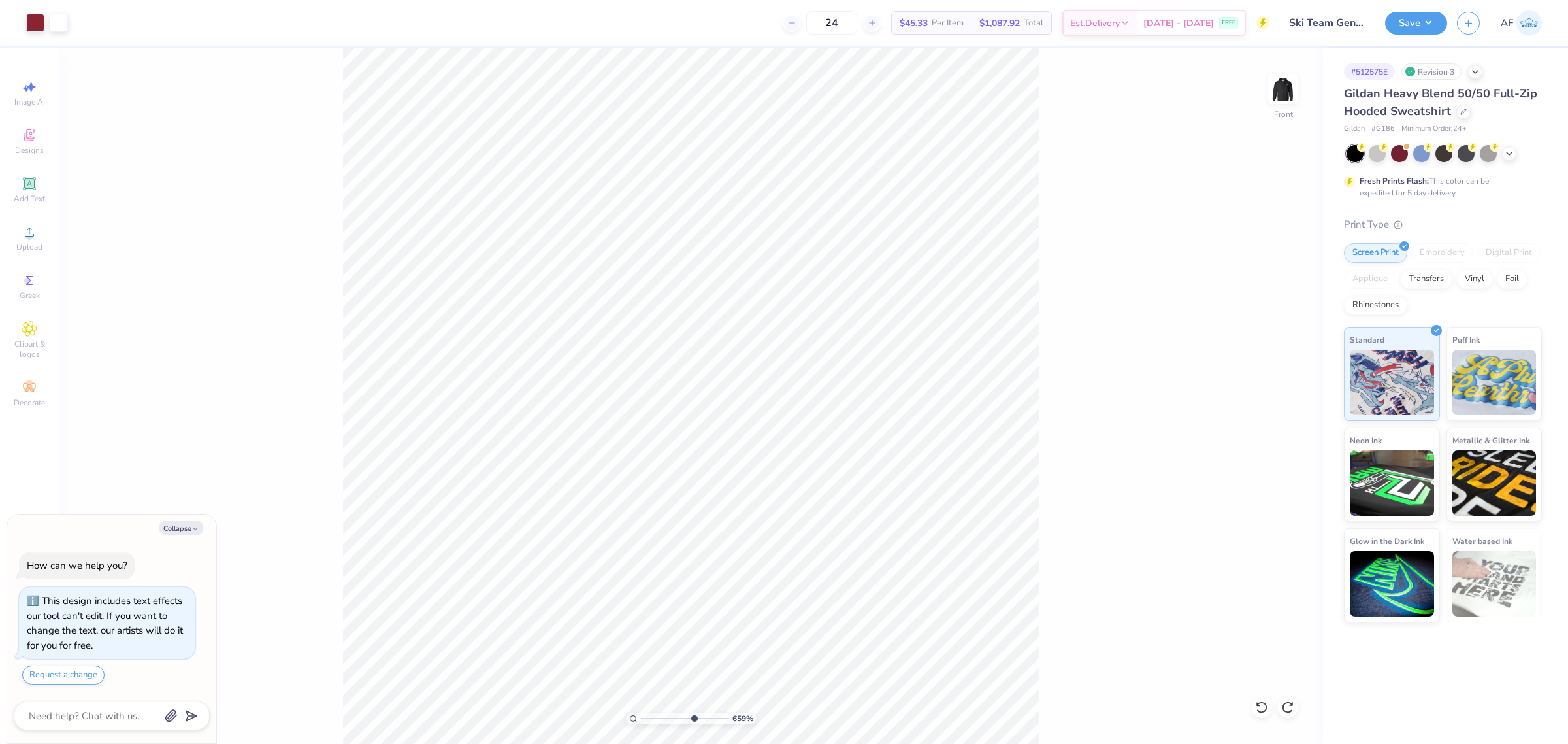
type input "6.59103231961645"
type textarea "x"
type input "6.59103231961645"
type textarea "x"
type input "6.59103231961645"
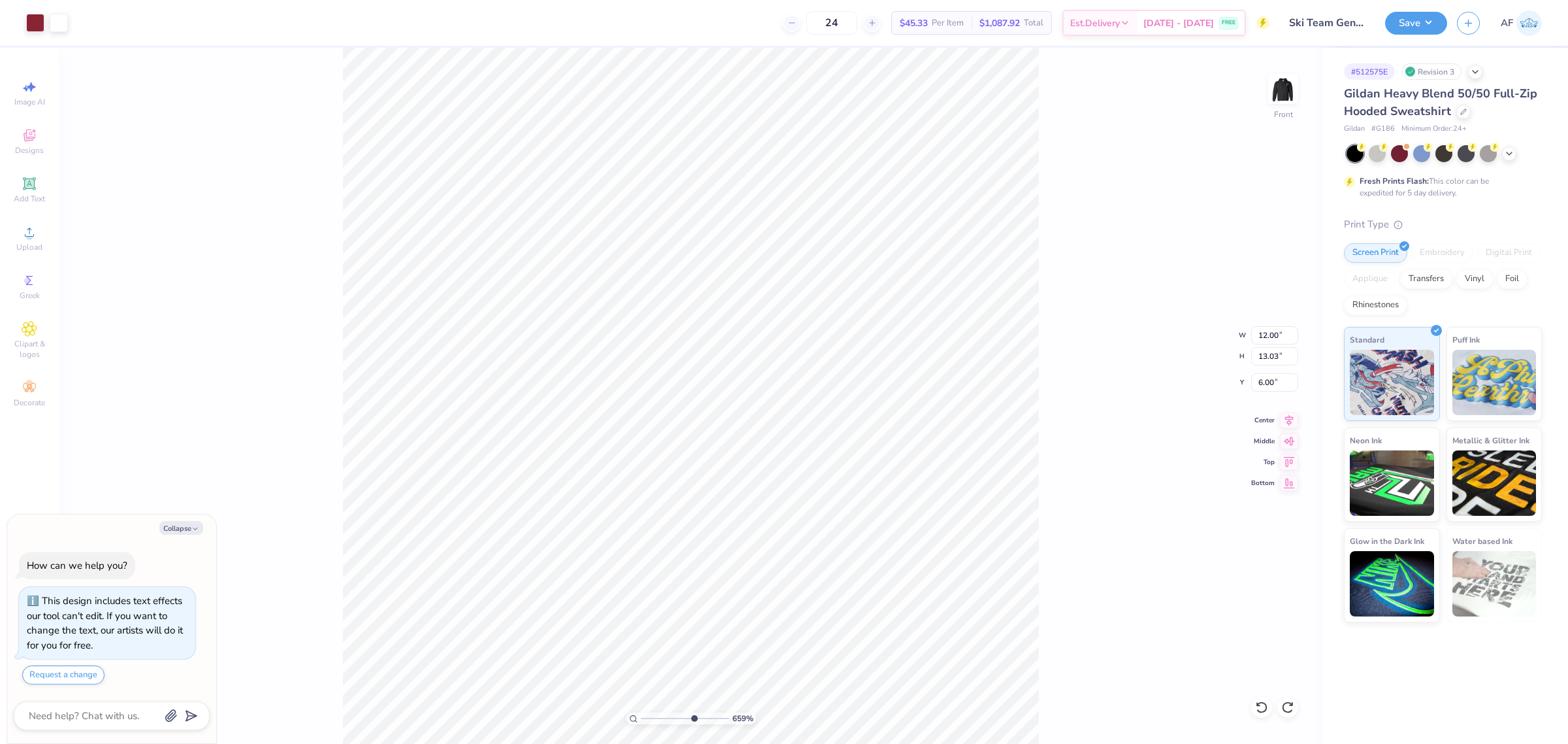
type textarea "x"
type input "6.59103231961645"
type textarea "x"
type input "6.59103231961645"
type textarea "x"
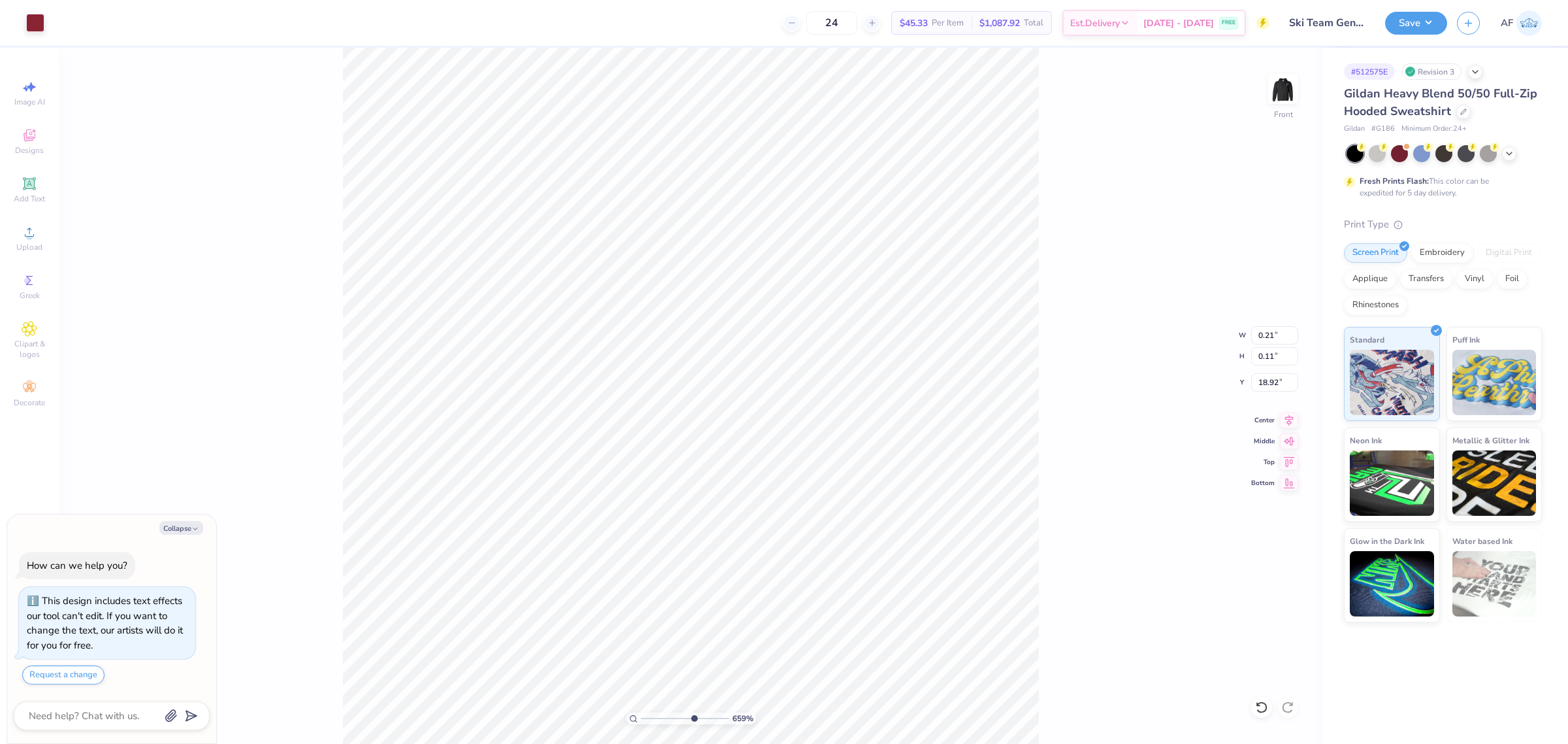
type input "6.59103231961645"
type textarea "x"
type input "6.59103231961645"
type textarea "x"
type input "1"
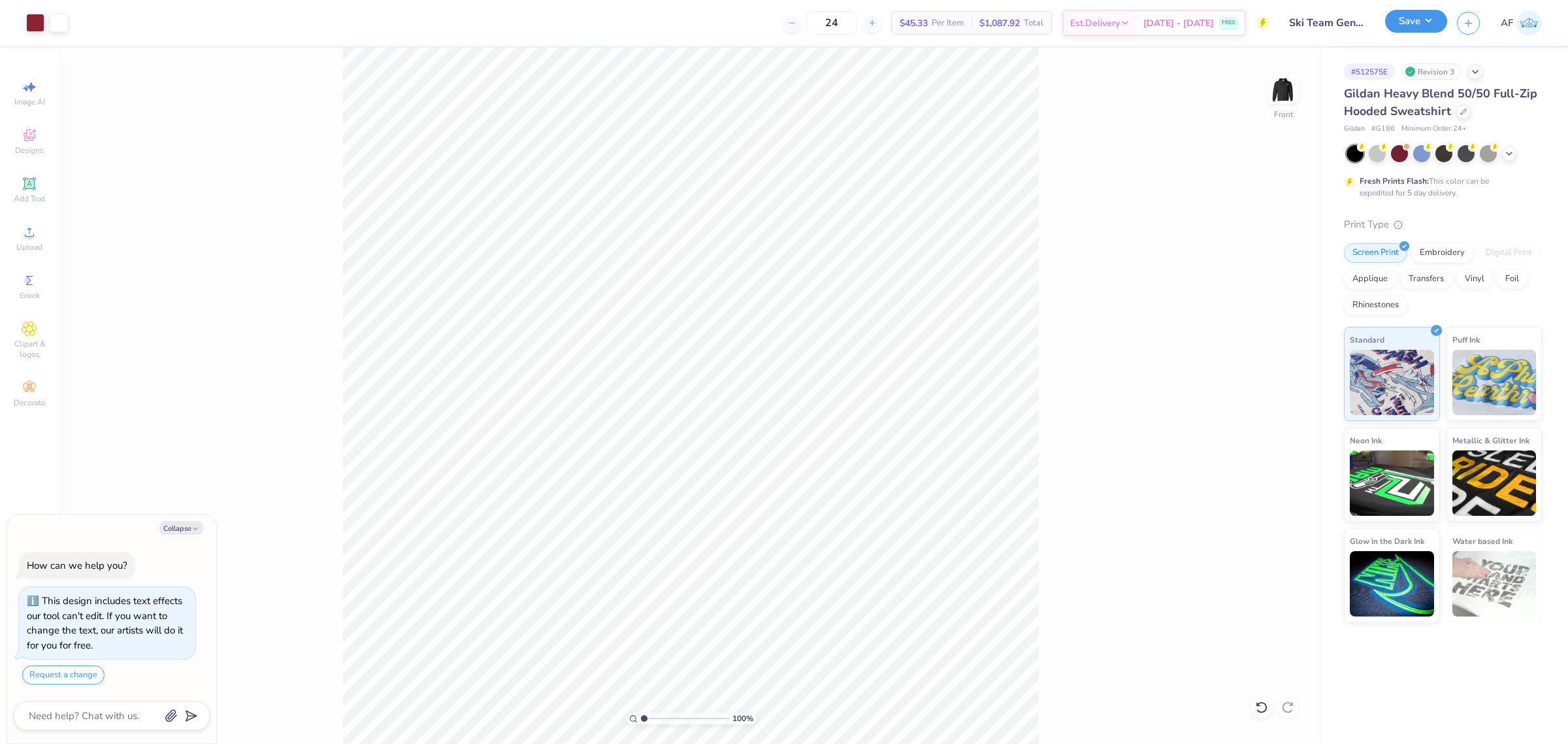
click at [1433, 17] on button "Save" at bounding box center [1416, 21] width 62 height 23
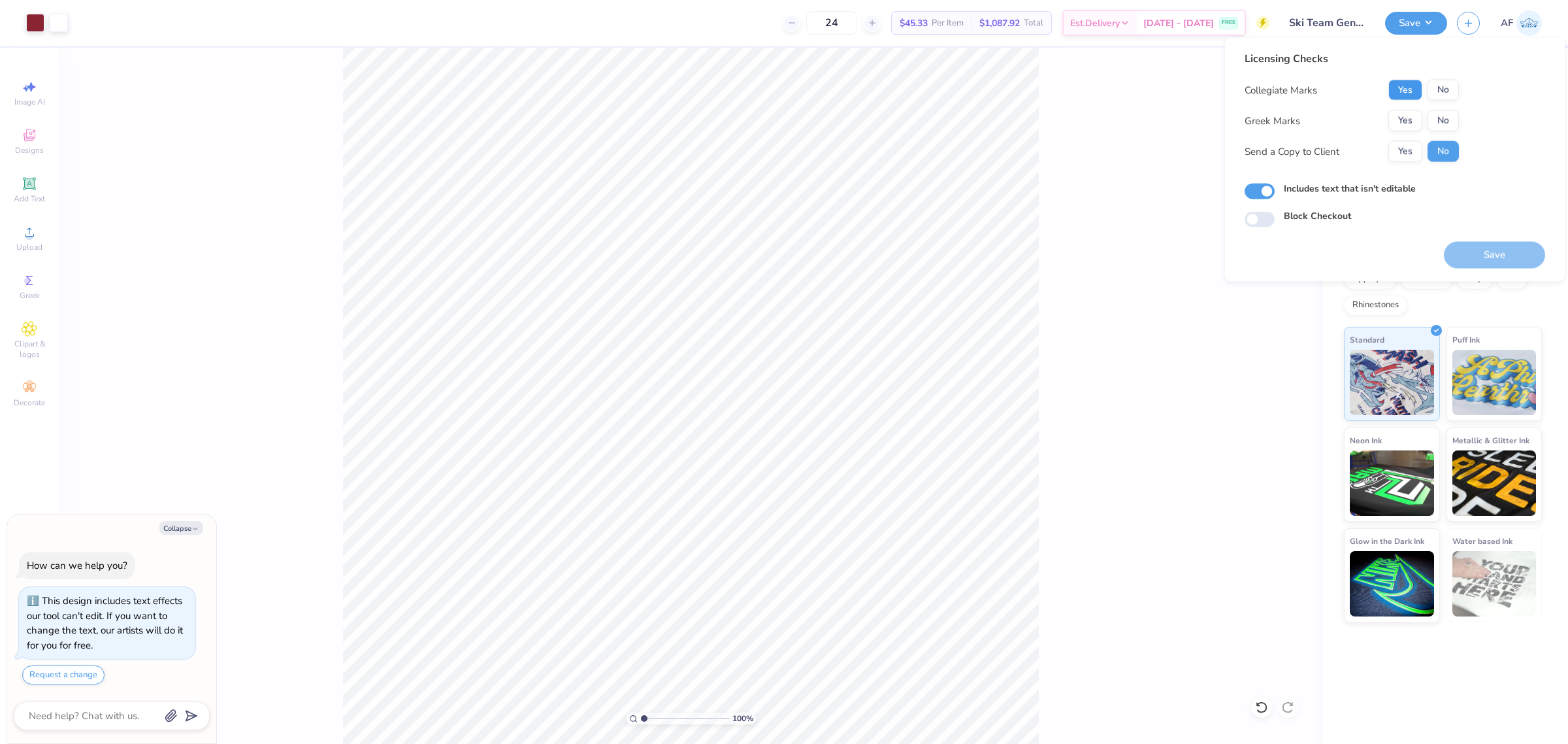
click at [1399, 92] on button "Yes" at bounding box center [1405, 90] width 34 height 21
drag, startPoint x: 1438, startPoint y: 119, endPoint x: 1407, endPoint y: 138, distance: 36.4
click at [1438, 120] on button "No" at bounding box center [1444, 121] width 32 height 21
click at [1383, 151] on div "Send a Copy to Client Yes No" at bounding box center [1352, 151] width 214 height 21
click at [1397, 151] on button "Yes" at bounding box center [1405, 151] width 34 height 21
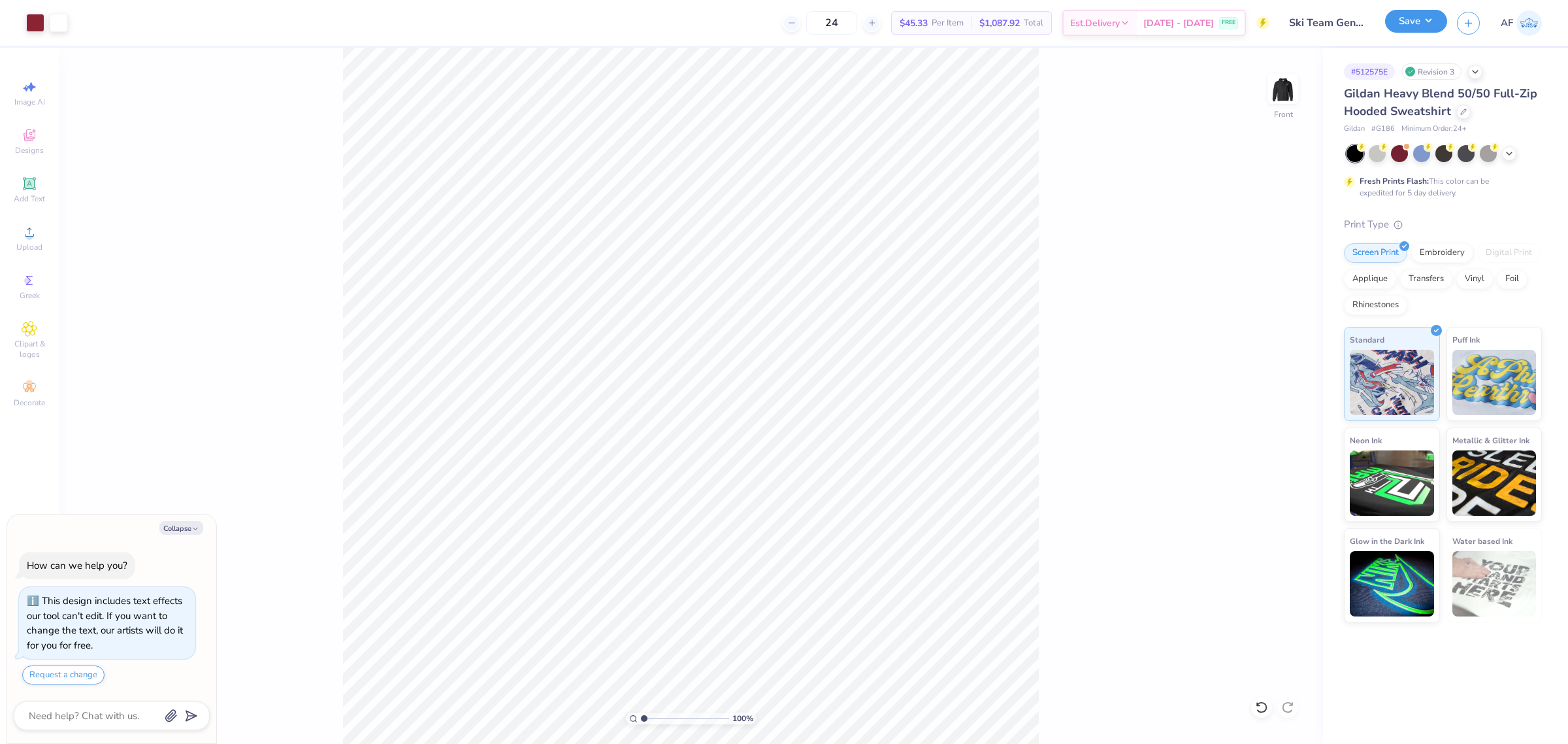
click at [1429, 30] on button "Save" at bounding box center [1416, 21] width 62 height 23
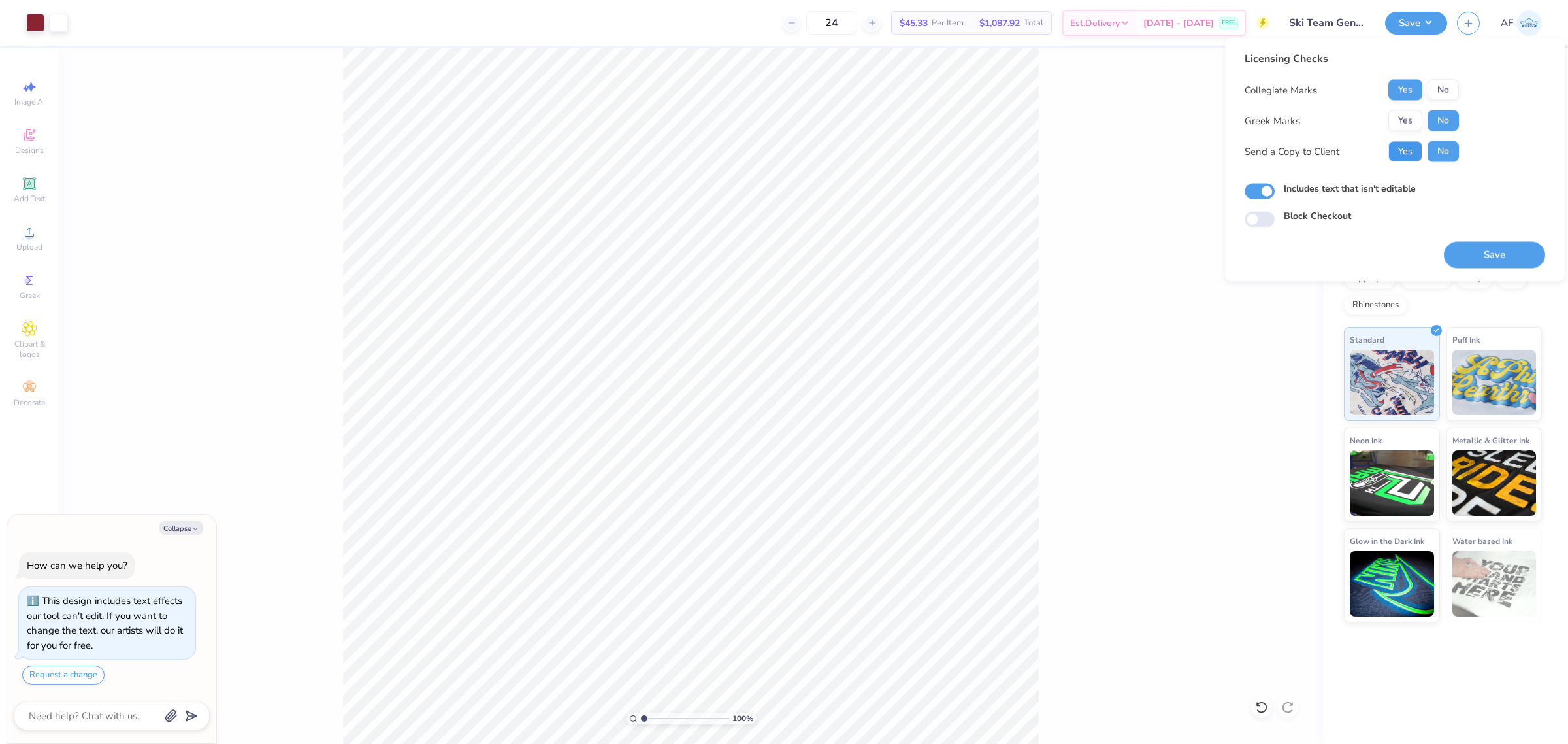
click at [1395, 149] on button "Yes" at bounding box center [1405, 151] width 34 height 21
click at [1493, 258] on button "Save" at bounding box center [1494, 255] width 101 height 27
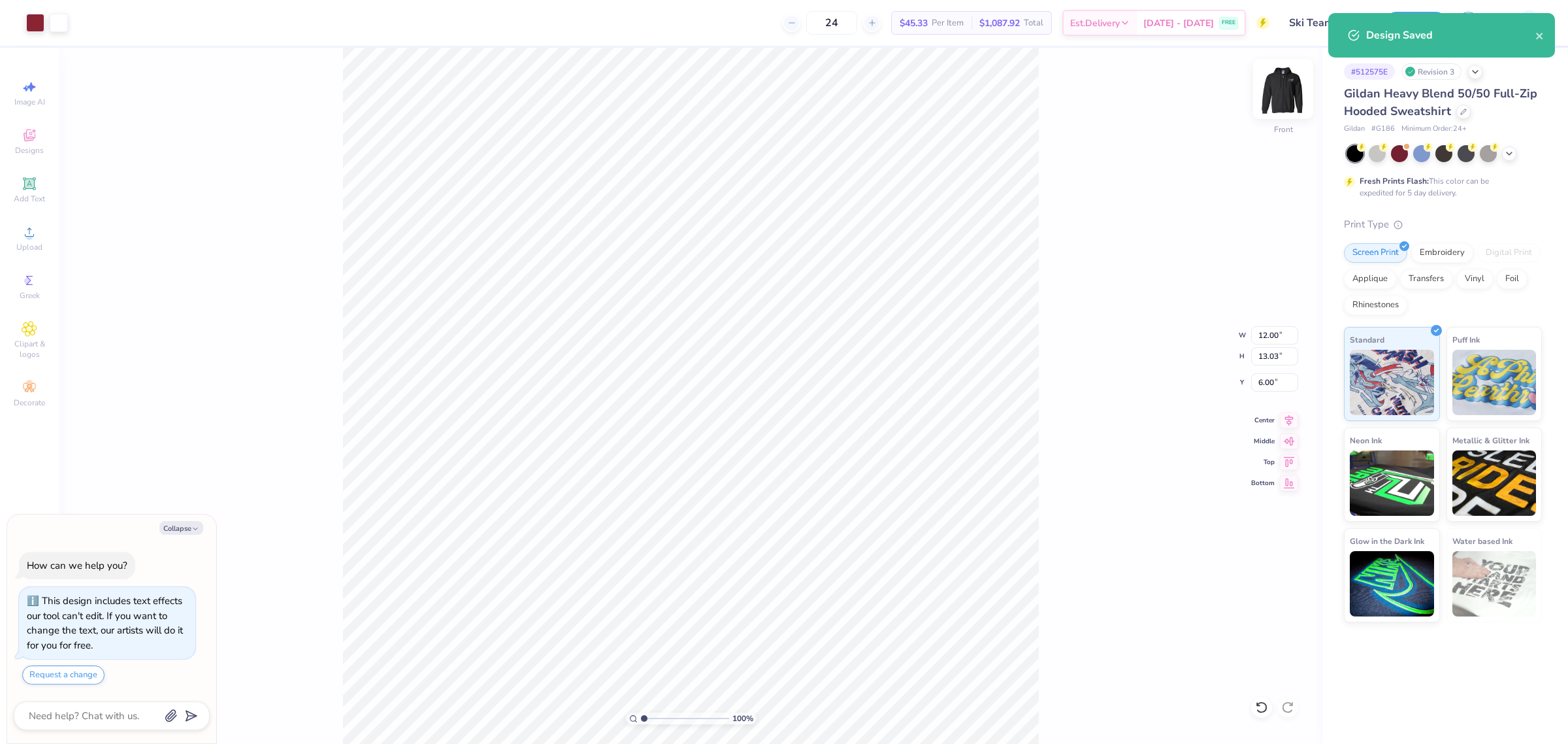
click at [1289, 103] on img at bounding box center [1282, 88] width 52 height 52
type textarea "x"
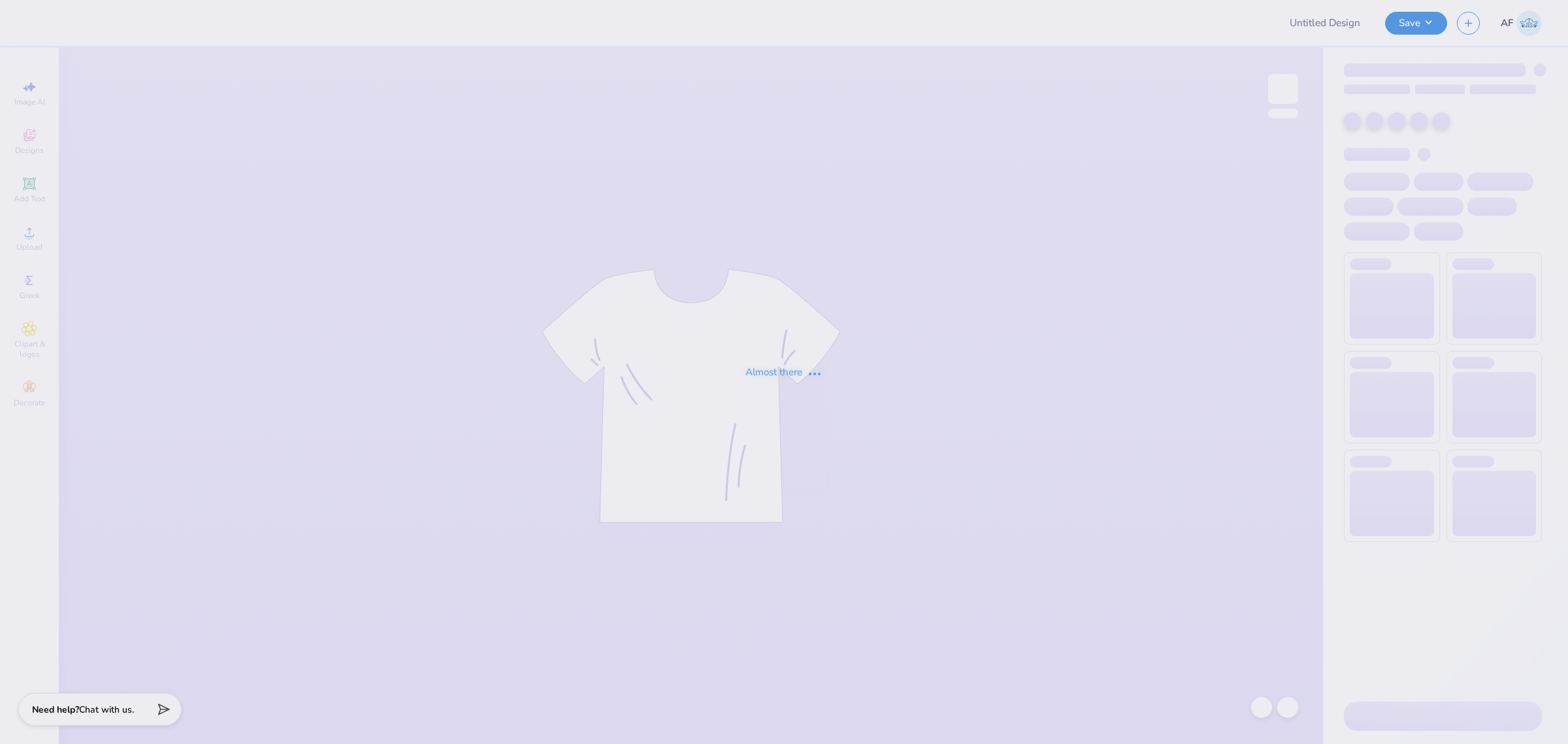
type input "Ski Team General Merch!"
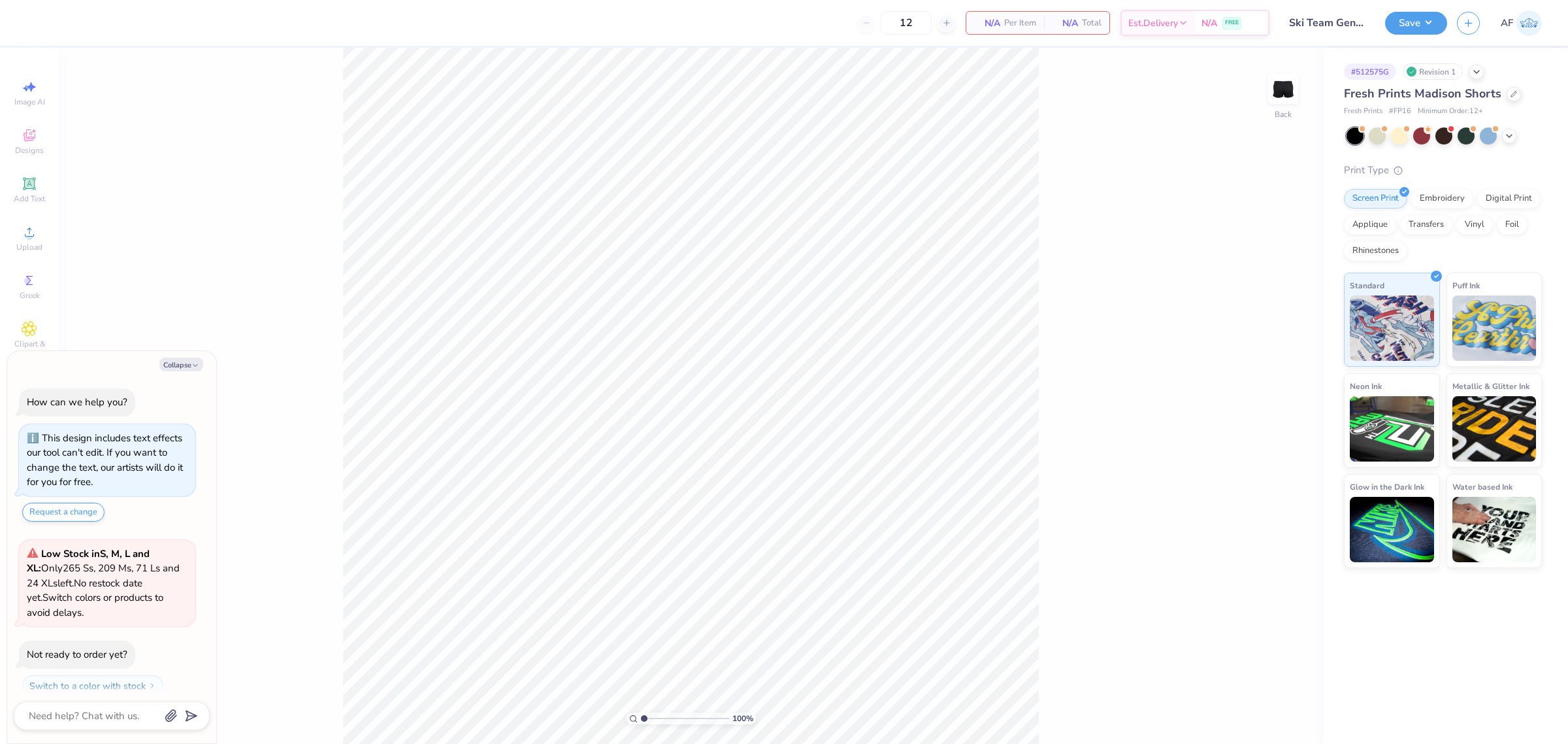
scroll to position [37, 0]
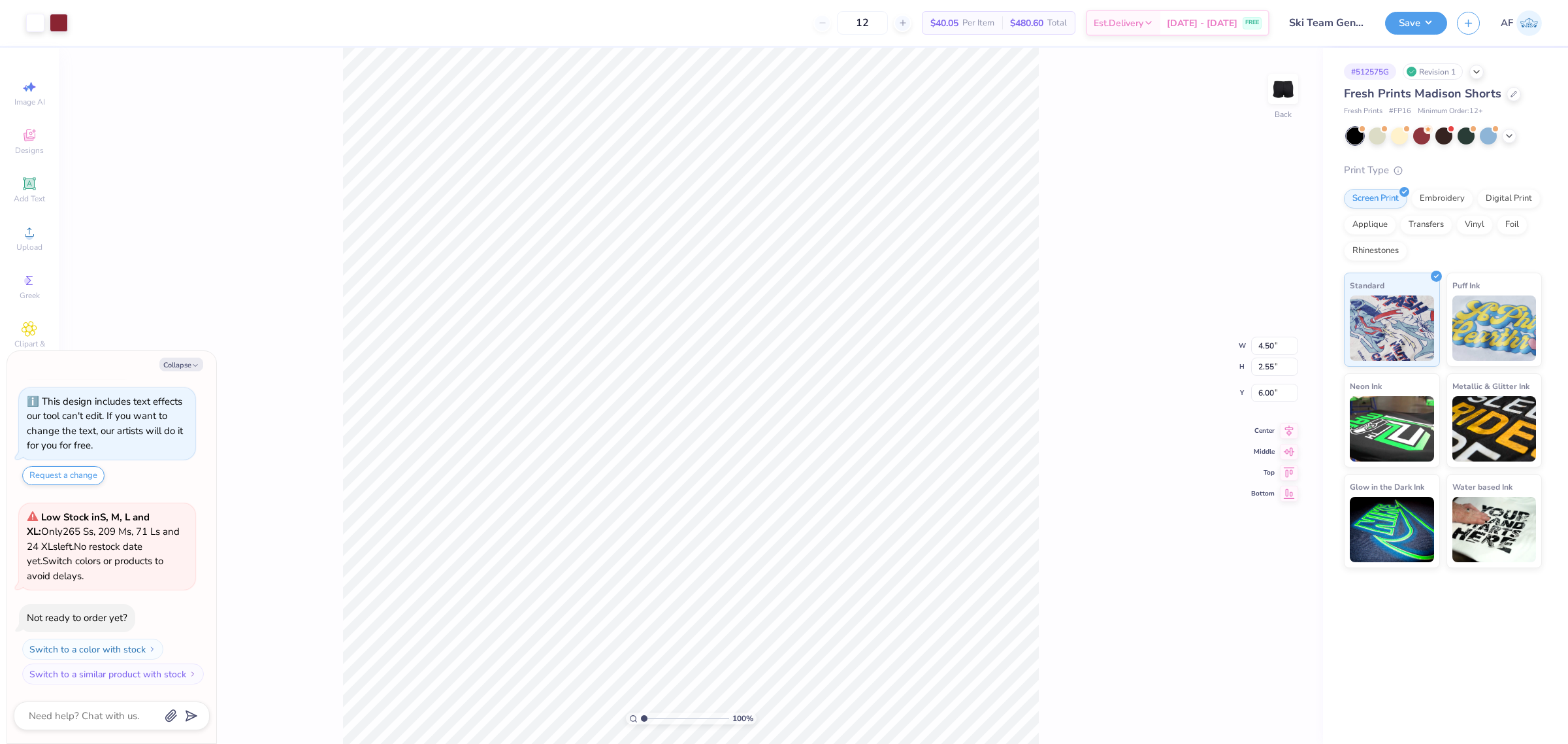
click at [1064, 452] on div "100 % Back W 4.50 4.50 " H 2.55 2.55 " Y 6.00 6.00 " Center Middle Top Bottom" at bounding box center [692, 395] width 1265 height 696
click at [36, 245] on span "Upload" at bounding box center [30, 247] width 26 height 11
type textarea "x"
click at [1268, 331] on input "4.95" at bounding box center [1275, 335] width 47 height 19
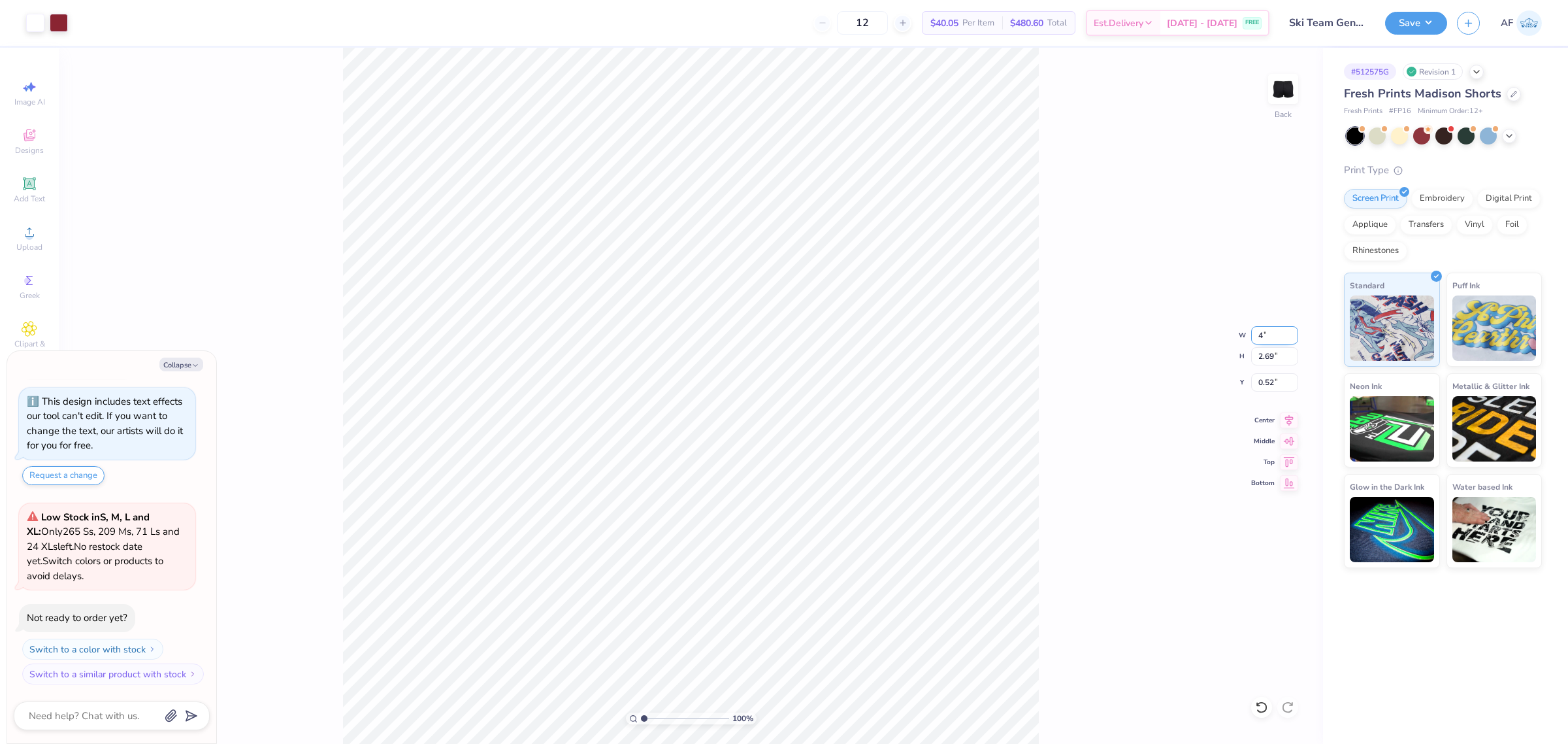
type input "4"
type textarea "x"
type input "4.00"
type input "2.18"
click at [1263, 381] on input "0.78" at bounding box center [1275, 382] width 47 height 19
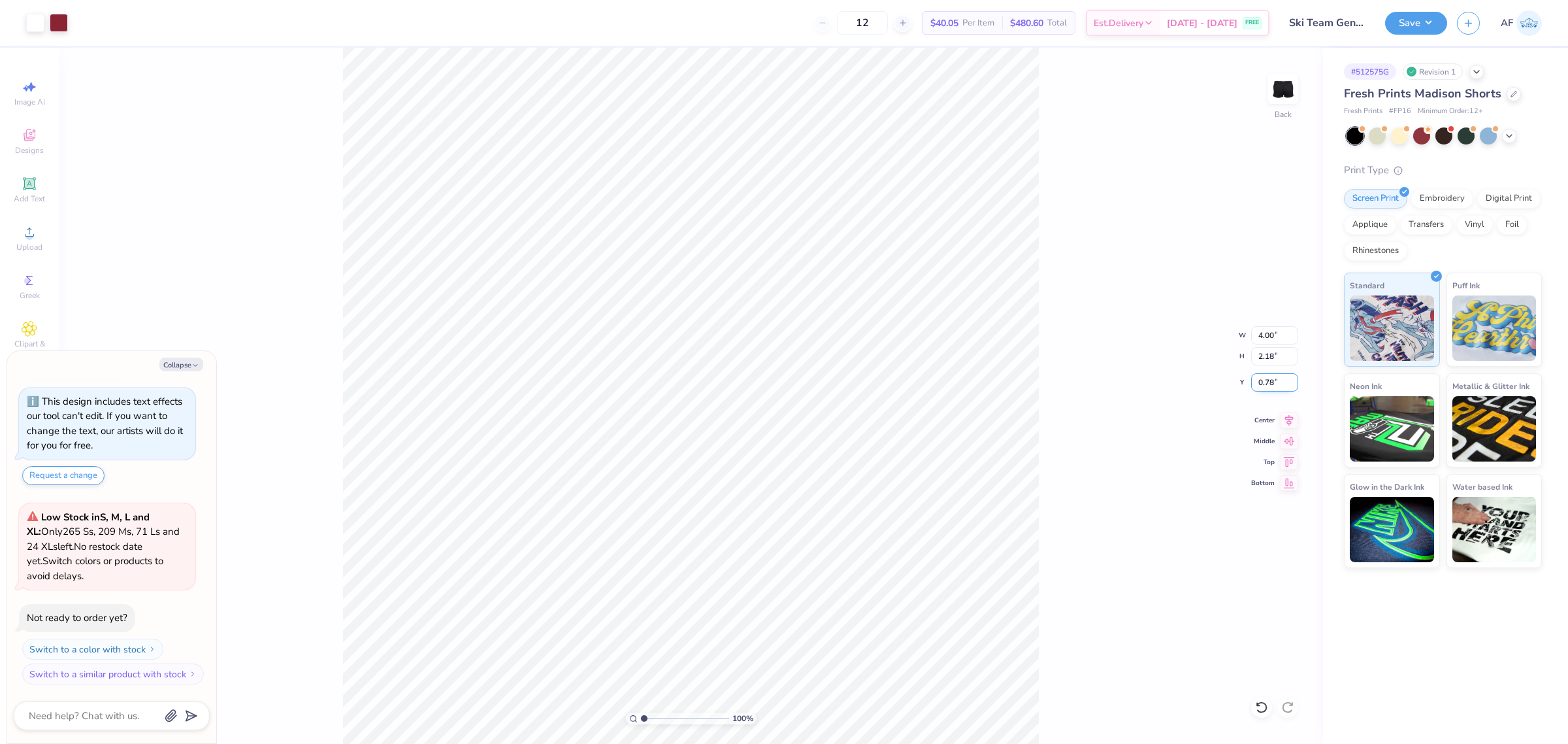
click at [1263, 381] on input "0.78" at bounding box center [1275, 382] width 47 height 19
type input "7"
type textarea "x"
type input "7.00"
click at [915, 605] on li "Group" at bounding box center [930, 599] width 103 height 26
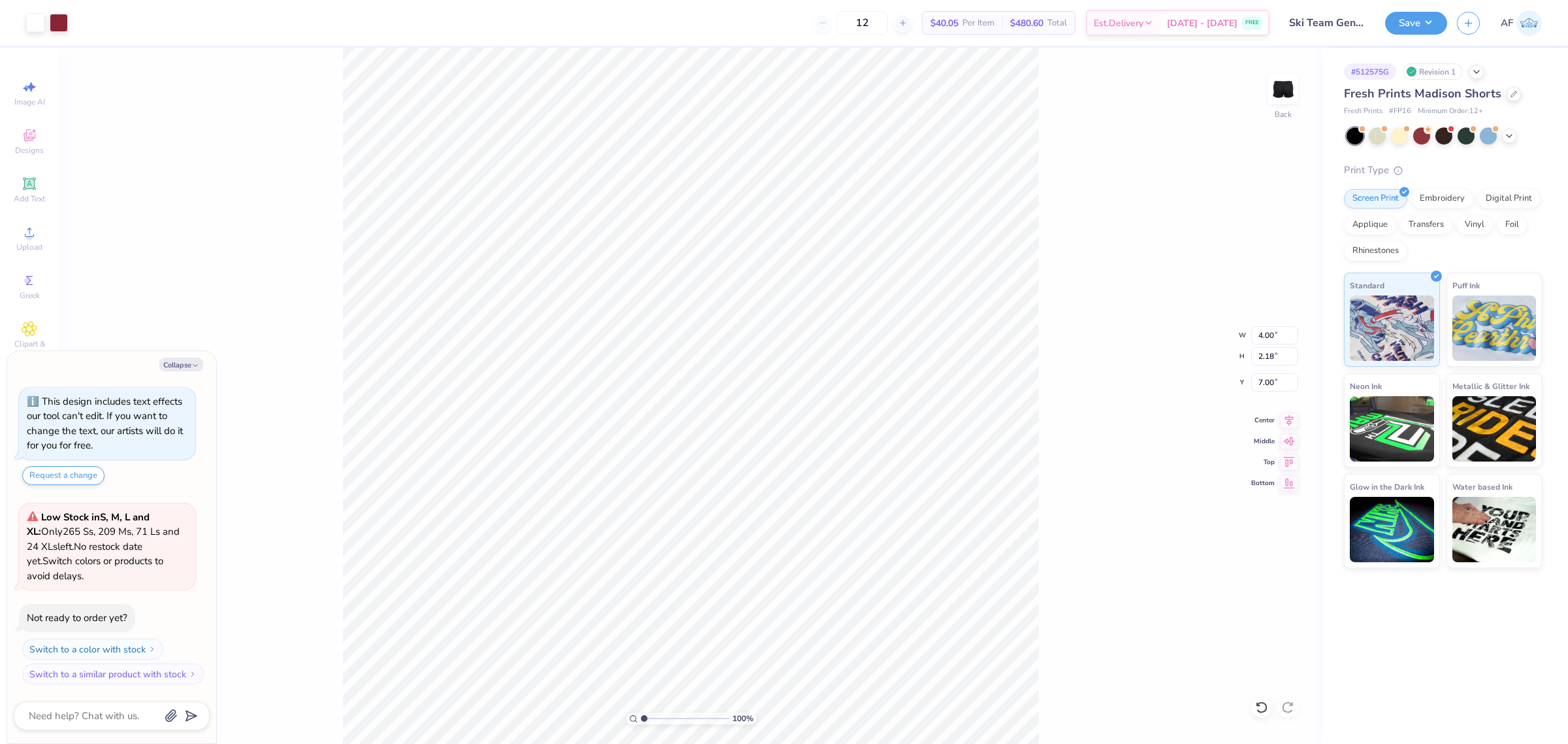
type textarea "x"
type input "2.17"
click at [1252, 333] on input "4.00" at bounding box center [1275, 335] width 47 height 19
type input "4.5"
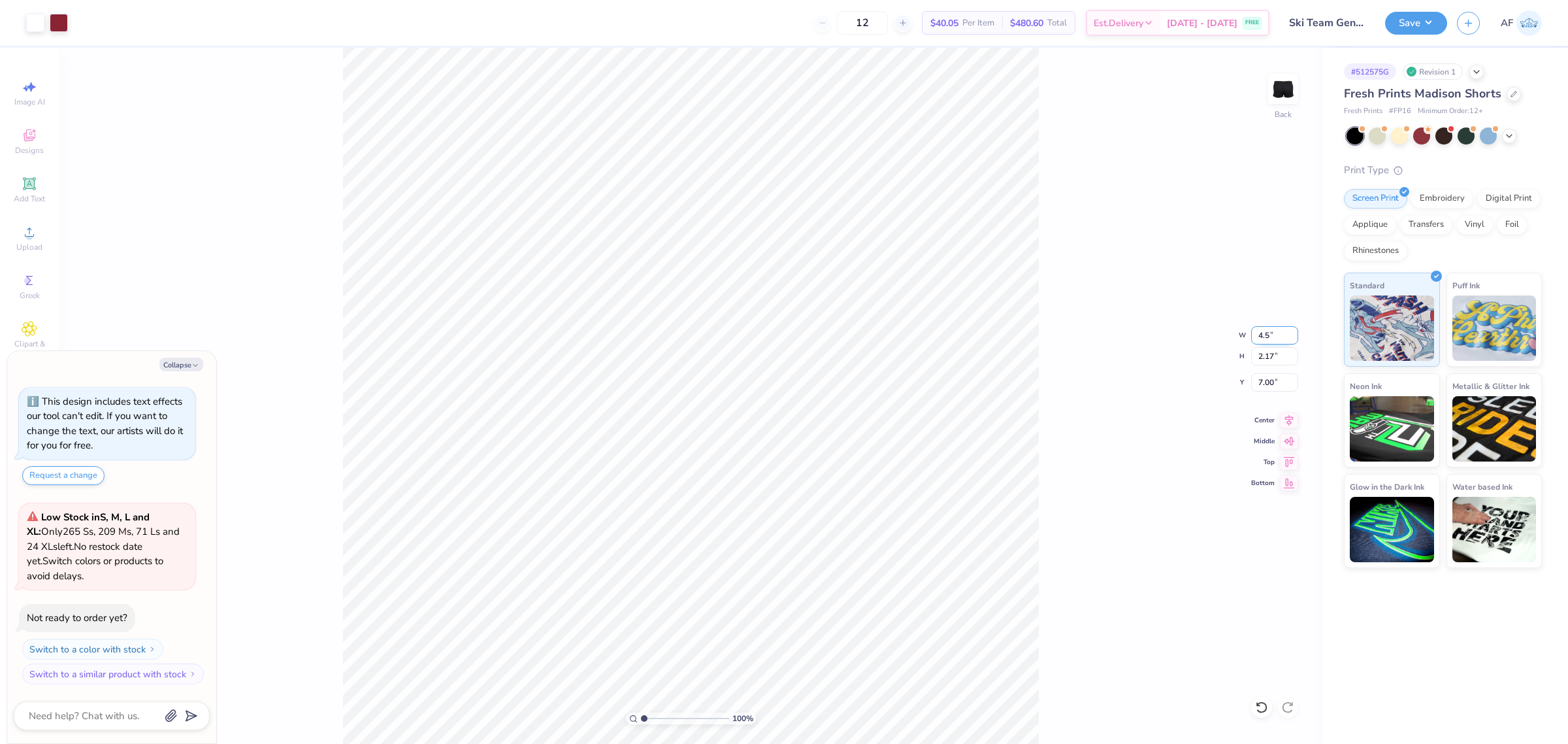
type textarea "x"
type input "4.50"
type input "2.45"
click at [1273, 381] on input "6.86" at bounding box center [1275, 382] width 47 height 19
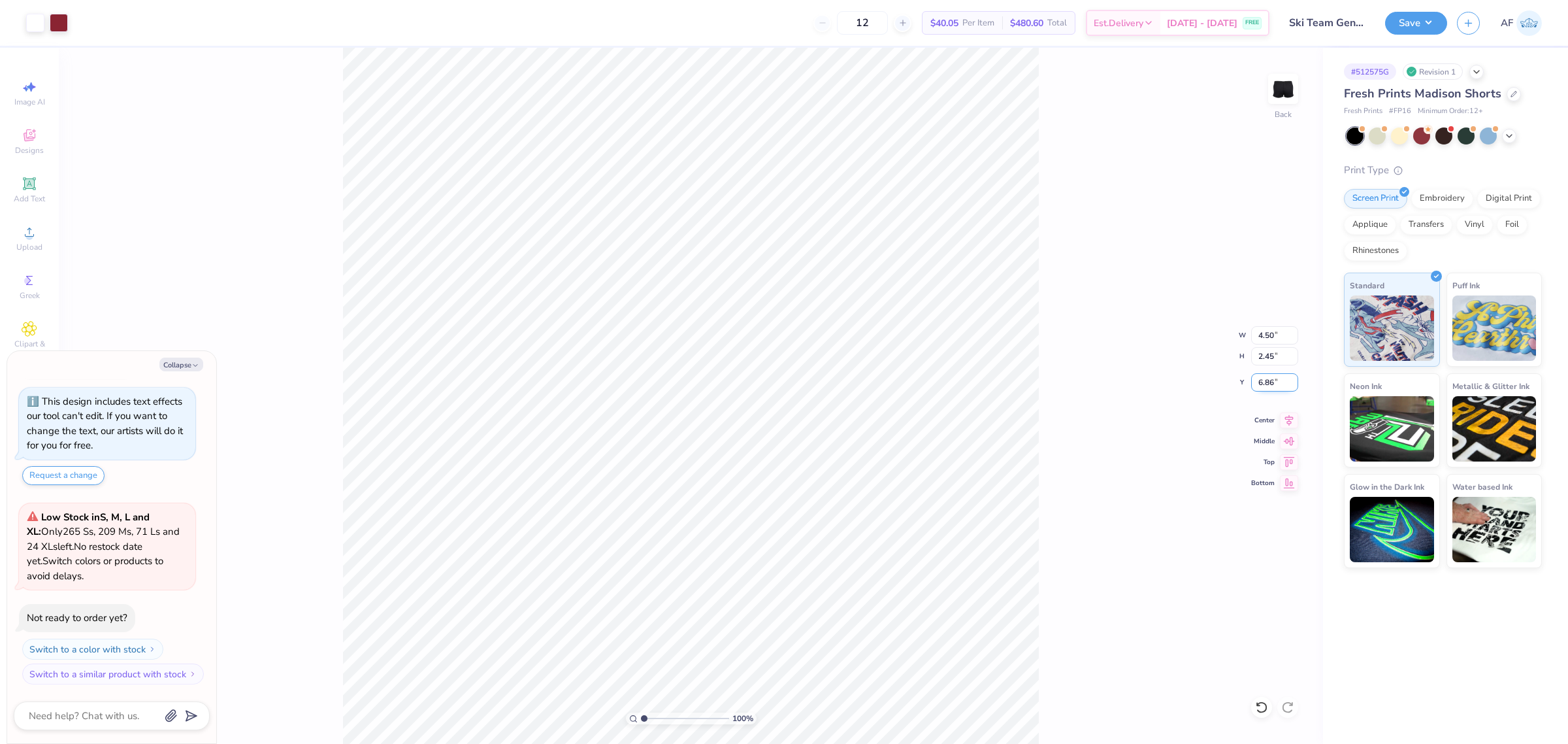
click at [1273, 381] on input "6.86" at bounding box center [1275, 382] width 47 height 19
type input "6"
type textarea "x"
type input "6.00"
type textarea "x"
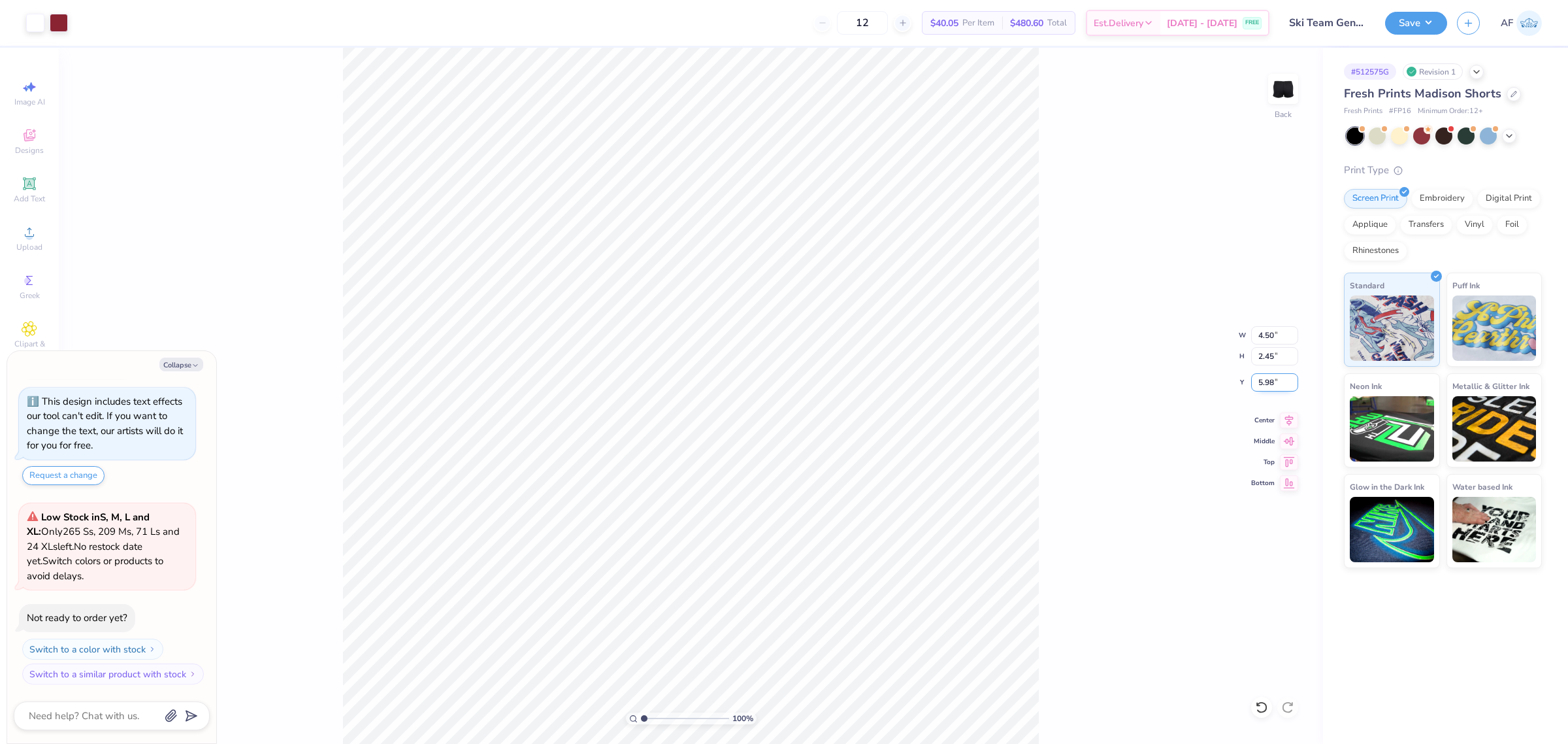
click at [1263, 373] on input "5.98" at bounding box center [1275, 382] width 47 height 19
type input "7"
type textarea "x"
click at [1263, 373] on input "7.00" at bounding box center [1275, 382] width 47 height 19
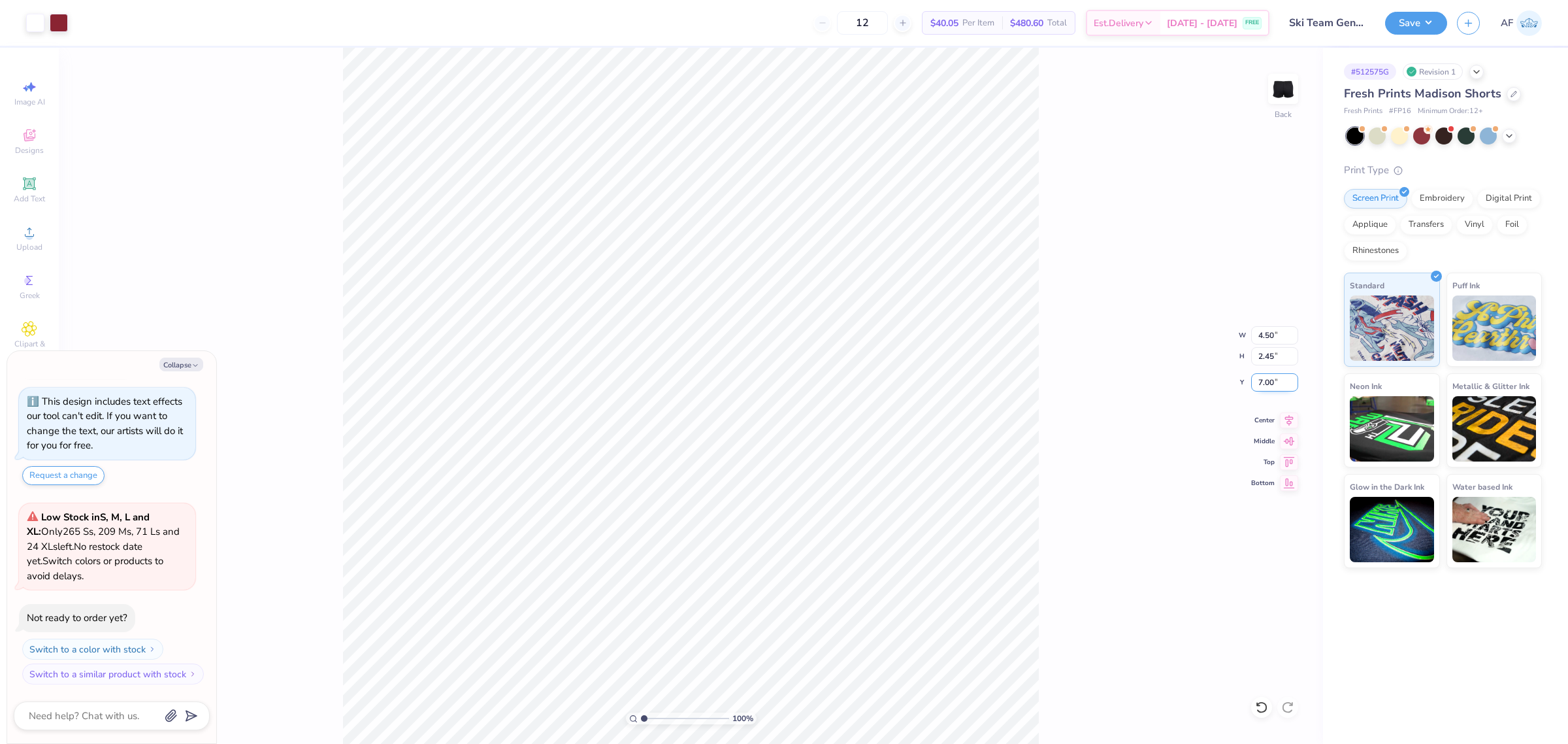
click at [1263, 373] on input "7.00" at bounding box center [1275, 382] width 47 height 19
type input "6.5"
type textarea "x"
type input "6.50"
click at [1291, 417] on icon at bounding box center [1288, 418] width 19 height 16
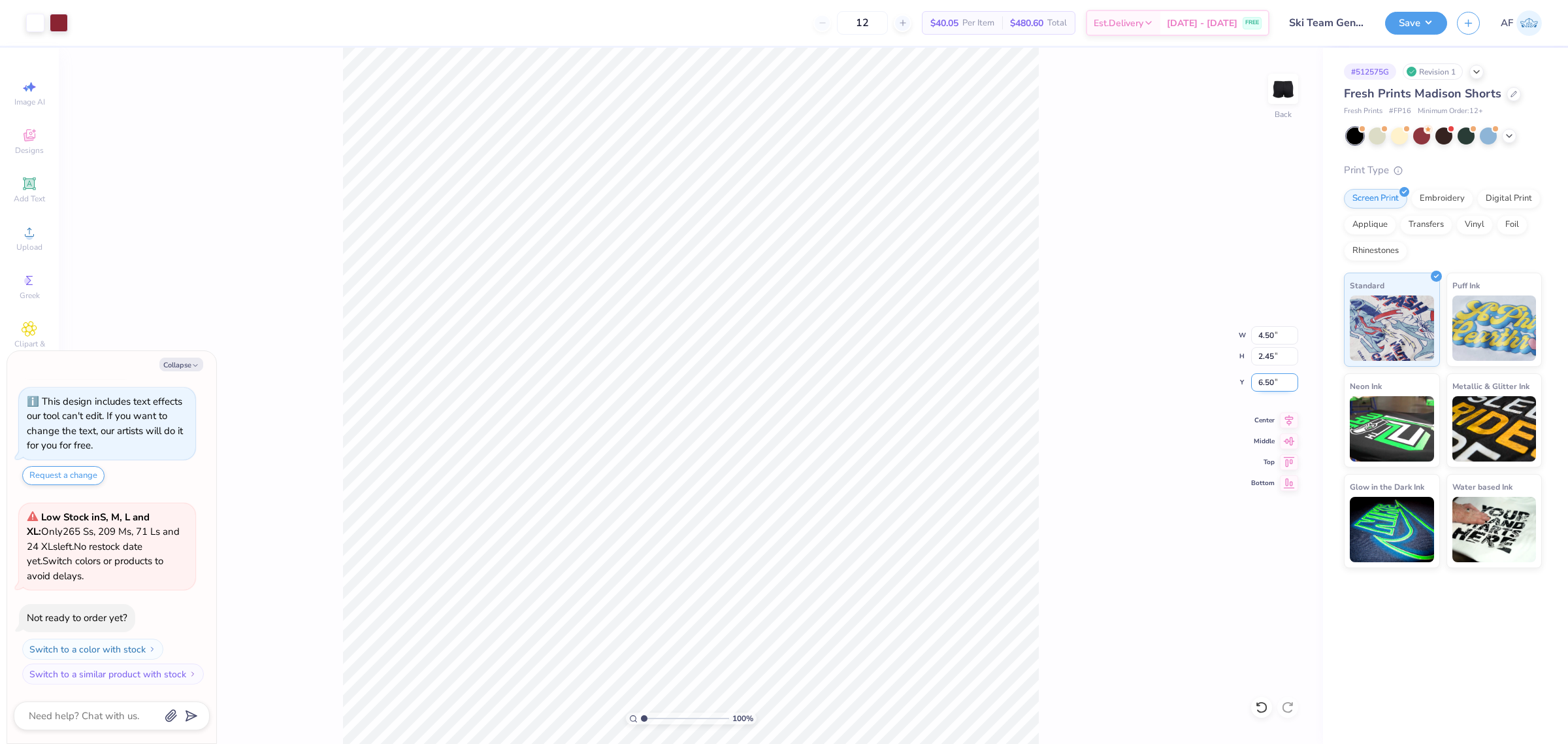
click at [1268, 386] on input "6.50" at bounding box center [1275, 382] width 47 height 19
click at [1083, 682] on div "100 % Back W 4.50 4.50 " H 2.45 2.45 " Y 6.50 6.50 " Center Middle Top Bottom" at bounding box center [692, 395] width 1265 height 696
click at [1056, 575] on div "100 % Back W 4.50 4.50 " H 2.45 2.45 " Y 6.50 6.50 " Center Middle Top Bottom" at bounding box center [692, 395] width 1265 height 696
click at [1433, 28] on button "Save" at bounding box center [1416, 21] width 62 height 23
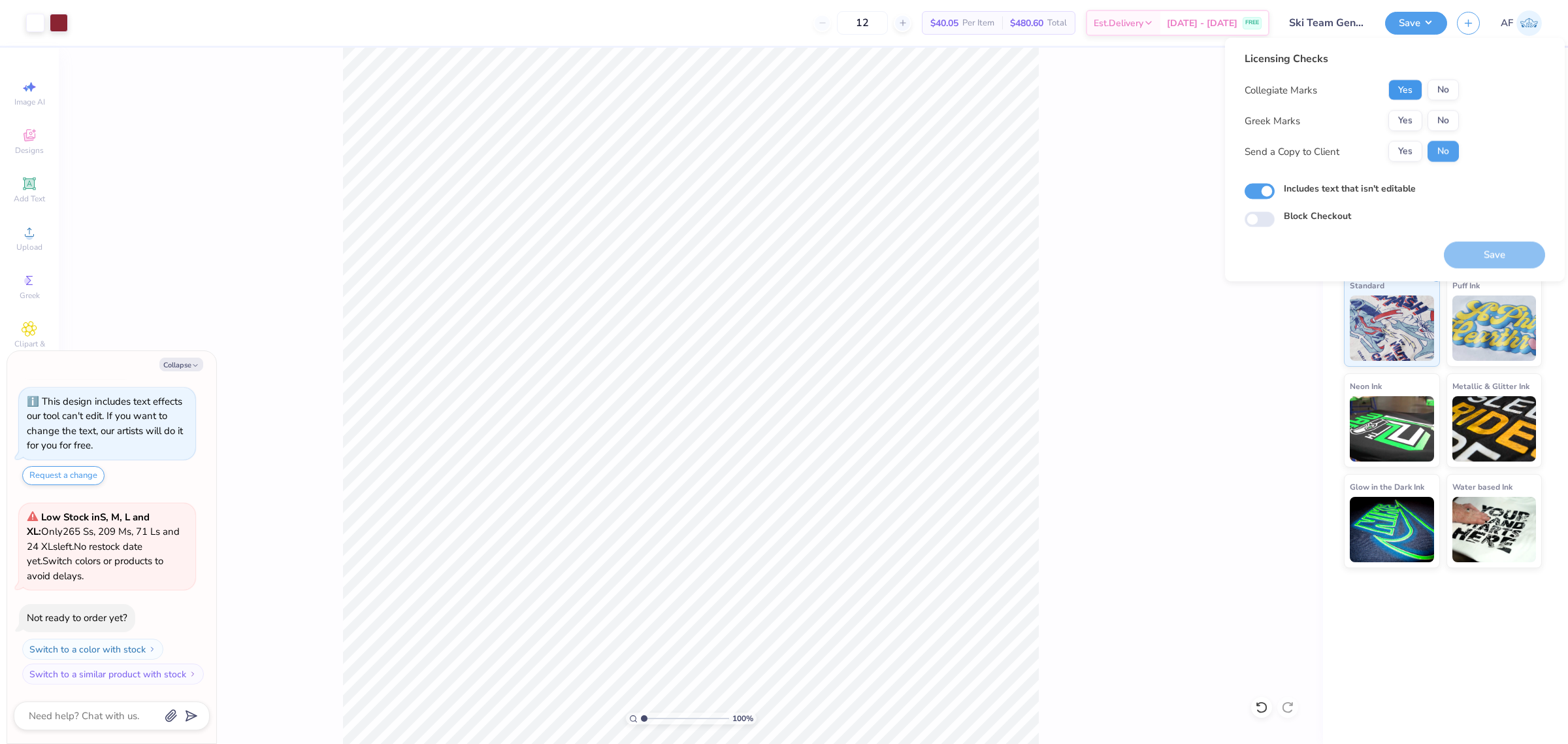
click at [1398, 94] on button "Yes" at bounding box center [1405, 90] width 34 height 21
click at [1443, 126] on button "No" at bounding box center [1444, 121] width 32 height 21
click at [1392, 147] on button "Yes" at bounding box center [1405, 151] width 34 height 21
click at [1506, 252] on button "Save" at bounding box center [1494, 255] width 101 height 27
type textarea "x"
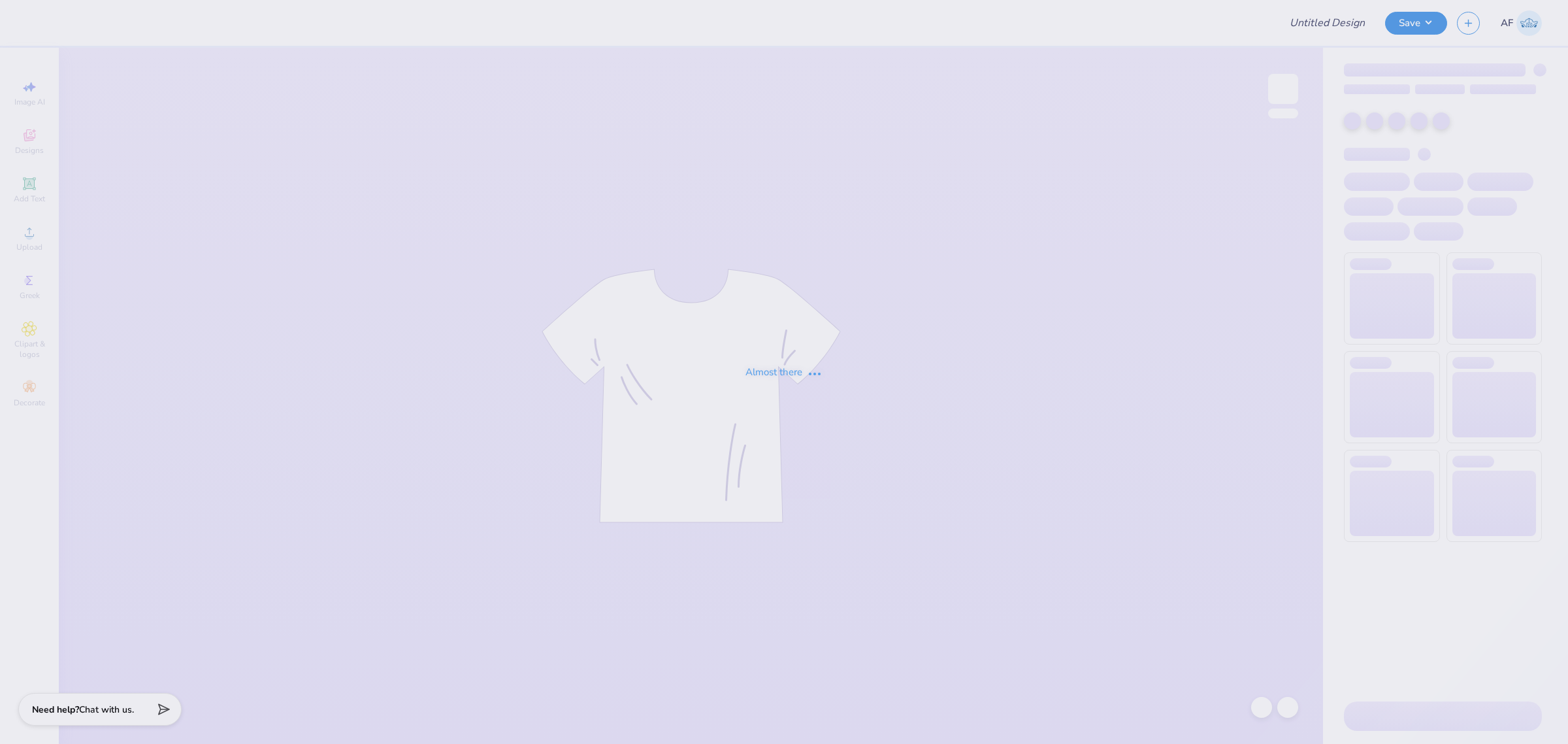
type input "Ski Team General Merch!"
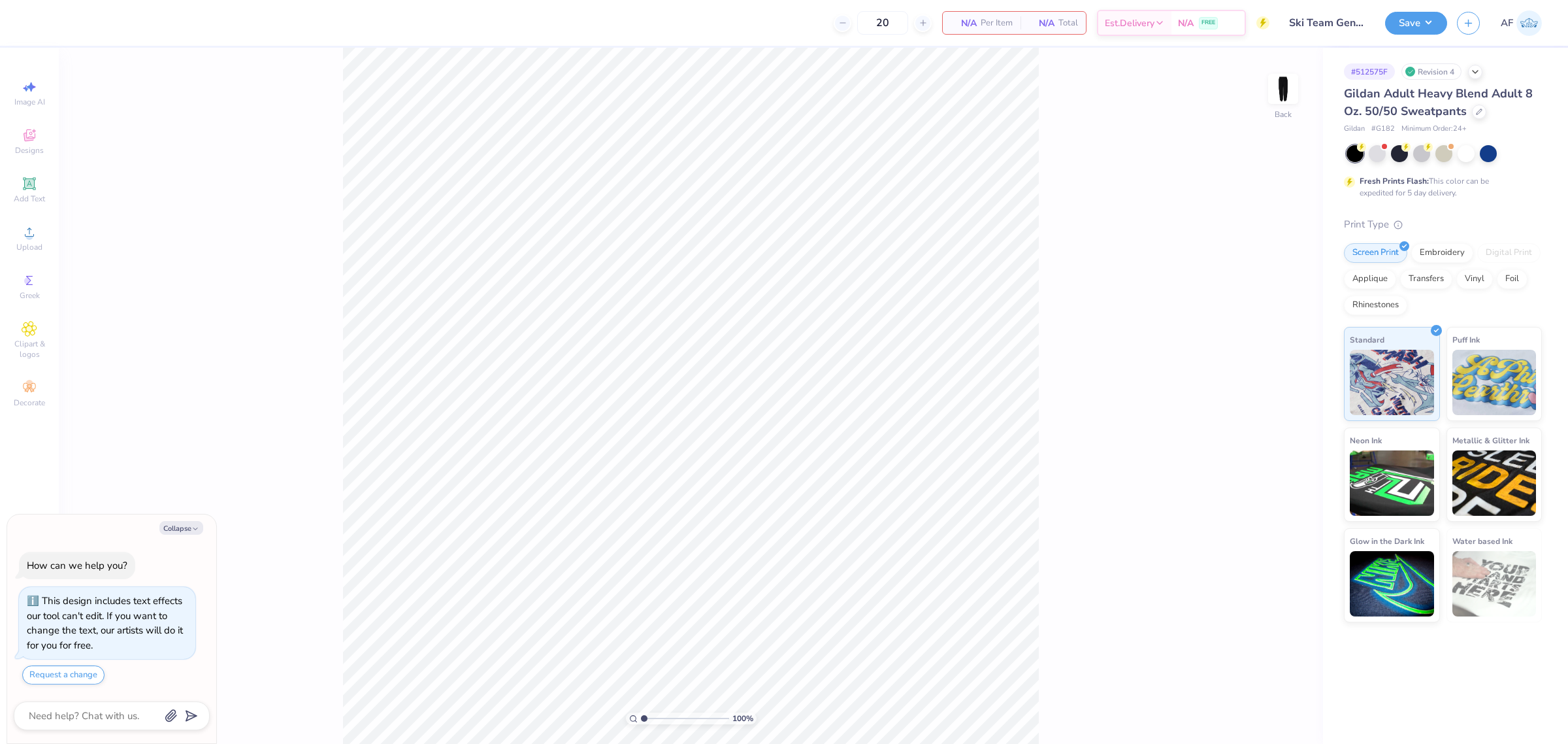
type textarea "x"
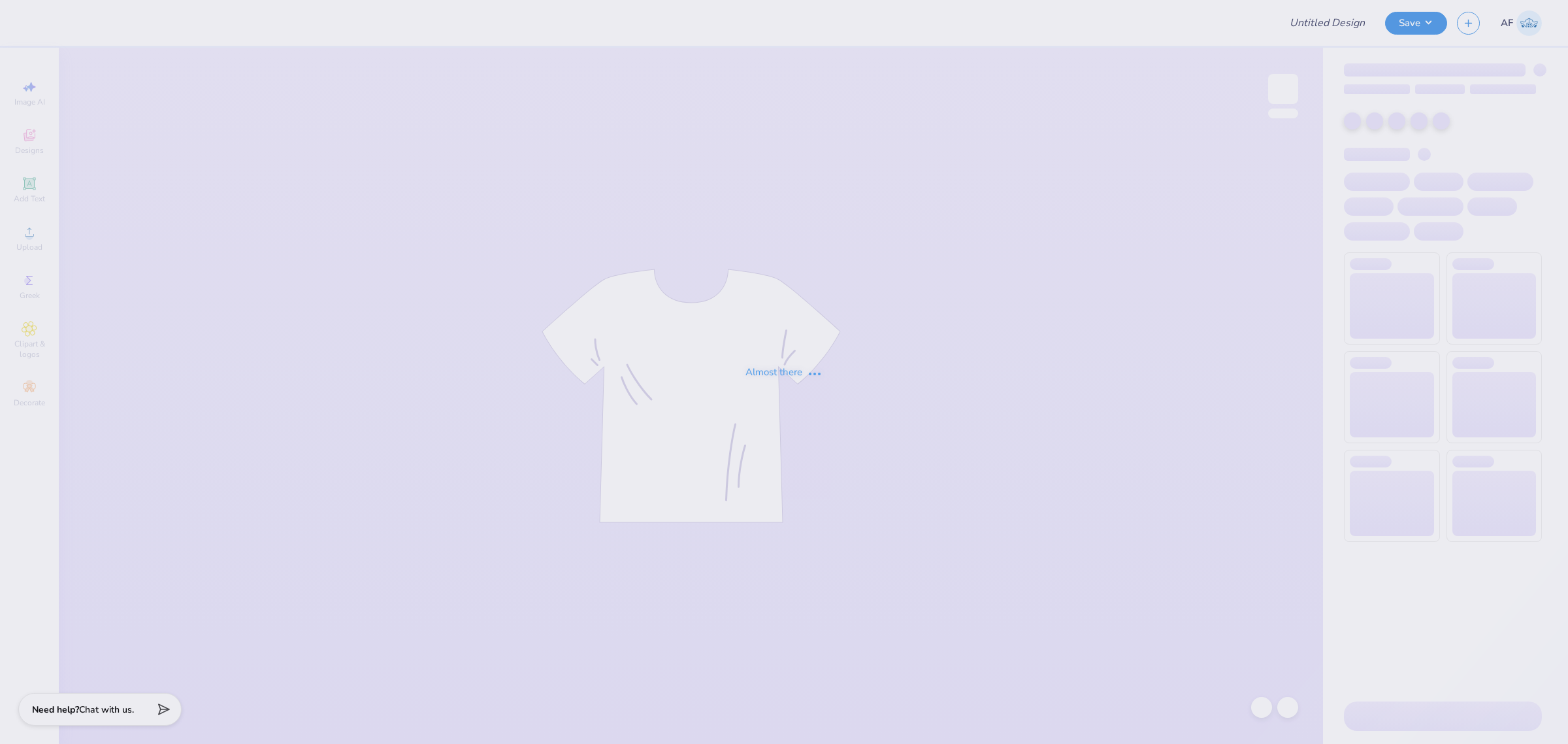
type input "Beta BBQ 2025"
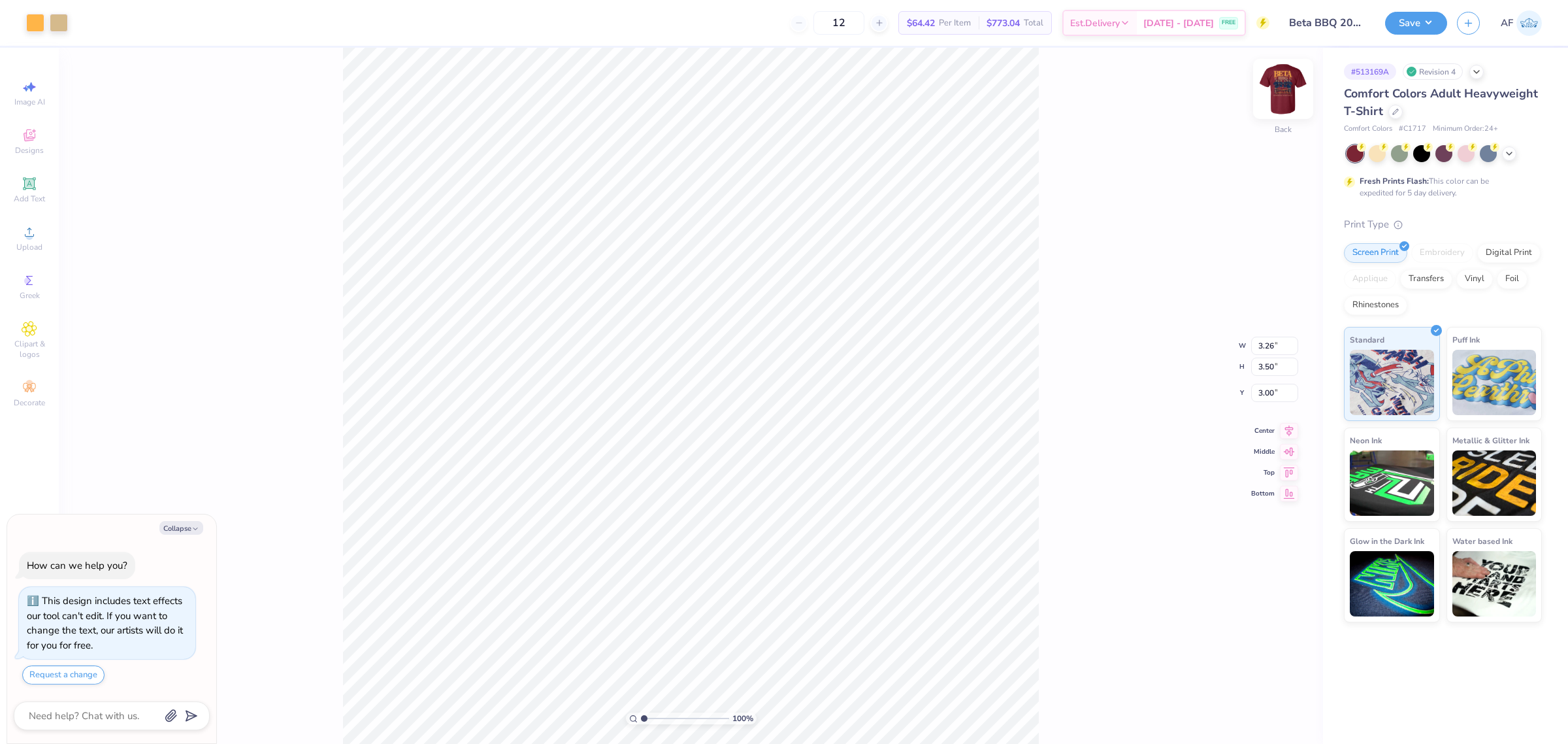
click at [1281, 86] on img at bounding box center [1282, 88] width 52 height 52
type textarea "x"
type input "1.86883017641878"
type textarea "x"
type input "3.49252622829344"
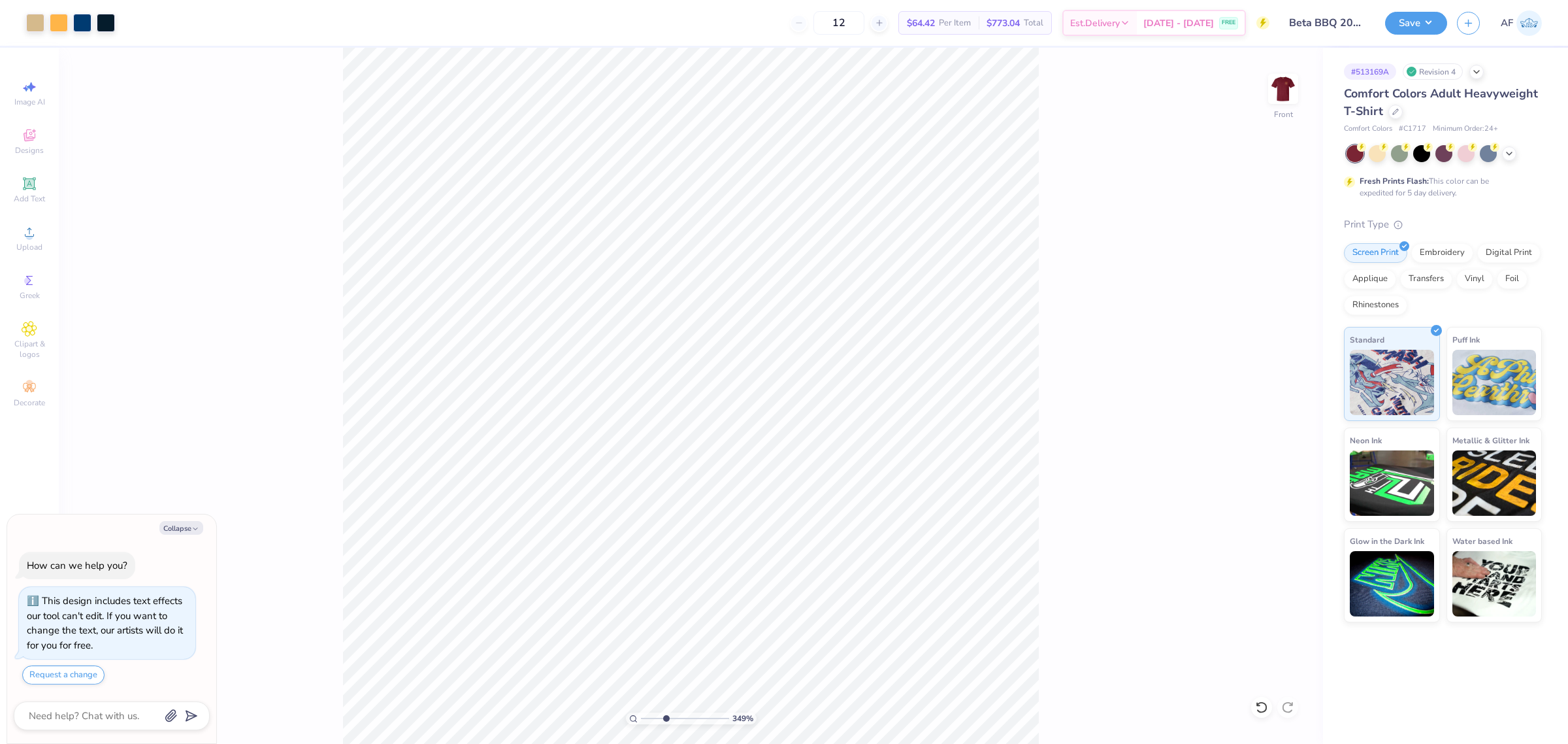
type textarea "x"
type input "3.49252622829344"
type textarea "x"
type input "3.49252622829344"
type textarea "x"
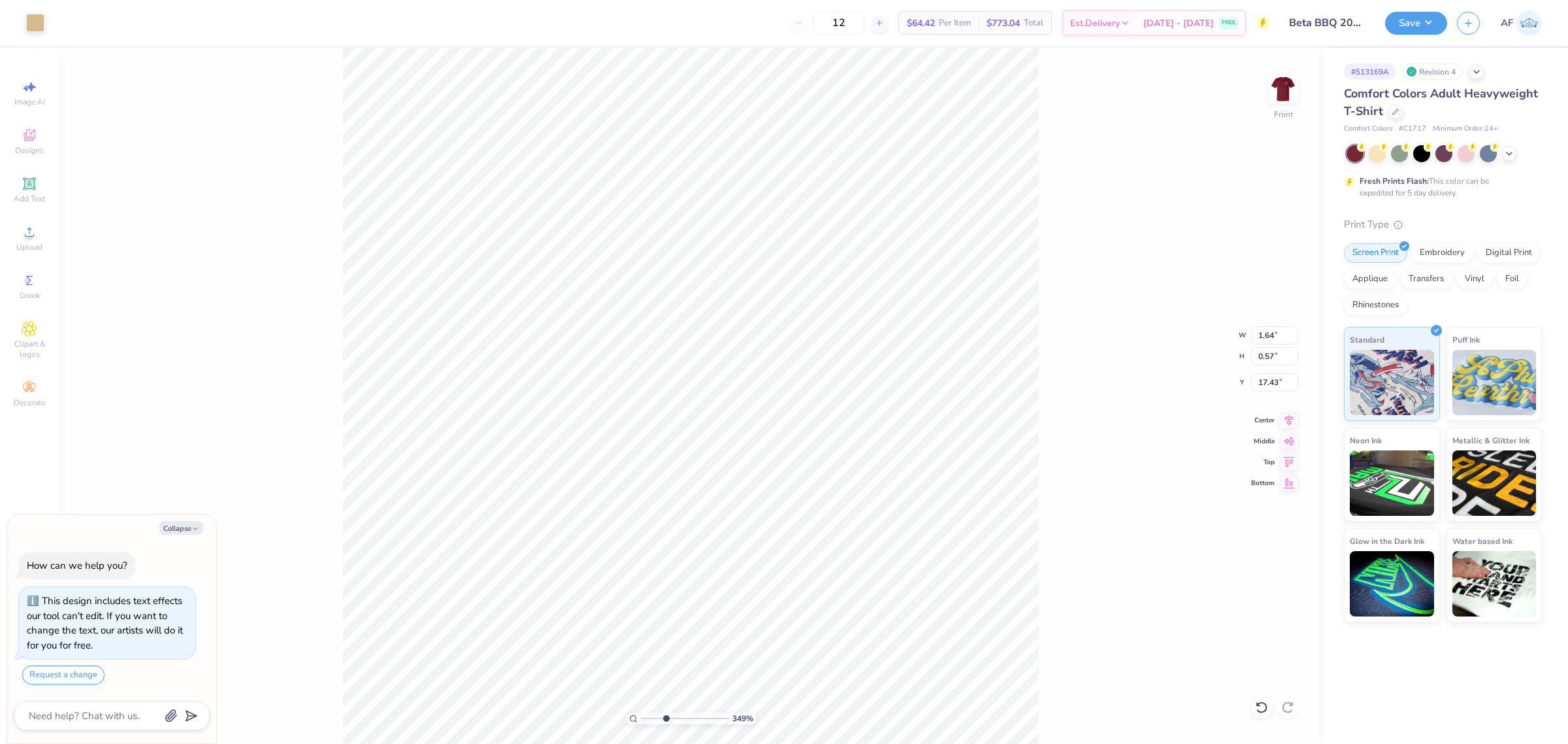
type input "1"
click at [896, 590] on li "Group" at bounding box center [911, 599] width 103 height 26
type textarea "x"
type input "3.49252622829344"
type textarea "x"
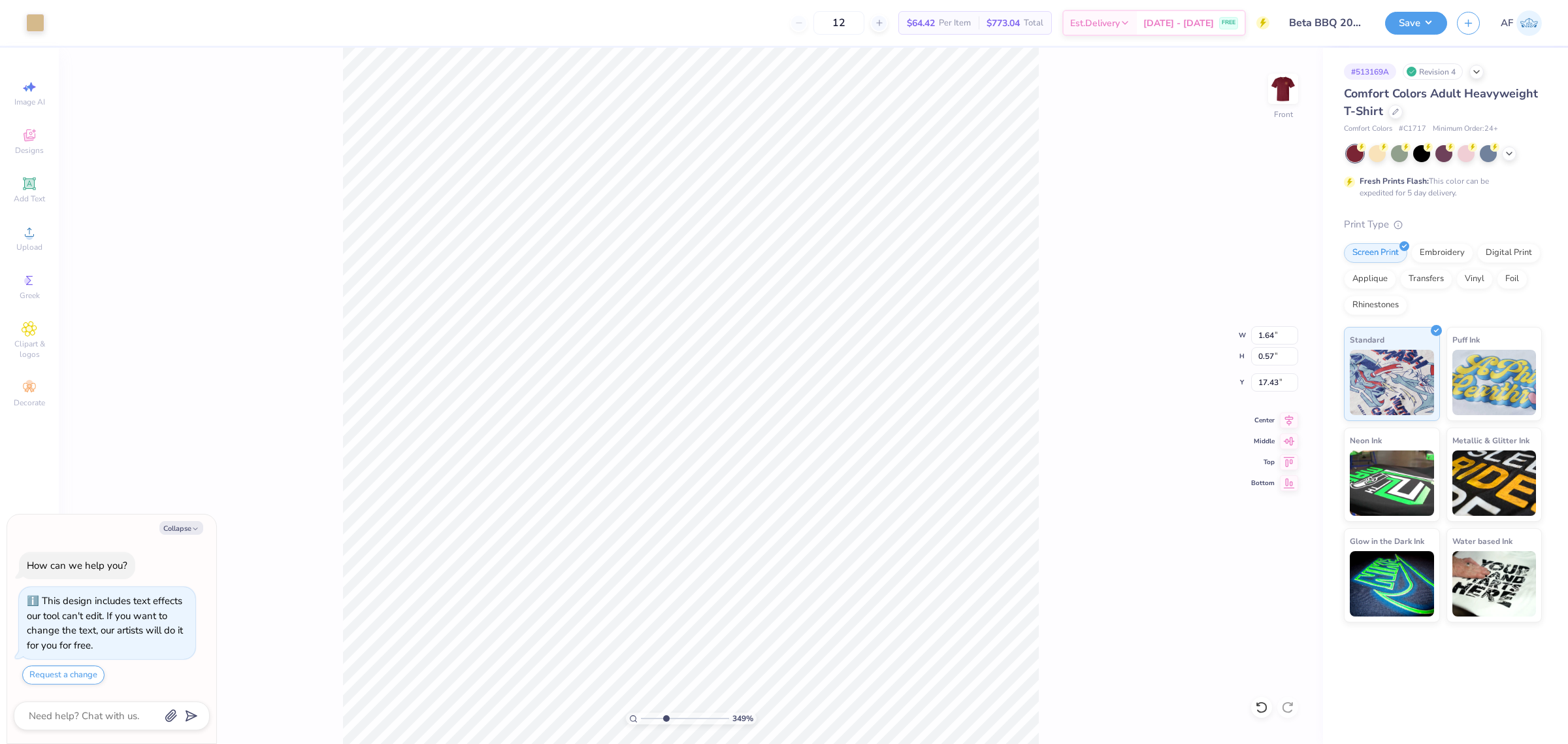
type input "3.49252622829344"
type input "0.49"
type input "0.54"
type input "17.45"
type textarea "x"
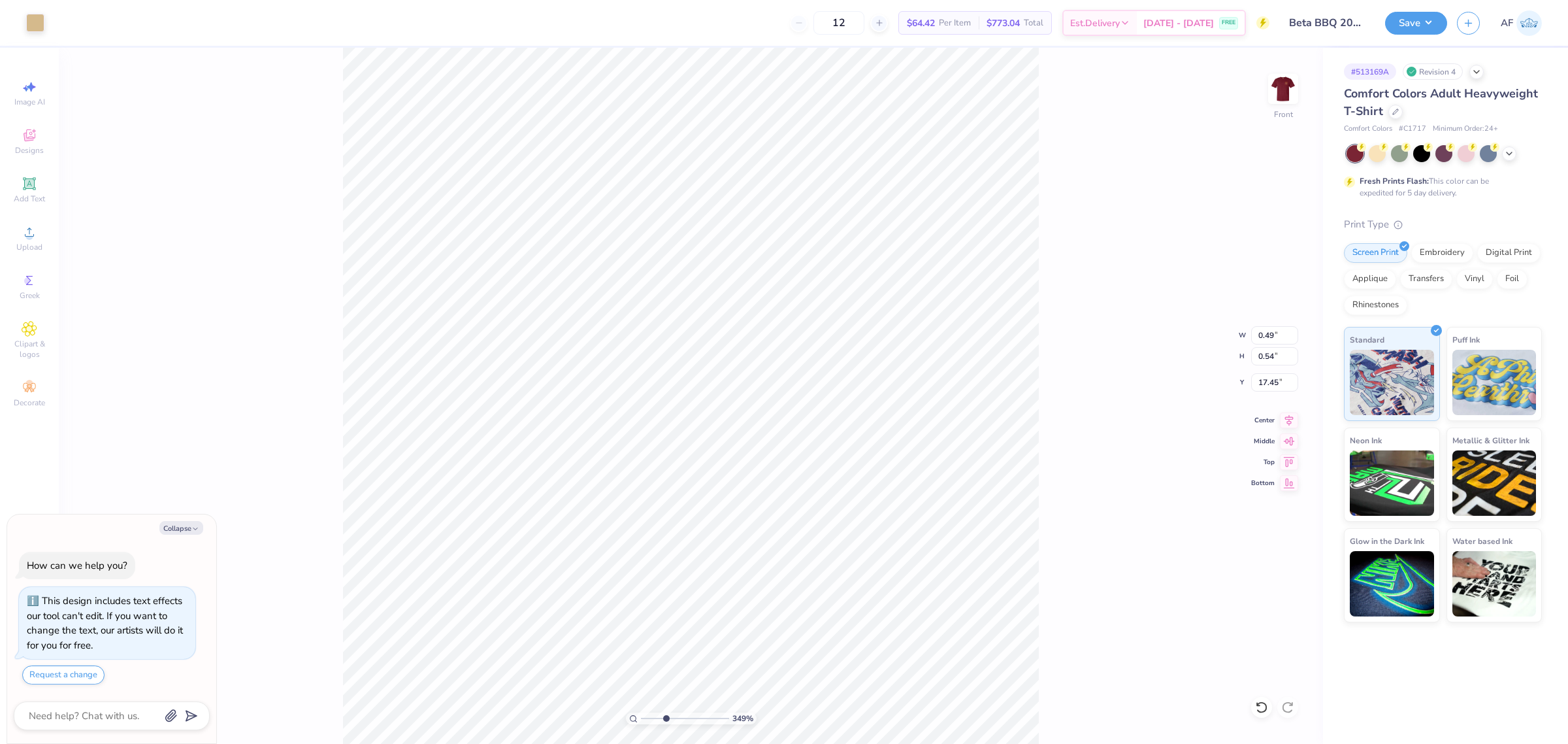
type input "3.49252622829344"
type textarea "x"
type input "3.49252622829344"
type input "1.08"
type input "0.55"
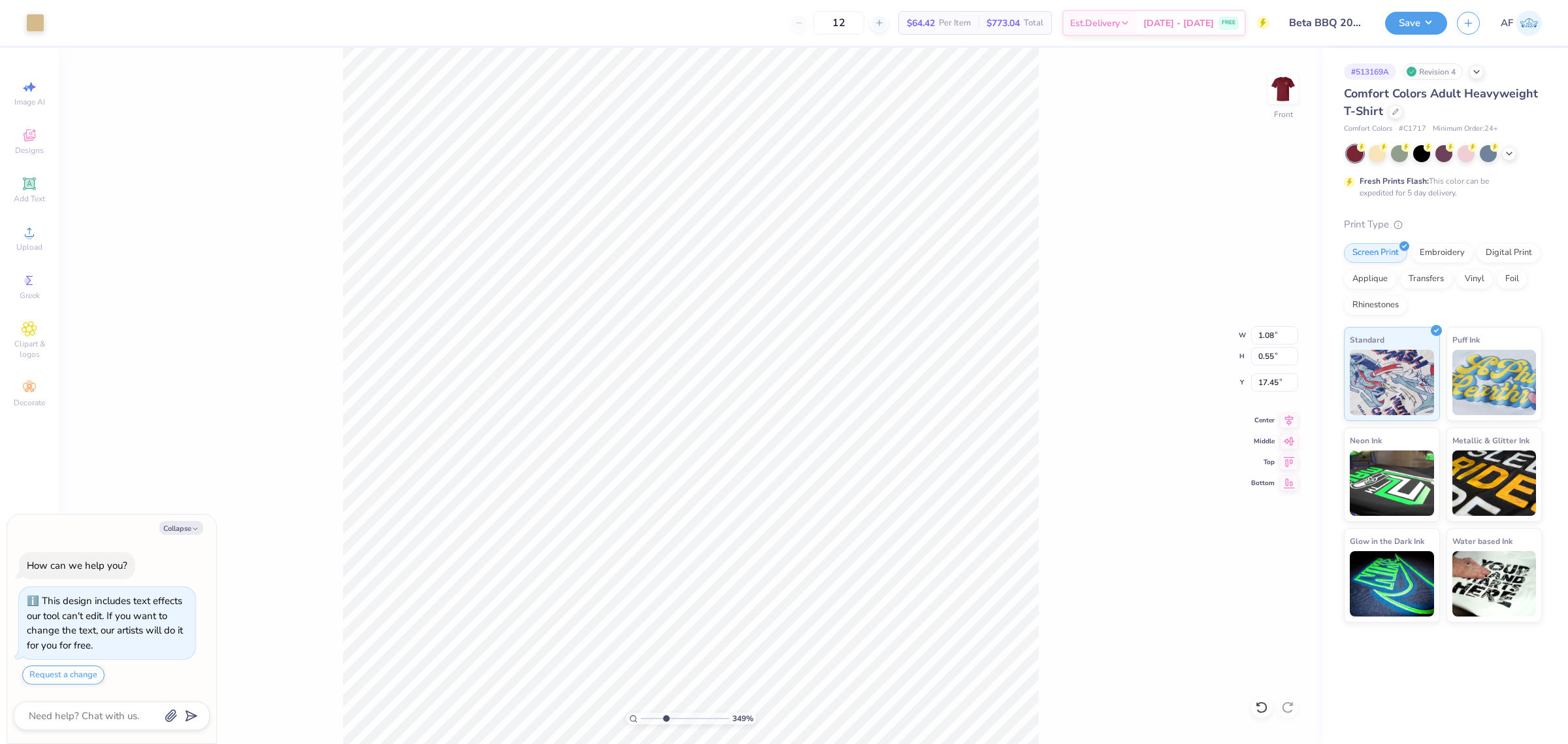
type textarea "x"
type input "3.49252622829344"
type textarea "x"
type input "1"
click at [703, 599] on li "Group" at bounding box center [702, 599] width 103 height 26
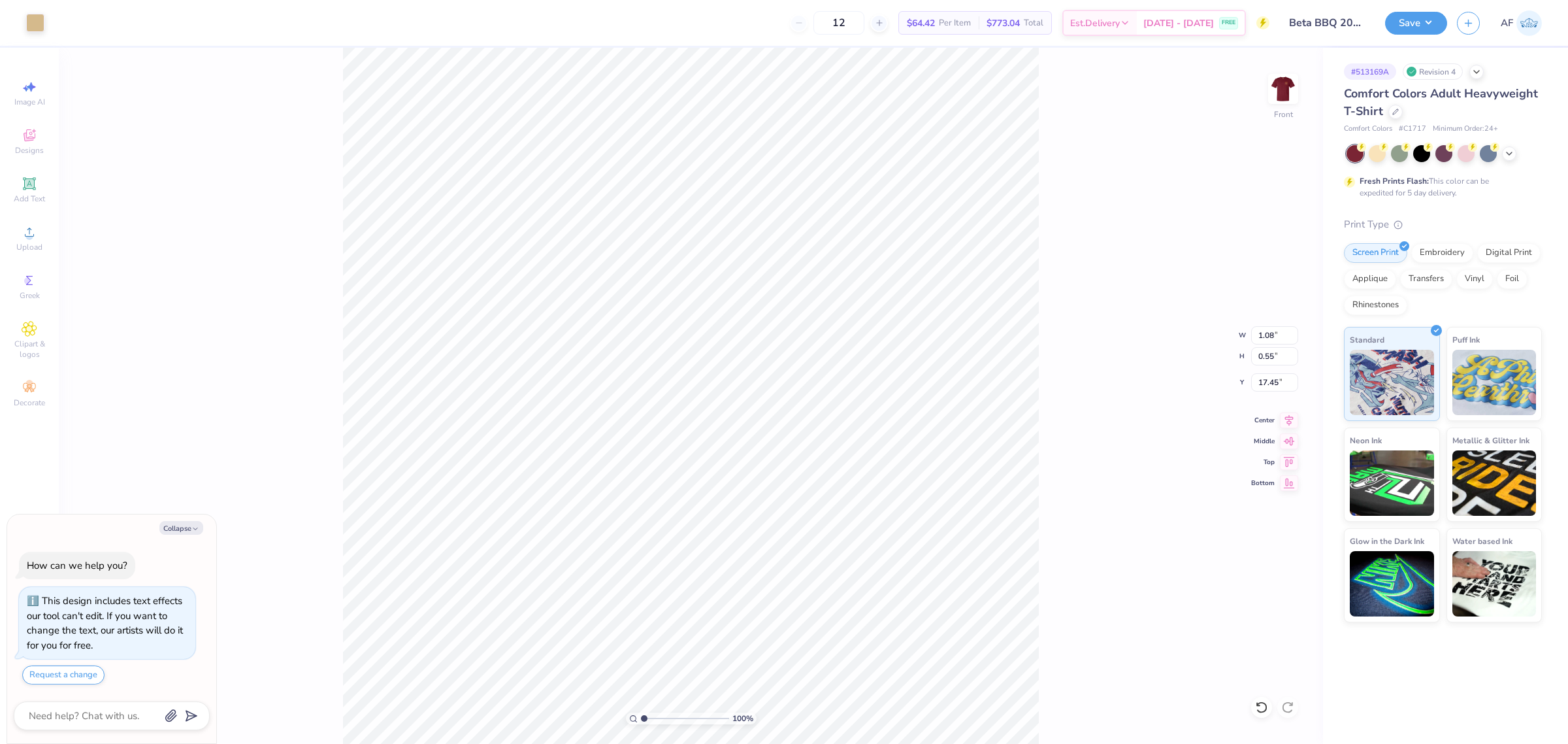
type textarea "x"
type input "1.86883017641878"
type textarea "x"
type input "2.8354134614948"
type textarea "x"
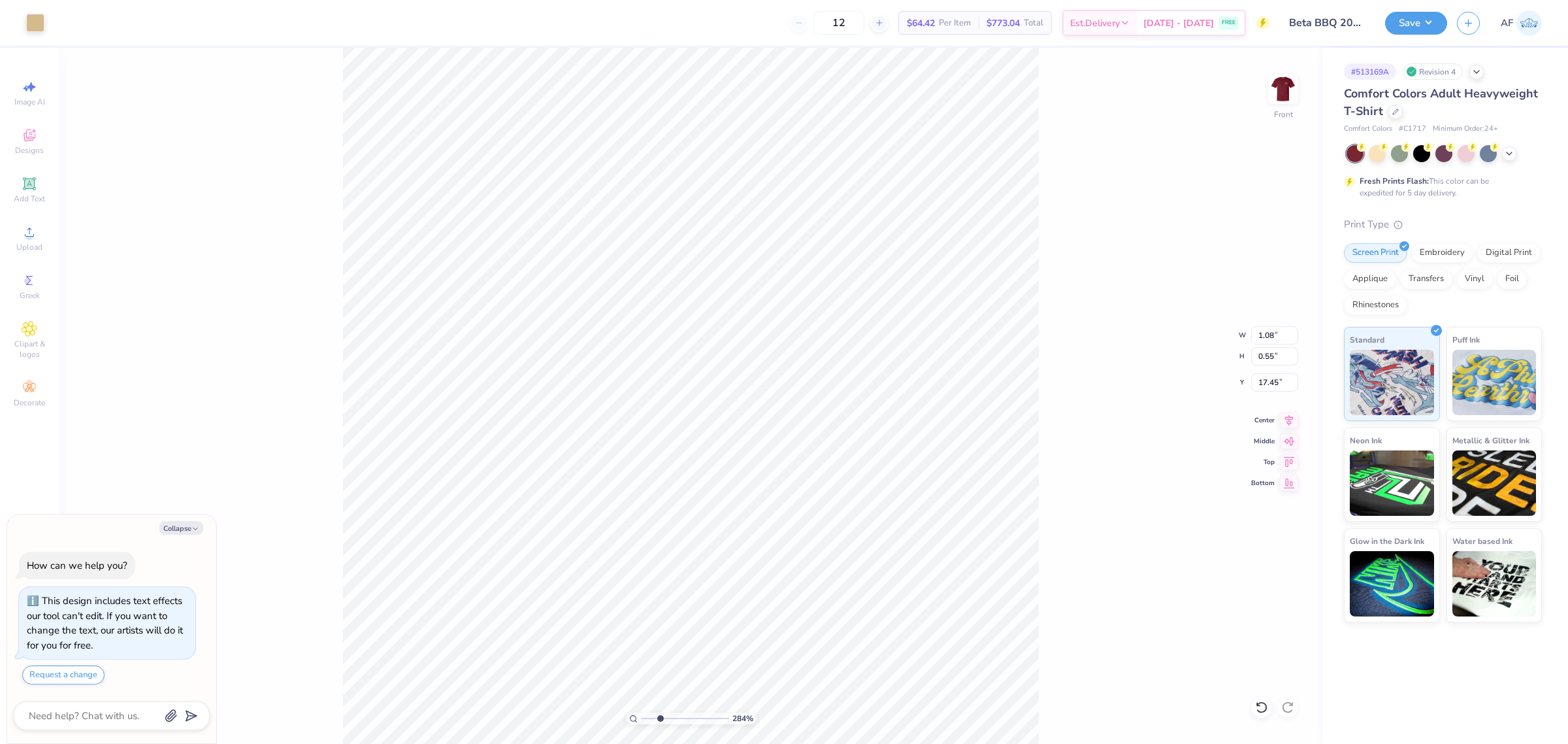
type input "2.8354134614948"
type input "2.19"
type input "0.56"
type input "17.43"
type textarea "x"
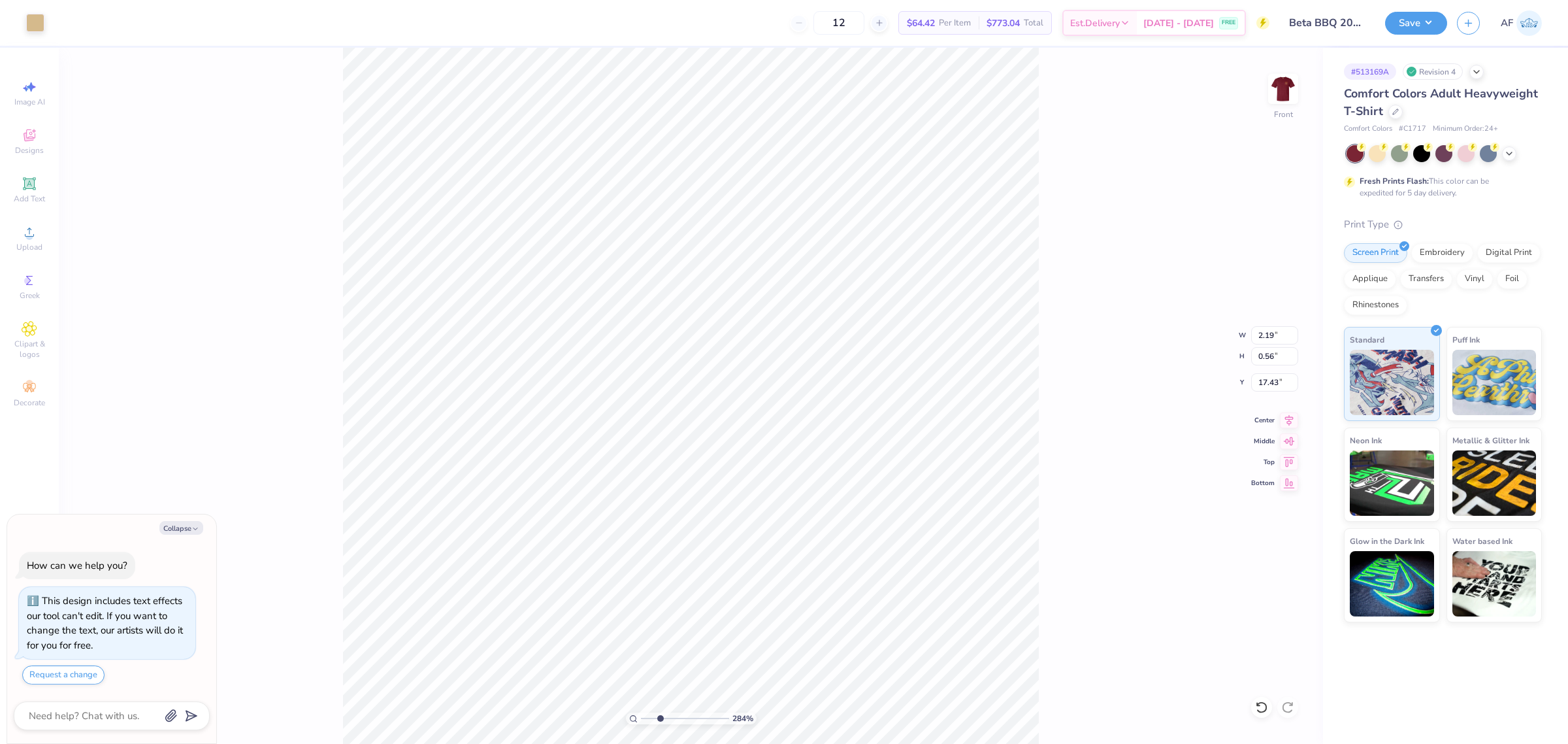
type input "2.8354134614948"
type textarea "x"
type input "1"
click at [772, 597] on li "Group" at bounding box center [781, 599] width 103 height 26
type textarea "x"
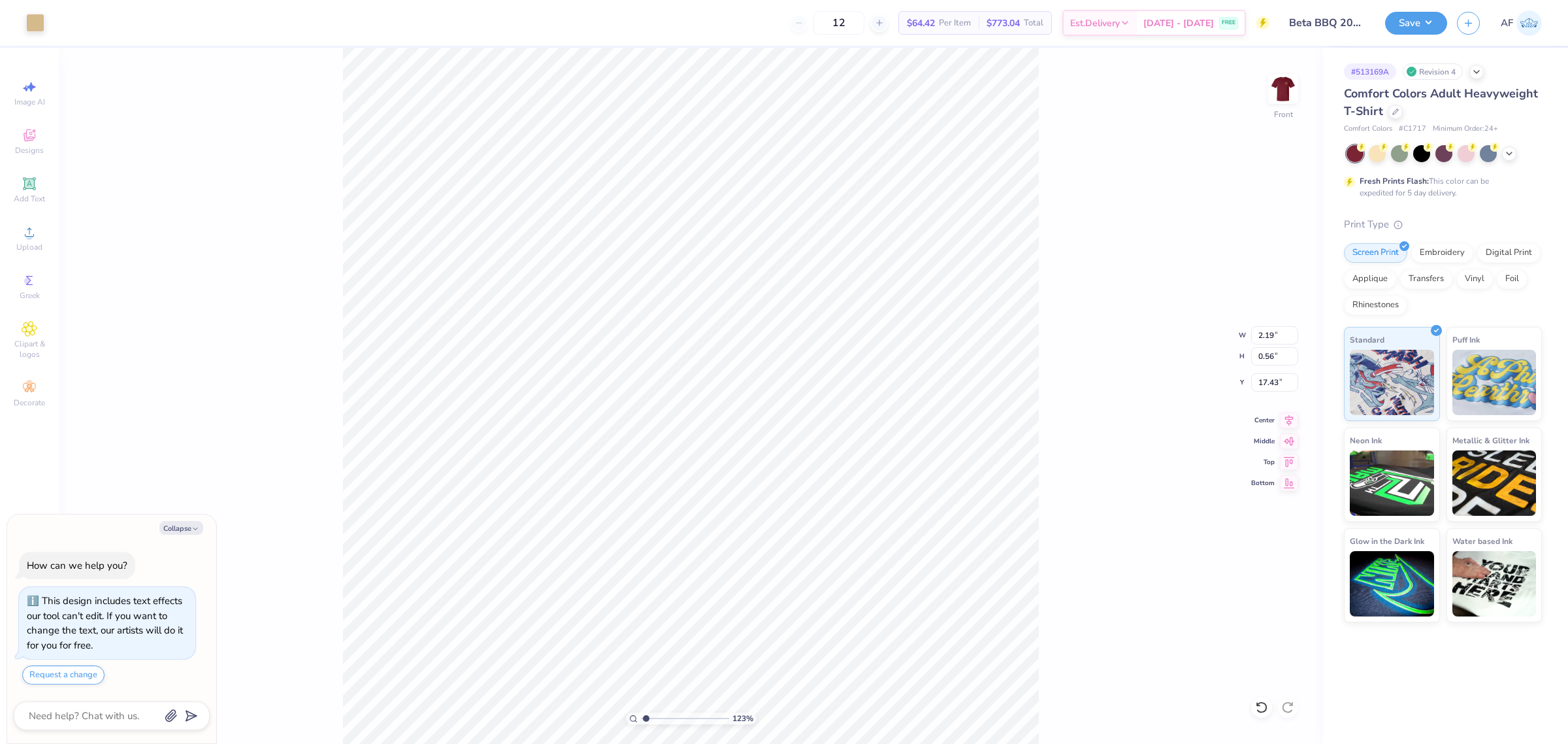
type input "1.51721301232853"
type textarea "x"
type input "1.51721301232853"
type input "5.27"
type input "0.57"
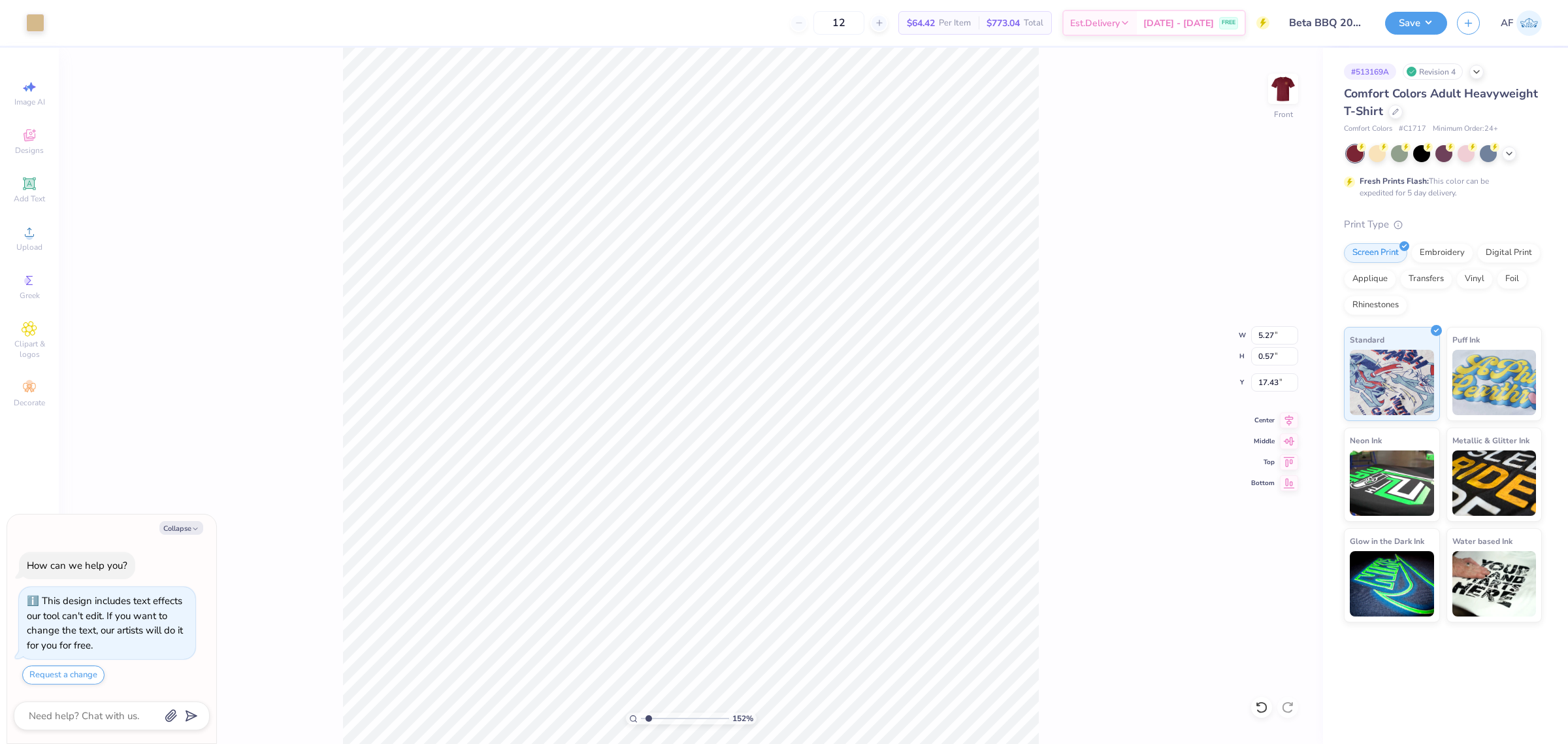
type textarea "x"
type input "1.51721301232853"
type textarea "x"
type input "1"
click at [713, 601] on li "Group" at bounding box center [716, 599] width 103 height 26
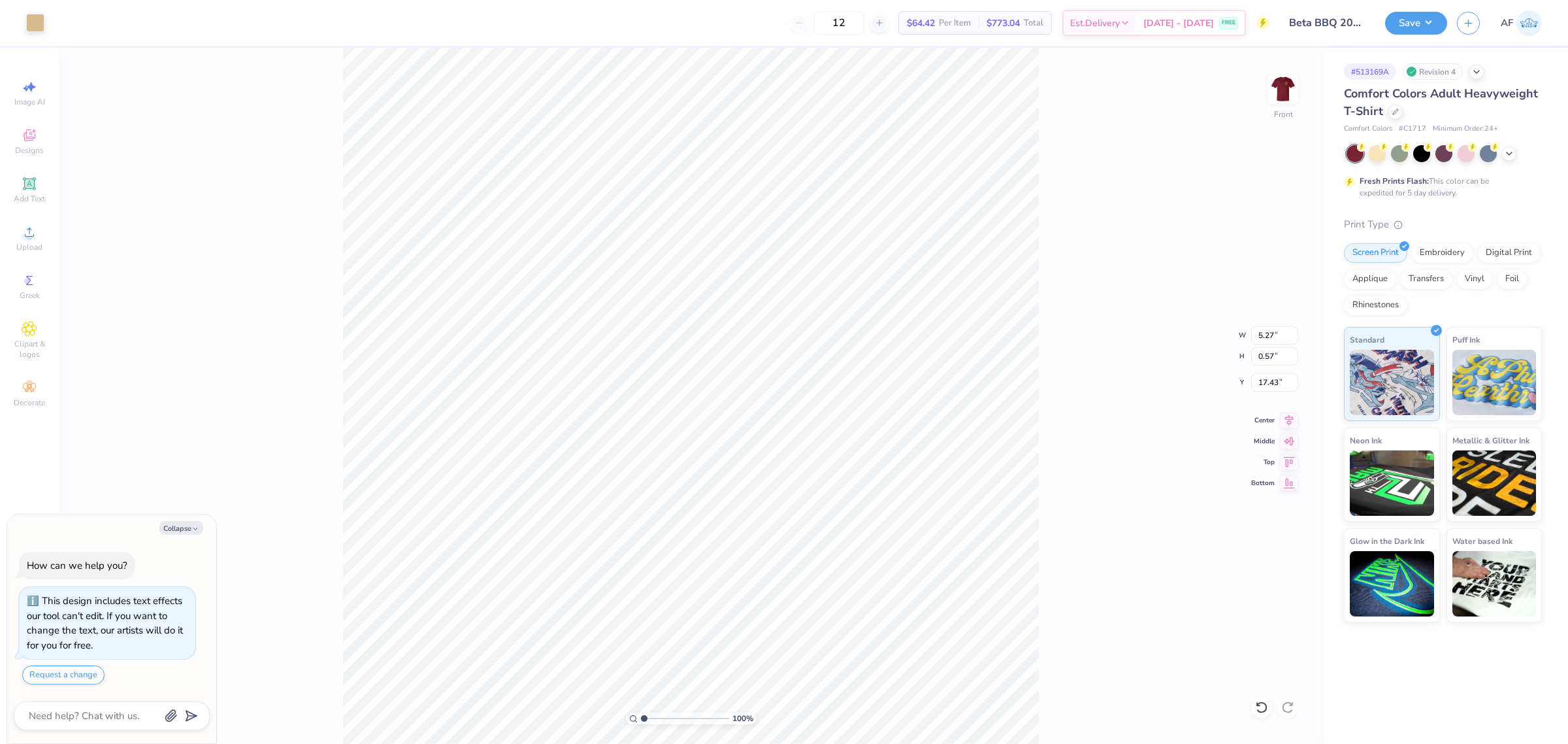
type textarea "x"
type input "1.23175200926507"
type textarea "x"
type input "1.23175200926507"
type textarea "x"
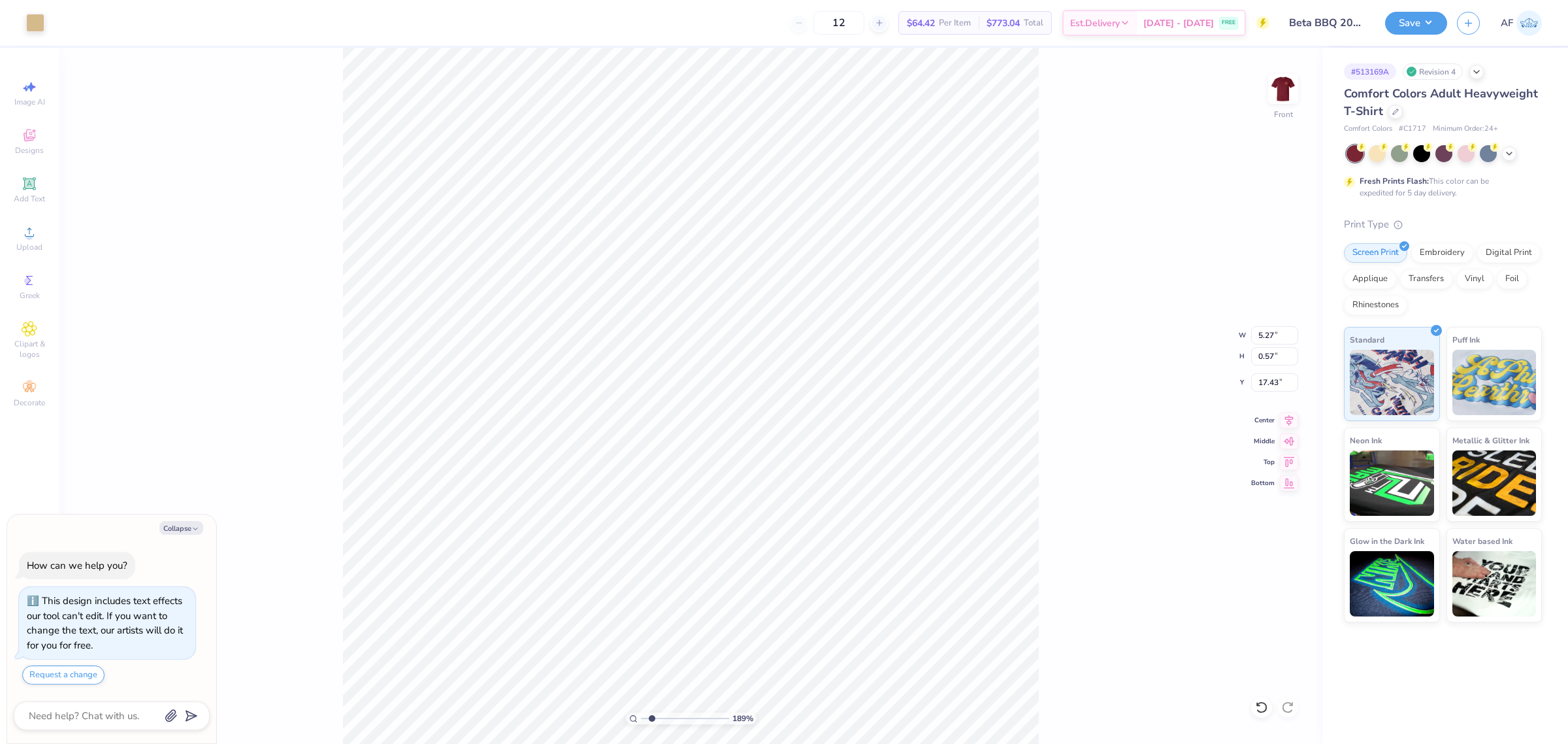
type input "2.32454010997808"
type textarea "x"
type input "2.32454010997808"
click at [1265, 339] on input "10.99" at bounding box center [1275, 335] width 47 height 19
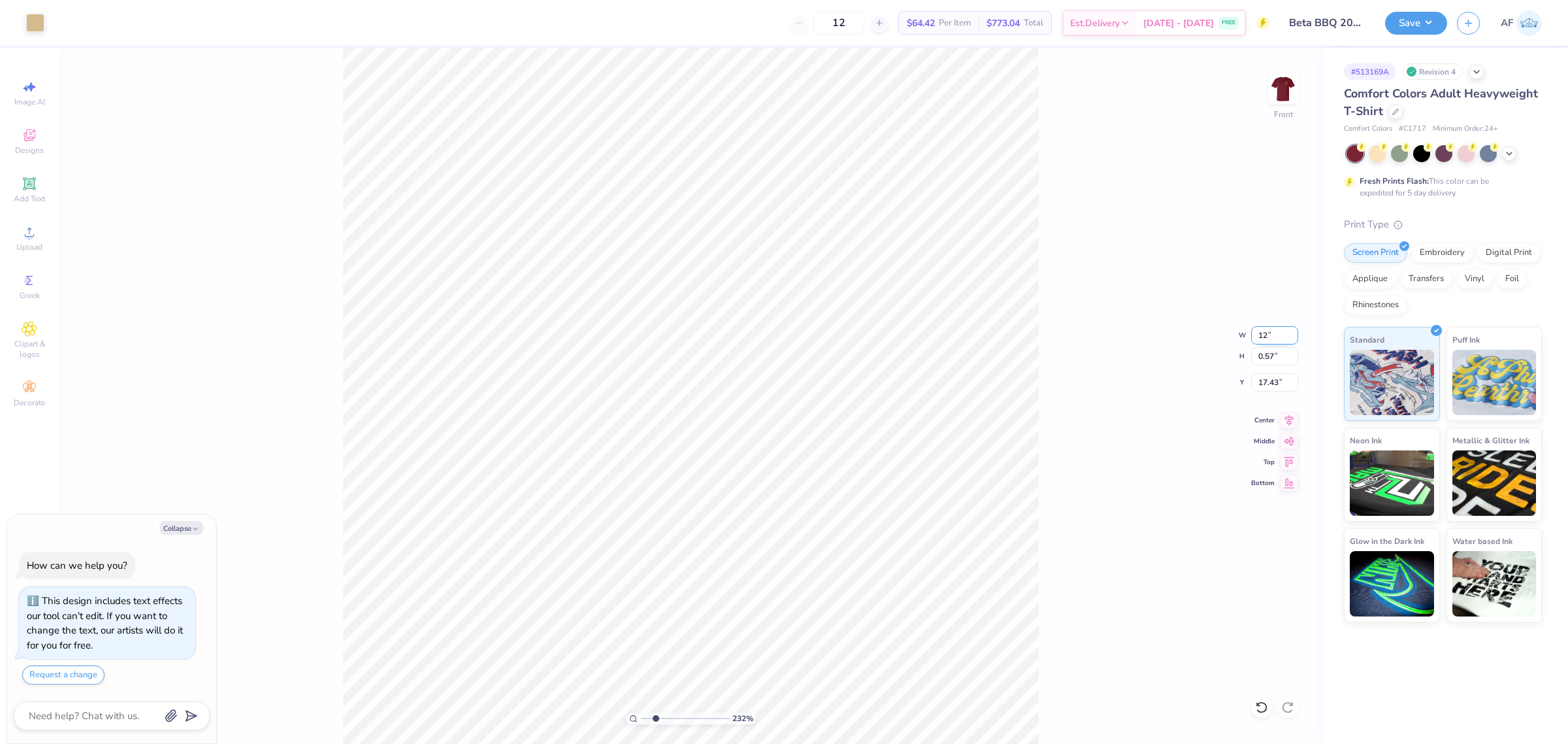
type input "1"
type input "8"
type textarea "x"
type input "2.32454010997808"
type input "8.00"
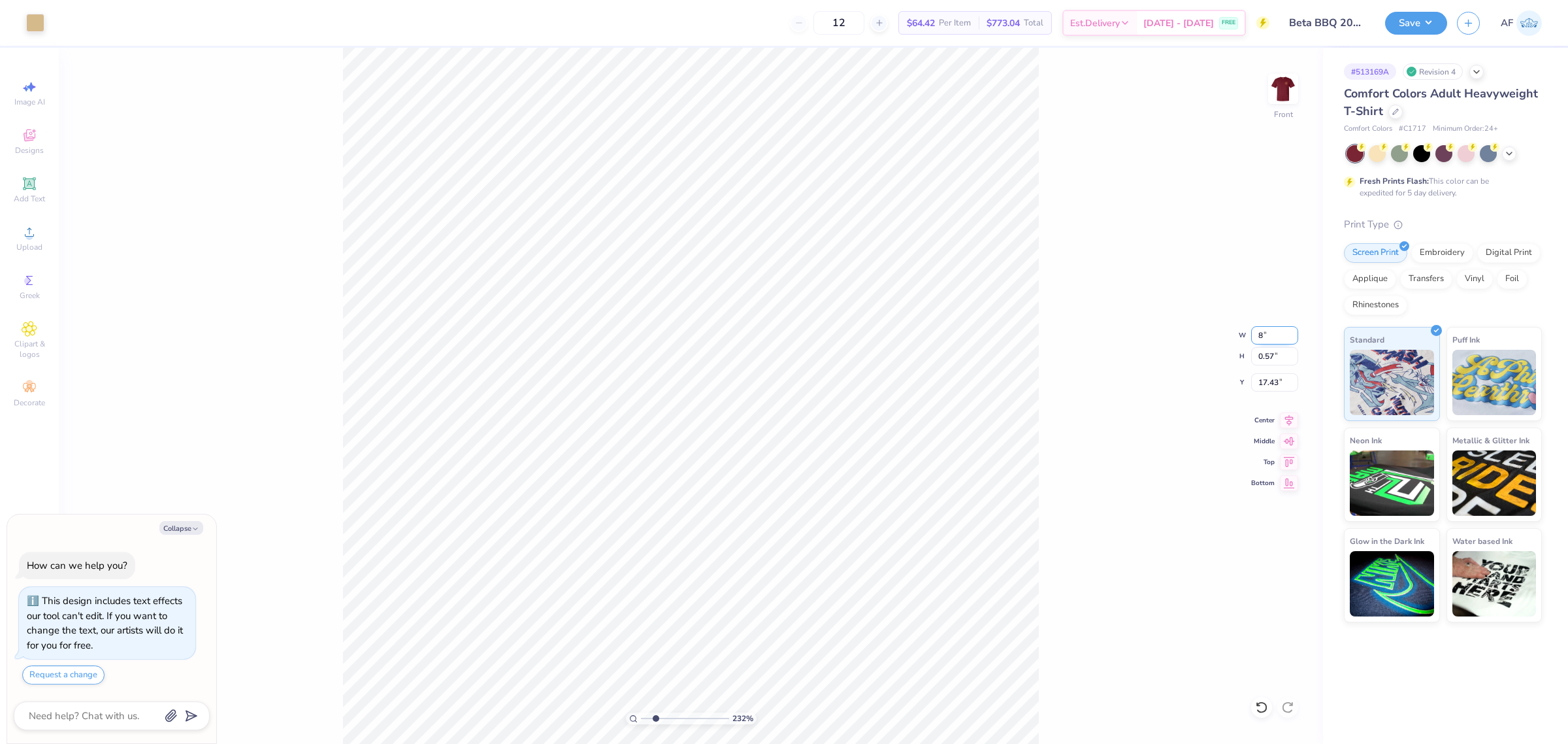
type input "0.42"
type input "17.51"
type textarea "x"
type input "2.32454010997808"
type textarea "x"
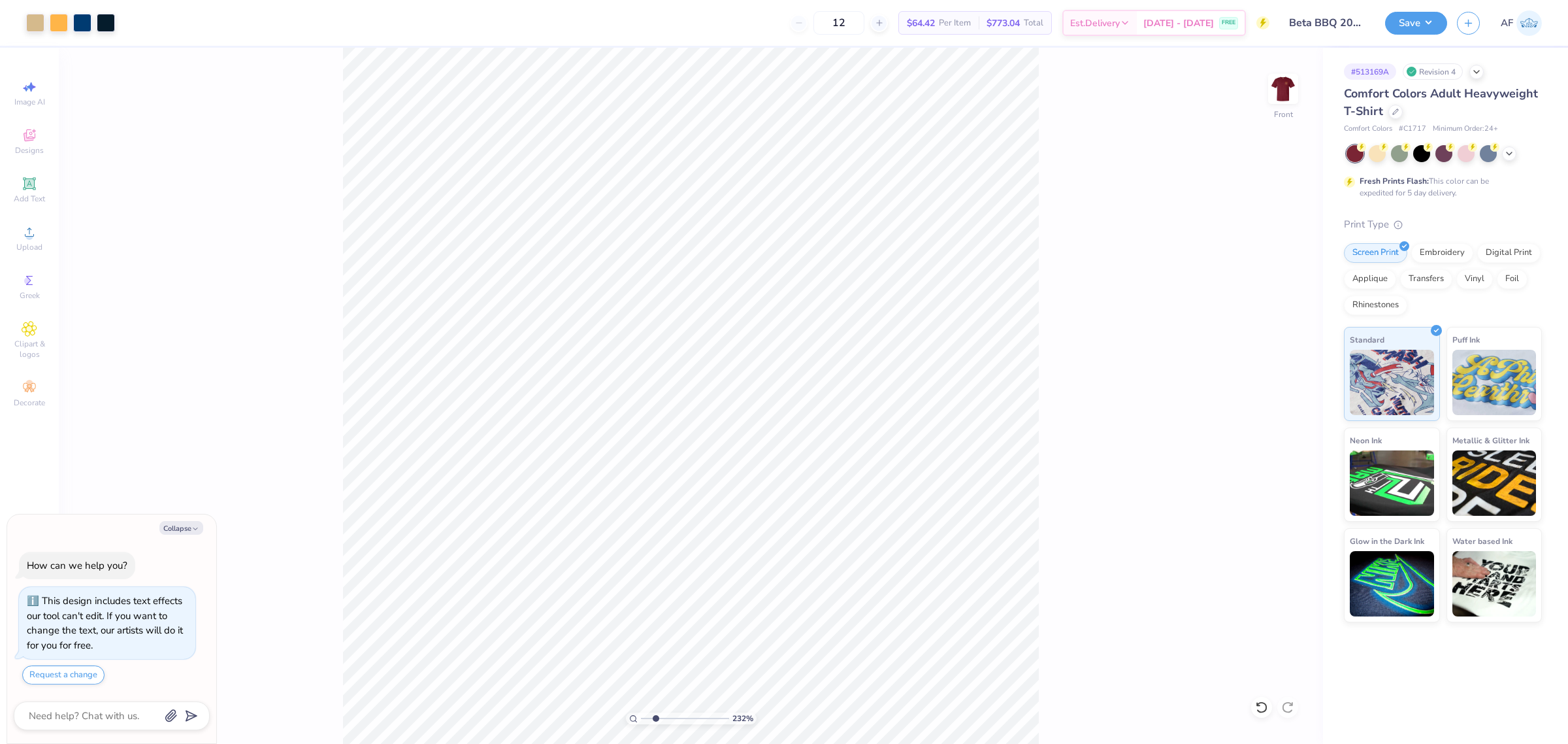
type input "2.32454010997808"
type textarea "x"
type input "2.32454010997808"
type textarea "x"
type input "2.32454010997808"
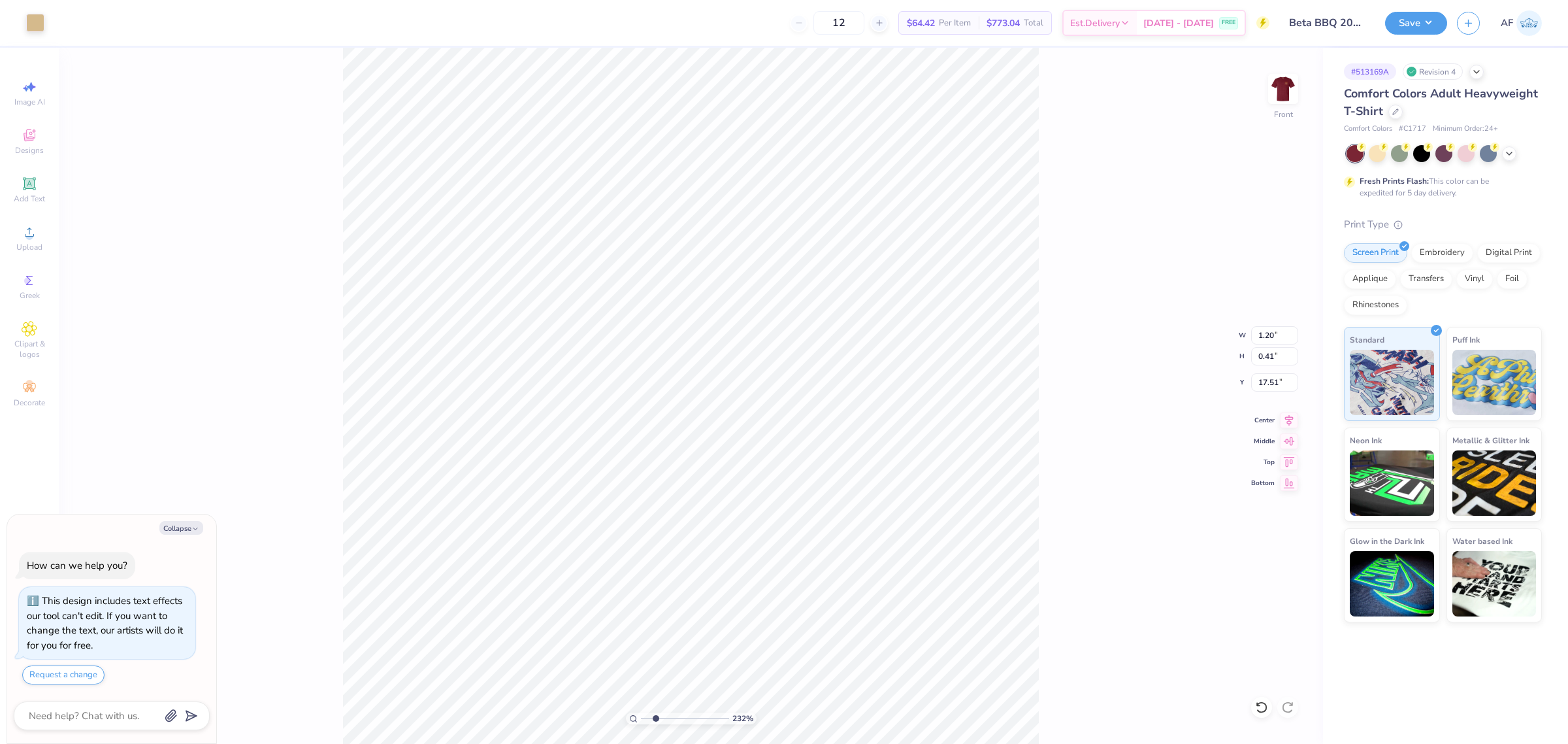
type textarea "x"
type input "2.32454010997808"
type textarea "x"
type input "2.32454010997808"
type input "0.78"
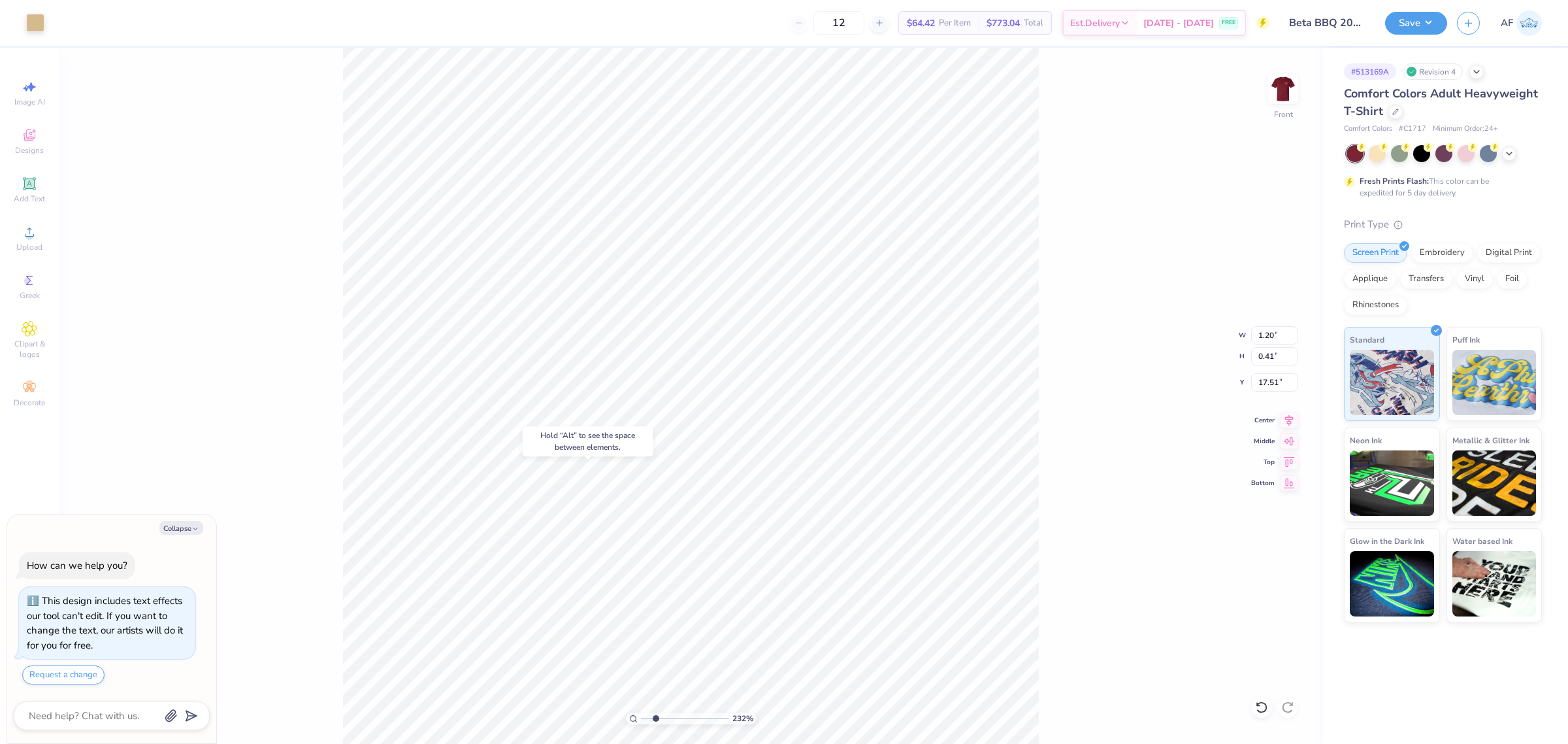
type input "0.40"
type input "17.52"
type textarea "x"
type input "2.32454010997808"
type textarea "x"
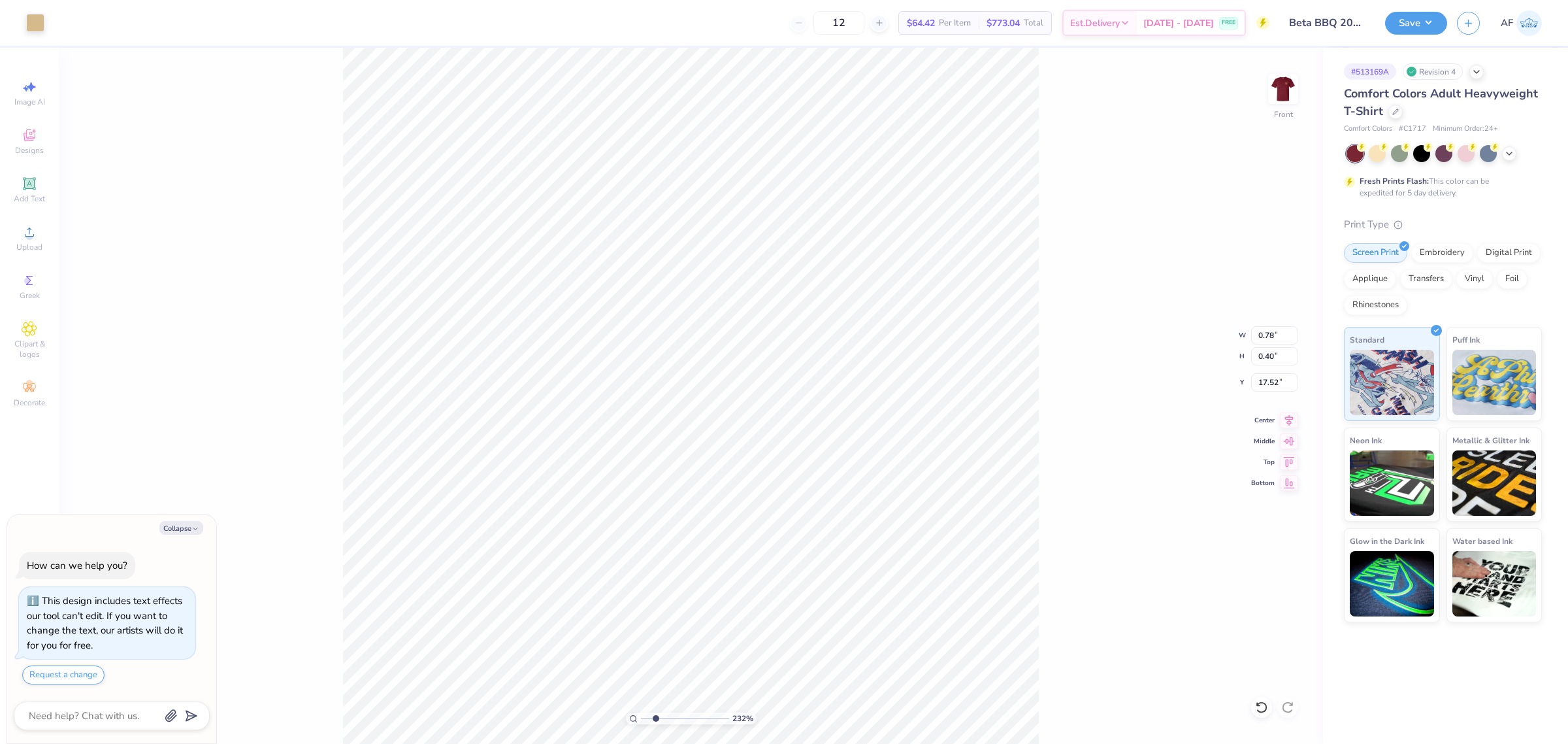
type input "2.32454010997808"
type textarea "x"
type input "2.32454010997808"
type textarea "x"
type input "2.32454010997808"
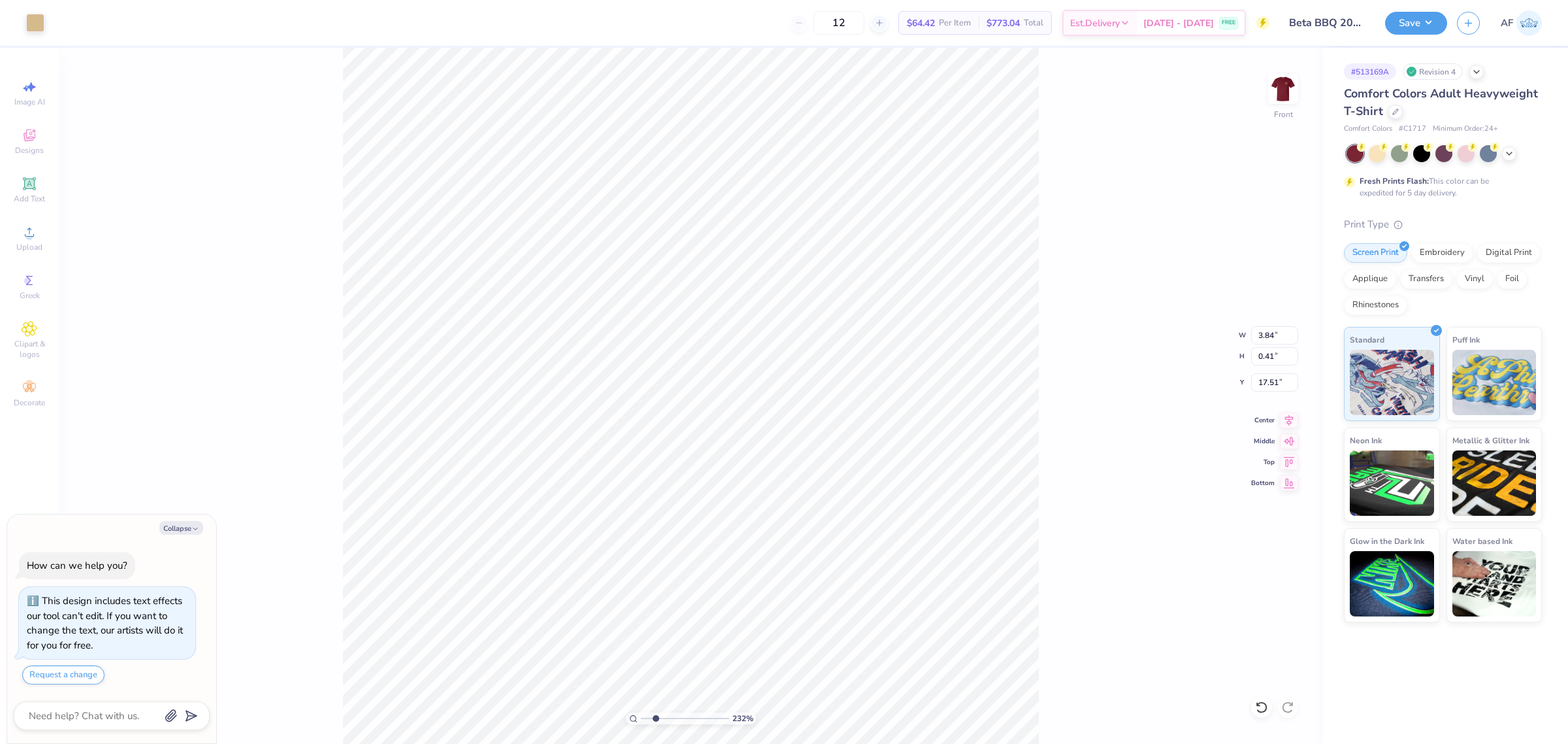
type textarea "x"
type input "2.32454010997808"
type textarea "x"
type input "2.32454010997808"
type textarea "x"
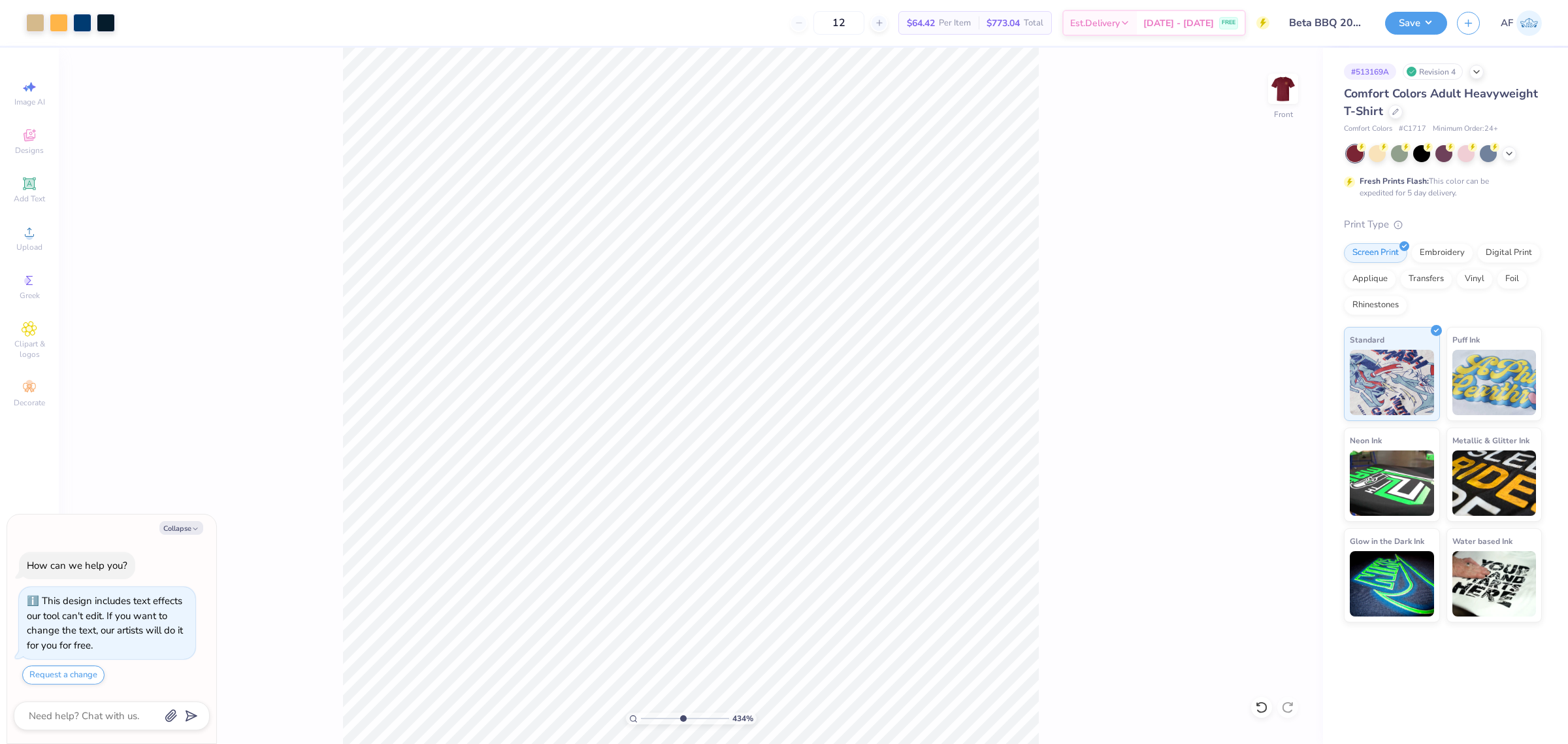
type input "6.59103231961645"
type textarea "x"
type input "6.59103231961645"
type textarea "x"
type input "6.59103231961645"
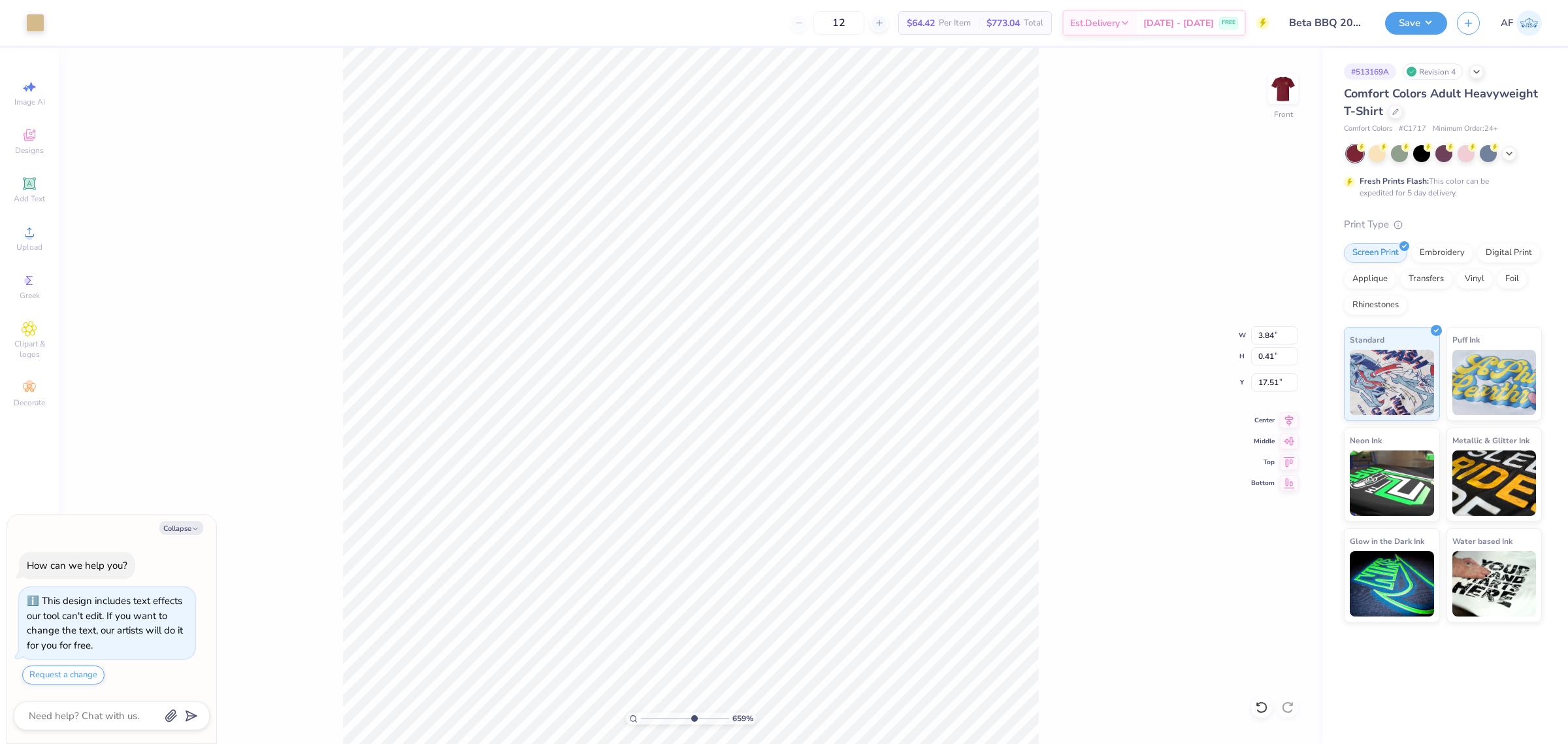
type textarea "x"
type input "6.59103231961645"
type textarea "x"
type input "6.59103231961645"
type textarea "x"
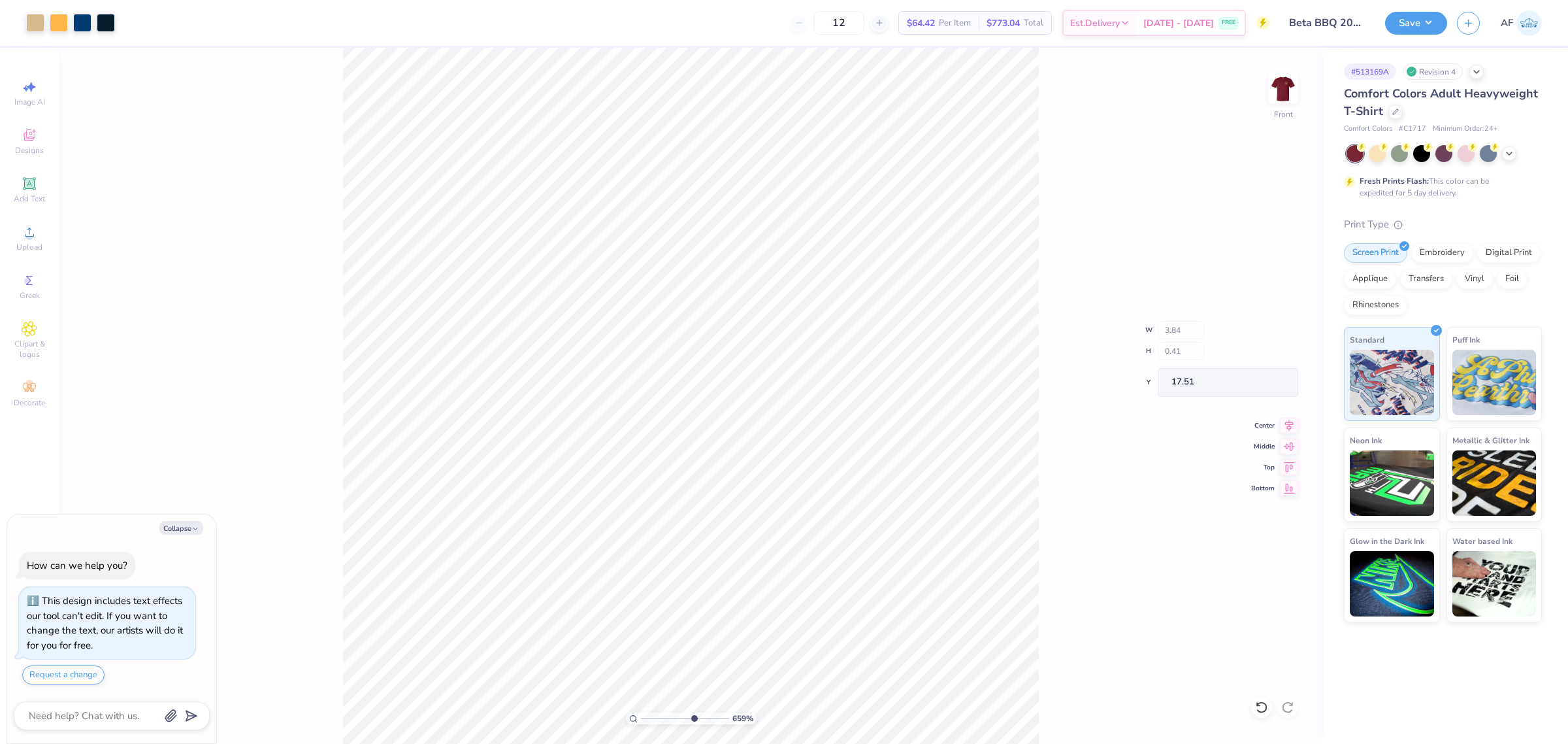
type input "6.59103231961645"
type textarea "x"
type input "2.32454010997808"
type textarea "x"
type input "2.32454010997808"
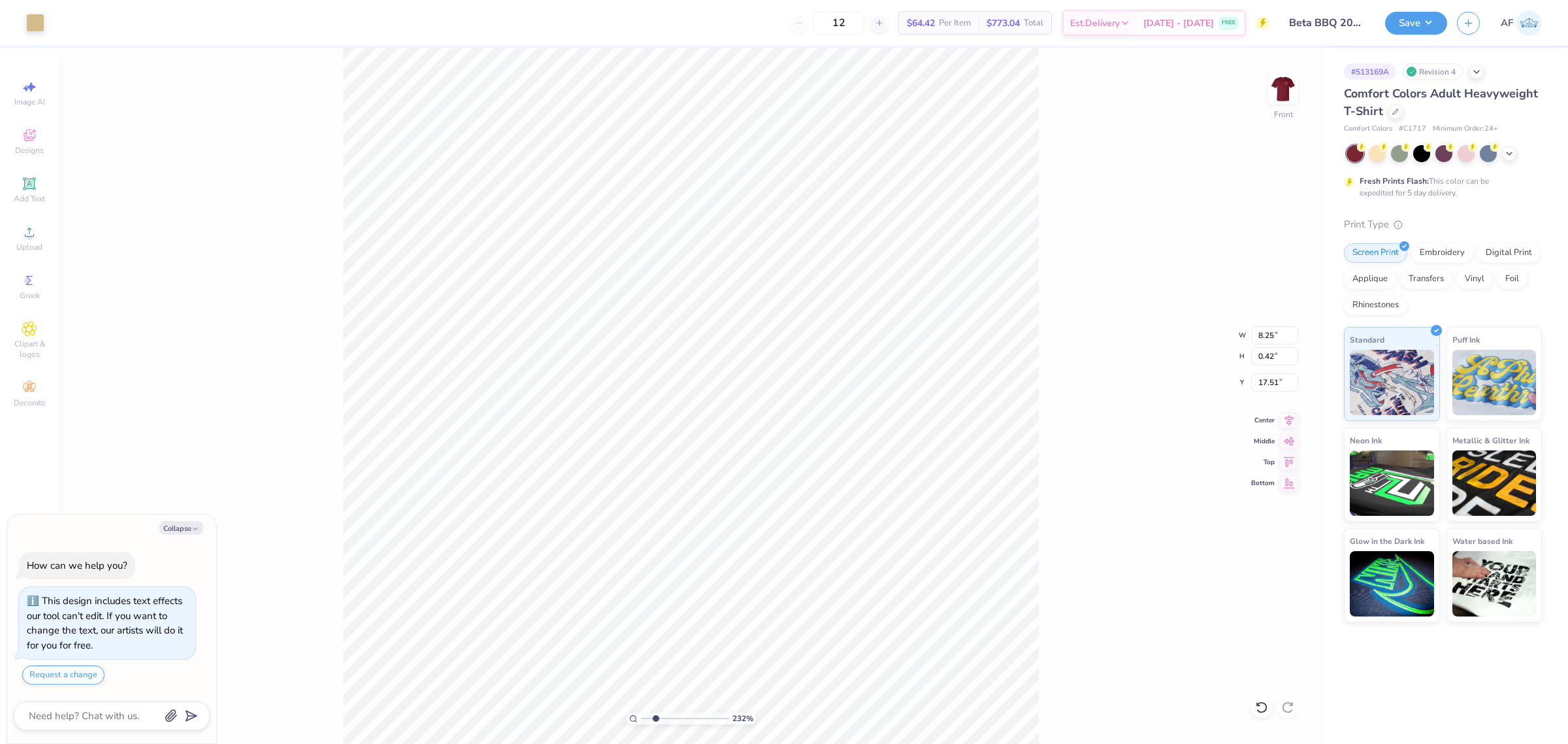
type textarea "x"
type input "2.32454010997808"
type textarea "x"
type input "1.24384769644108"
type textarea "x"
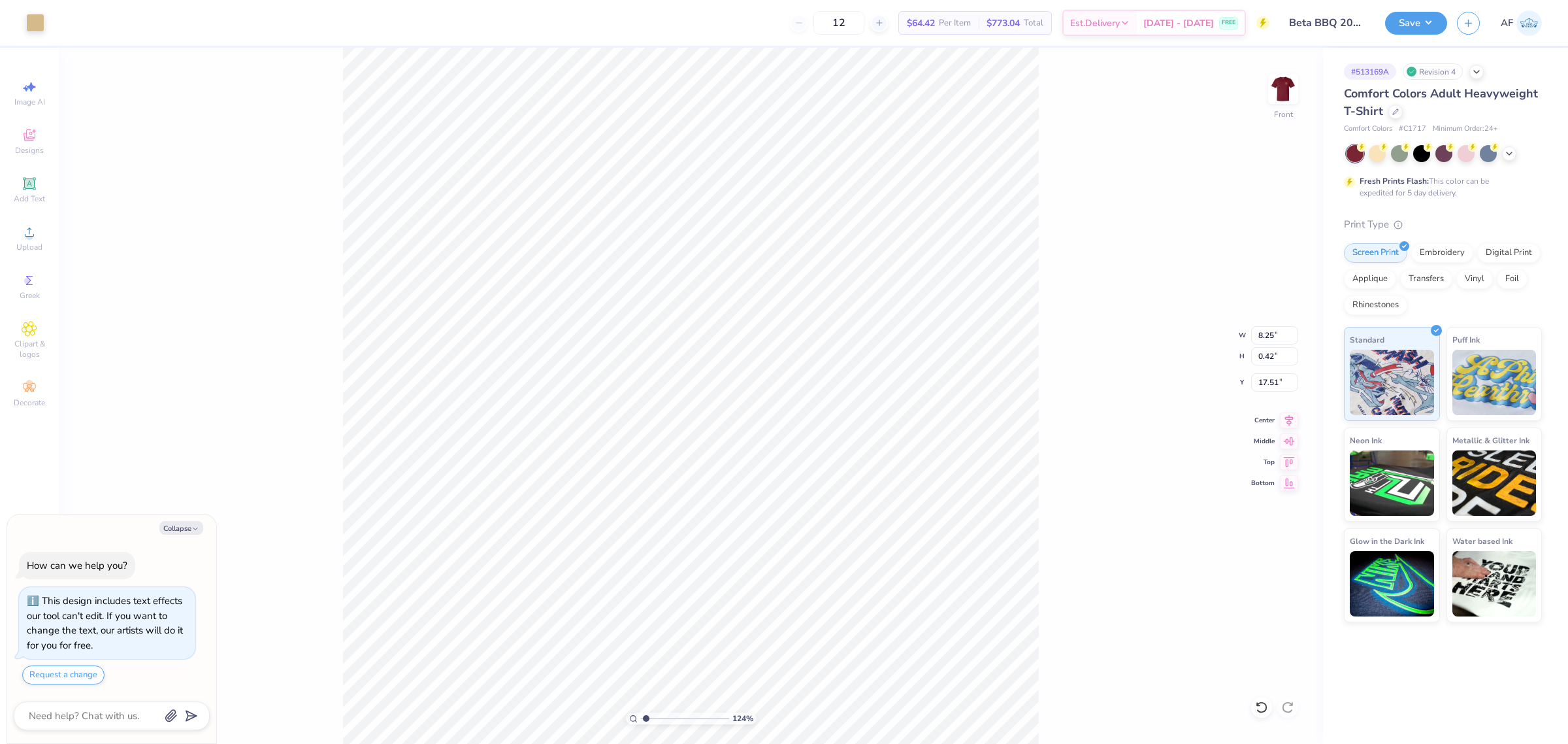
type input "1.24384769644108"
type textarea "x"
type input "1.24384769644108"
type textarea "x"
type input "1.24384769644108"
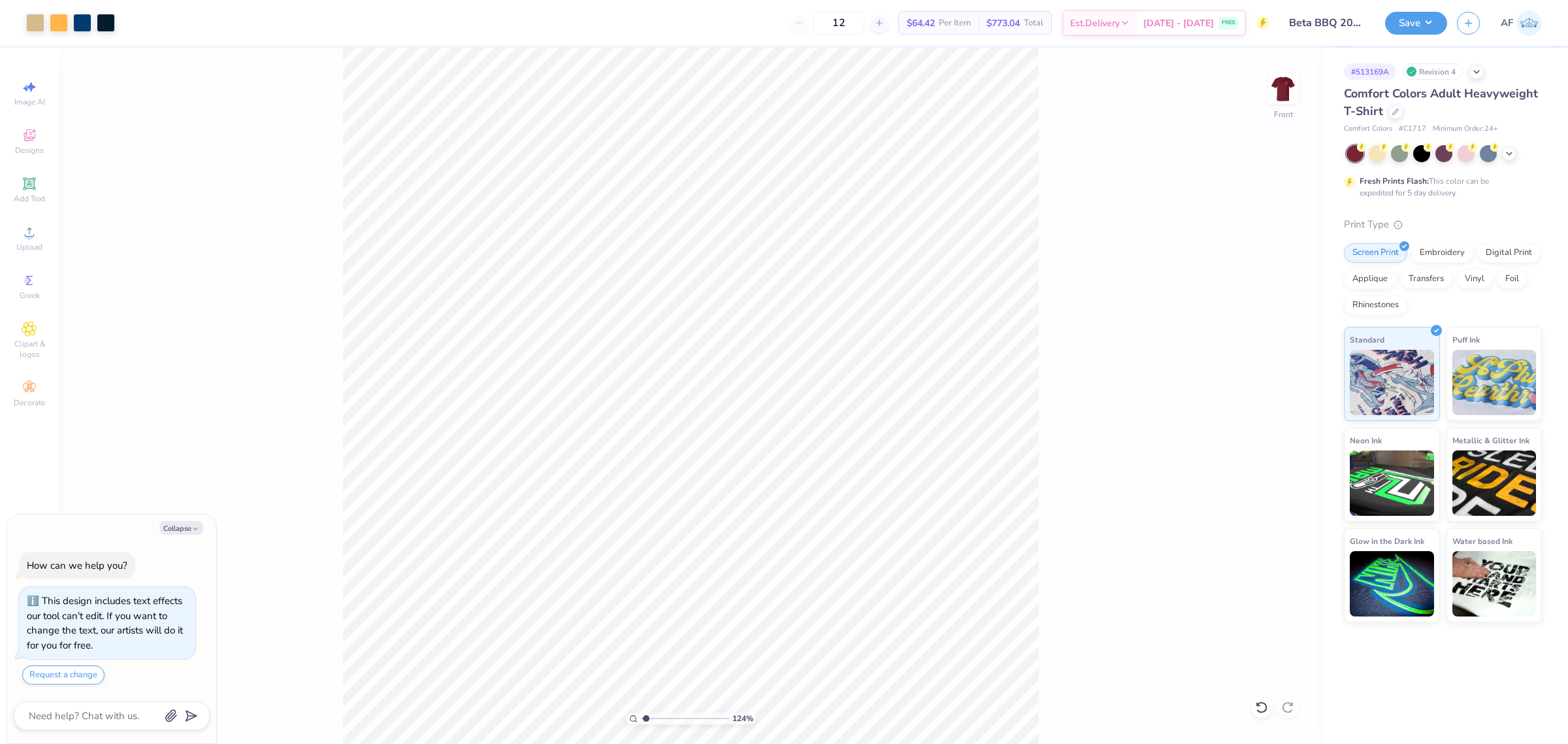
type textarea "x"
type input "1.24384769644108"
type textarea "x"
type input "1.24384769644108"
type textarea "x"
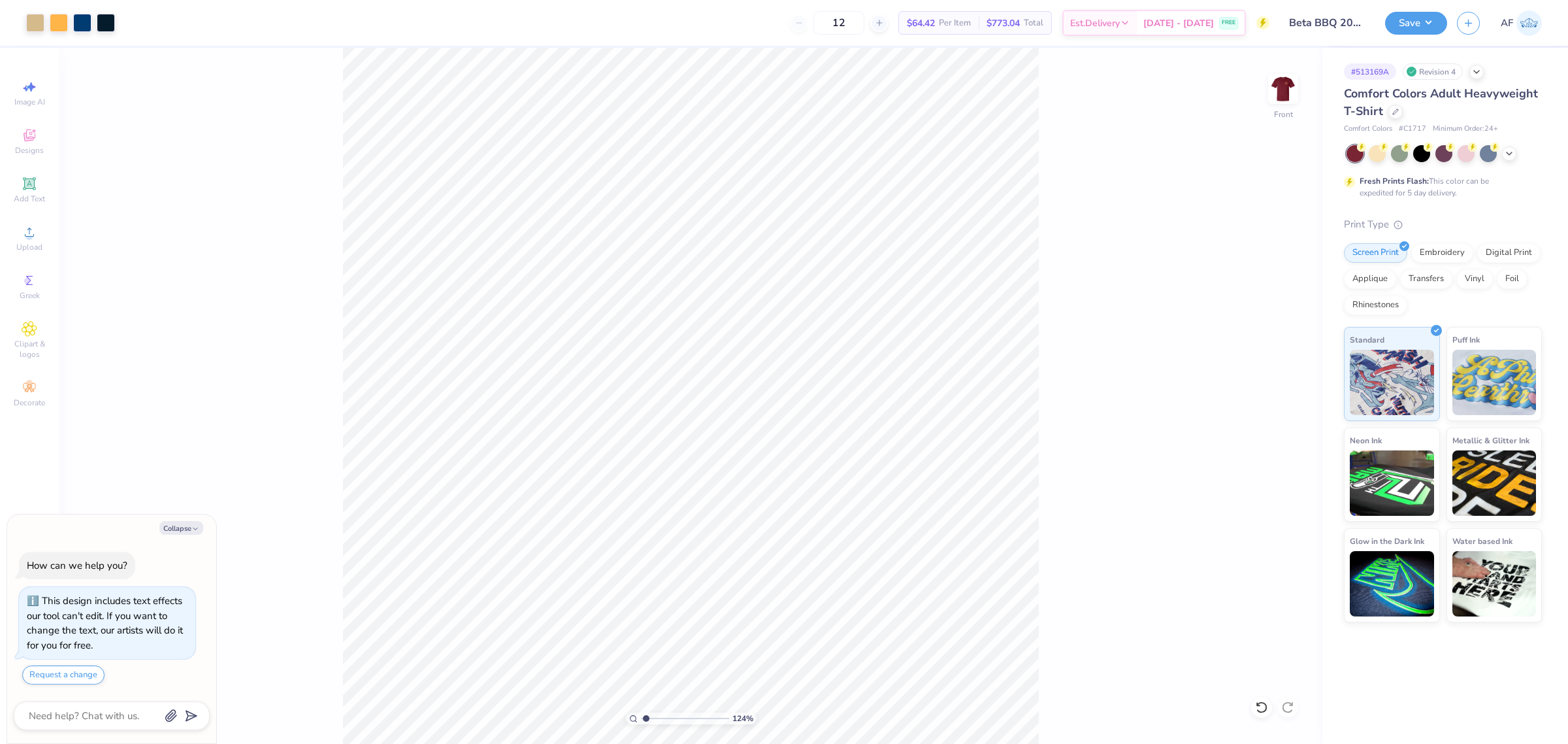
type input "1.24384769644108"
click at [1261, 331] on input "8.25" at bounding box center [1275, 335] width 47 height 19
type input "11.20"
type textarea "x"
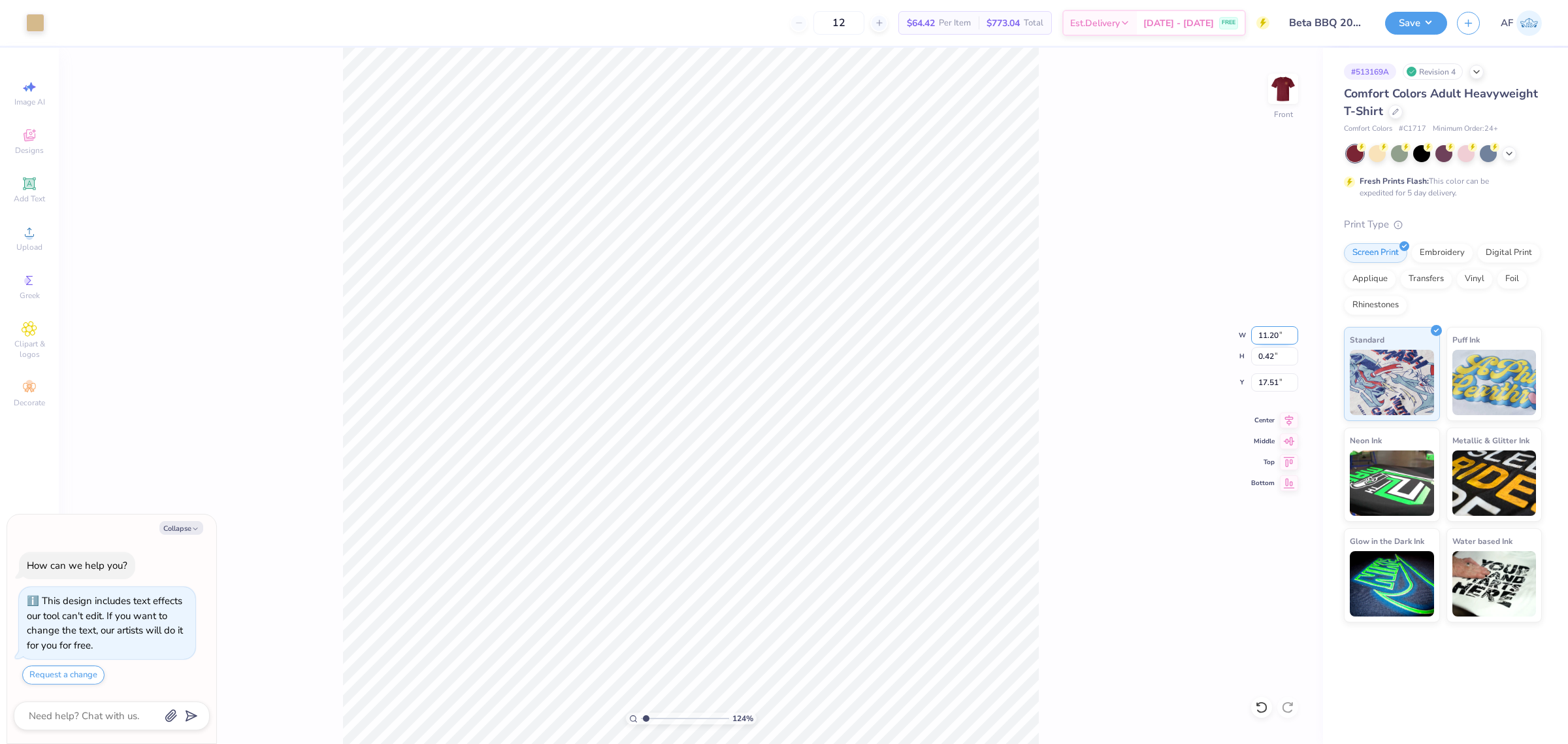
type input "1.24384769644108"
type input "0.56"
type input "17.43"
click at [1260, 383] on input "17.43" at bounding box center [1275, 382] width 47 height 19
click at [1285, 422] on icon at bounding box center [1288, 418] width 19 height 16
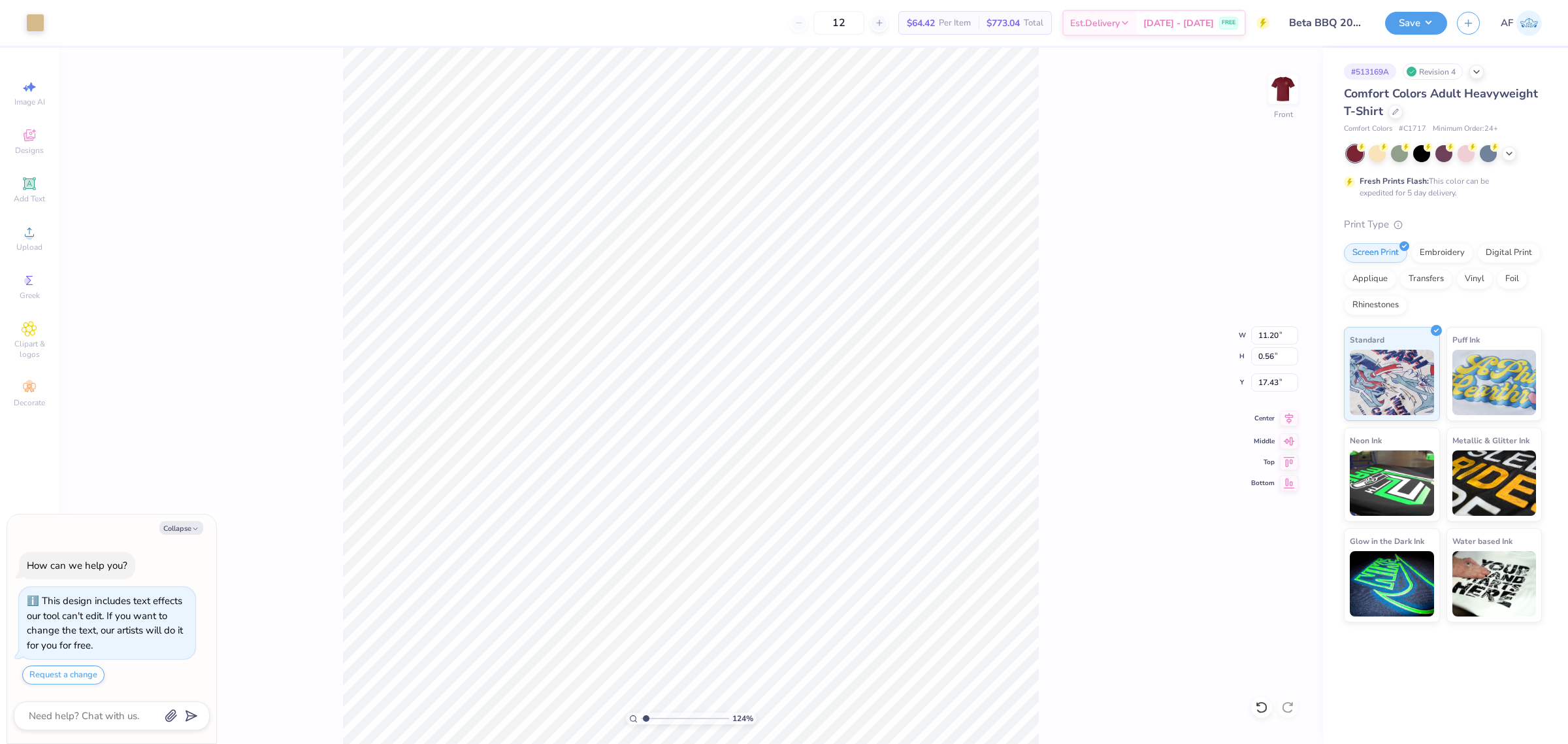
type textarea "x"
type input "1.24384769644108"
type textarea "x"
type input "1.24384769644108"
type textarea "x"
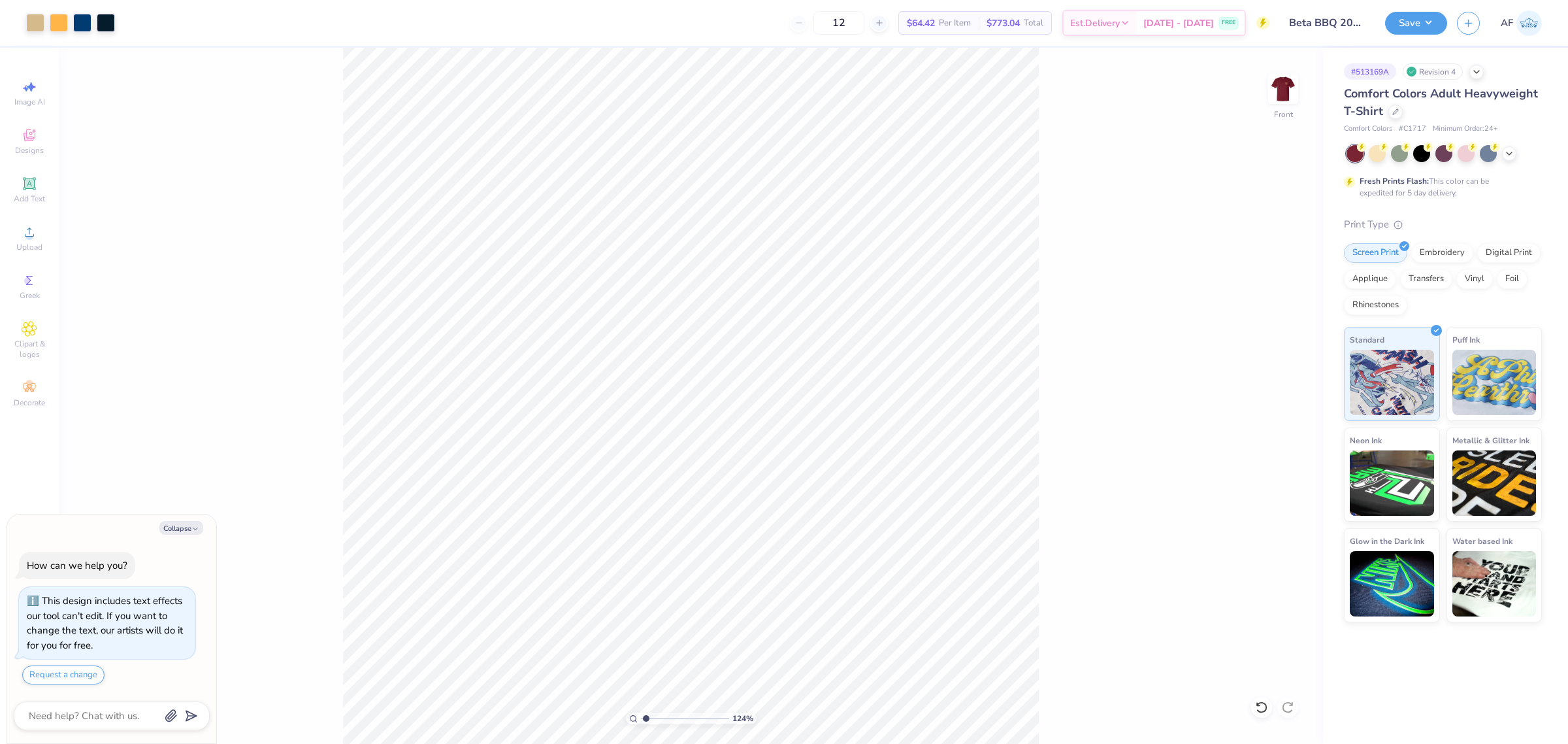
type input "1.24384769644108"
type textarea "x"
type input "1.24384769644108"
type textarea "x"
type input "1.24384769644108"
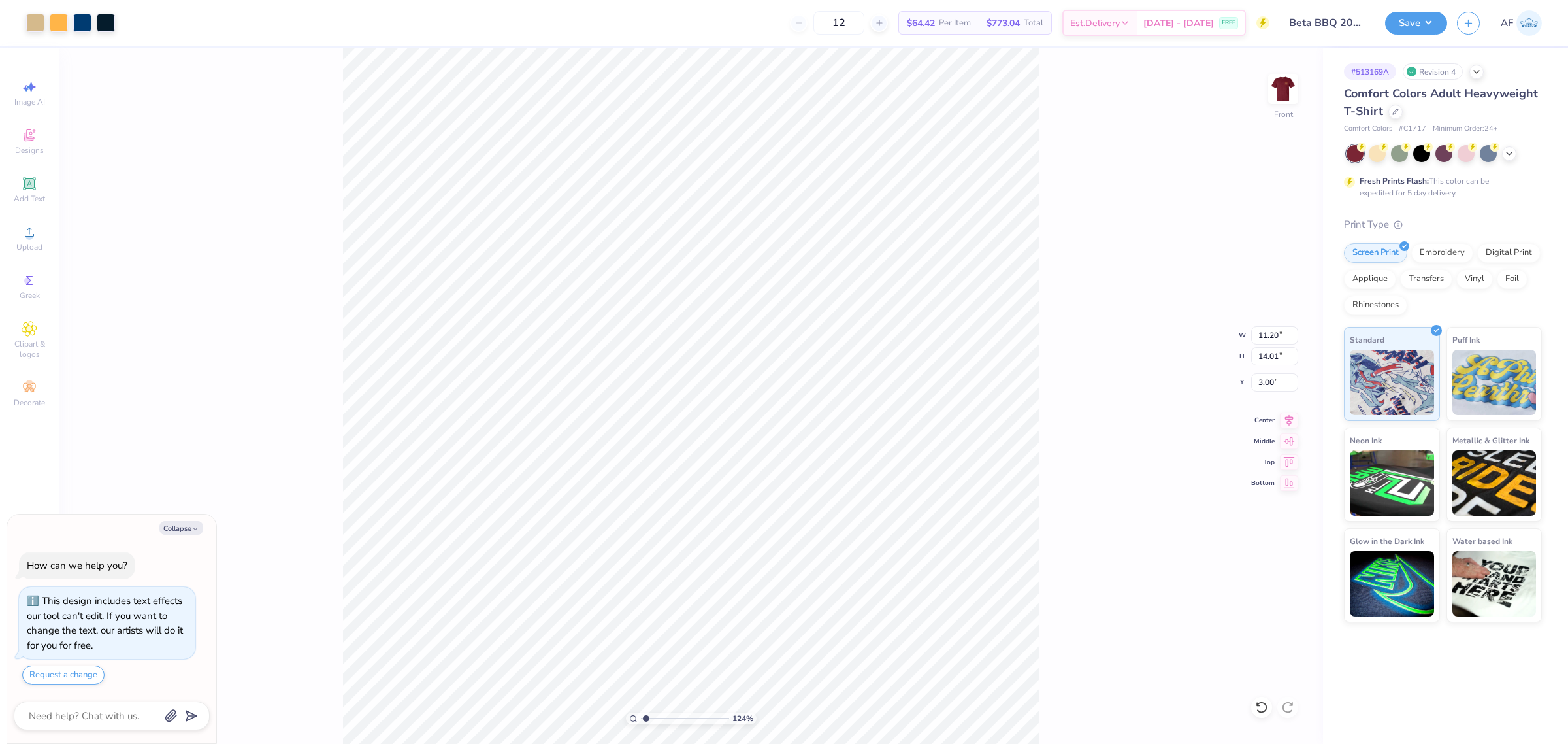
type textarea "x"
type input "1.24384769644108"
type textarea "x"
type input "1.24384769644108"
type textarea "x"
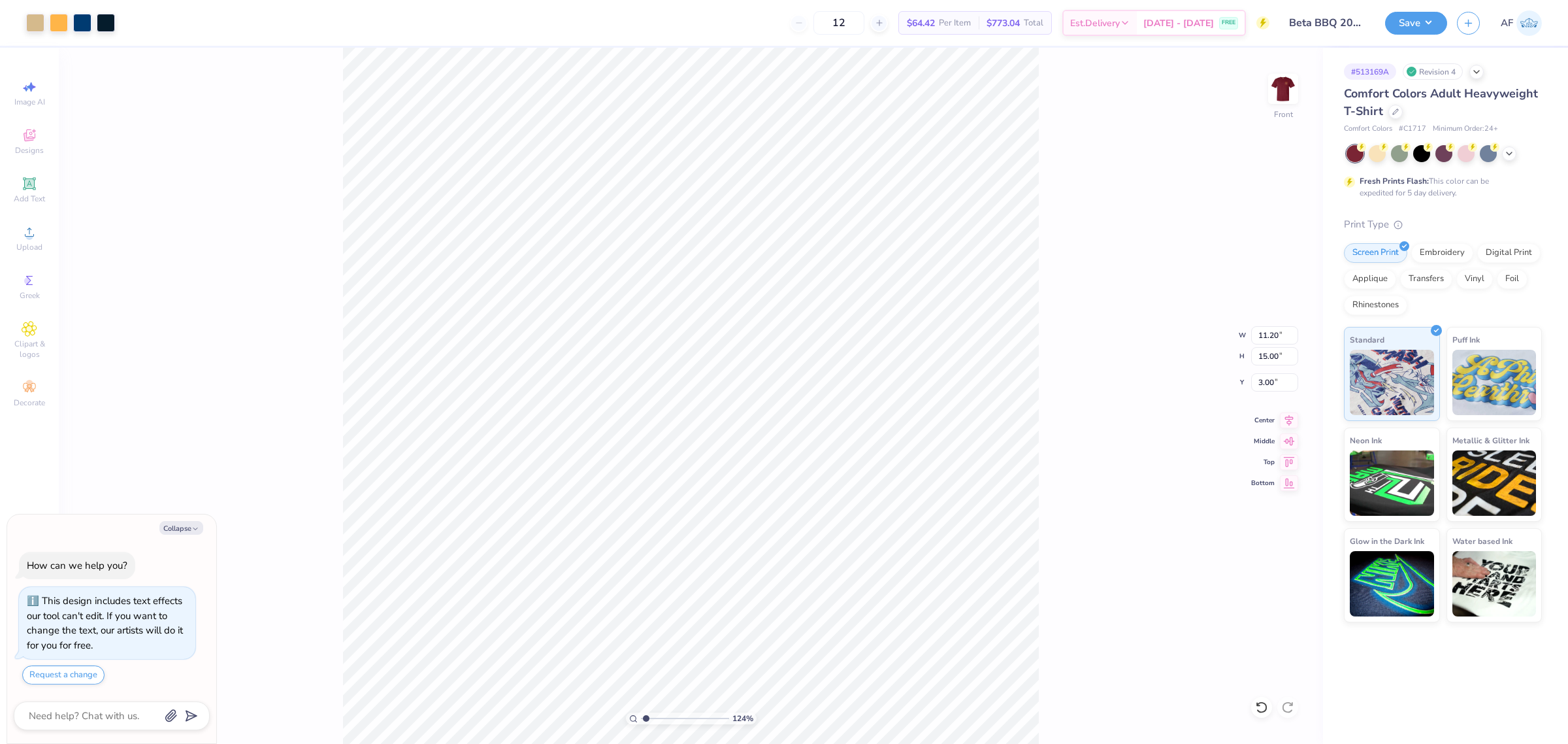
type input "1.24384769644108"
type textarea "x"
type input "1.24384769644108"
type textarea "x"
type input "1.24384769644108"
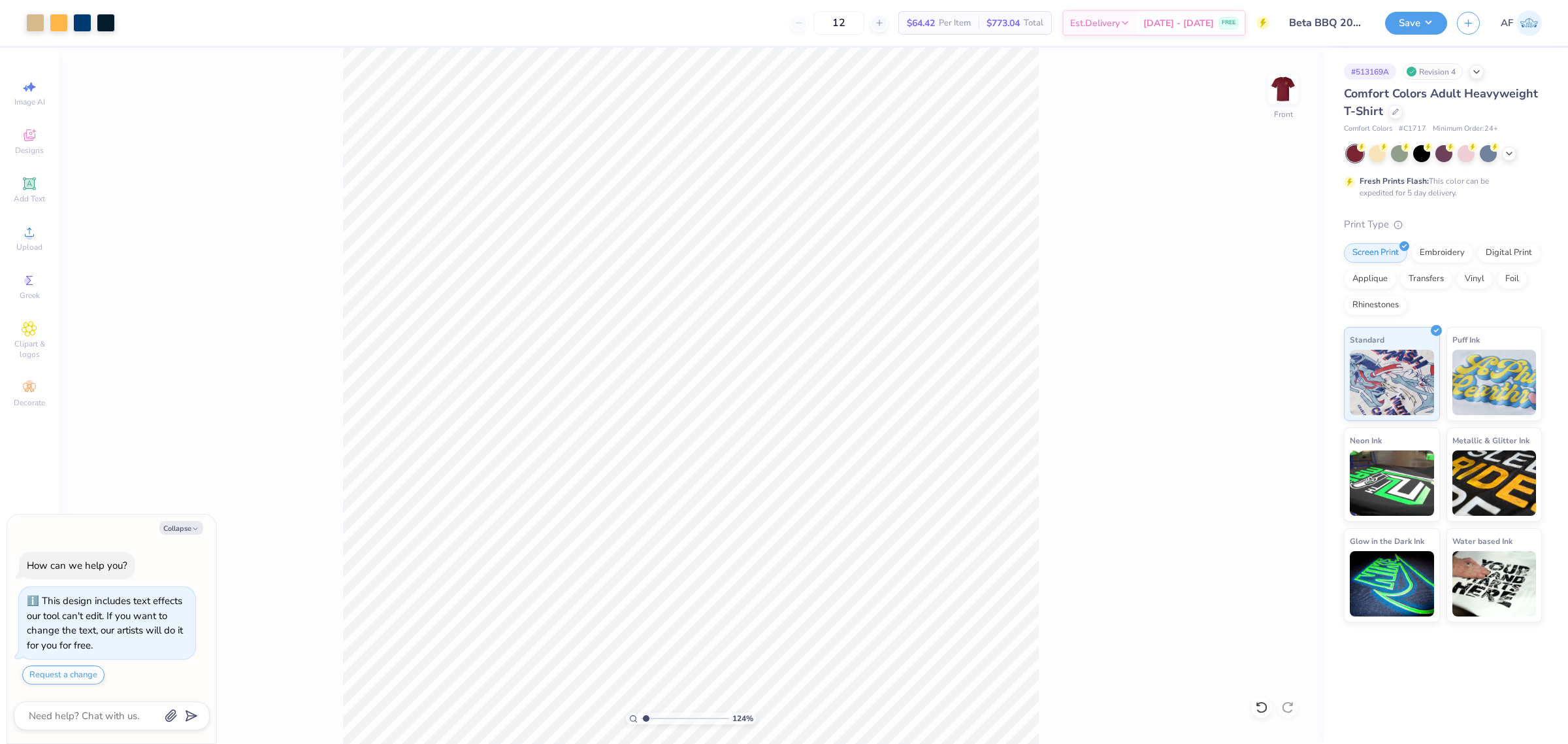
type textarea "x"
type input "1.24384769644108"
click at [1265, 334] on input "11.20" at bounding box center [1275, 335] width 47 height 19
click at [1265, 333] on input "11.20" at bounding box center [1275, 335] width 47 height 19
type input "11.5"
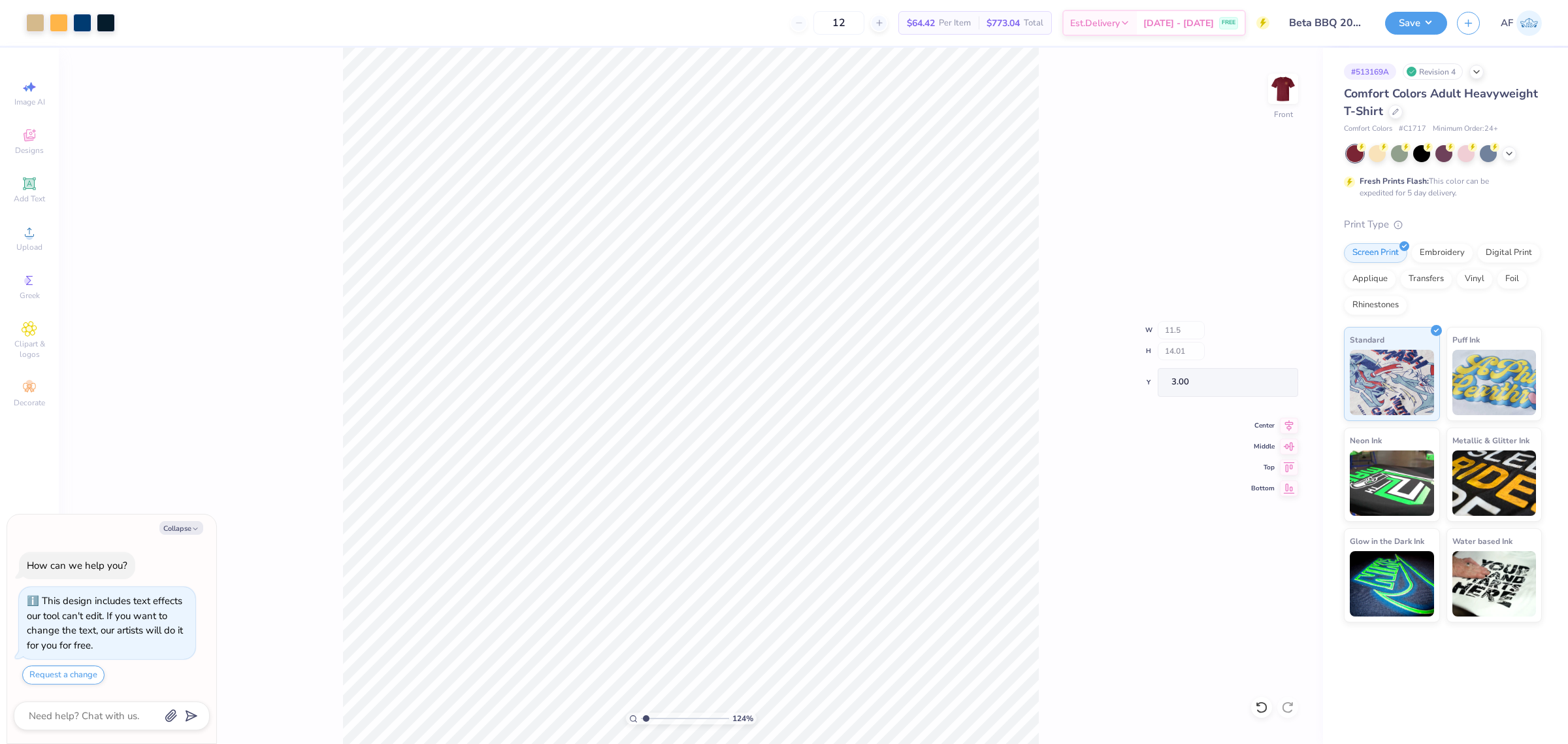
type textarea "x"
type input "1.24384769644108"
type textarea "x"
type input "1.24384769644108"
type textarea "x"
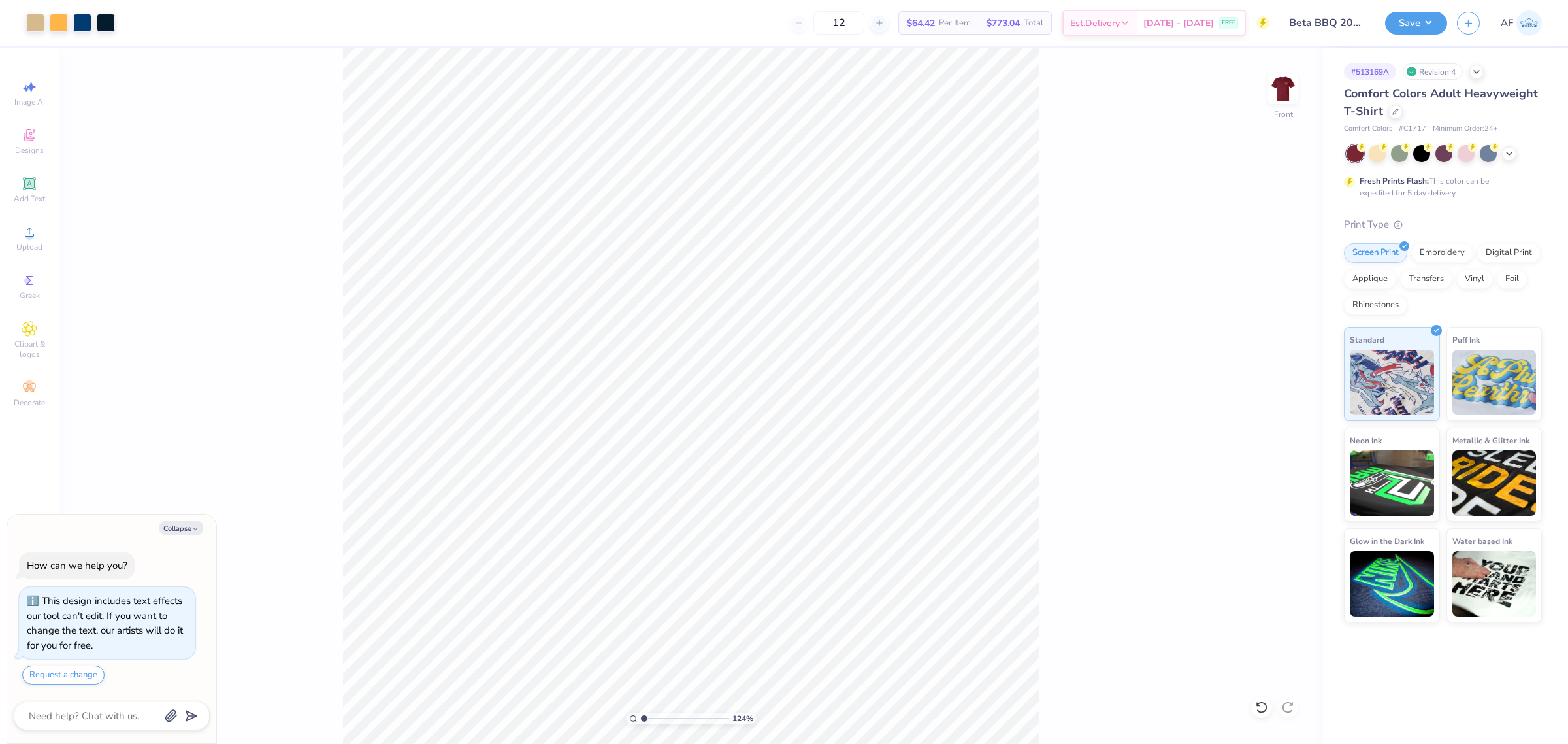
type input "1"
type textarea "x"
type input "1.51721301232853"
type textarea "x"
type input "1.51721301232853"
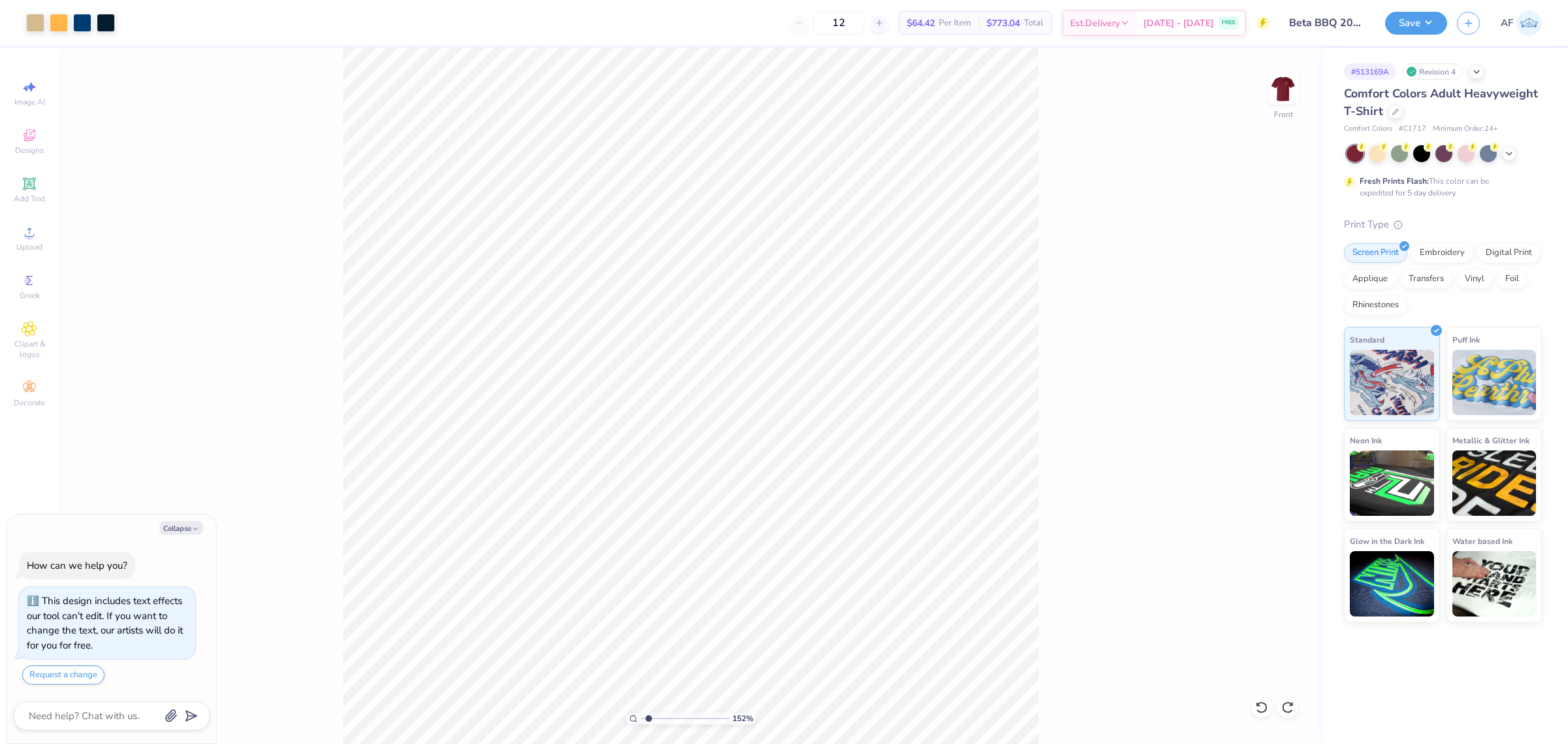
type textarea "x"
type input "1.51721301232853"
click at [1292, 422] on icon at bounding box center [1288, 418] width 19 height 16
type textarea "x"
type input "1.51721301232853"
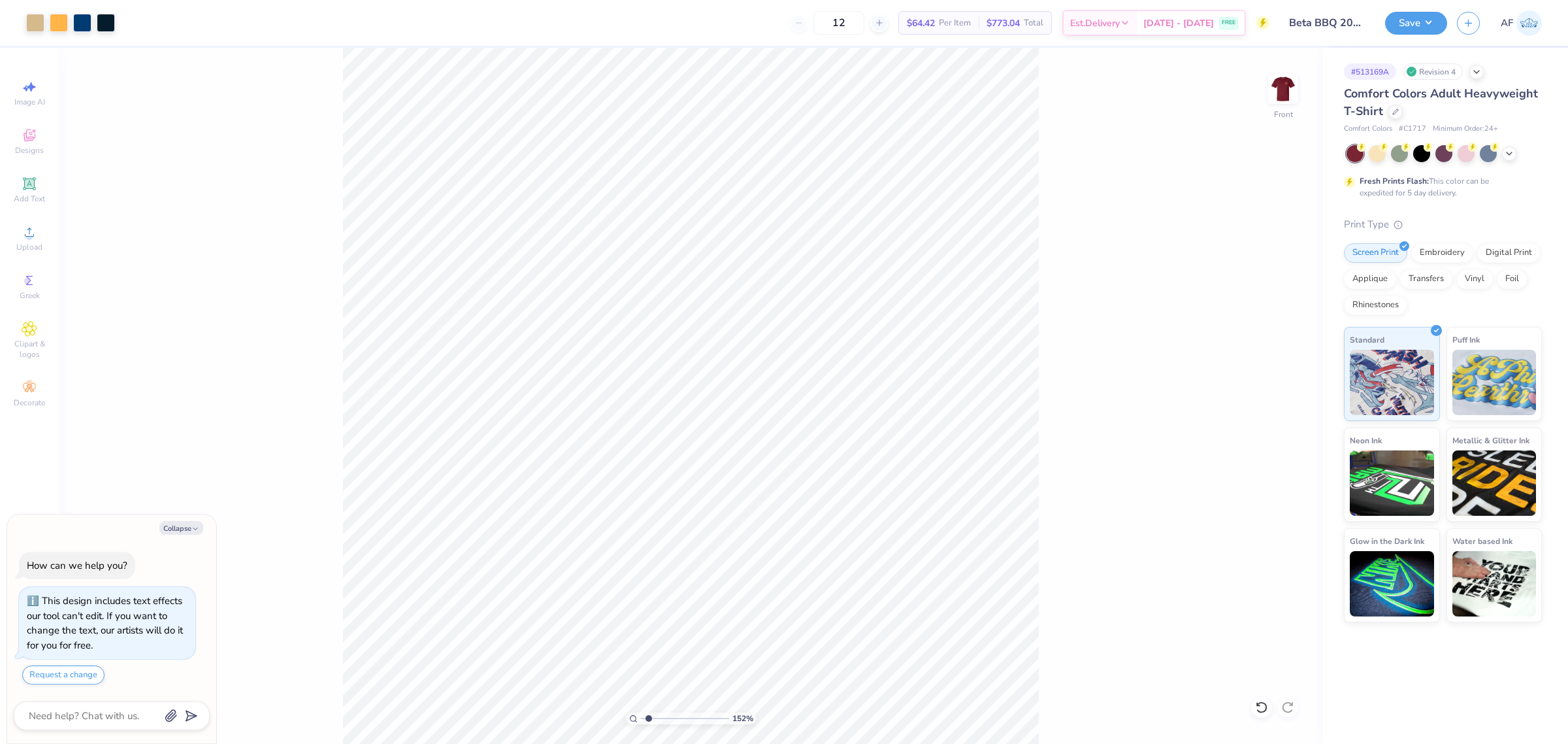
type textarea "x"
type input "1.51721301232853"
type textarea "x"
type input "1.51721301232853"
type textarea "x"
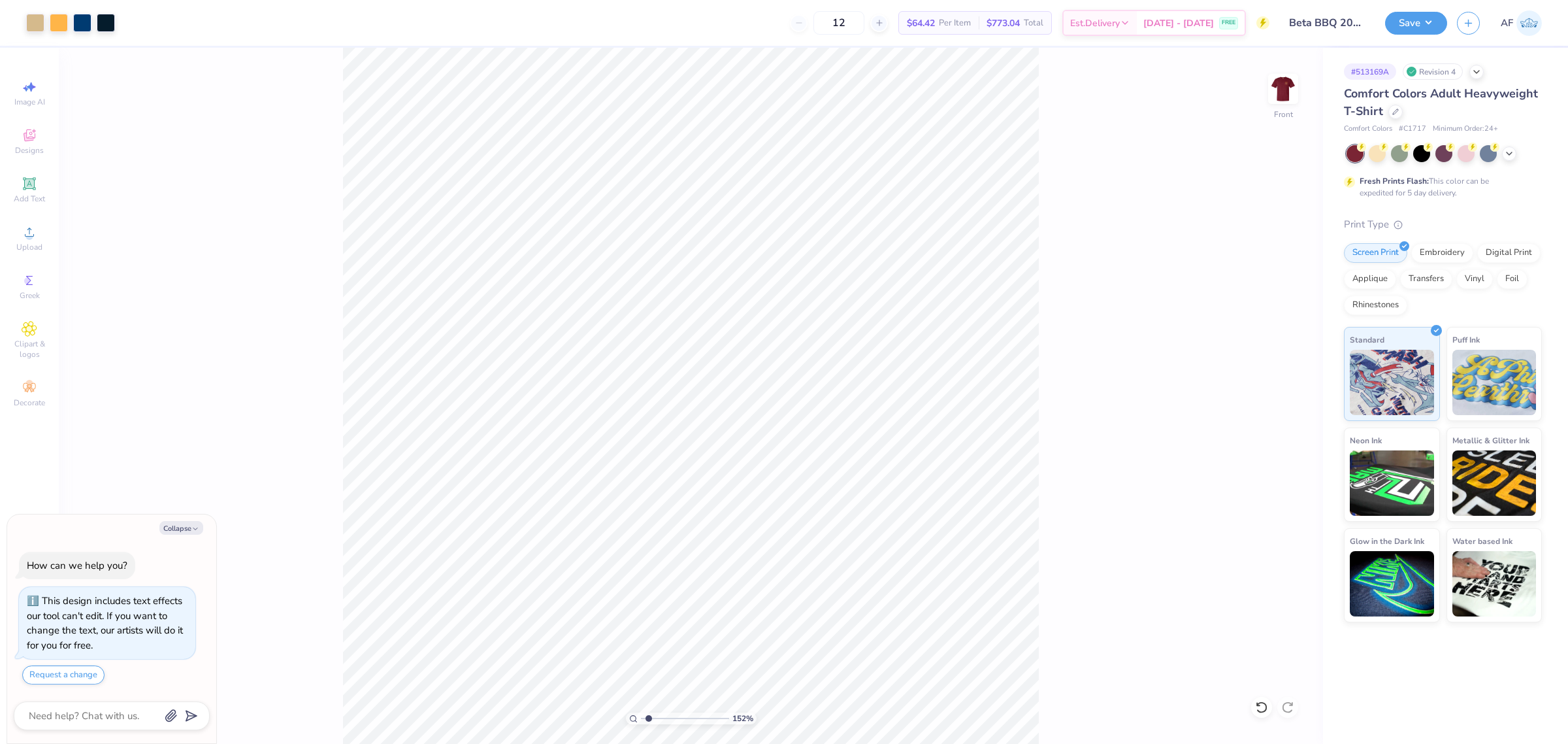
type input "1.51721301232853"
click at [1052, 399] on div "152 % Front W 11.38 11.38 " H 15.00 15.00 " Y 3.00 3.00 " Center Middle Top Bot…" at bounding box center [692, 395] width 1265 height 696
type textarea "x"
type input "1.51721301232853"
click at [1438, 28] on button "Save" at bounding box center [1416, 21] width 62 height 23
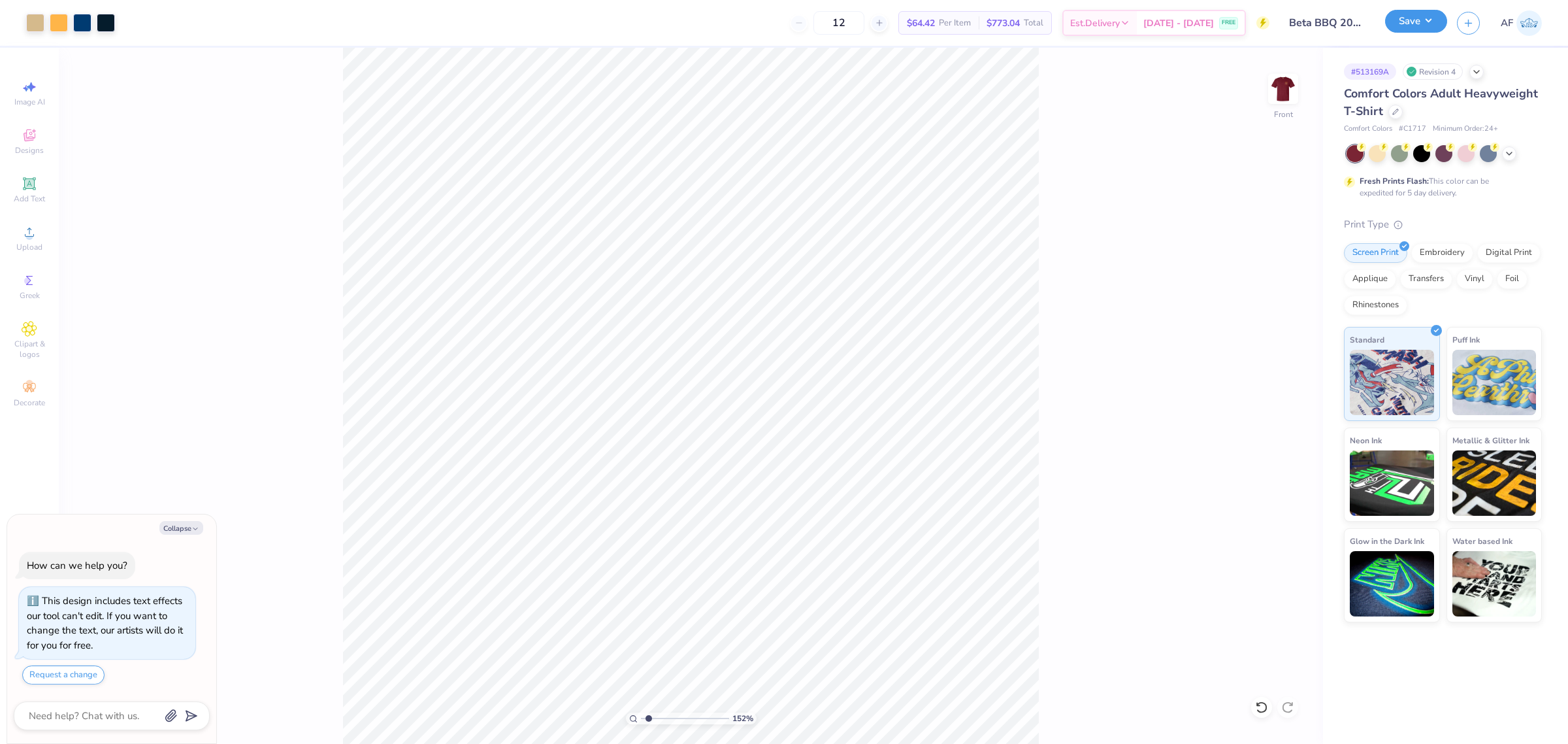
type textarea "x"
type input "1.51721301232853"
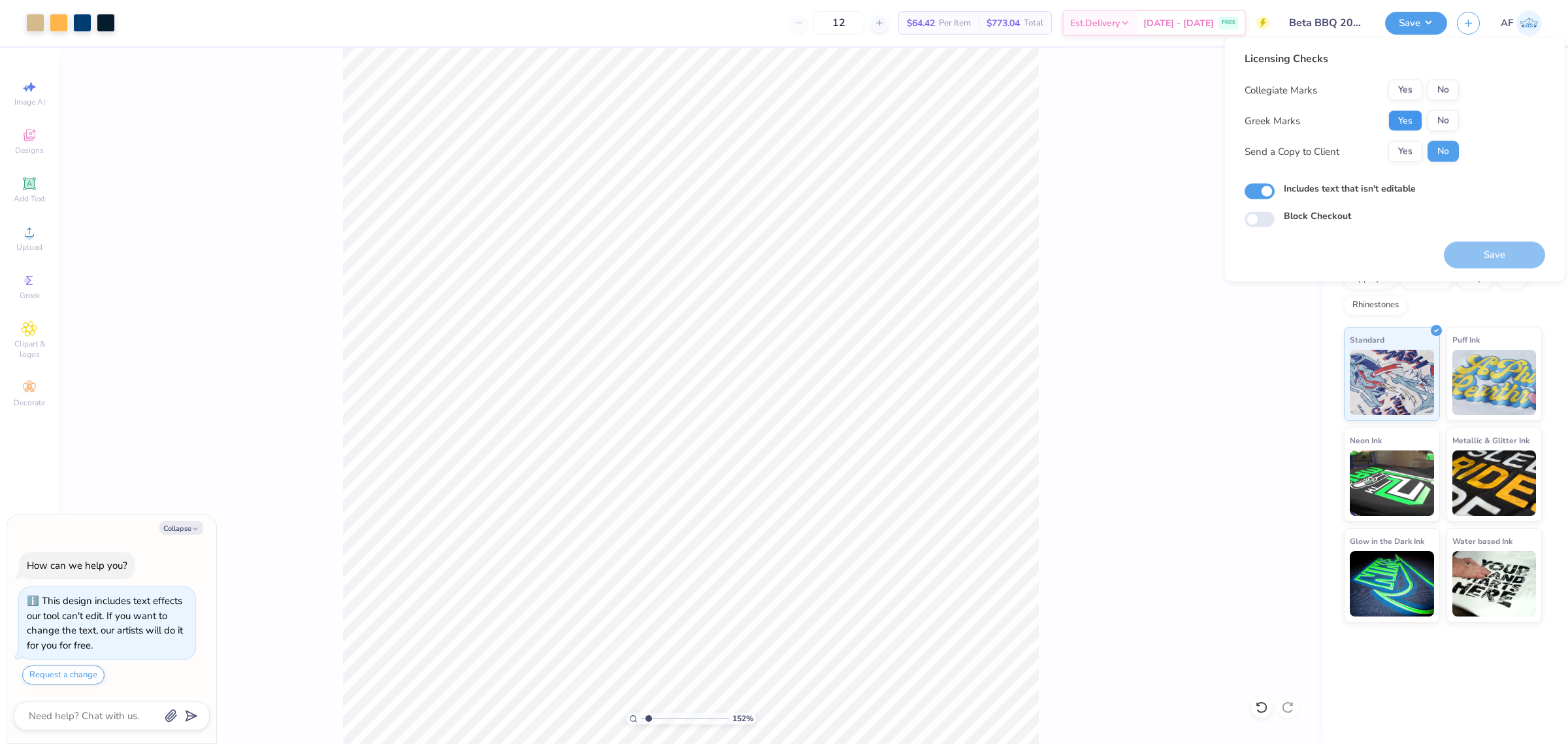
click at [1406, 113] on button "Yes" at bounding box center [1405, 121] width 34 height 21
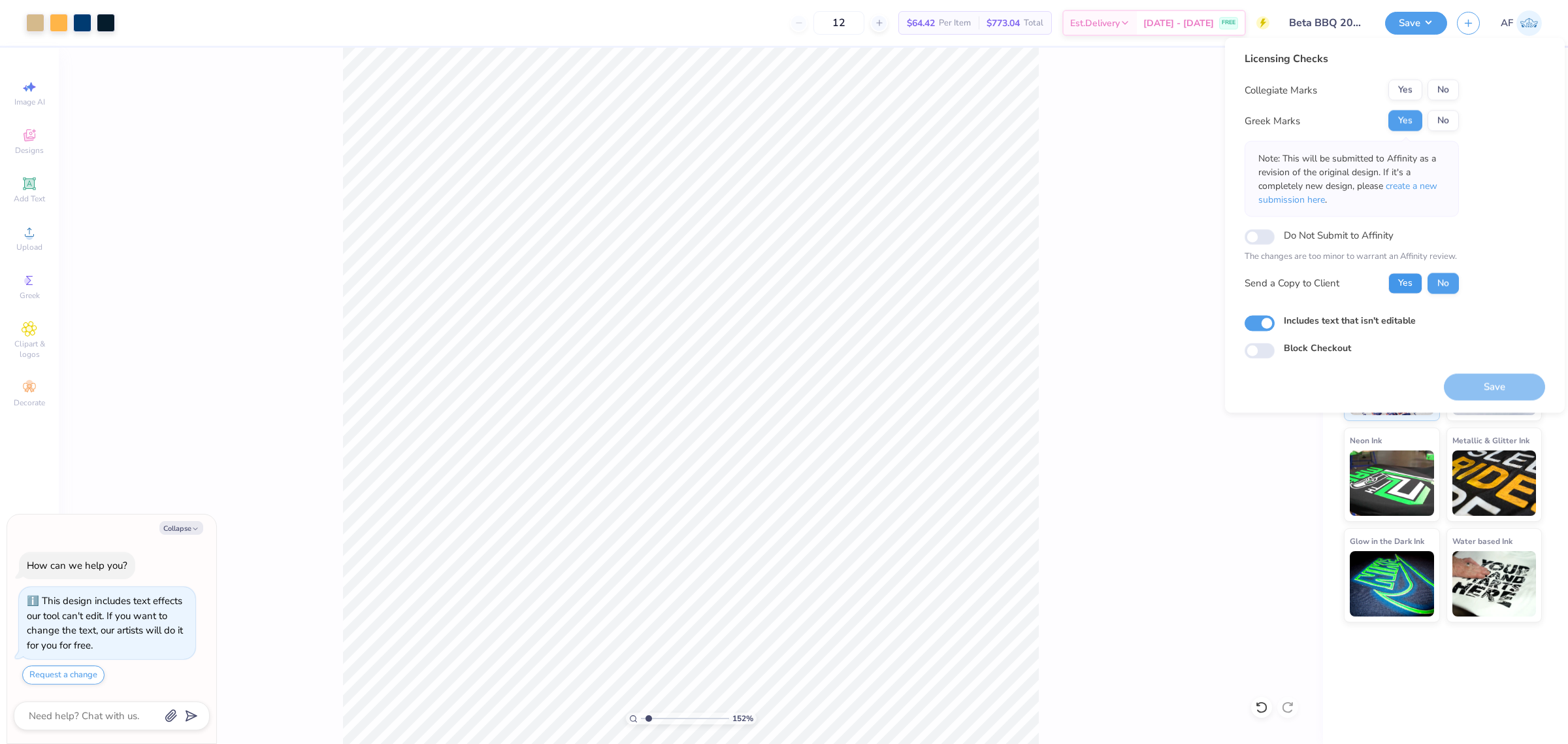
click at [1409, 290] on button "Yes" at bounding box center [1405, 283] width 34 height 21
type textarea "x"
type input "1.51721301232853"
click at [1432, 90] on button "No" at bounding box center [1444, 90] width 32 height 21
type textarea "x"
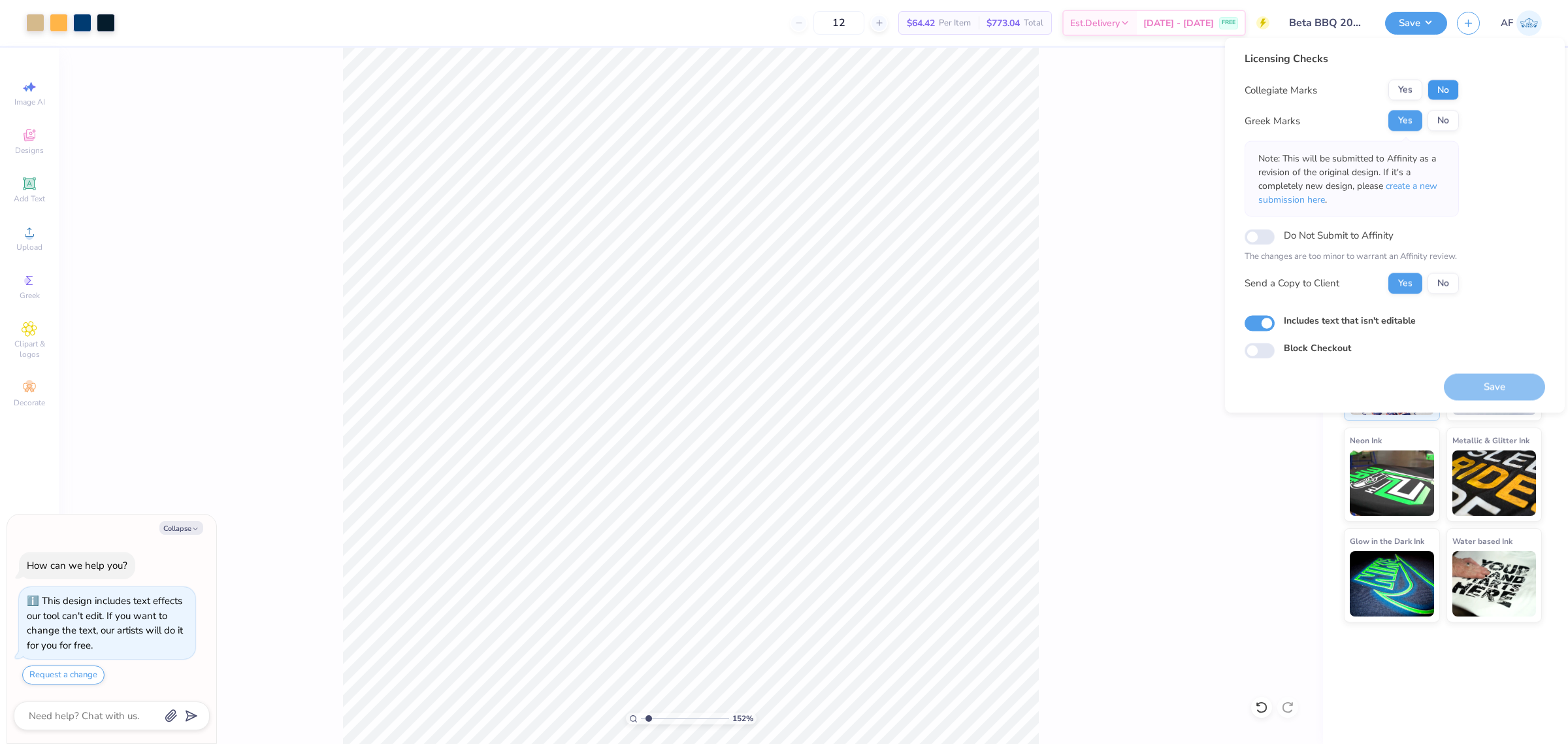
type input "1.51721301232853"
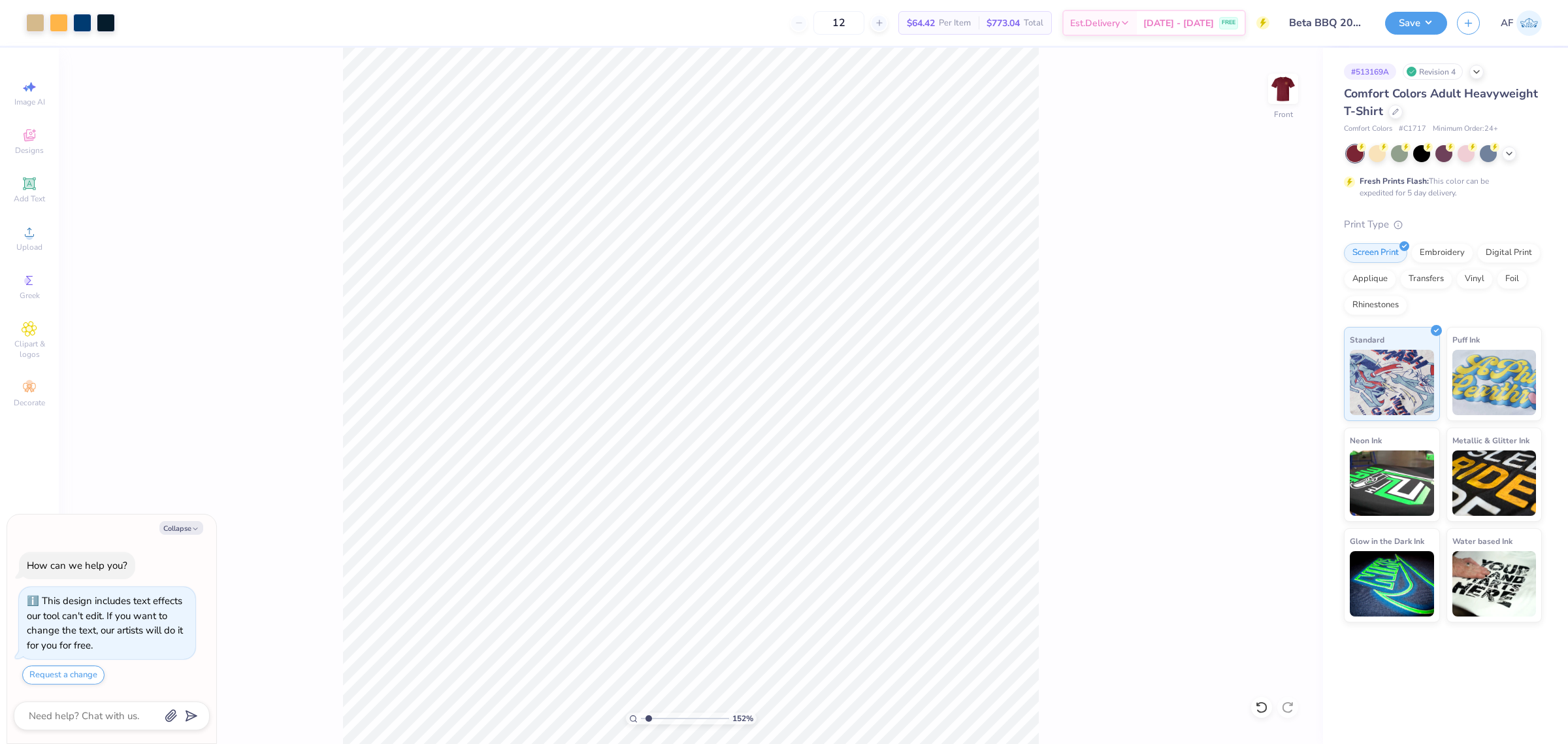
click at [228, 589] on div "152 % Front" at bounding box center [692, 395] width 1265 height 696
type textarea "x"
type input "1.51721301232853"
type textarea "x"
type input "1.51721301232853"
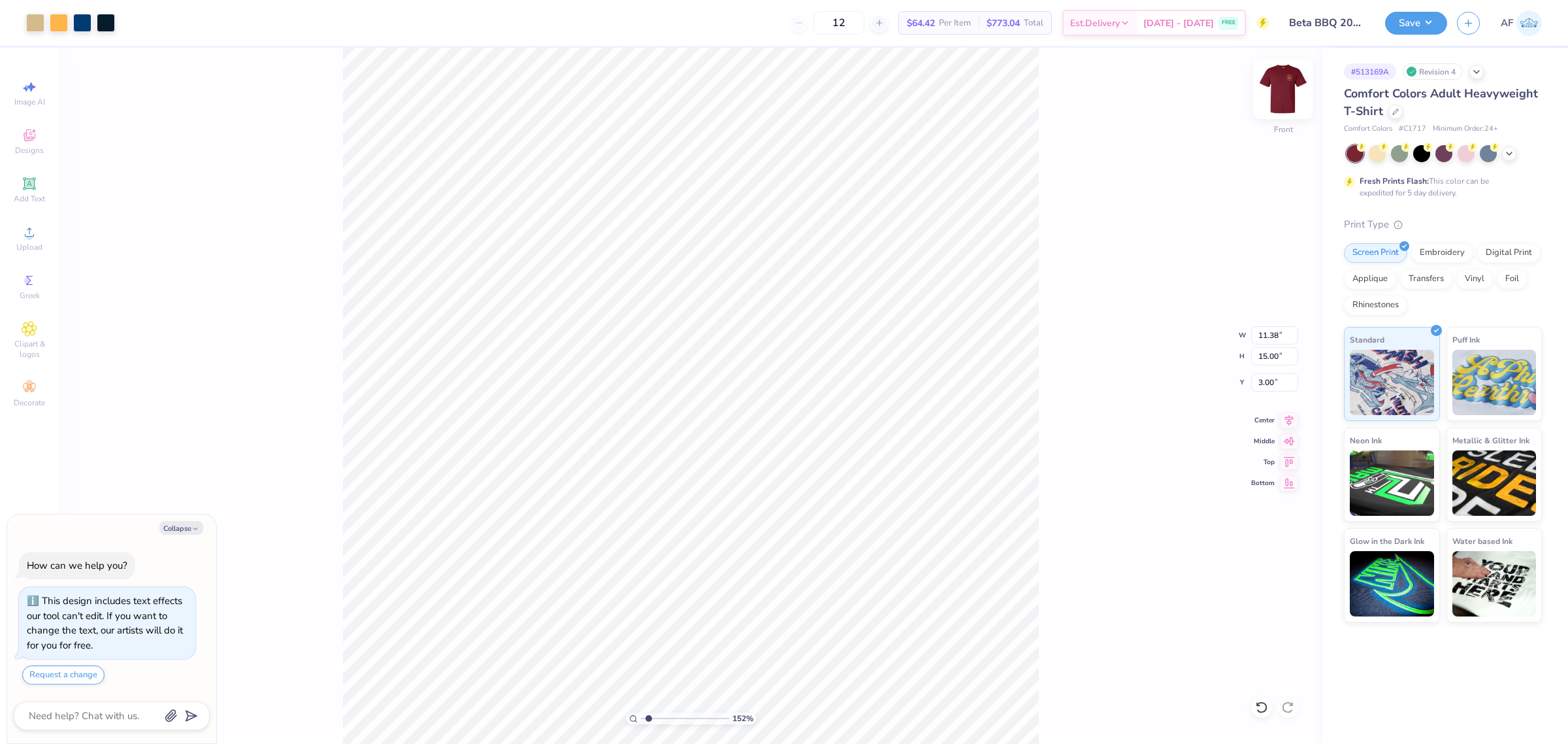
click at [1289, 80] on img at bounding box center [1282, 88] width 52 height 52
type textarea "x"
type input "1.51721301232853"
type textarea "x"
type input "1.51721301232853"
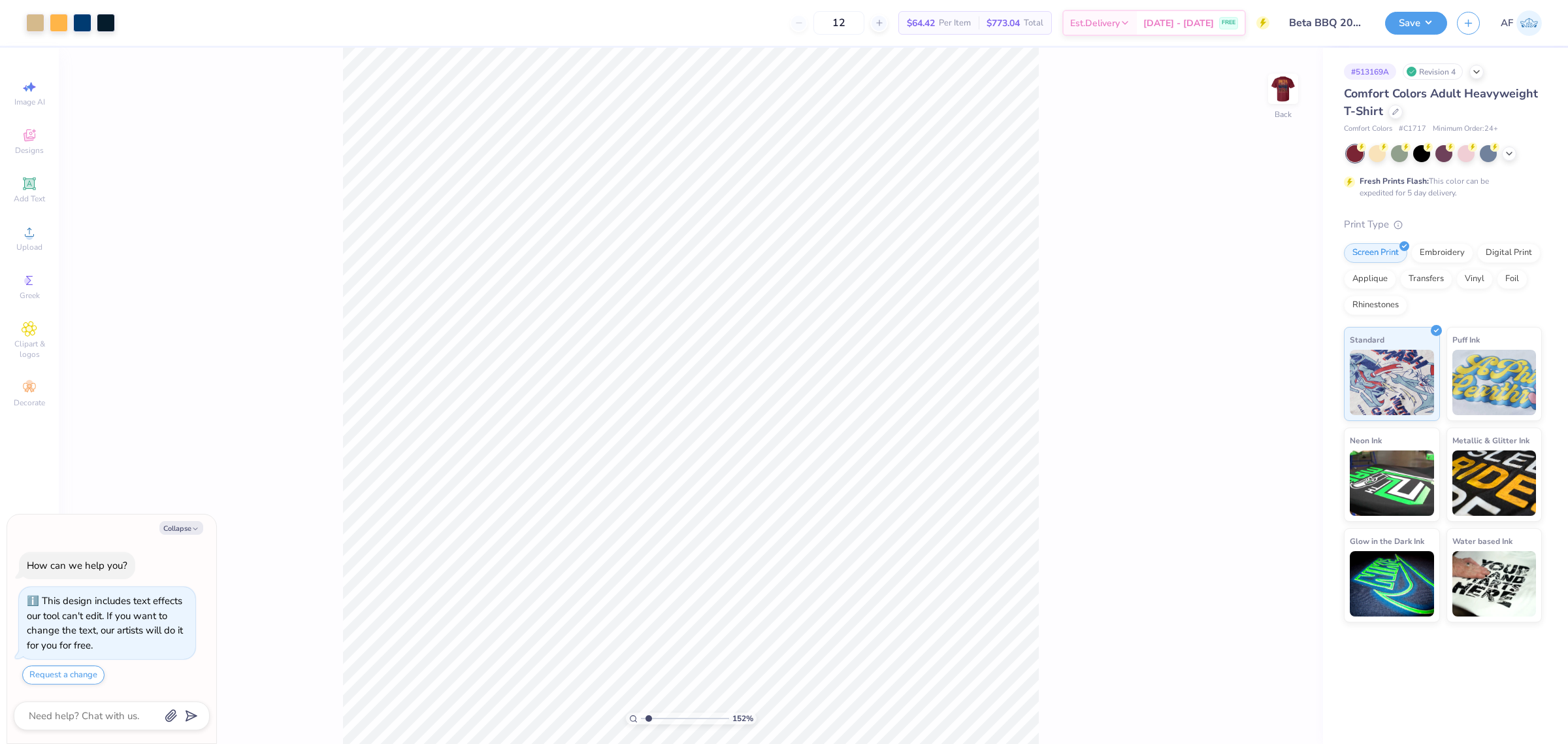
type textarea "x"
type input "1.51721301232853"
type textarea "x"
type input "1.51721301232853"
type textarea "x"
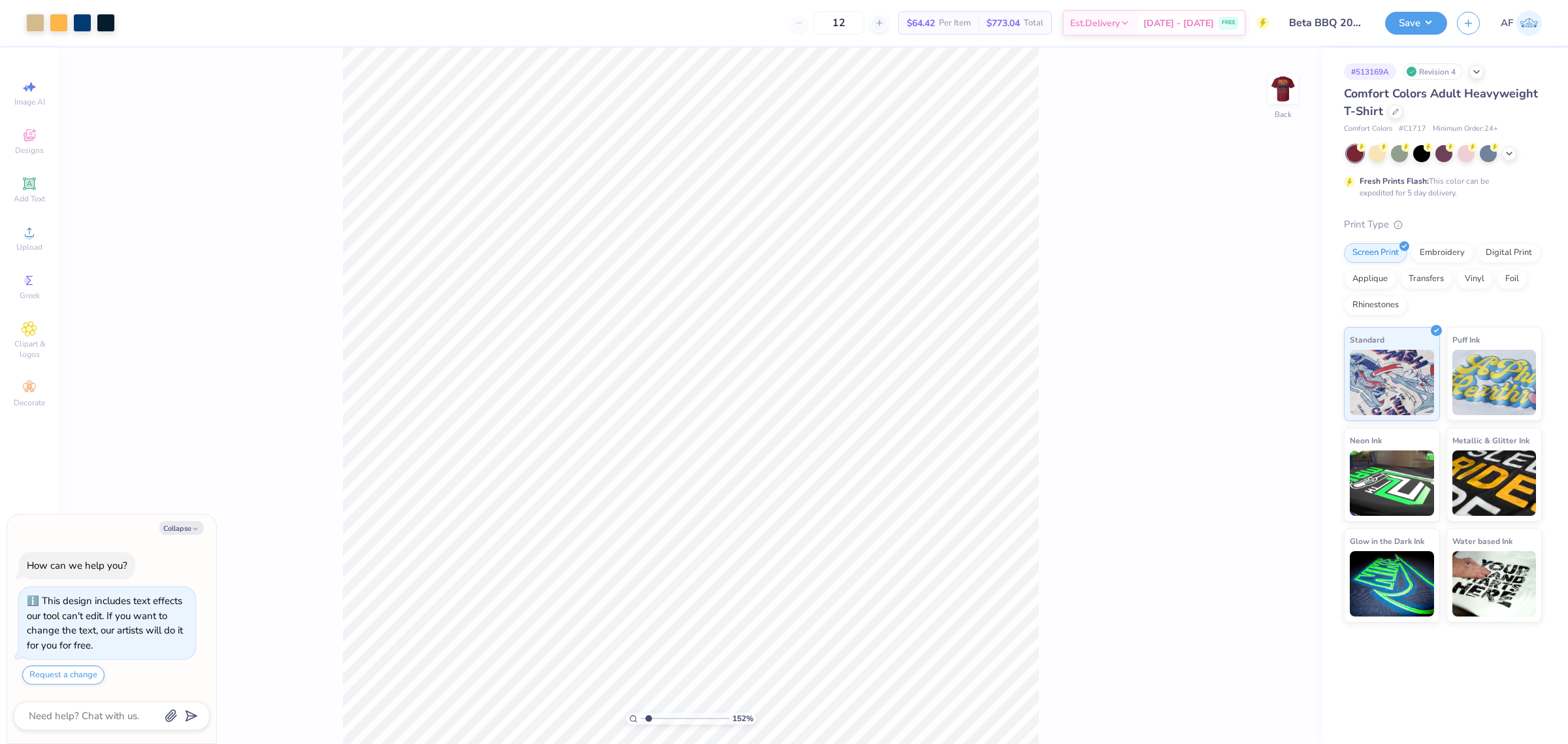
type input "1.51721301232853"
type textarea "x"
type input "1.51721301232853"
click at [1290, 105] on img at bounding box center [1282, 88] width 52 height 52
click at [1429, 24] on button "Save" at bounding box center [1416, 21] width 62 height 23
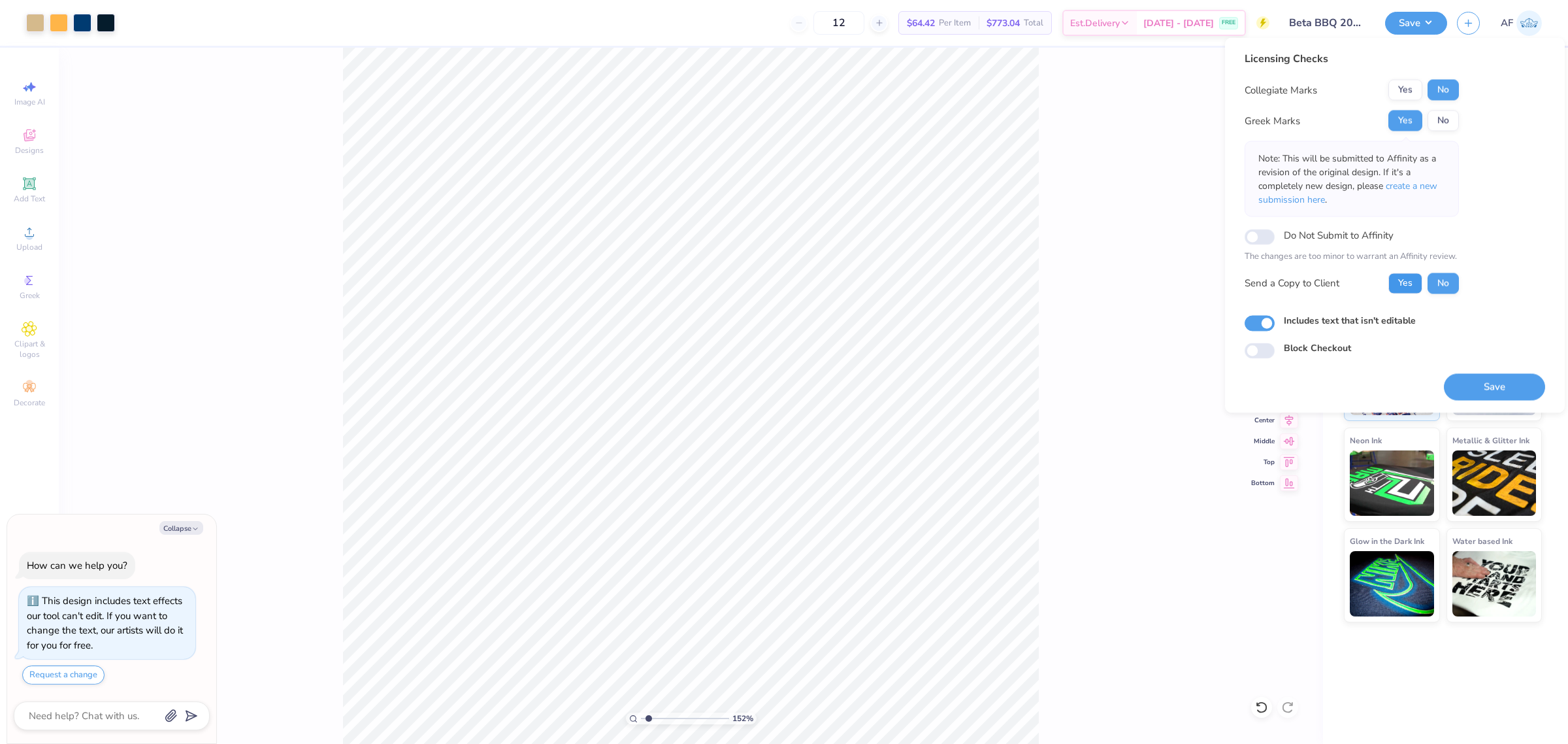
click at [1392, 291] on button "Yes" at bounding box center [1405, 283] width 34 height 21
click at [1473, 393] on button "Save" at bounding box center [1494, 386] width 101 height 27
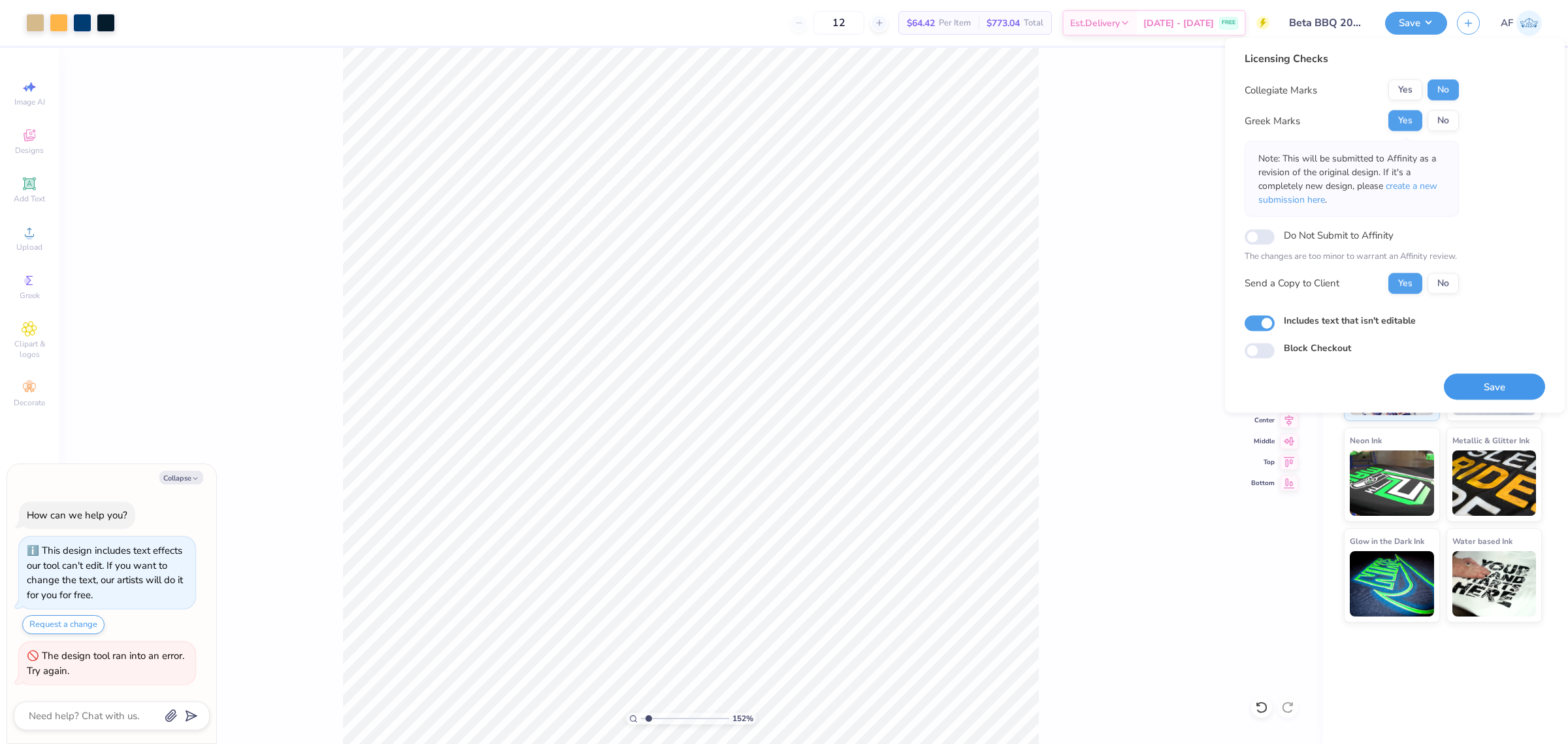
click at [1504, 393] on button "Save" at bounding box center [1494, 386] width 101 height 27
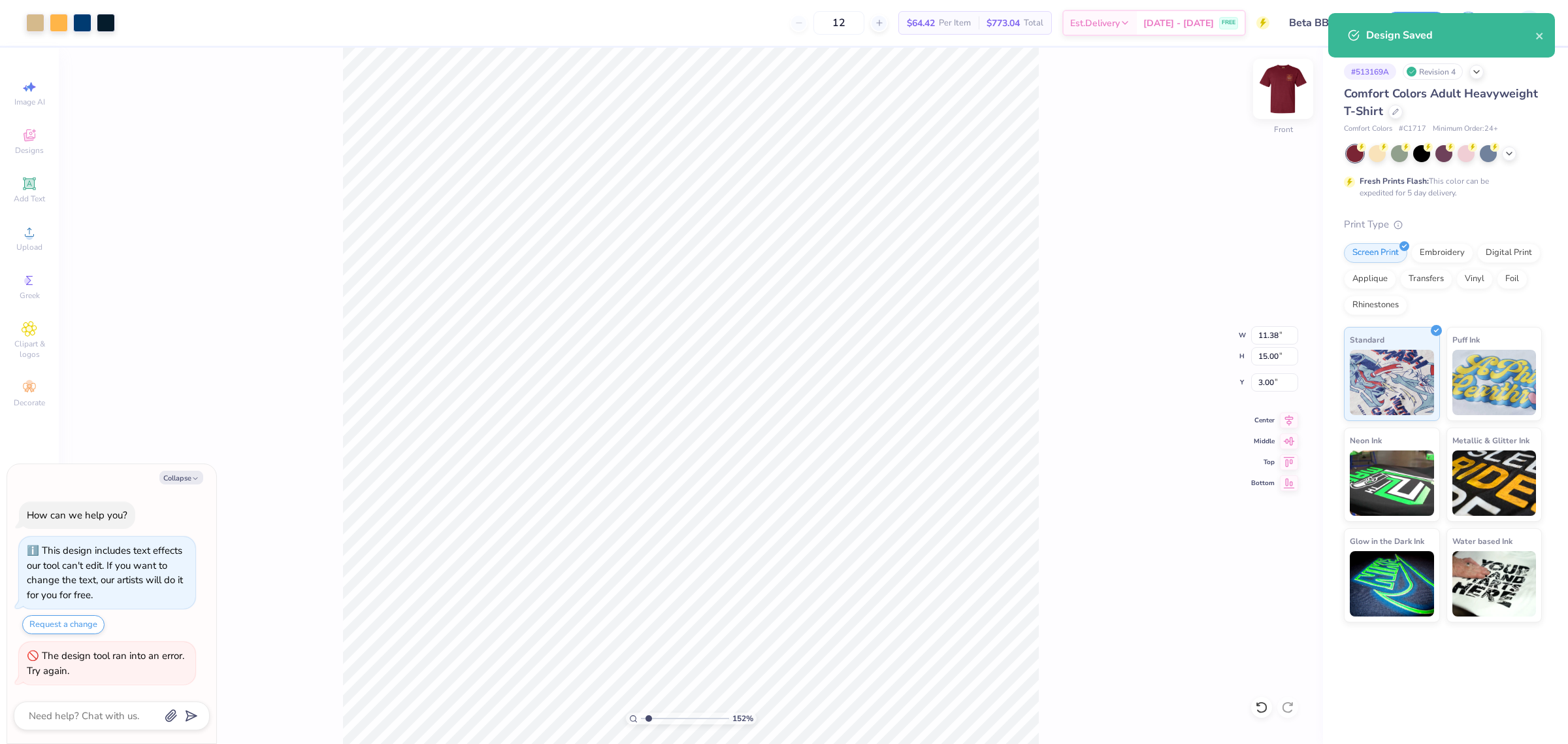
click at [1281, 96] on img at bounding box center [1282, 88] width 52 height 52
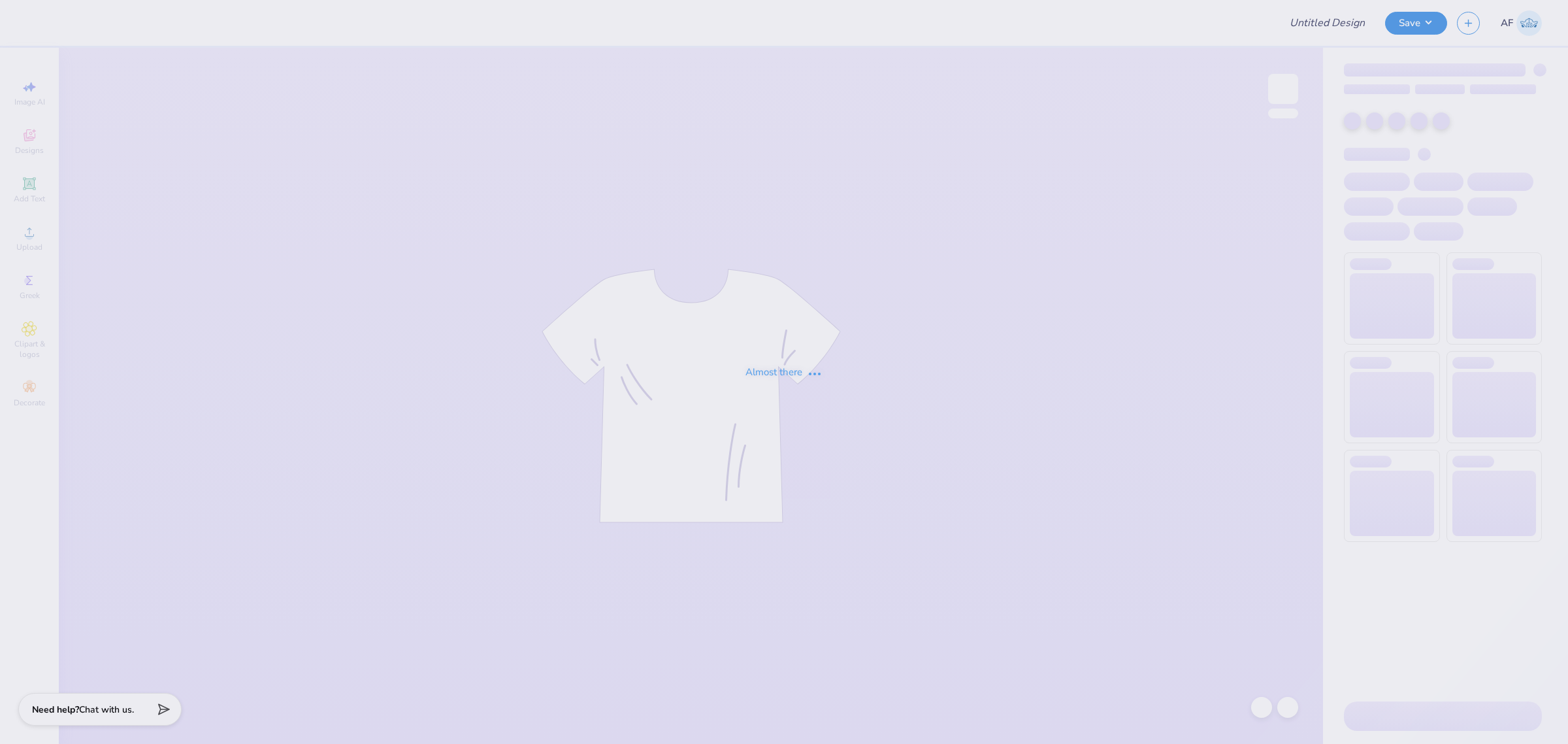
type input "Beta BBQ 2025"
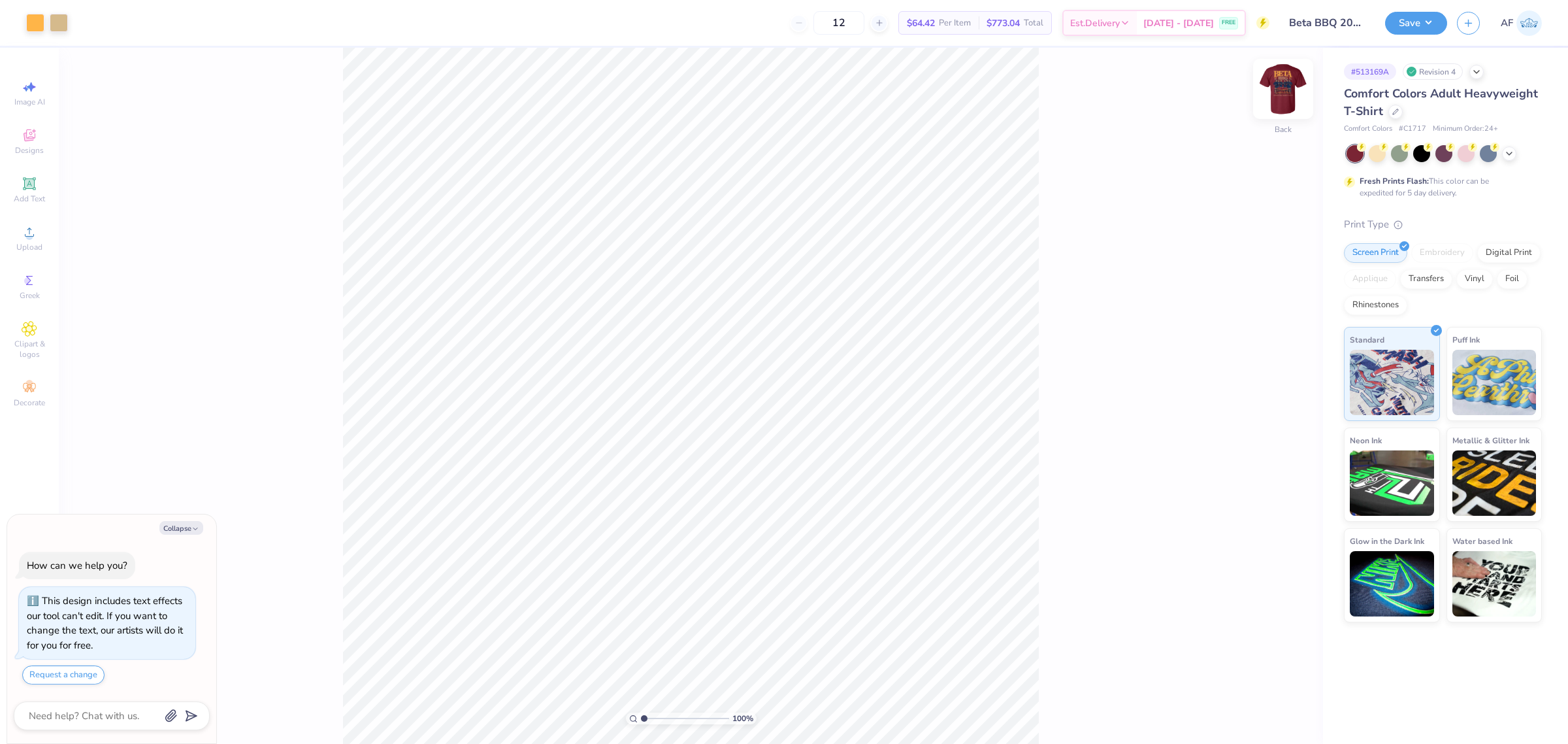
click at [1279, 86] on img at bounding box center [1282, 88] width 52 height 52
type textarea "x"
type input "3.49252622829344"
type textarea "x"
type input "3.49252622829344"
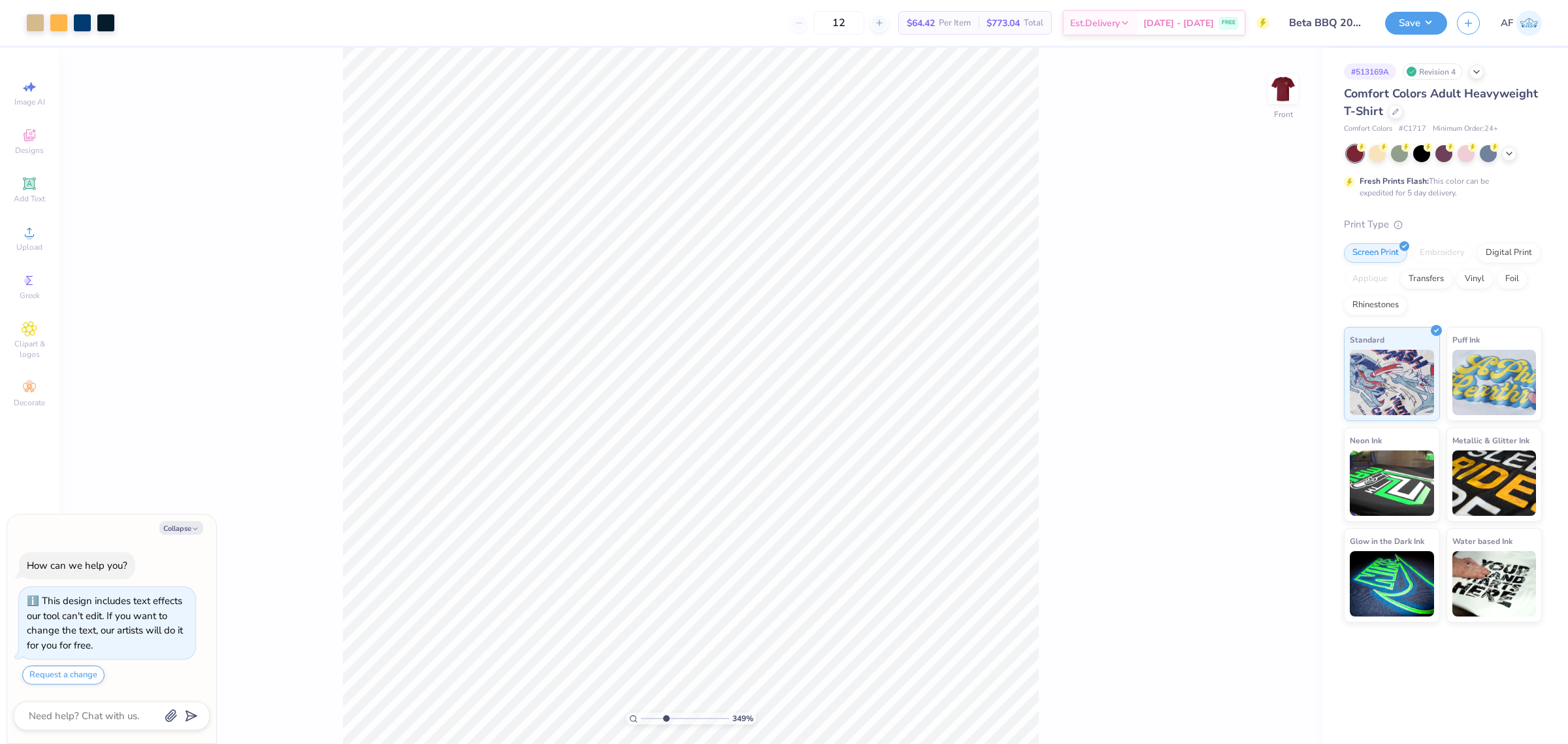
type textarea "x"
type input "3.49252622829344"
type textarea "x"
type input "3.49252622829344"
type textarea "x"
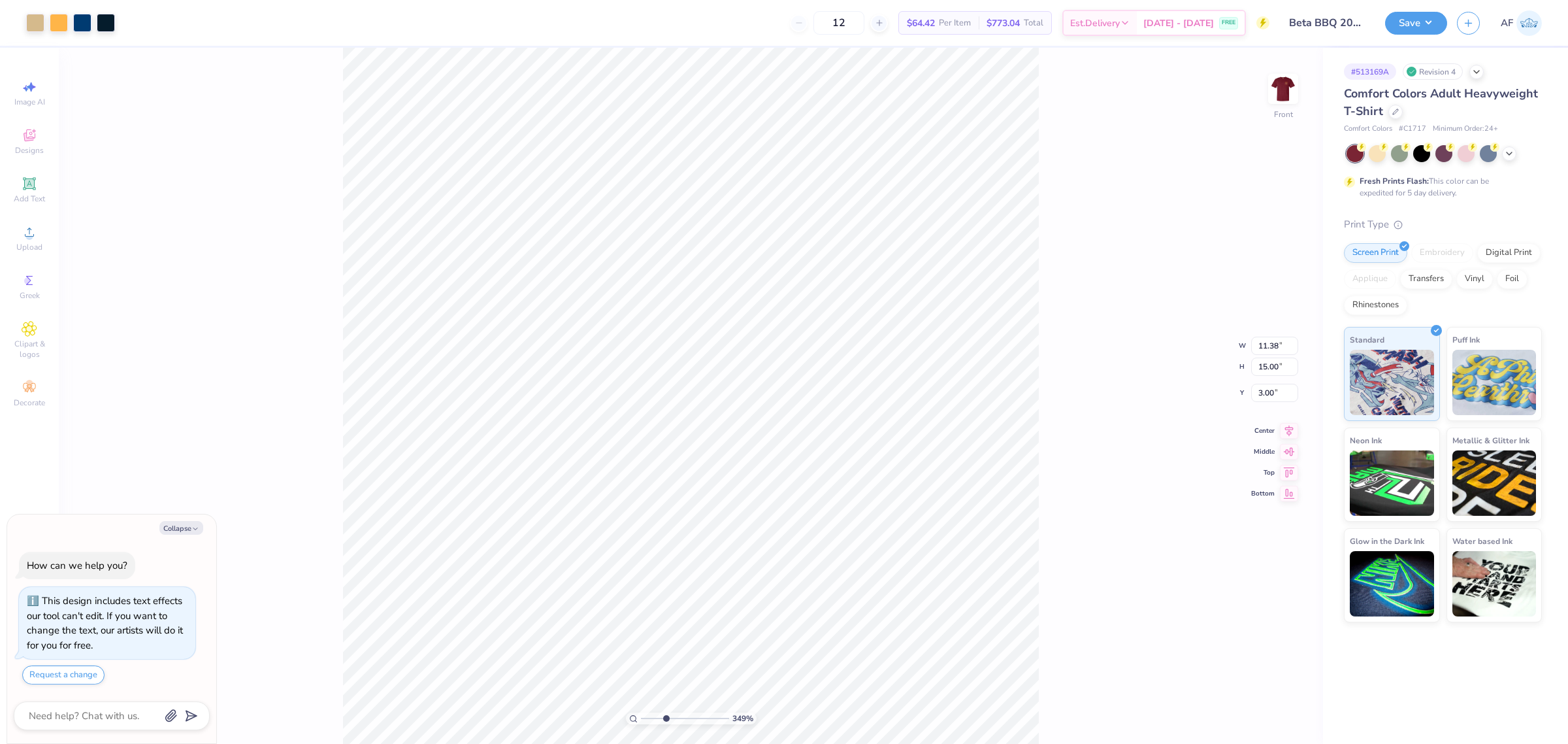
type input "3.49252622829344"
type textarea "x"
type input "3.49252622829344"
type input "0.42"
type input "0.56"
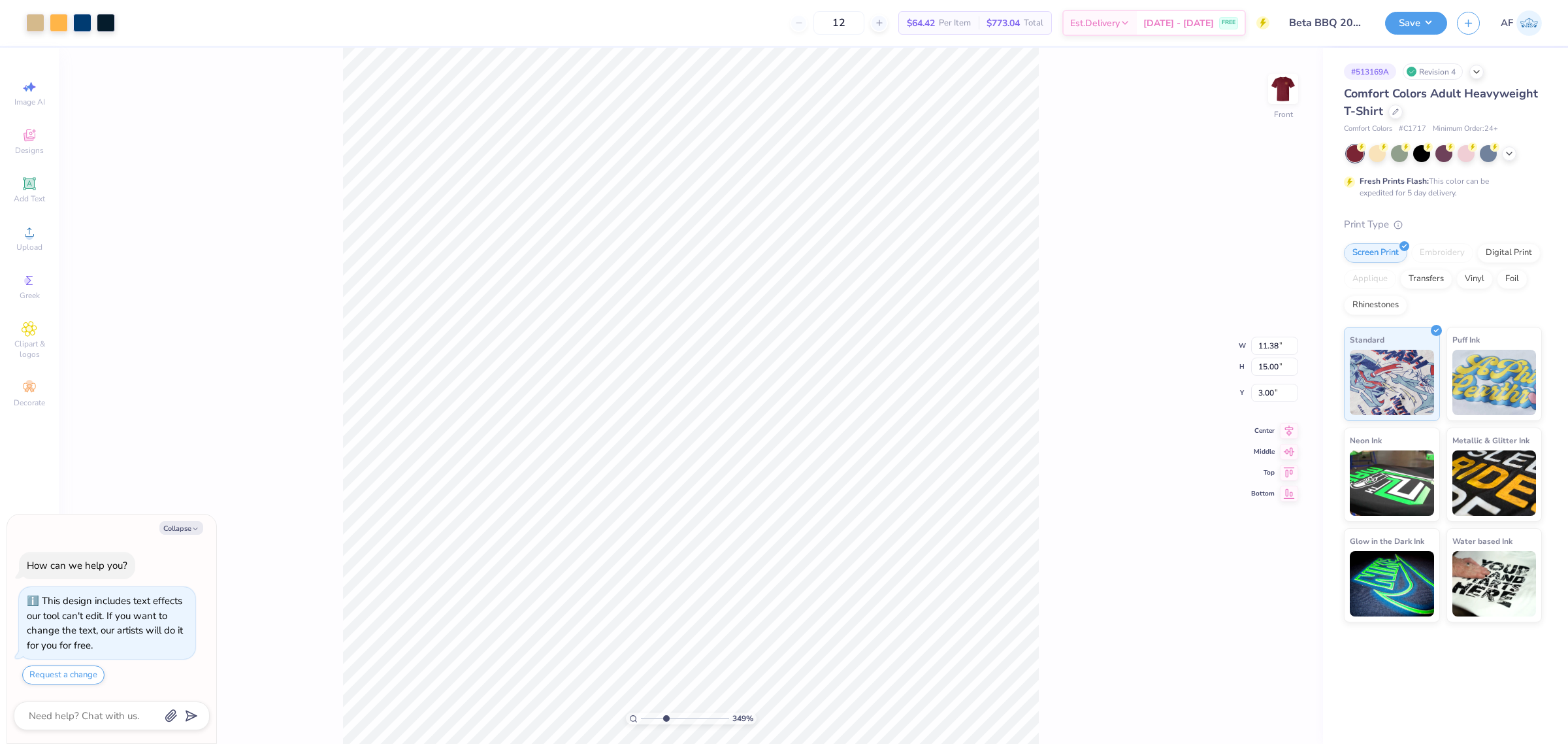
type input "17.43"
type textarea "x"
type input "3.49252622829344"
type textarea "x"
type input "3.49252622829344"
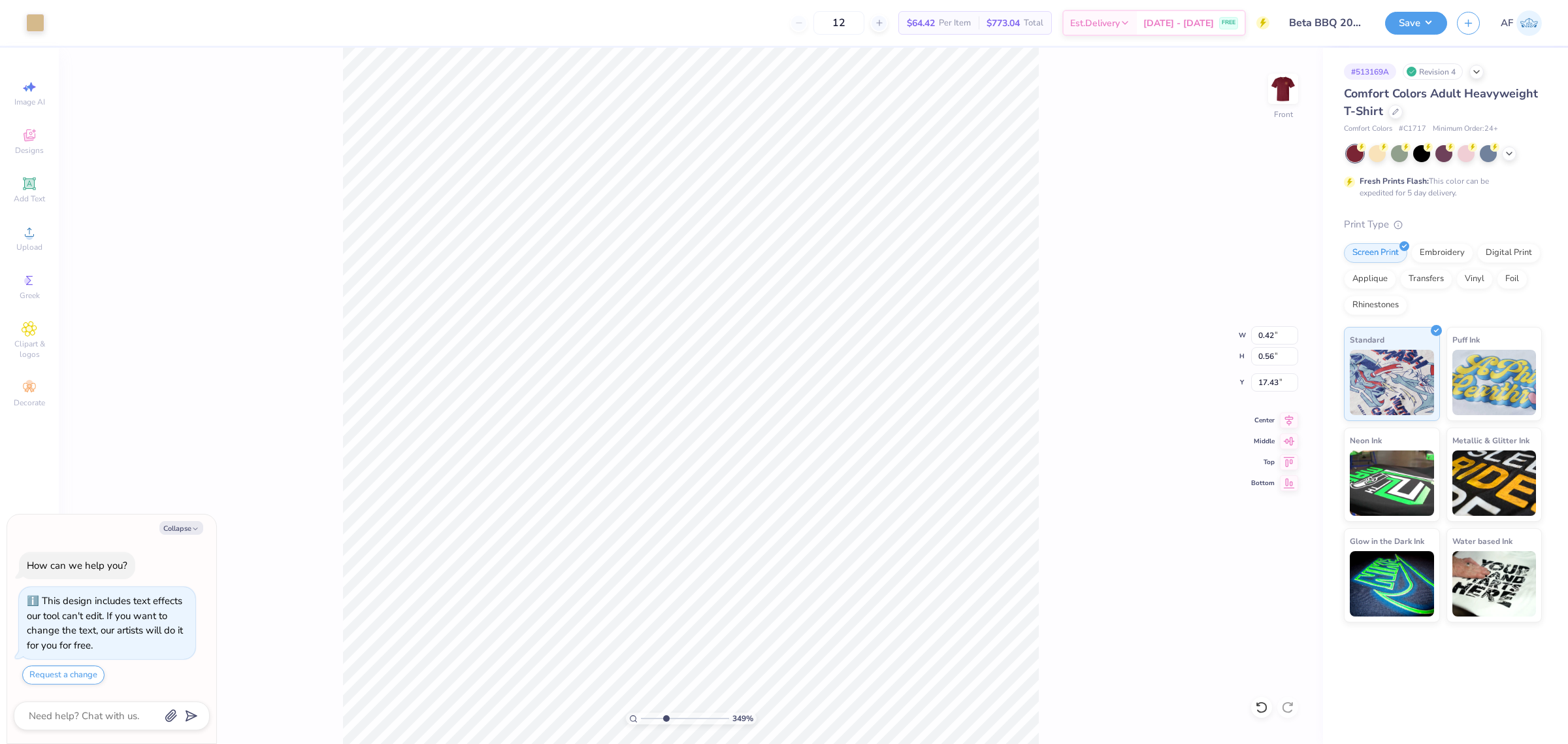
type textarea "x"
type input "3.49252622829344"
type textarea "x"
type input "3.49252622829344"
type input "1.55"
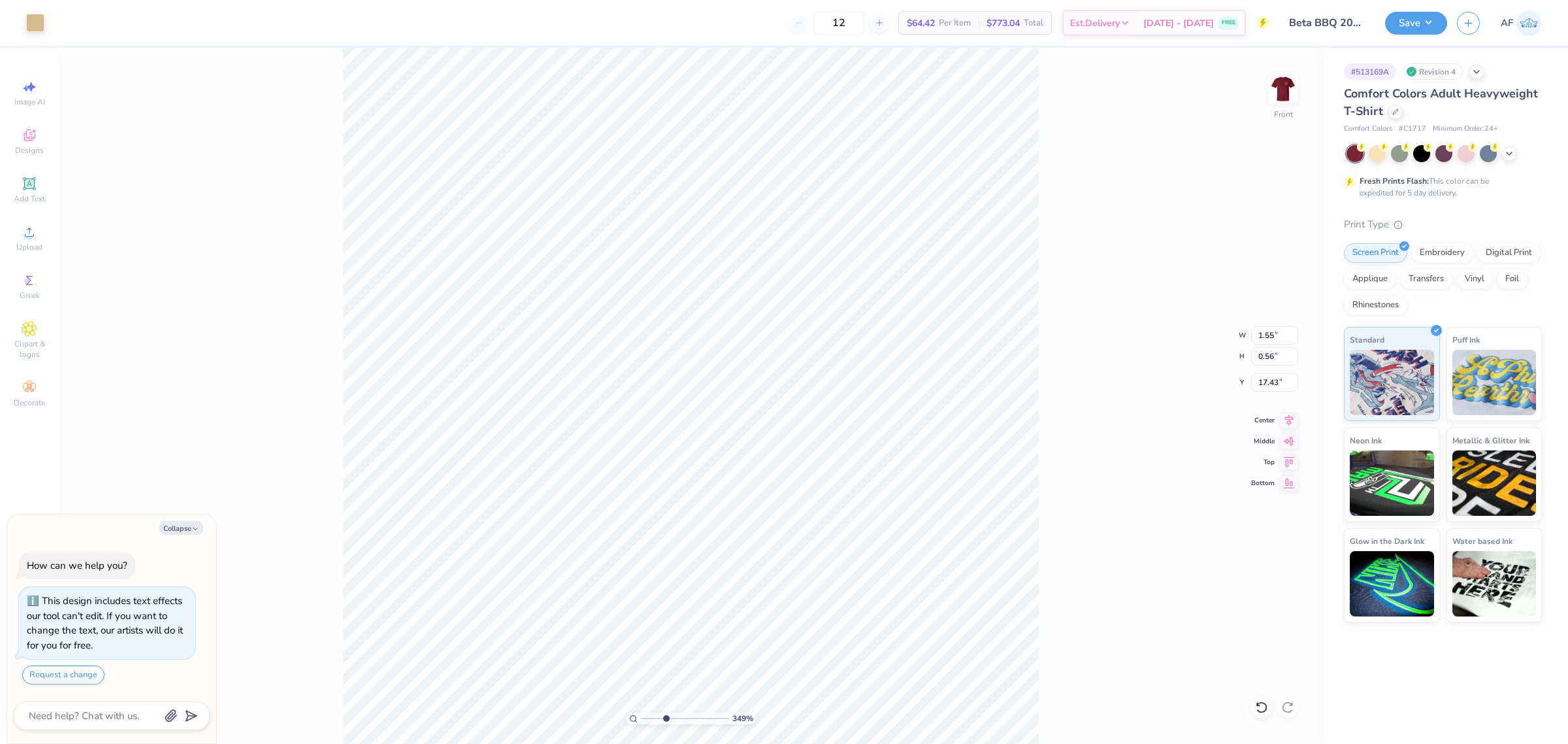
type textarea "x"
type input "3.49252622829344"
type input "0.42"
type textarea "x"
type input "3.49252622829344"
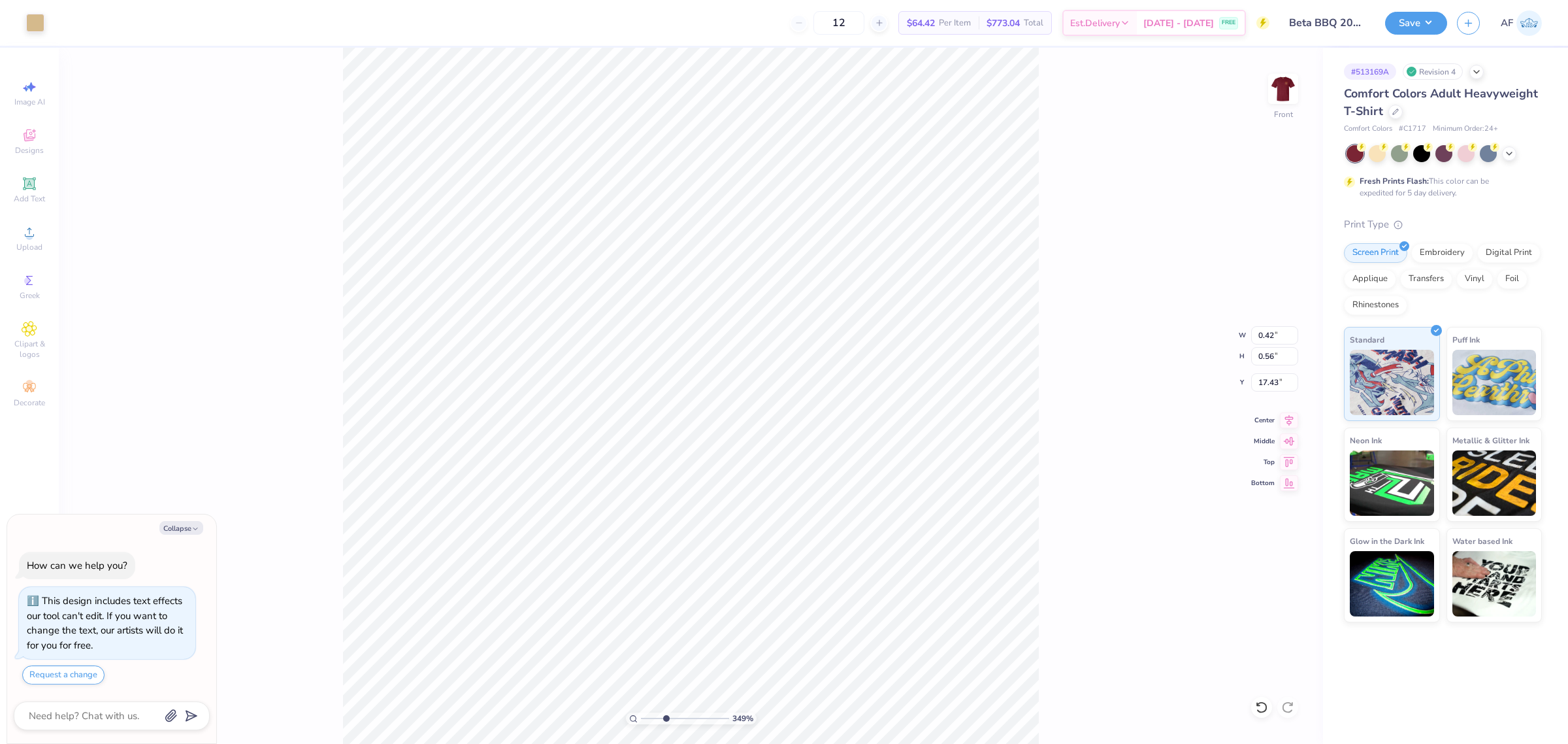
type input "1.55"
type textarea "x"
type input "3.49252622829344"
type textarea "x"
type input "3.49252622829344"
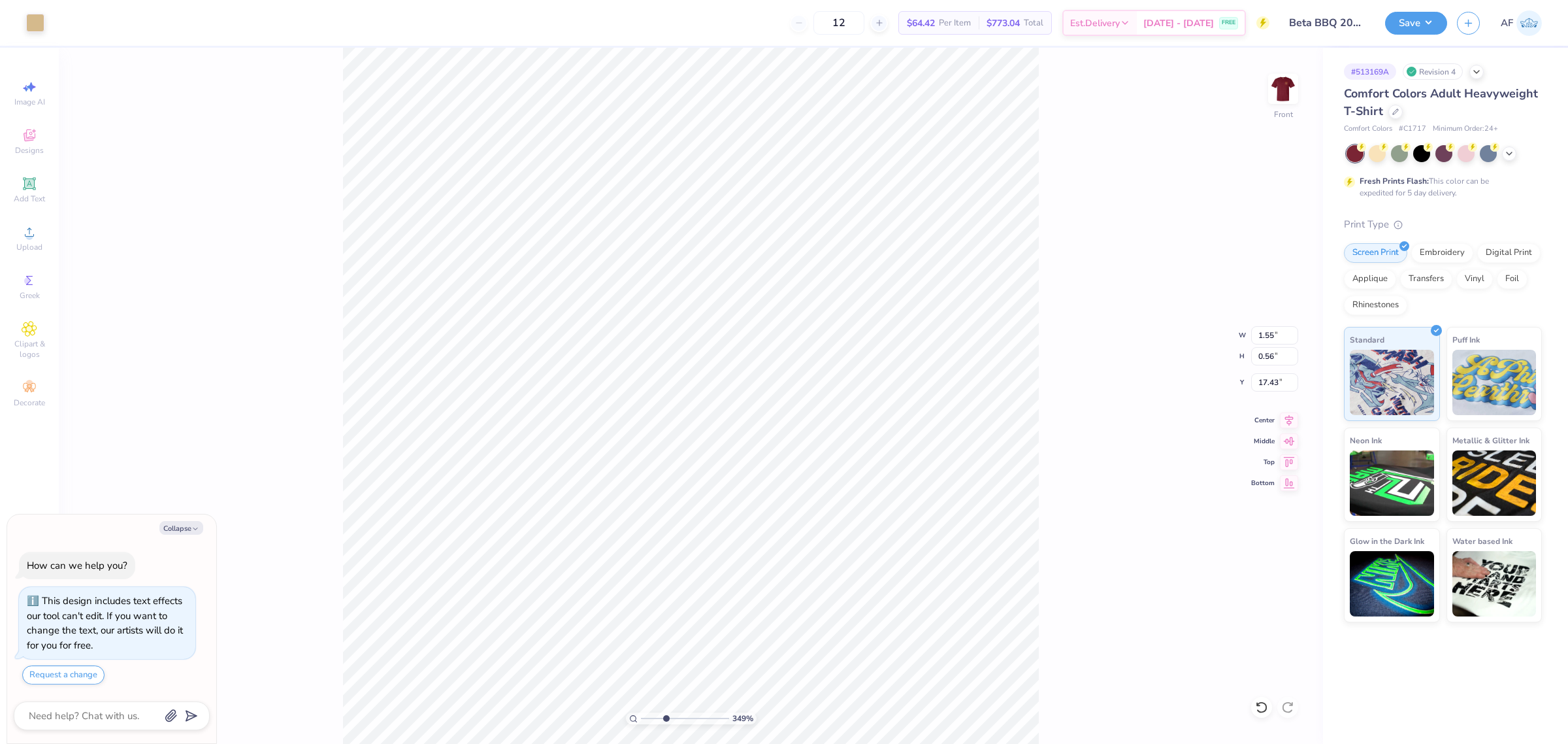
type textarea "x"
type input "3.49252622829344"
type input "1.56"
type input "0.44"
type input "17.56"
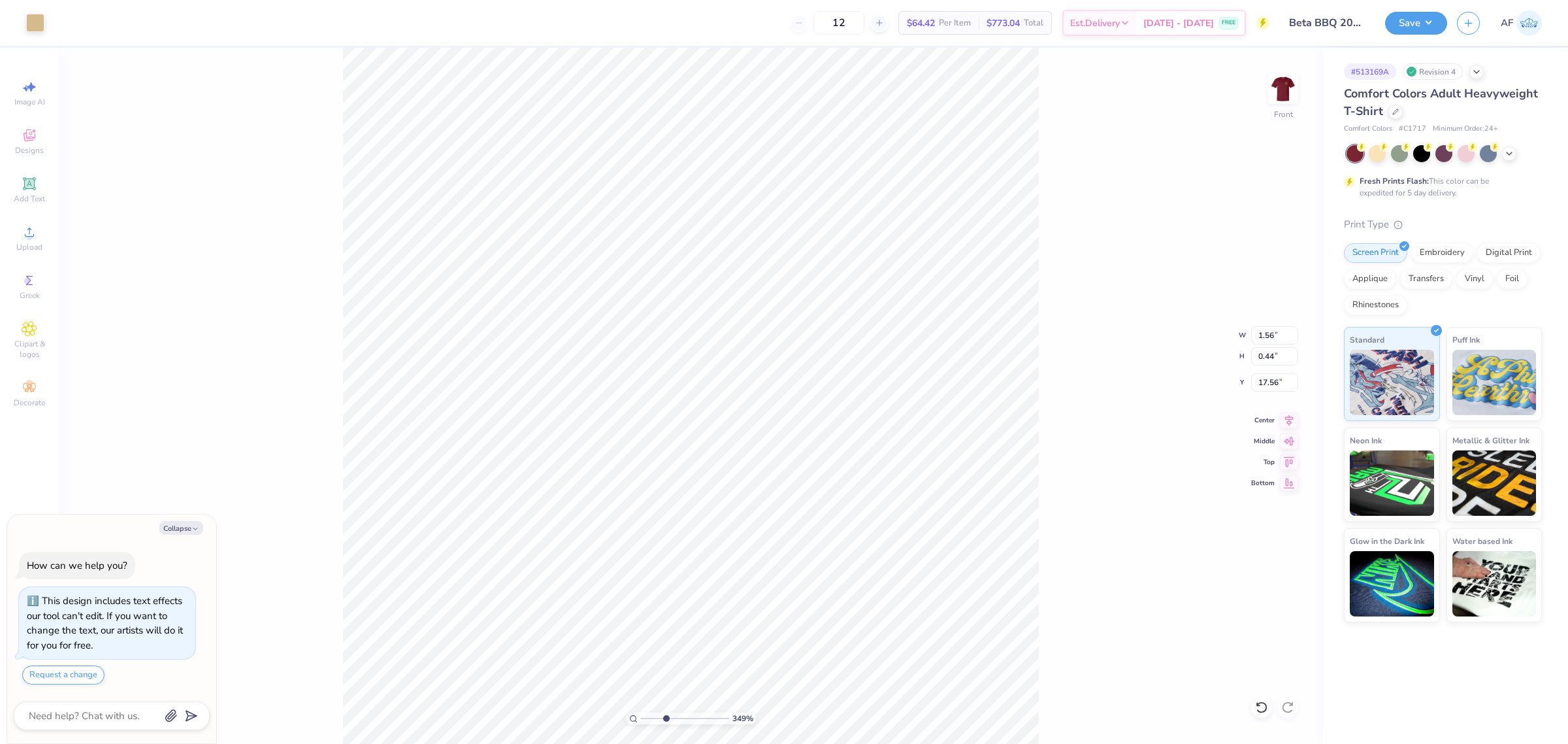
type textarea "x"
type input "3.49252622829344"
type textarea "x"
type input "3.49252622829344"
type textarea "x"
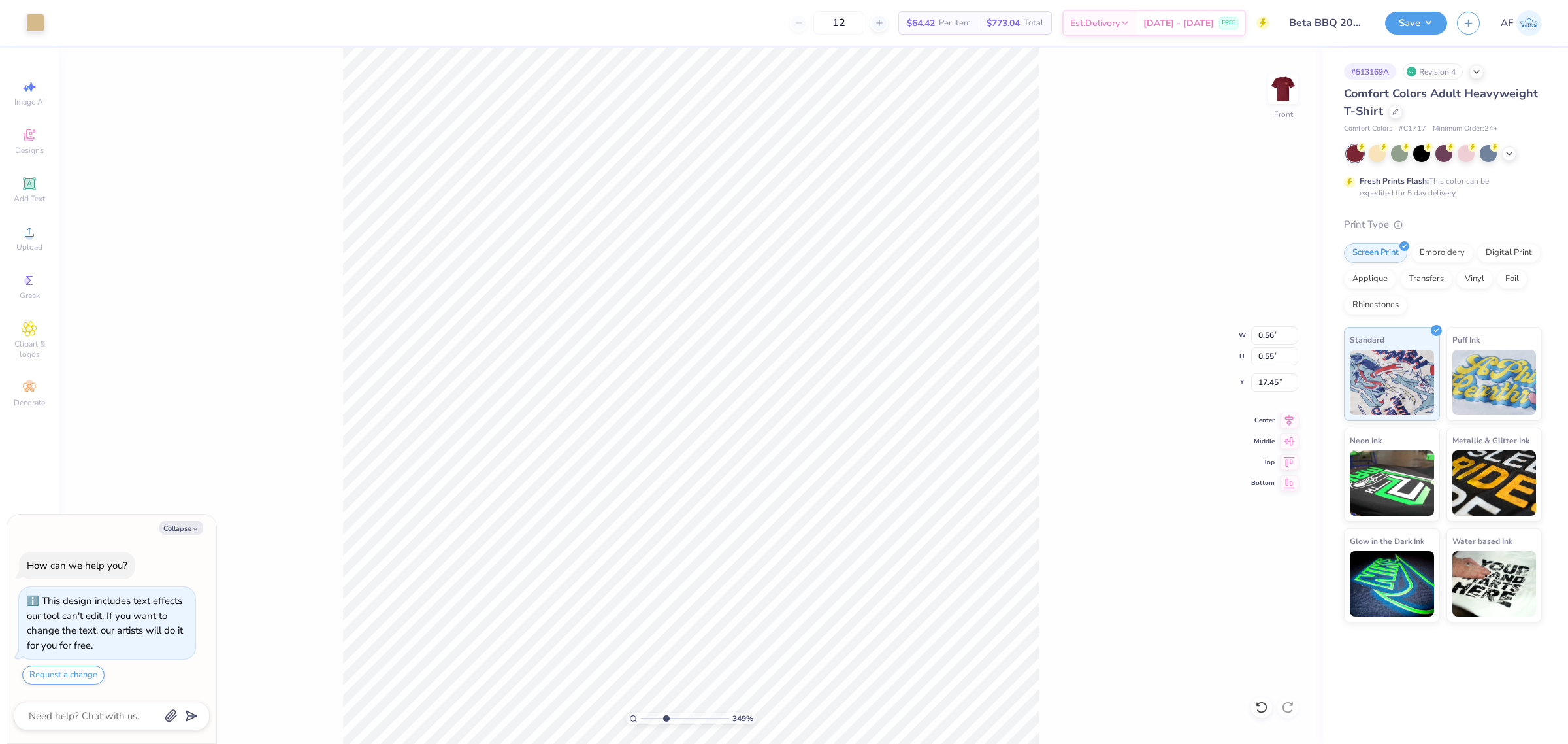
type input "3.49252622829344"
type textarea "x"
type input "3.49252622829344"
type input "1.07"
type textarea "x"
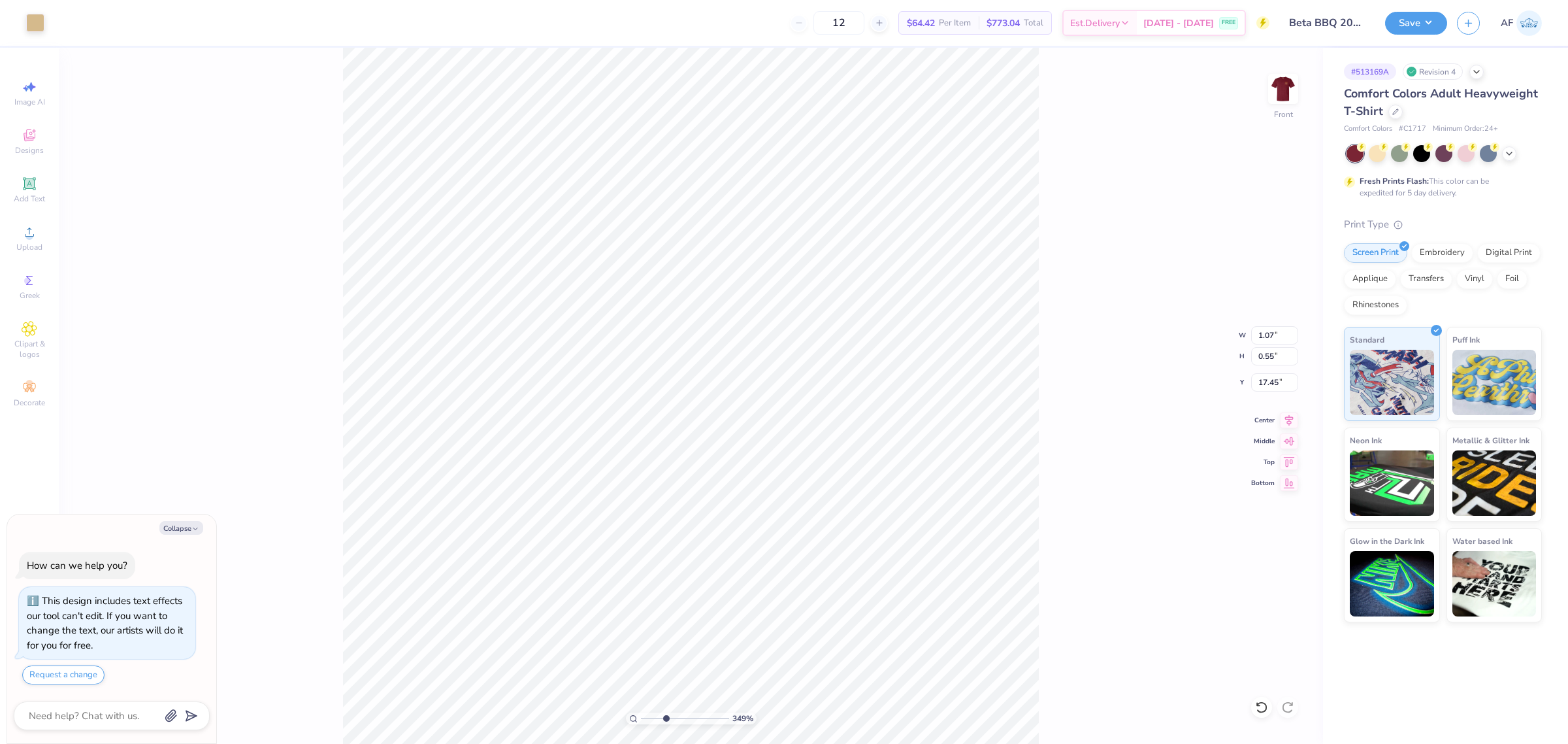
type input "3.49252622829344"
type textarea "x"
type input "3.49252622829344"
type textarea "x"
type input "3.49252622829344"
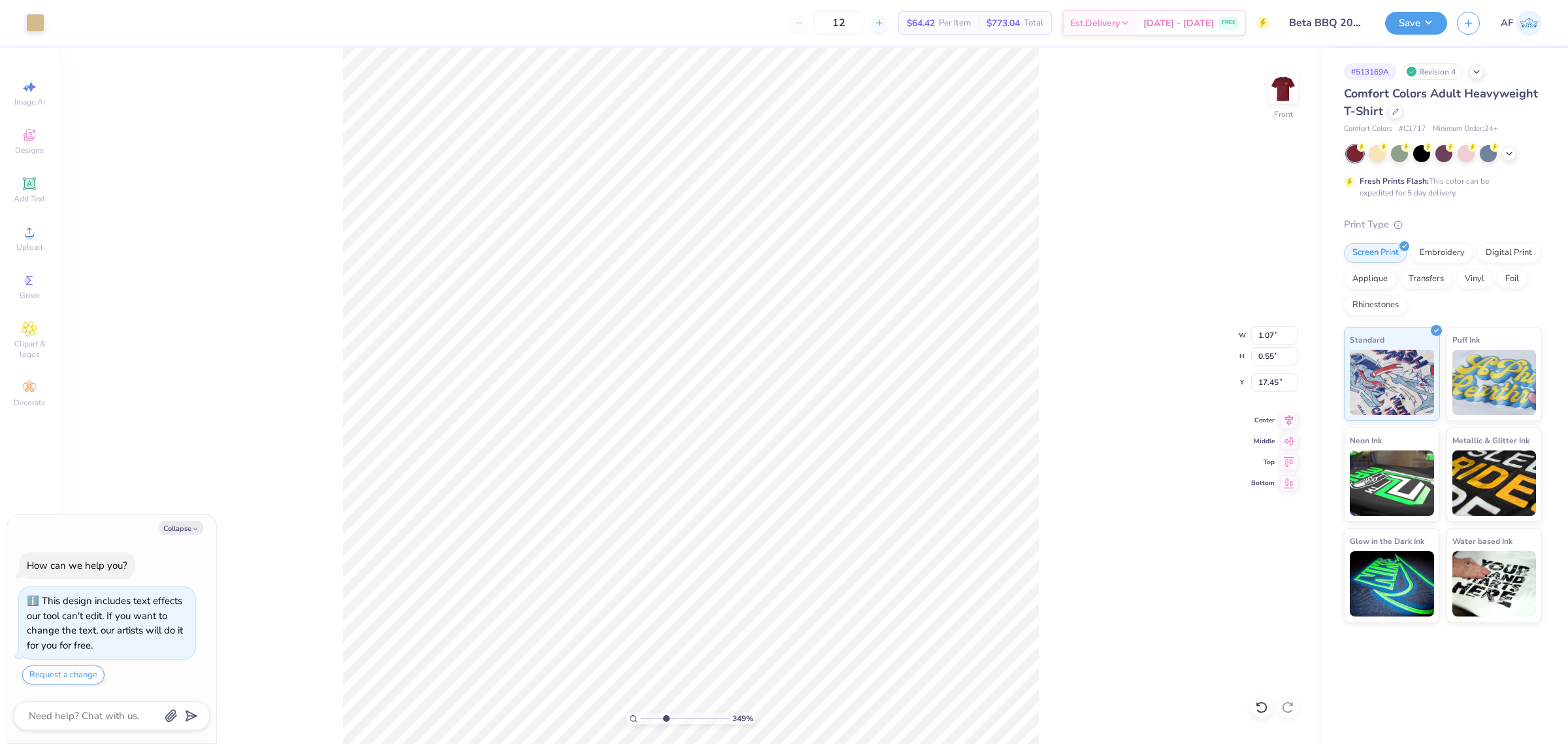
type input "17.44"
type textarea "x"
type input "3.49252622829344"
type textarea "x"
type input "3.49252622829344"
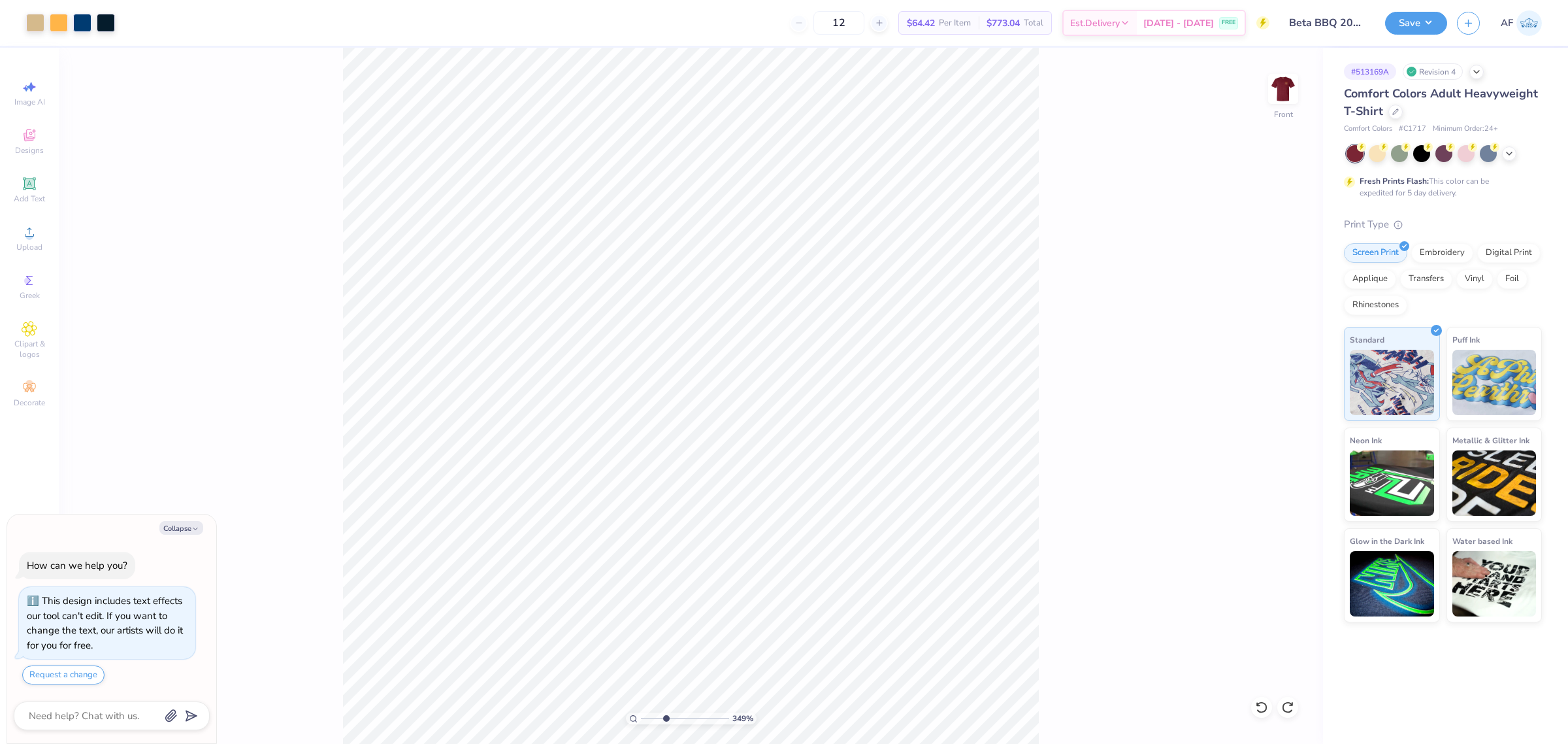
type textarea "x"
type input "3.49252622829344"
type textarea "x"
type input "3.49252622829344"
type textarea "x"
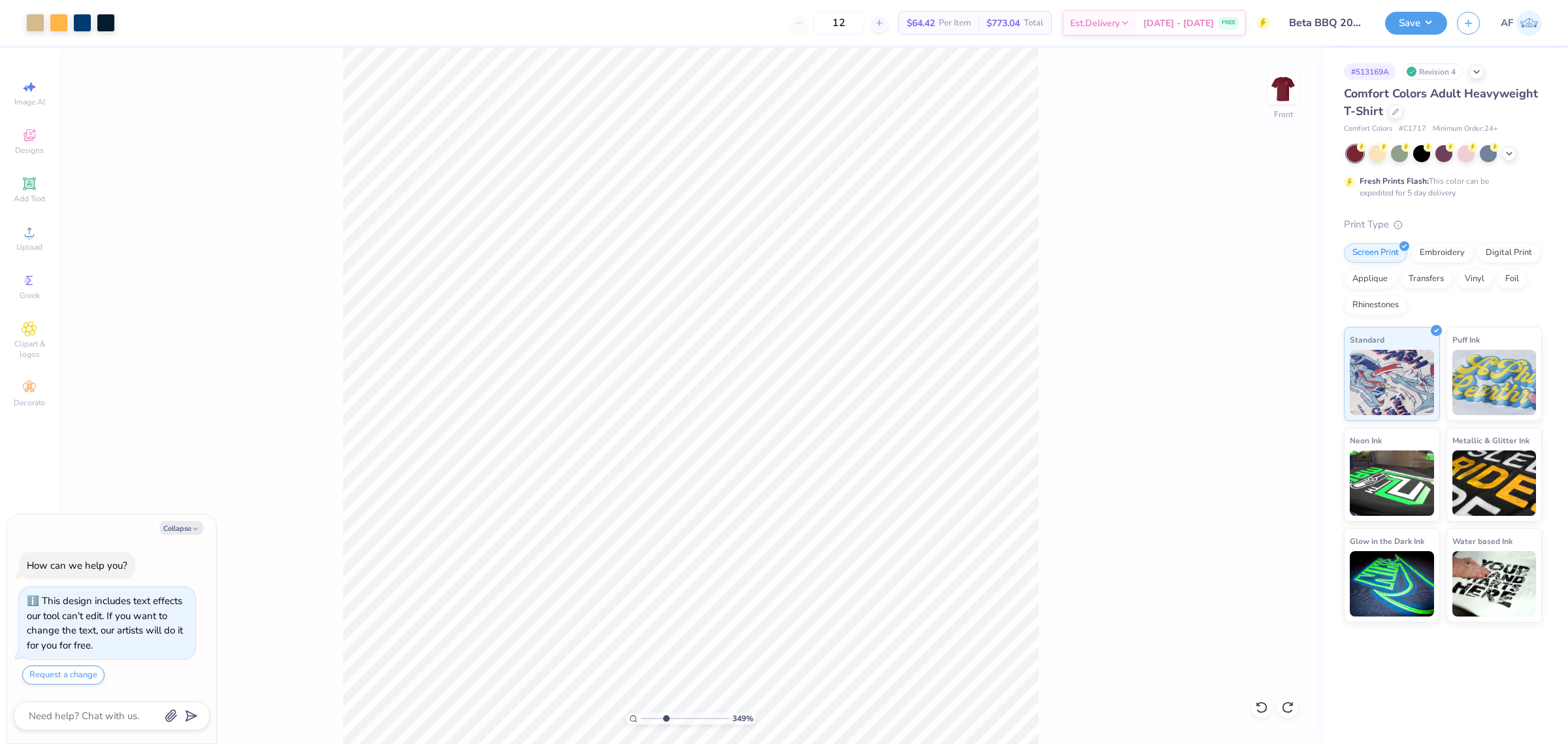
type input "3.49252622829344"
type textarea "x"
type input "3.49252622829344"
type textarea "x"
type input "3.49252622829344"
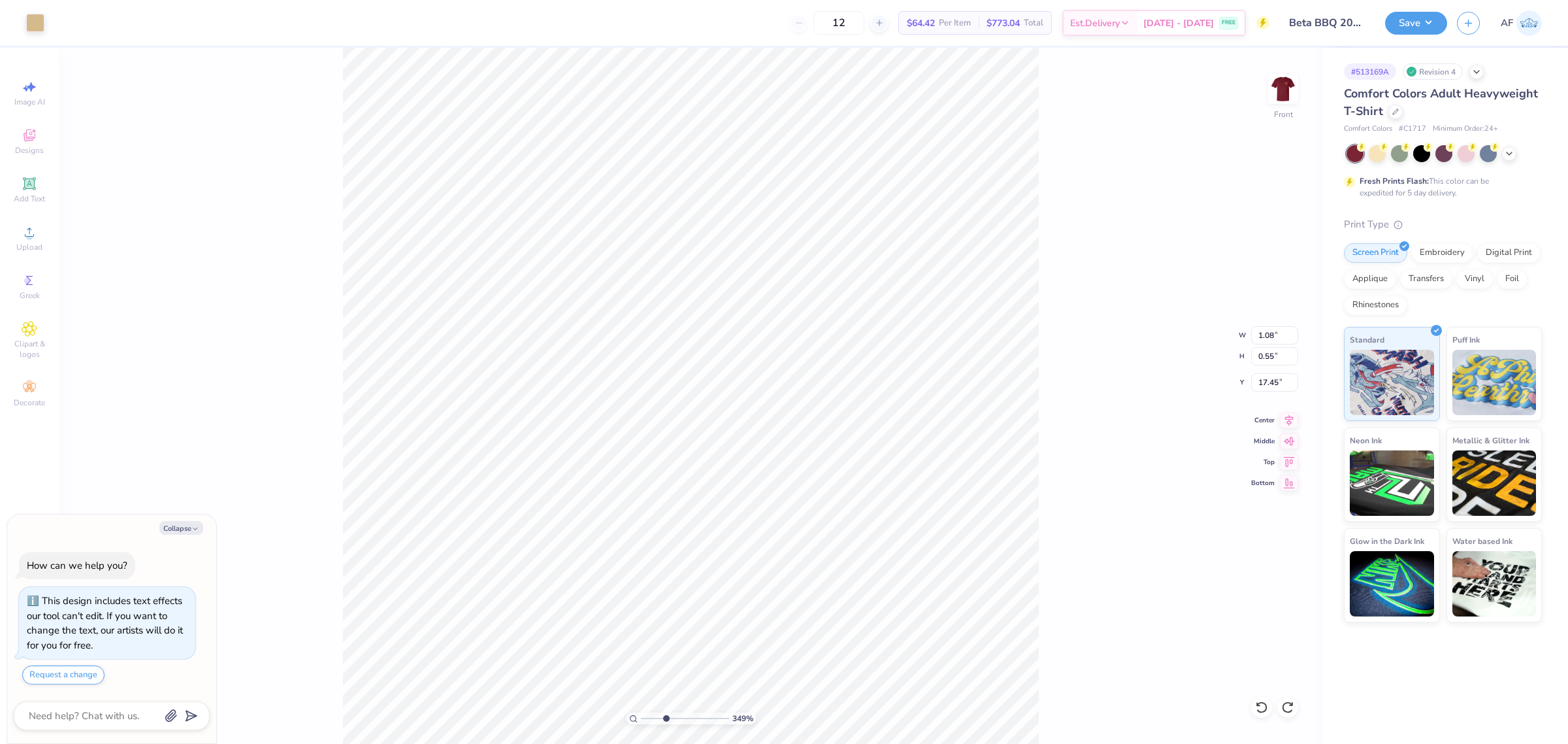
type textarea "x"
type input "3.49252622829344"
type textarea "x"
type input "3.49252622829344"
type textarea "x"
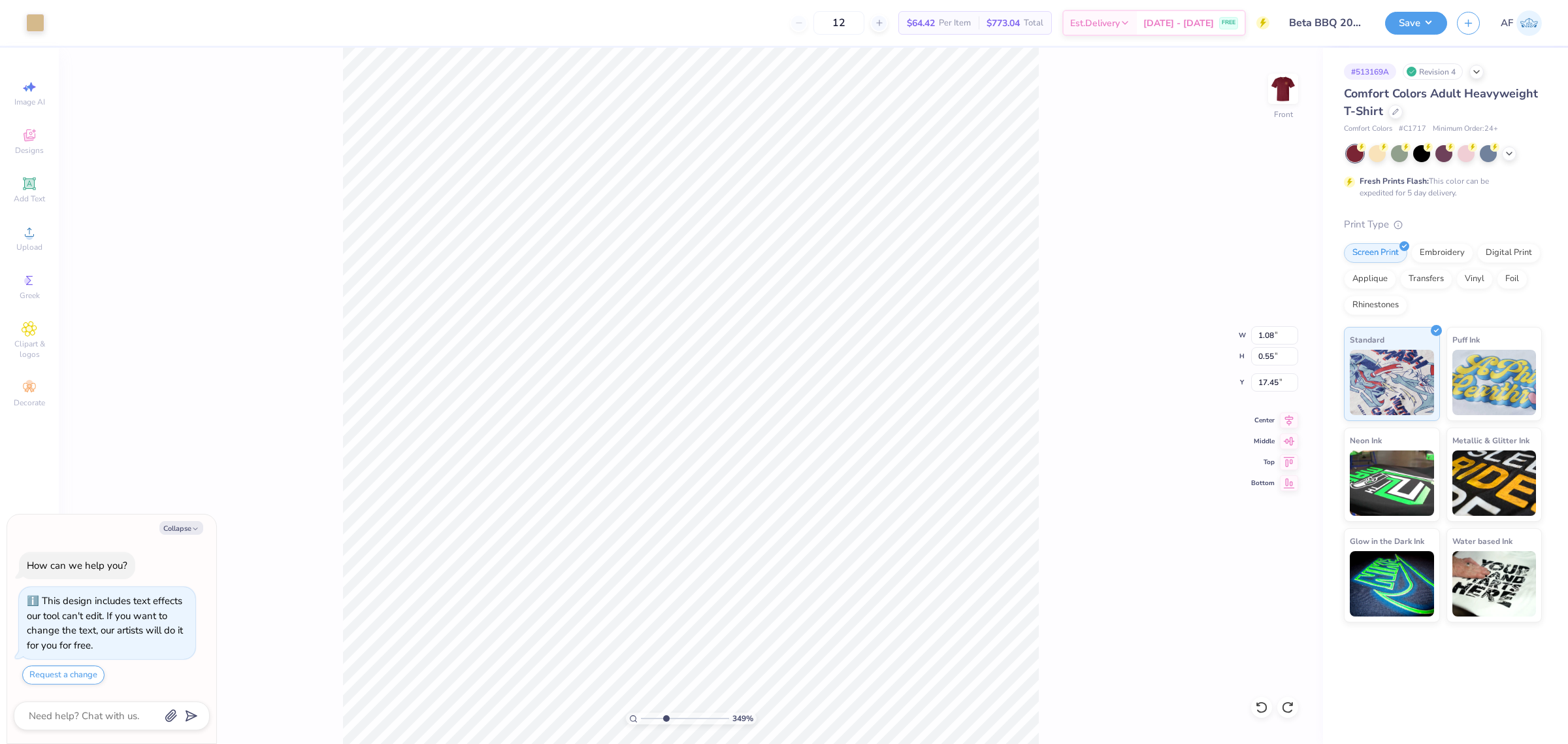
type input "3.49252622829344"
type textarea "x"
type input "3.49252622829344"
type input "2.34"
type textarea "x"
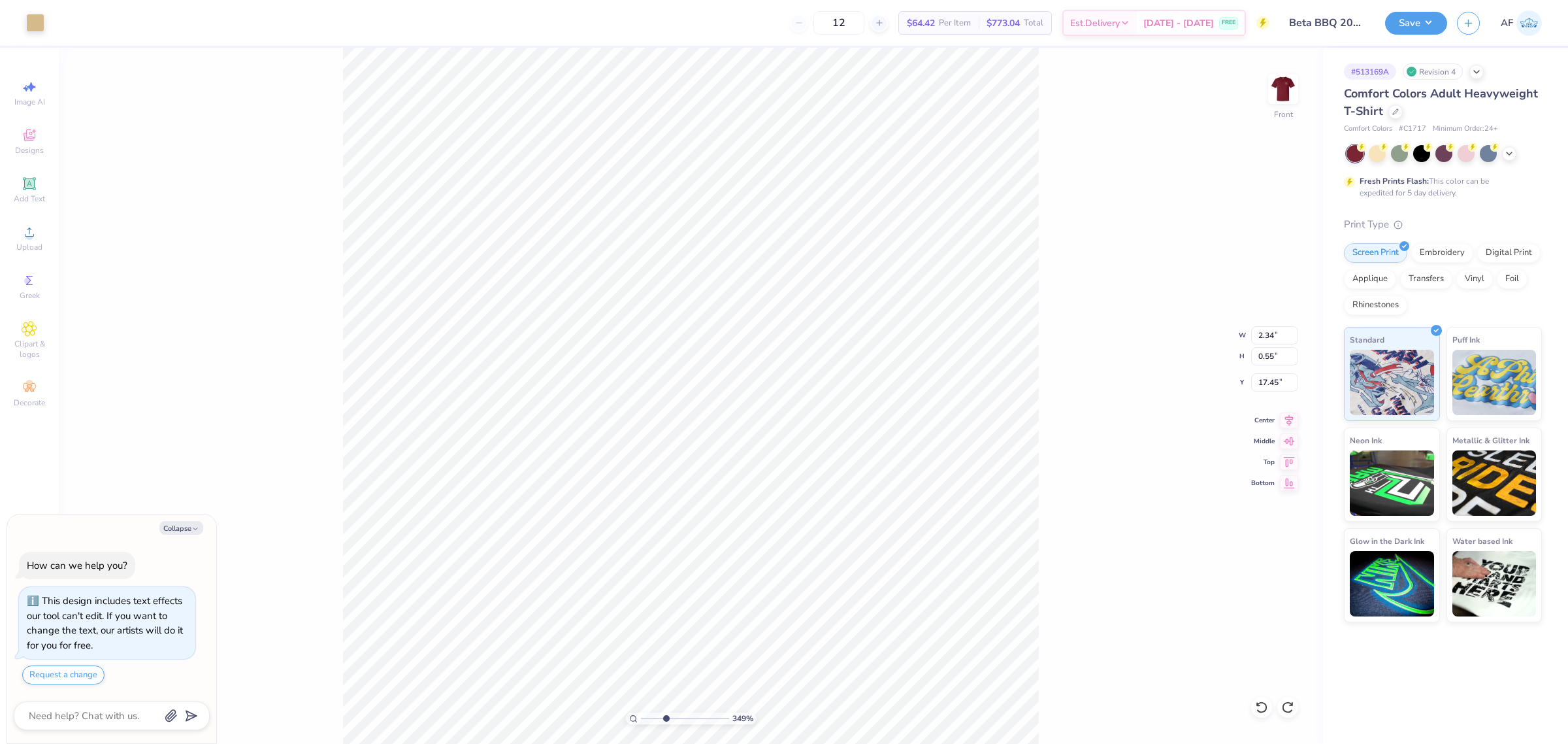
type input "3.49252622829344"
type textarea "x"
type input "3.49252622829344"
type textarea "x"
type input "3.49252622829344"
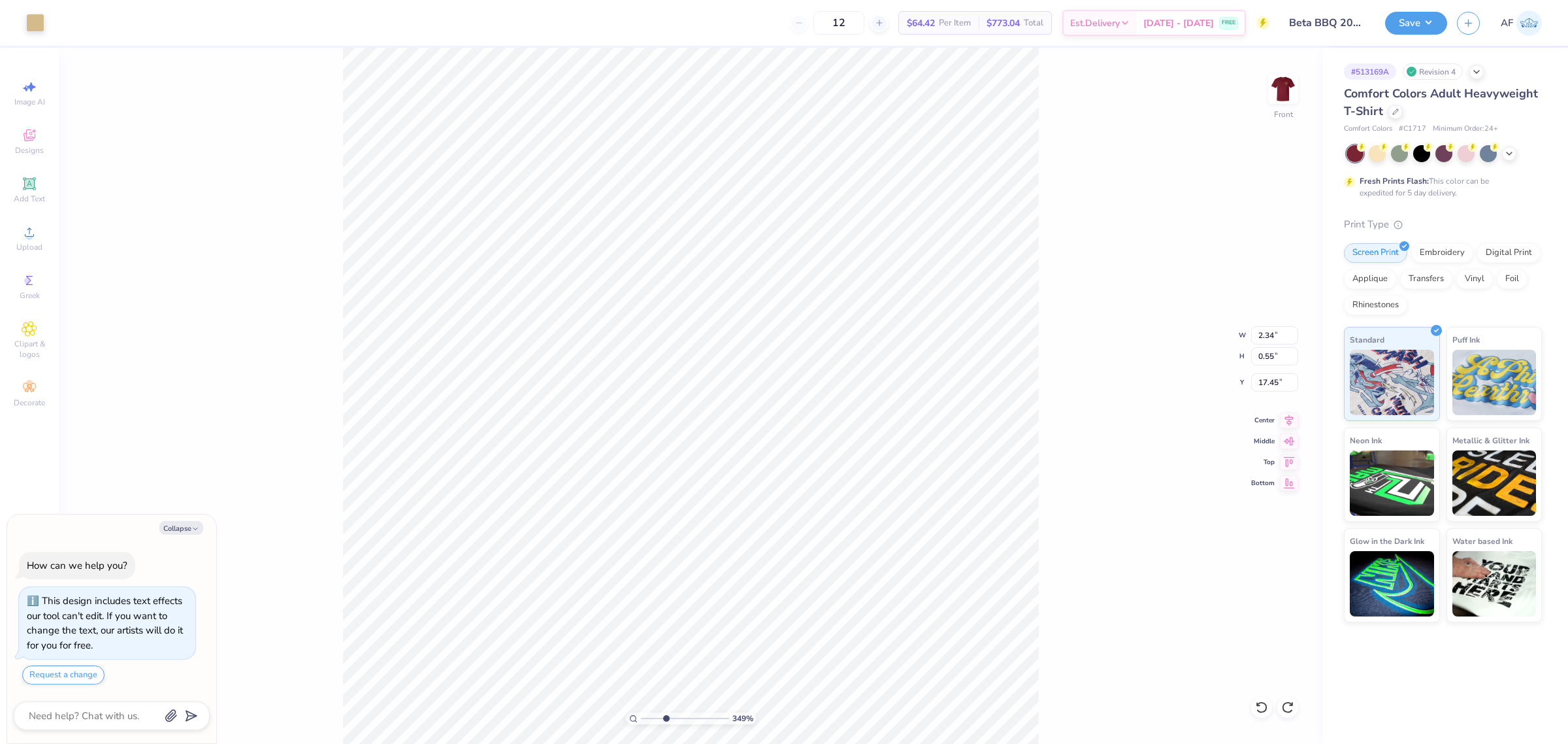
type input "4.13"
type input "0.45"
type input "17.55"
type textarea "x"
type input "3.49252622829344"
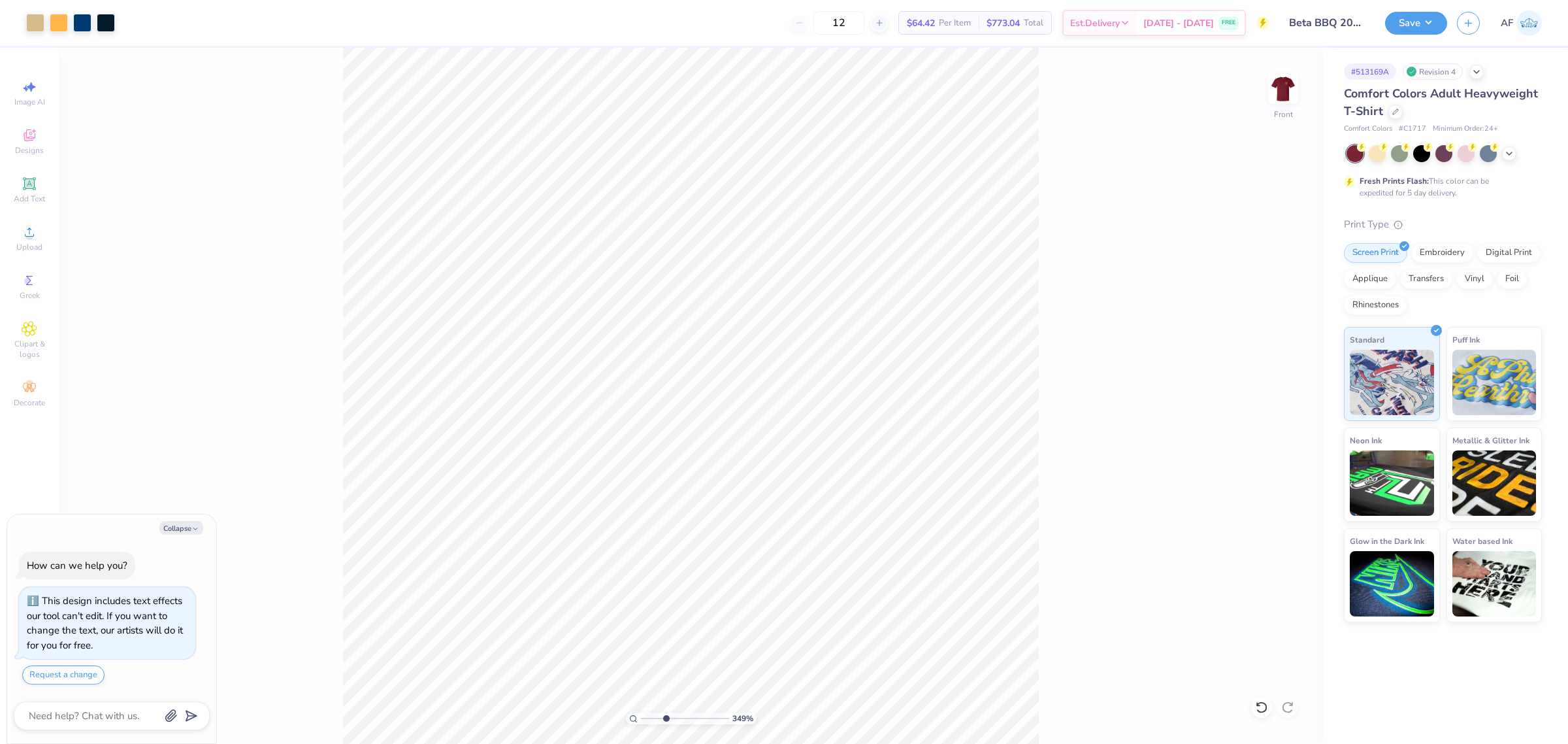
type textarea "x"
type input "3.49252622829344"
type textarea "x"
type input "3.49252622829344"
type textarea "x"
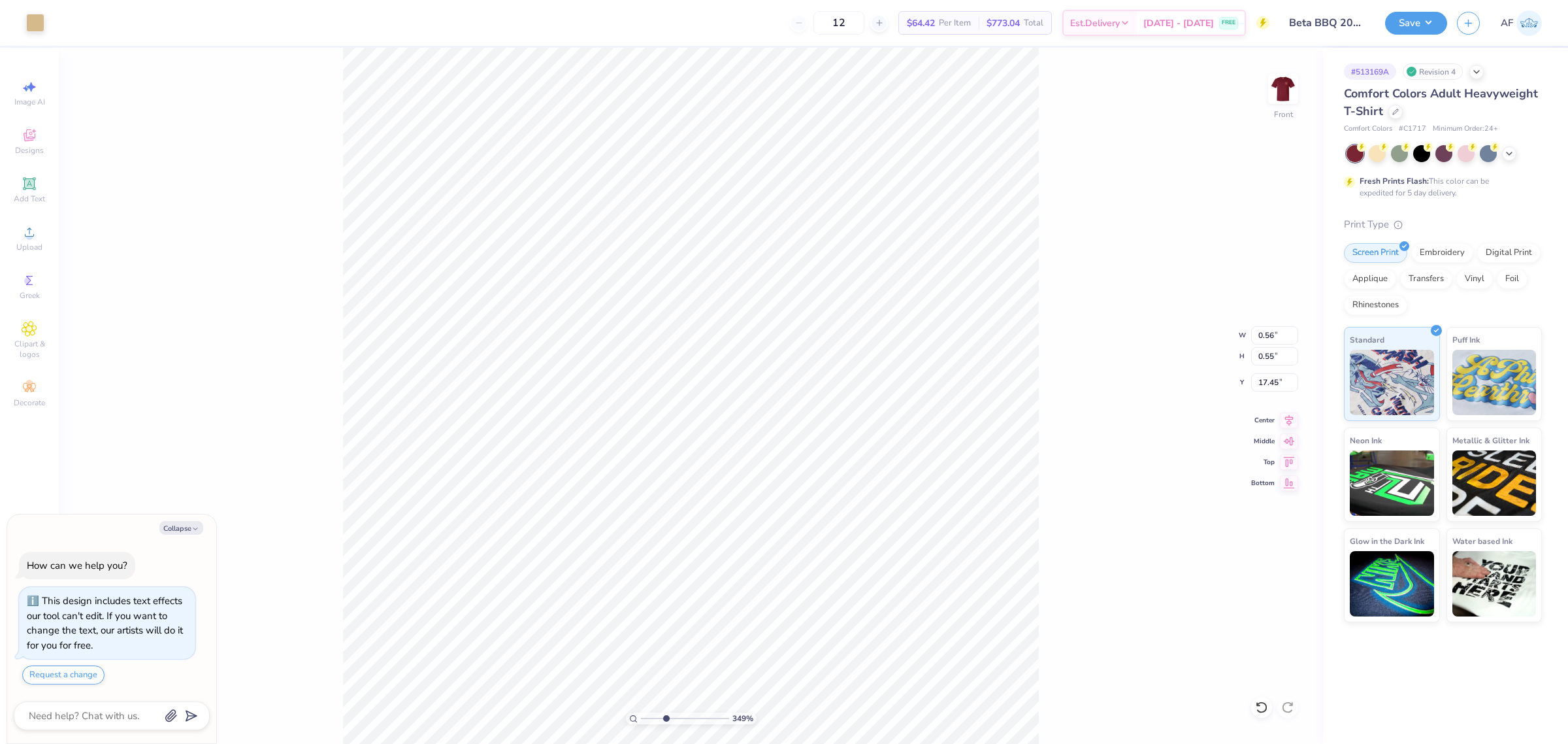
type input "3.49252622829344"
type input "17.44"
type textarea "x"
type input "3.49252622829344"
type textarea "x"
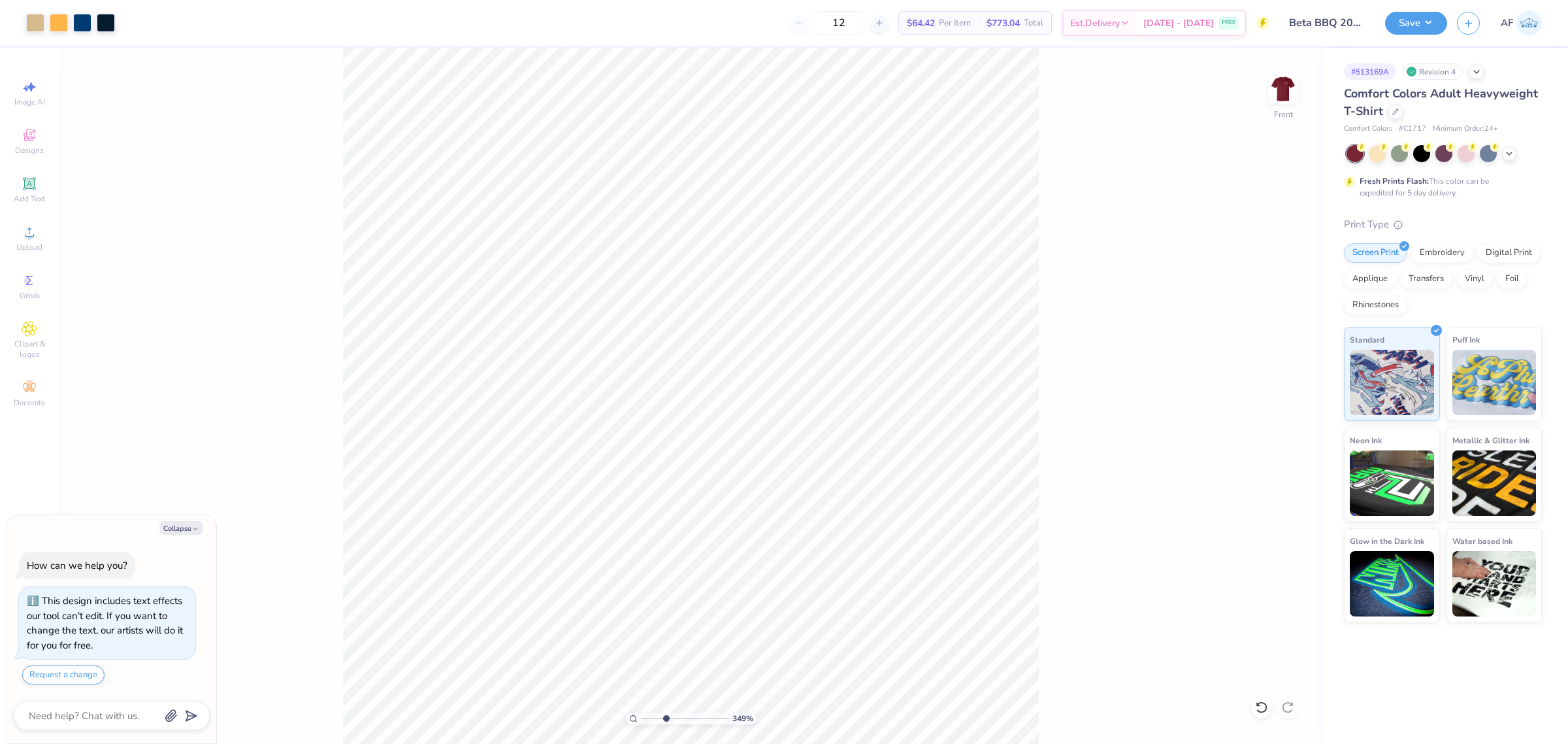
type input "3.49252622829344"
type textarea "x"
type input "3.49252622829344"
type input "17.43"
type textarea "x"
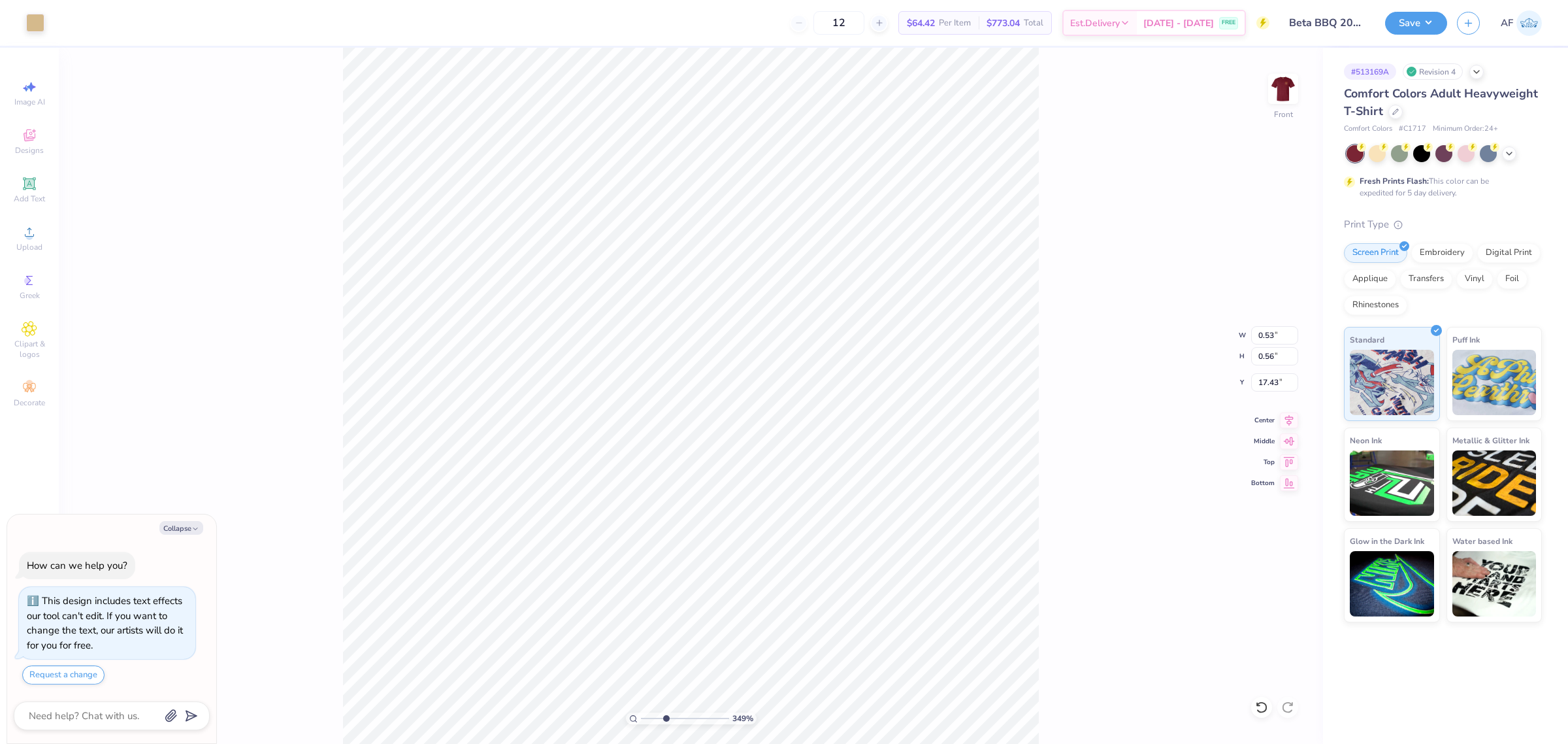
type input "3.49252622829344"
type textarea "x"
type input "3.49252622829344"
type textarea "x"
type input "5.29890623946551"
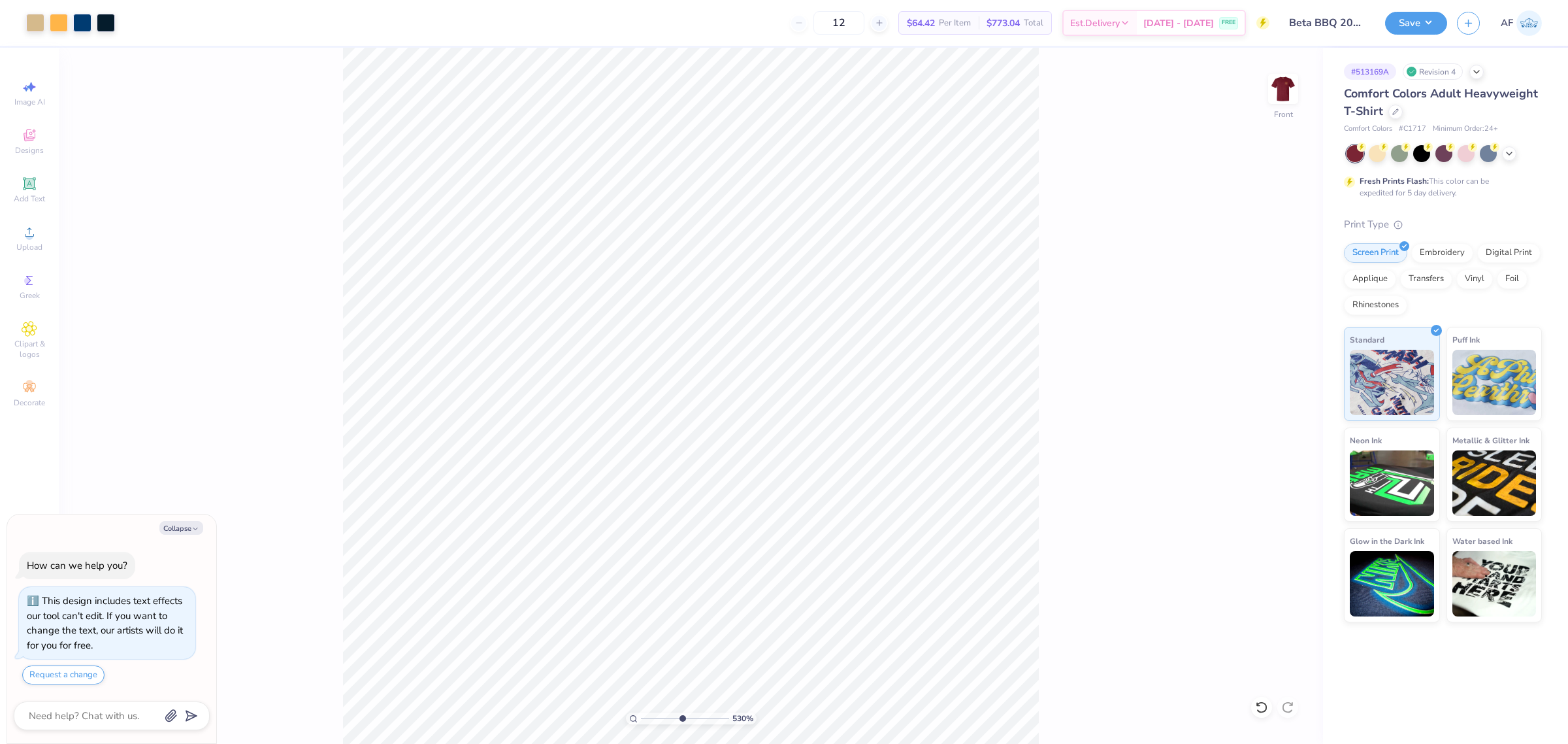
type textarea "x"
type input "5.29890623946551"
type textarea "x"
type input "5.29890623946551"
type textarea "x"
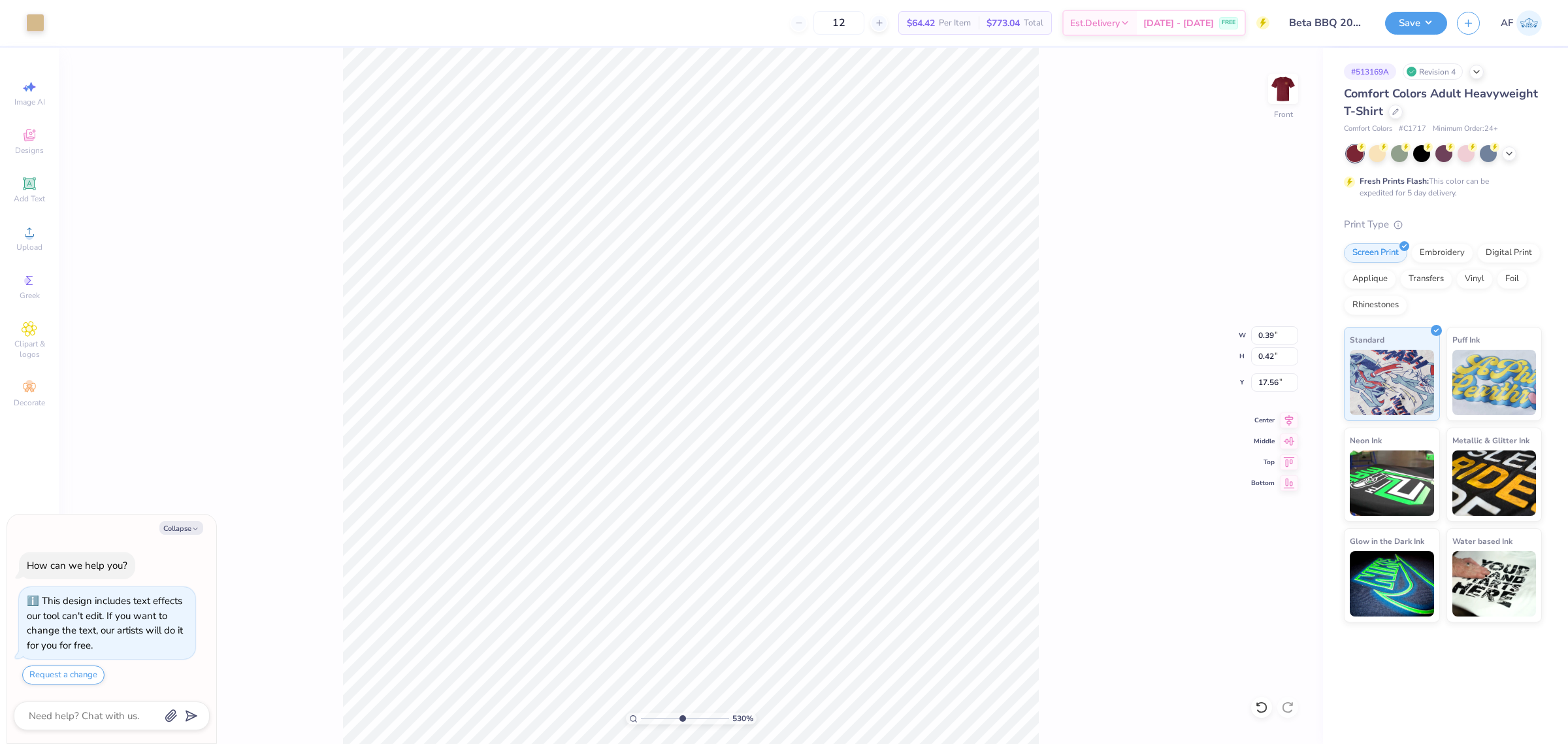
type input "5.29890623946551"
type textarea "x"
type input "5.29890623946551"
type textarea "x"
type input "5.29890623946551"
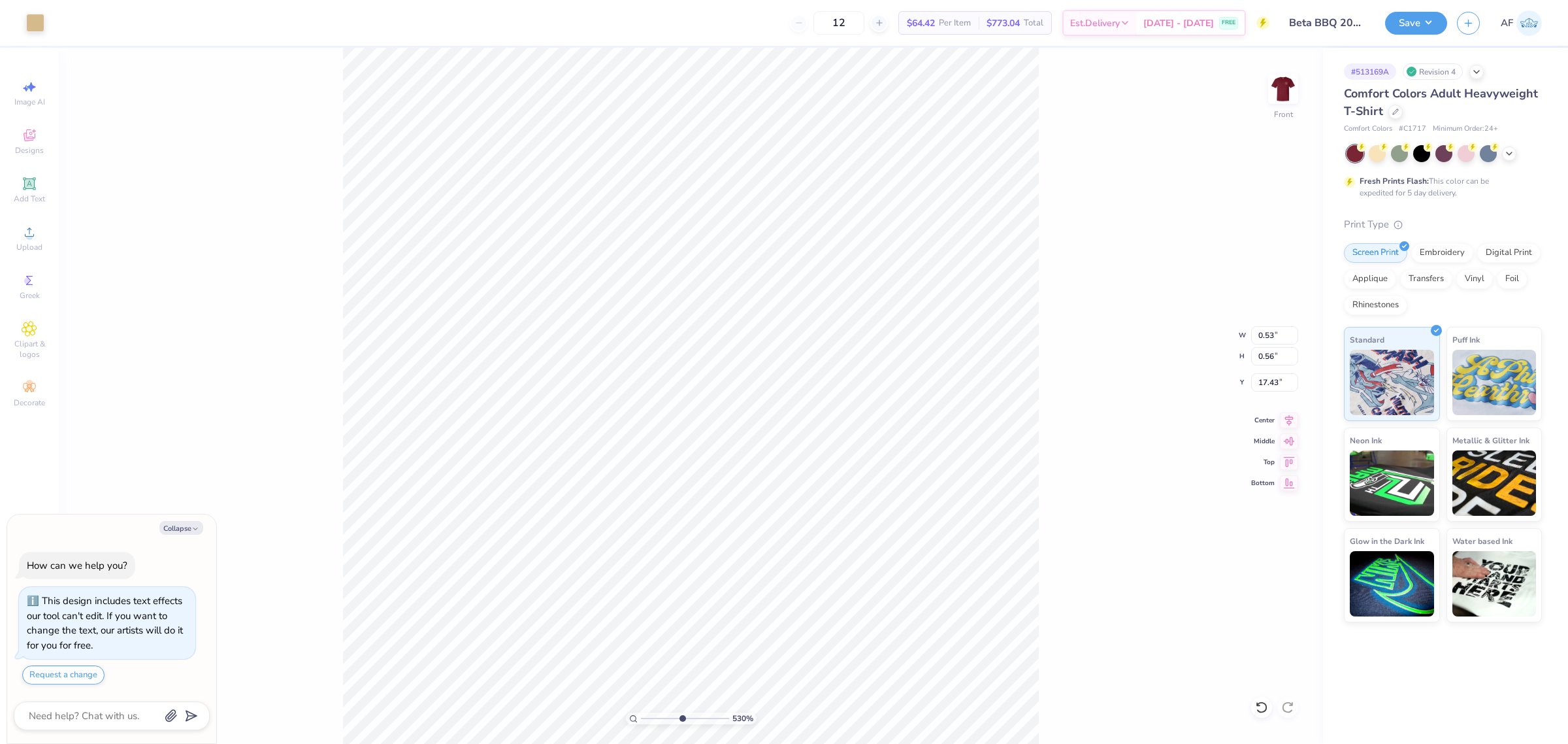
type textarea "x"
type input "5.29890623946551"
type textarea "x"
type input "5.29890623946551"
type input "0.86"
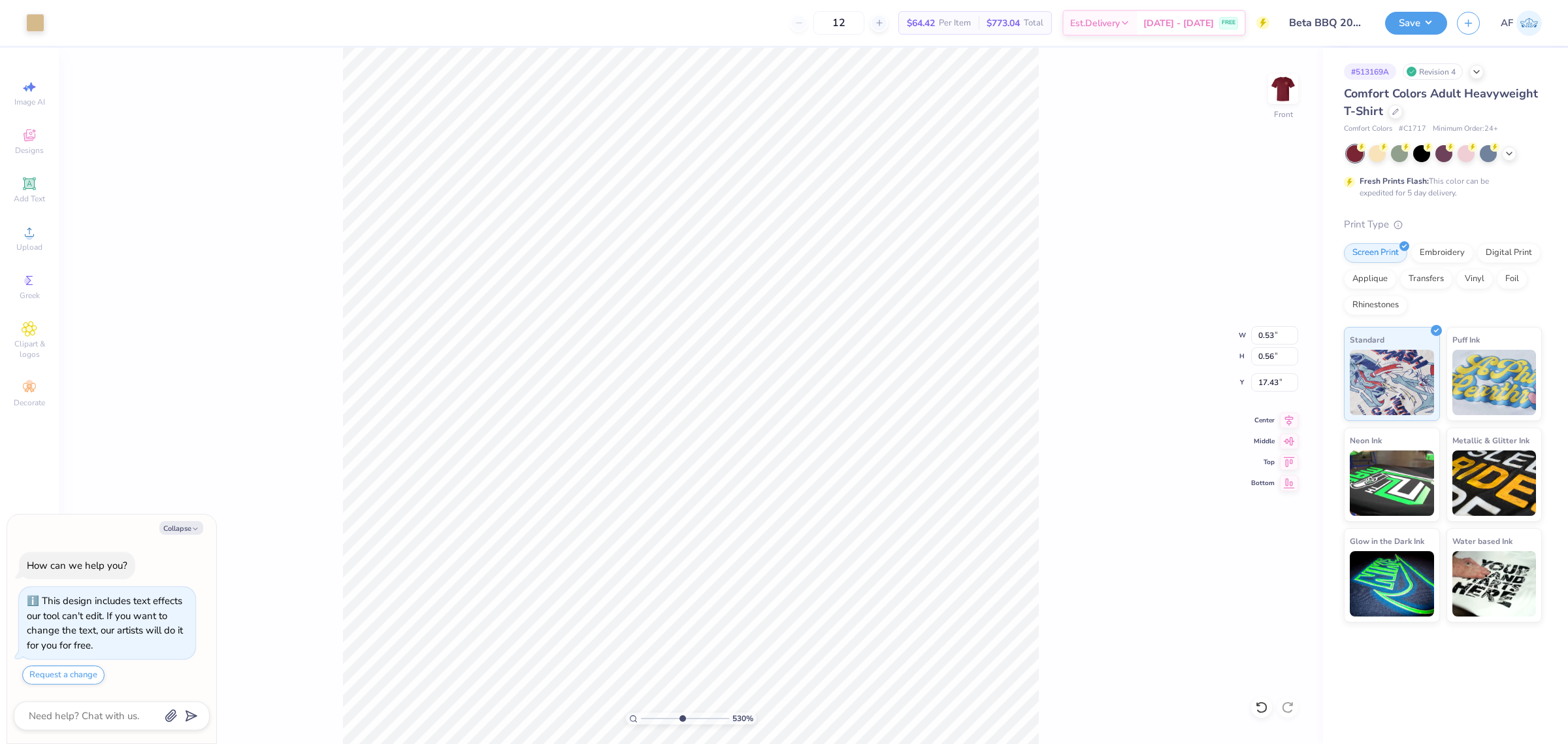
type input "0.43"
type input "17.56"
type textarea "x"
type input "5.29890623946551"
type textarea "x"
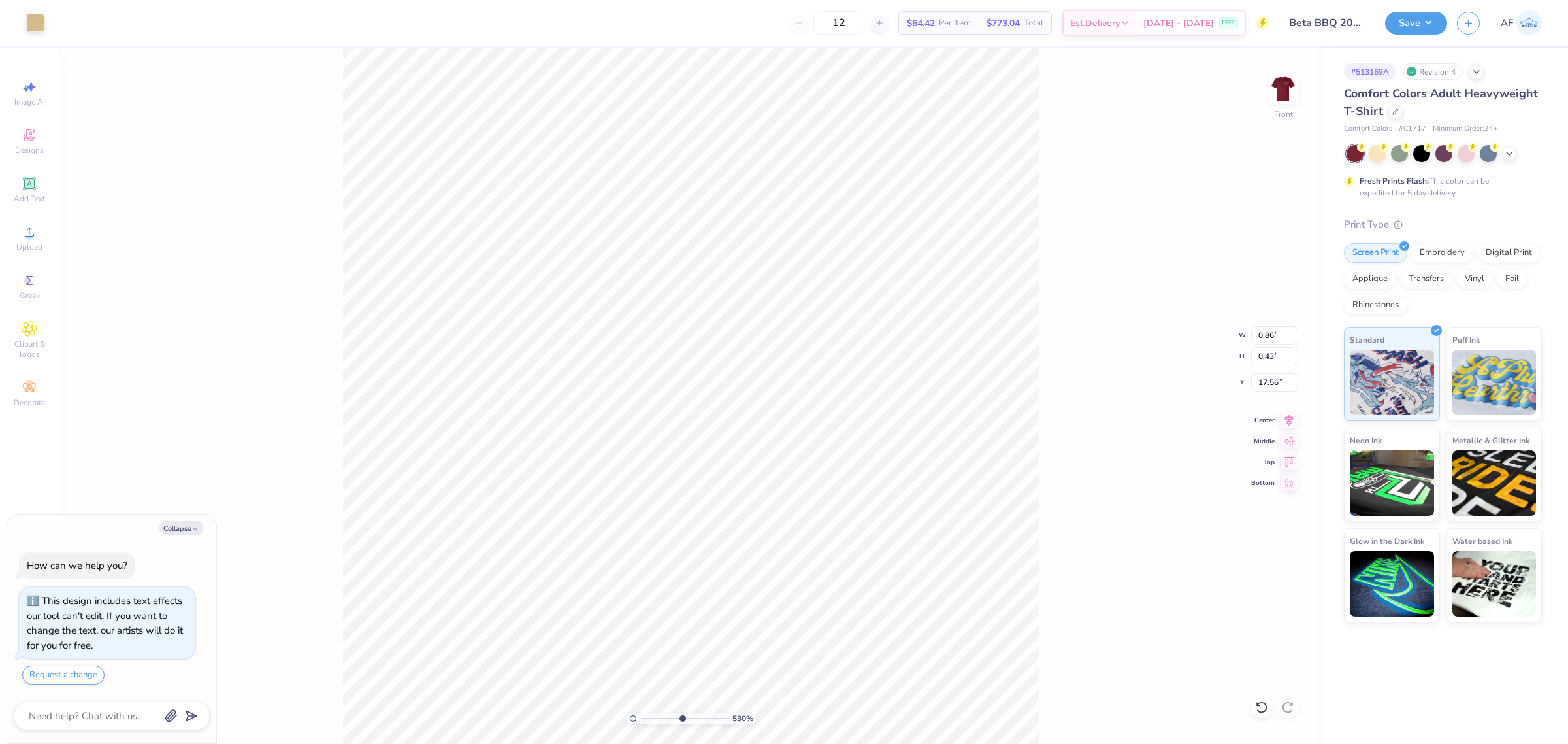
type input "5.29890623946551"
type textarea "x"
type input "5.29890623946551"
type textarea "x"
type input "5.29890623946551"
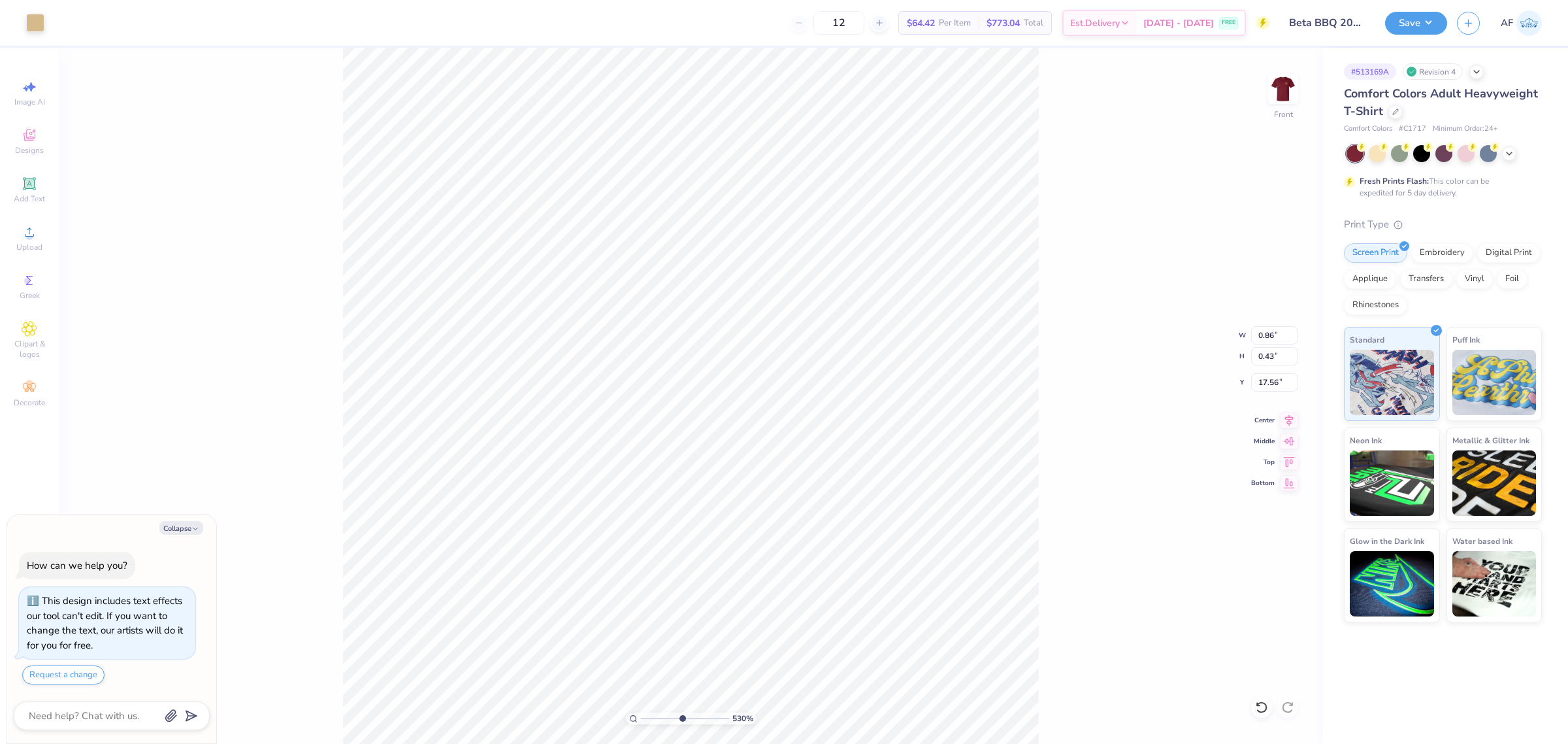
type input "17.55"
type textarea "x"
type input "5.29890623946551"
type textarea "x"
type input "1.51721301232853"
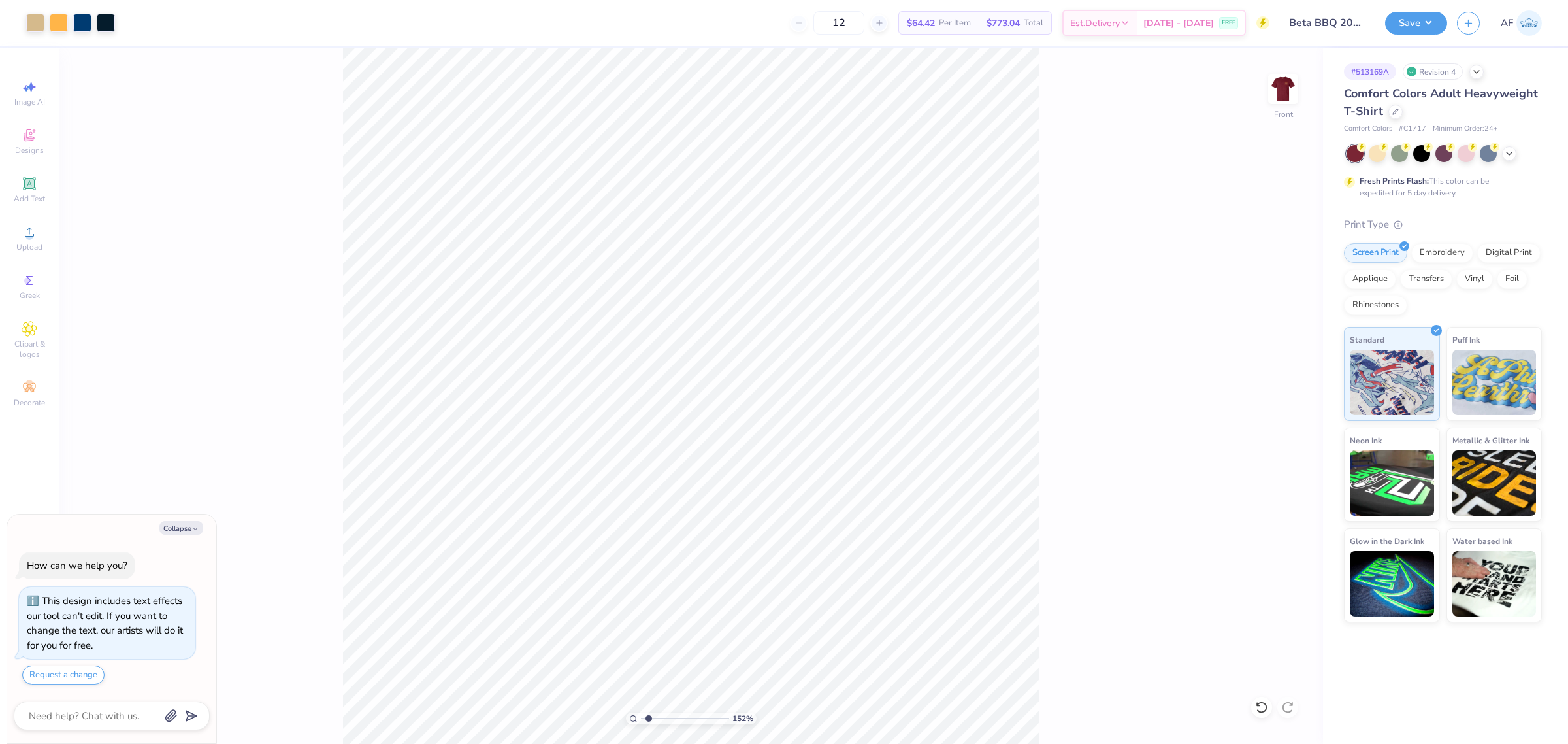
type textarea "x"
type input "1.51721301232853"
click at [1265, 339] on input "10.02" at bounding box center [1275, 335] width 47 height 19
type input "11.2"
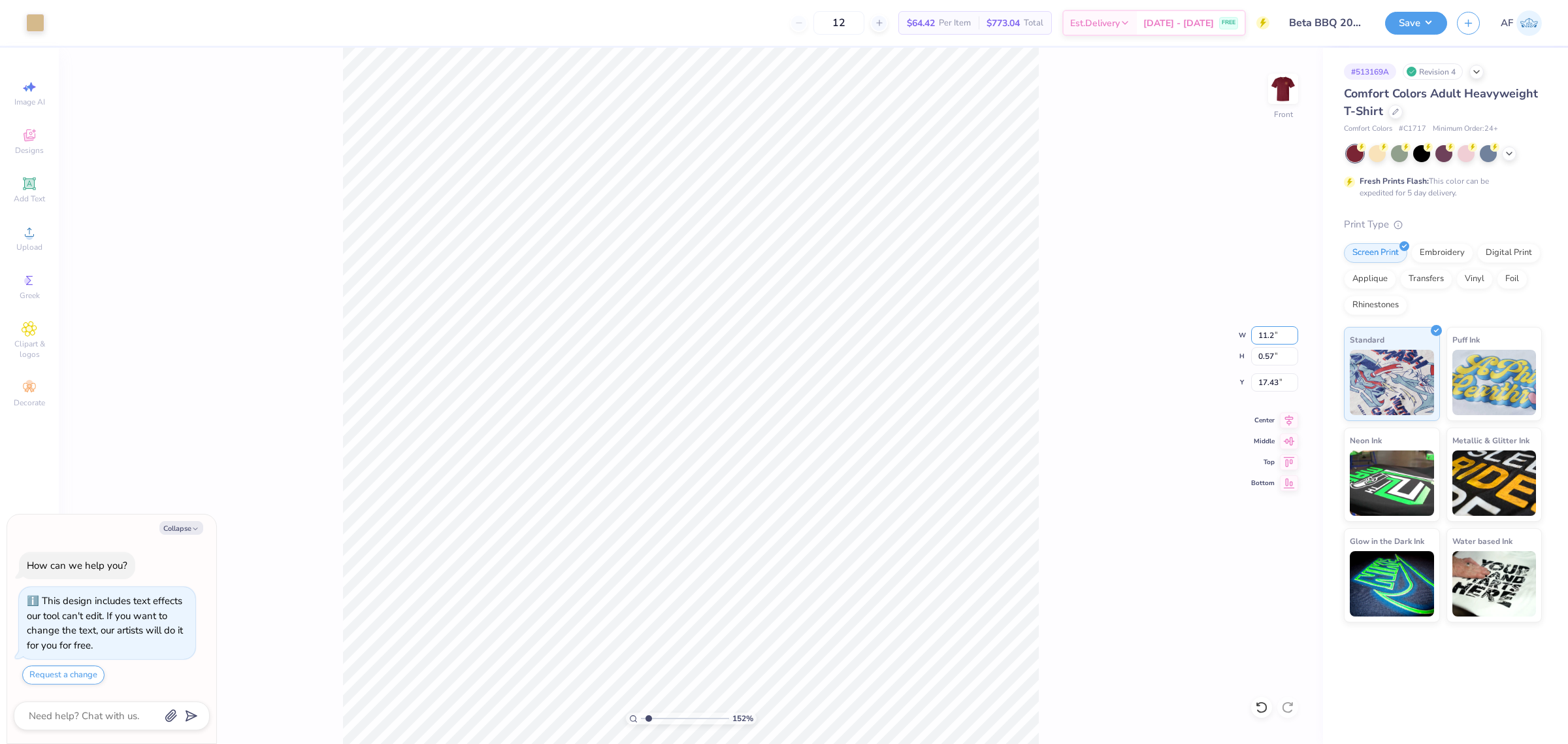
type textarea "x"
type input "1.51721301232853"
type textarea "x"
type input "1.51721301232853"
type input "11.20"
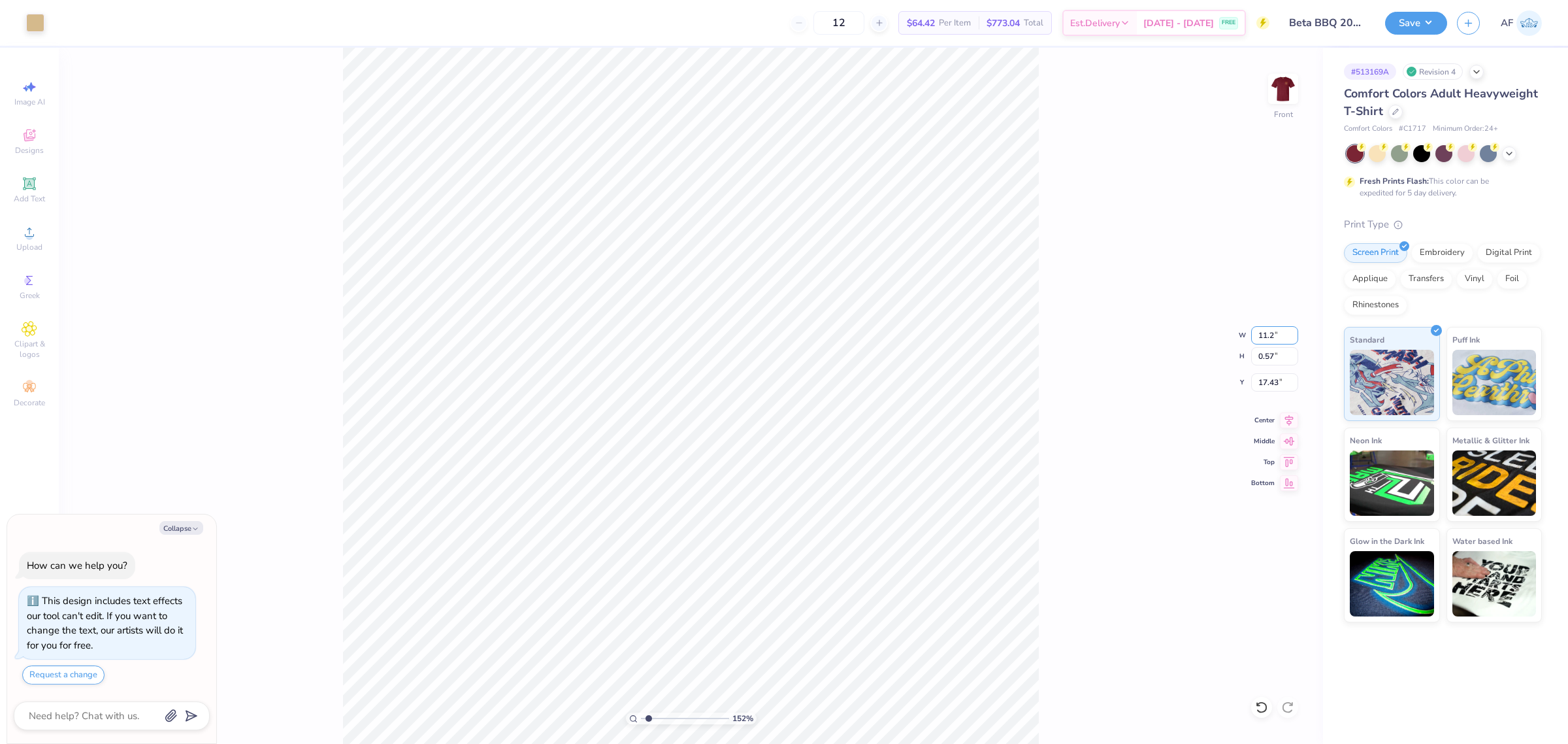
type input "0.64"
type input "17.39"
type textarea "x"
type input "1.51721301232853"
type textarea "x"
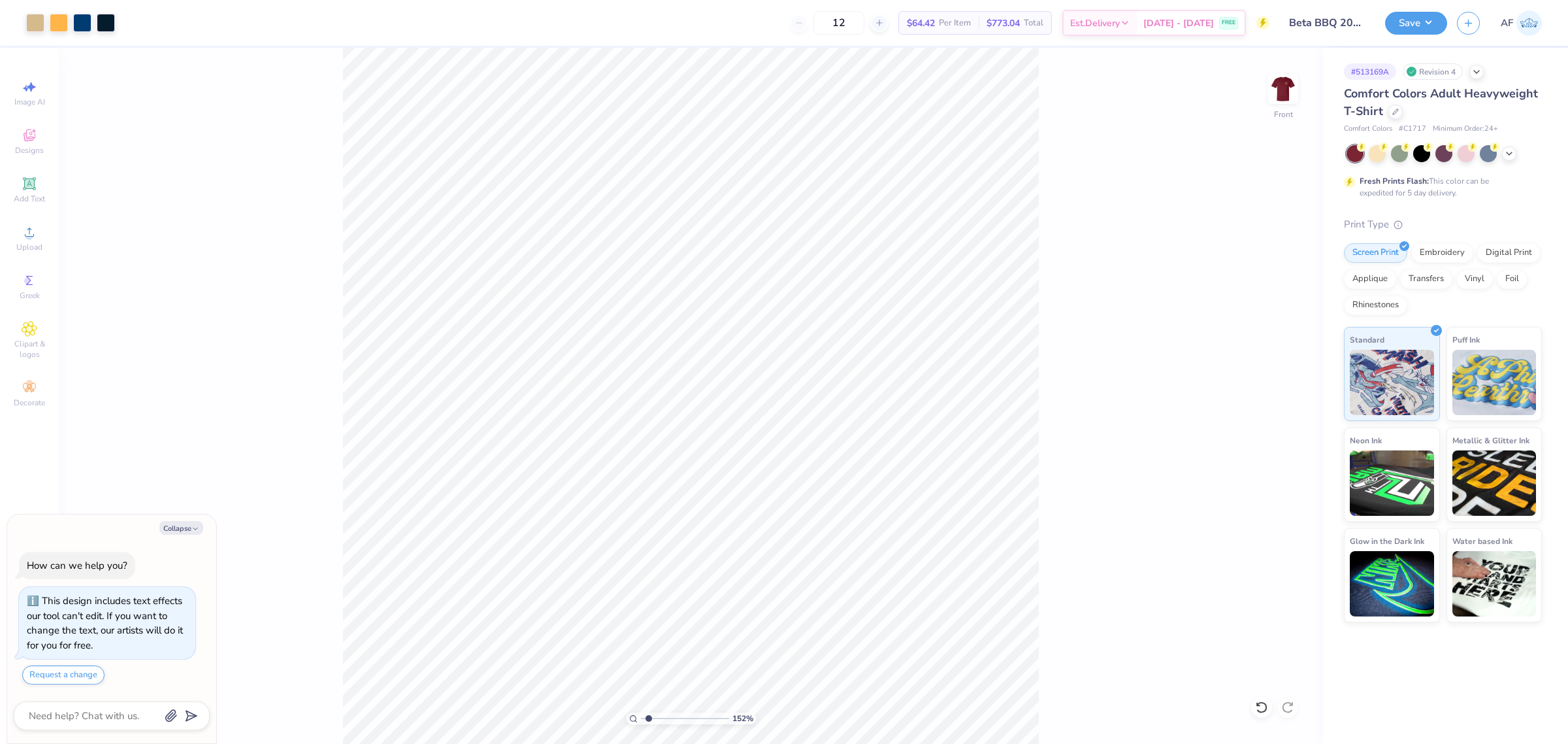
type input "1.51721301232853"
type textarea "x"
type input "1.51721301232853"
type textarea "x"
type input "1.51721301232853"
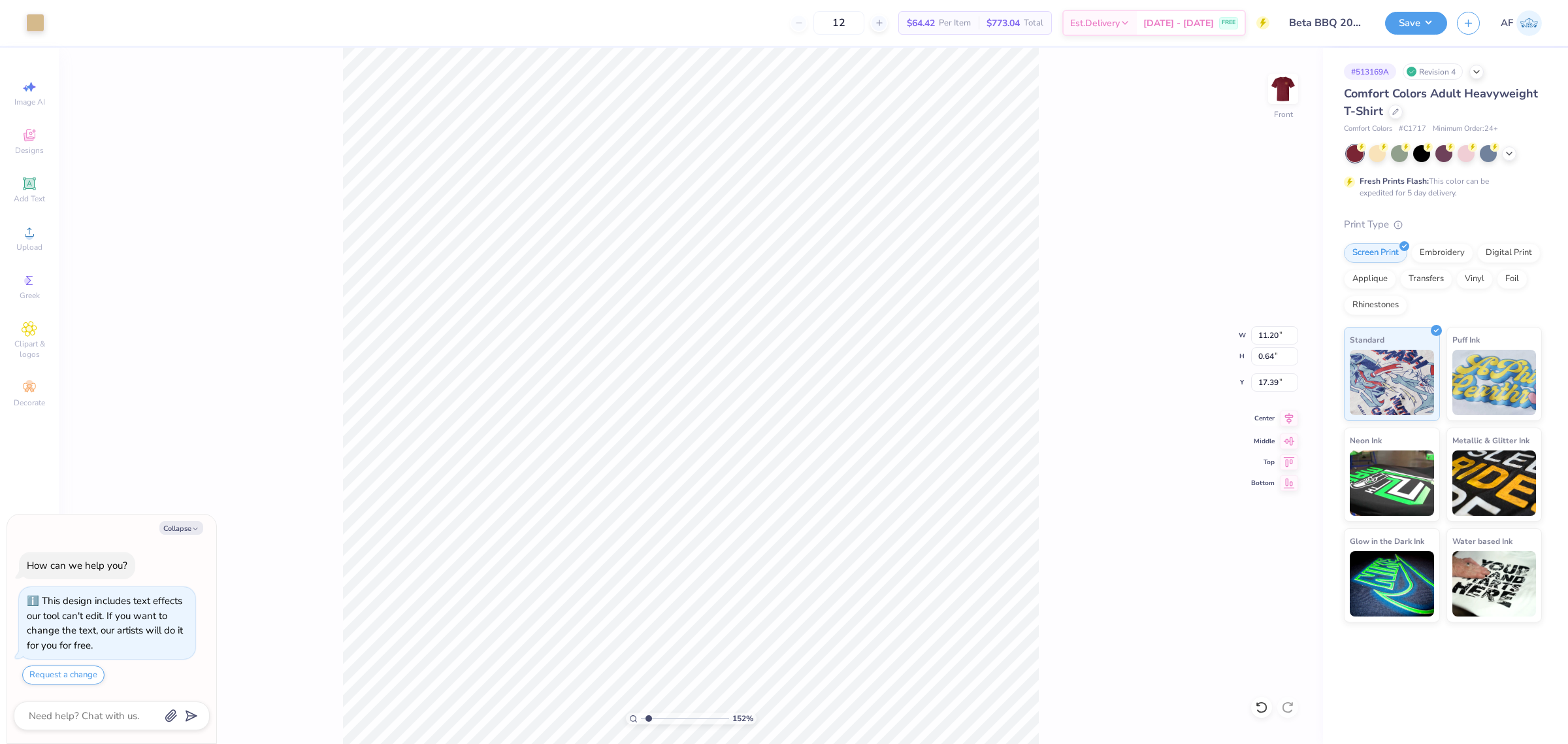
click at [1291, 423] on icon at bounding box center [1288, 418] width 19 height 16
type textarea "x"
type input "1.51721301232853"
type textarea "x"
type input "1.51721301232853"
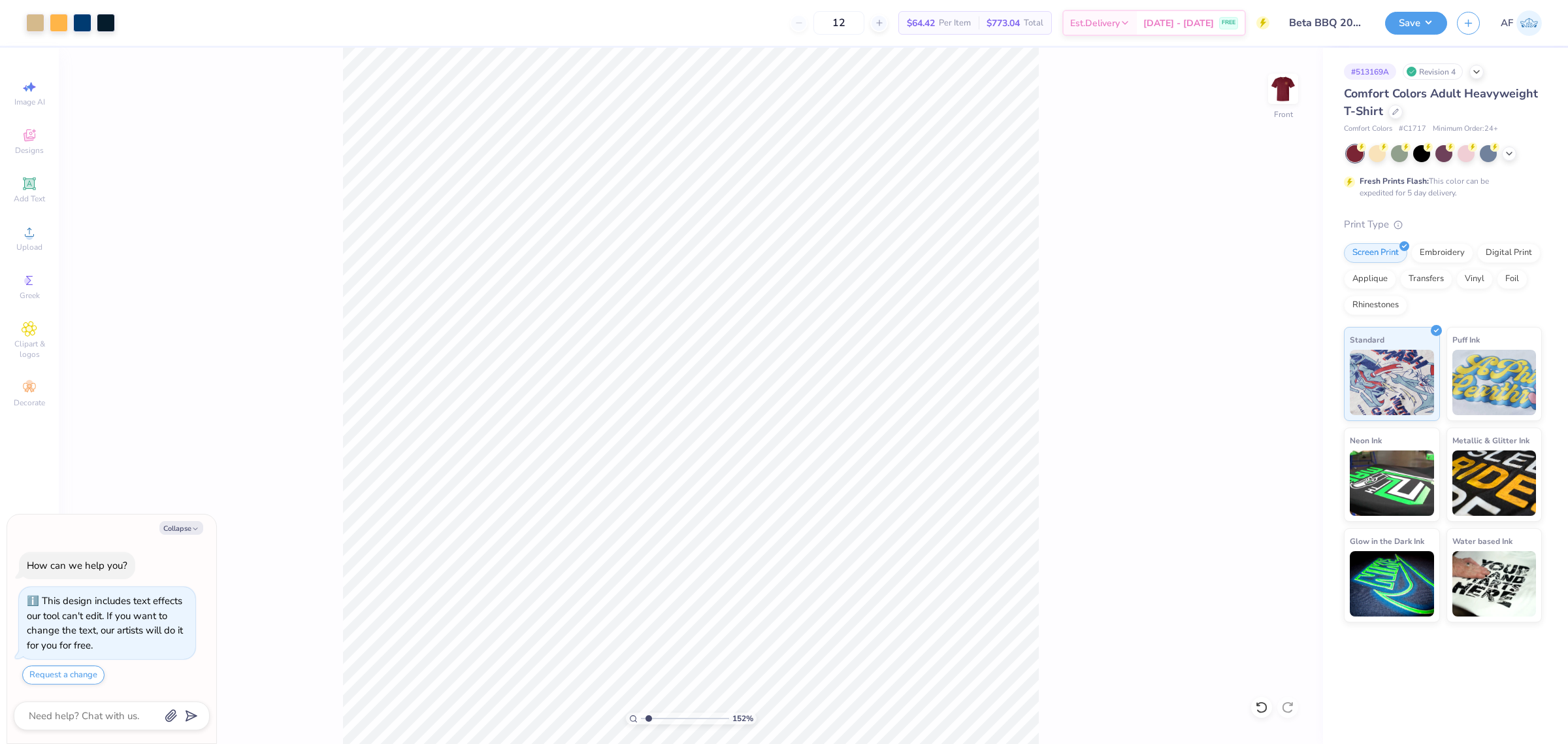
type textarea "x"
type input "1.51721301232853"
type textarea "x"
type input "1.51721301232853"
type textarea "x"
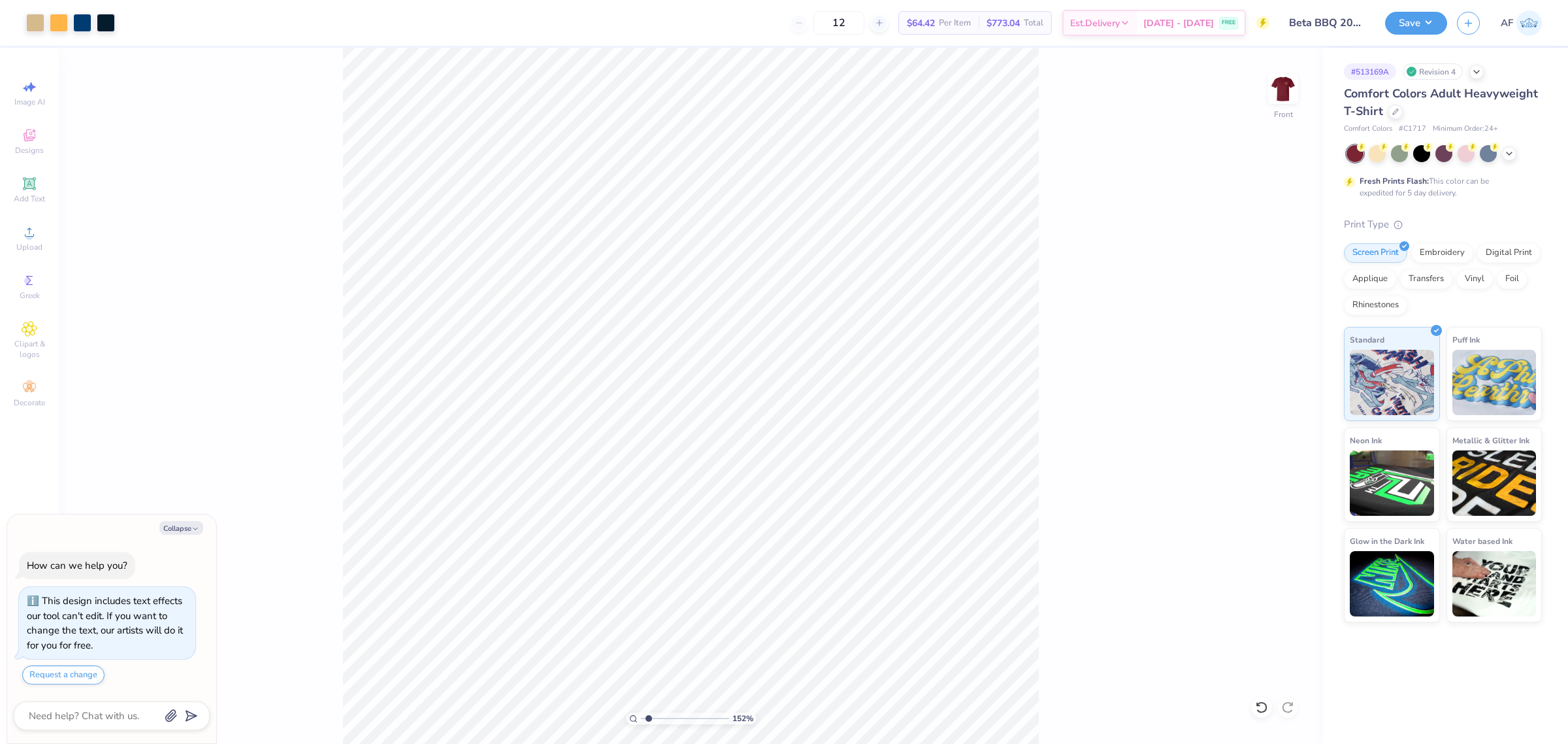
type input "1.51721301232853"
type textarea "x"
type input "1.51721301232853"
type textarea "x"
type input "1.51721301232853"
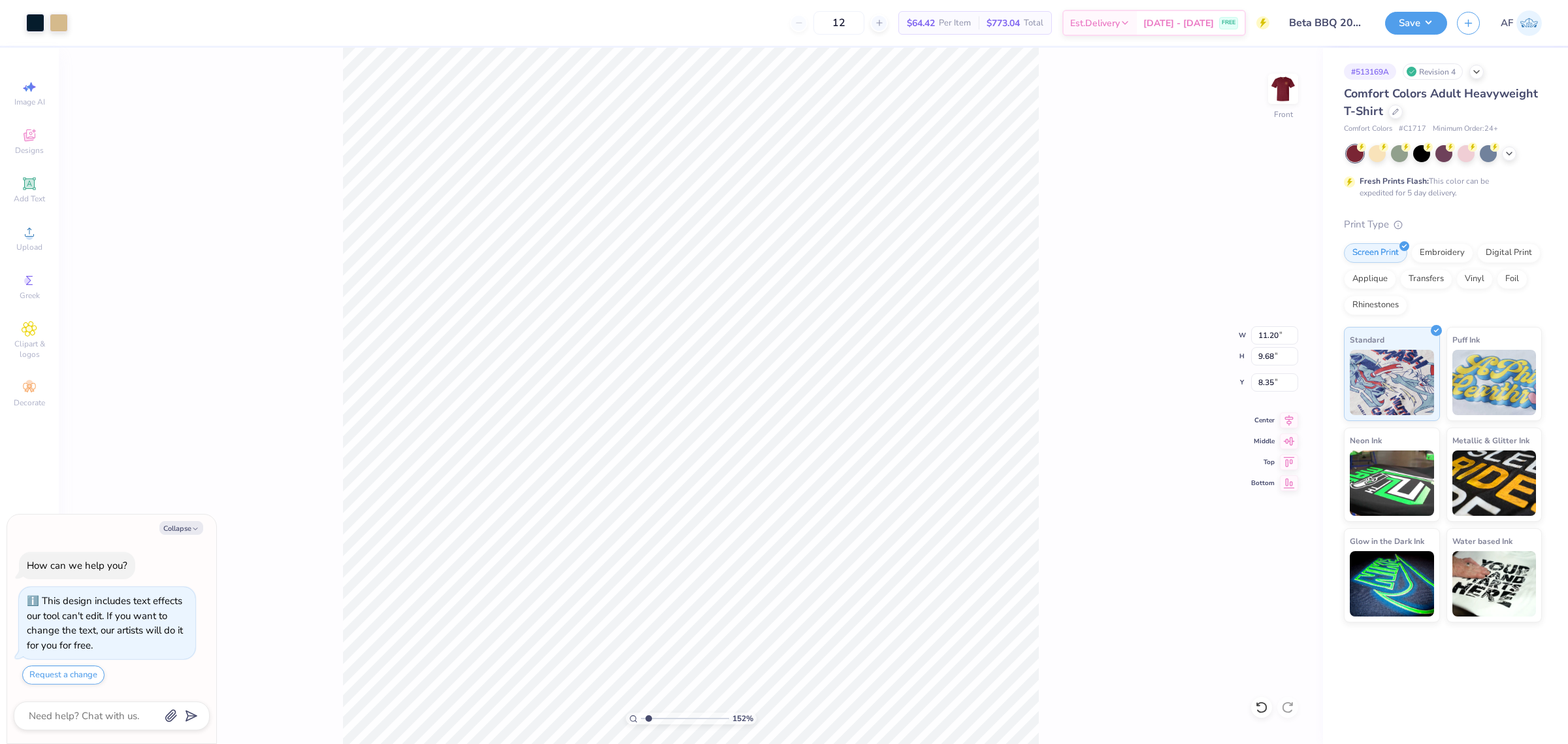
type textarea "x"
type input "1.51721301232853"
type textarea "x"
type input "1.51721301232853"
type textarea "x"
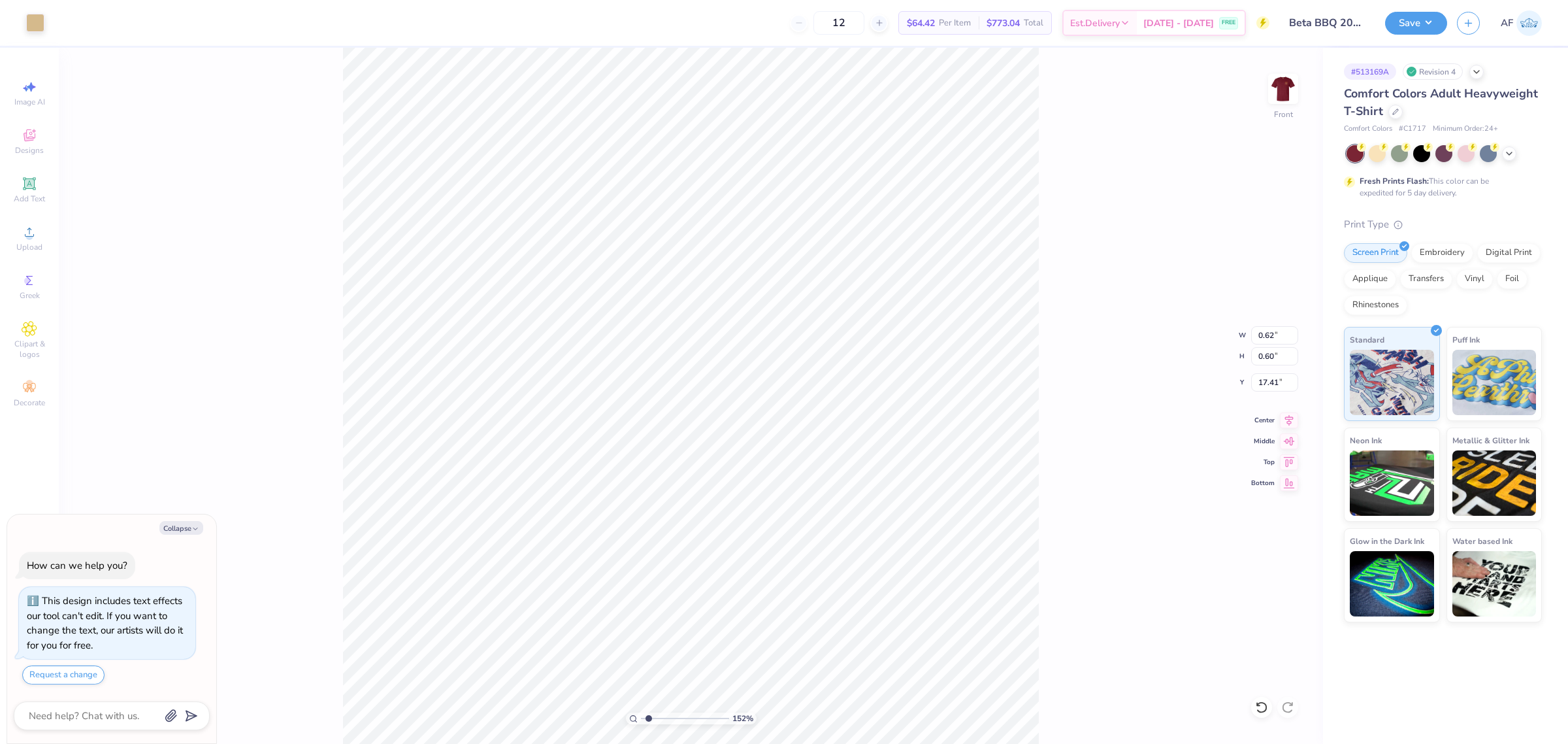
type input "1.51721301232853"
type textarea "x"
type input "1.51721301232853"
type textarea "x"
type input "1.51721301232853"
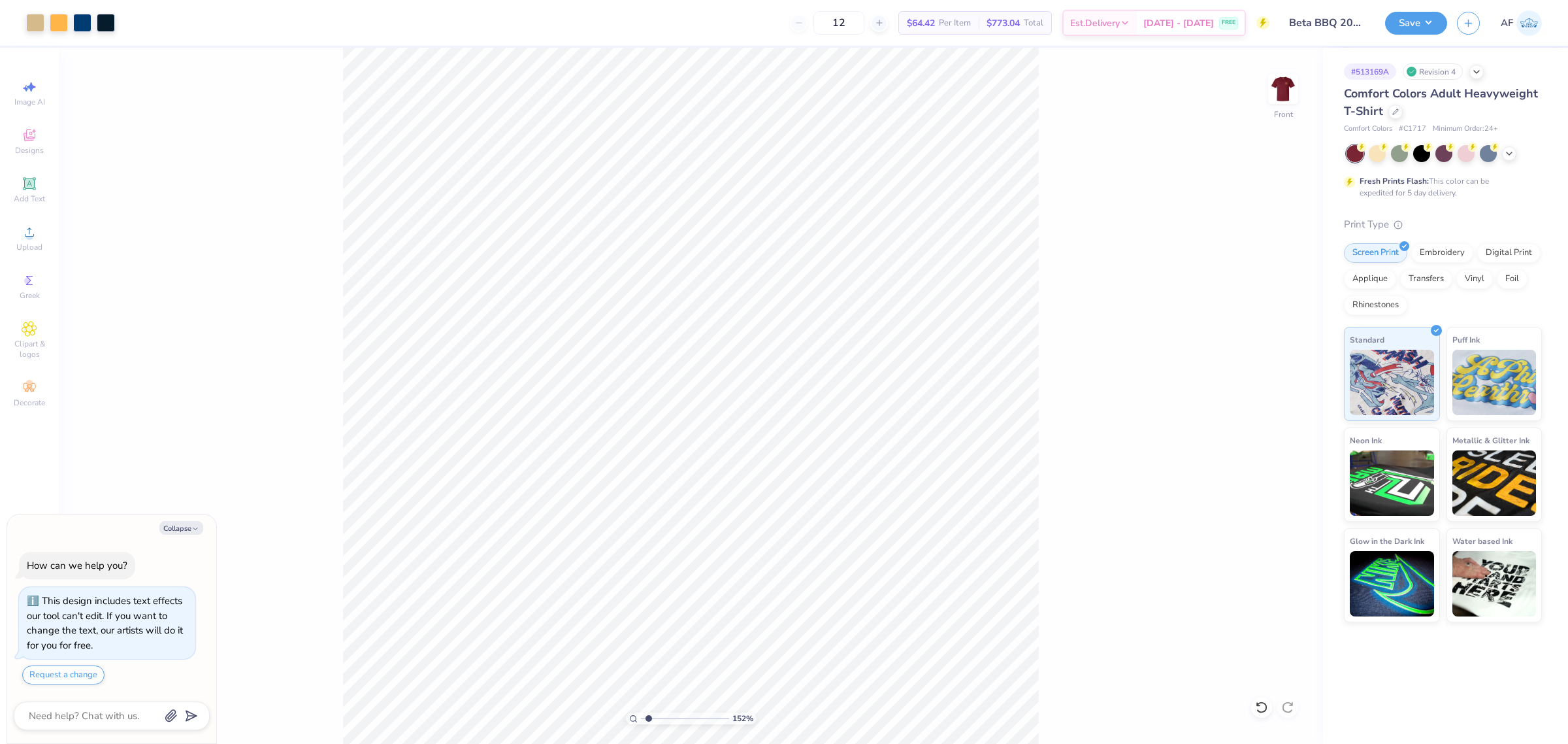
type textarea "x"
type input "1.51721301232853"
type textarea "x"
type input "1.51721301232853"
type textarea "x"
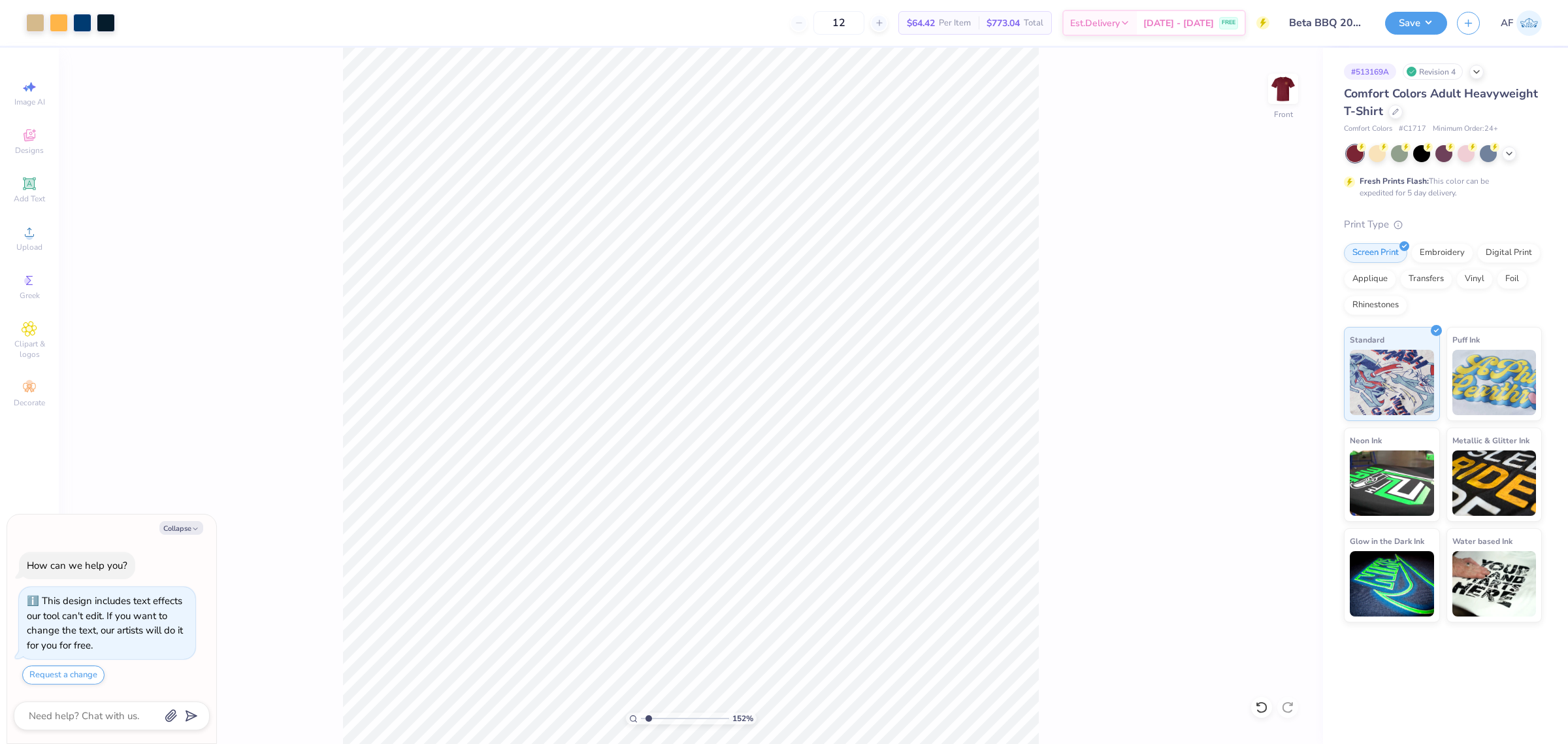
type input "1.51721301232853"
type textarea "x"
type input "1.51721301232853"
type textarea "x"
type input "3.49252622829344"
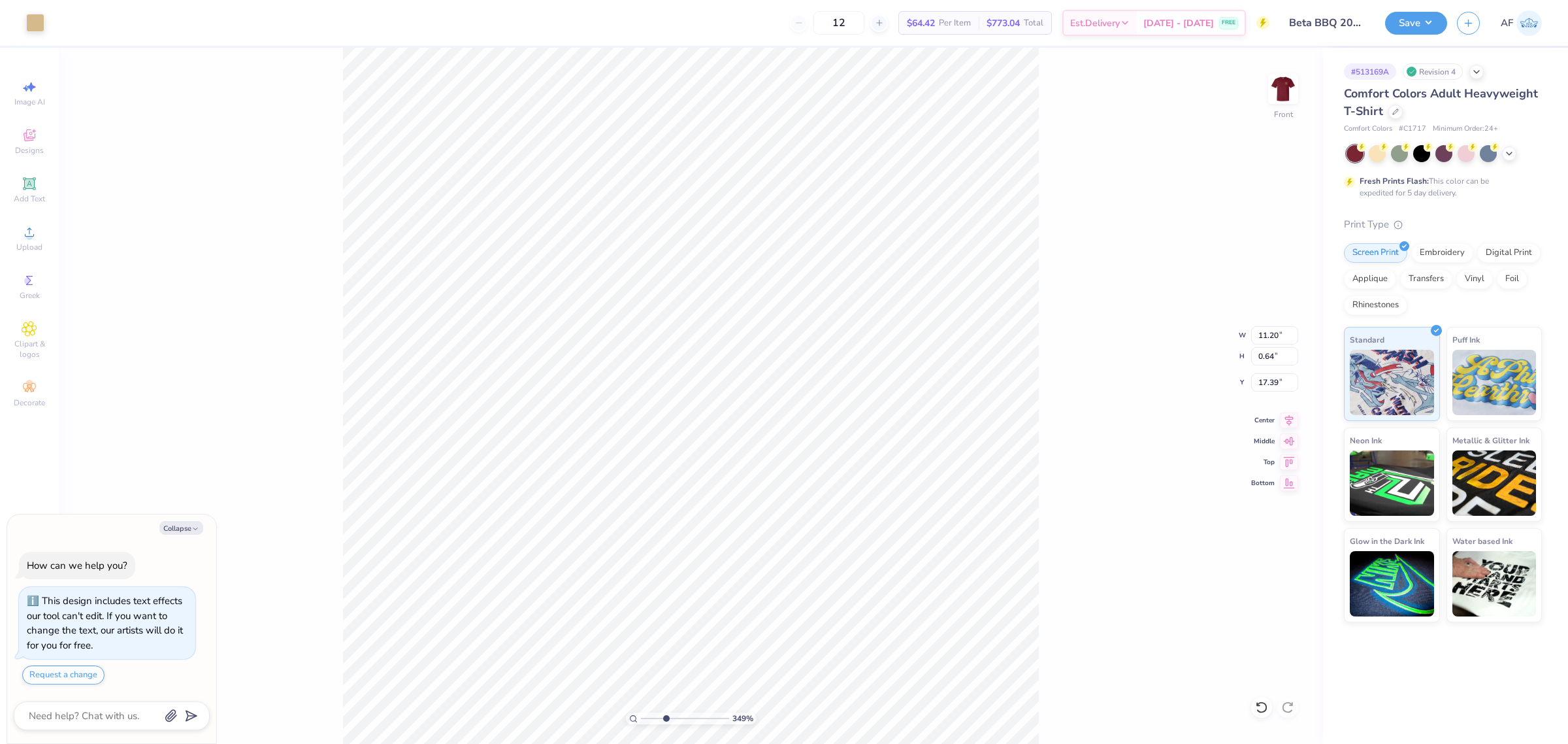
type textarea "x"
type input "3.49252622829344"
type textarea "x"
type input "3.49252622829344"
type textarea "x"
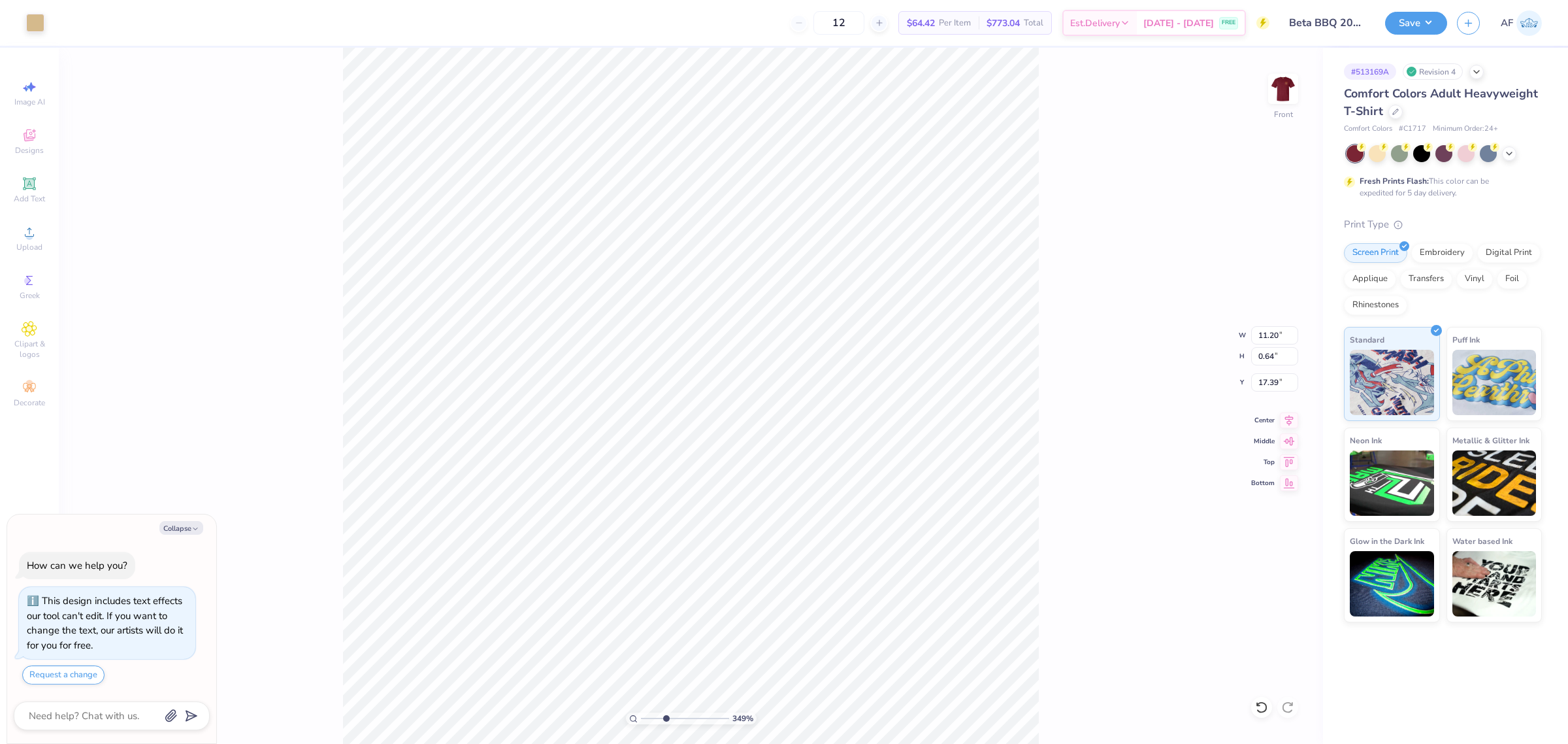
type input "3.49252622829344"
type input "17.33"
click at [1288, 423] on icon at bounding box center [1289, 418] width 9 height 11
type textarea "x"
click at [321, 515] on div "230 % Front" at bounding box center [692, 395] width 1265 height 696
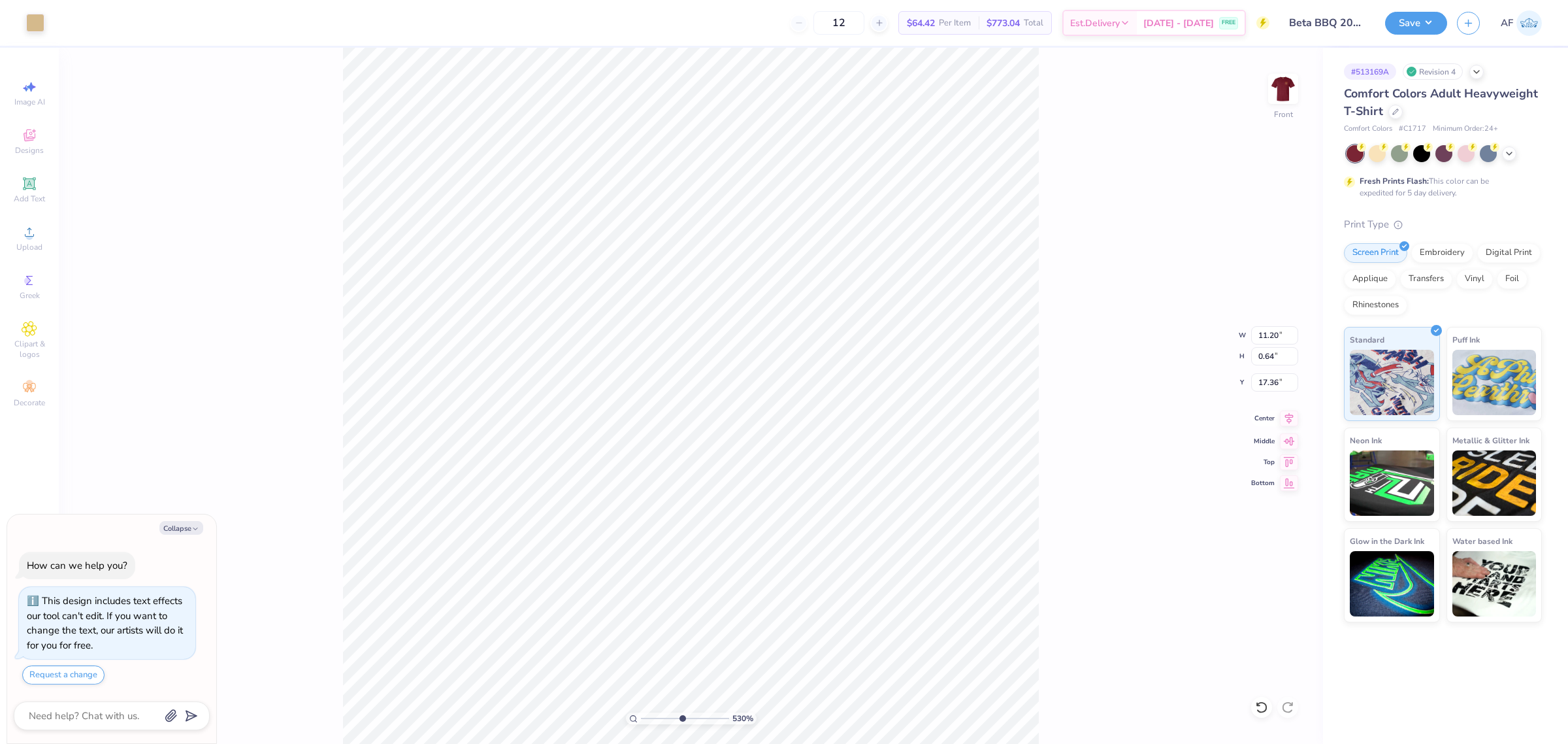
click at [1292, 420] on icon at bounding box center [1288, 418] width 19 height 16
click at [1293, 379] on input "17.37" at bounding box center [1275, 382] width 47 height 19
click at [1292, 379] on input "17.37" at bounding box center [1275, 382] width 47 height 19
click at [1292, 379] on input "17.38" at bounding box center [1275, 382] width 47 height 19
click at [1289, 386] on input "17.37" at bounding box center [1275, 382] width 47 height 19
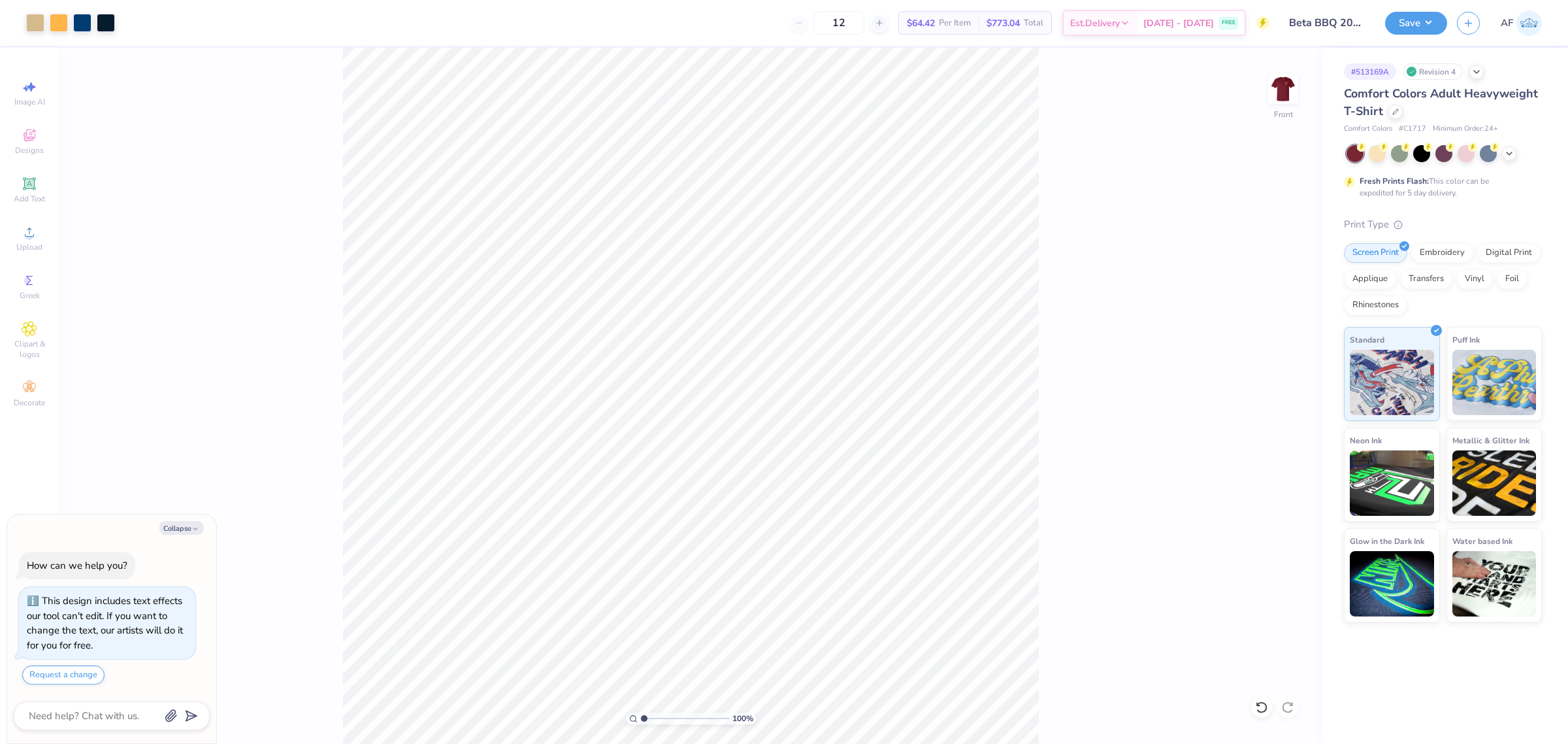
click at [341, 67] on div "100 % Front" at bounding box center [692, 395] width 1265 height 696
click at [1291, 387] on input "17.36" at bounding box center [1275, 382] width 47 height 19
click at [1429, 28] on button "Save" at bounding box center [1416, 21] width 62 height 23
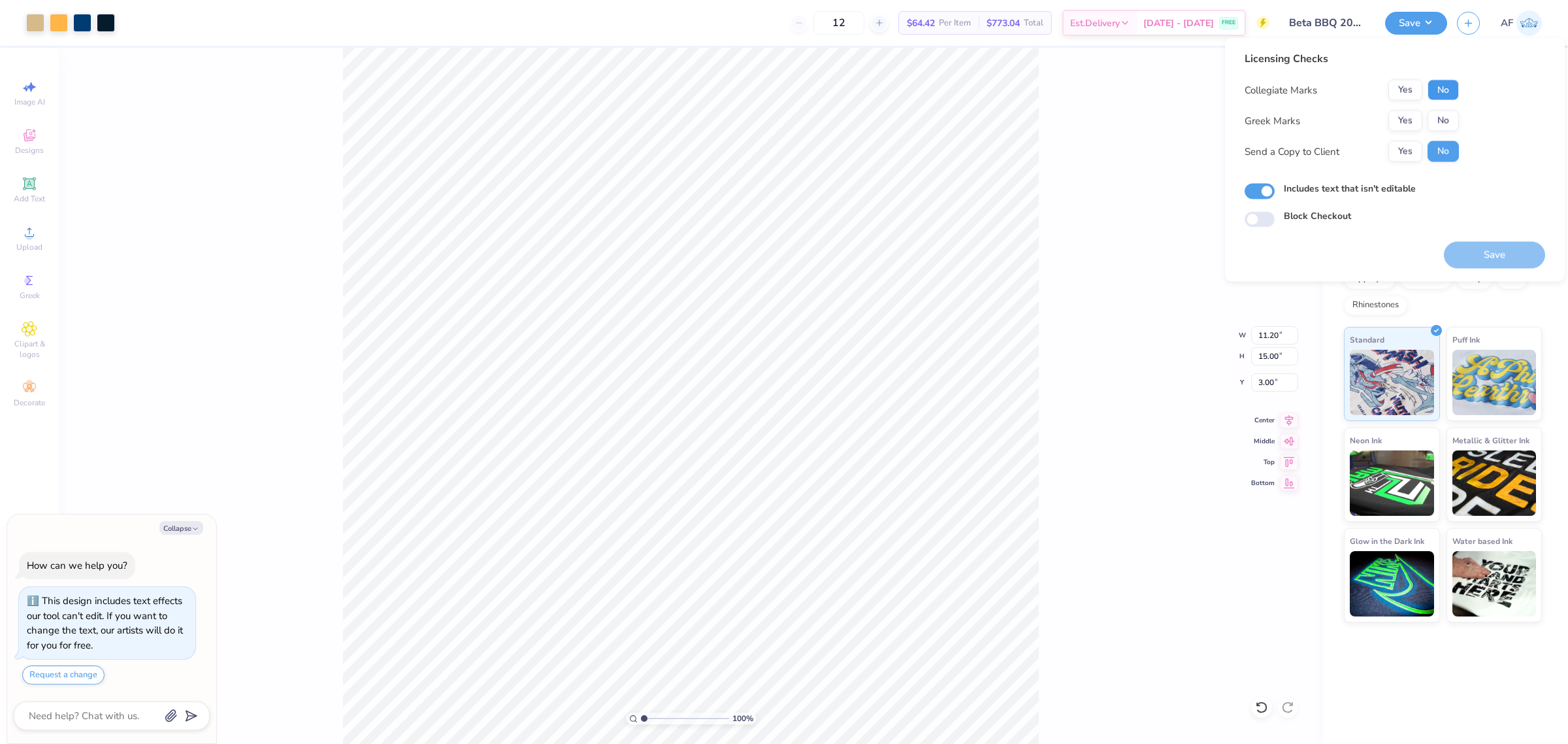
click at [1442, 88] on button "No" at bounding box center [1444, 90] width 32 height 21
click at [1392, 120] on button "Yes" at bounding box center [1405, 121] width 34 height 21
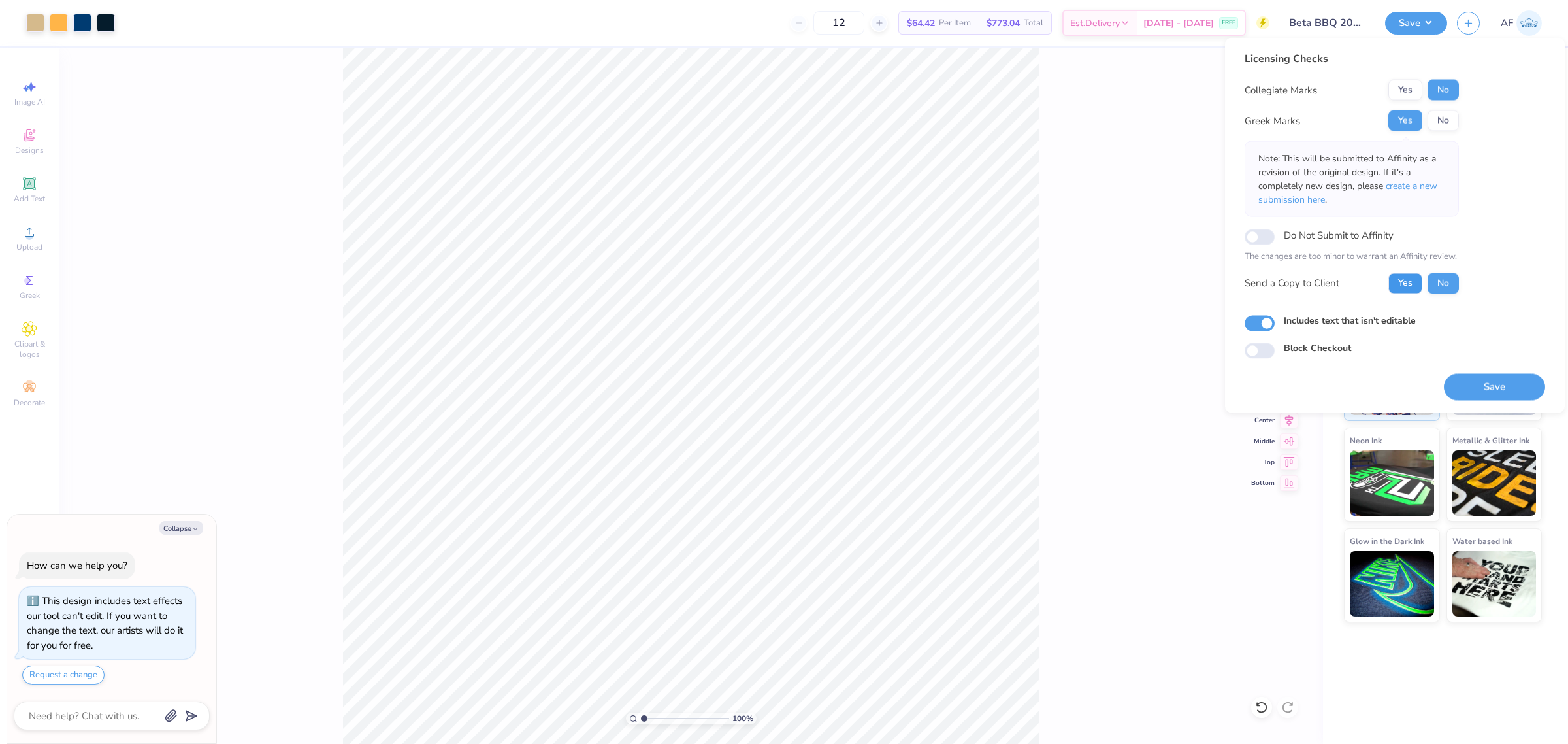
click at [1396, 283] on button "Yes" at bounding box center [1405, 283] width 34 height 21
click at [1484, 397] on button "Save" at bounding box center [1494, 386] width 101 height 27
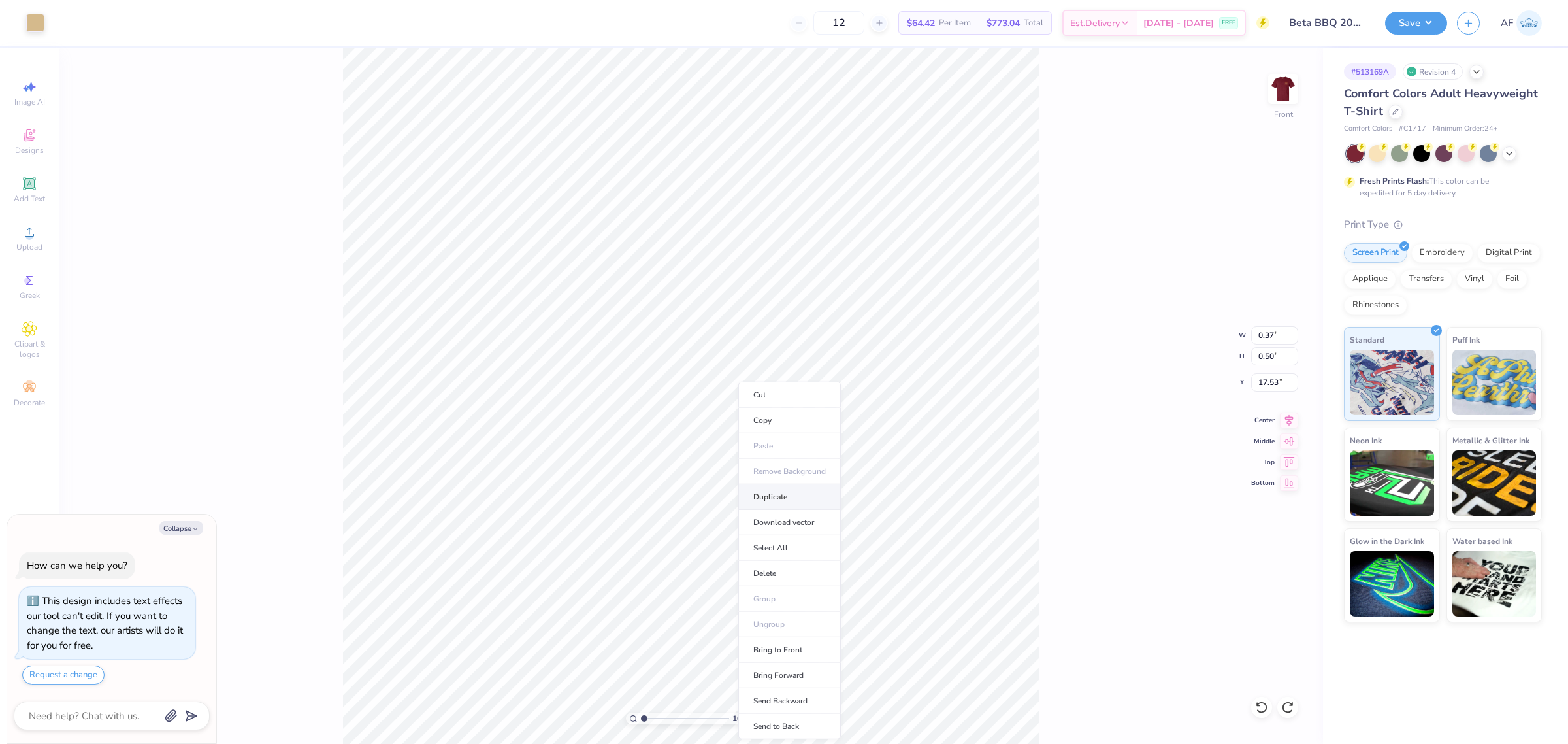
click at [797, 500] on li "Duplicate" at bounding box center [789, 497] width 103 height 26
click at [1265, 340] on input "11.57" at bounding box center [1275, 335] width 47 height 19
click at [1267, 358] on input "0.43" at bounding box center [1275, 356] width 47 height 19
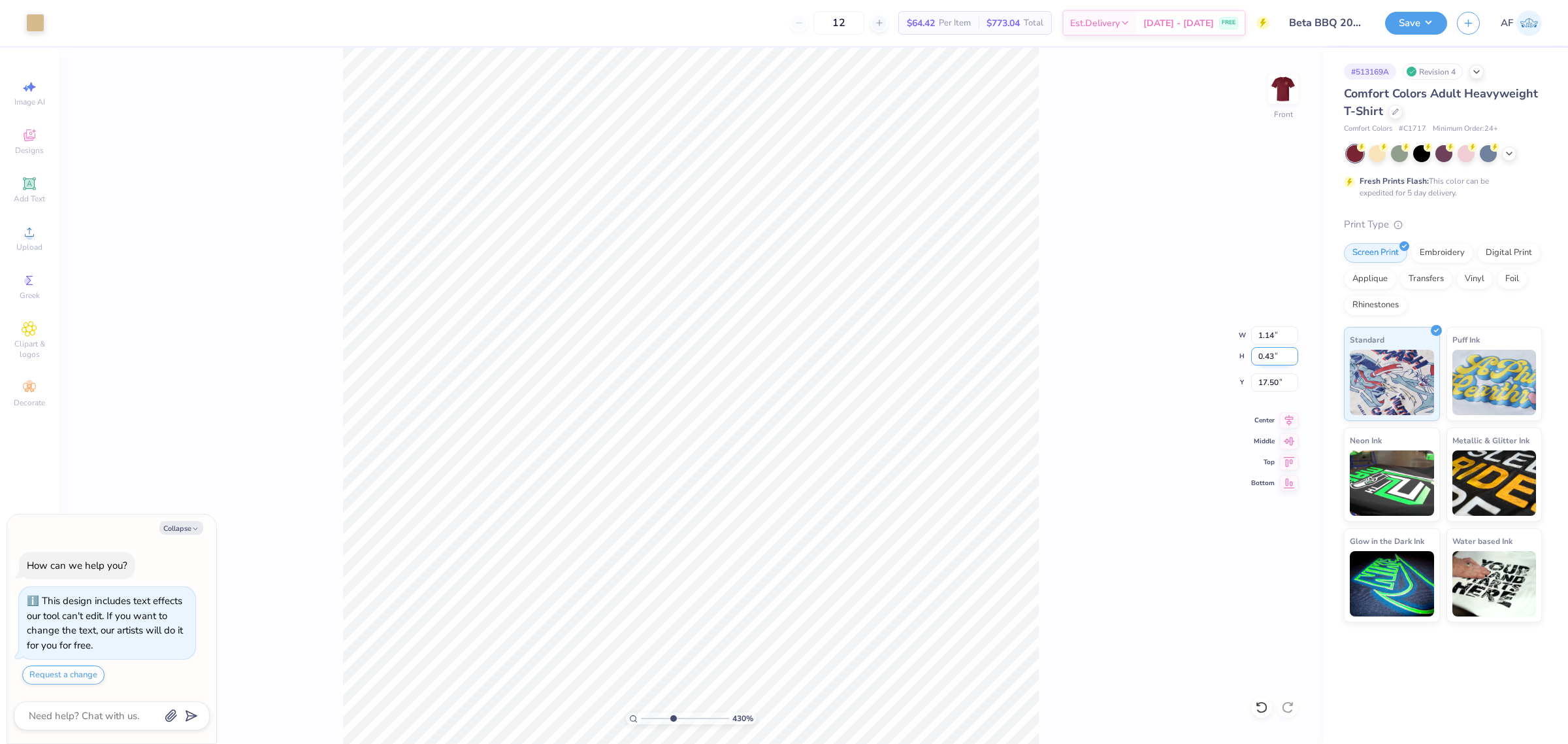
click at [1267, 350] on input "0.43" at bounding box center [1275, 356] width 47 height 19
click at [1278, 360] on input "0.33" at bounding box center [1275, 356] width 47 height 19
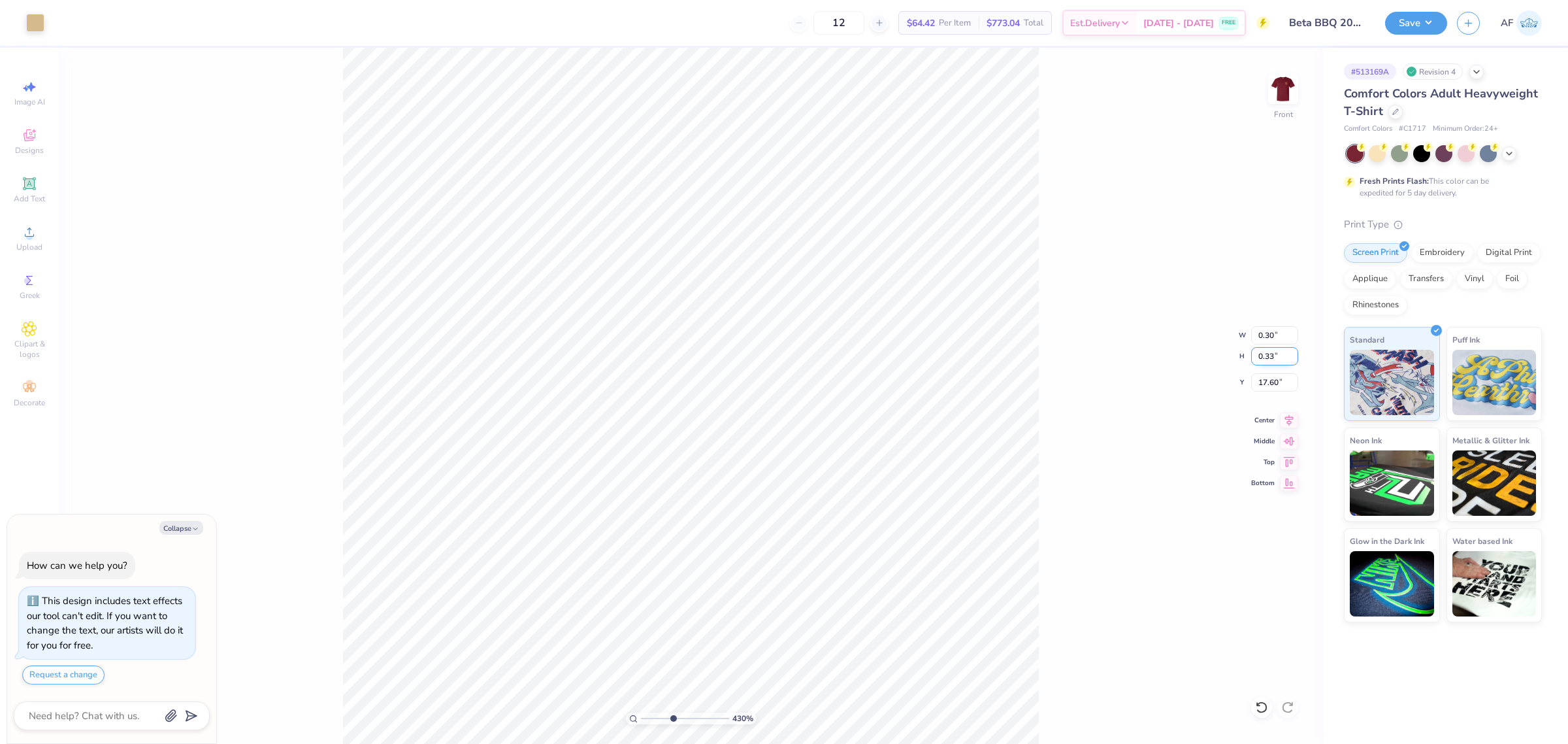
paste input "4"
click at [1263, 358] on input "0.43" at bounding box center [1275, 356] width 47 height 19
click at [1292, 354] on input "0.41" at bounding box center [1275, 356] width 47 height 19
click at [1292, 354] on input "0.42" at bounding box center [1275, 356] width 47 height 19
click at [1292, 354] on input "0.43" at bounding box center [1275, 356] width 47 height 19
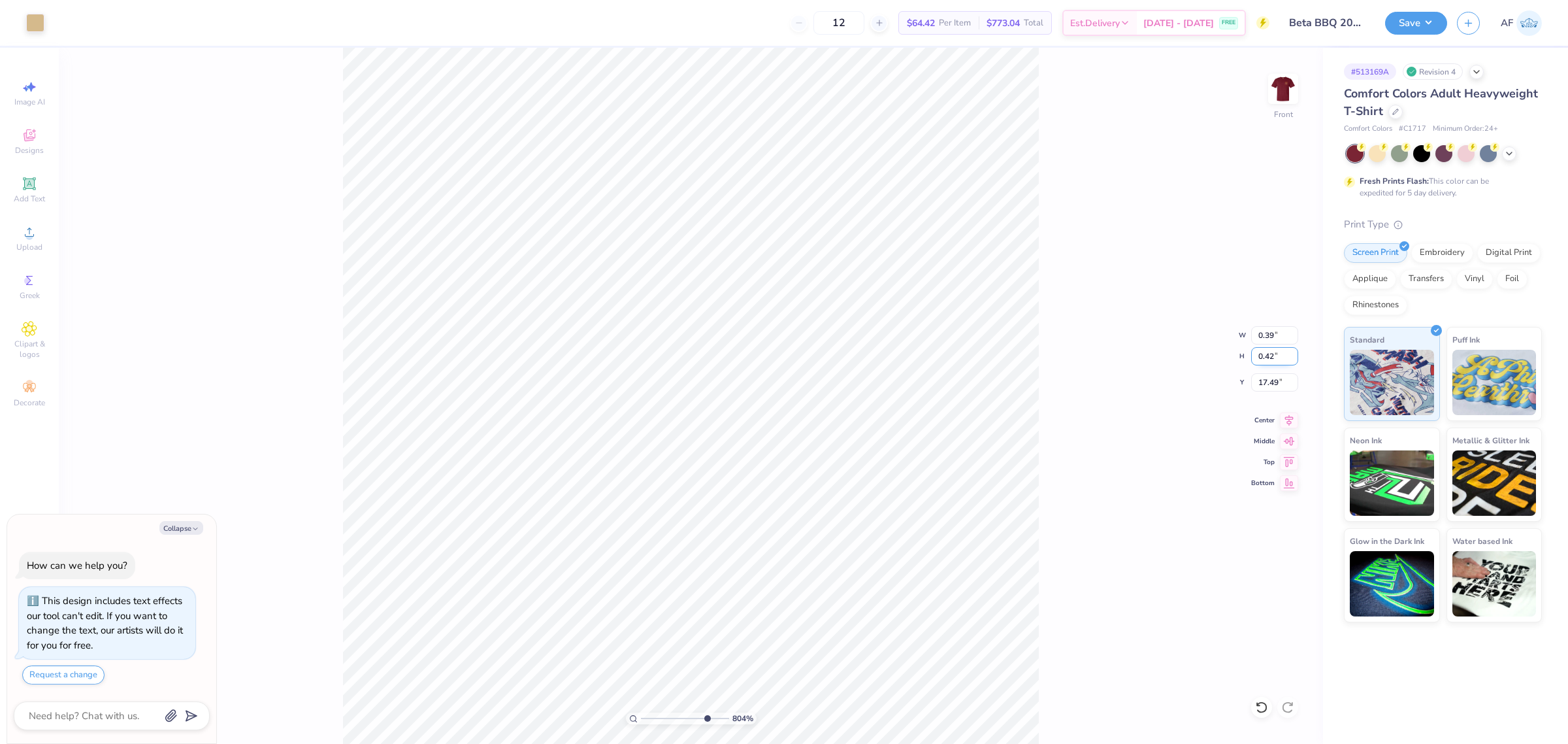
click at [1291, 360] on input "0.42" at bounding box center [1275, 356] width 47 height 19
click at [1276, 358] on input "0.42" at bounding box center [1275, 356] width 47 height 19
click at [1294, 354] on input "0.43" at bounding box center [1275, 356] width 47 height 19
click at [1259, 335] on input "8.66" at bounding box center [1275, 335] width 47 height 19
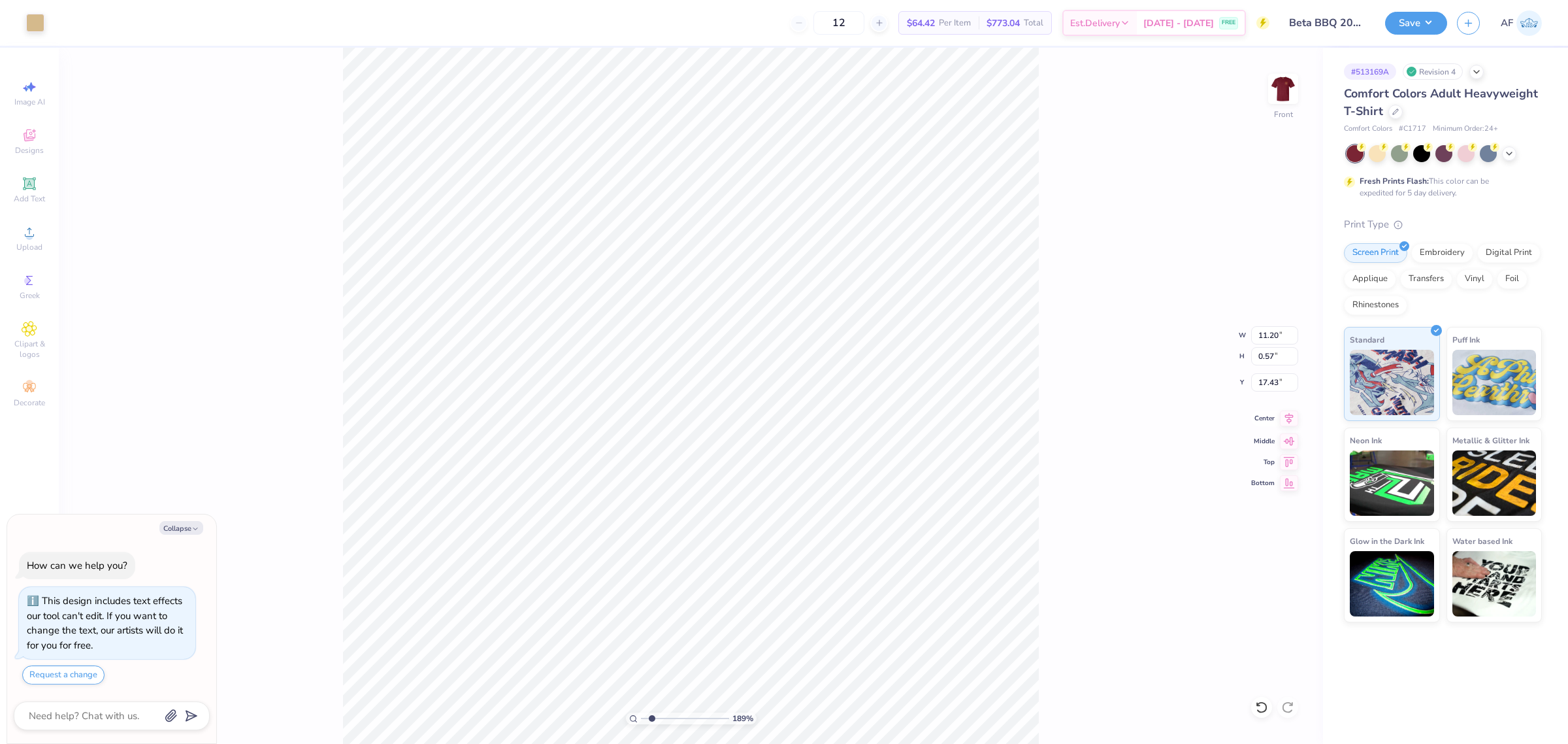
click at [1294, 424] on icon at bounding box center [1288, 418] width 19 height 16
click at [445, 40] on div "Art colors 12 $64.42 Per Item $773.04 Total Est. Delivery Sep 20 - 23 FREE Desi…" at bounding box center [784, 372] width 1568 height 744
click at [1436, 28] on button "Save" at bounding box center [1416, 21] width 62 height 23
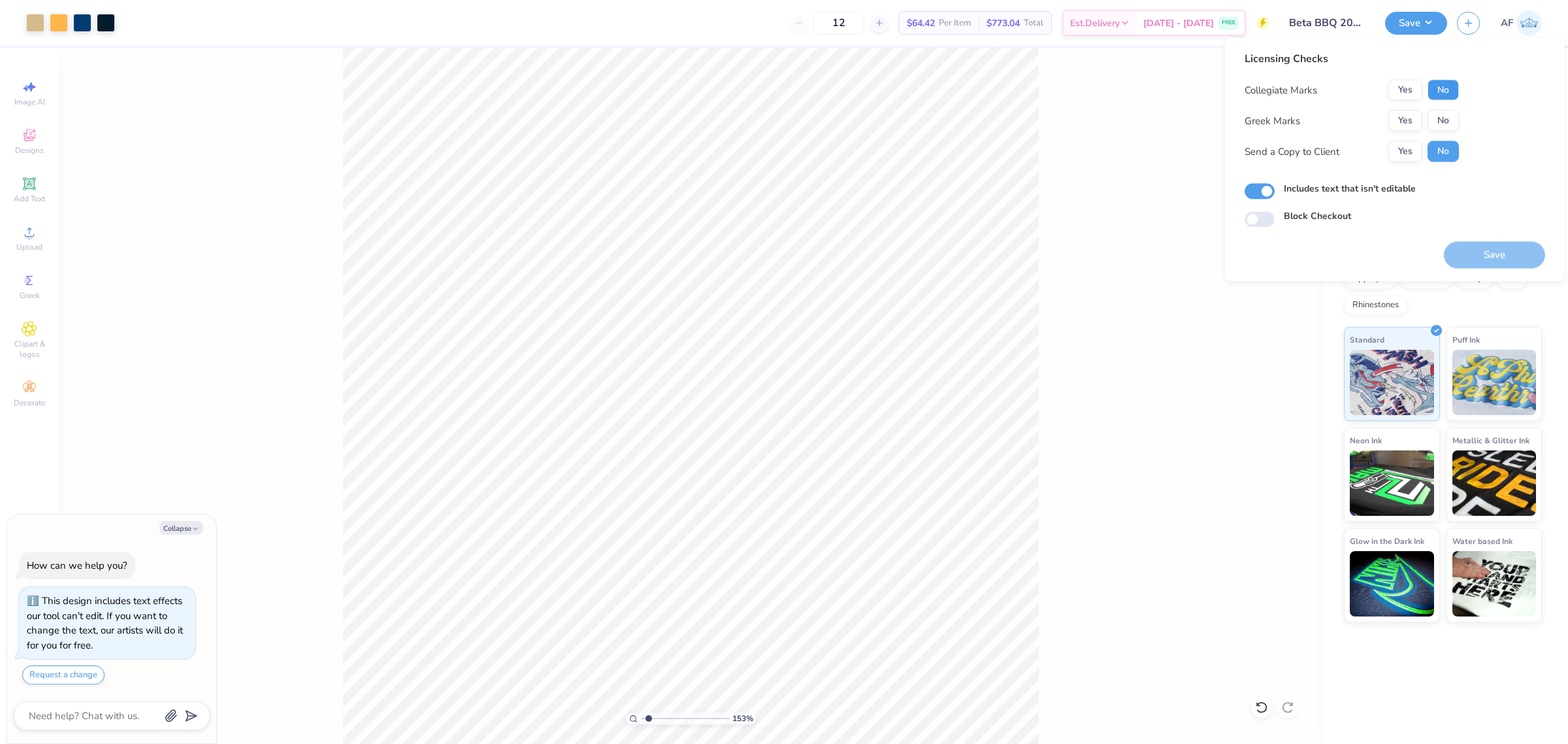
click at [1441, 92] on button "No" at bounding box center [1444, 90] width 32 height 21
click at [1410, 120] on button "Yes" at bounding box center [1405, 121] width 34 height 21
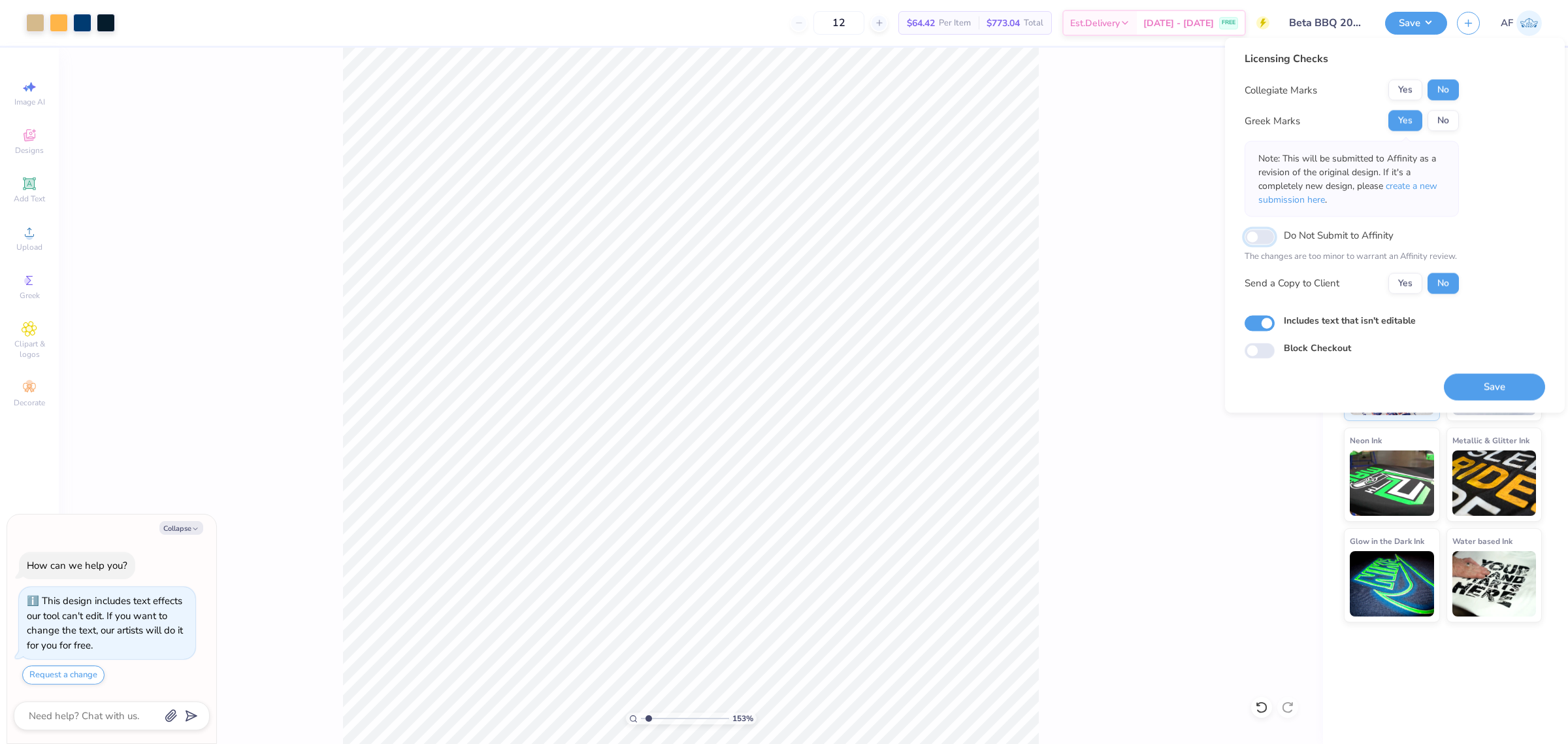
click at [1253, 238] on input "Do Not Submit to Affinity" at bounding box center [1260, 236] width 30 height 16
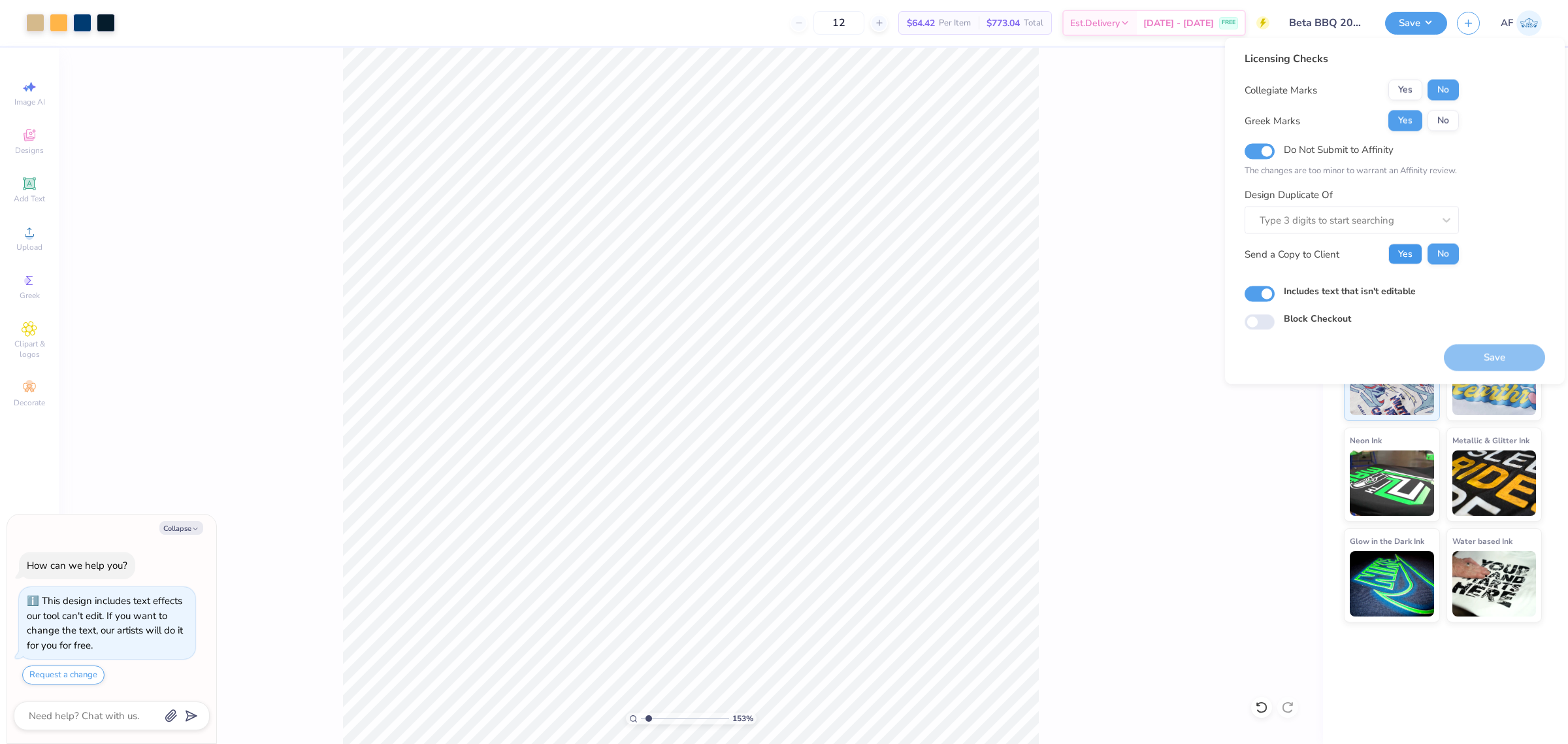
click at [1413, 258] on button "Yes" at bounding box center [1405, 254] width 34 height 21
click at [1263, 155] on input "Do Not Submit to Affinity" at bounding box center [1260, 151] width 30 height 16
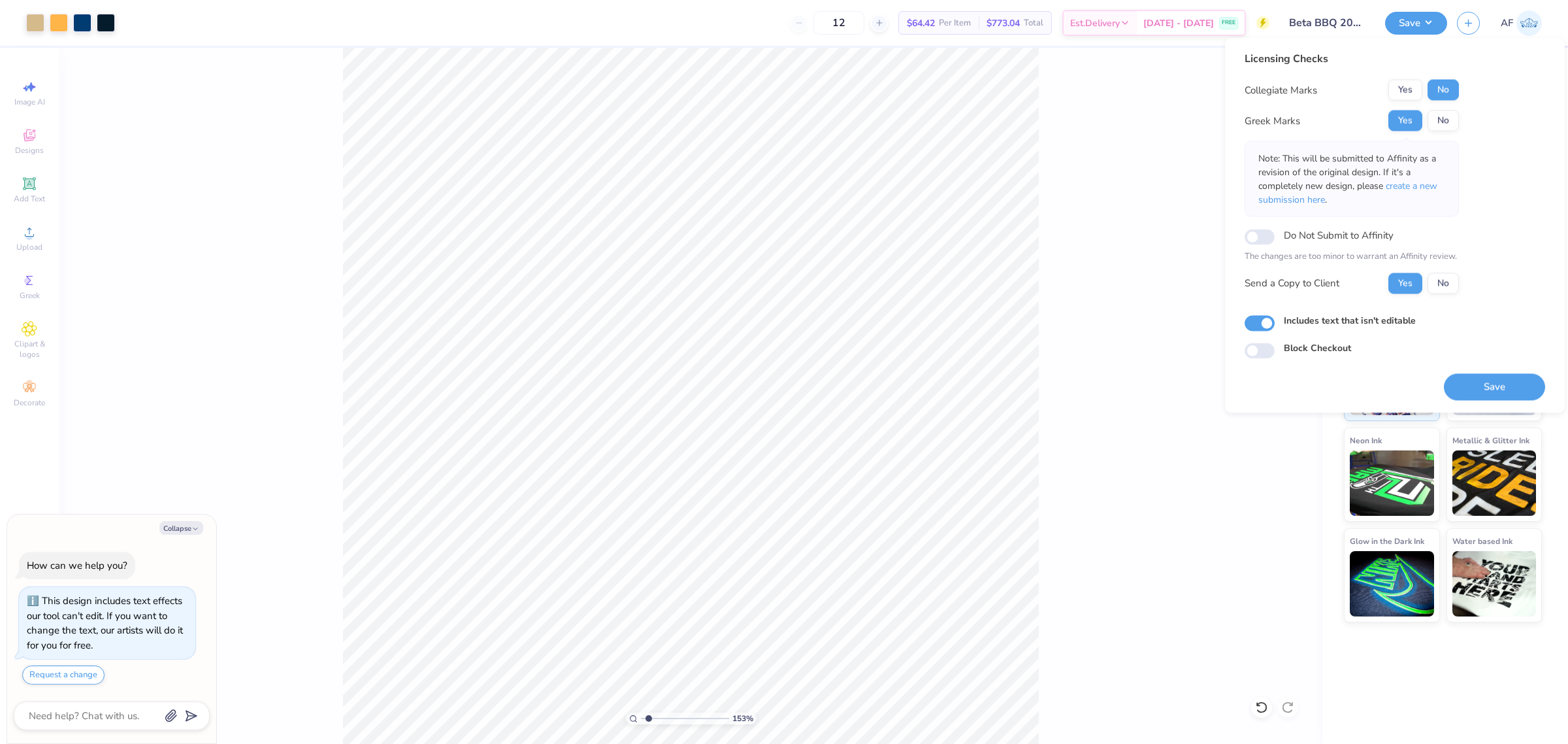
click at [270, 283] on div "153 % Front" at bounding box center [692, 395] width 1265 height 696
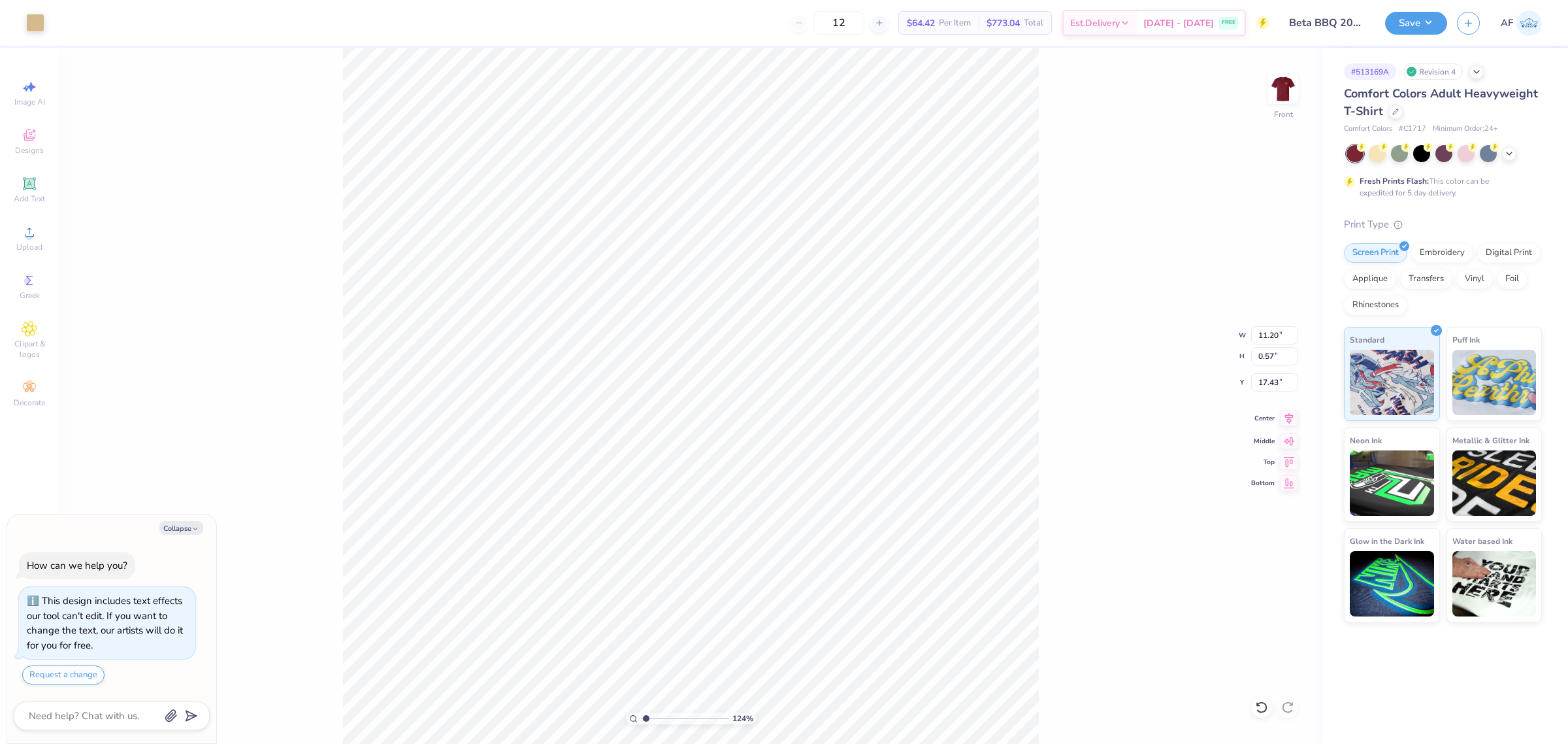
click at [1285, 422] on icon at bounding box center [1288, 418] width 19 height 16
click at [1287, 422] on icon at bounding box center [1289, 420] width 9 height 11
click at [469, 36] on div "Art colors 12 $64.42 Per Item $773.04 Total Est. Delivery Sep 20 - 23 FREE Desi…" at bounding box center [784, 372] width 1568 height 744
click at [1438, 19] on button "Save" at bounding box center [1416, 21] width 62 height 23
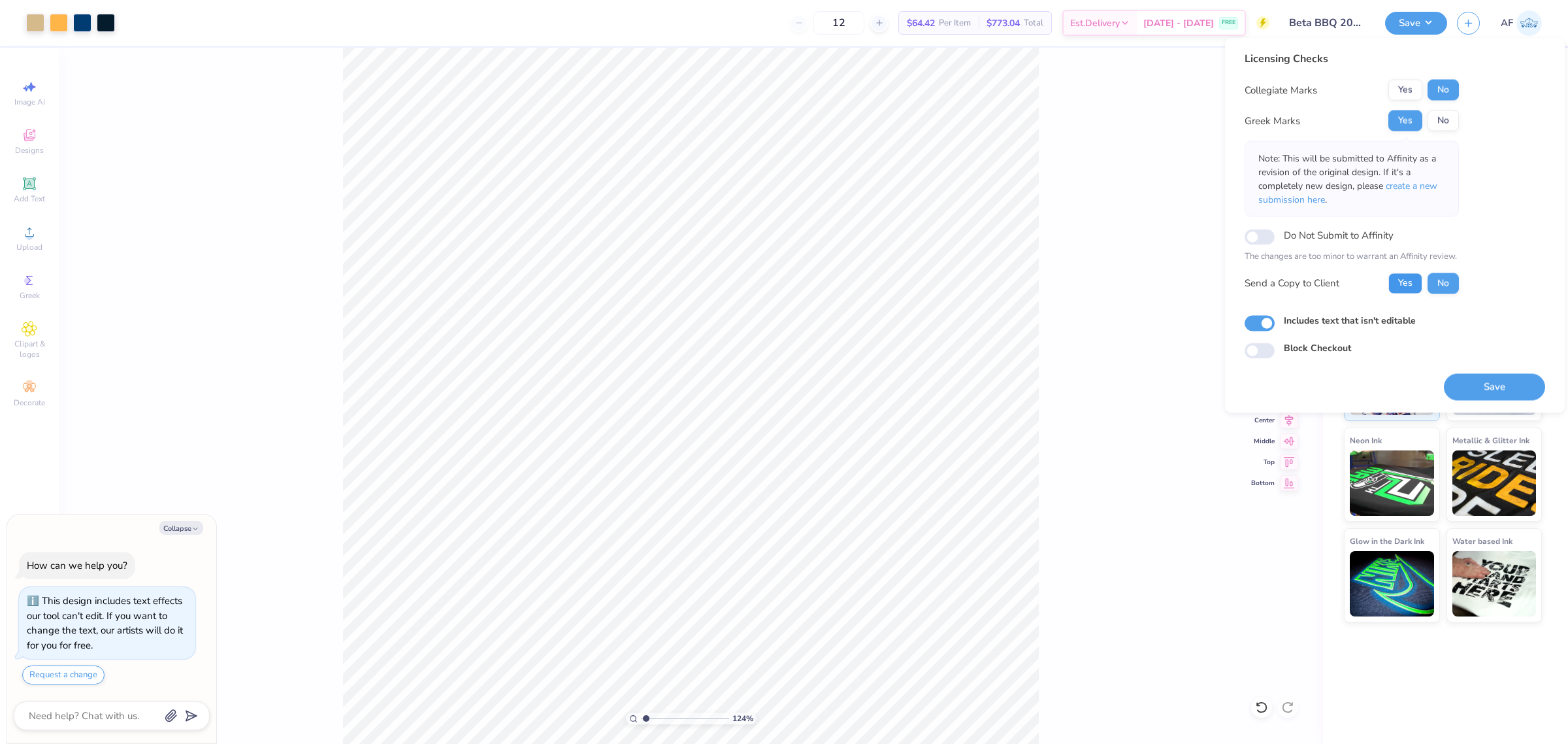
click at [1401, 282] on button "Yes" at bounding box center [1405, 283] width 34 height 21
click at [1480, 382] on button "Save" at bounding box center [1494, 386] width 101 height 27
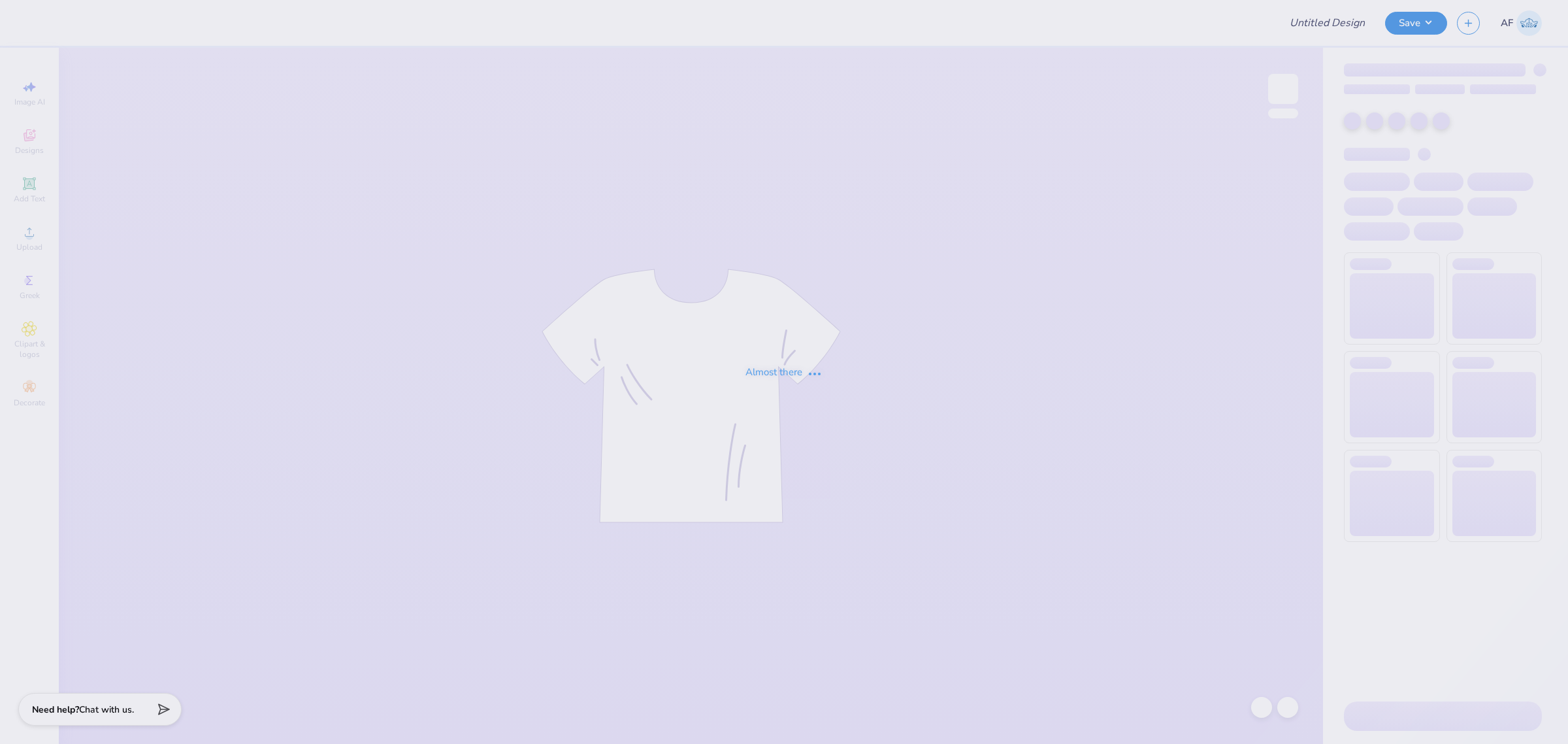
type input "Beta BBQ 2025"
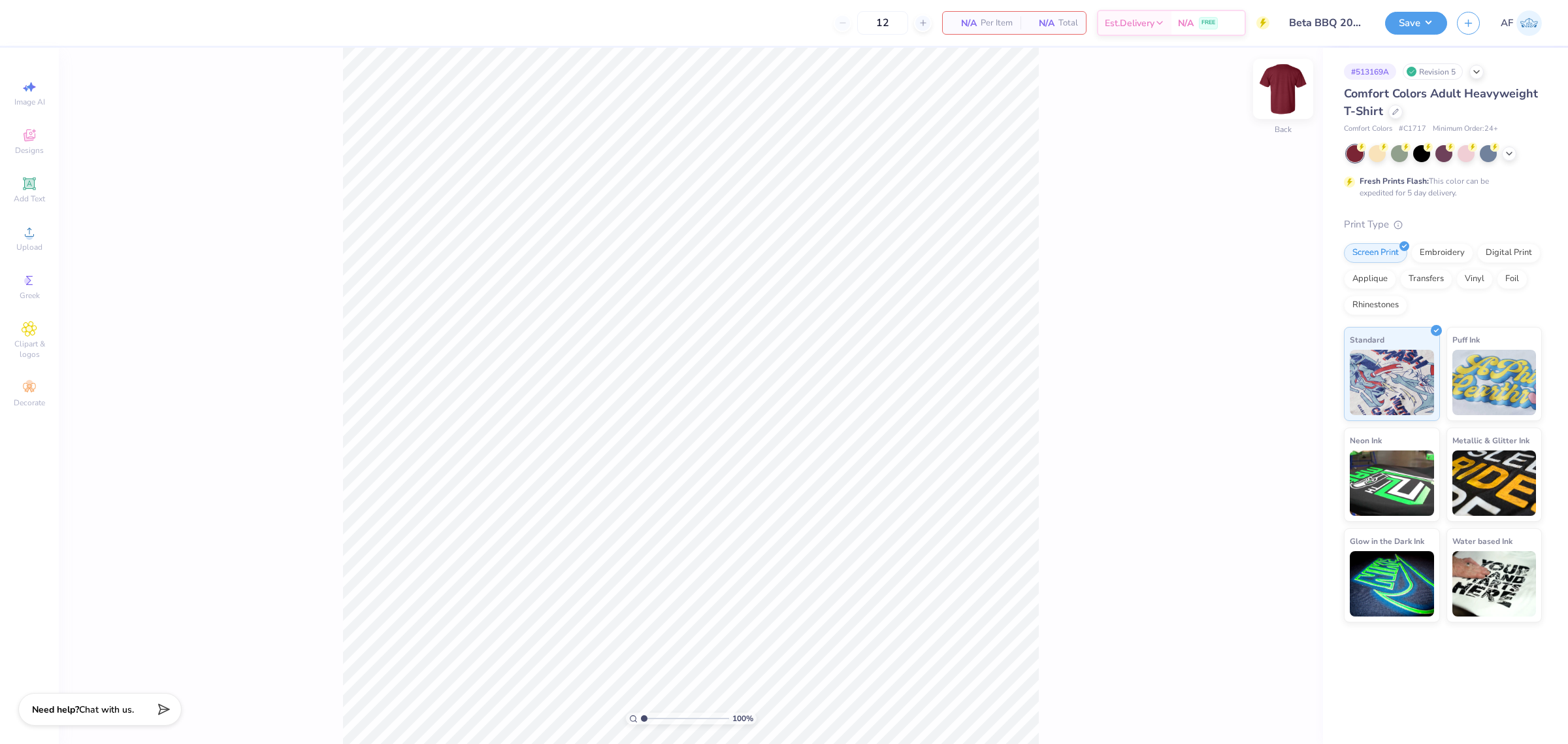
click at [1279, 89] on img at bounding box center [1282, 88] width 52 height 52
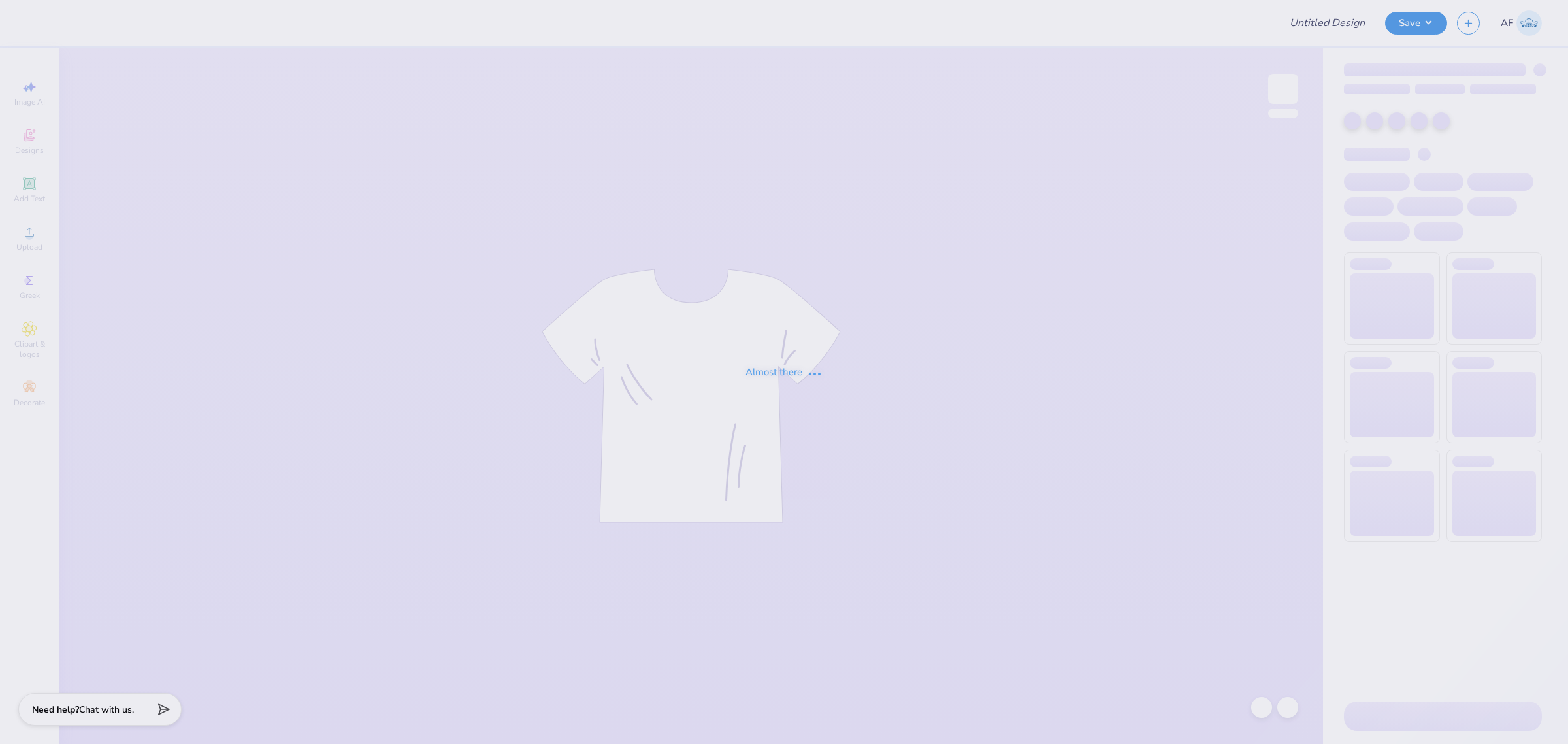
type input "Beta BBQ 2025"
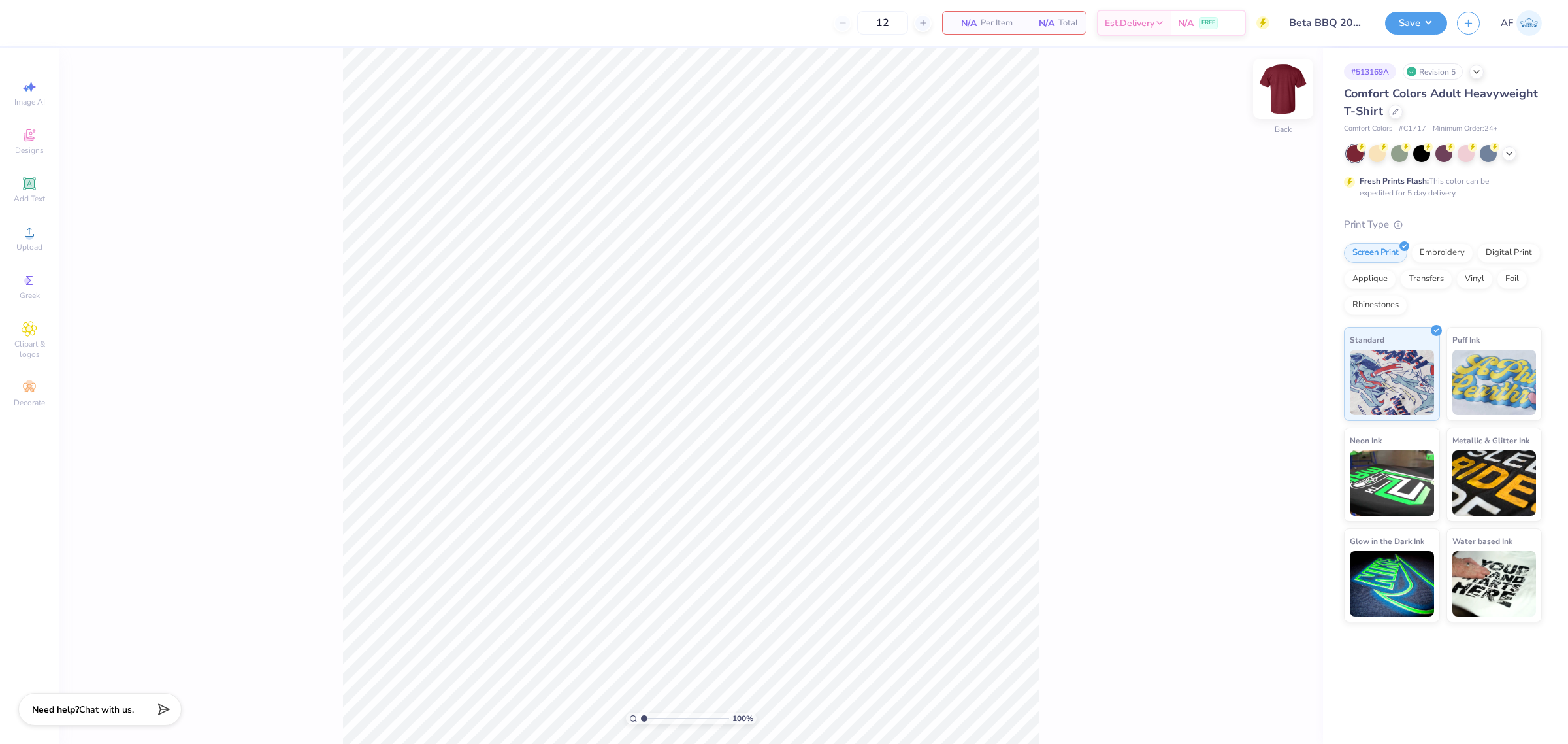
click at [1276, 90] on img at bounding box center [1282, 88] width 52 height 52
click at [1288, 90] on img at bounding box center [1282, 88] width 52 height 52
click at [1288, 90] on img at bounding box center [1283, 89] width 26 height 26
click at [1477, 74] on icon at bounding box center [1476, 70] width 11 height 11
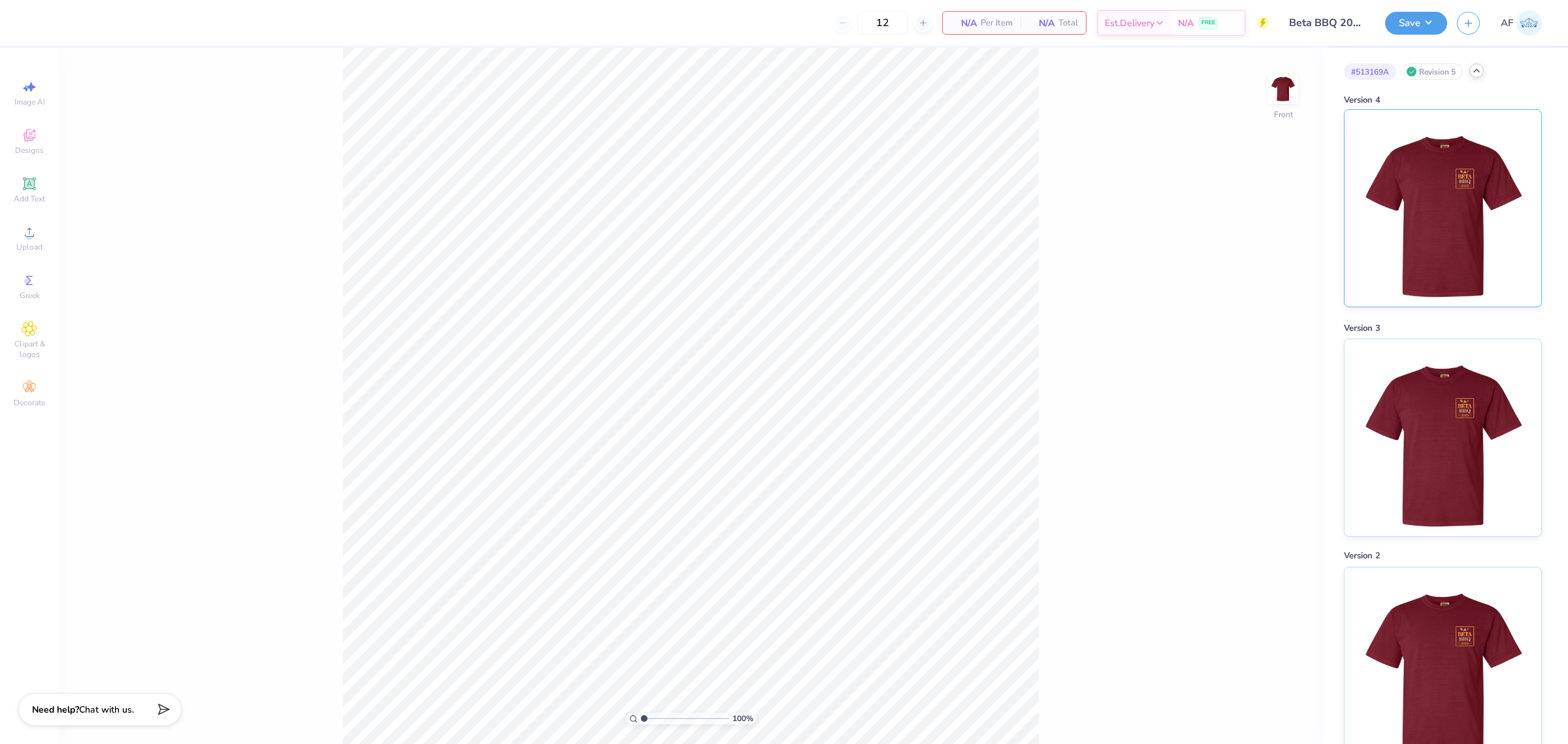
click at [1433, 181] on img at bounding box center [1443, 207] width 162 height 197
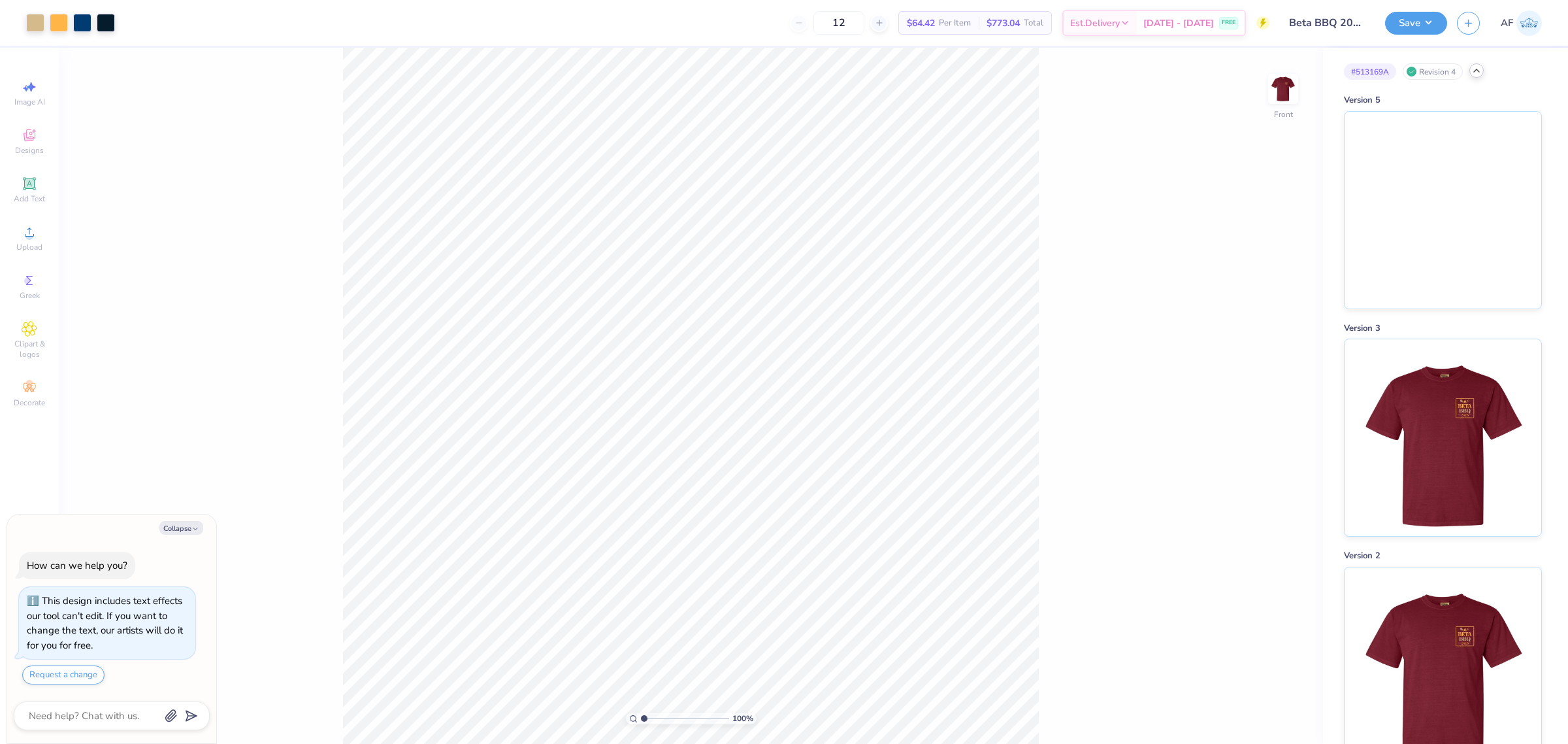
click at [341, 530] on div "100 % Front" at bounding box center [692, 395] width 1265 height 696
click at [797, 212] on li "Cut" at bounding box center [799, 214] width 103 height 26
click at [1287, 96] on img at bounding box center [1282, 88] width 52 height 52
click at [1425, 155] on img at bounding box center [1443, 207] width 197 height 197
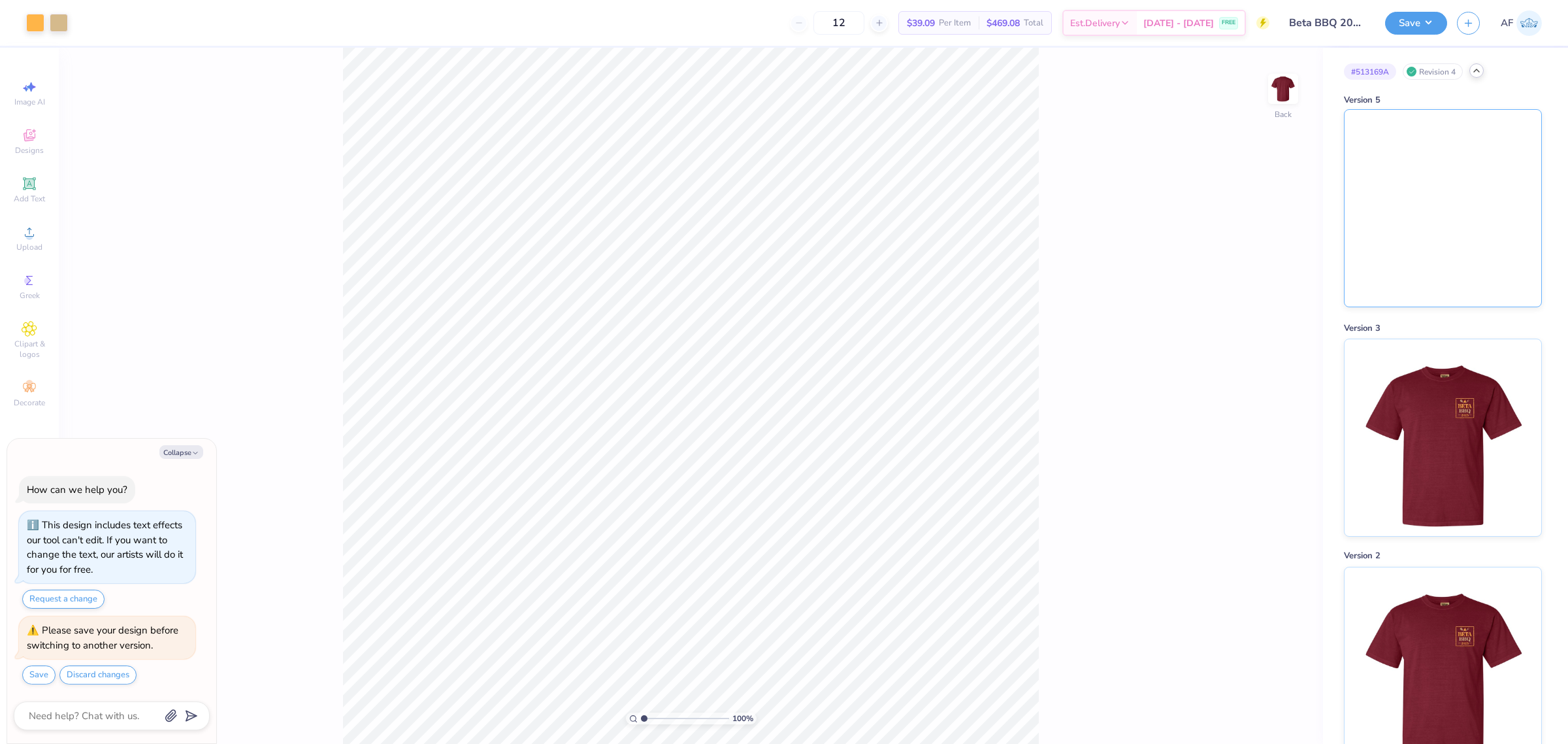
click at [1416, 154] on img at bounding box center [1443, 207] width 197 height 197
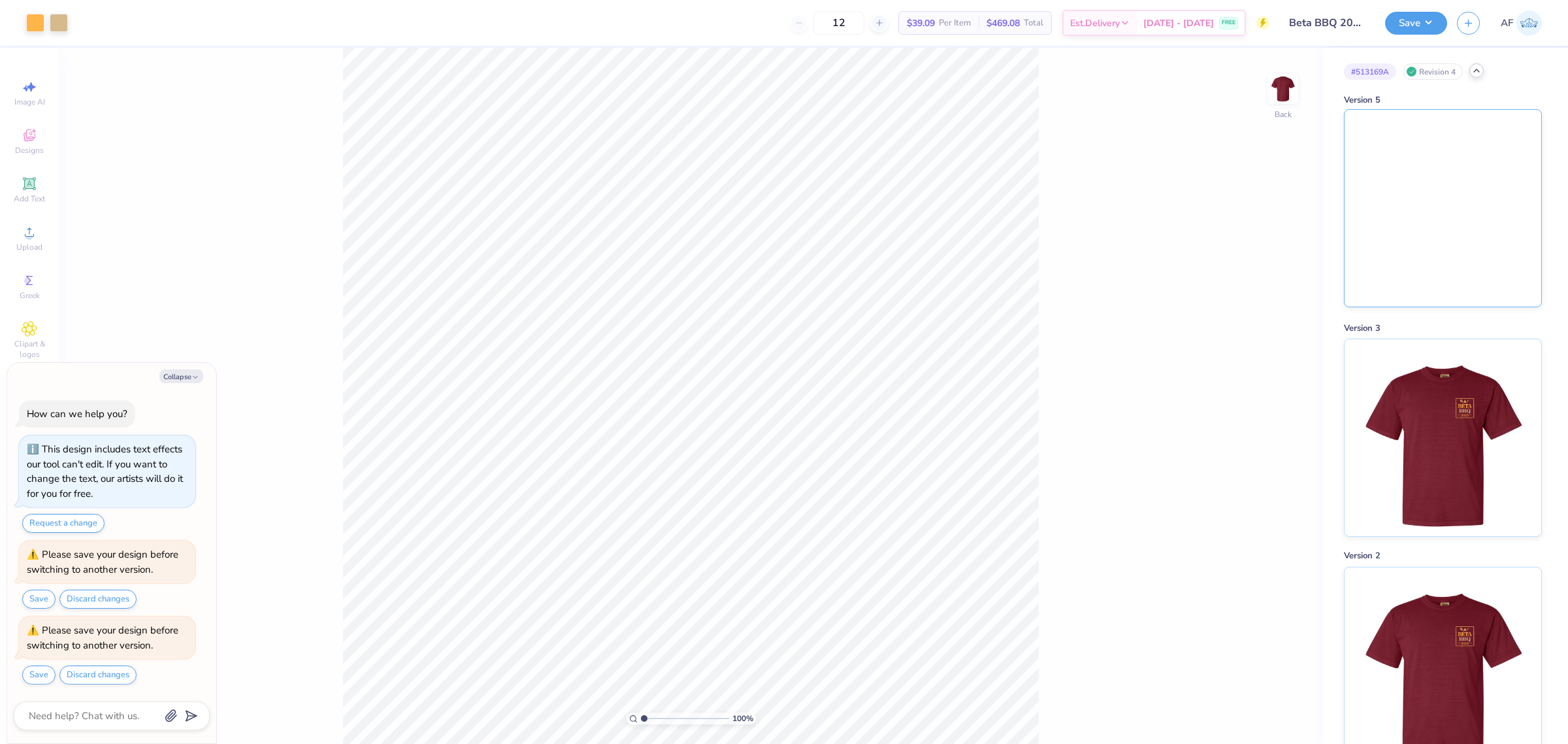
click at [1389, 226] on img at bounding box center [1443, 207] width 197 height 197
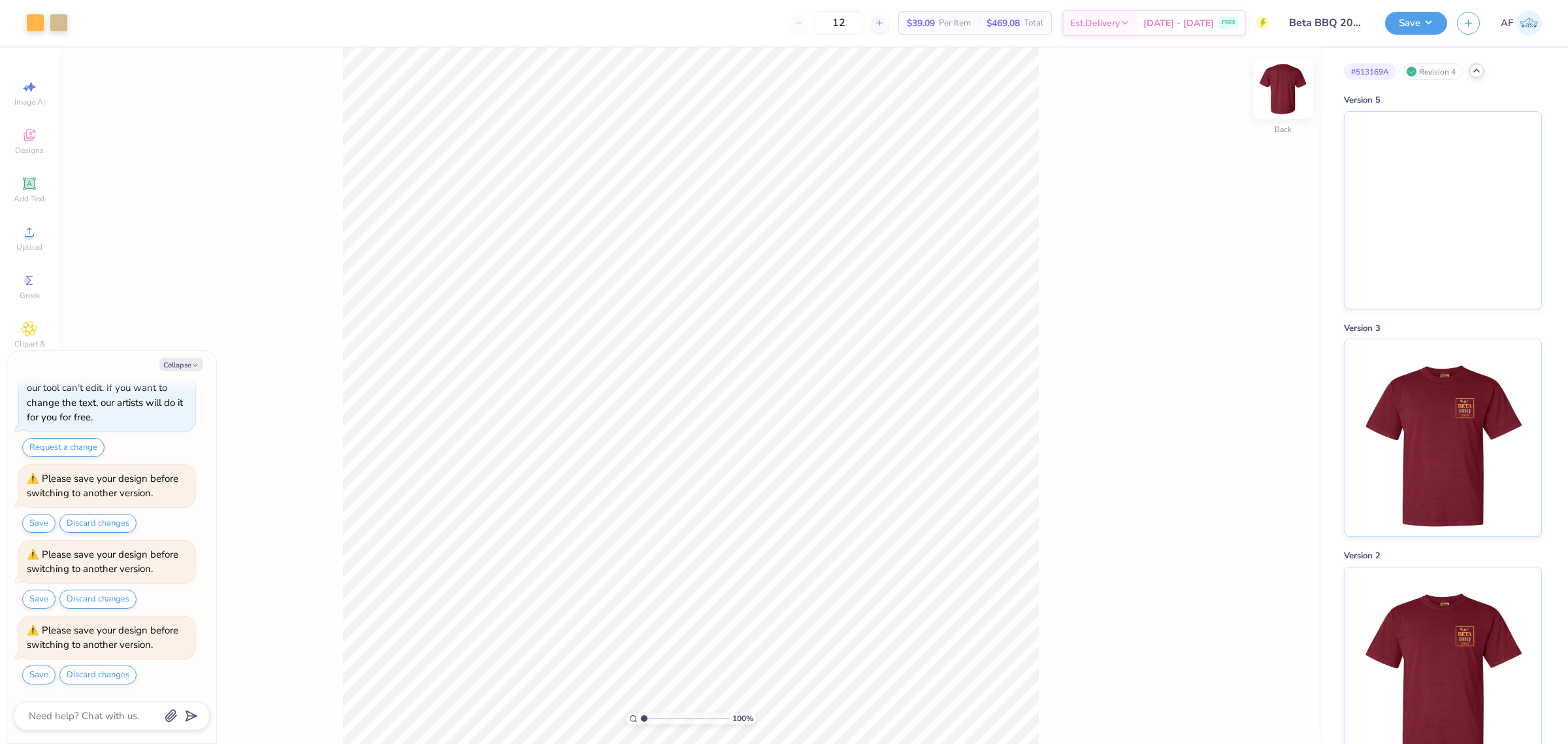
click at [1291, 93] on img at bounding box center [1282, 88] width 52 height 52
click at [1362, 140] on img at bounding box center [1443, 207] width 197 height 197
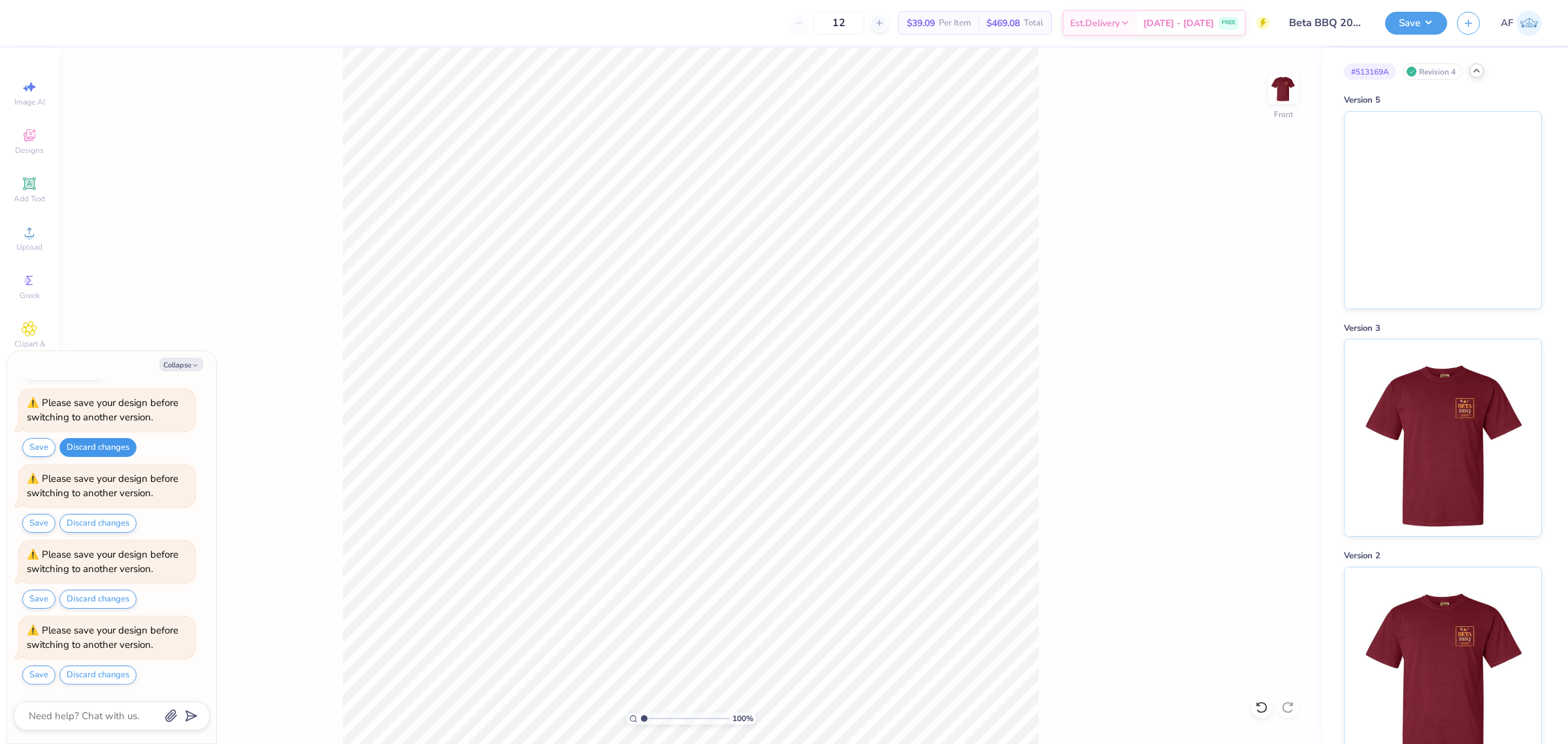
click at [102, 447] on button "Discard changes" at bounding box center [98, 447] width 77 height 19
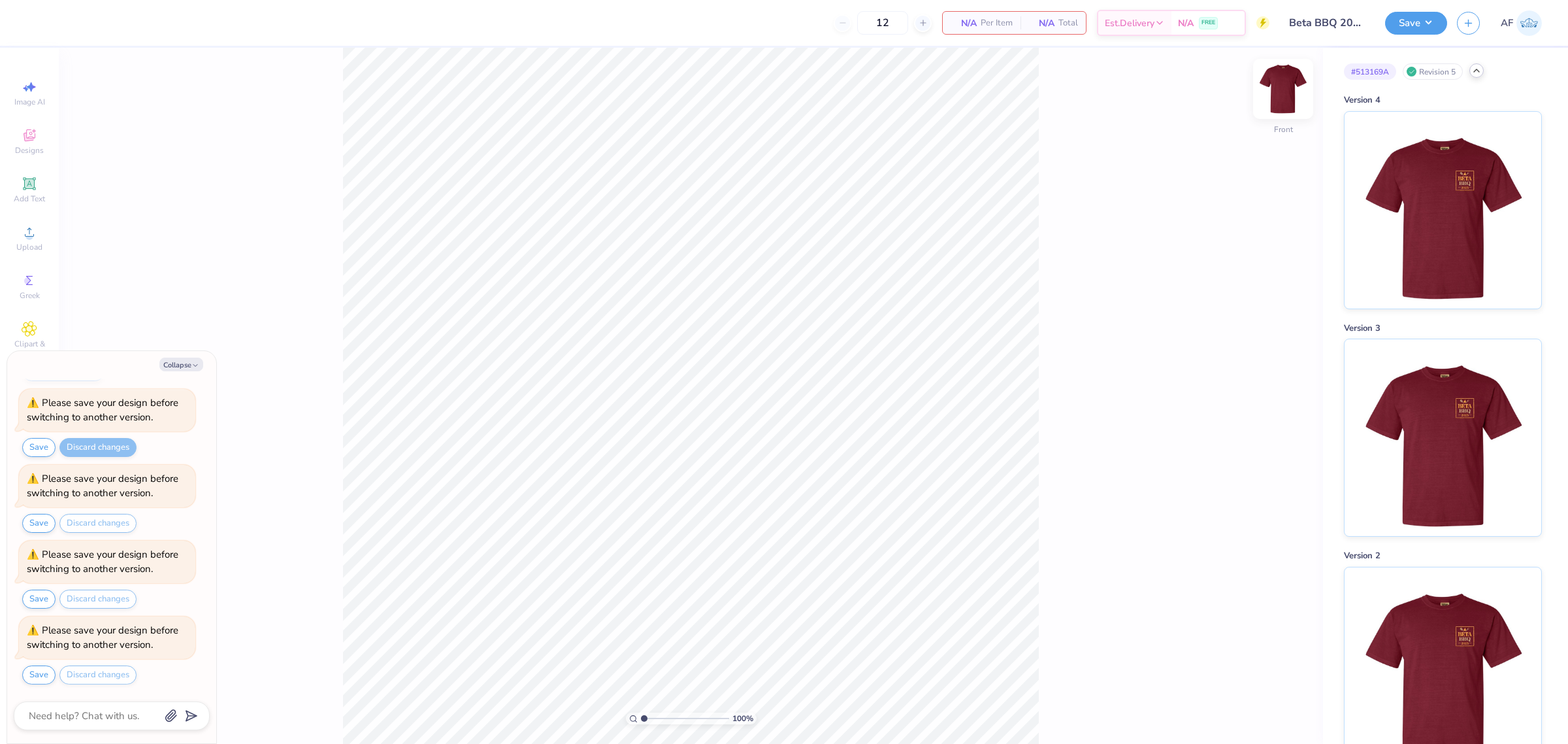
click at [1291, 92] on img at bounding box center [1282, 88] width 52 height 52
click at [1406, 184] on img at bounding box center [1443, 207] width 162 height 197
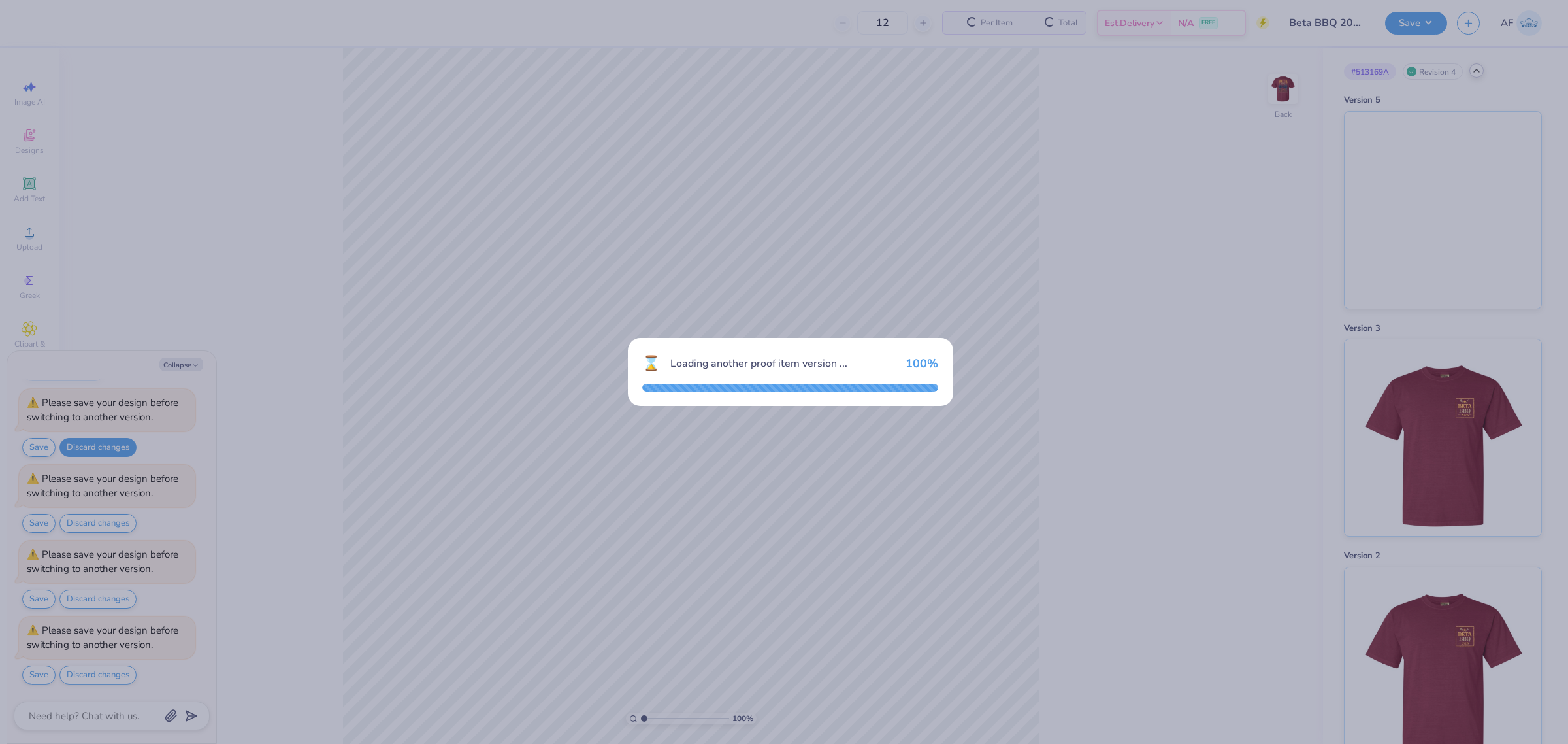
scroll to position [247, 0]
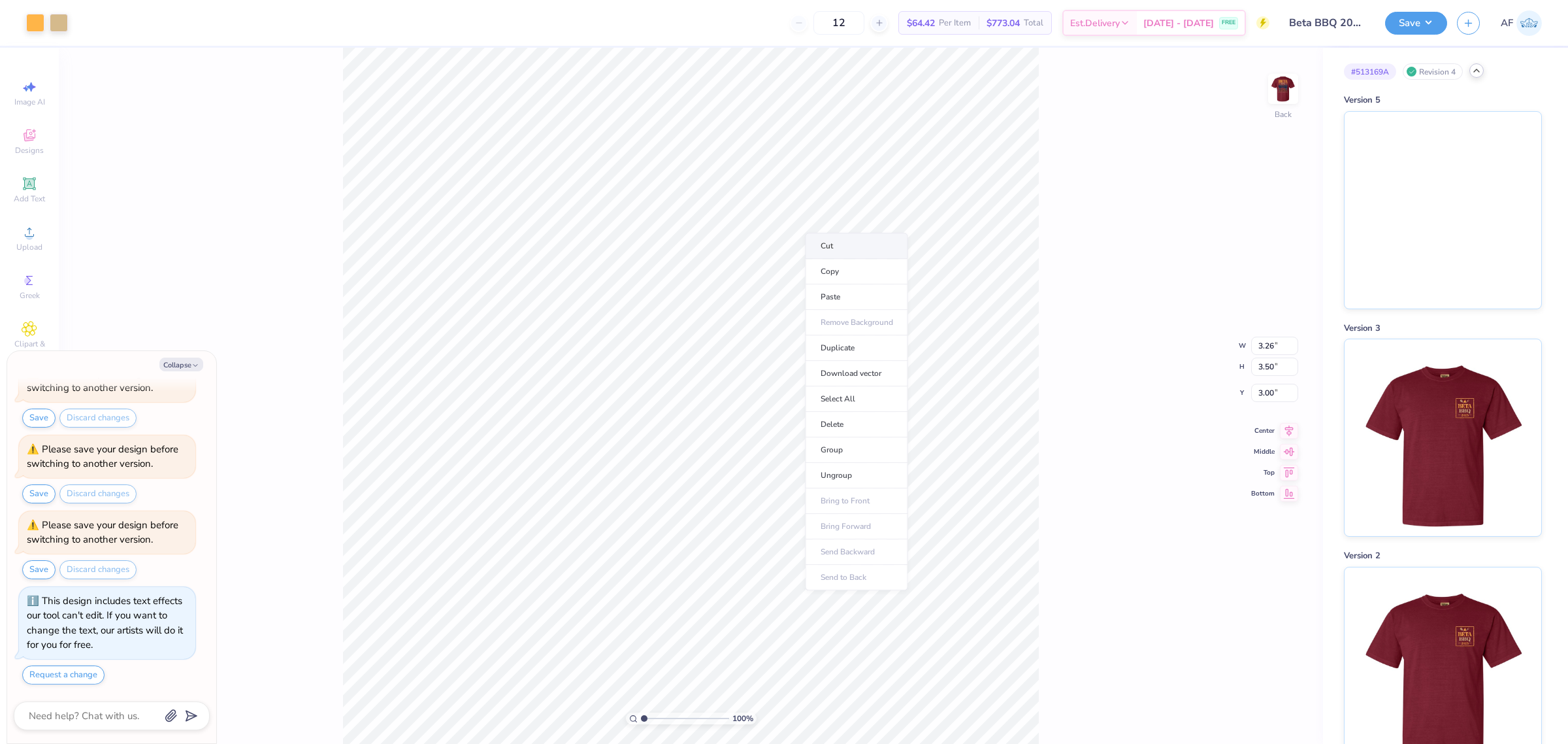
click at [846, 240] on li "Cut" at bounding box center [857, 245] width 103 height 26
click at [1435, 155] on img at bounding box center [1443, 207] width 197 height 197
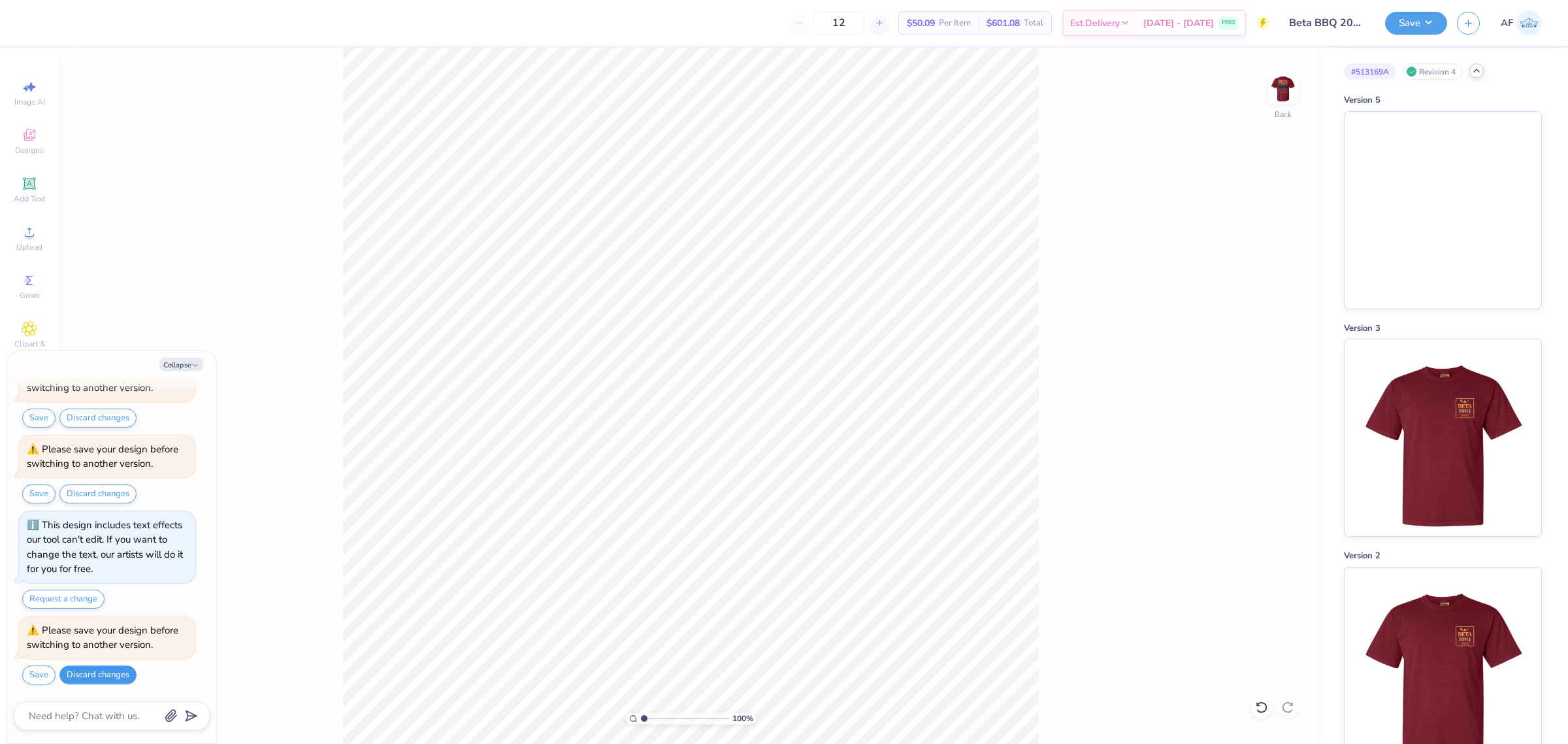
click at [96, 674] on button "Discard changes" at bounding box center [98, 674] width 77 height 19
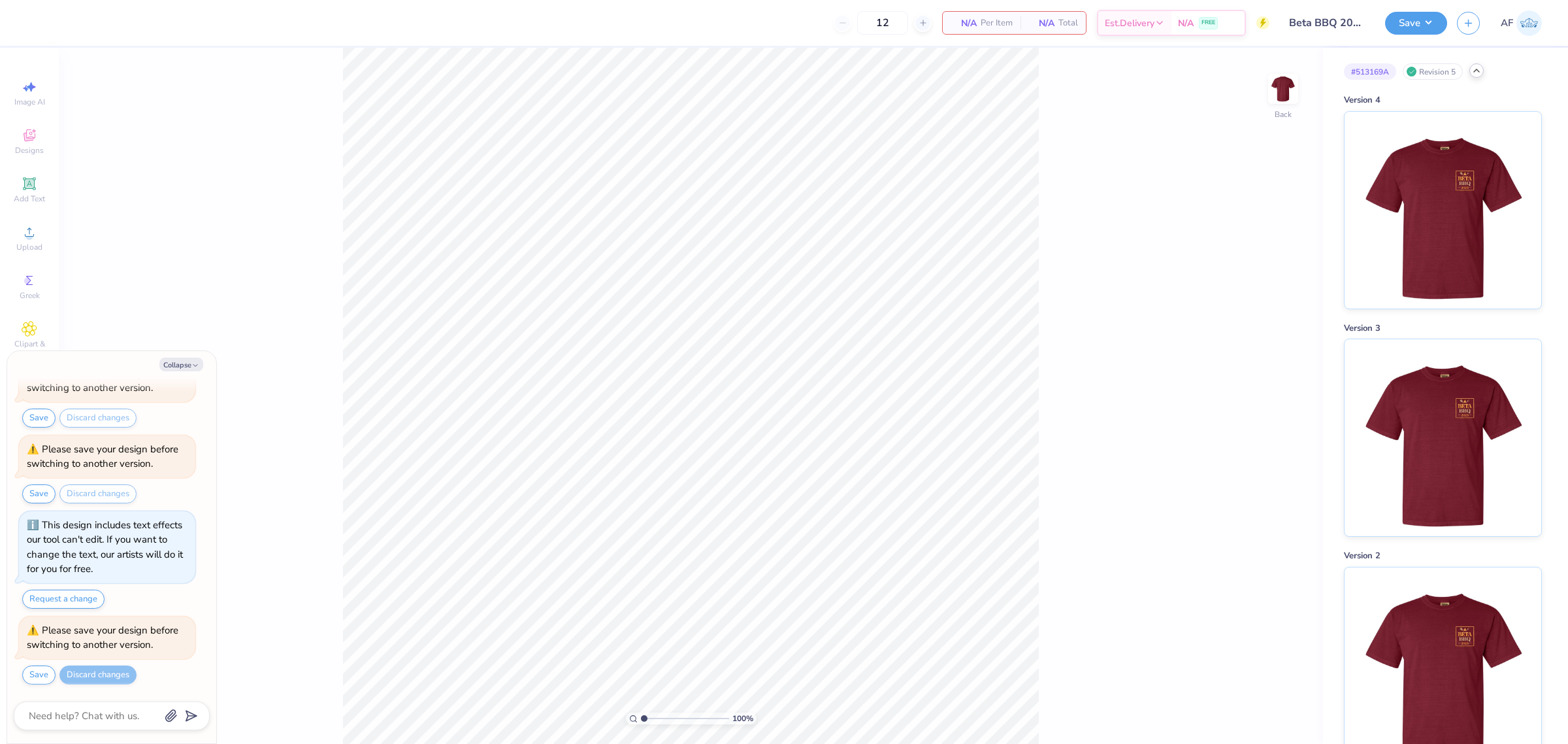
click at [1066, 263] on div "100 % Back" at bounding box center [692, 395] width 1265 height 696
click at [1276, 92] on img at bounding box center [1282, 88] width 52 height 52
click at [194, 364] on icon "button" at bounding box center [196, 366] width 8 height 8
type textarea "x"
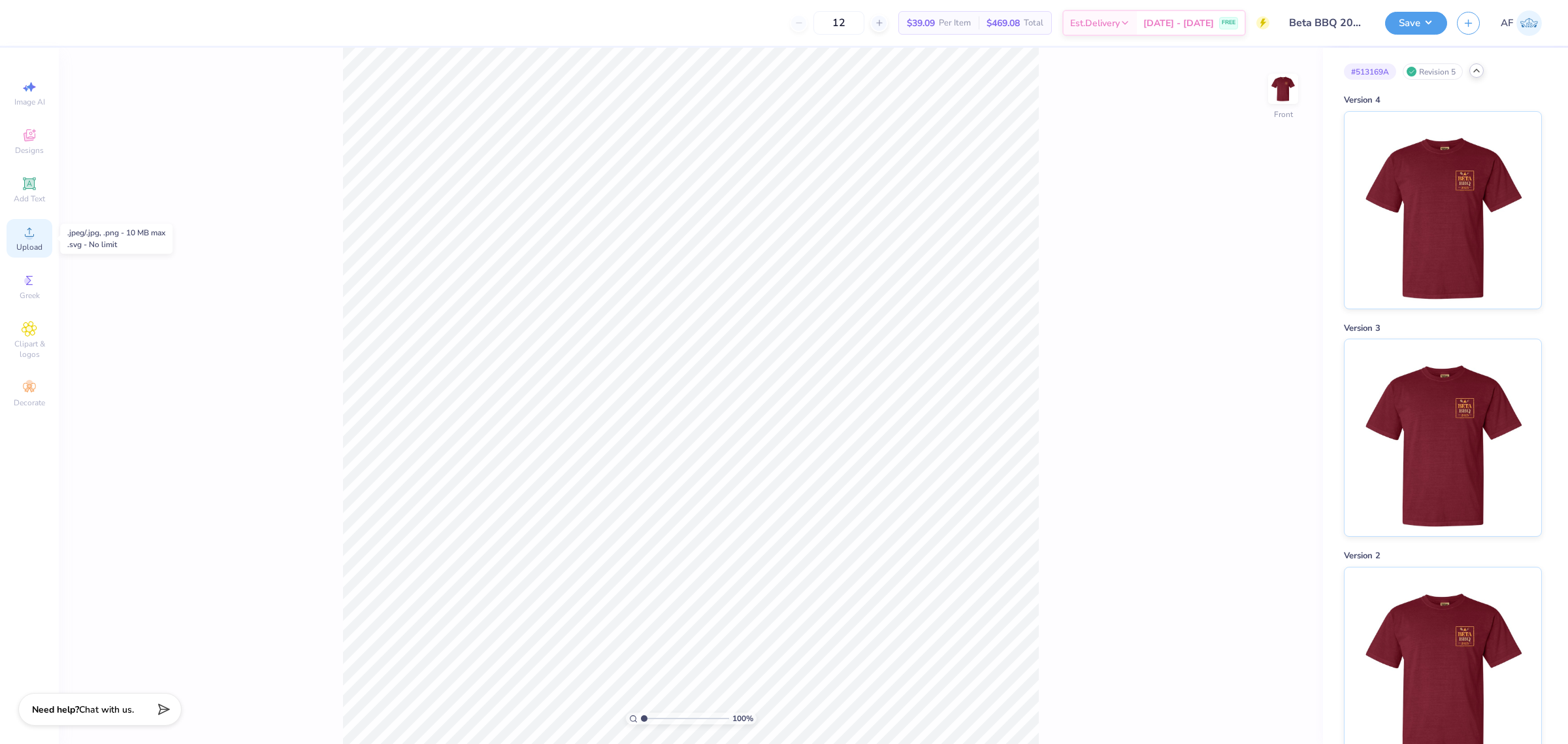
click at [32, 230] on icon at bounding box center [30, 232] width 16 height 16
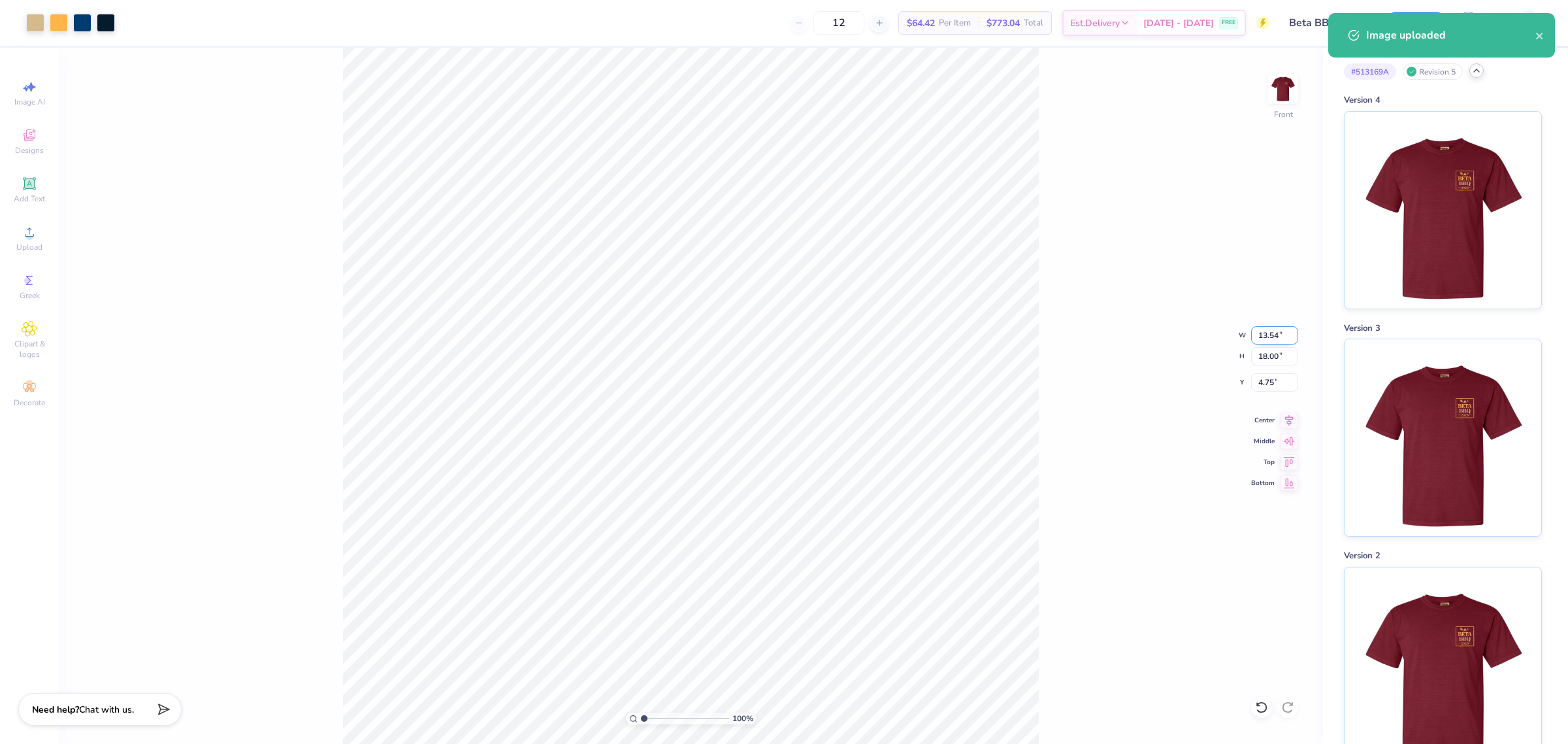
click at [1263, 329] on input "13.54" at bounding box center [1275, 335] width 47 height 19
click at [1259, 353] on input "18.00" at bounding box center [1275, 356] width 47 height 19
type input "15"
type input "11.29"
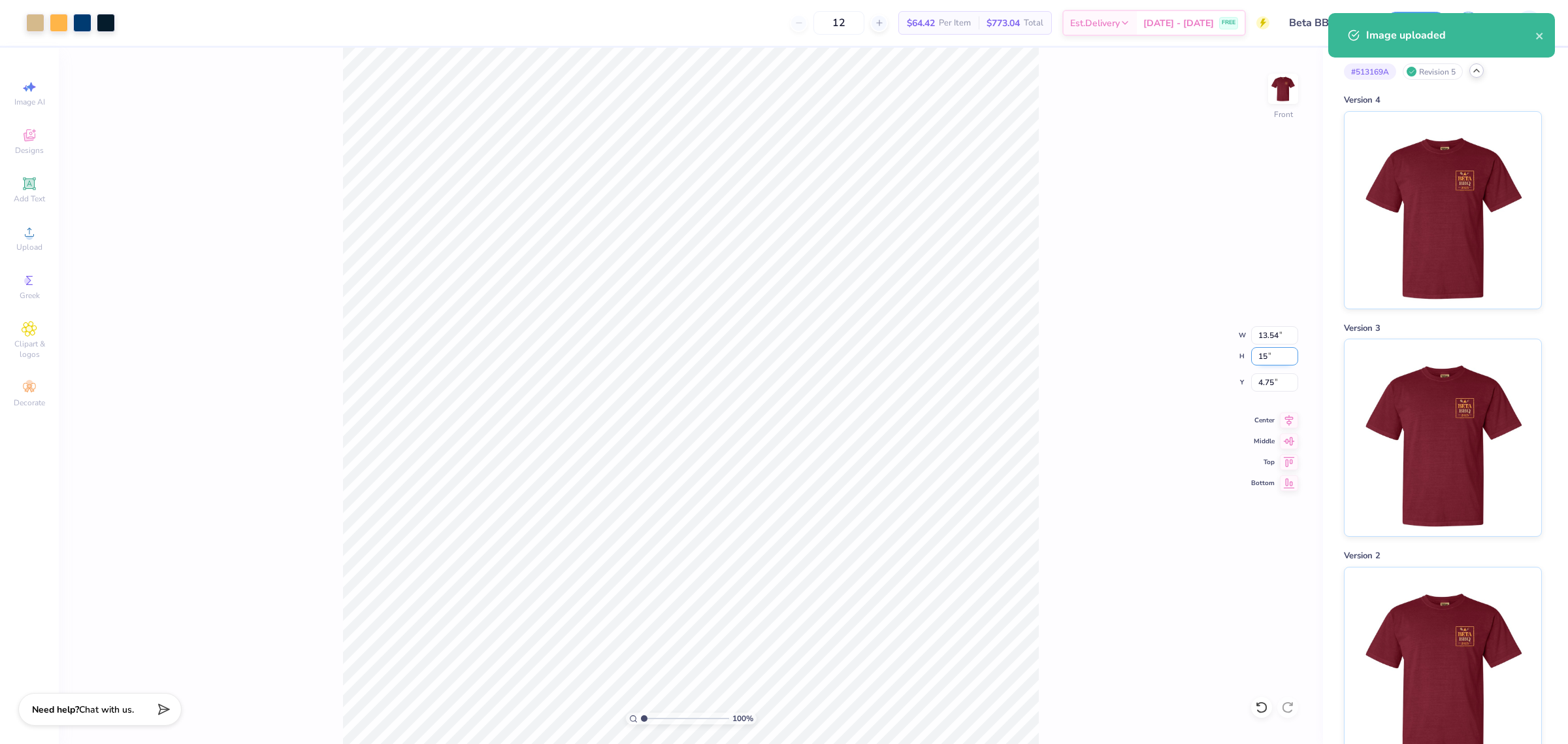
type input "15.00"
click at [1260, 383] on input "6.25" at bounding box center [1275, 382] width 47 height 19
type input "3.00"
click at [1291, 425] on icon at bounding box center [1288, 418] width 19 height 16
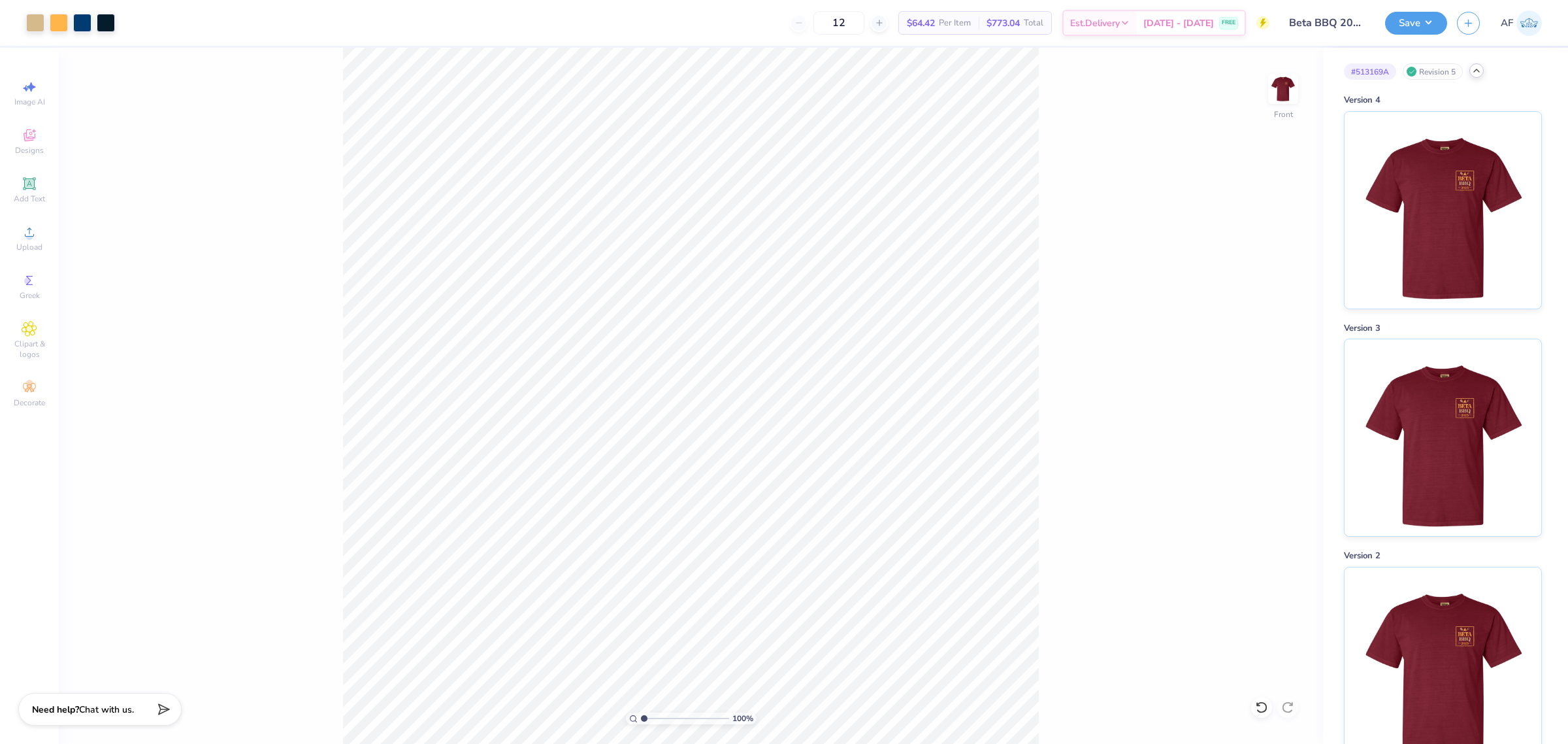
click at [367, 40] on div "Art colors 12 $64.42 Per Item $773.04 Total Est. Delivery [DATE] - [DATE] FREE …" at bounding box center [784, 372] width 1568 height 744
click at [31, 240] on div "Upload" at bounding box center [30, 238] width 45 height 39
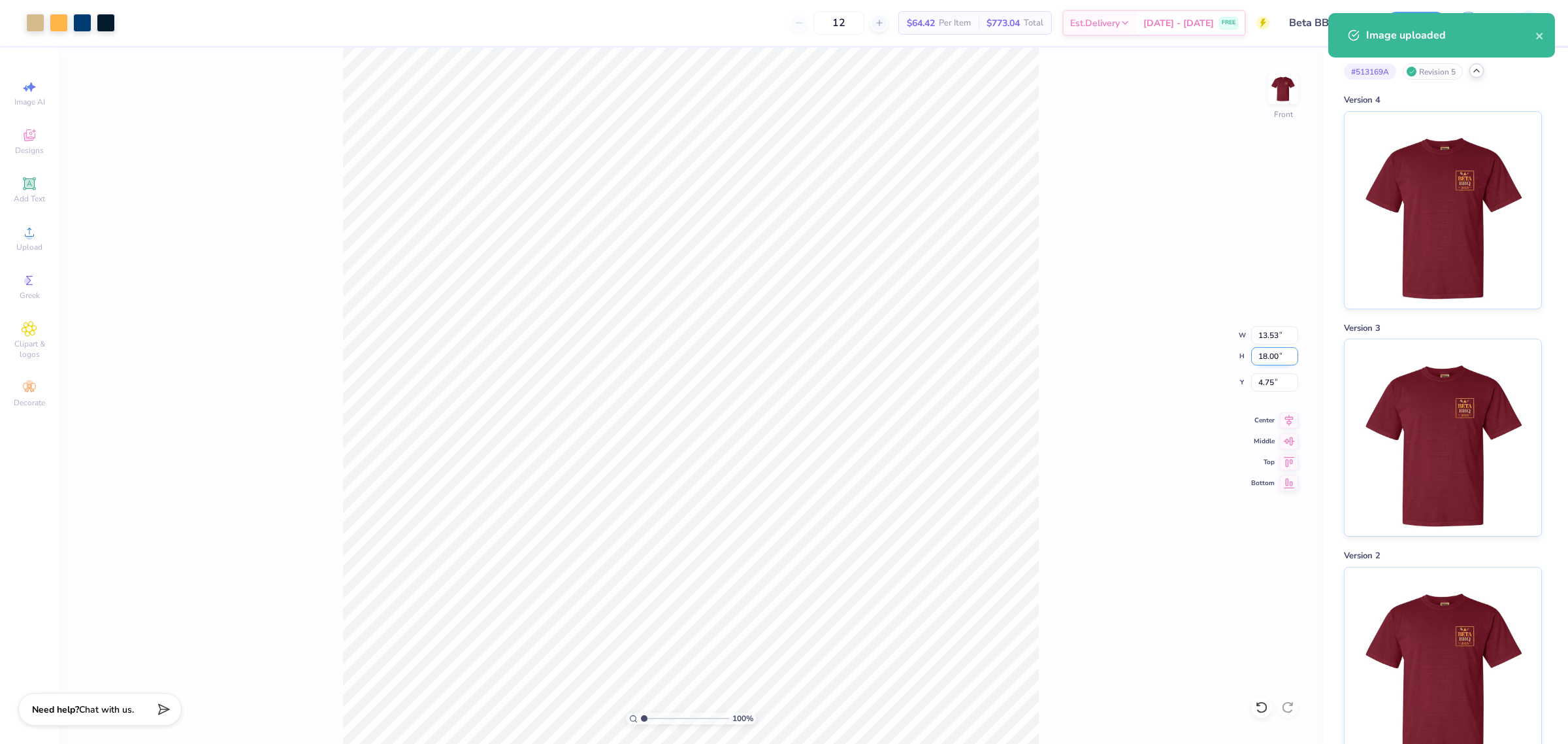
click at [1270, 358] on input "18.00" at bounding box center [1275, 356] width 47 height 19
type input "15"
type input "11.28"
type input "15.00"
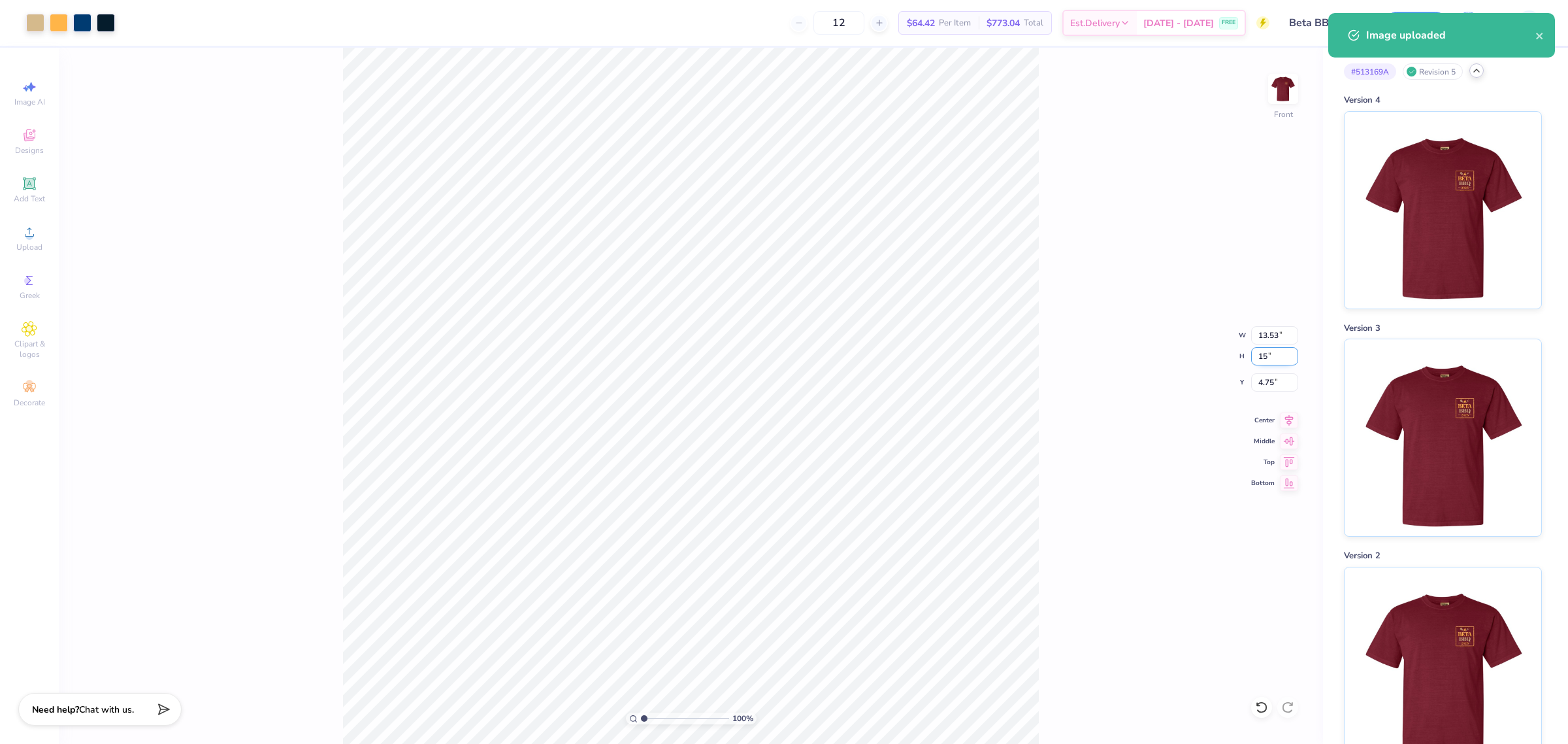
type input "6.25"
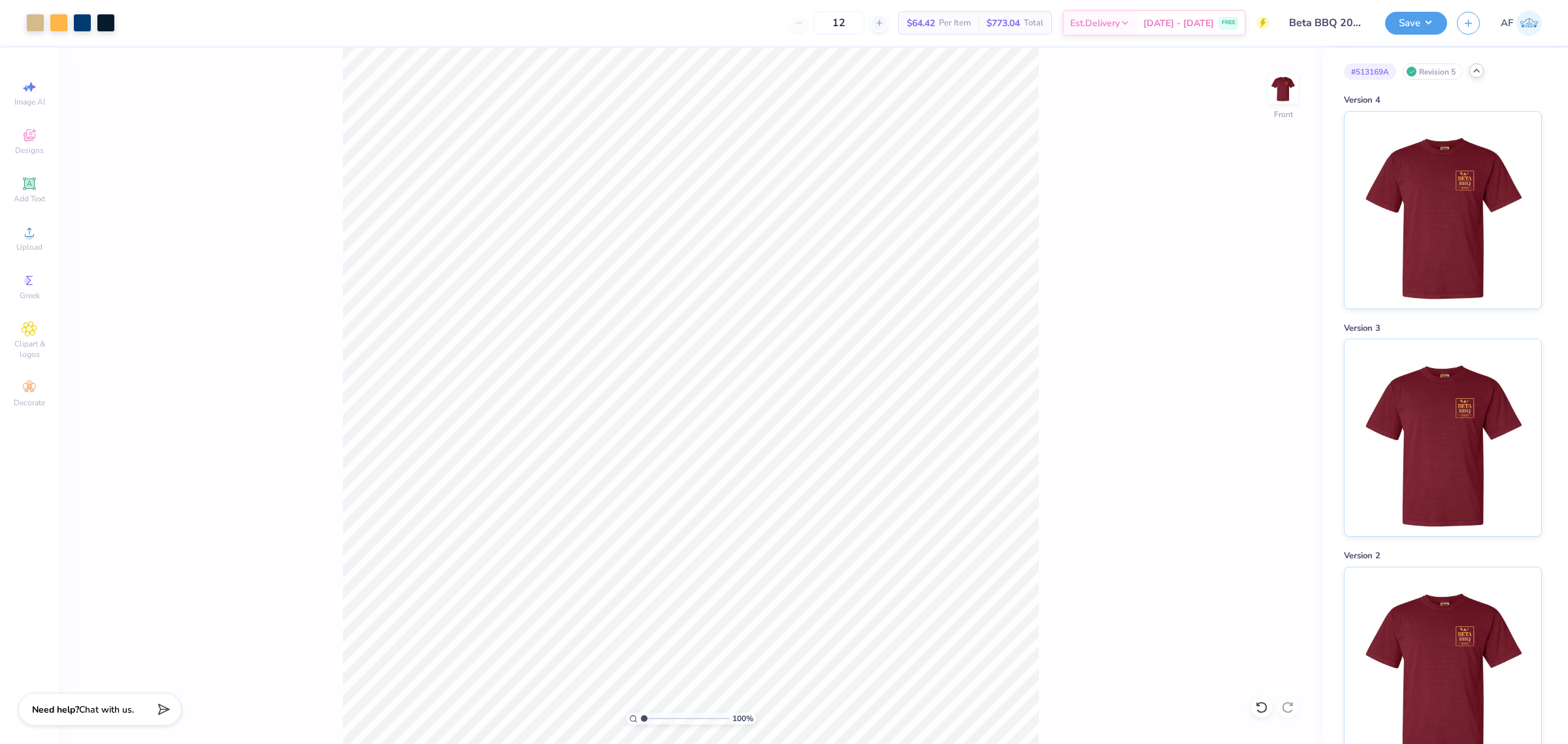
click at [318, 117] on div "100 % Front" at bounding box center [692, 395] width 1265 height 696
click at [1252, 379] on input "6.25" at bounding box center [1275, 382] width 47 height 19
type input "3.00"
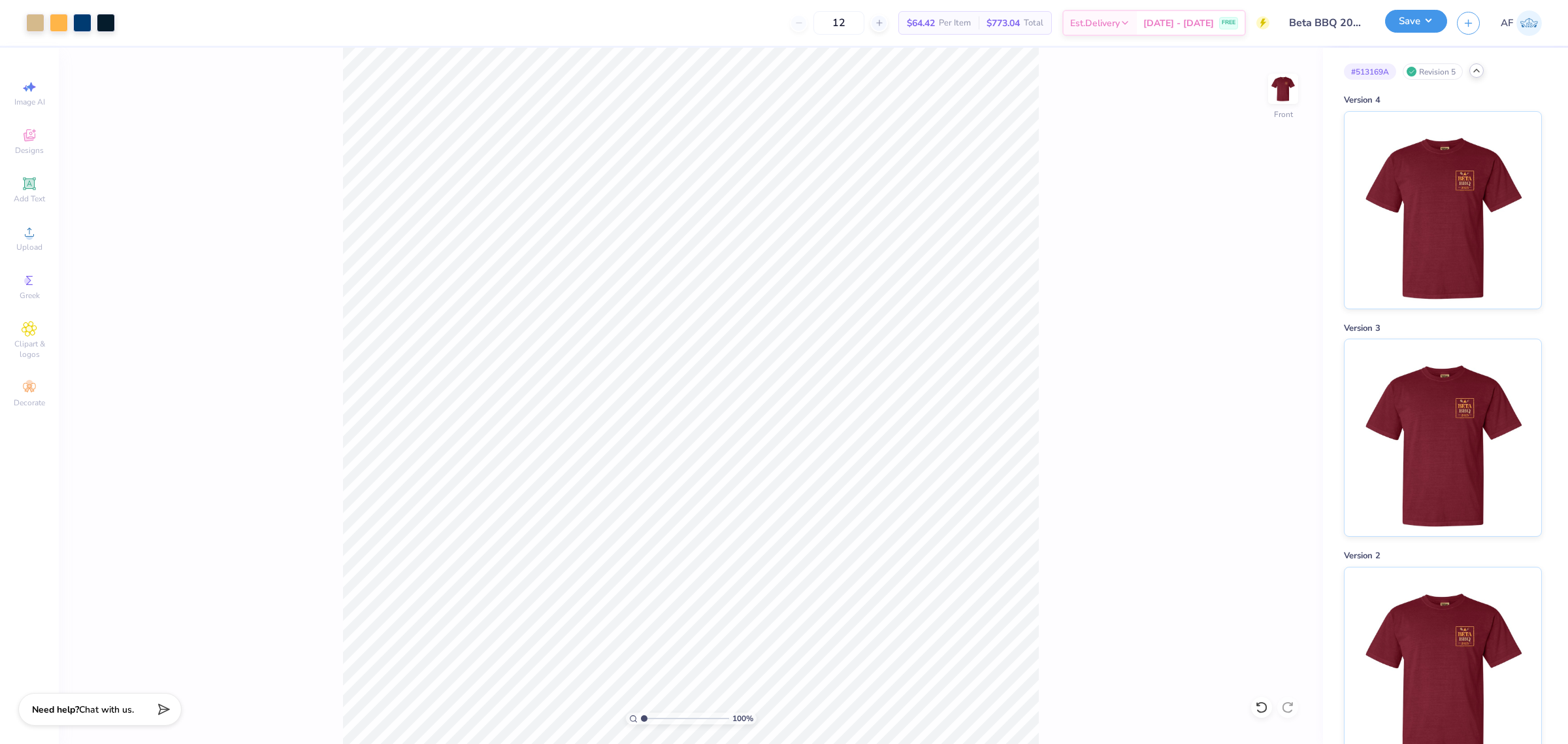
click at [1432, 18] on button "Save" at bounding box center [1416, 21] width 62 height 23
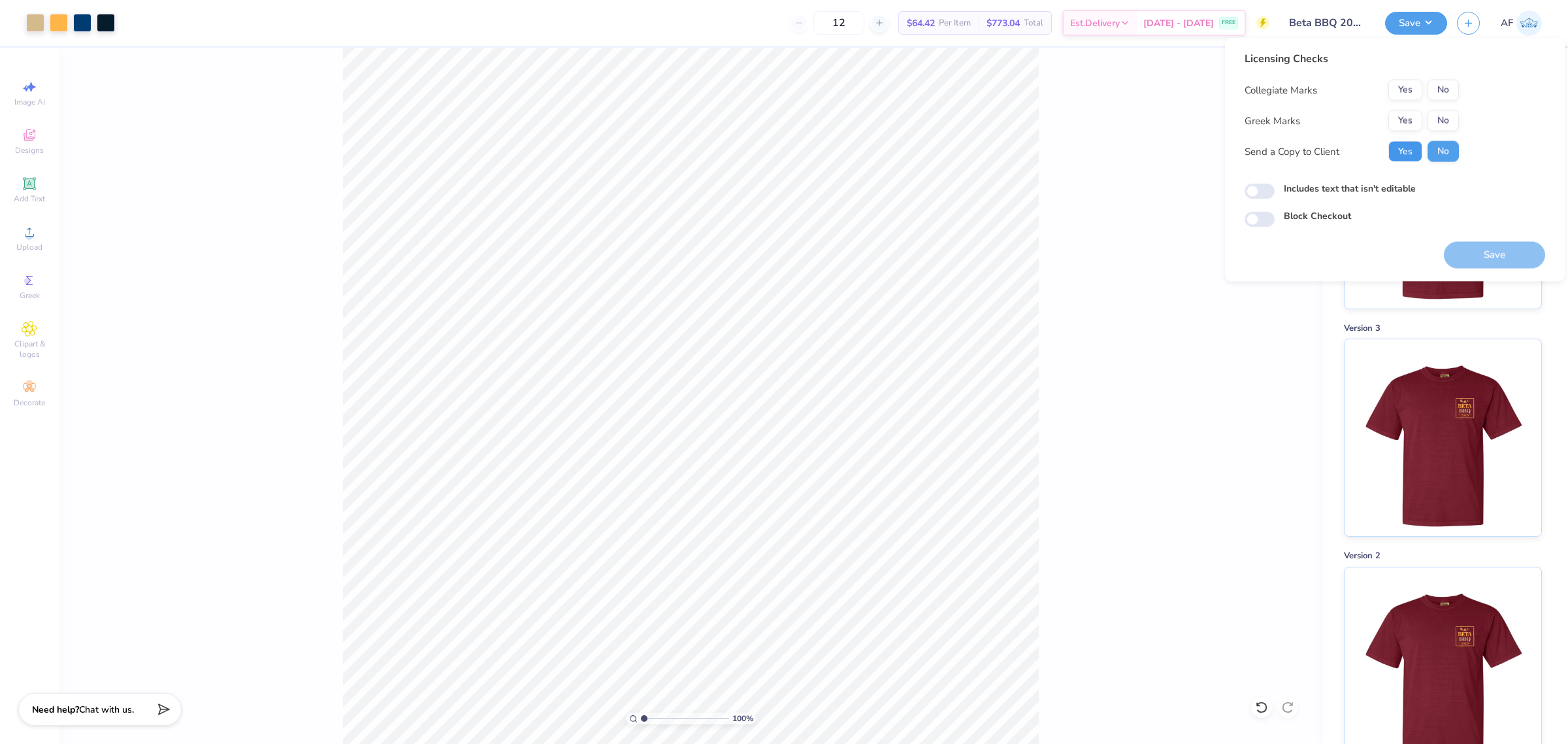
click at [1402, 147] on button "Yes" at bounding box center [1405, 151] width 34 height 21
click at [1398, 119] on button "Yes" at bounding box center [1405, 121] width 34 height 21
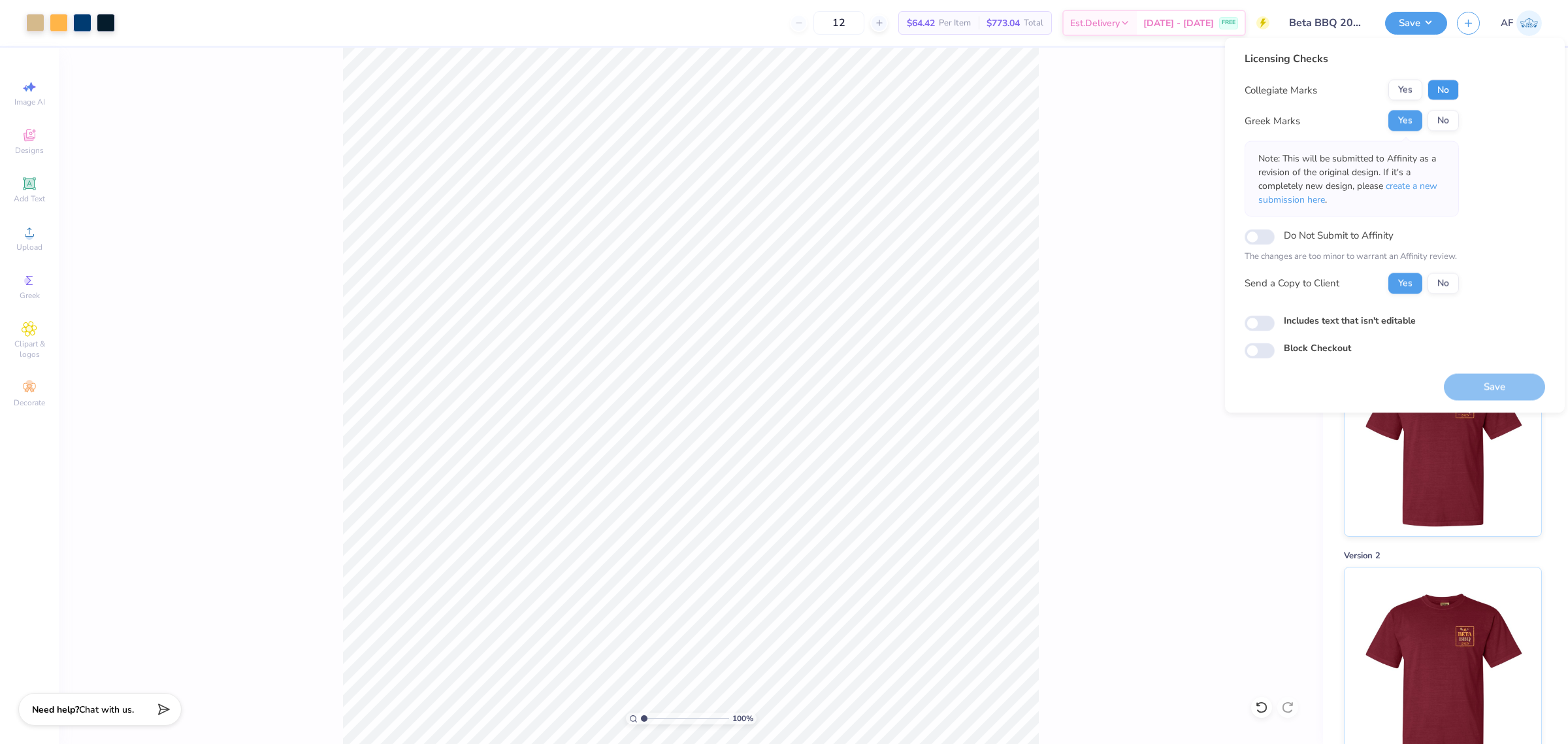
click at [1447, 90] on button "No" at bounding box center [1444, 90] width 32 height 21
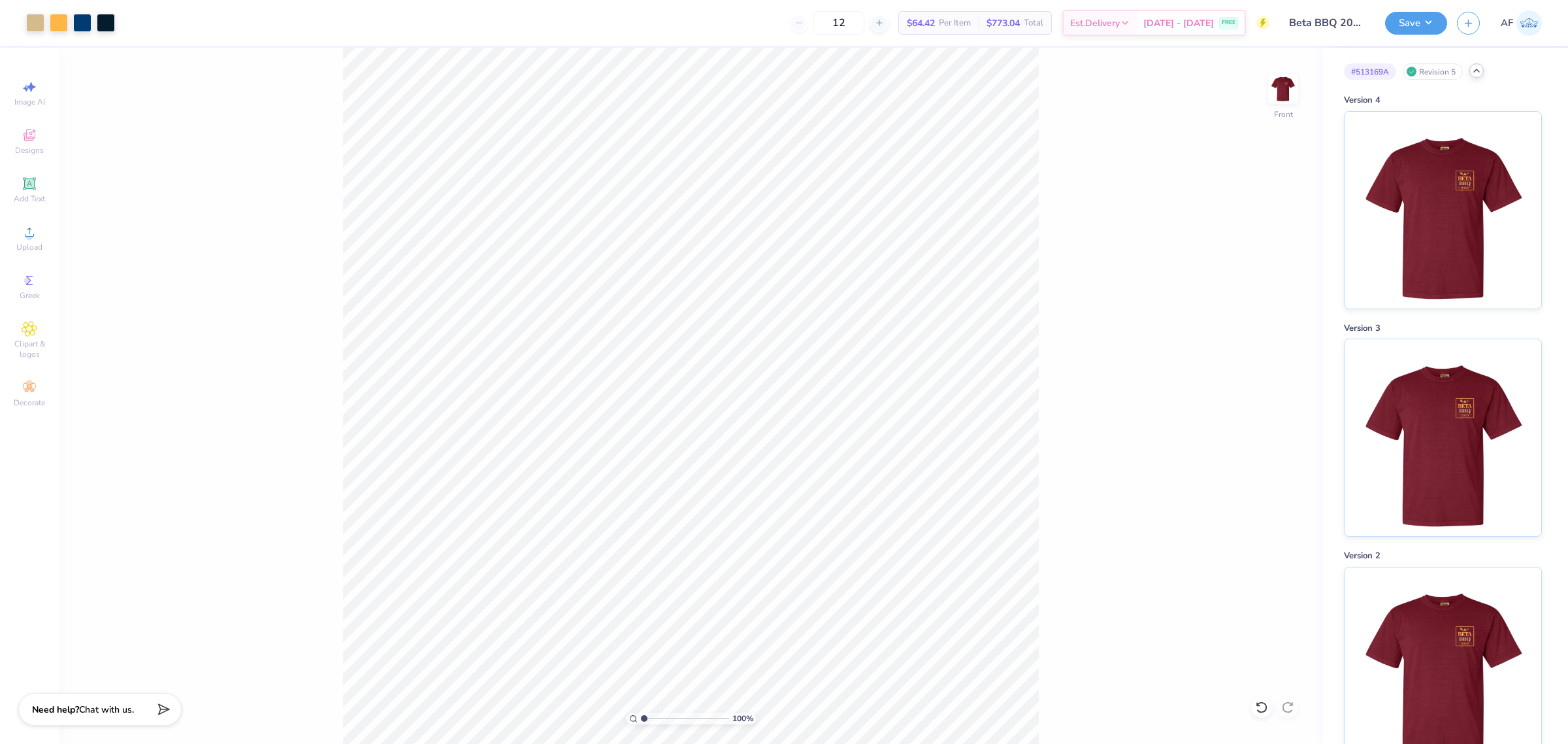
click at [327, 38] on div "Art colors 12 $64.42 Per Item $773.04 Total Est. Delivery [DATE] - [DATE] FREE …" at bounding box center [784, 372] width 1568 height 744
drag, startPoint x: 1431, startPoint y: 20, endPoint x: 1430, endPoint y: 27, distance: 7.1
click at [1431, 21] on button "Save" at bounding box center [1416, 21] width 62 height 23
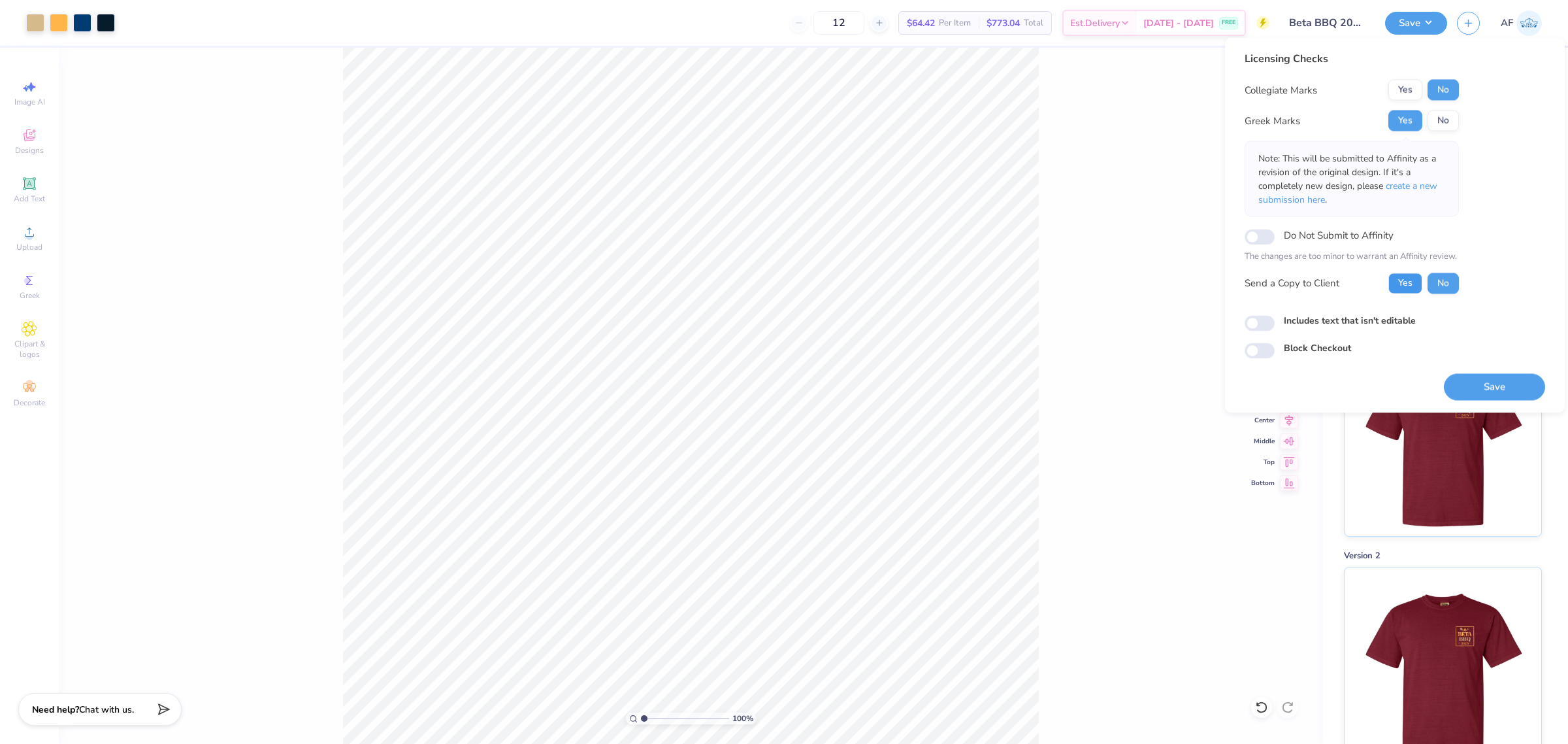
click at [1400, 289] on button "Yes" at bounding box center [1405, 283] width 34 height 21
click at [1475, 381] on button "Save" at bounding box center [1494, 386] width 101 height 27
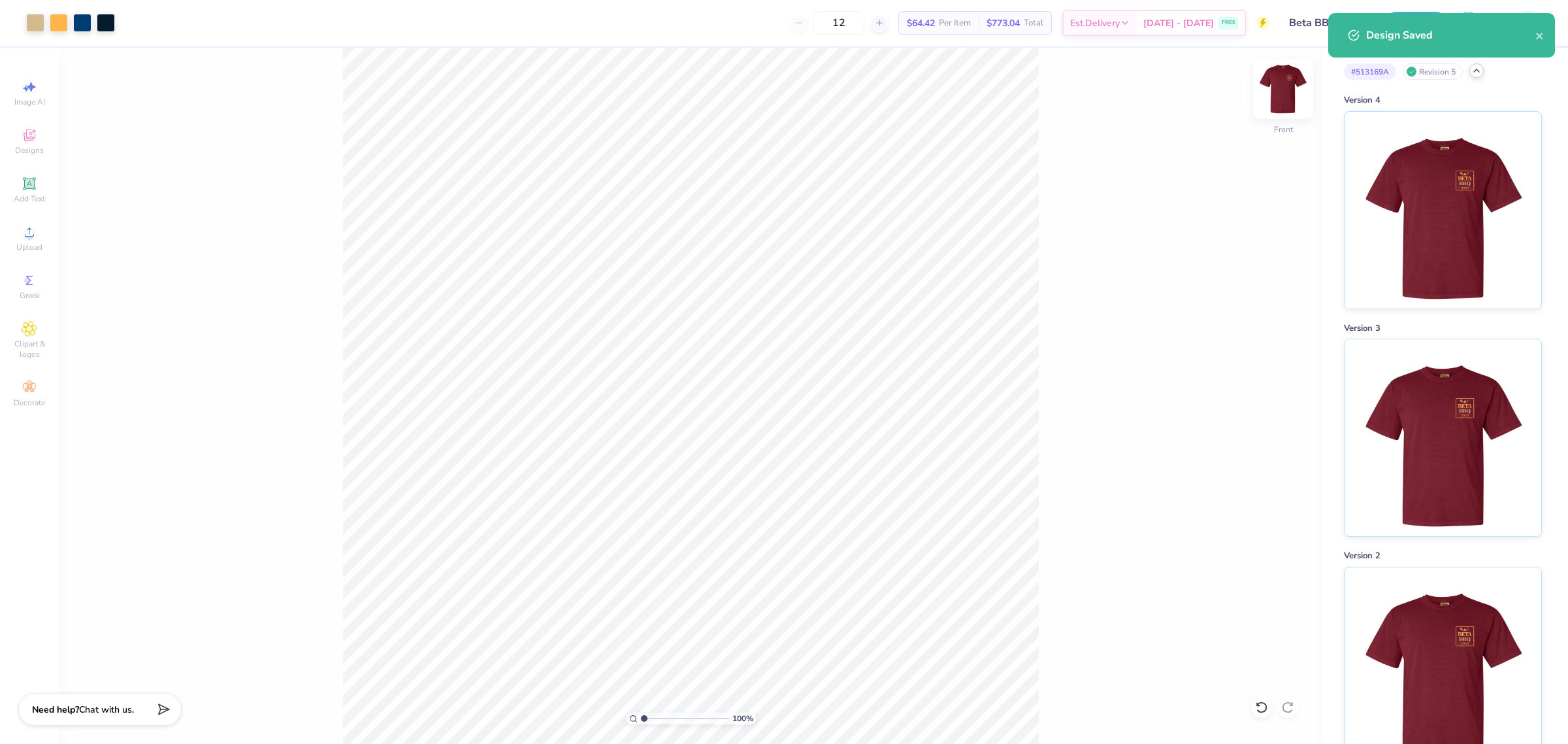
click at [1294, 83] on img at bounding box center [1282, 88] width 52 height 52
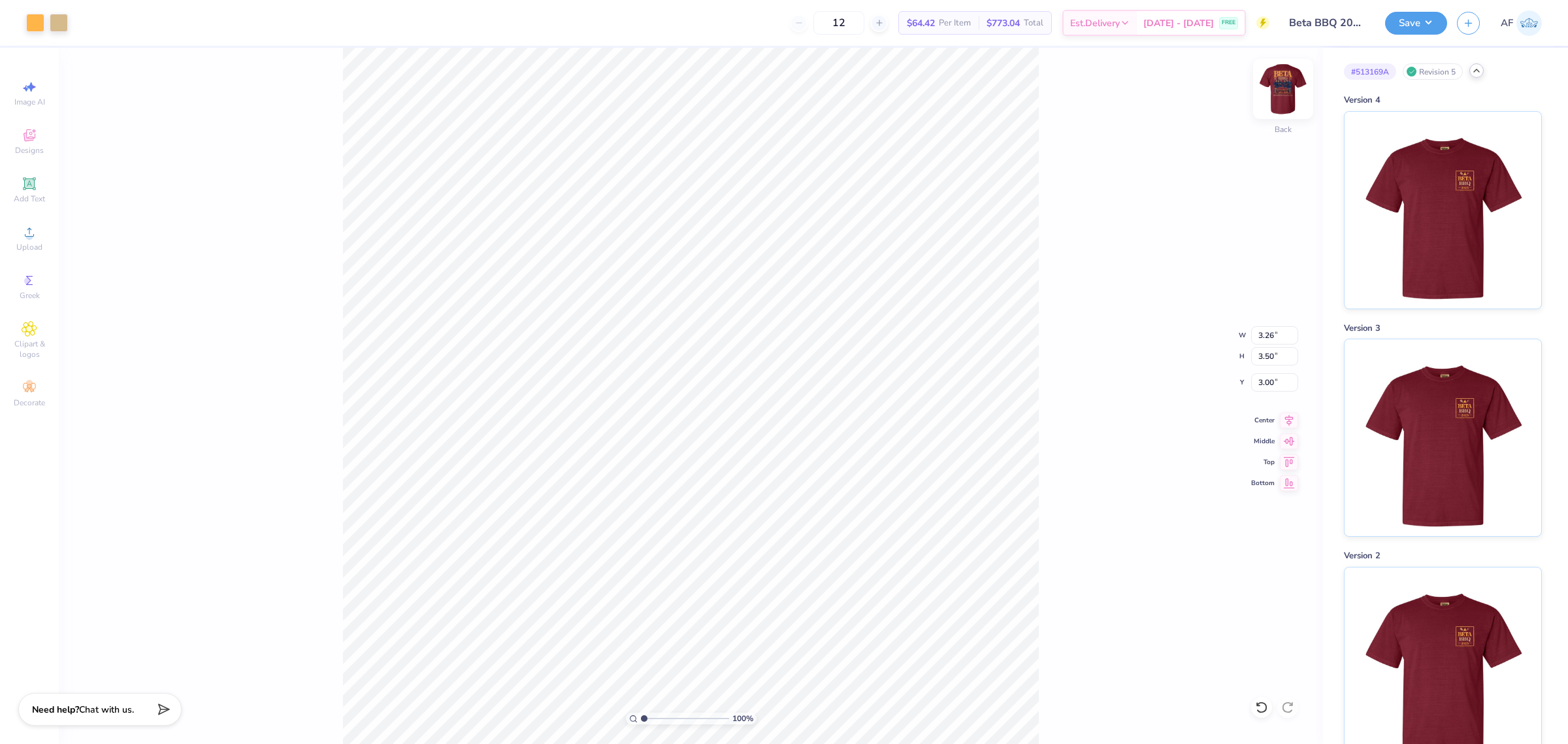
click at [1293, 86] on img at bounding box center [1282, 88] width 52 height 52
click at [198, 663] on div "100 % Front" at bounding box center [692, 395] width 1265 height 696
